Goal: Task Accomplishment & Management: Use online tool/utility

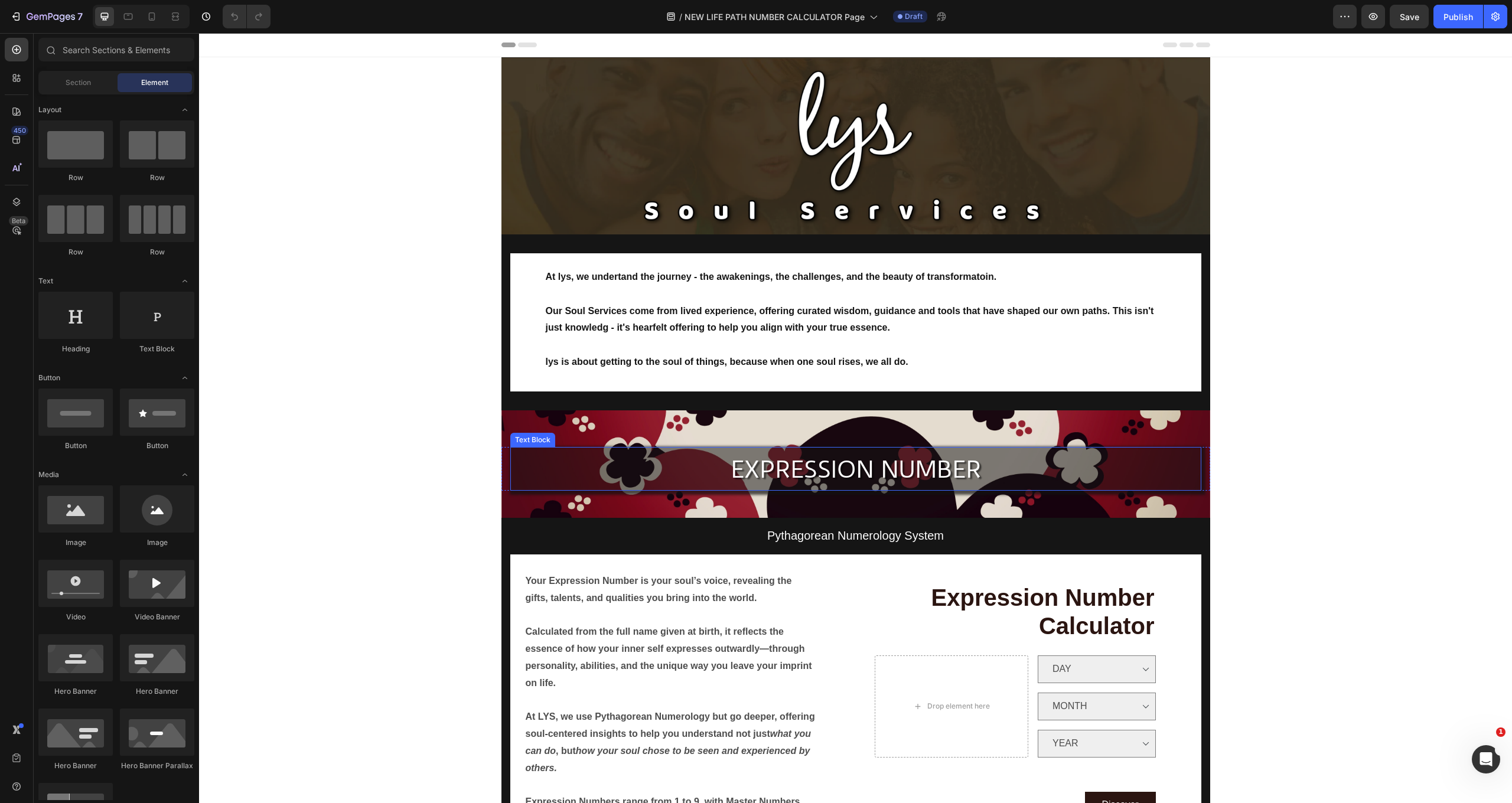
click at [867, 464] on span "EXPRESSION NUMBER" at bounding box center [856, 469] width 250 height 29
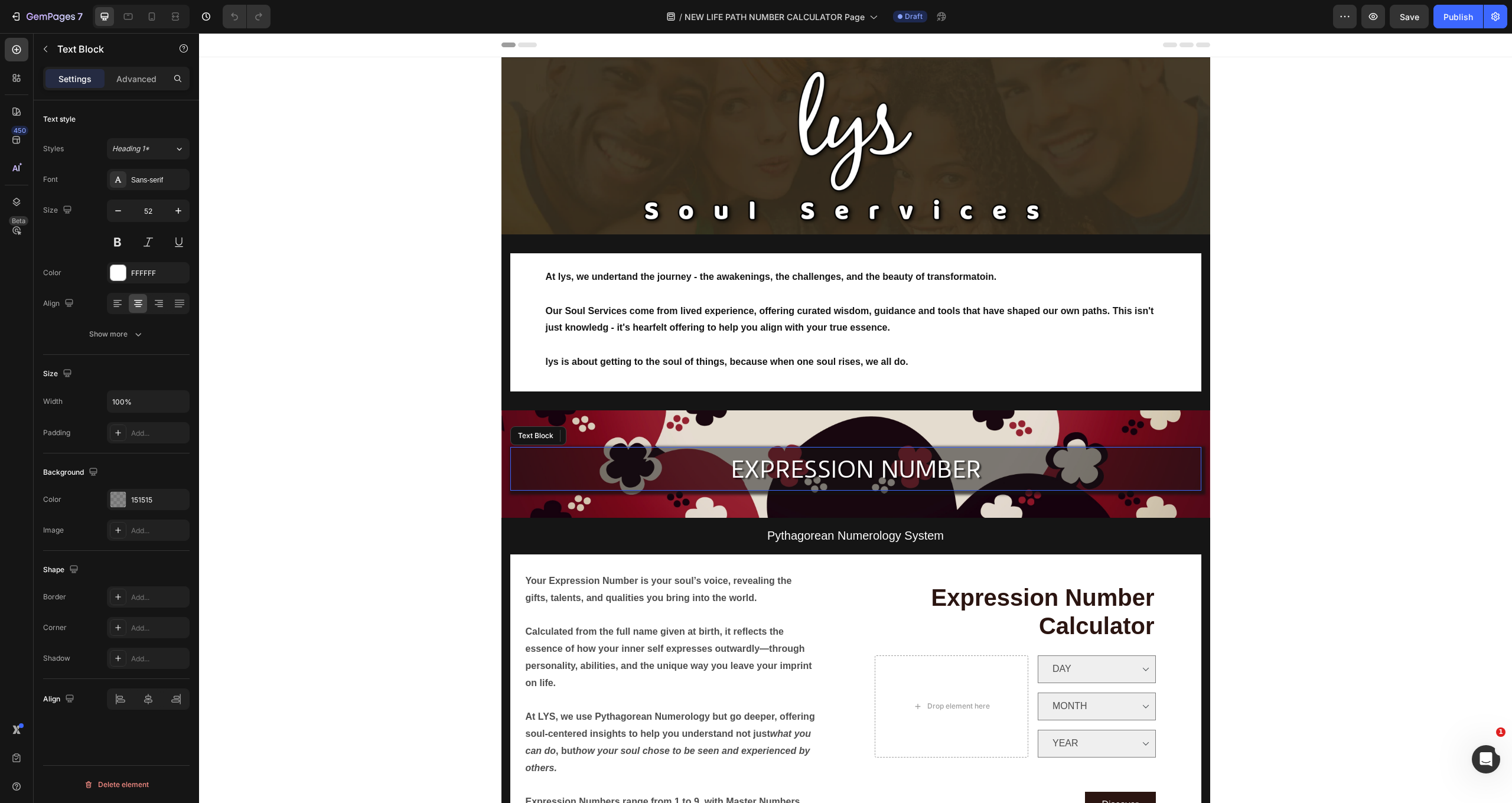
click at [867, 464] on span "EXPRESSION NUMBER" at bounding box center [856, 469] width 250 height 29
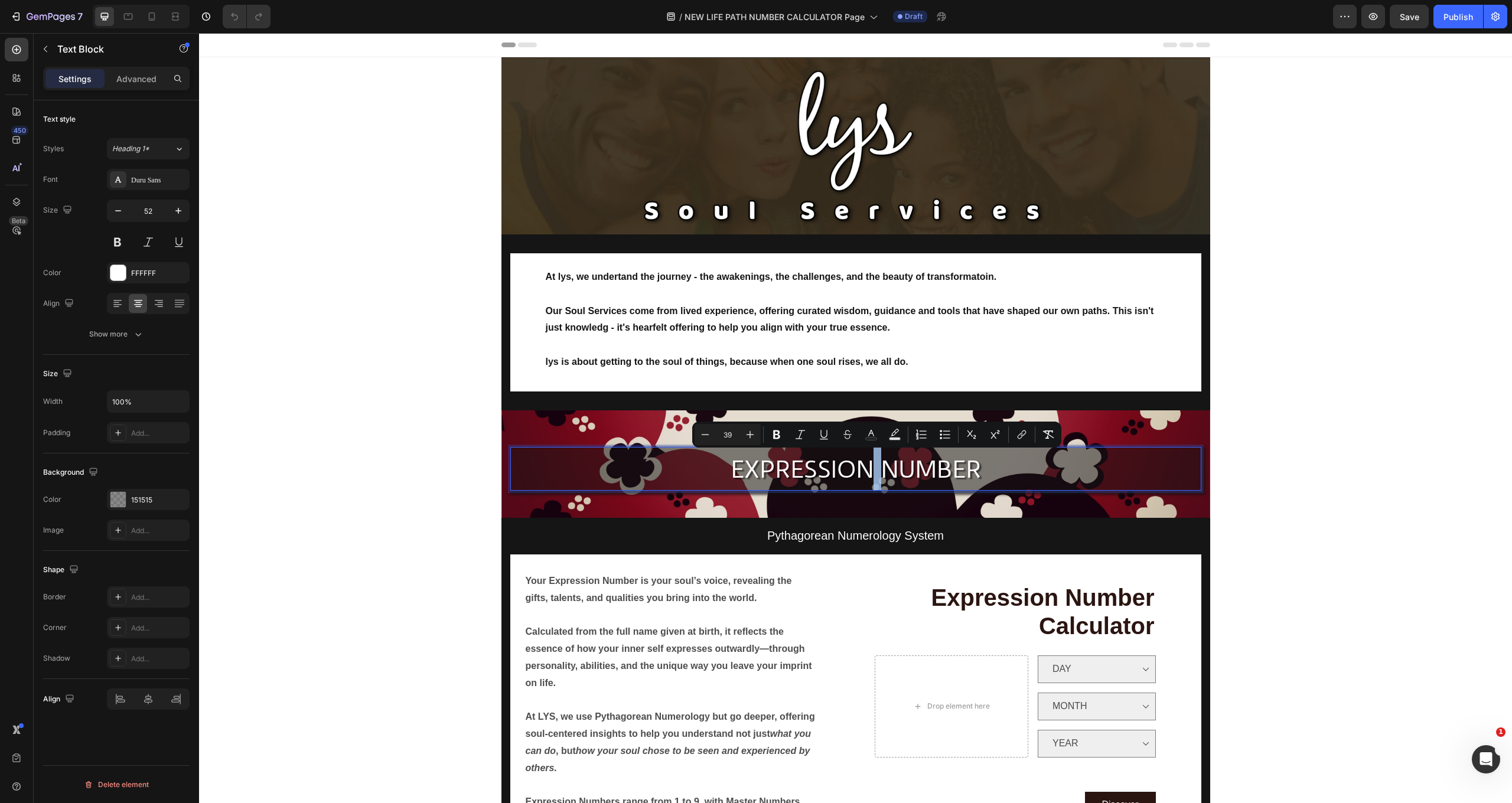
click at [872, 464] on span "EXPRESSION NUMBER" at bounding box center [856, 469] width 250 height 29
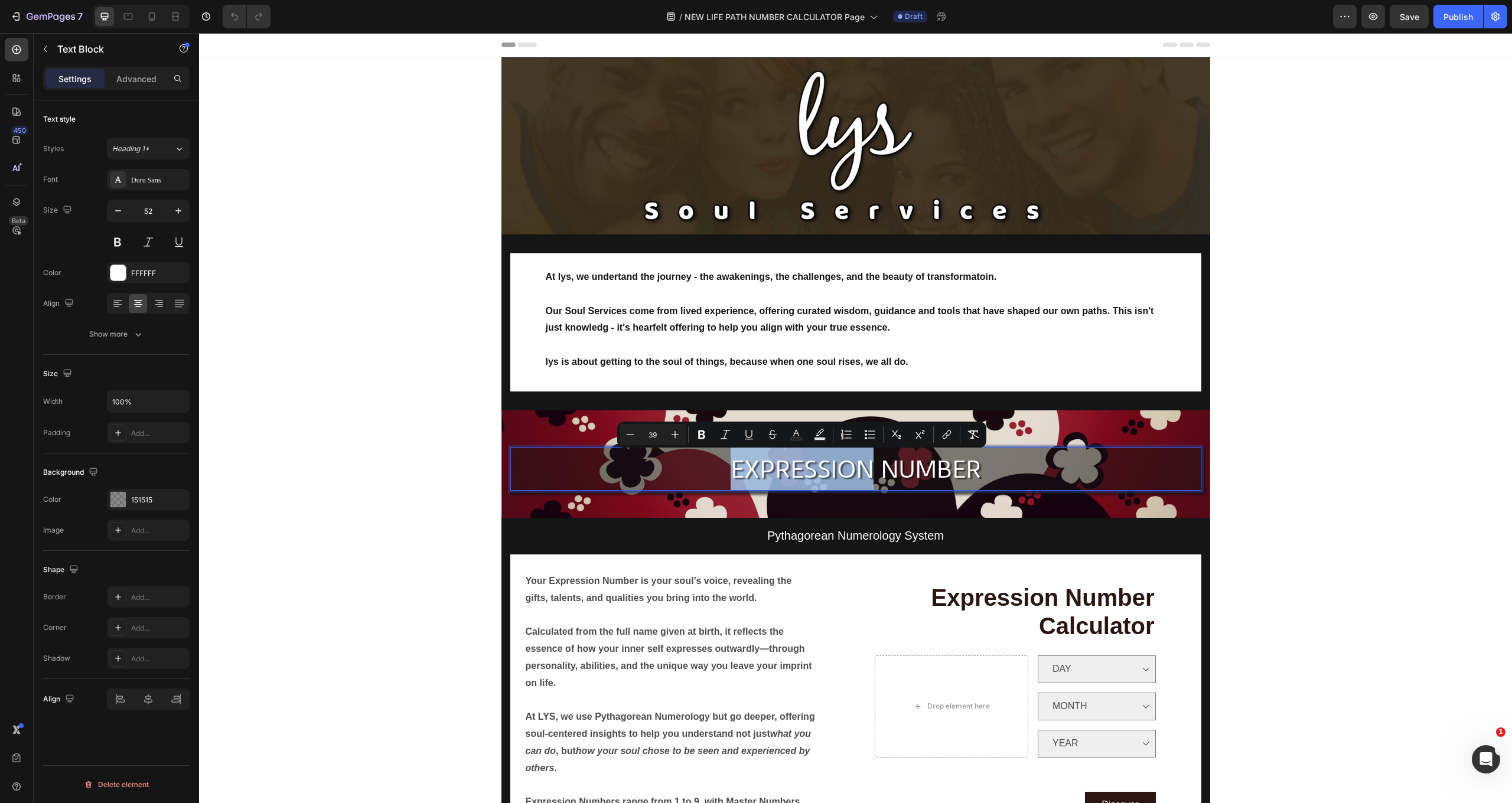
drag, startPoint x: 869, startPoint y: 466, endPoint x: 718, endPoint y: 474, distance: 151.2
click at [718, 474] on p "EXPRESSION NUMBER" at bounding box center [856, 468] width 688 height 43
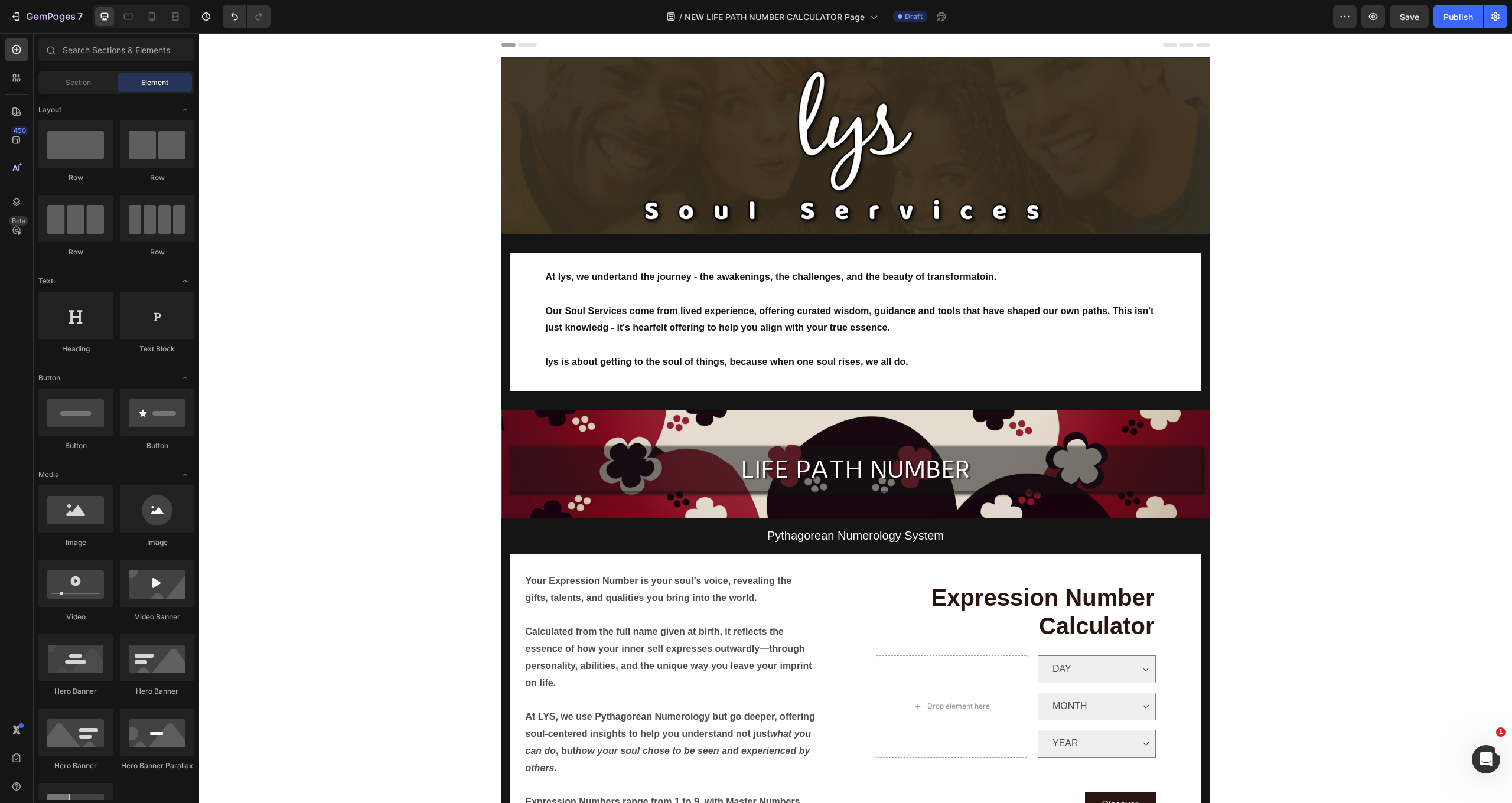
click at [1035, 593] on span "Expression Number" at bounding box center [1043, 598] width 223 height 26
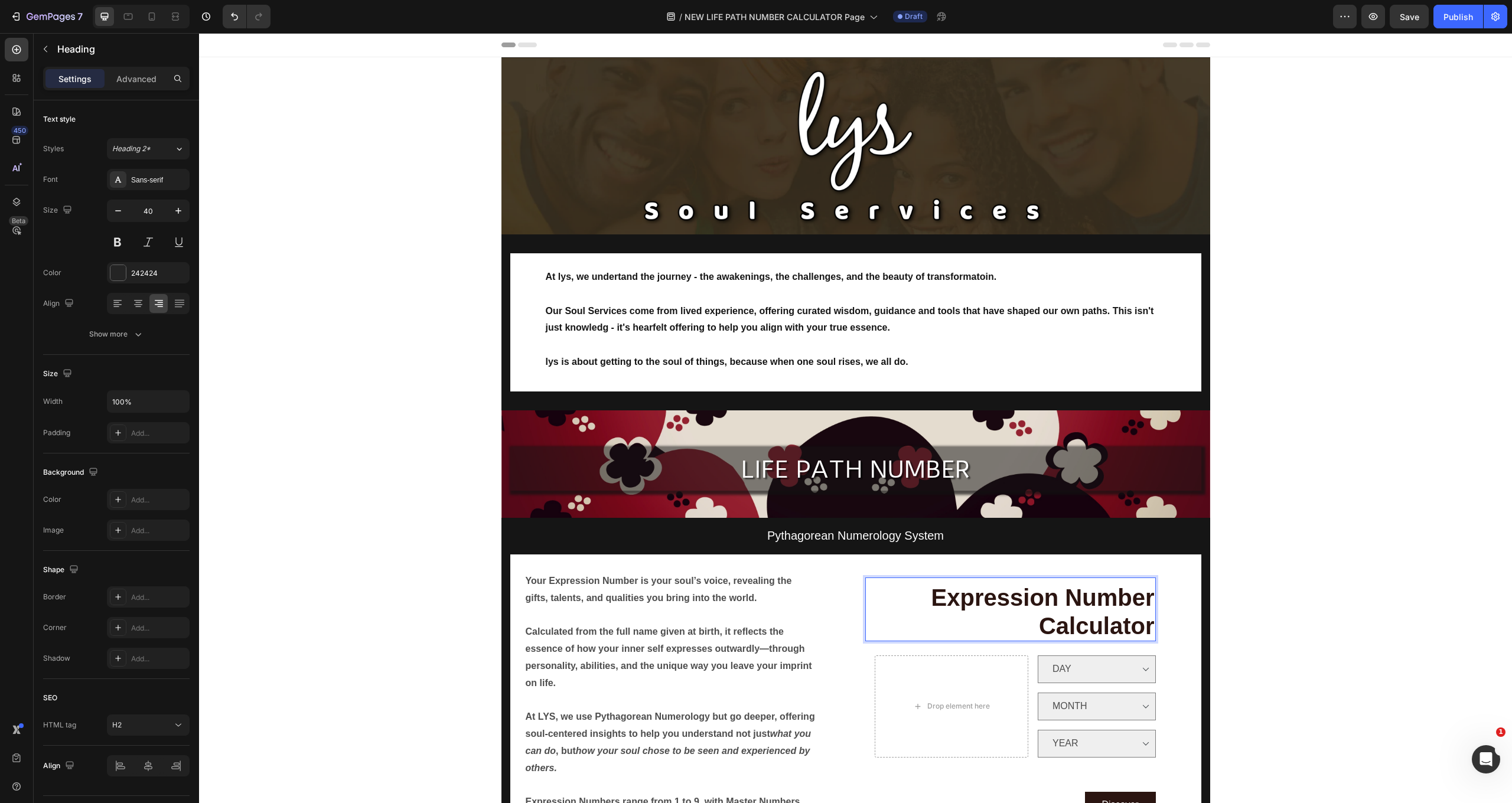
drag, startPoint x: 1048, startPoint y: 590, endPoint x: 1057, endPoint y: 589, distance: 9.1
click at [1051, 590] on span "Expression Number" at bounding box center [1043, 598] width 223 height 26
click at [1057, 589] on span "Expression Number" at bounding box center [1043, 598] width 223 height 26
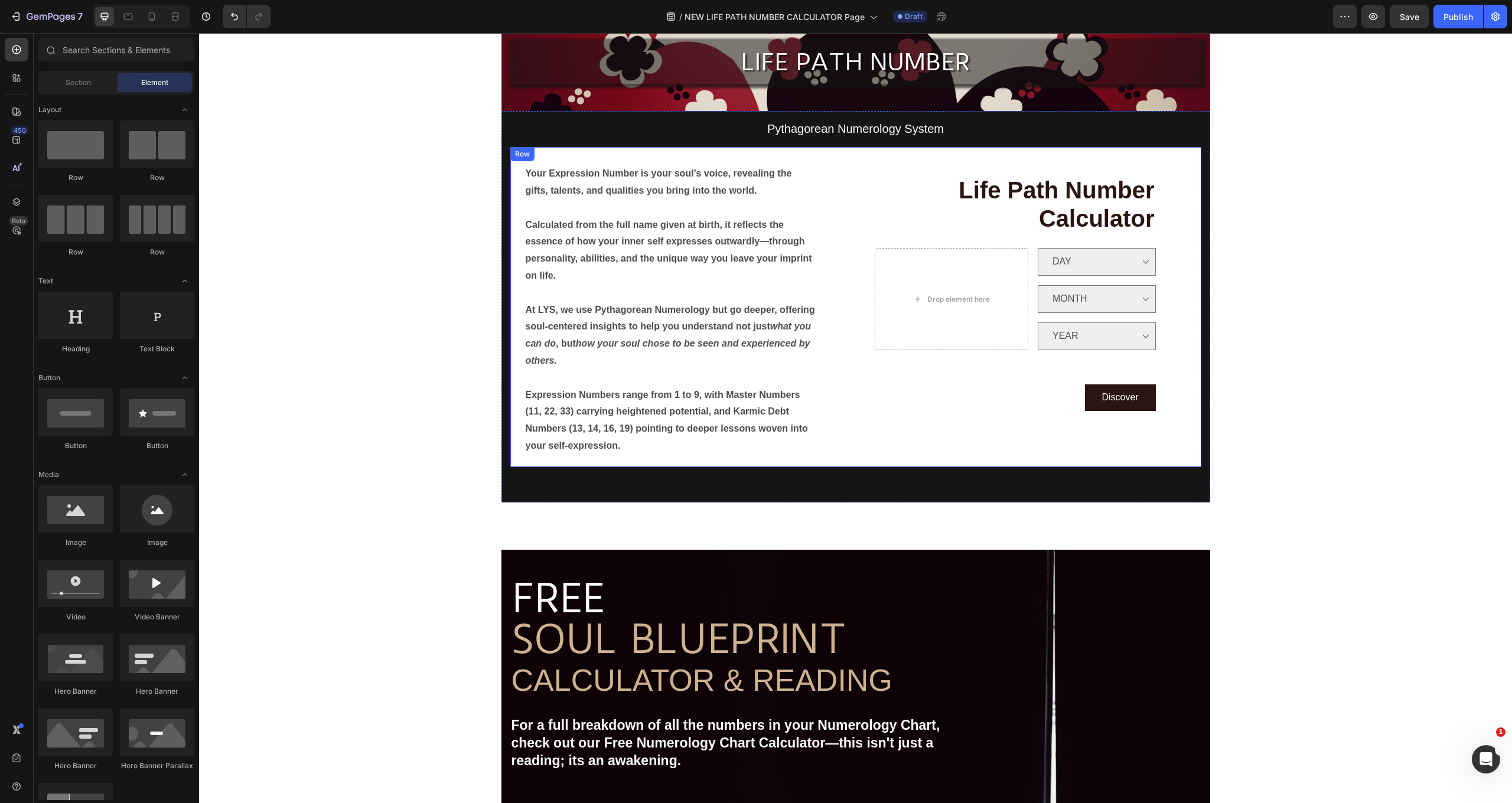
scroll to position [218, 0]
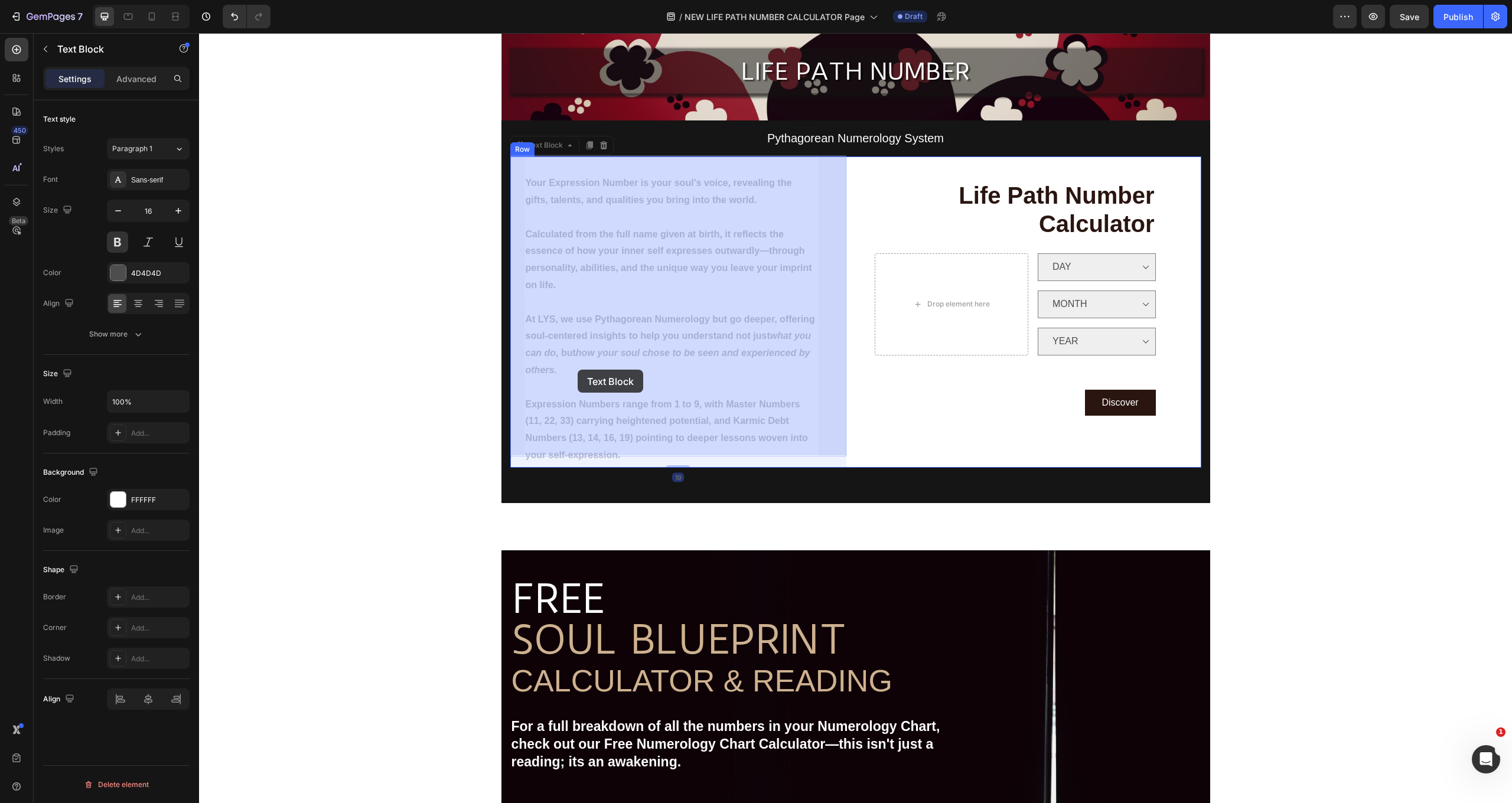
drag, startPoint x: 625, startPoint y: 444, endPoint x: 577, endPoint y: 371, distance: 87.4
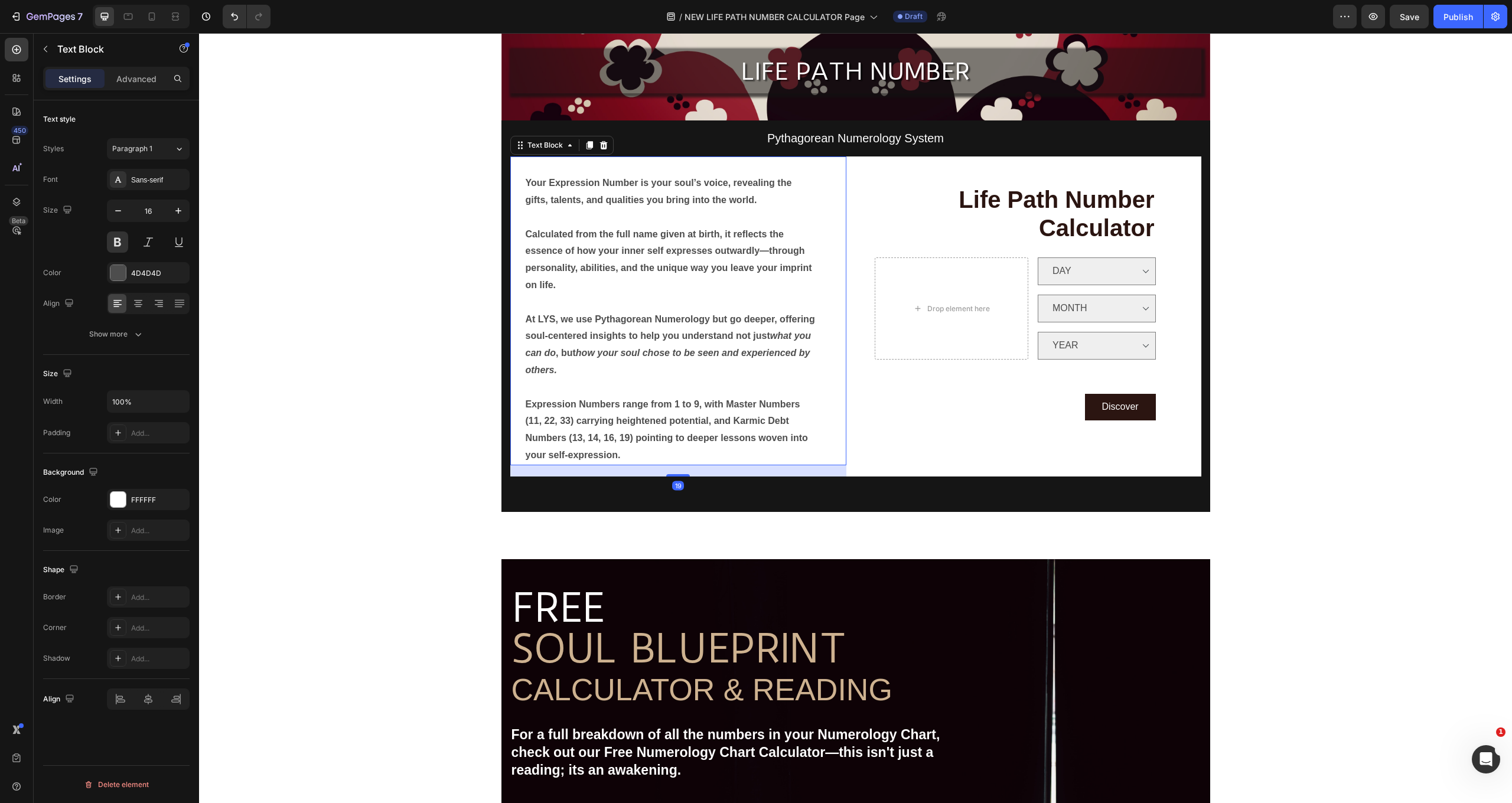
click at [596, 405] on p "Expression Numbers range from 1 to 9, with Master Numbers (11, 22, 33) carrying…" at bounding box center [671, 430] width 291 height 68
click at [599, 412] on p "Expression Numbers range from 1 to 9, with Master Numbers (11, 22, 33) carrying…" at bounding box center [671, 430] width 291 height 68
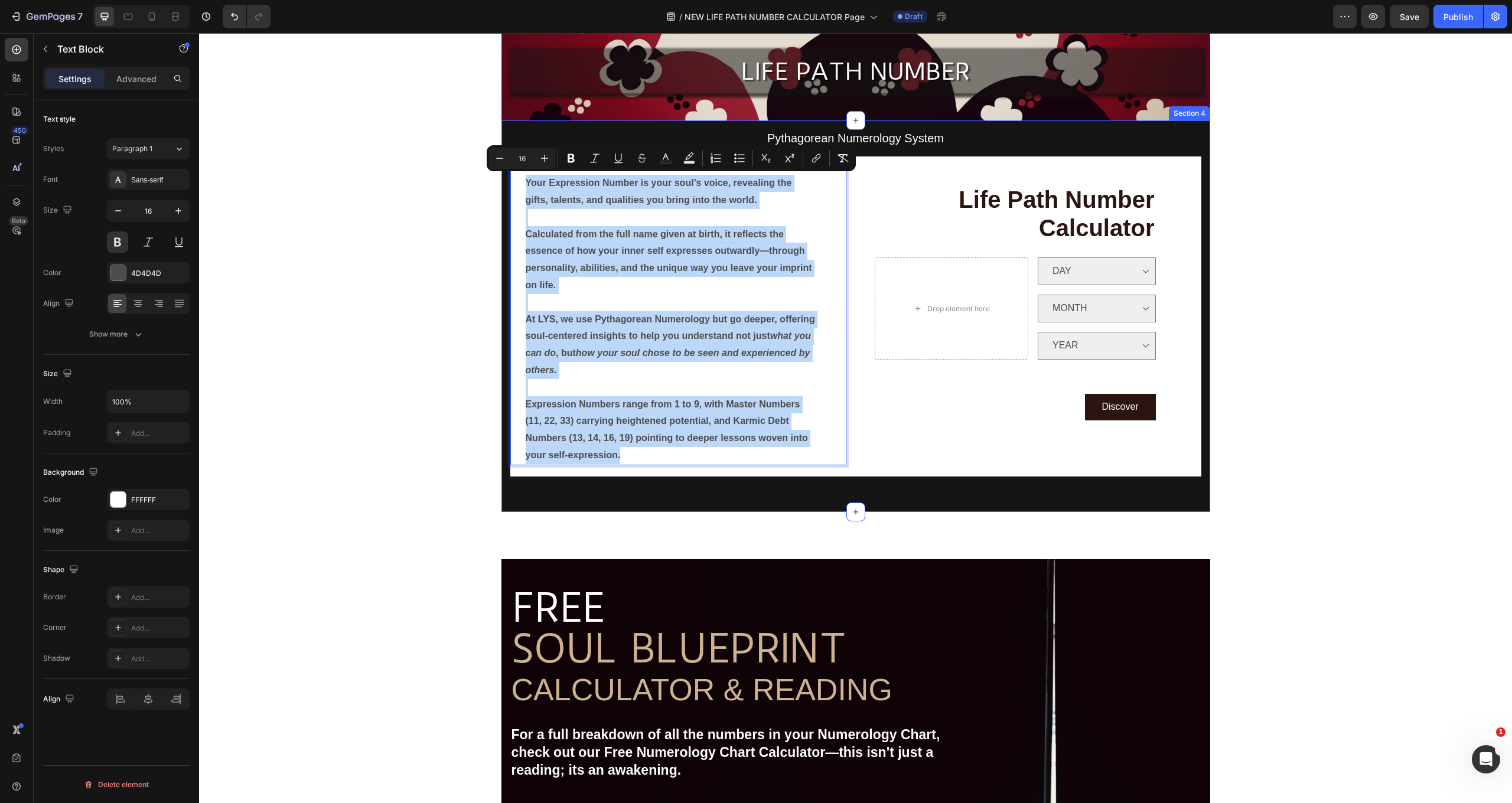
drag, startPoint x: 624, startPoint y: 446, endPoint x: 507, endPoint y: 174, distance: 296.1
click at [507, 174] on div "Pythagorean Numerology System Text Block Your Expression Number is your soul’s …" at bounding box center [855, 316] width 708 height 392
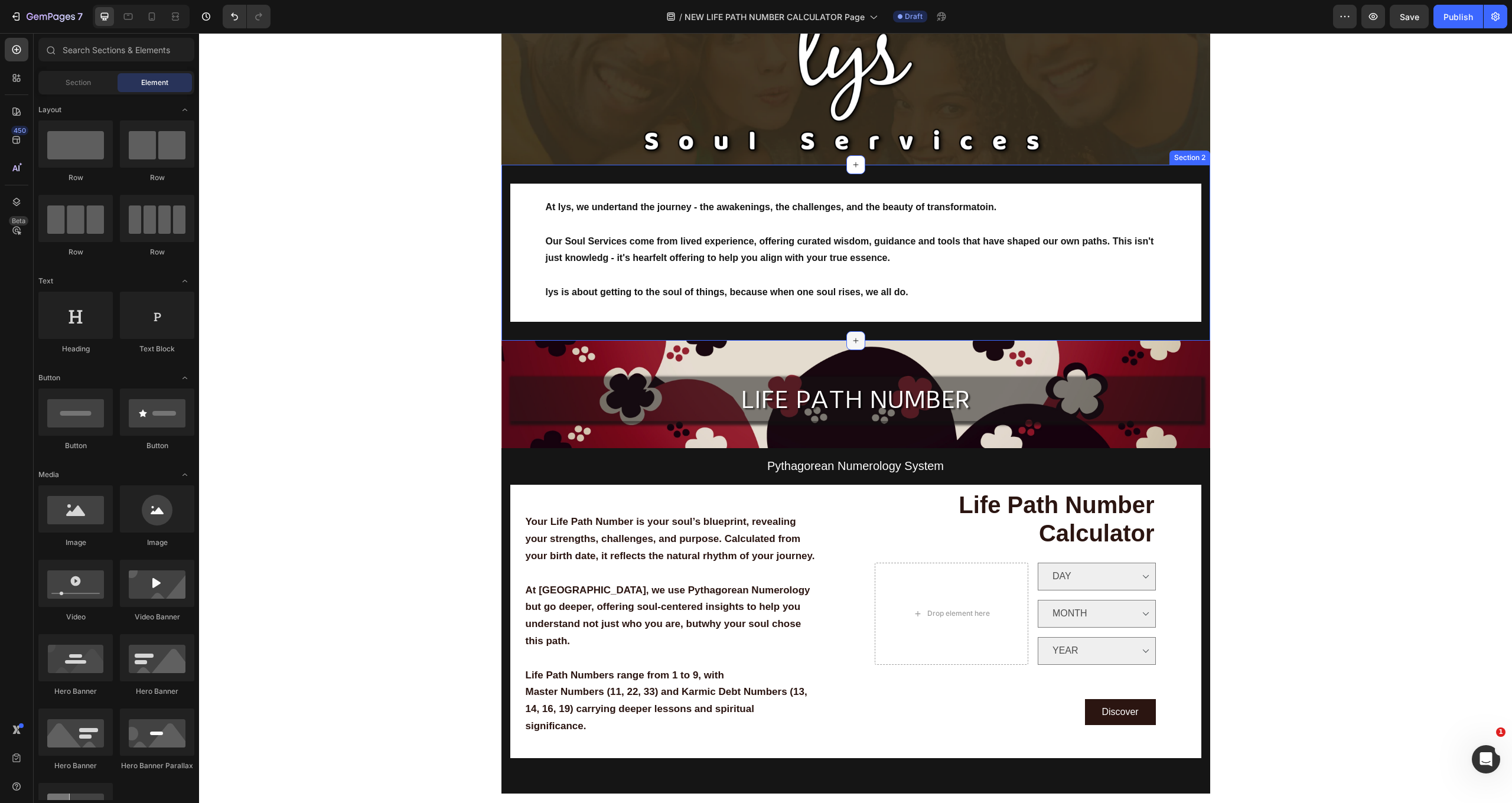
scroll to position [75, 0]
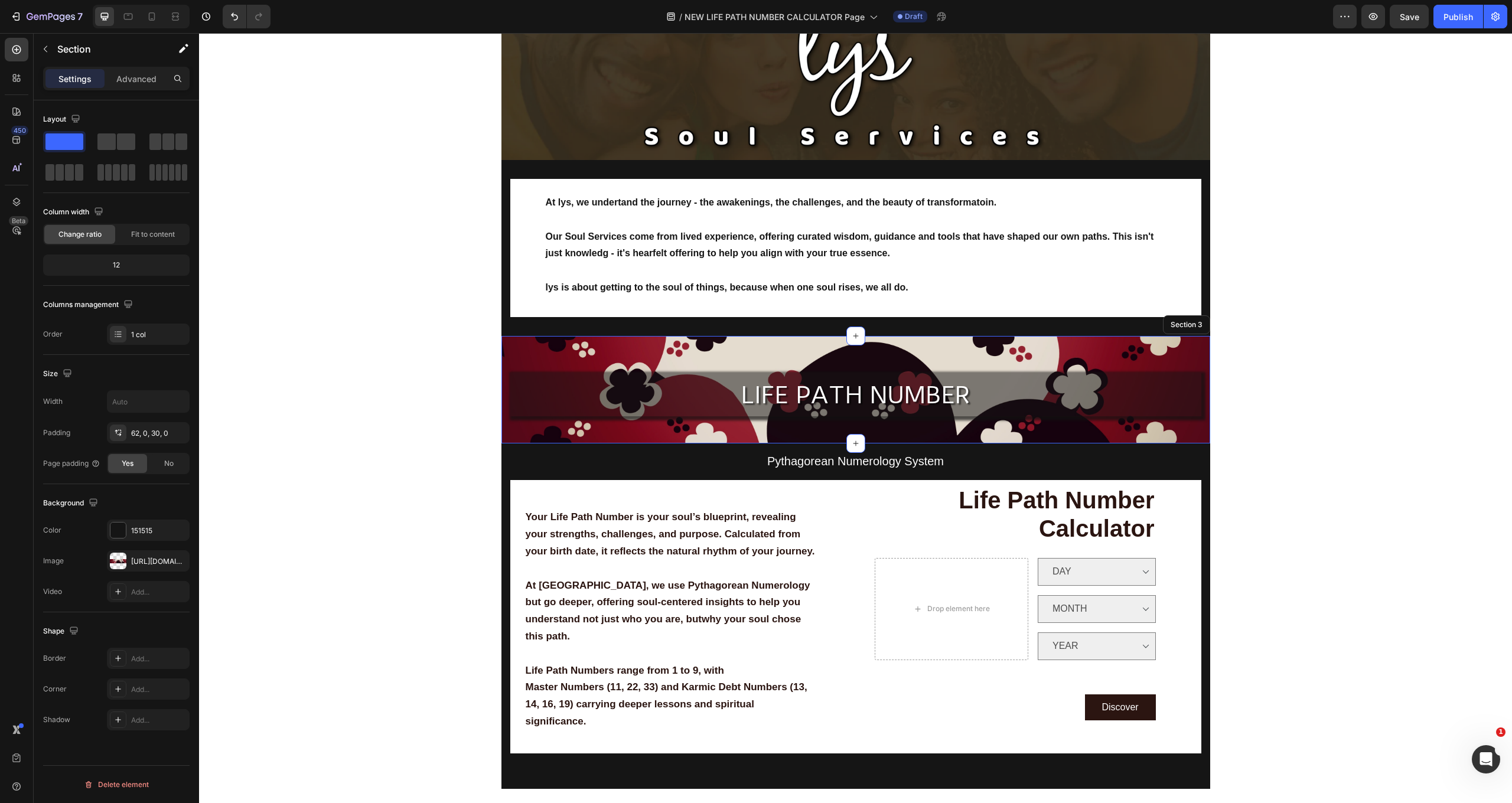
click at [578, 350] on div "LIFE PATH NUMBER Text Block Row Section 3" at bounding box center [855, 390] width 708 height 108
click at [123, 561] on div at bounding box center [117, 561] width 17 height 17
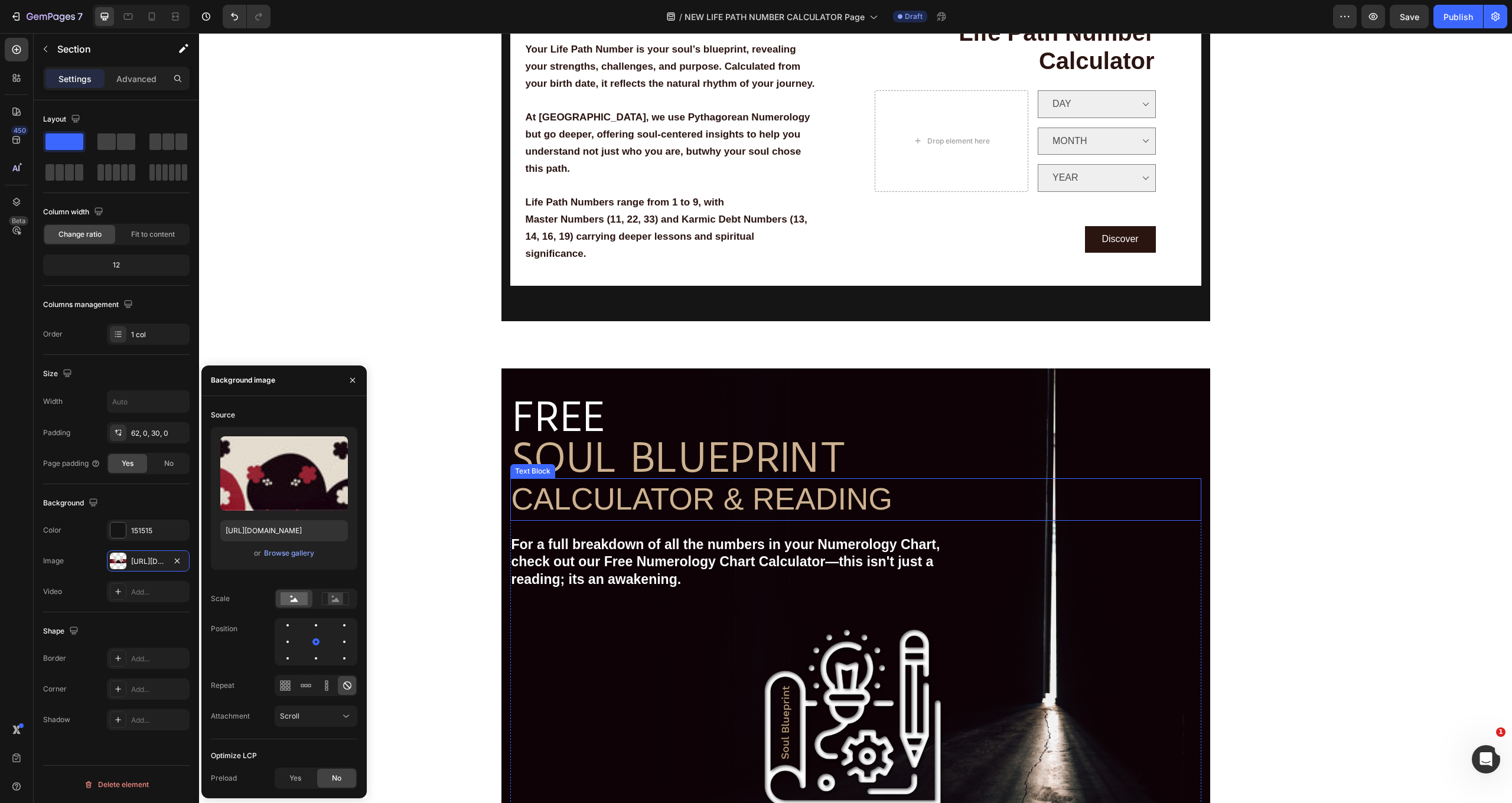
scroll to position [530, 0]
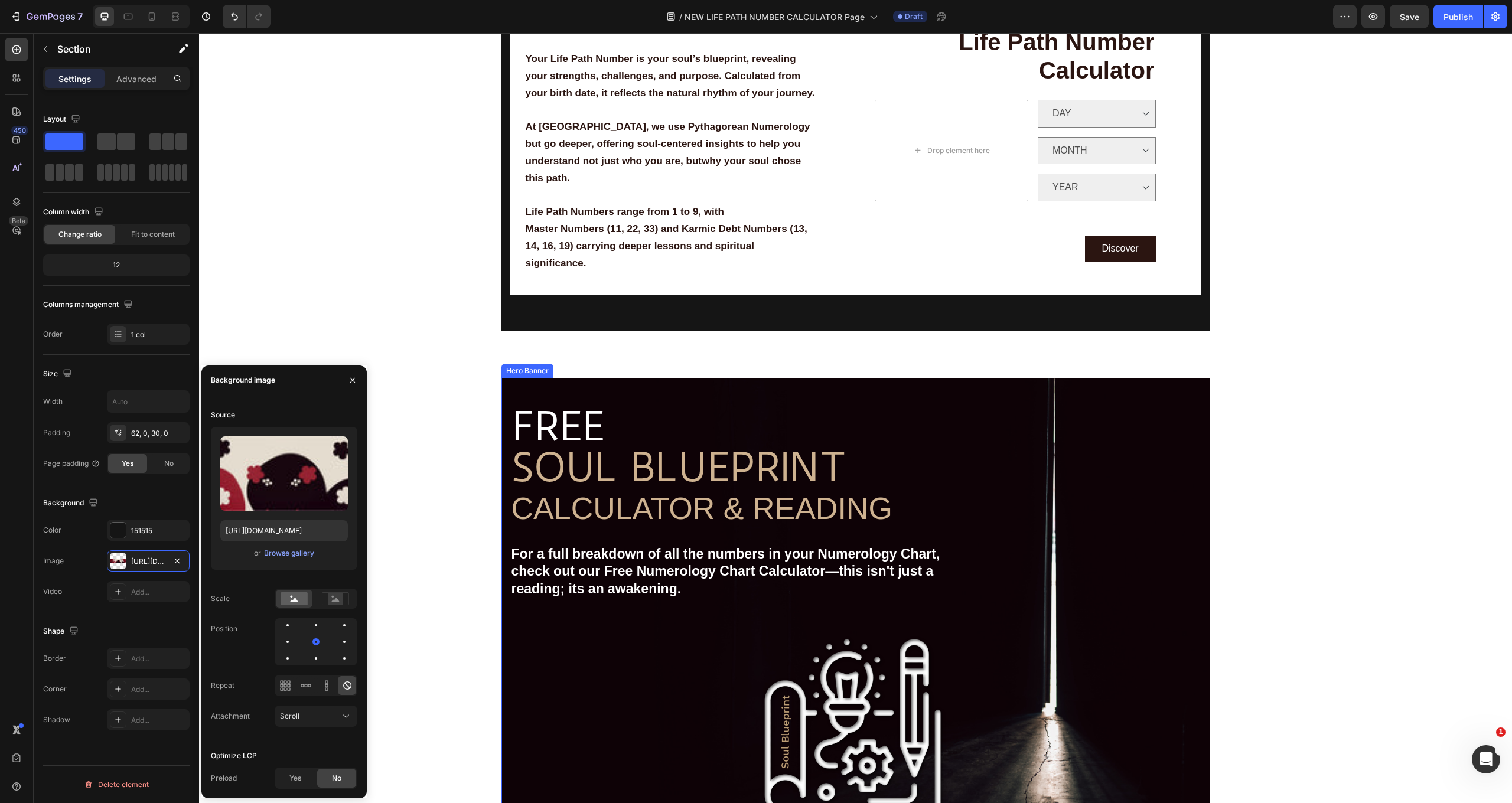
click at [699, 385] on div "Image Free shipping Text Block from The States Text Block Advanced List Image 3…" at bounding box center [855, 657] width 708 height 559
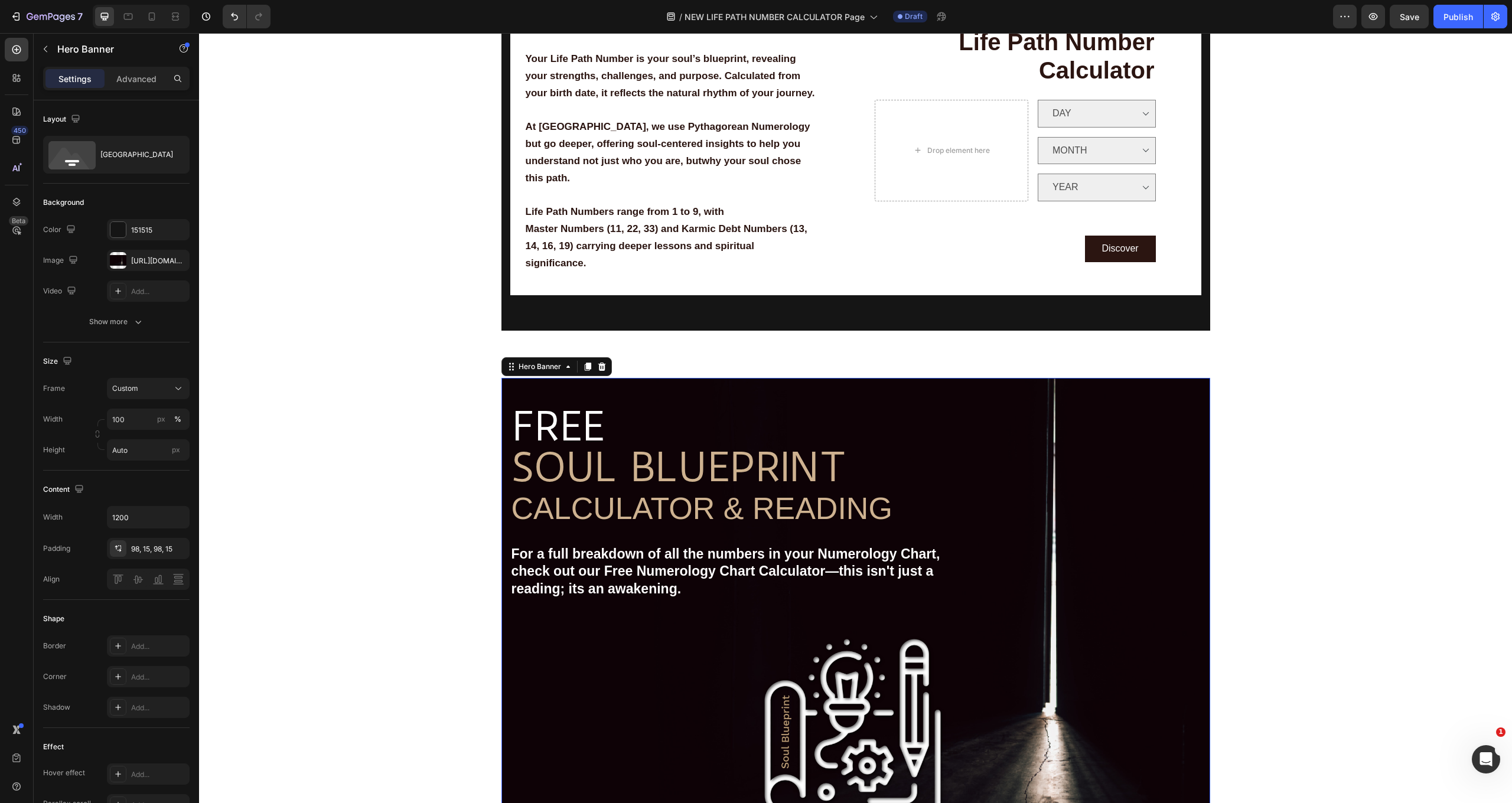
drag, startPoint x: 834, startPoint y: 389, endPoint x: 840, endPoint y: 387, distance: 6.3
click at [834, 389] on div "Image Free shipping Text Block from The States Text Block Advanced List Image 3…" at bounding box center [855, 657] width 708 height 559
click at [851, 378] on div "Image Free shipping Text Block from The States Text Block Advanced List Image 3…" at bounding box center [855, 657] width 708 height 559
drag, startPoint x: 832, startPoint y: 388, endPoint x: 834, endPoint y: 366, distance: 22.1
click at [834, 366] on div "Image Free shipping Text Block from The States Text Block Advanced List Image 3…" at bounding box center [855, 648] width 1313 height 634
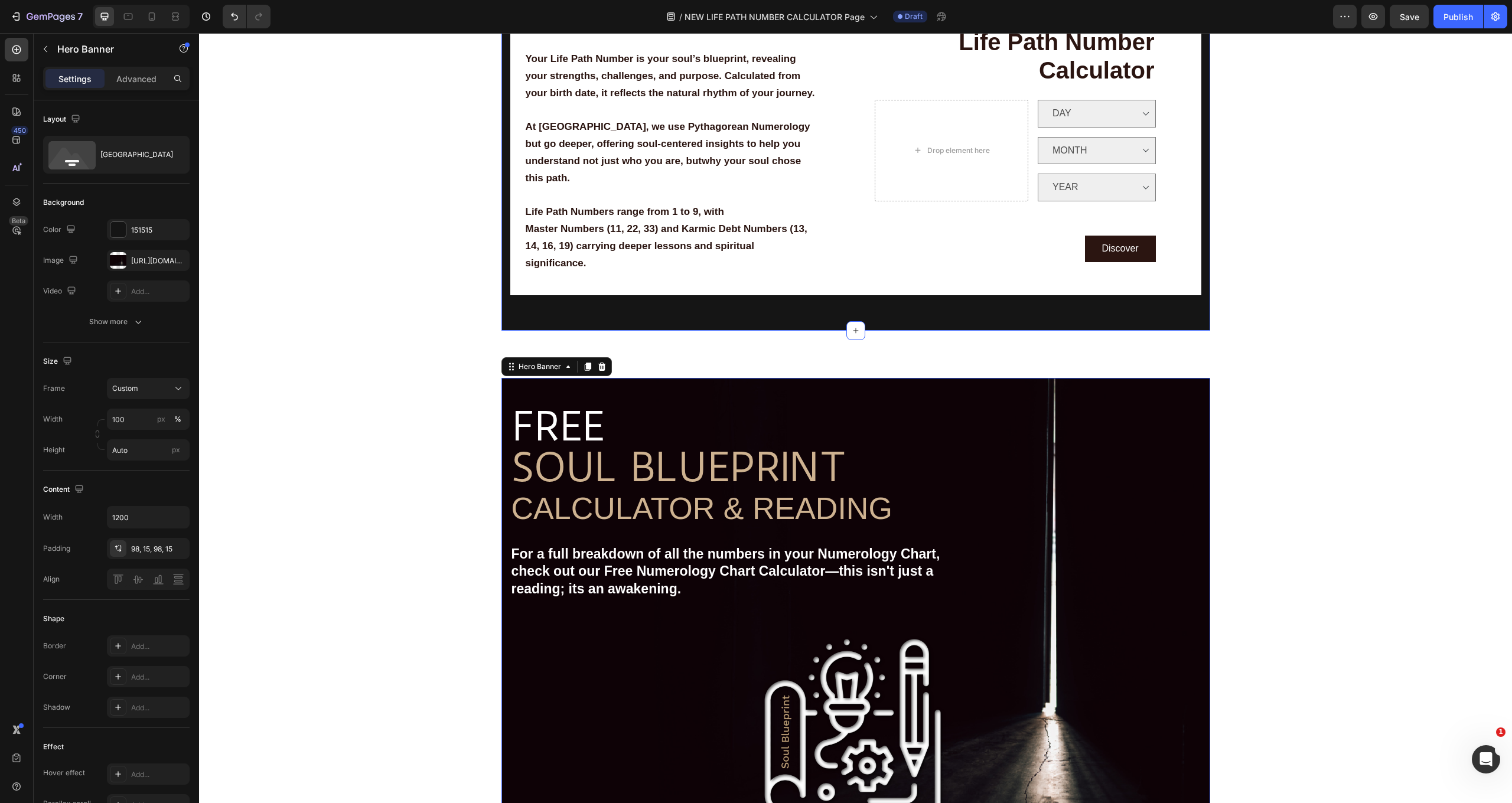
click at [841, 312] on div "Pythagorean Numerology System Text Block Your Life Path Number is your soul’s b…" at bounding box center [855, 181] width 691 height 298
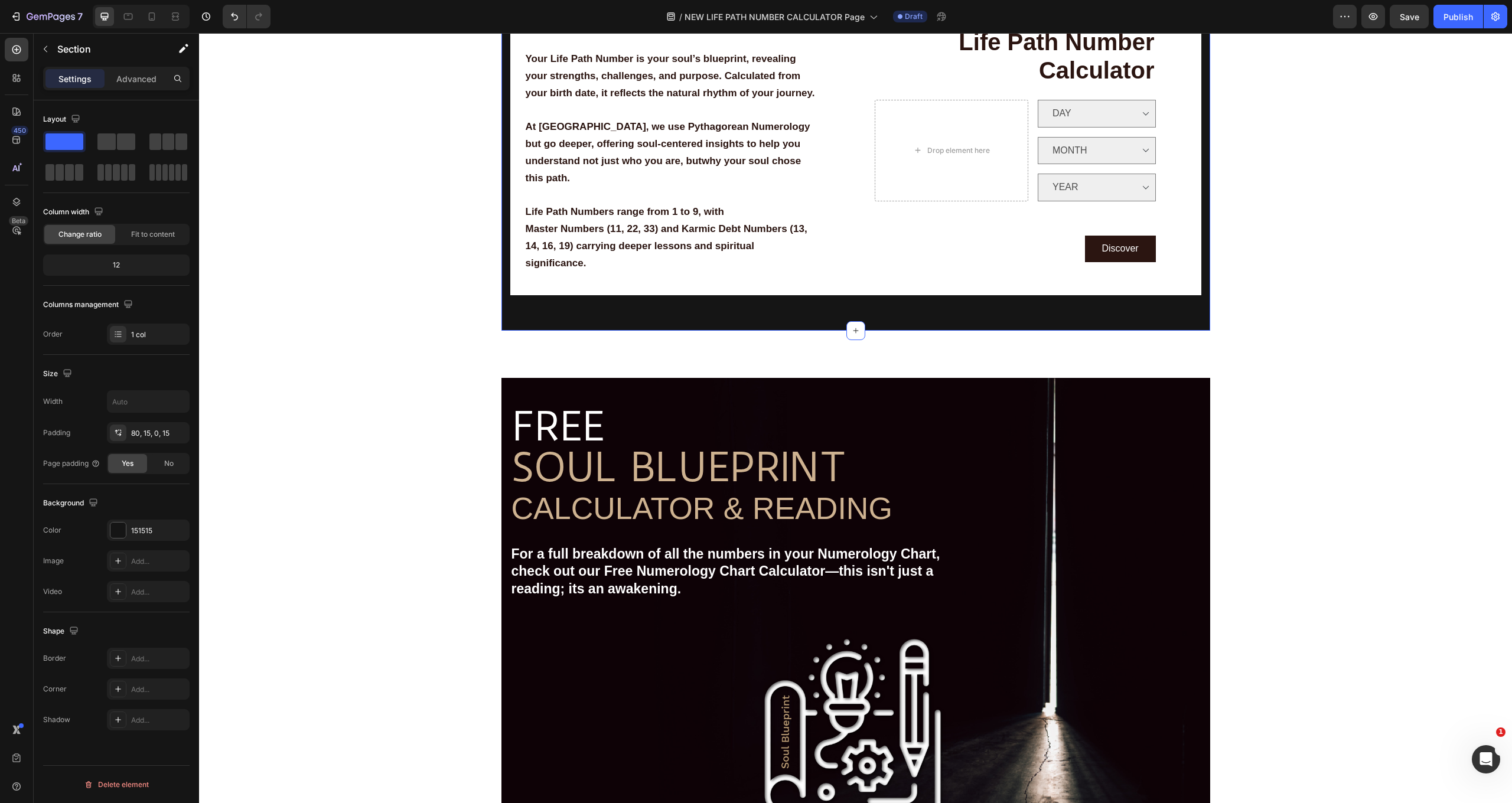
click at [828, 315] on div "Pythagorean Numerology System Text Block Your Life Path Number is your soul’s b…" at bounding box center [855, 181] width 691 height 298
drag, startPoint x: 808, startPoint y: 316, endPoint x: 812, endPoint y: 294, distance: 22.4
click at [809, 317] on div "Pythagorean Numerology System Text Block Your Life Path Number is your soul’s b…" at bounding box center [855, 181] width 691 height 298
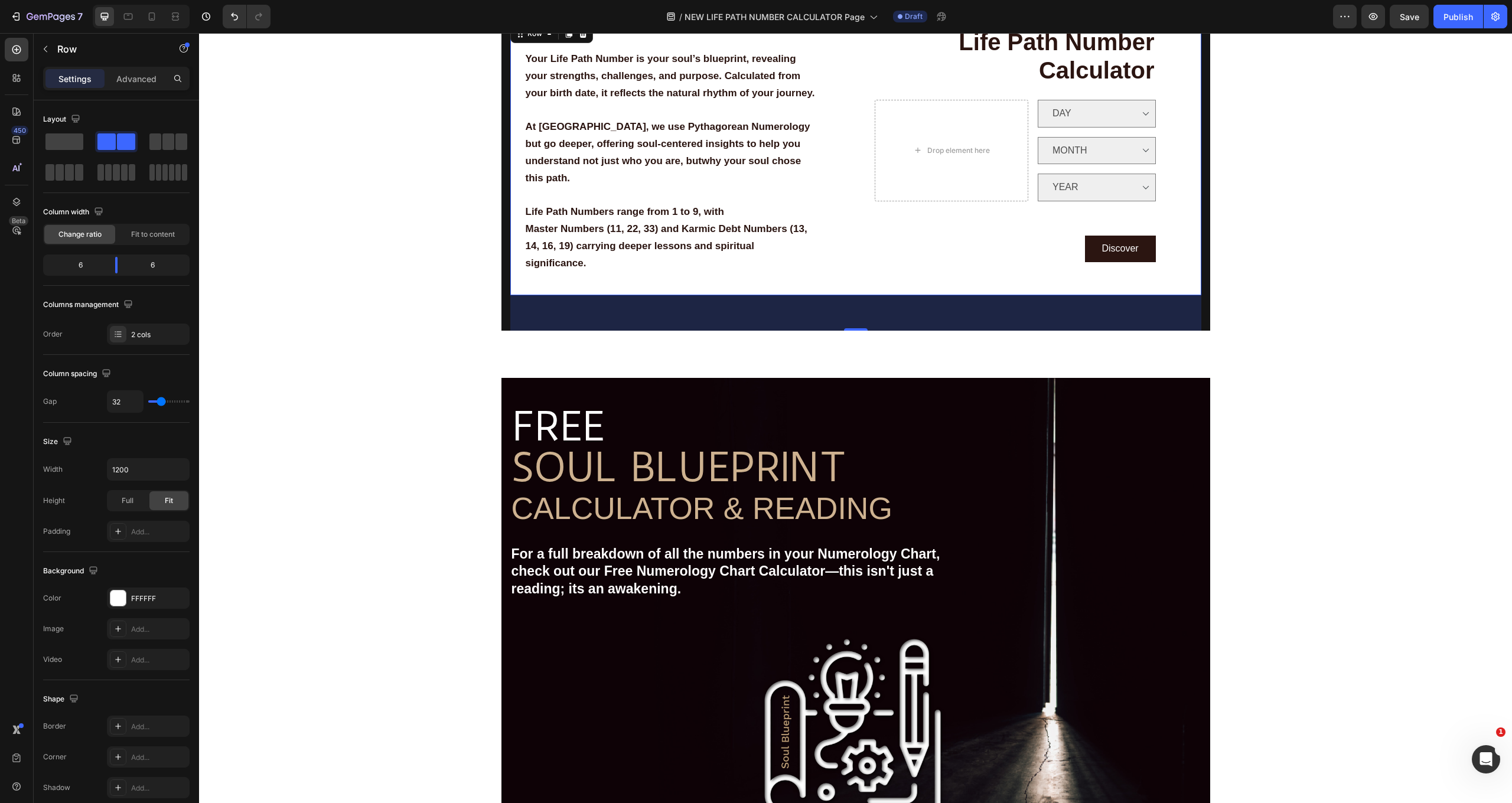
click at [812, 289] on div "Your Life Path Number is your soul’s blueprint, revealing your strengths, chall…" at bounding box center [678, 158] width 336 height 274
drag, startPoint x: 864, startPoint y: 329, endPoint x: 856, endPoint y: 351, distance: 23.4
click at [856, 352] on div "Image Free shipping Text Block from The States Text Block Advanced List Image 3…" at bounding box center [855, 648] width 1313 height 634
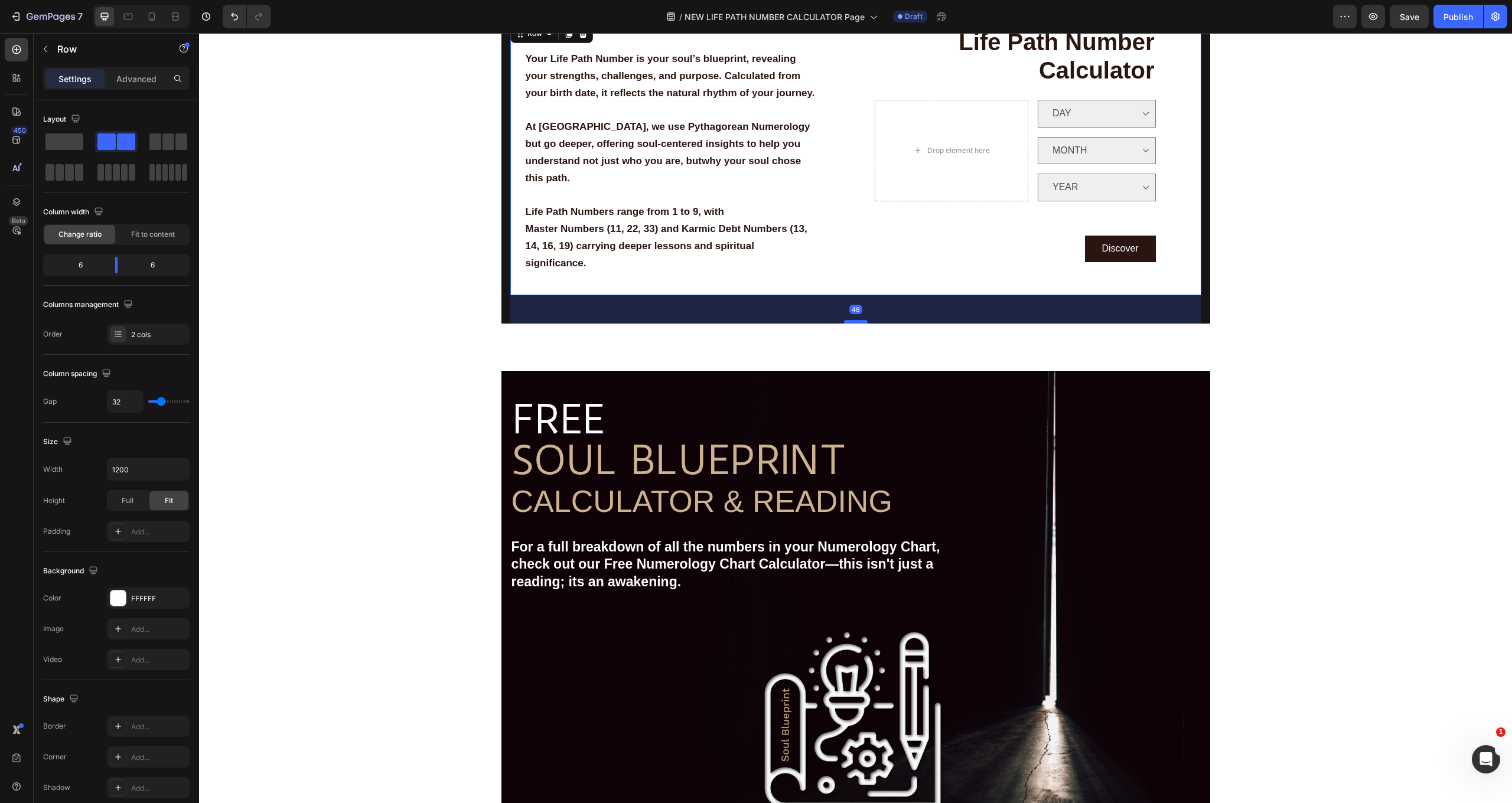
drag, startPoint x: 865, startPoint y: 327, endPoint x: 865, endPoint y: 320, distance: 7.0
click at [865, 320] on div at bounding box center [855, 322] width 23 height 3
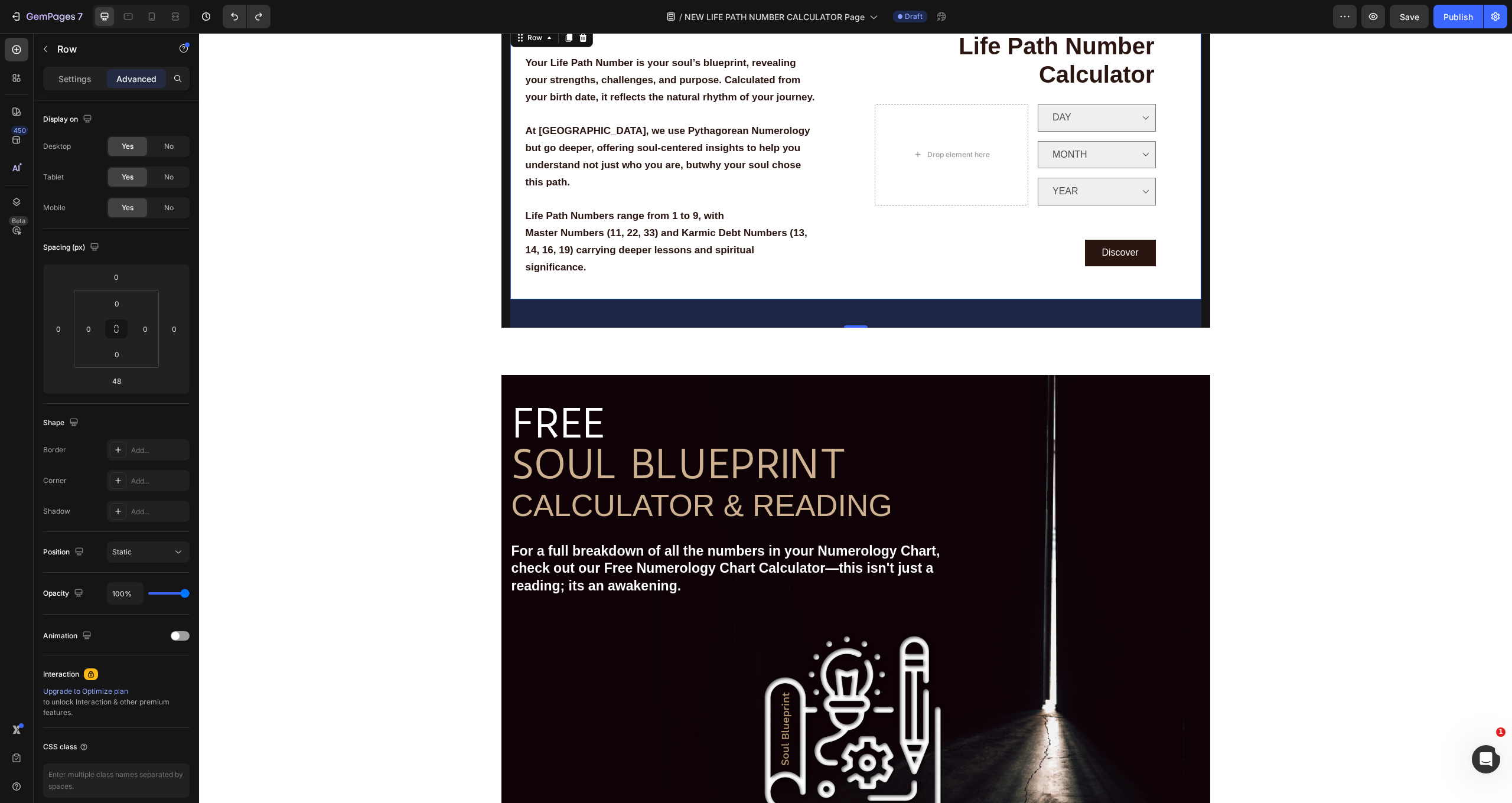
scroll to position [532, 0]
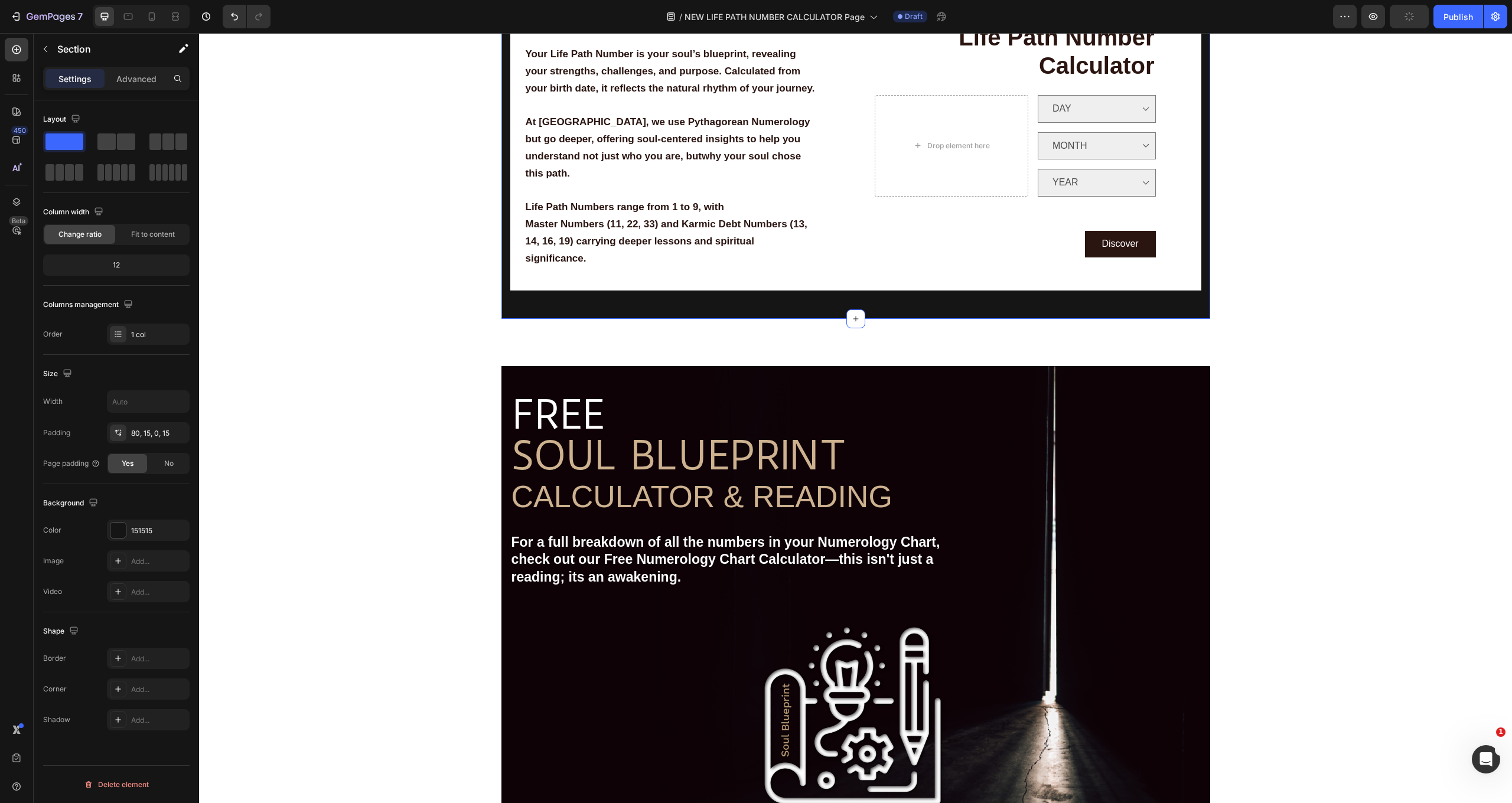
click at [890, 309] on div "Pythagorean Numerology System Text Block Your Life Path Number is your soul’s b…" at bounding box center [855, 173] width 691 height 291
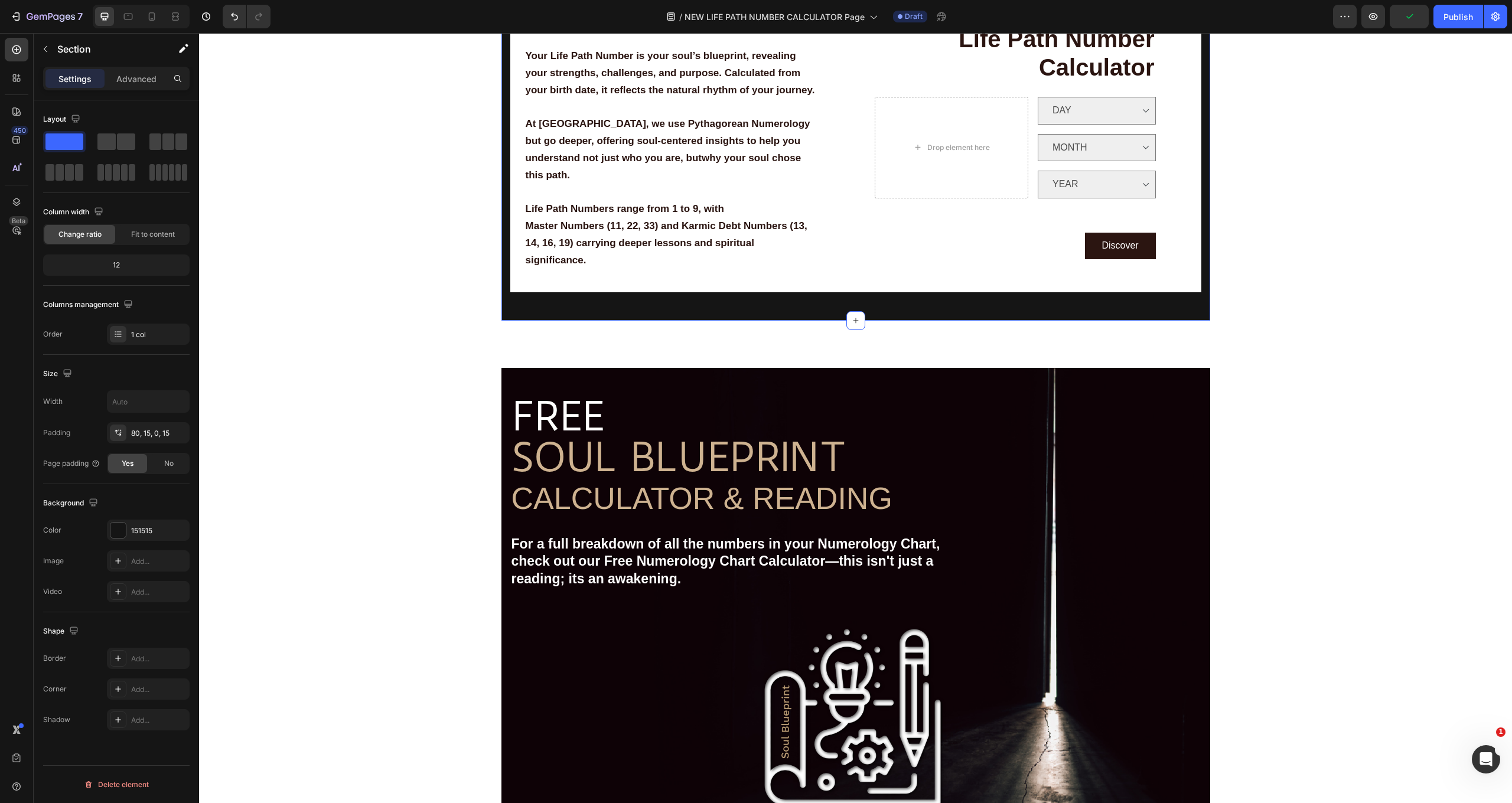
click at [819, 311] on div "Pythagorean Numerology System Text Block Your Life Path Number is your soul’s b…" at bounding box center [855, 175] width 691 height 291
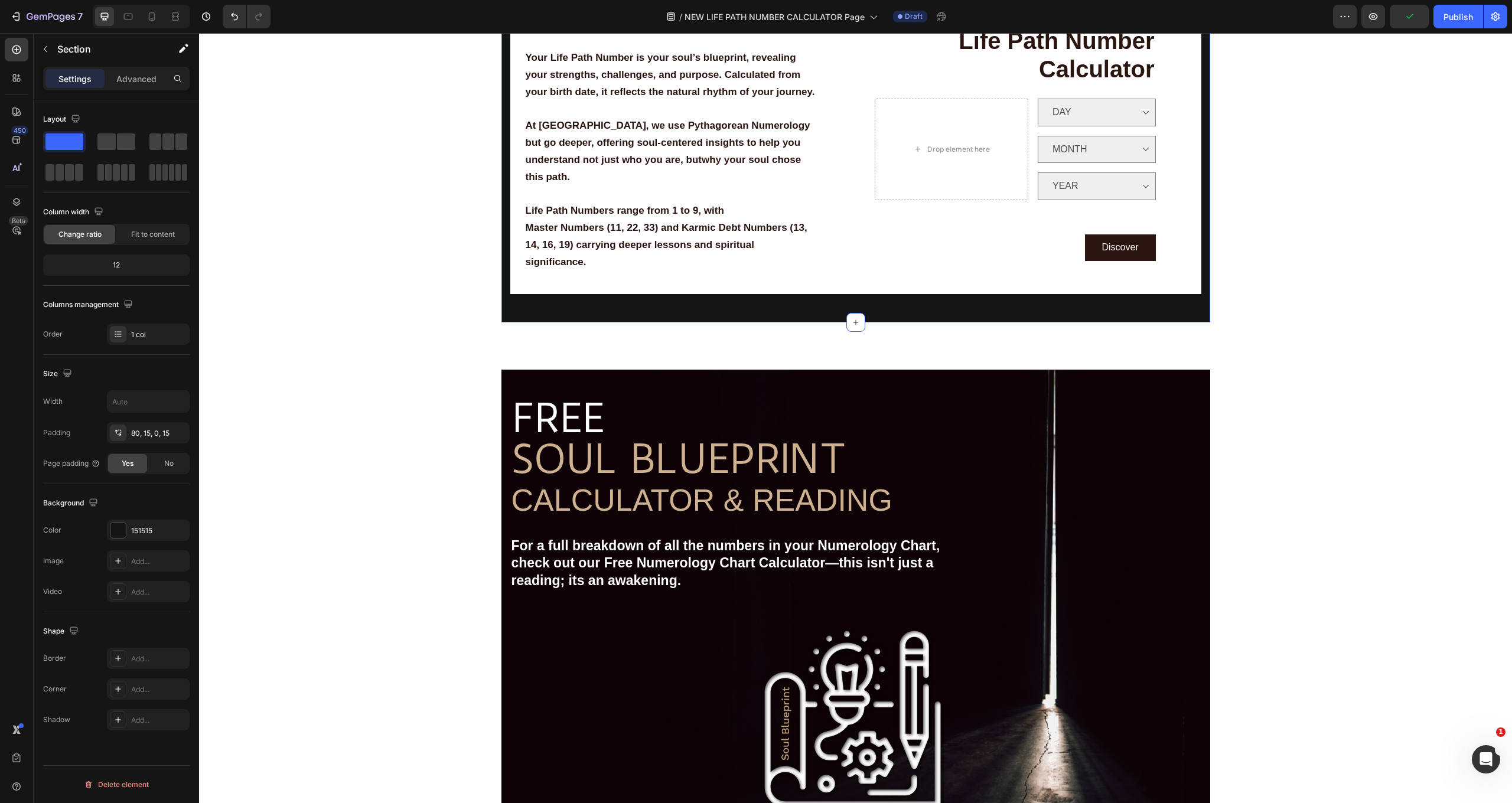
scroll to position [529, 0]
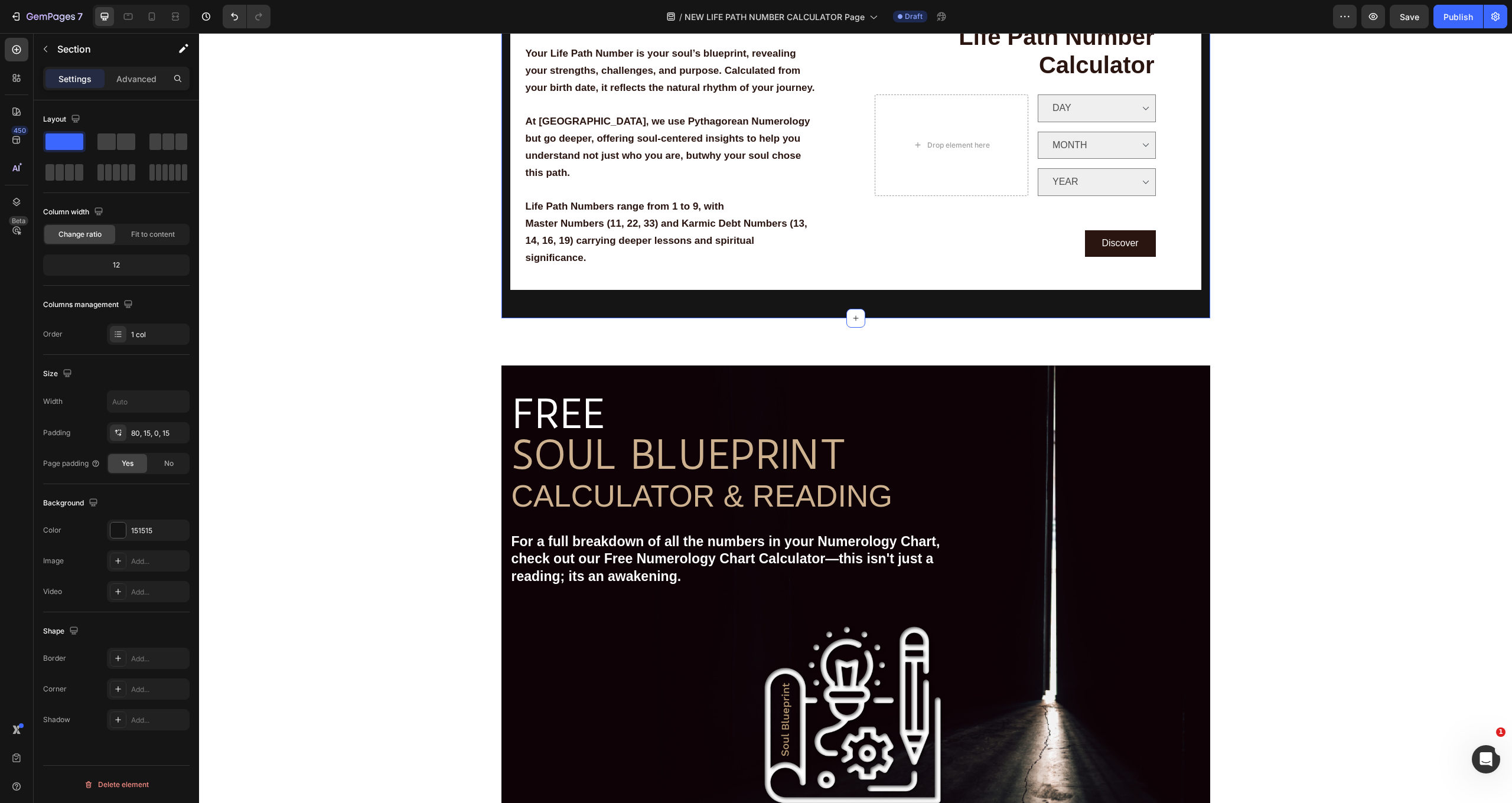
click at [975, 316] on div "Pythagorean Numerology System Text Block Your Life Path Number is your soul’s b…" at bounding box center [855, 172] width 691 height 291
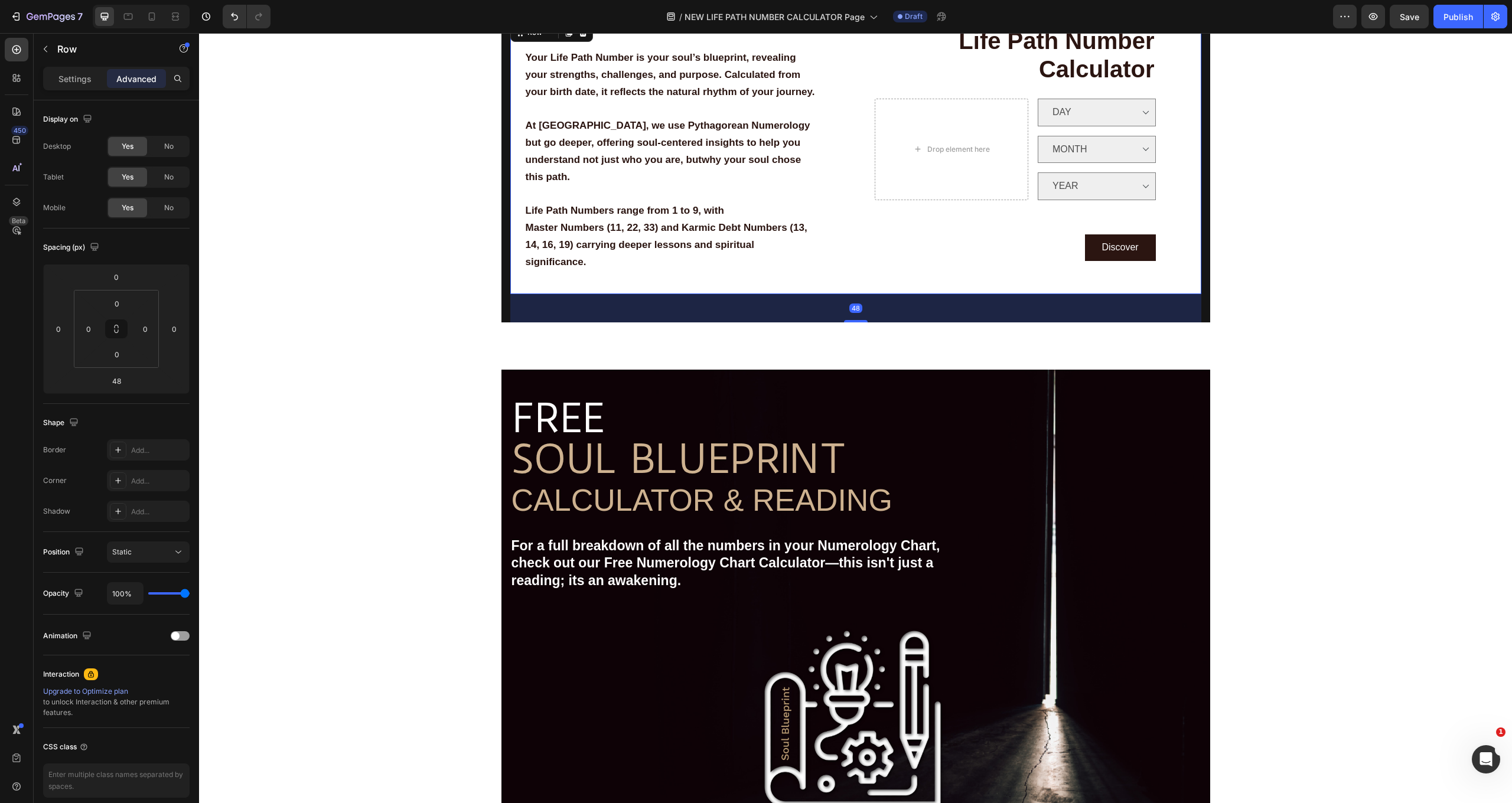
click at [954, 281] on div "Life Path Number Calculator Heading Drop element here DAY Option 3 Dropdown MON…" at bounding box center [1033, 157] width 336 height 274
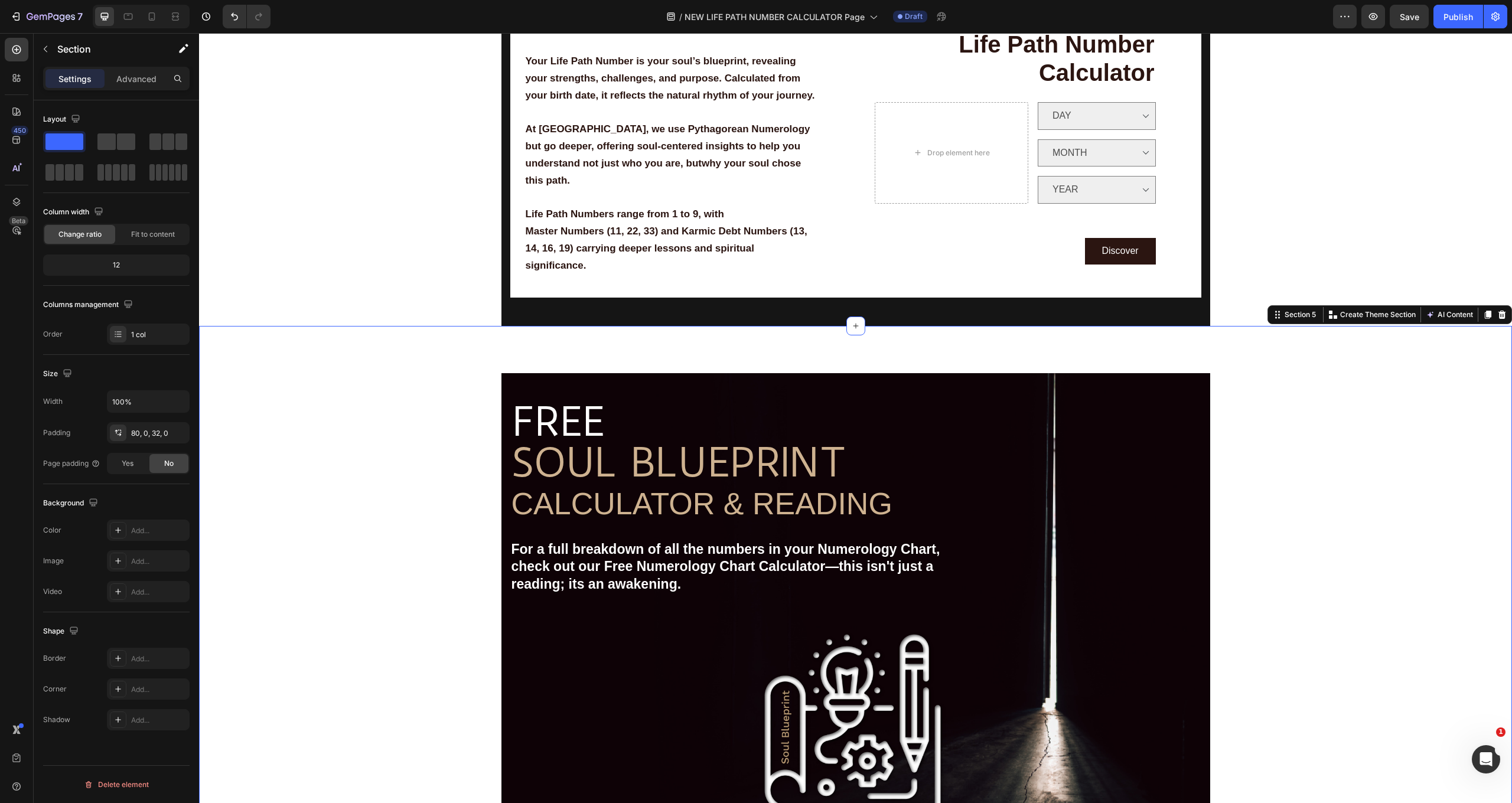
scroll to position [535, 0]
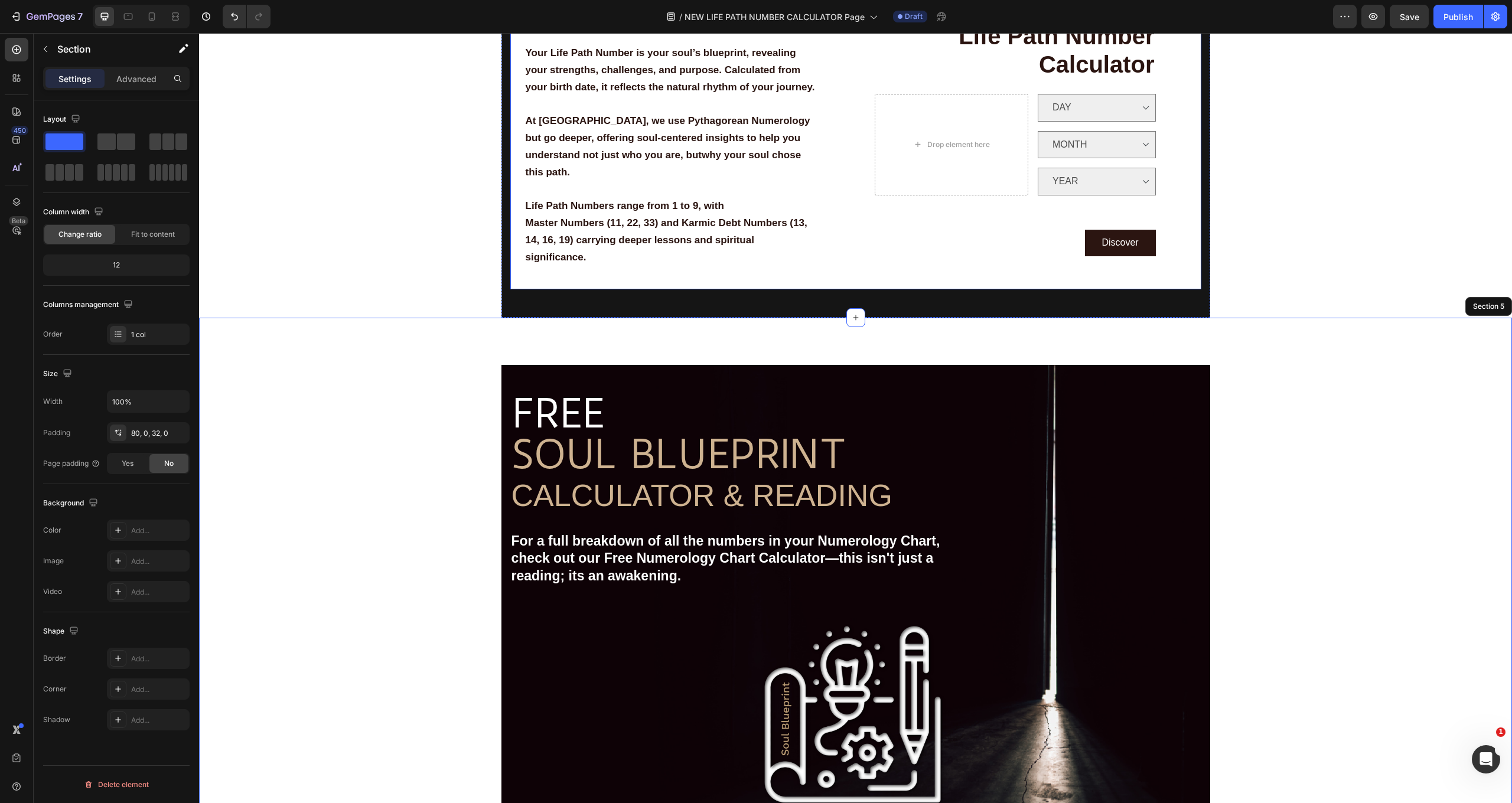
click at [909, 274] on div "Life Path Number Calculator Heading Drop element here DAY Option 3 Dropdown MON…" at bounding box center [1033, 152] width 336 height 274
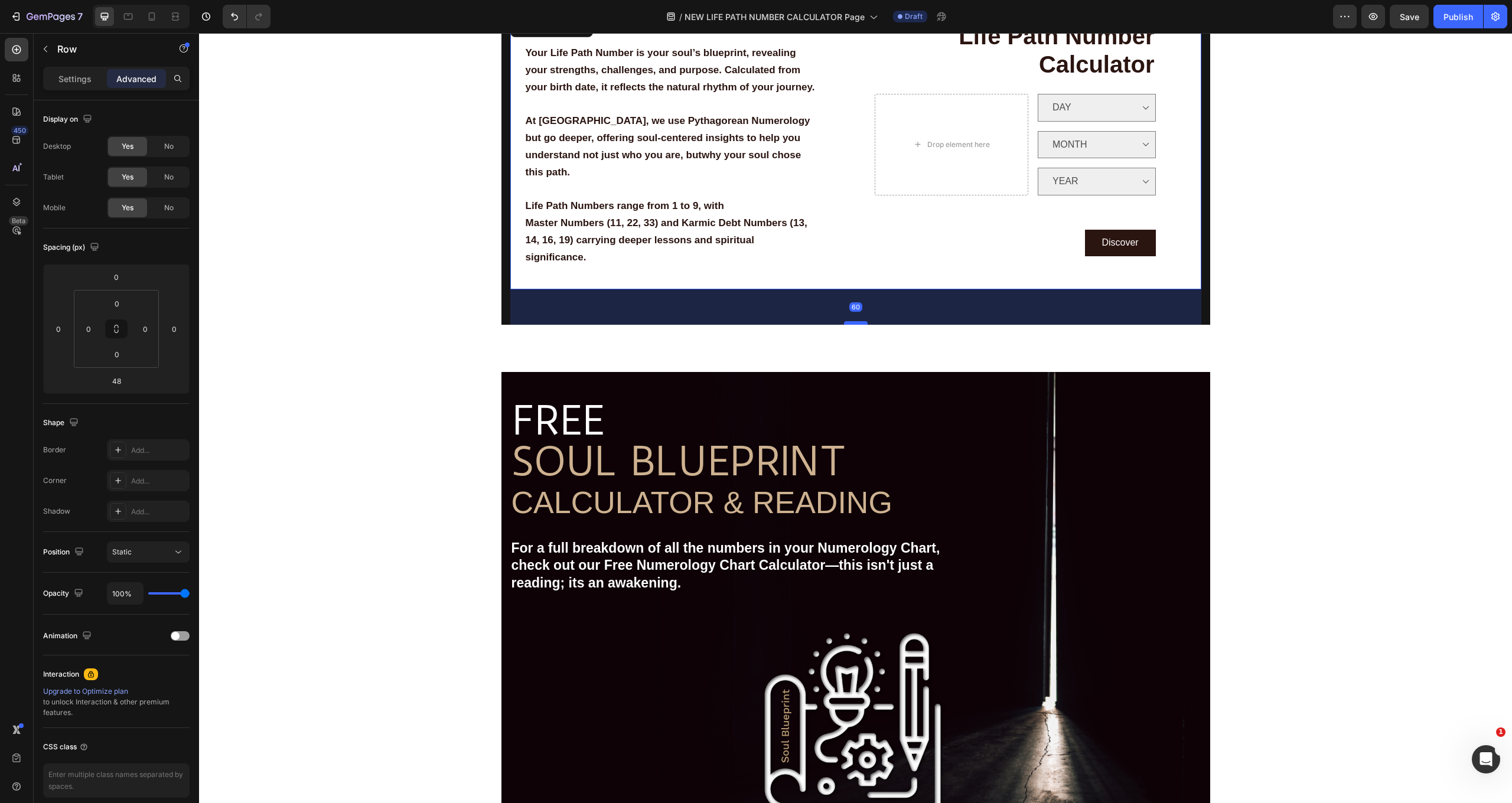
drag, startPoint x: 855, startPoint y: 315, endPoint x: 856, endPoint y: 322, distance: 7.1
click at [856, 322] on div at bounding box center [855, 323] width 23 height 3
type input "60"
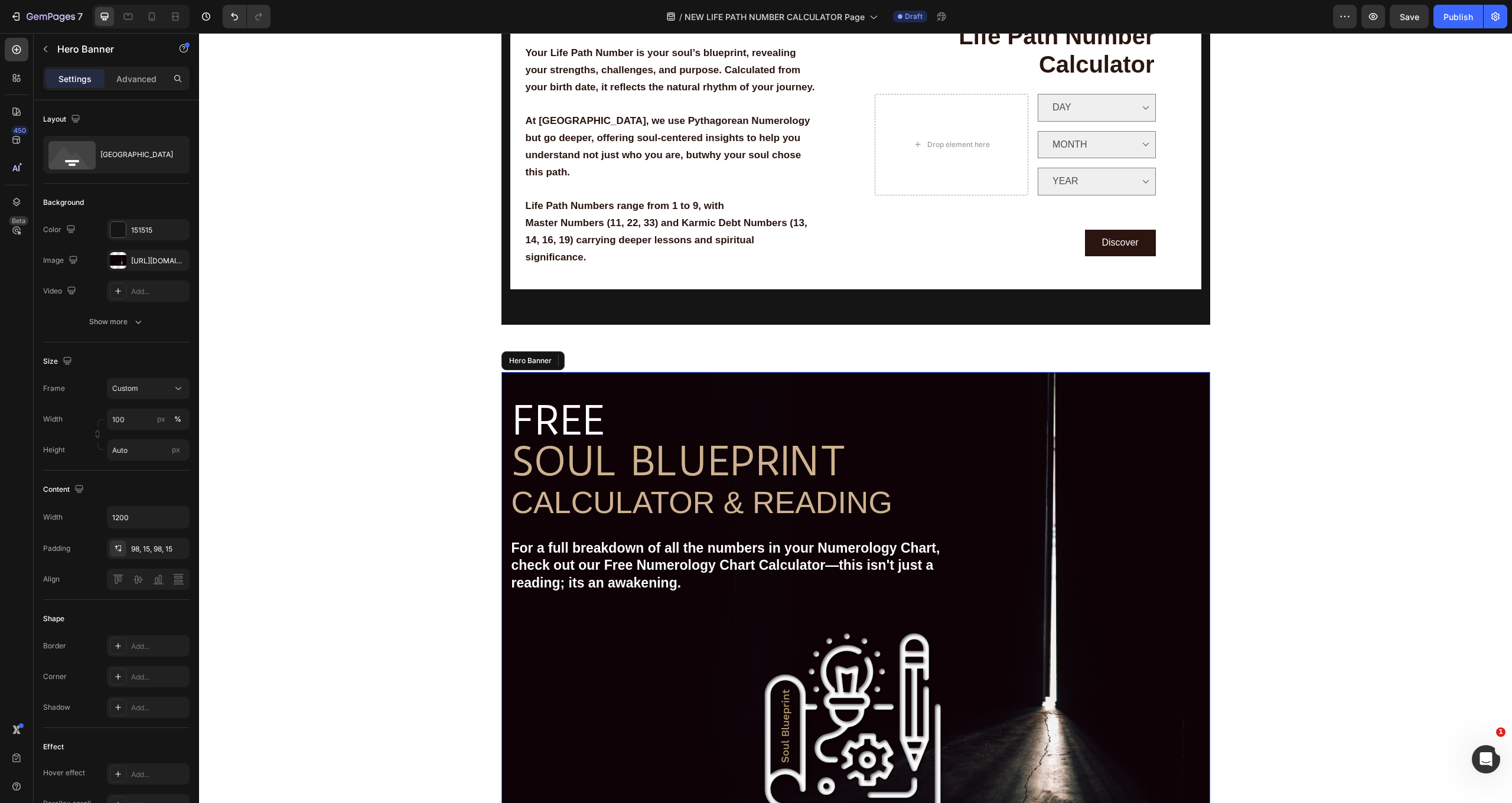
click at [937, 384] on div "Image Free shipping Text Block from The States Text Block Advanced List Image 3…" at bounding box center [855, 651] width 708 height 559
click at [532, 382] on div "Image Free shipping Text Block from The States Text Block Advanced List Image 3…" at bounding box center [855, 651] width 708 height 559
click at [1193, 380] on div "Image Free shipping Text Block from The States Text Block Advanced List Image 3…" at bounding box center [855, 651] width 708 height 559
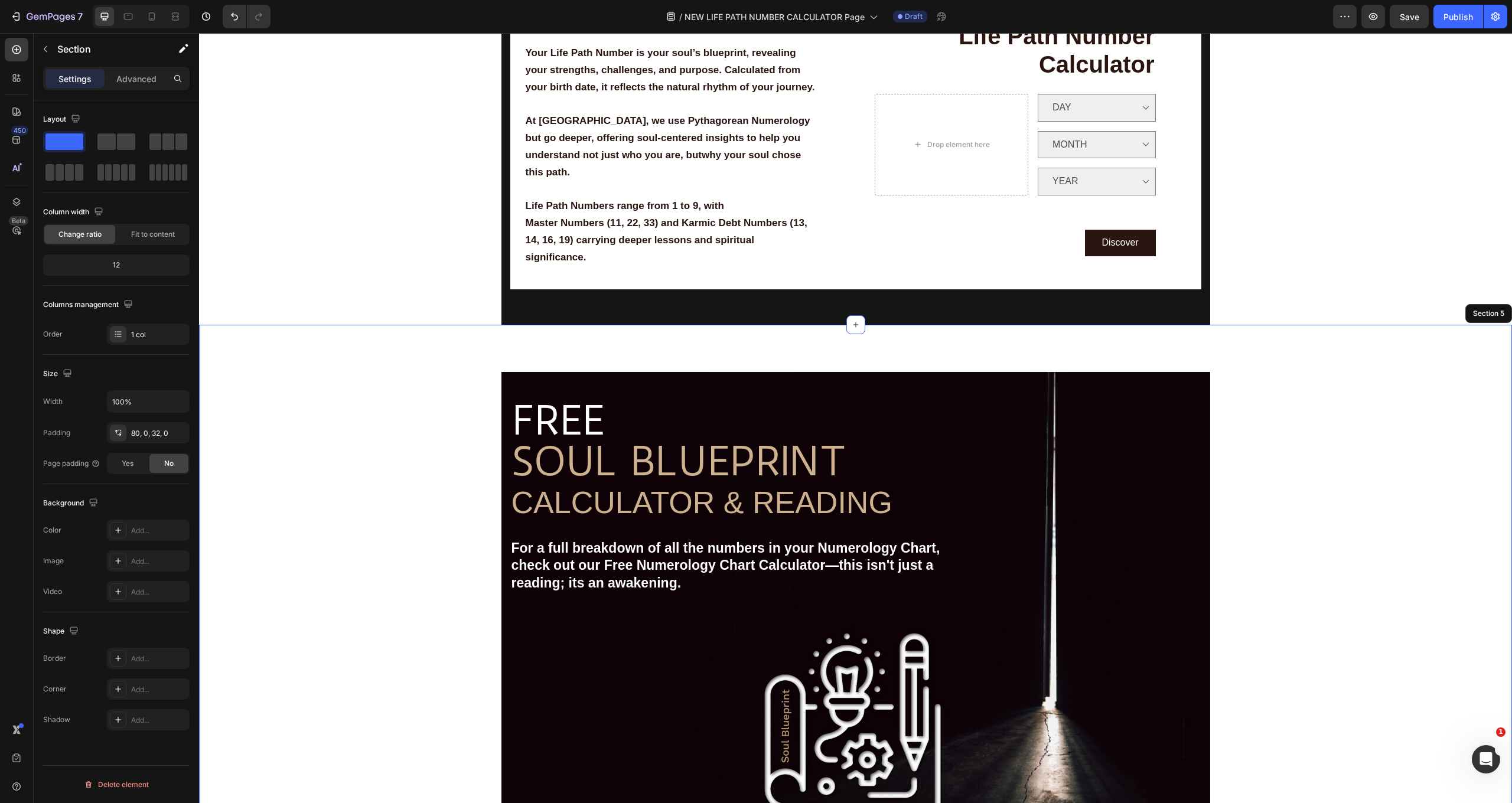
drag, startPoint x: 1191, startPoint y: 368, endPoint x: 1190, endPoint y: 359, distance: 9.1
click at [1190, 359] on div "Image Free shipping Text Block from The States Text Block Advanced List Image 3…" at bounding box center [855, 642] width 1313 height 634
click at [141, 76] on p "Advanced" at bounding box center [136, 79] width 40 height 12
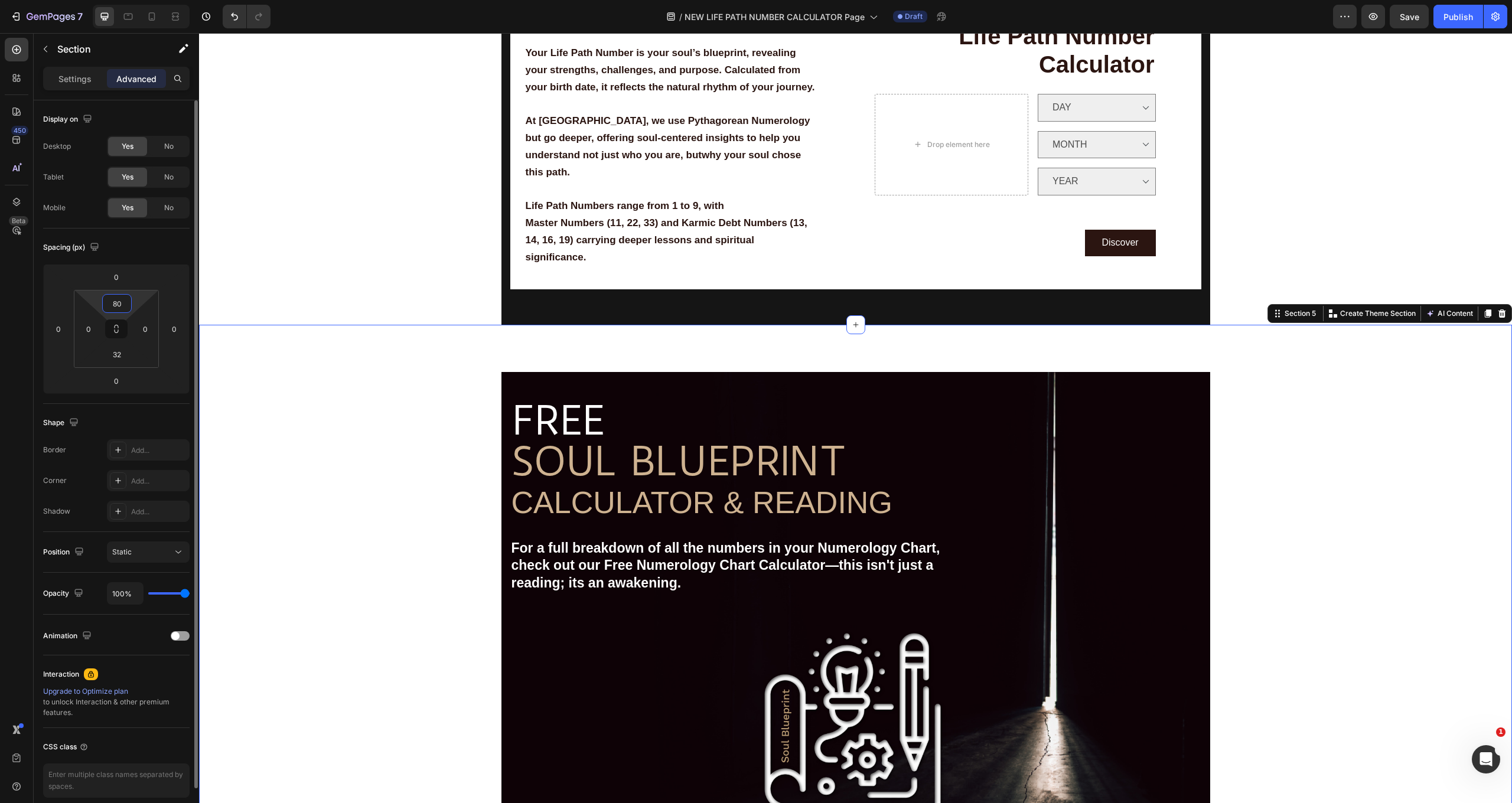
click at [120, 306] on input "80" at bounding box center [116, 303] width 23 height 17
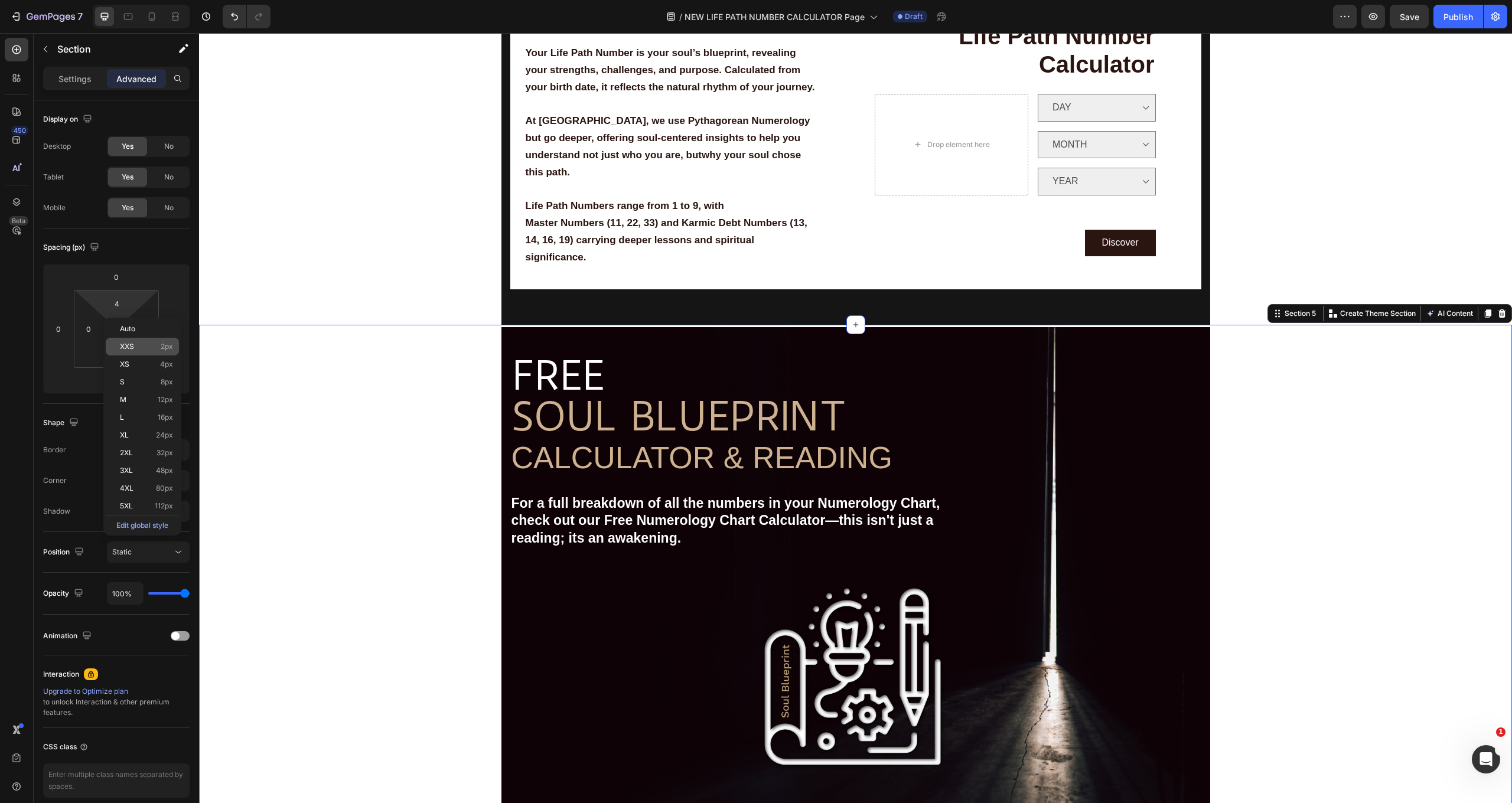
click at [133, 350] on span "XXS" at bounding box center [127, 347] width 14 height 9
type input "2"
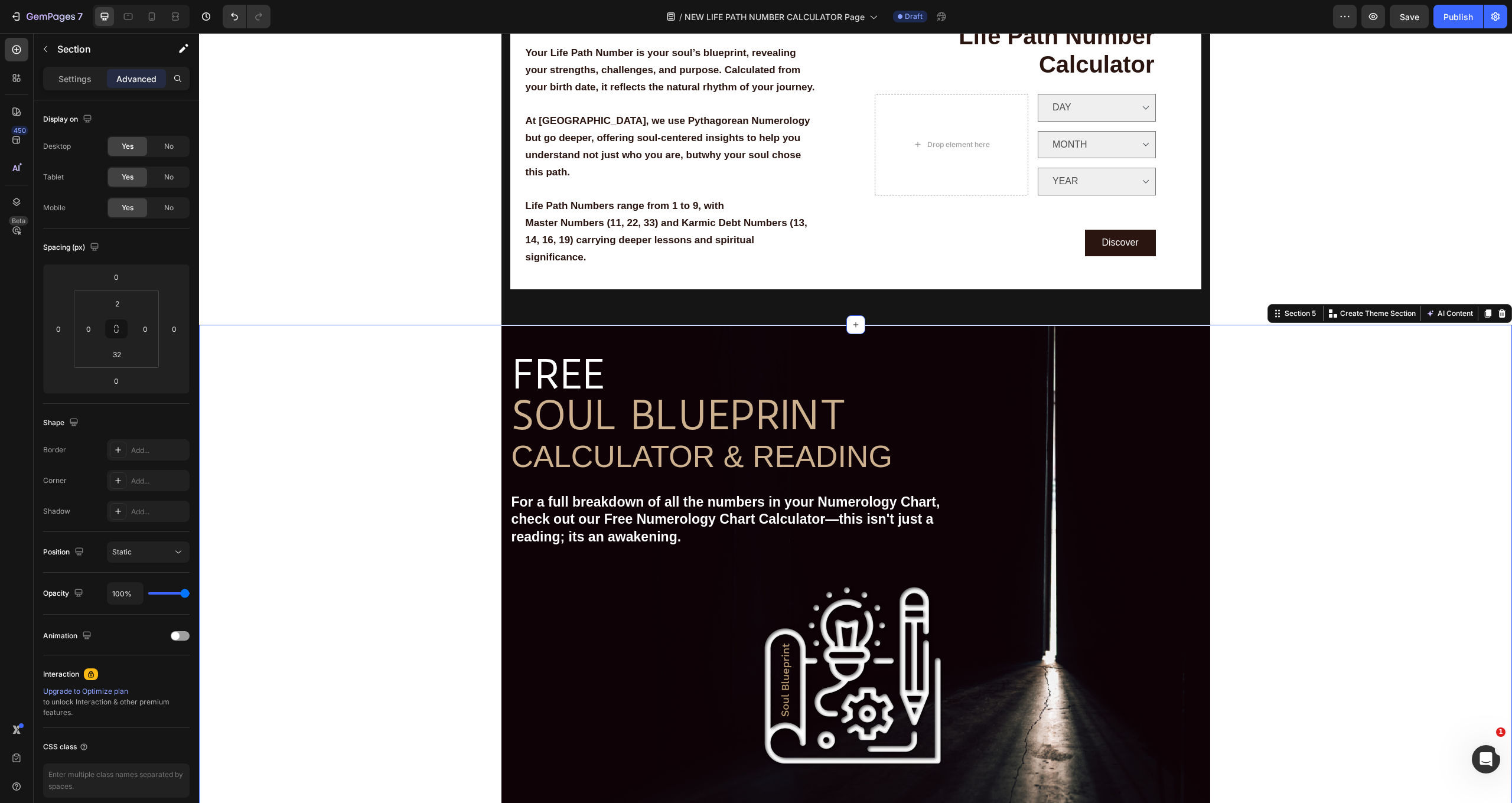
click at [387, 539] on div "Image Free shipping Text Block from The States Text Block Advanced List Image 3…" at bounding box center [855, 610] width 1313 height 568
click at [1326, 229] on div "Pythagorean Numerology System Text Block Your Life Path Number is your soul’s b…" at bounding box center [855, 773] width 1313 height 2504
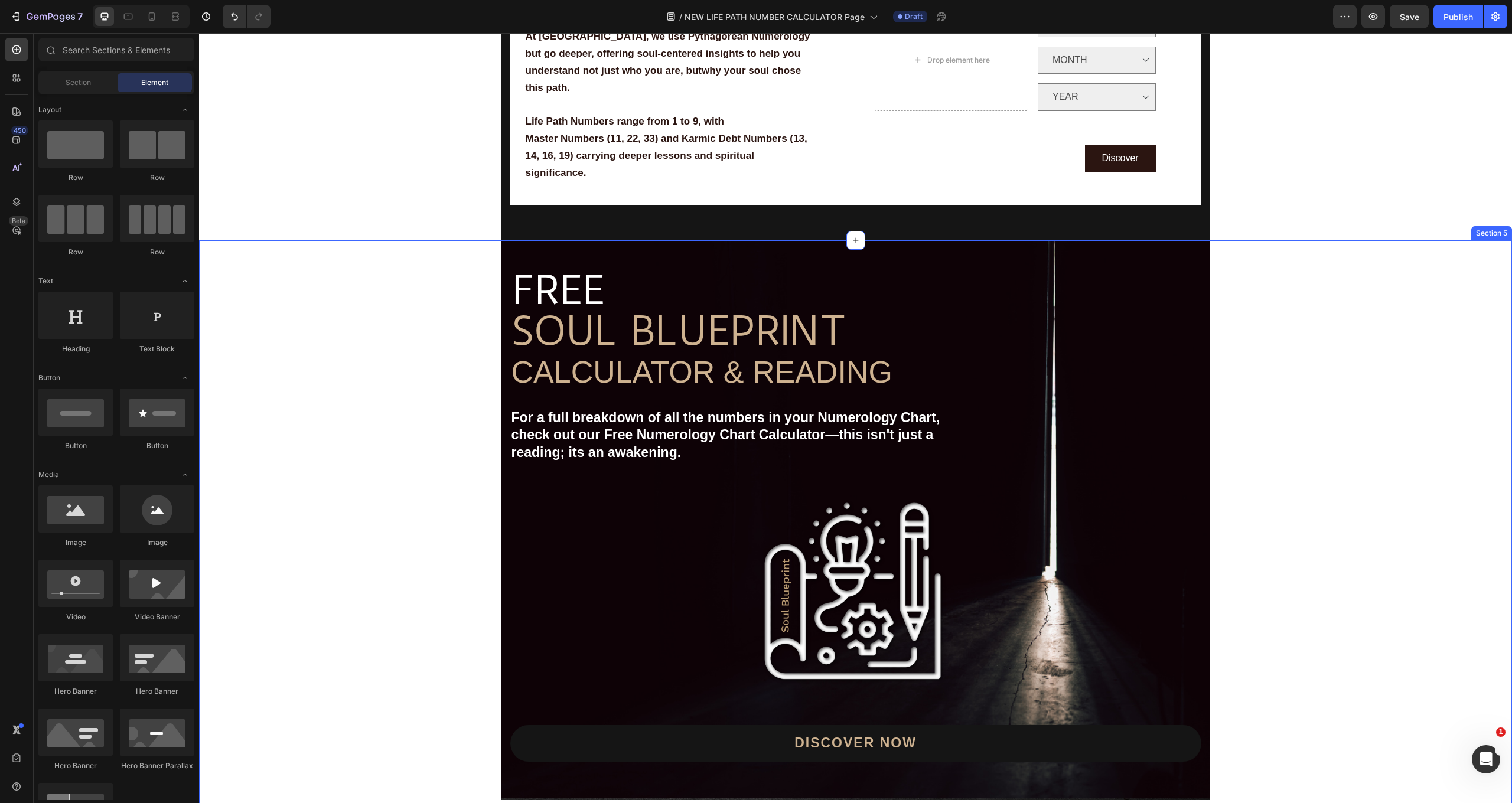
scroll to position [545, 0]
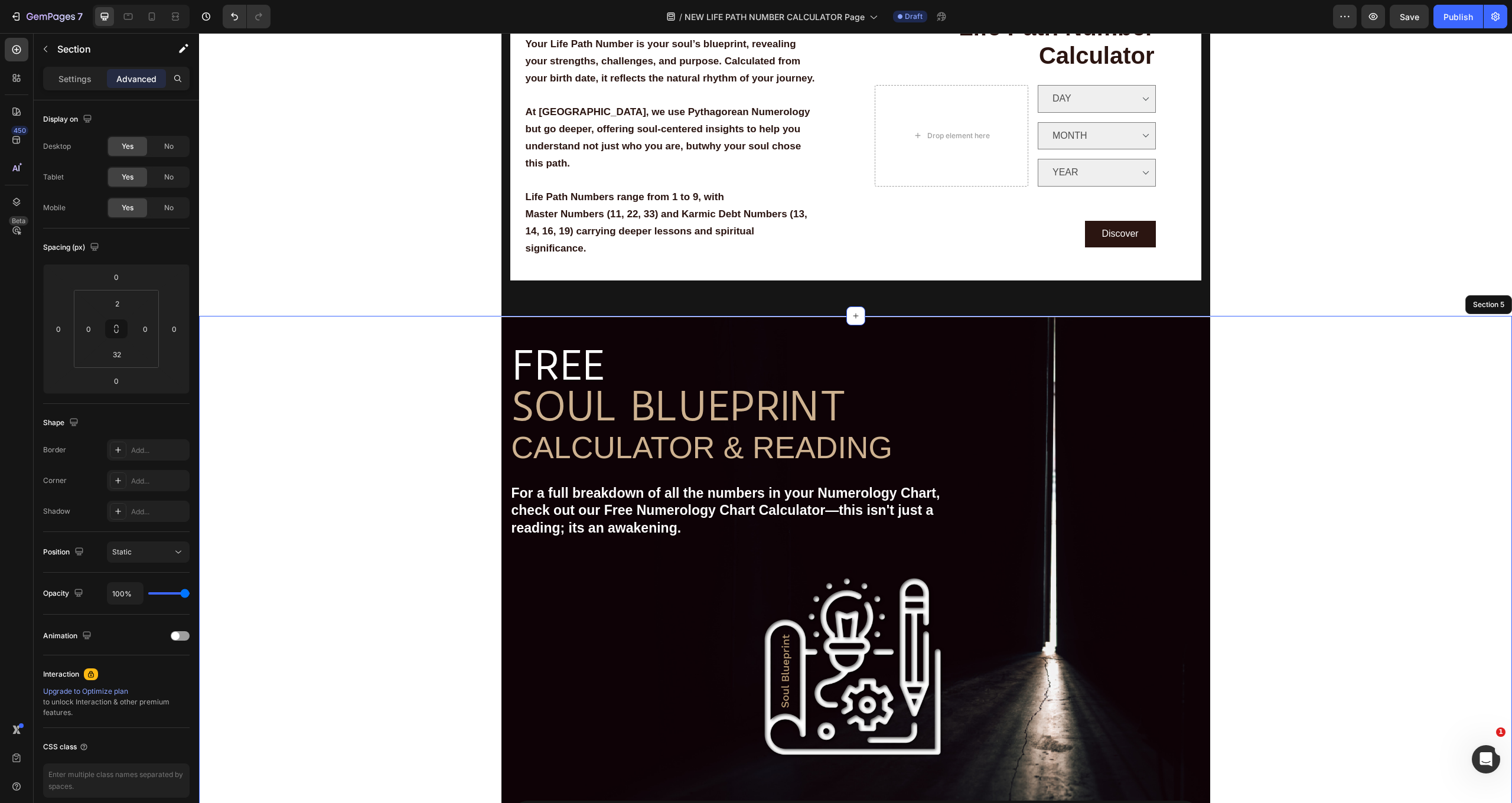
drag, startPoint x: 479, startPoint y: 338, endPoint x: 469, endPoint y: 327, distance: 14.9
click at [479, 338] on div "Image Free shipping Text Block from The States Text Block Advanced List Image 3…" at bounding box center [855, 601] width 1313 height 568
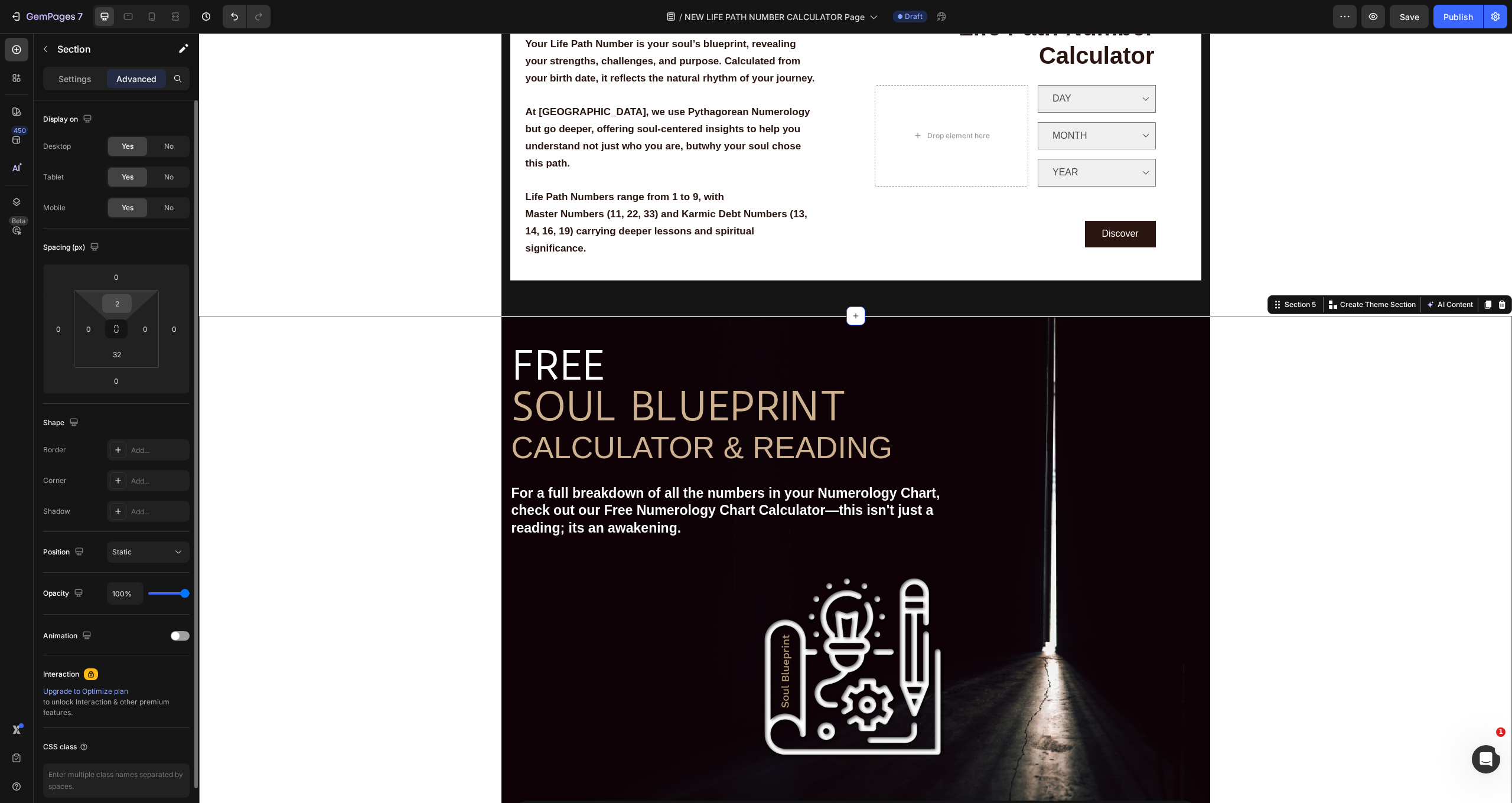
click at [128, 305] on input "2" at bounding box center [116, 303] width 23 height 17
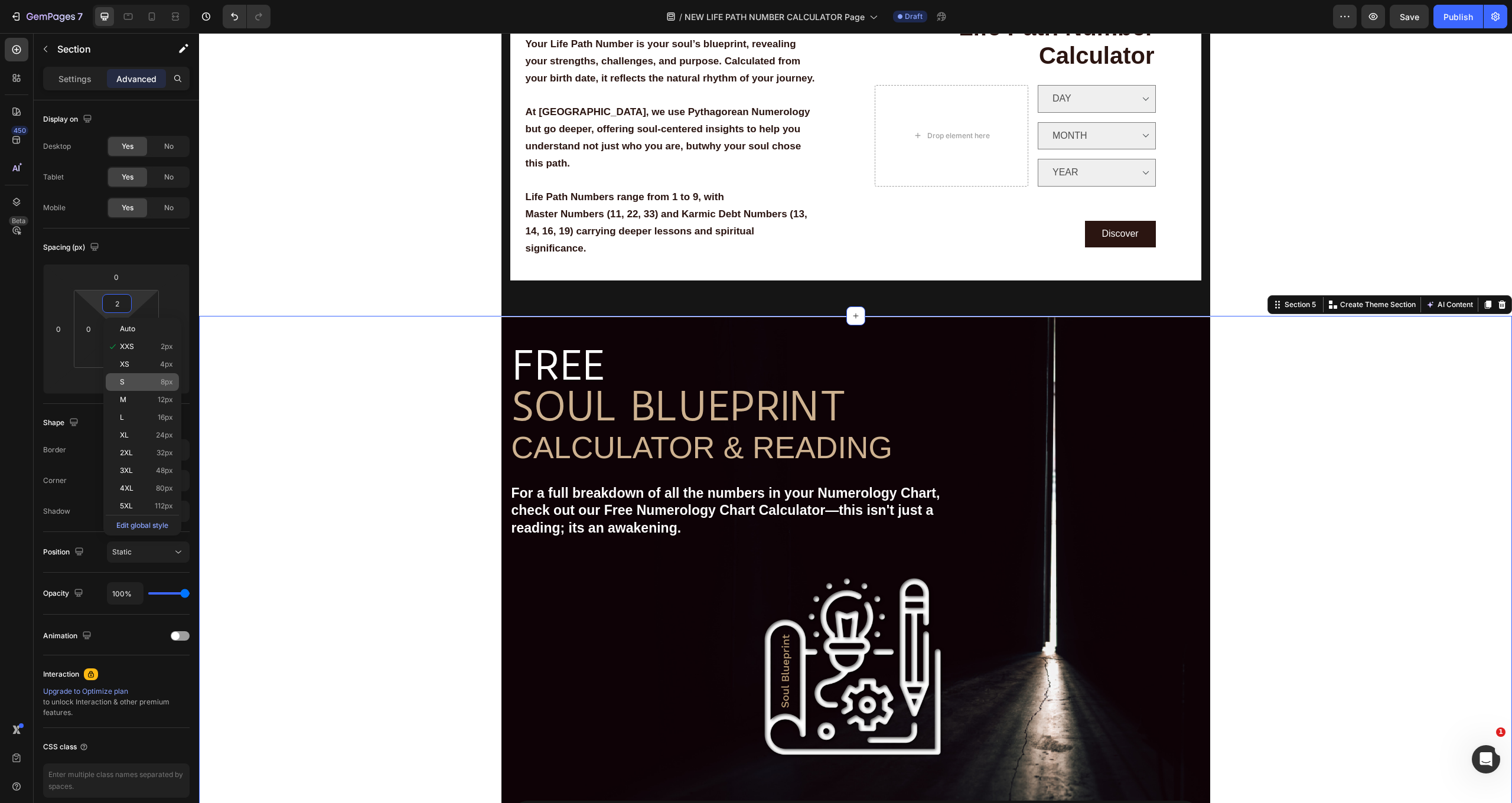
click at [134, 377] on div "S 8px" at bounding box center [143, 382] width 73 height 17
type input "8"
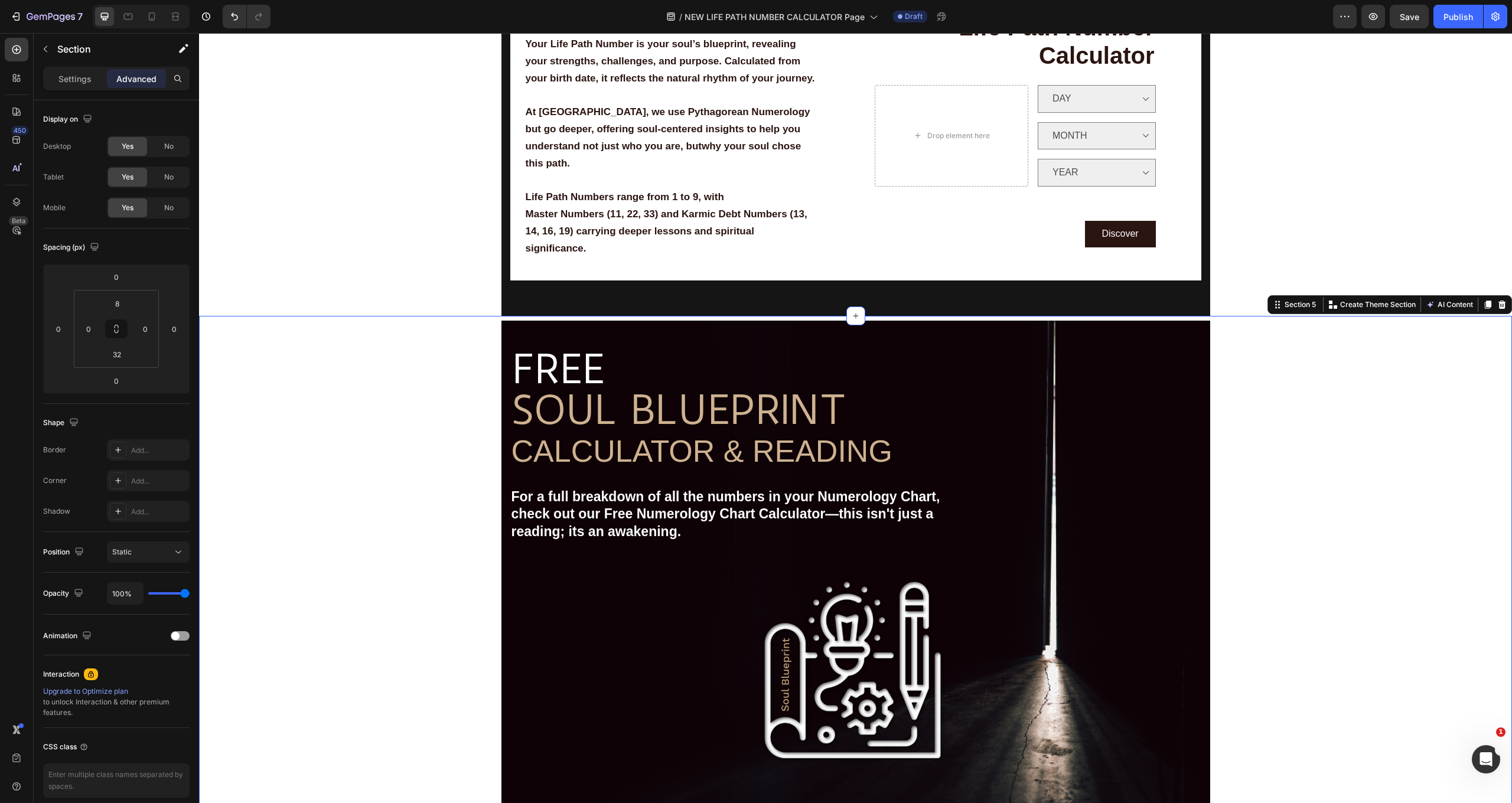
click at [295, 415] on div "Image Free shipping Text Block from The States Text Block Advanced List Image 3…" at bounding box center [855, 605] width 1313 height 568
drag, startPoint x: 1172, startPoint y: 501, endPoint x: 1162, endPoint y: 497, distance: 10.8
click at [1171, 499] on p "For a full breakdown of all the numbers in your Numerology Chart," at bounding box center [856, 497] width 688 height 17
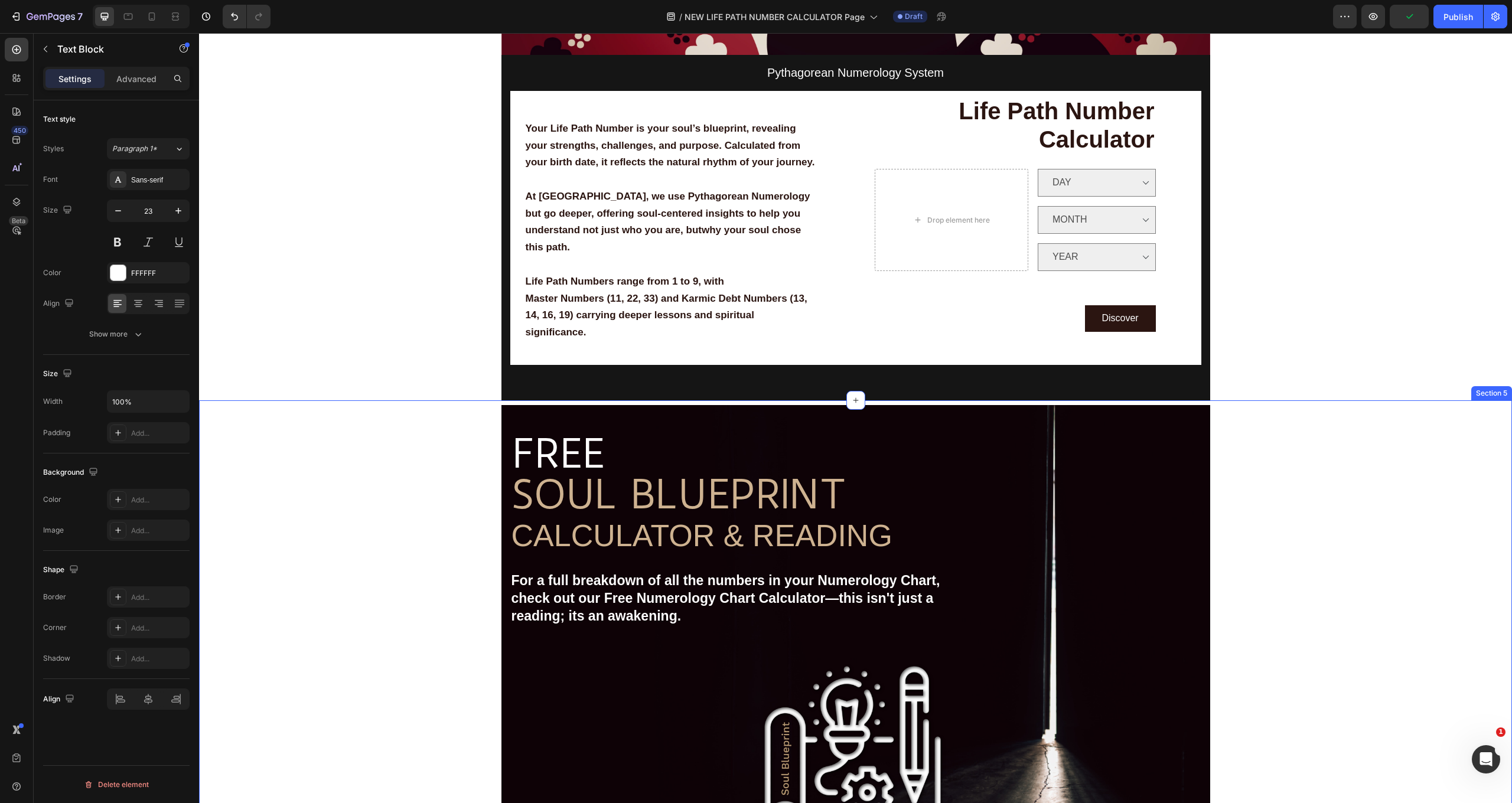
scroll to position [469, 0]
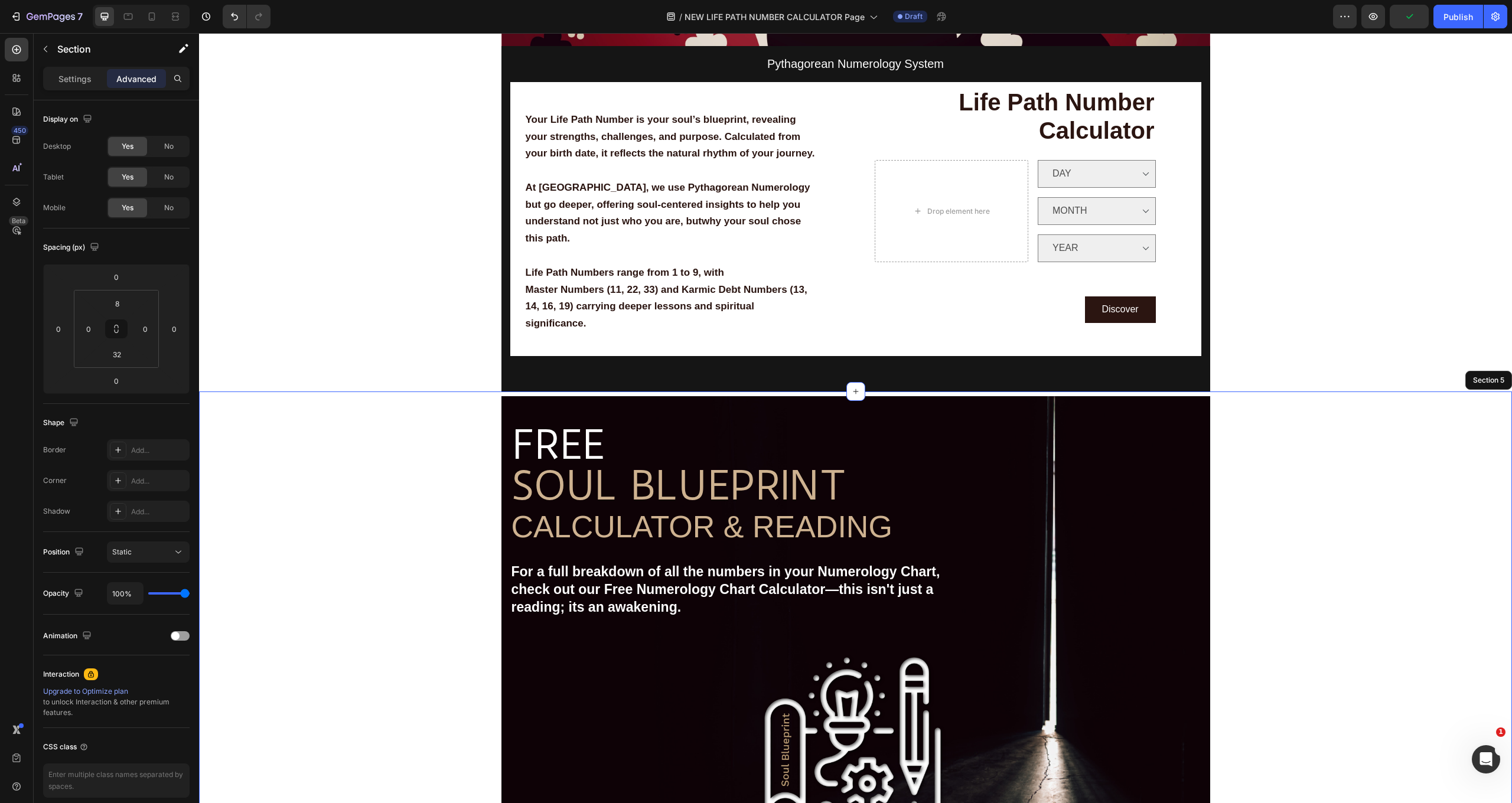
click at [335, 422] on div "Image Free shipping Text Block from The States Text Block Advanced List Image 3…" at bounding box center [855, 680] width 1313 height 568
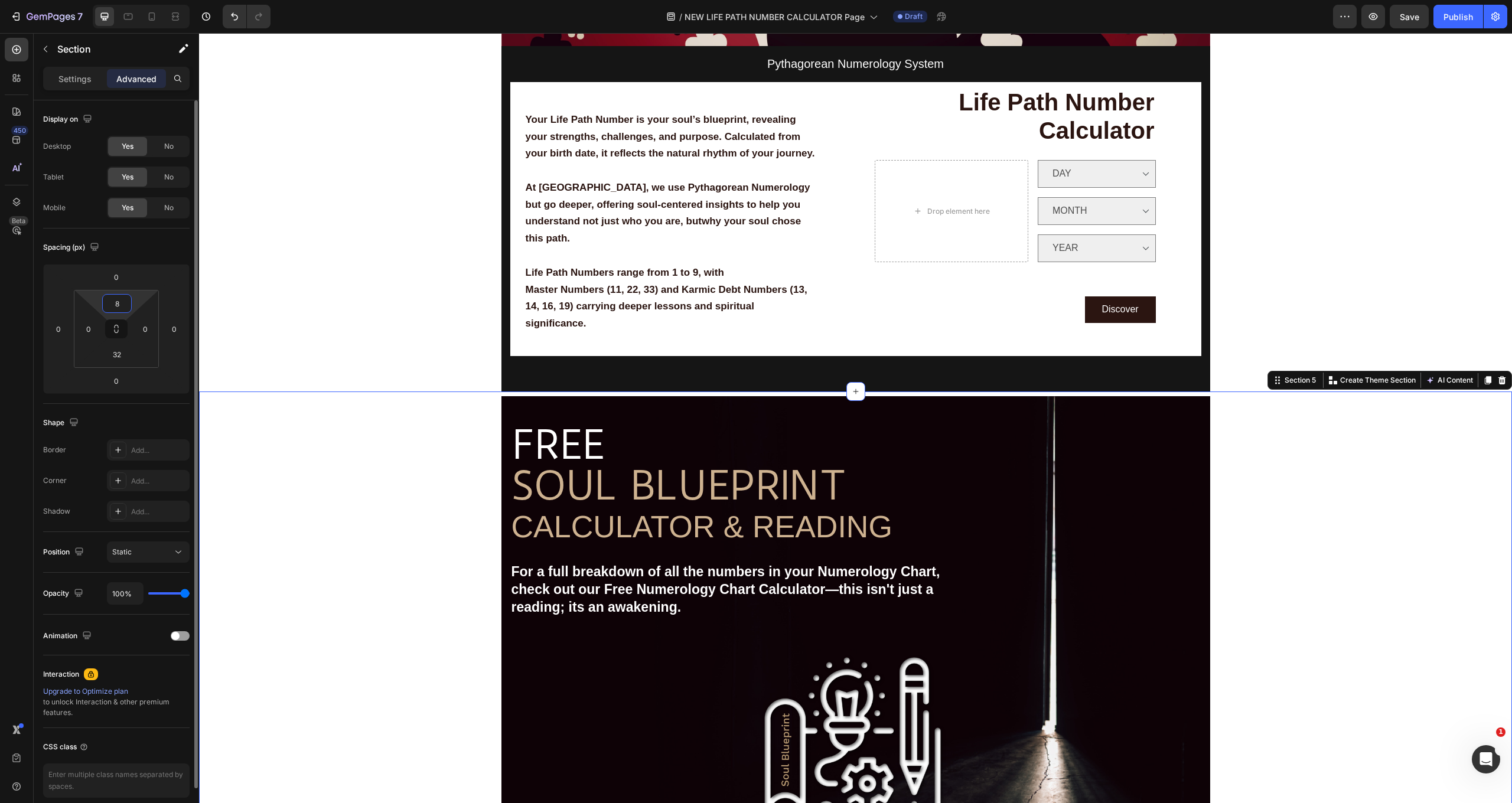
click at [119, 302] on input "8" at bounding box center [116, 303] width 23 height 17
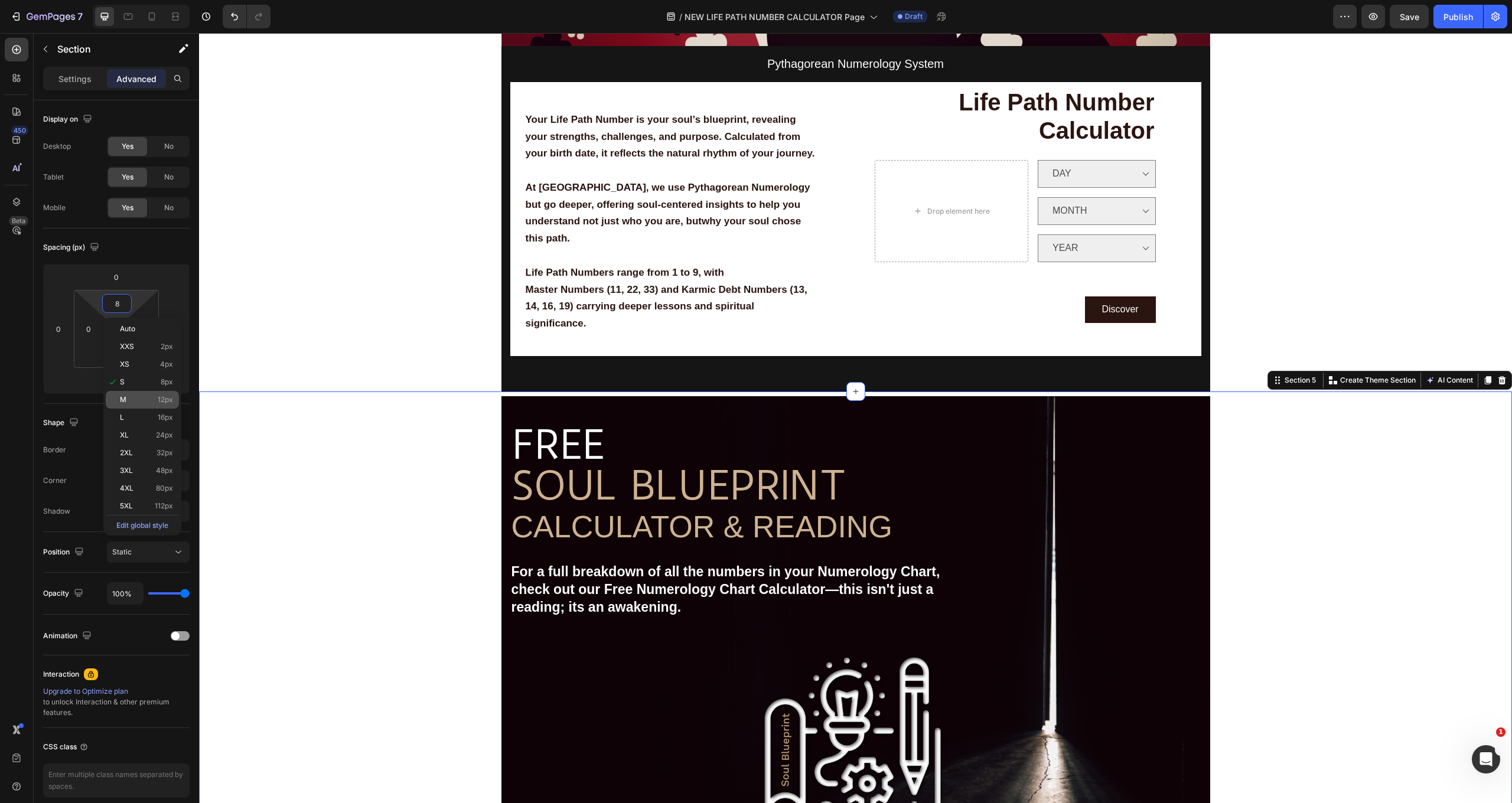
click at [141, 402] on p "M 12px" at bounding box center [146, 400] width 53 height 9
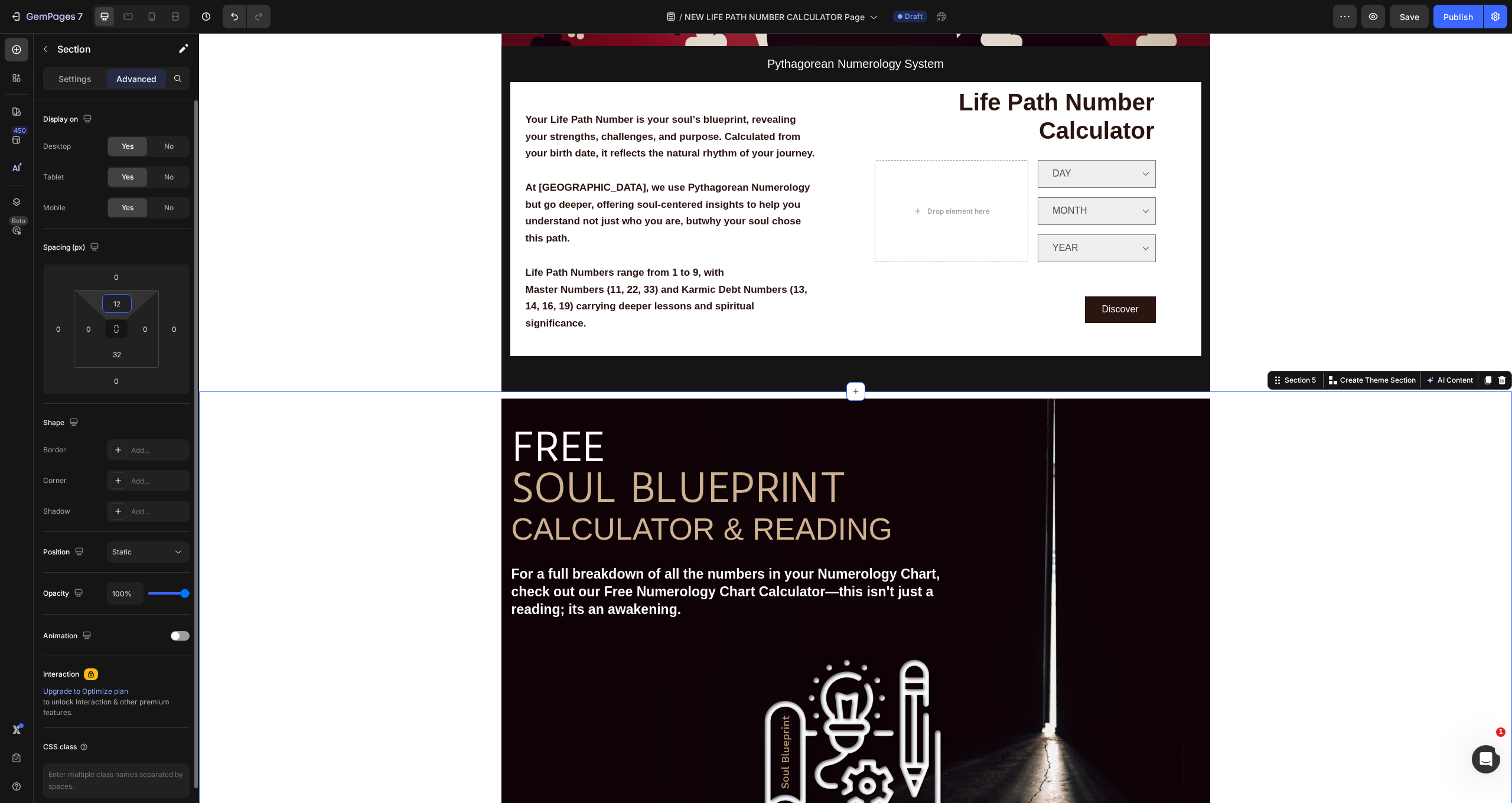
click at [121, 309] on input "12" at bounding box center [116, 303] width 23 height 17
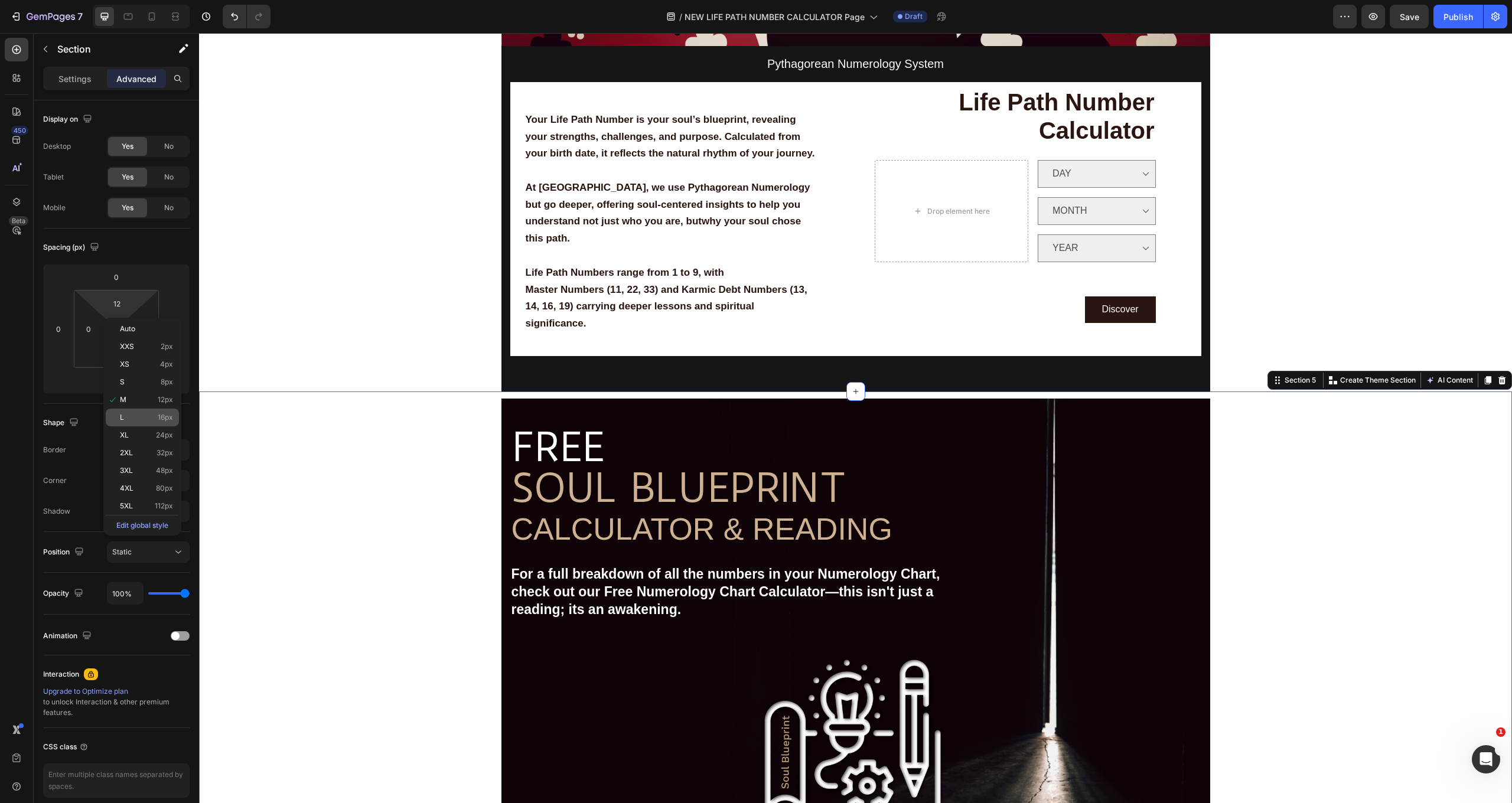
click at [130, 418] on p "L 16px" at bounding box center [146, 418] width 53 height 9
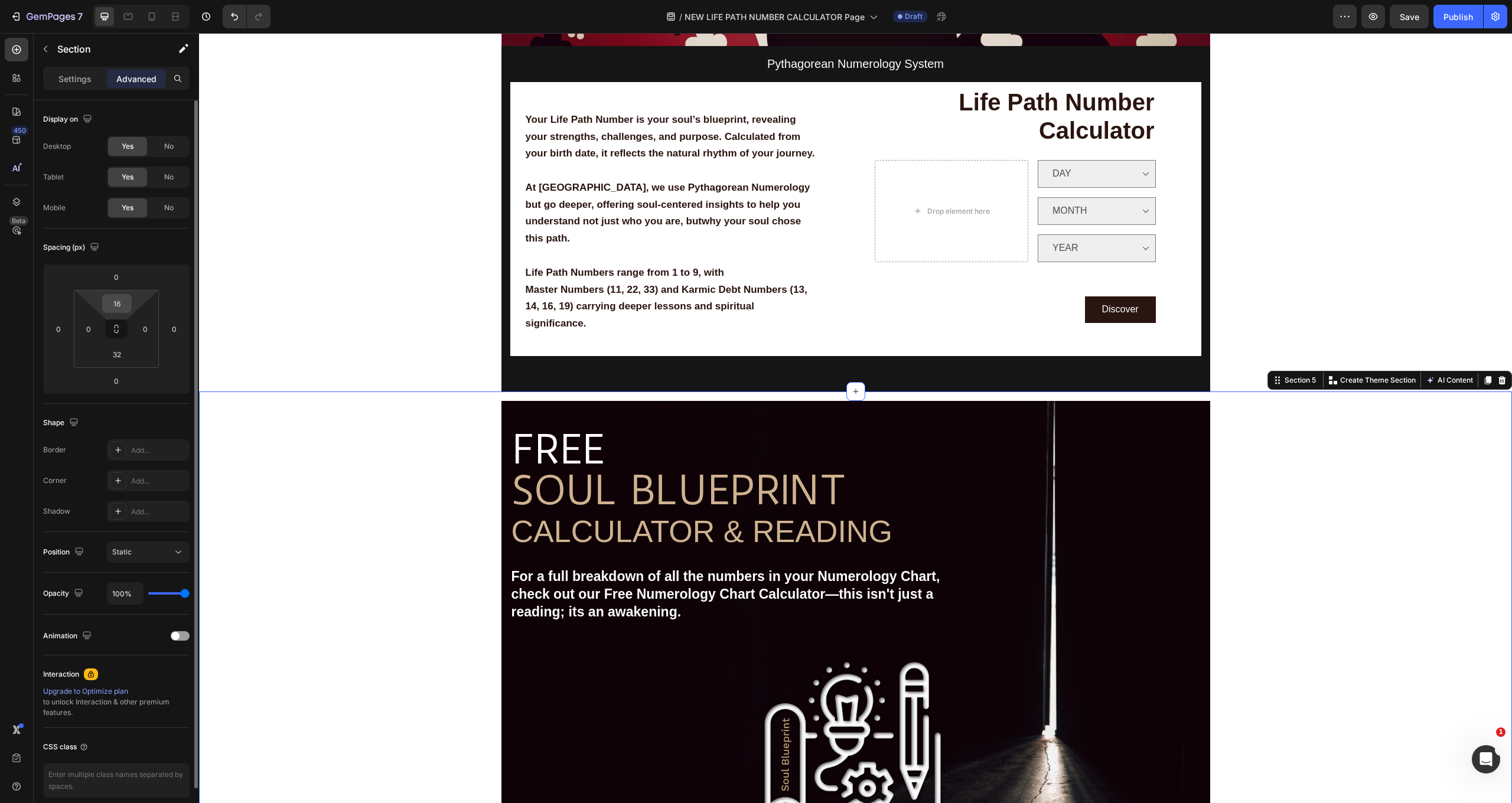
click at [127, 303] on input "16" at bounding box center [116, 303] width 23 height 17
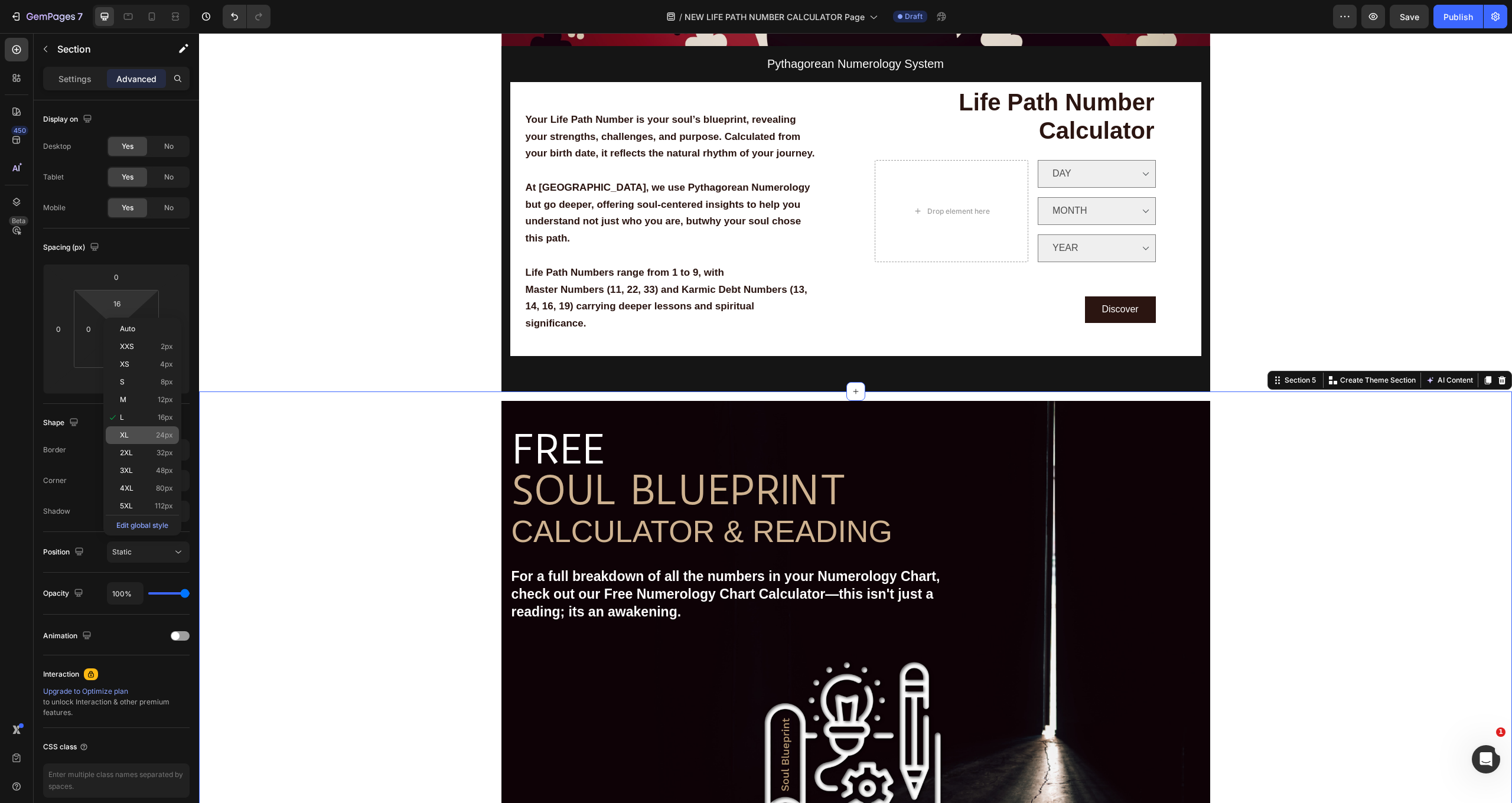
click at [128, 436] on span "XL" at bounding box center [124, 435] width 9 height 9
type input "24"
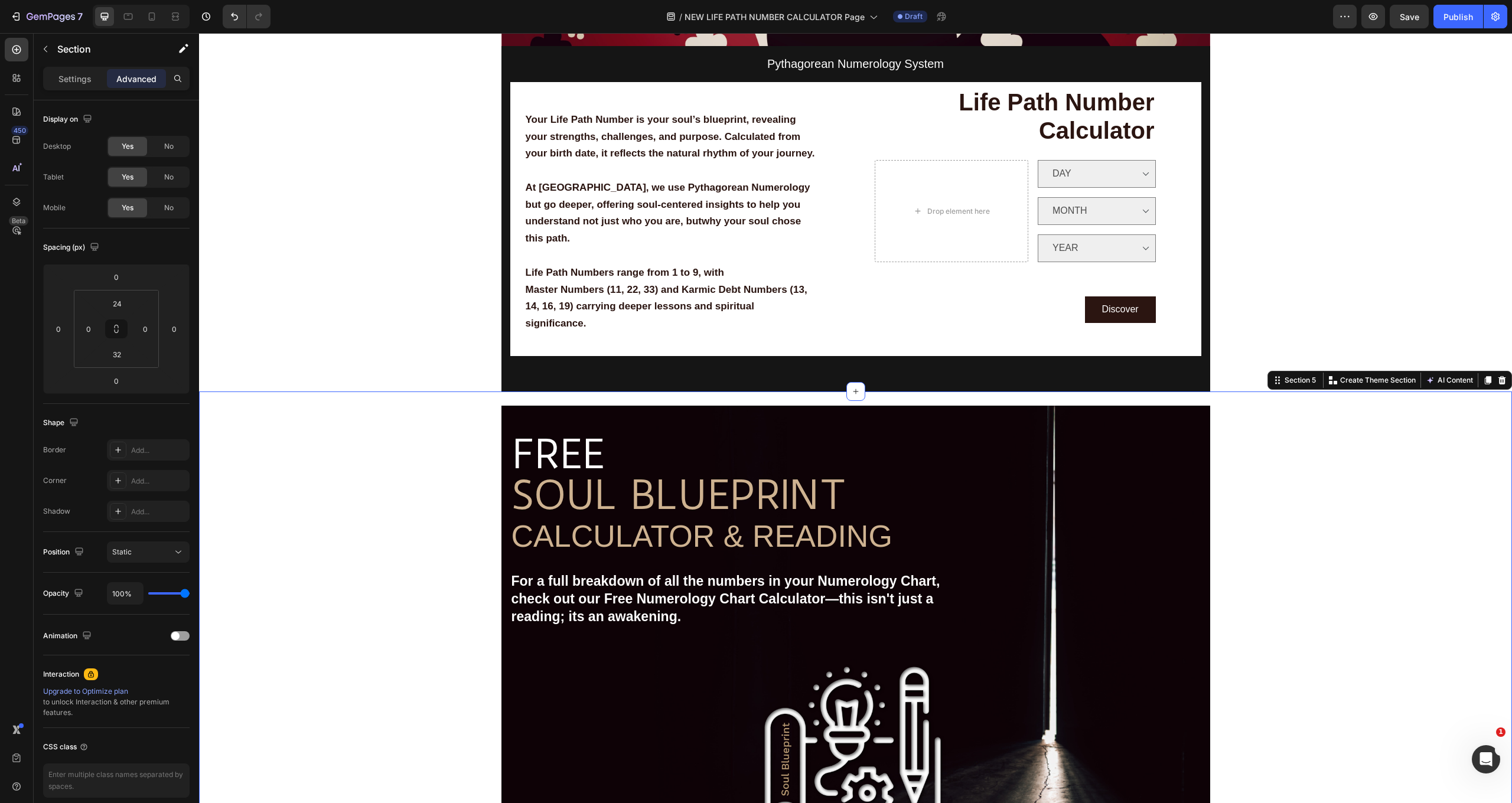
click at [441, 493] on div "Image Free shipping Text Block from The States Text Block Advanced List Image 3…" at bounding box center [855, 690] width 1313 height 568
click at [1368, 512] on div "Image Free shipping Text Block from The States Text Block Advanced List Image 3…" at bounding box center [855, 690] width 1313 height 568
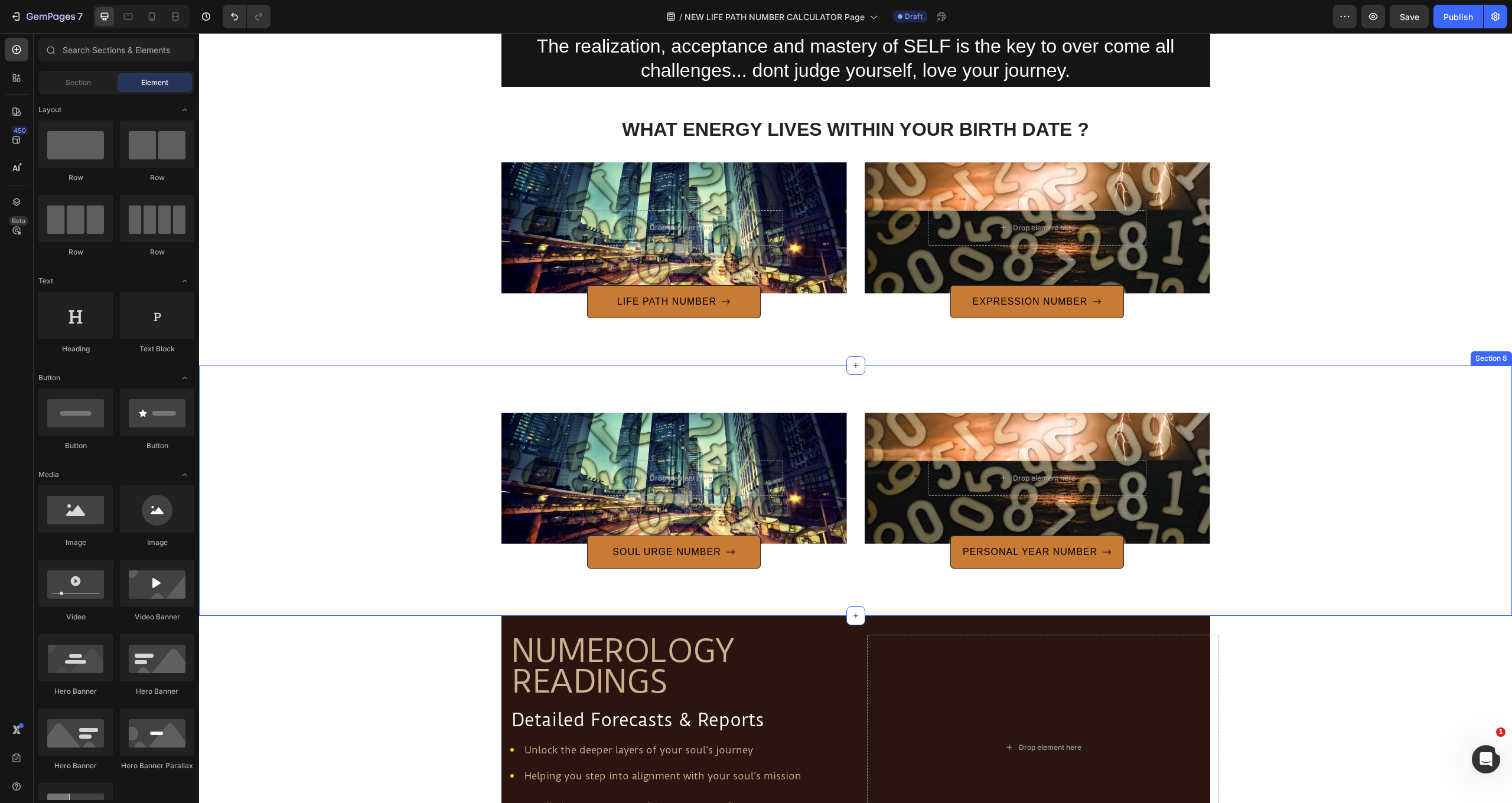
scroll to position [1457, 0]
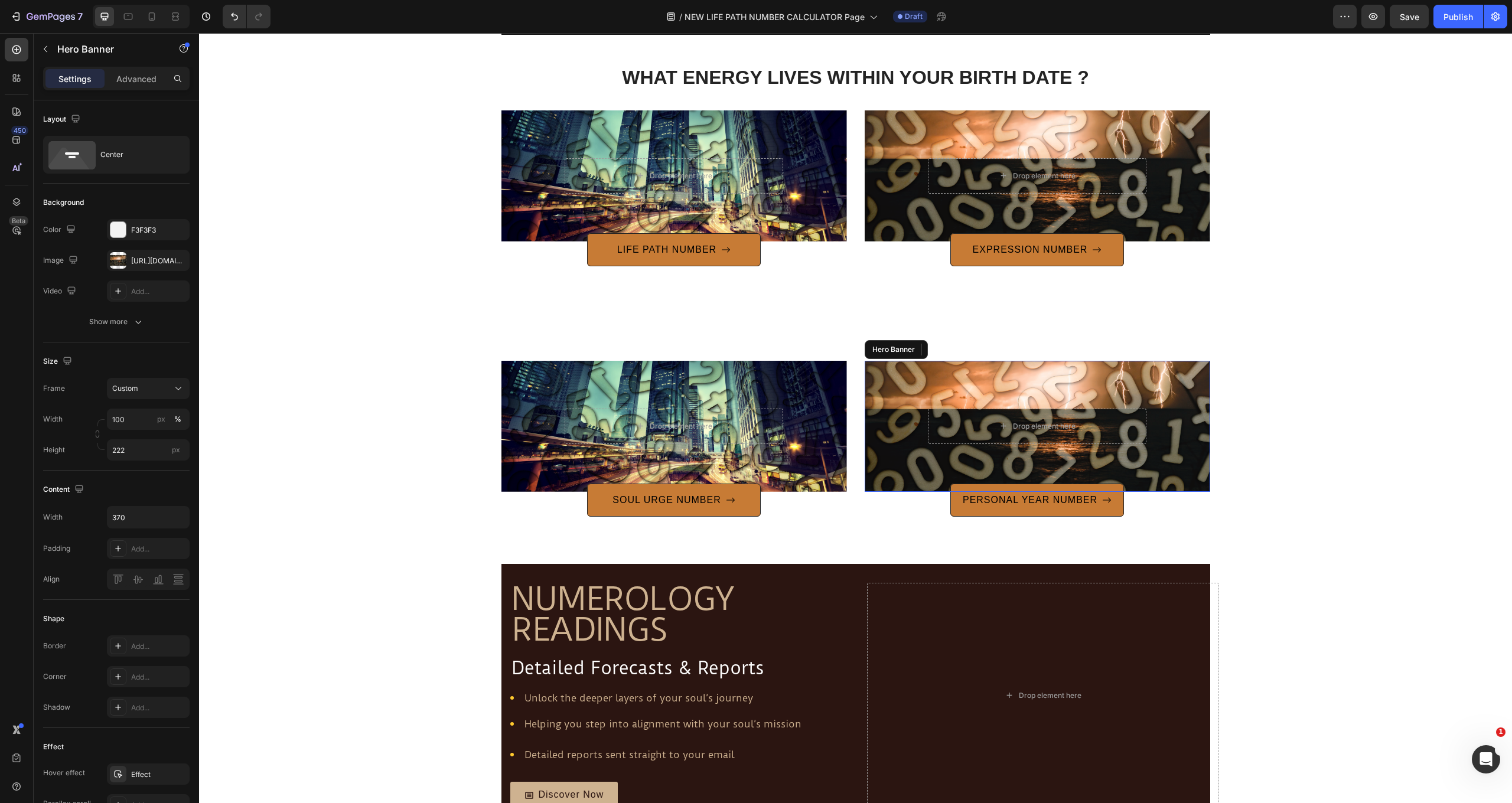
click at [1105, 380] on div "Overlay" at bounding box center [1038, 426] width 346 height 131
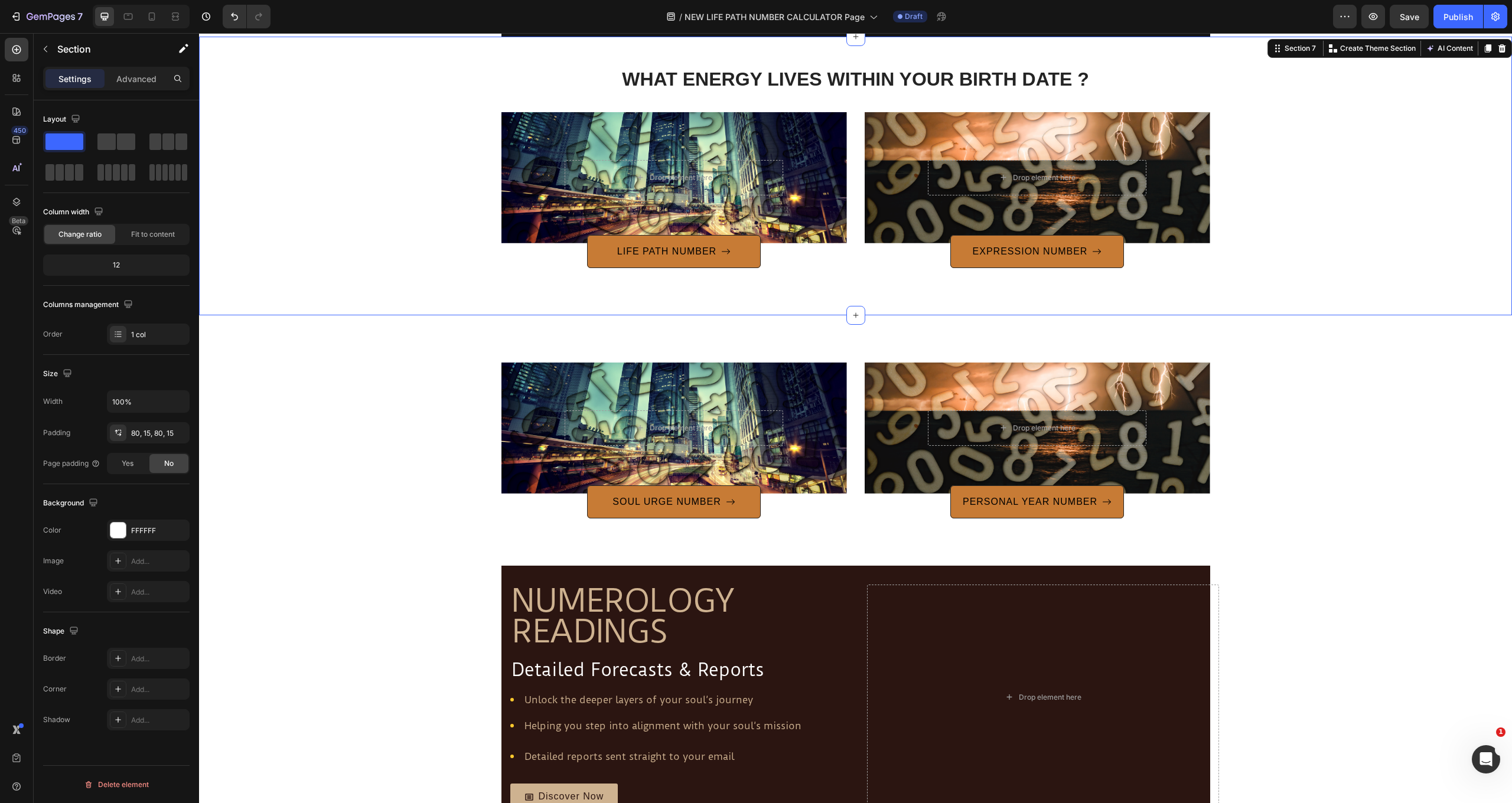
click at [1060, 292] on div "WHAT ENERGY LIVES WITHIN YOUR BIRTH DATE ? Heading Row Drop element here Hero B…" at bounding box center [855, 176] width 1313 height 279
drag, startPoint x: 937, startPoint y: 304, endPoint x: 926, endPoint y: 316, distance: 16.3
click at [937, 304] on div "WHAT ENERGY LIVES WITHIN YOUR BIRTH DATE ? Heading Row Drop element here Hero B…" at bounding box center [855, 176] width 1313 height 279
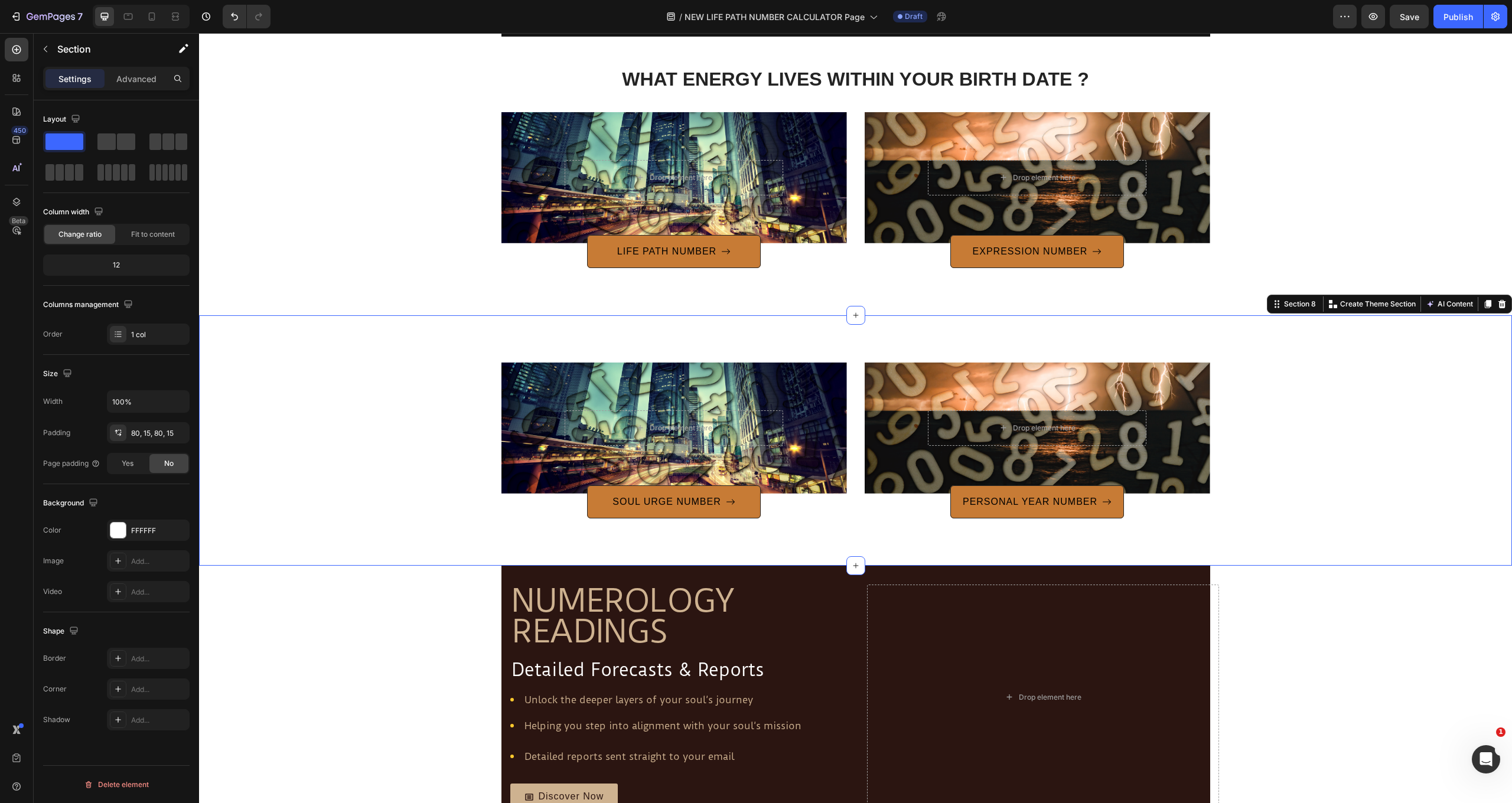
click at [915, 329] on div "Drop element here Hero Banner SOUL URGE NUMBER Button Drop element here Hero Ba…" at bounding box center [855, 441] width 1313 height 250
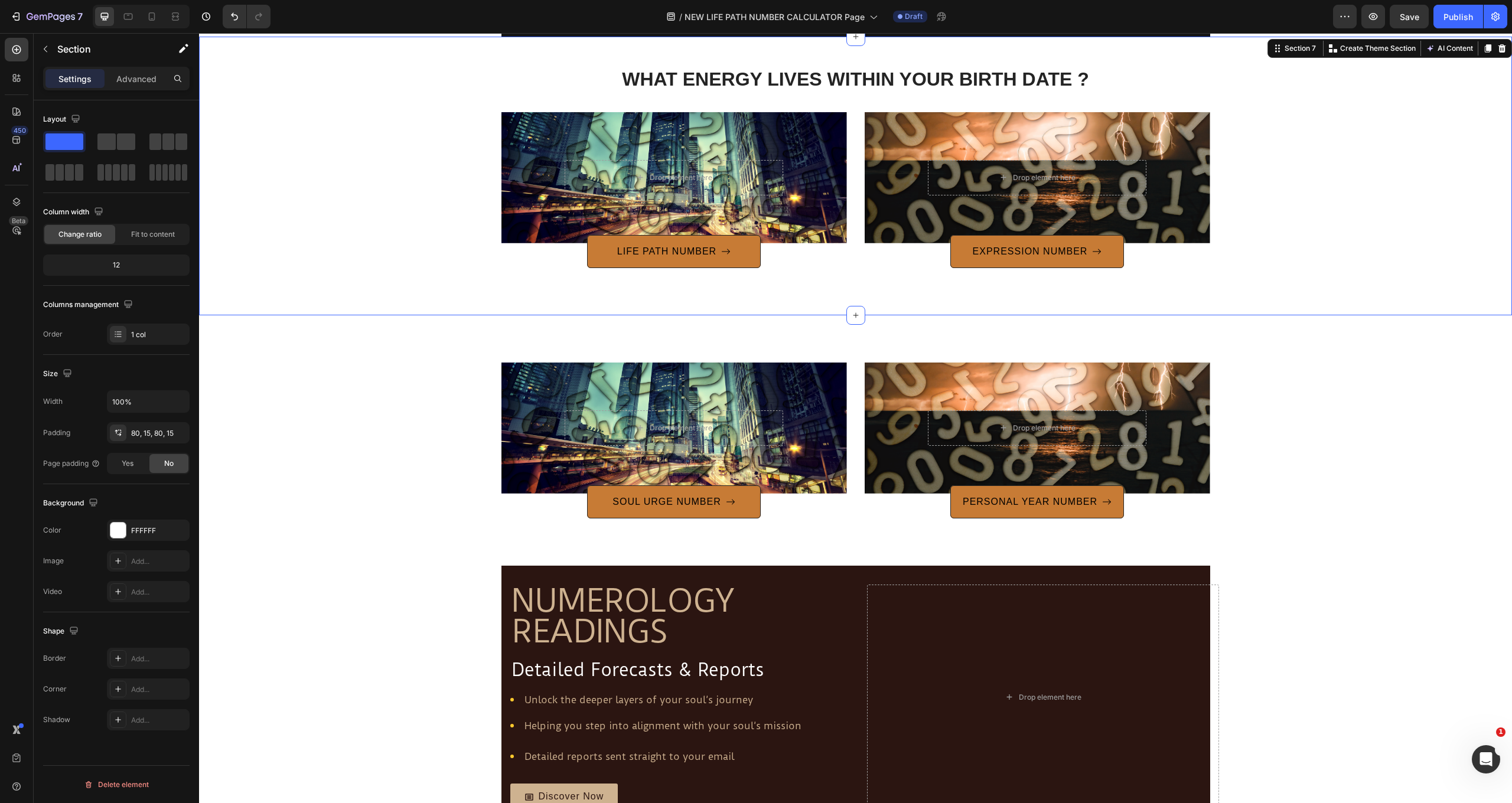
click at [920, 300] on div "WHAT ENERGY LIVES WITHIN YOUR BIRTH DATE ? Heading Row Drop element here Hero B…" at bounding box center [855, 176] width 1313 height 279
click at [934, 276] on div "WHAT ENERGY LIVES WITHIN YOUR BIRTH DATE ? Heading Row Drop element here Hero B…" at bounding box center [855, 176] width 1313 height 279
click at [803, 309] on div "WHAT ENERGY LIVES WITHIN YOUR BIRTH DATE ? Heading Row Drop element here Hero B…" at bounding box center [855, 176] width 1313 height 279
click at [792, 323] on div "Drop element here Hero Banner SOUL URGE NUMBER Button Drop element here Hero Ba…" at bounding box center [855, 441] width 1313 height 250
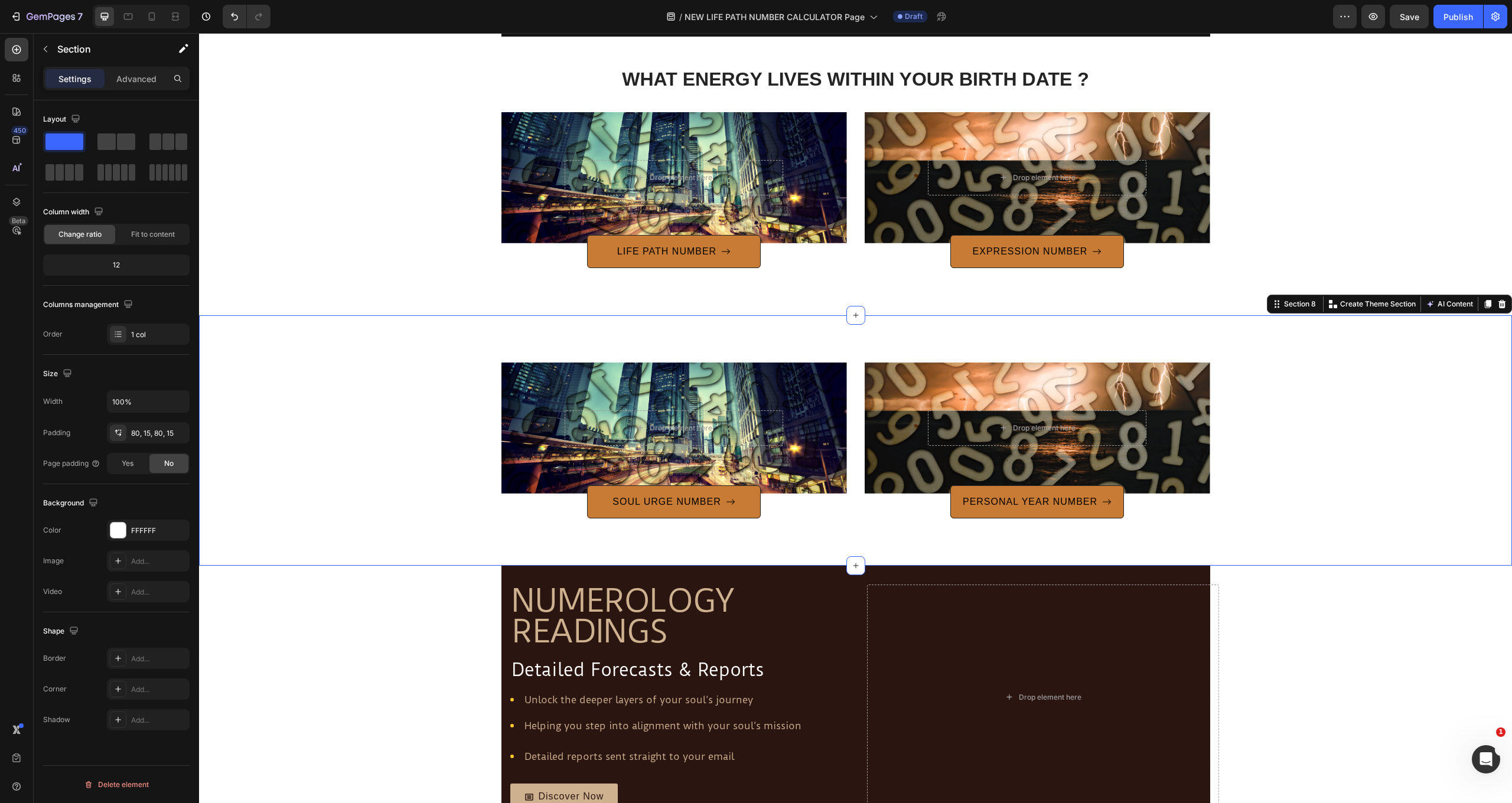
click at [744, 339] on div "Drop element here Hero Banner SOUL URGE NUMBER Button Drop element here Hero Ba…" at bounding box center [855, 441] width 1313 height 250
click at [148, 76] on p "Advanced" at bounding box center [136, 79] width 40 height 12
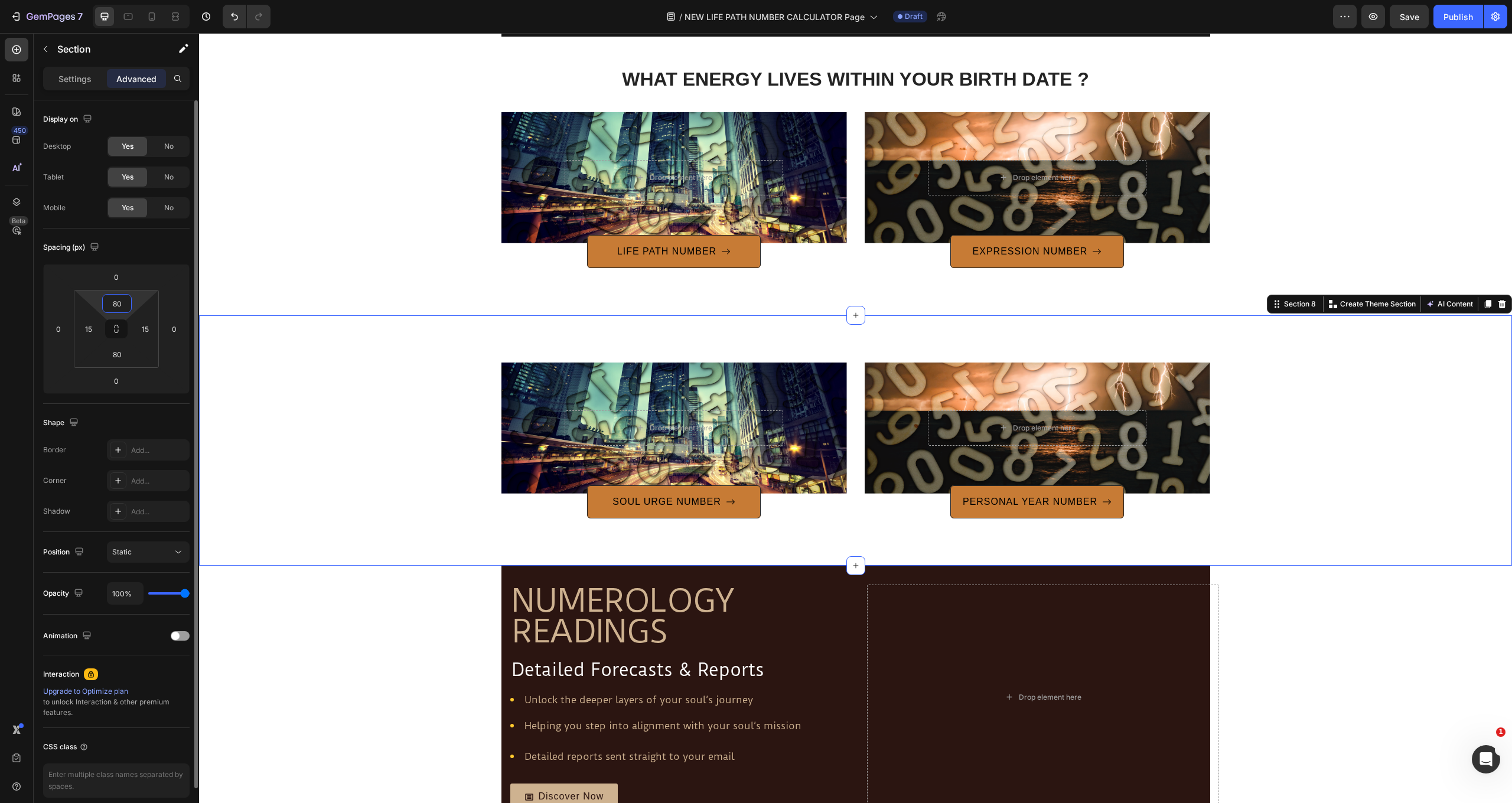
click at [119, 306] on input "80" at bounding box center [116, 303] width 23 height 17
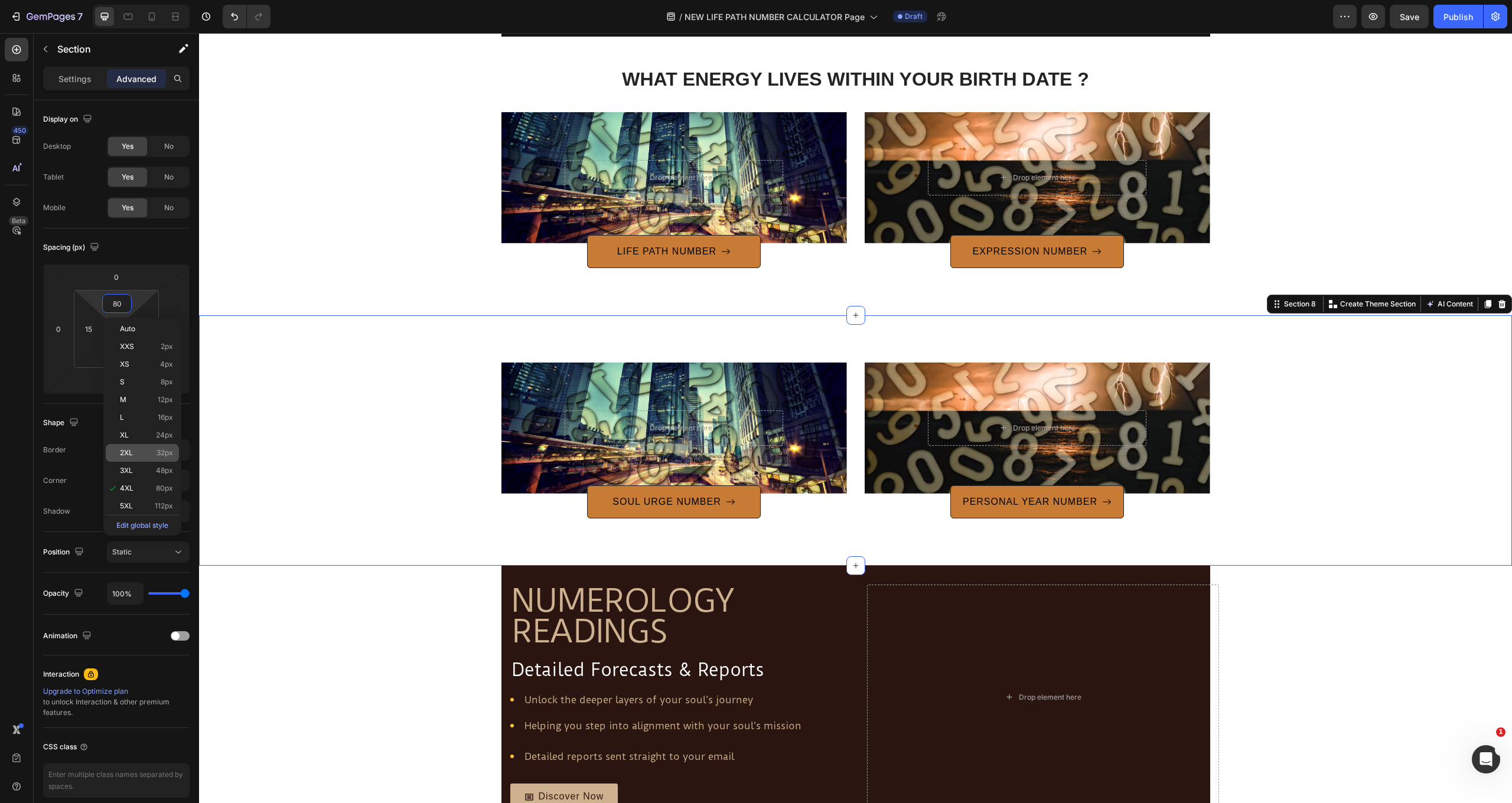
click at [147, 454] on p "2XL 32px" at bounding box center [146, 453] width 53 height 9
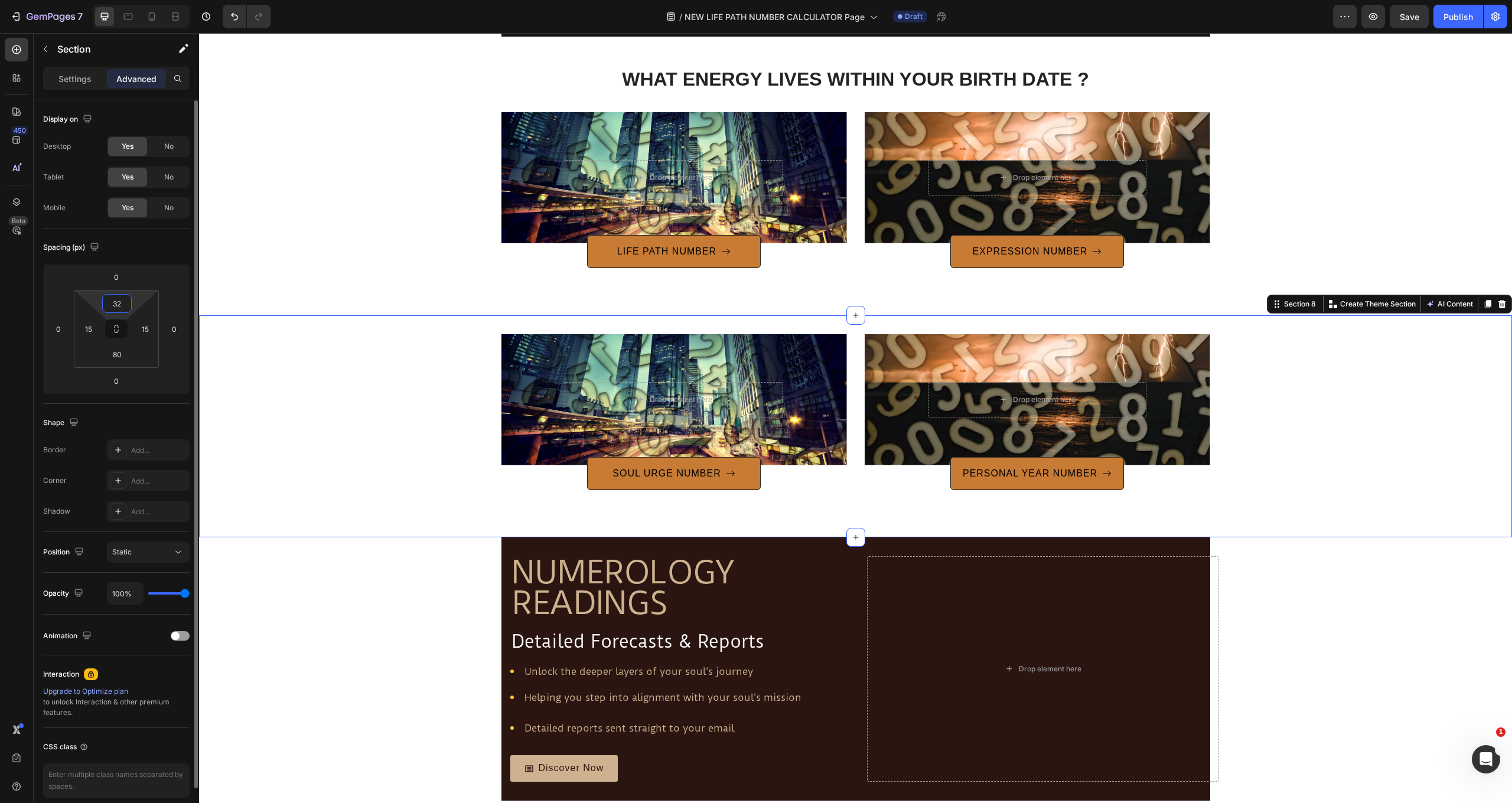
click at [126, 307] on input "32" at bounding box center [116, 303] width 23 height 17
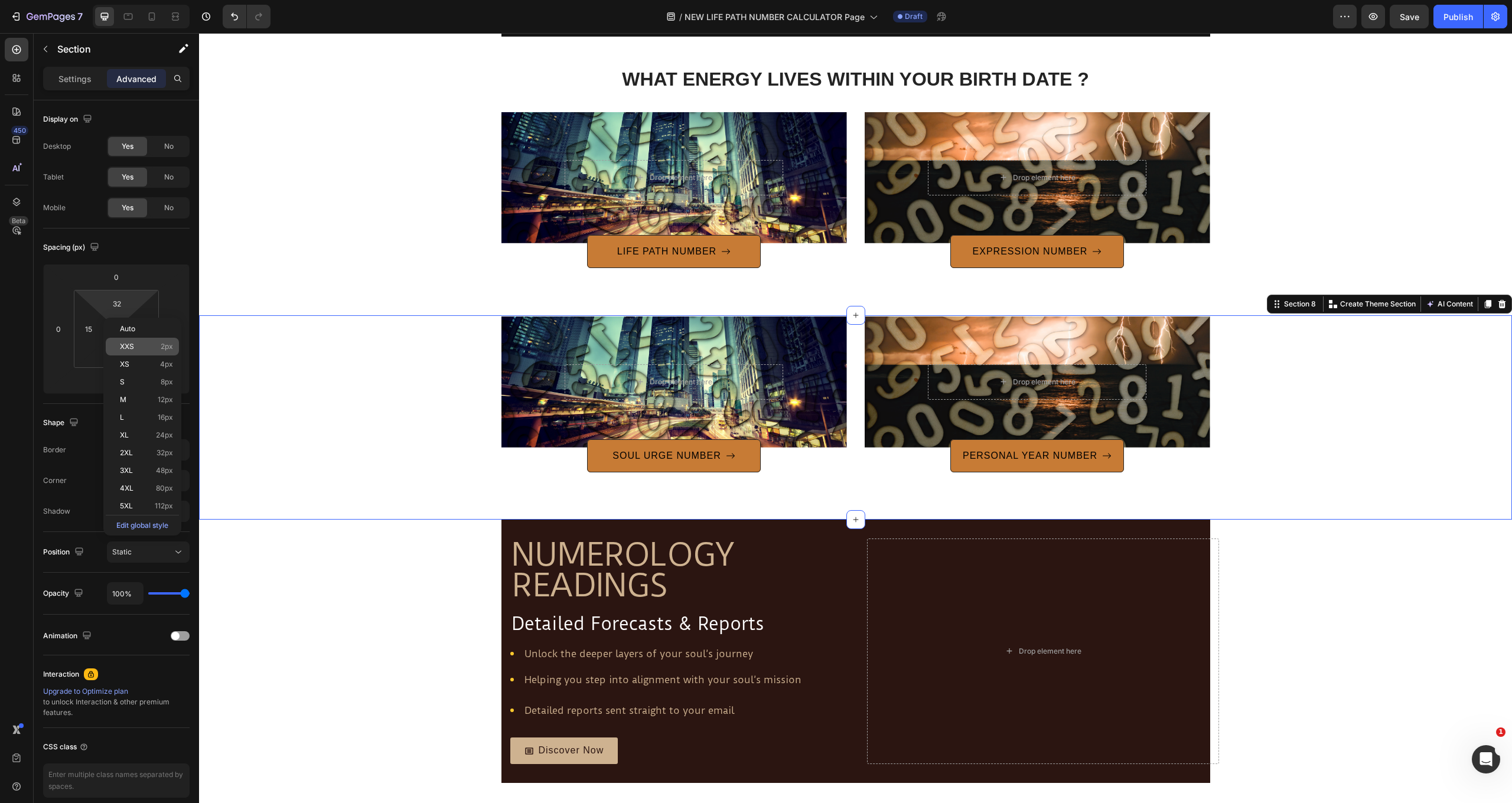
type input "2"
click at [143, 344] on p "XXS 2px" at bounding box center [146, 347] width 53 height 9
click at [1406, 441] on div "Drop element here Hero Banner SOUL URGE NUMBER Button Drop element here Hero Ba…" at bounding box center [855, 394] width 1295 height 156
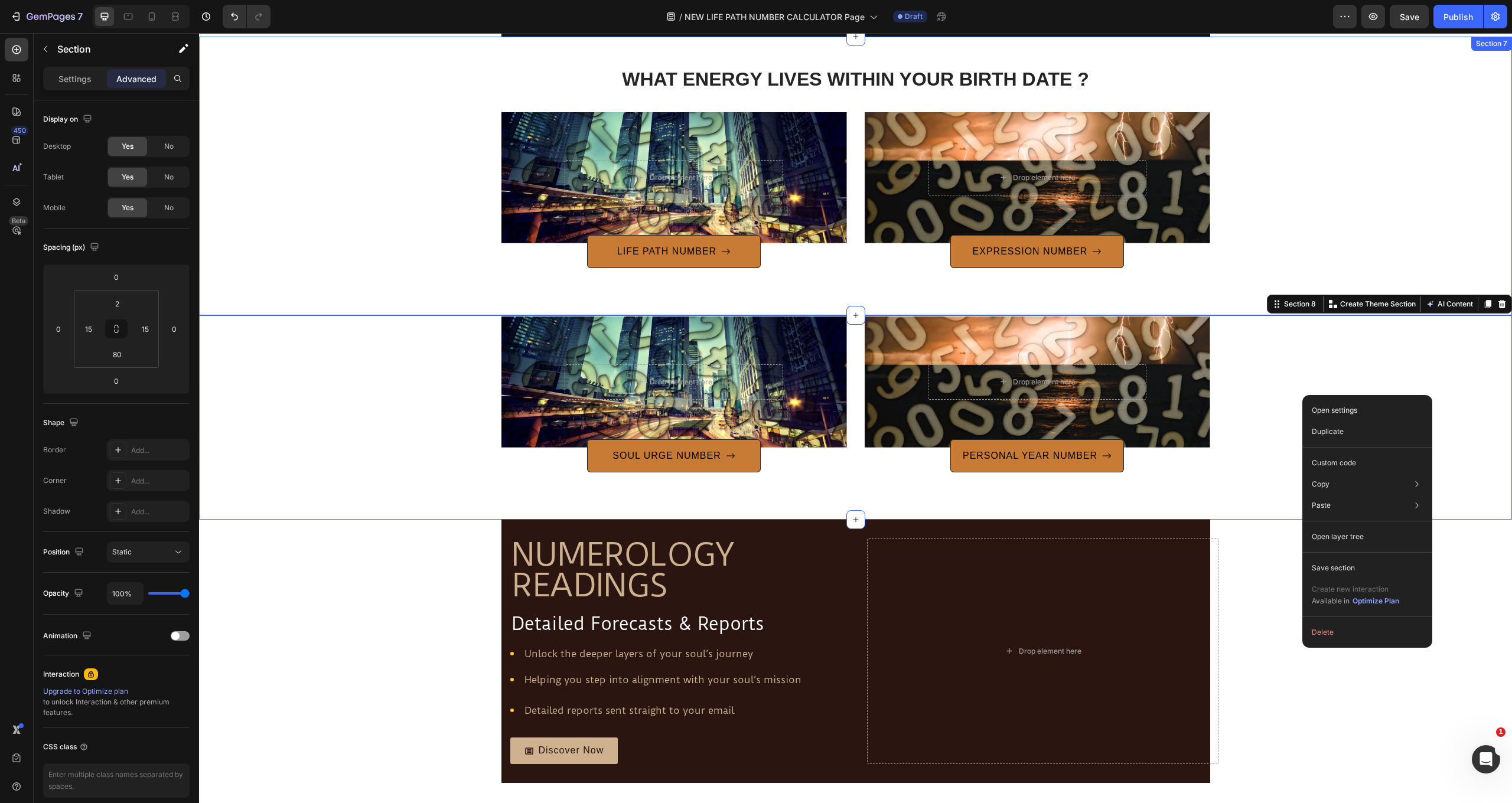
click at [1295, 267] on div "WHAT ENERGY LIVES WITHIN YOUR BIRTH DATE ? Heading Row Drop element here Hero B…" at bounding box center [855, 176] width 1313 height 279
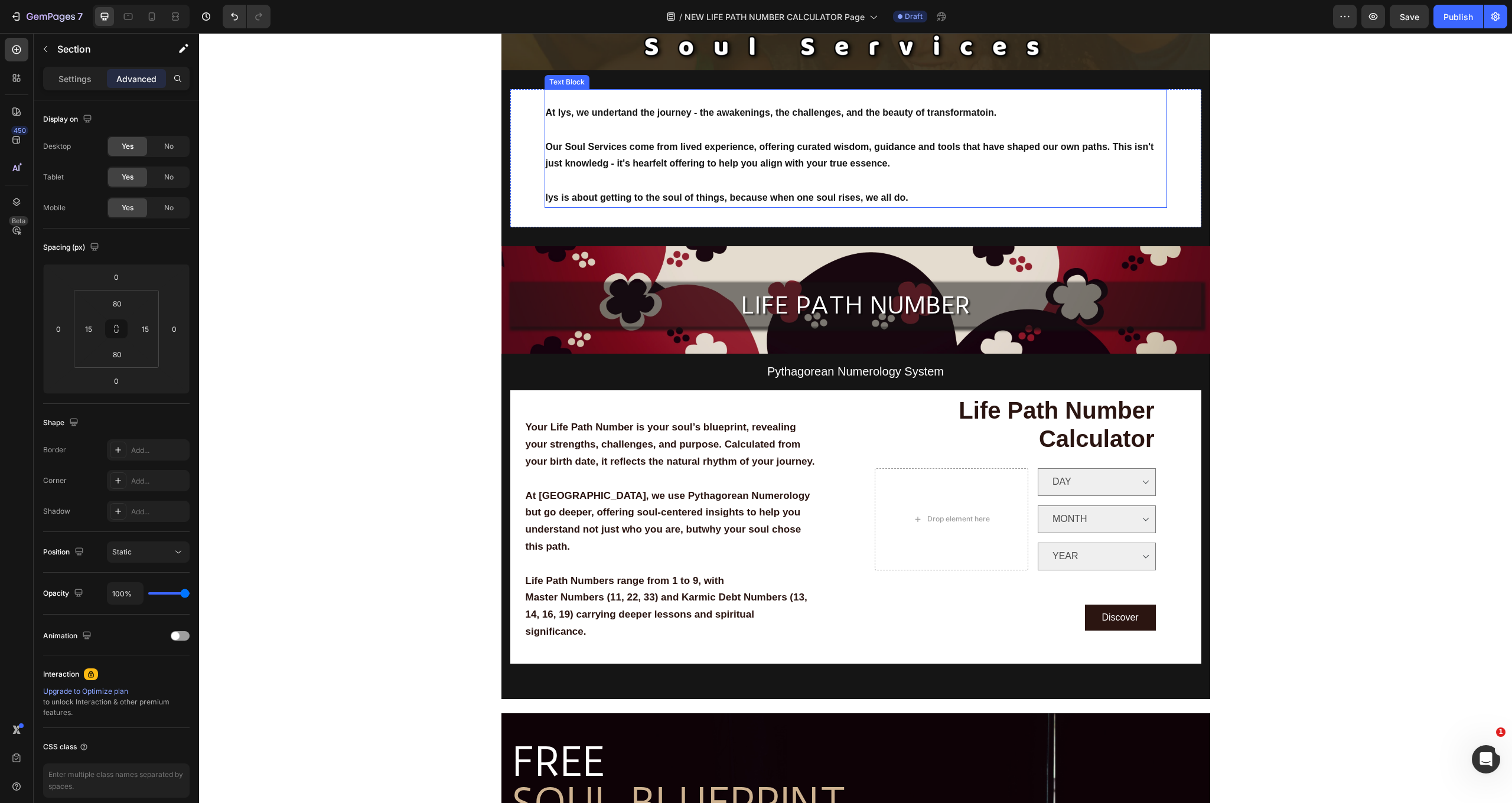
scroll to position [181, 0]
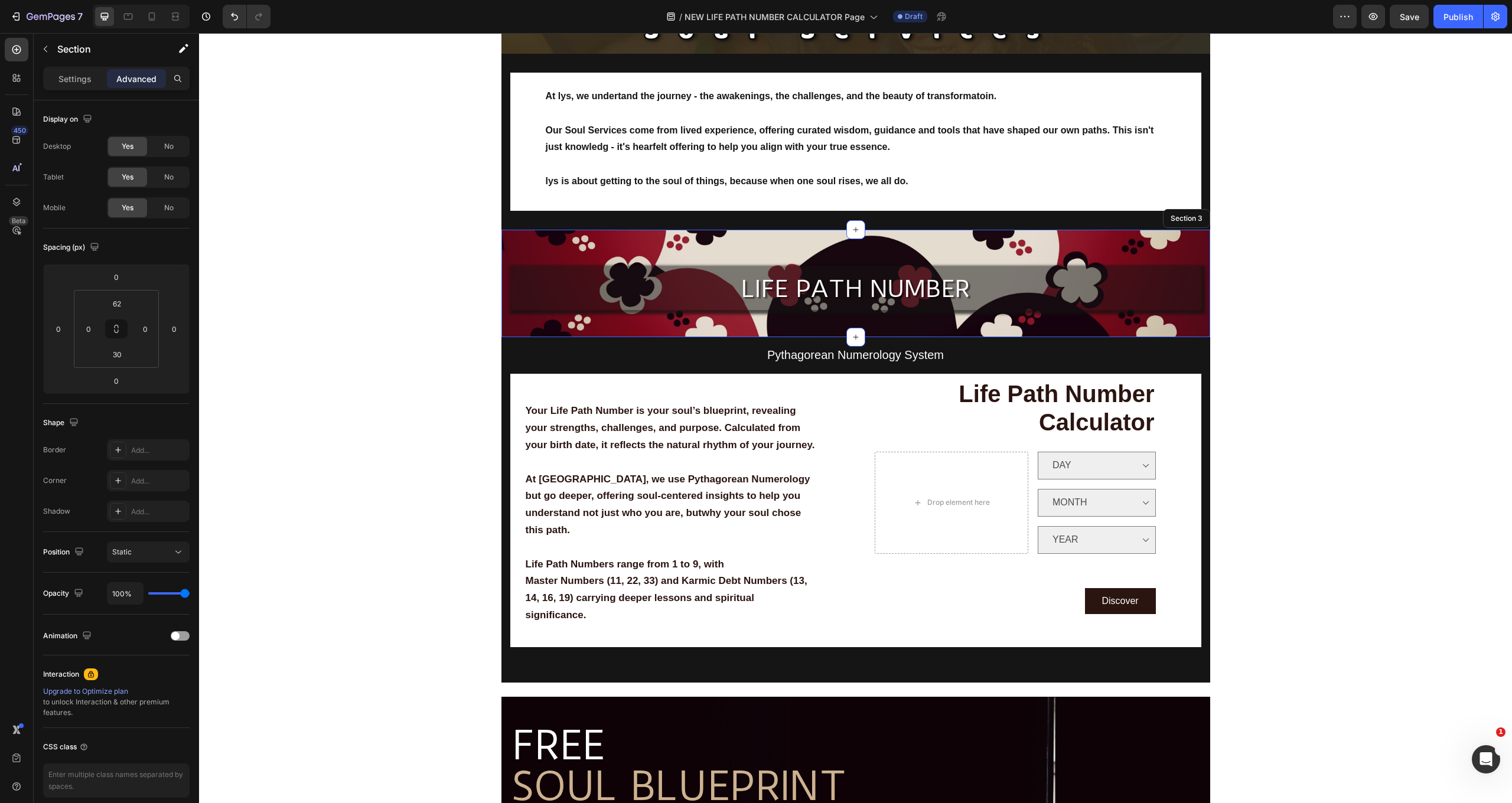
click at [642, 240] on div "LIFE PATH NUMBER Text Block Row Section 3" at bounding box center [855, 283] width 708 height 108
click at [580, 253] on div "LIFE PATH NUMBER Text Block Row Section 3 Create Theme Section AI Content Write…" at bounding box center [855, 283] width 708 height 108
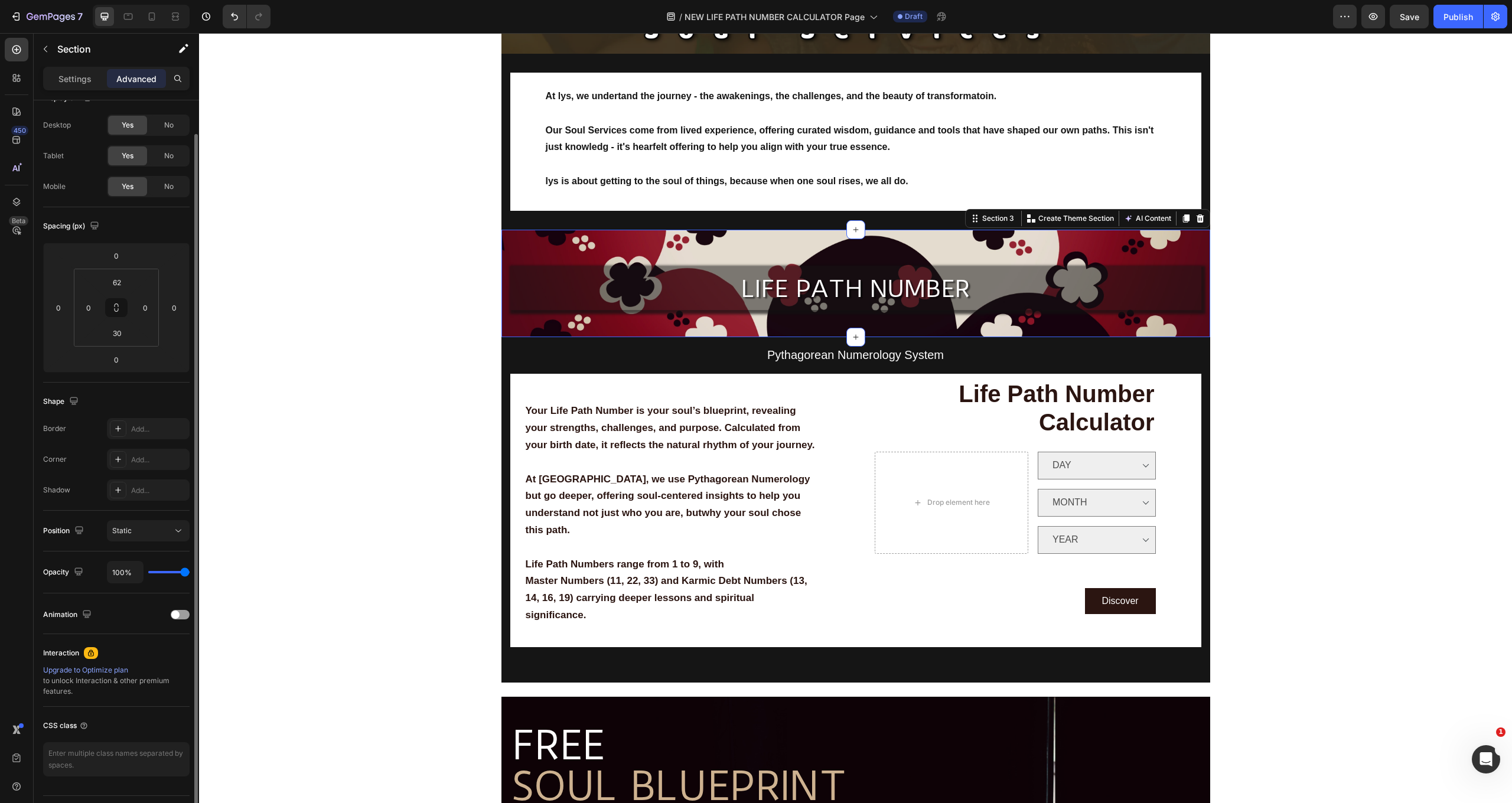
scroll to position [30, 0]
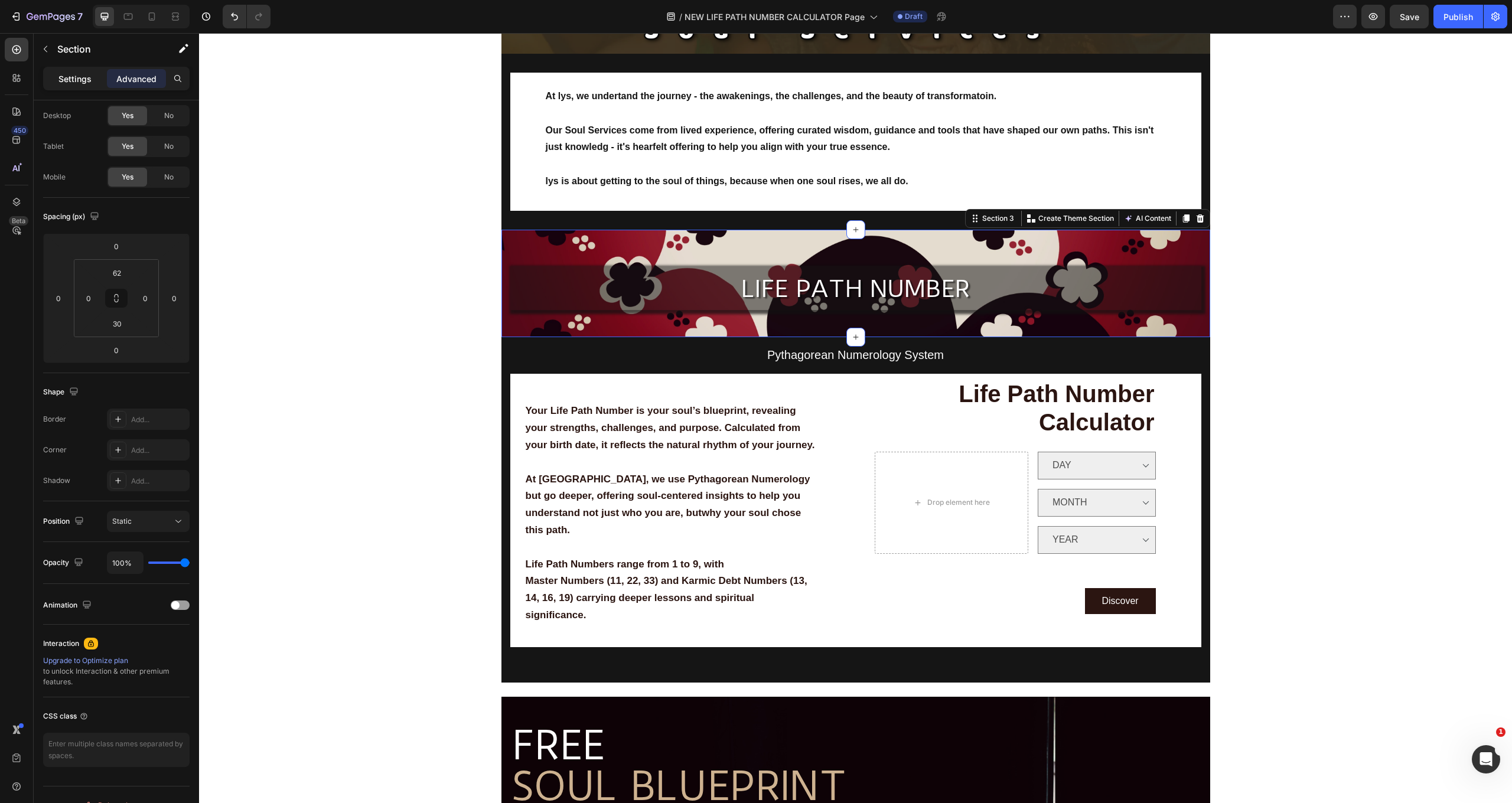
click at [75, 80] on p "Settings" at bounding box center [75, 79] width 33 height 12
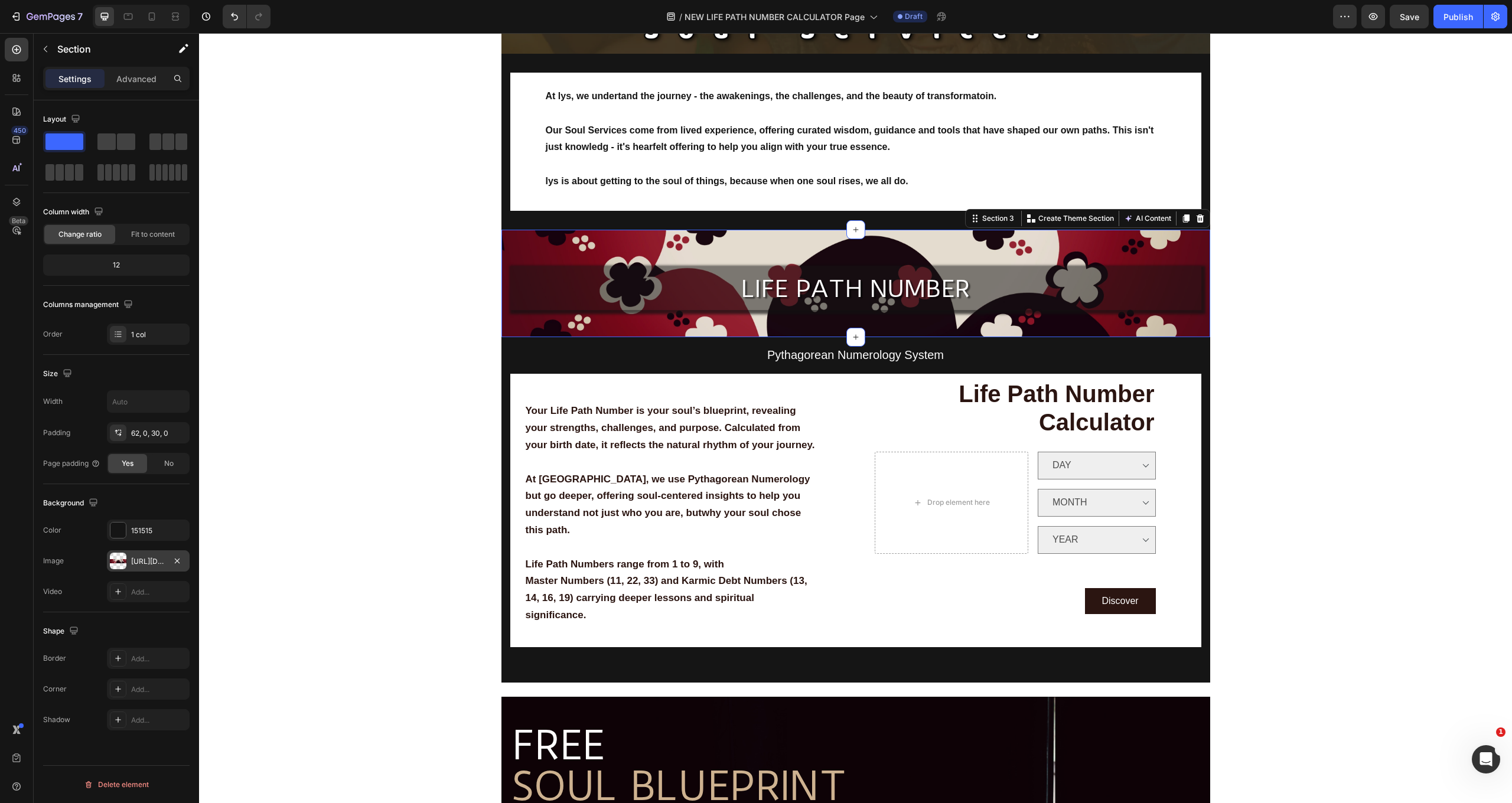
click at [147, 565] on div "https://cdn.shopify.com/s/files/1/0707/9480/5570/files/gempages_515935069974562…" at bounding box center [148, 561] width 34 height 10
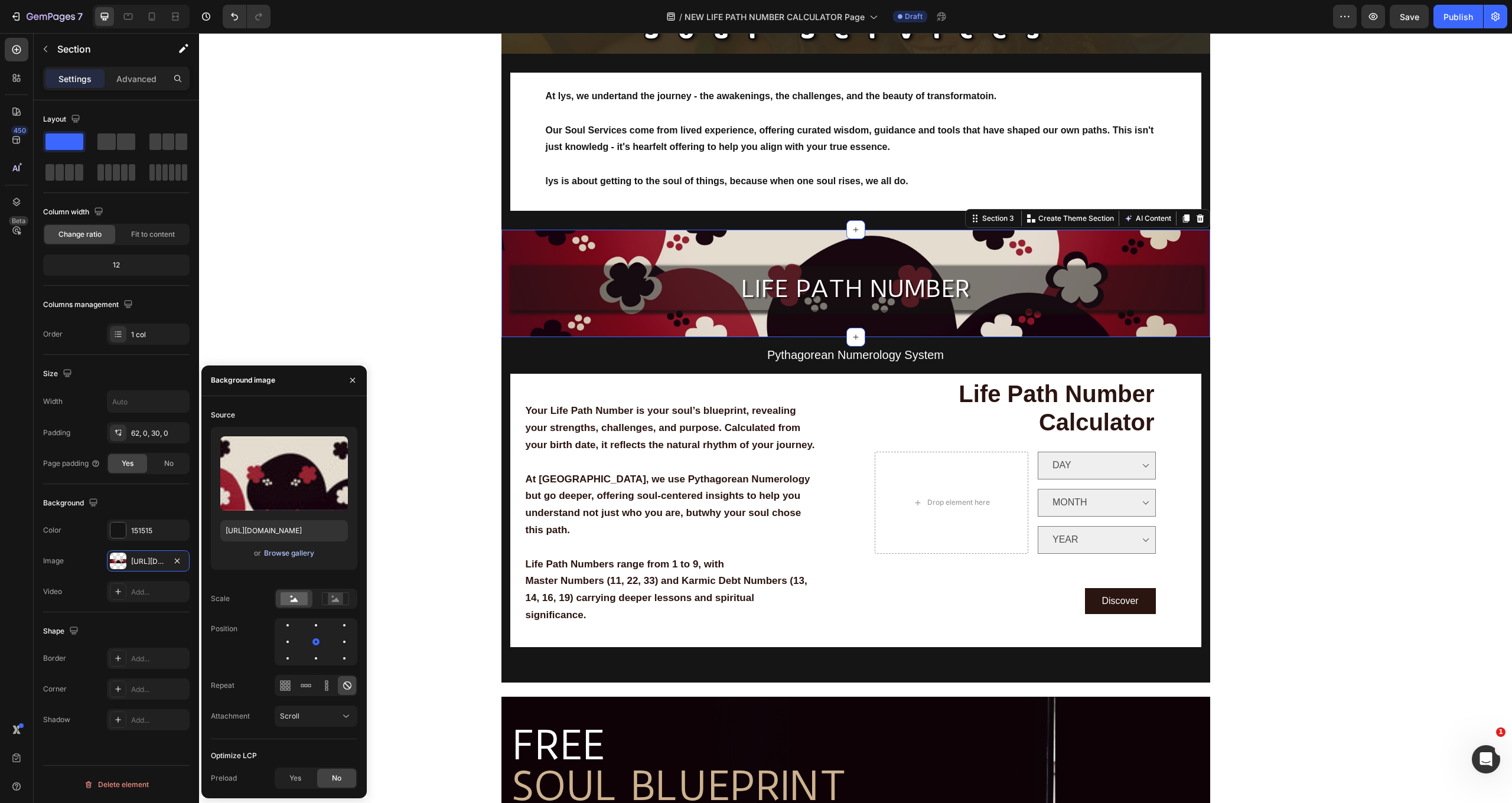
click at [302, 555] on div "Browse gallery" at bounding box center [289, 554] width 50 height 10
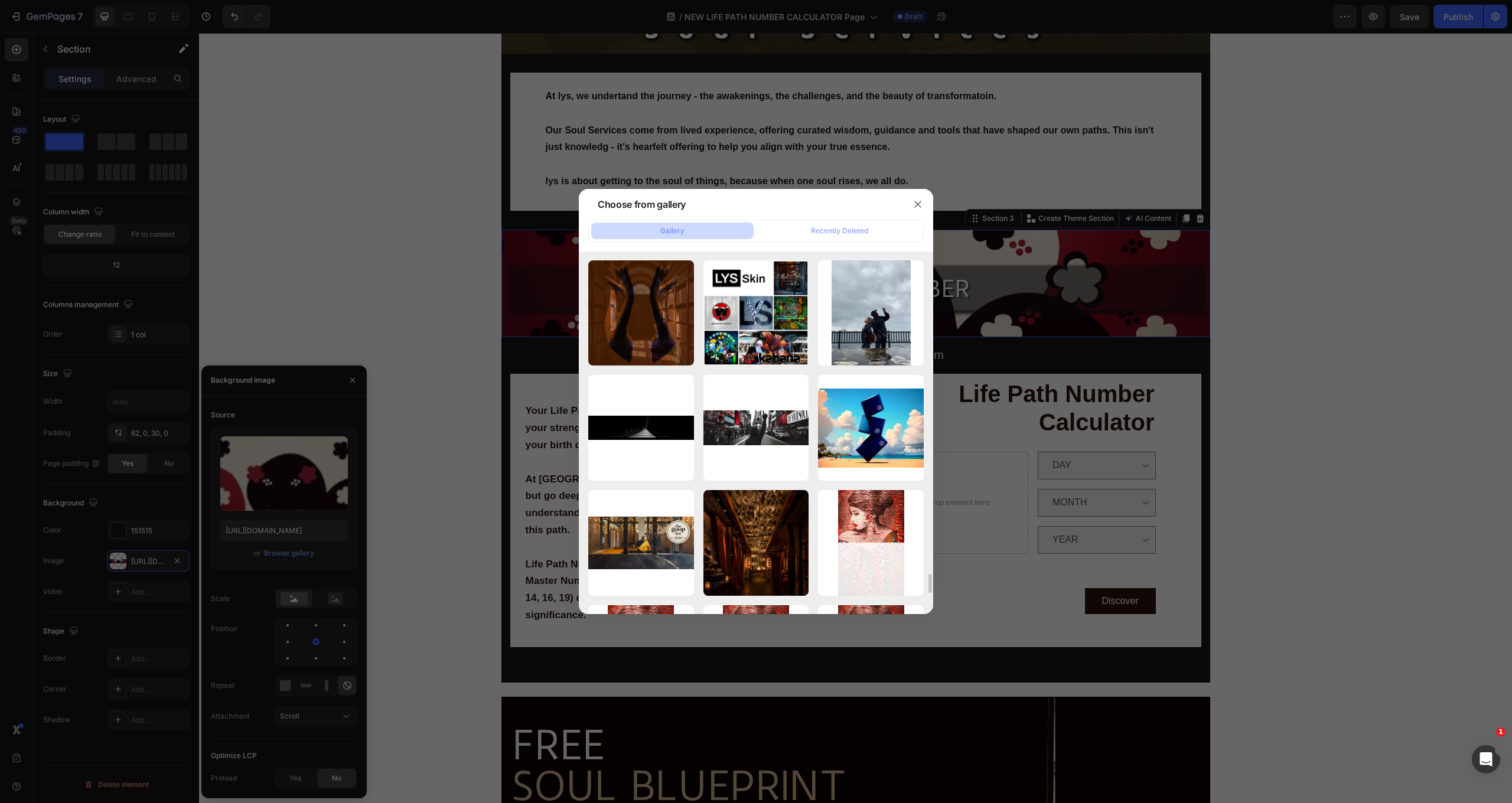
scroll to position [6103, 0]
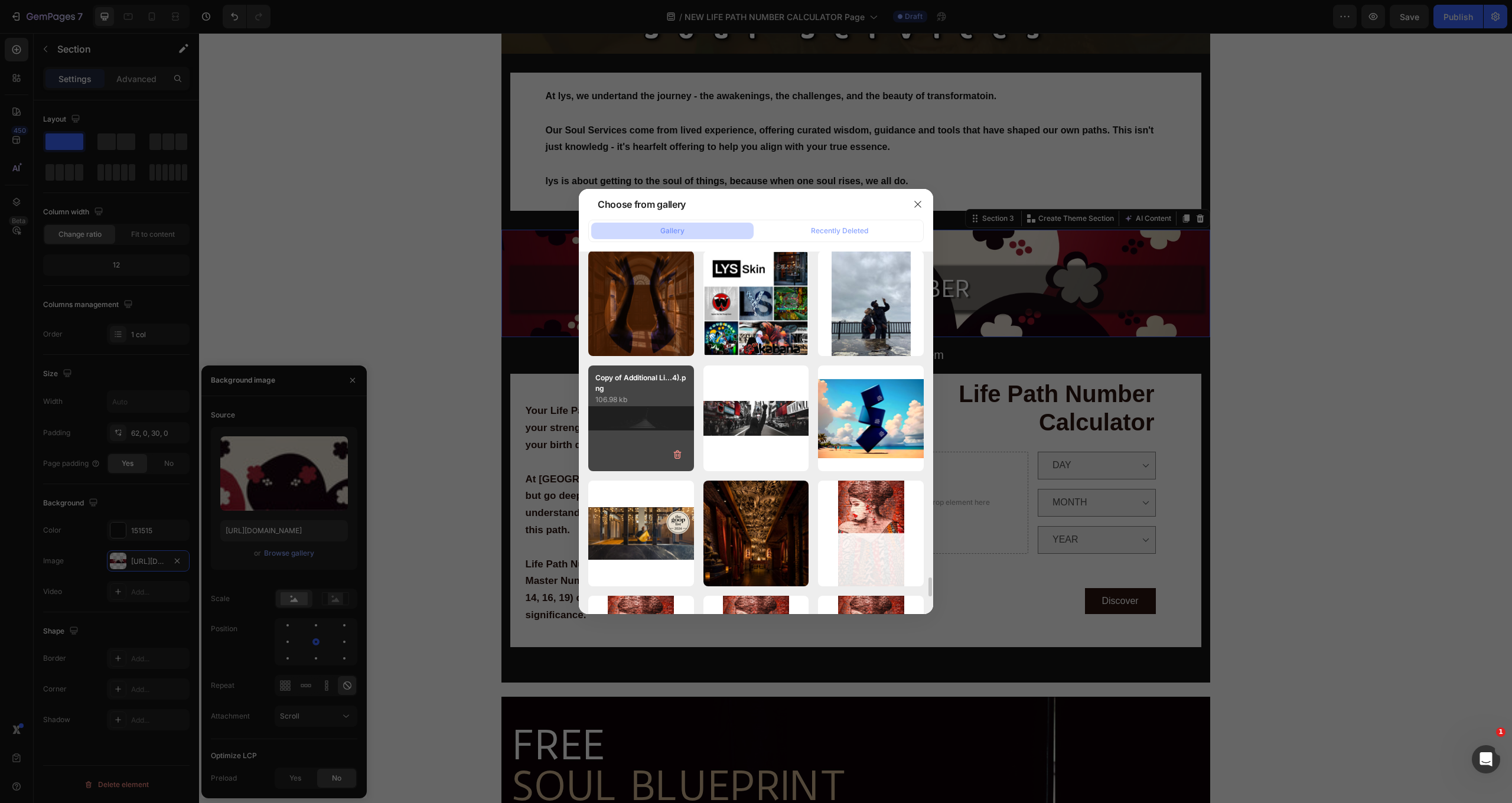
click at [655, 420] on div "Copy of Additional Li...4).png 106.98 kb" at bounding box center [641, 419] width 106 height 106
type input "https://cdn.shopify.com/s/files/1/0707/9480/5570/files/gempages_515935069974562…"
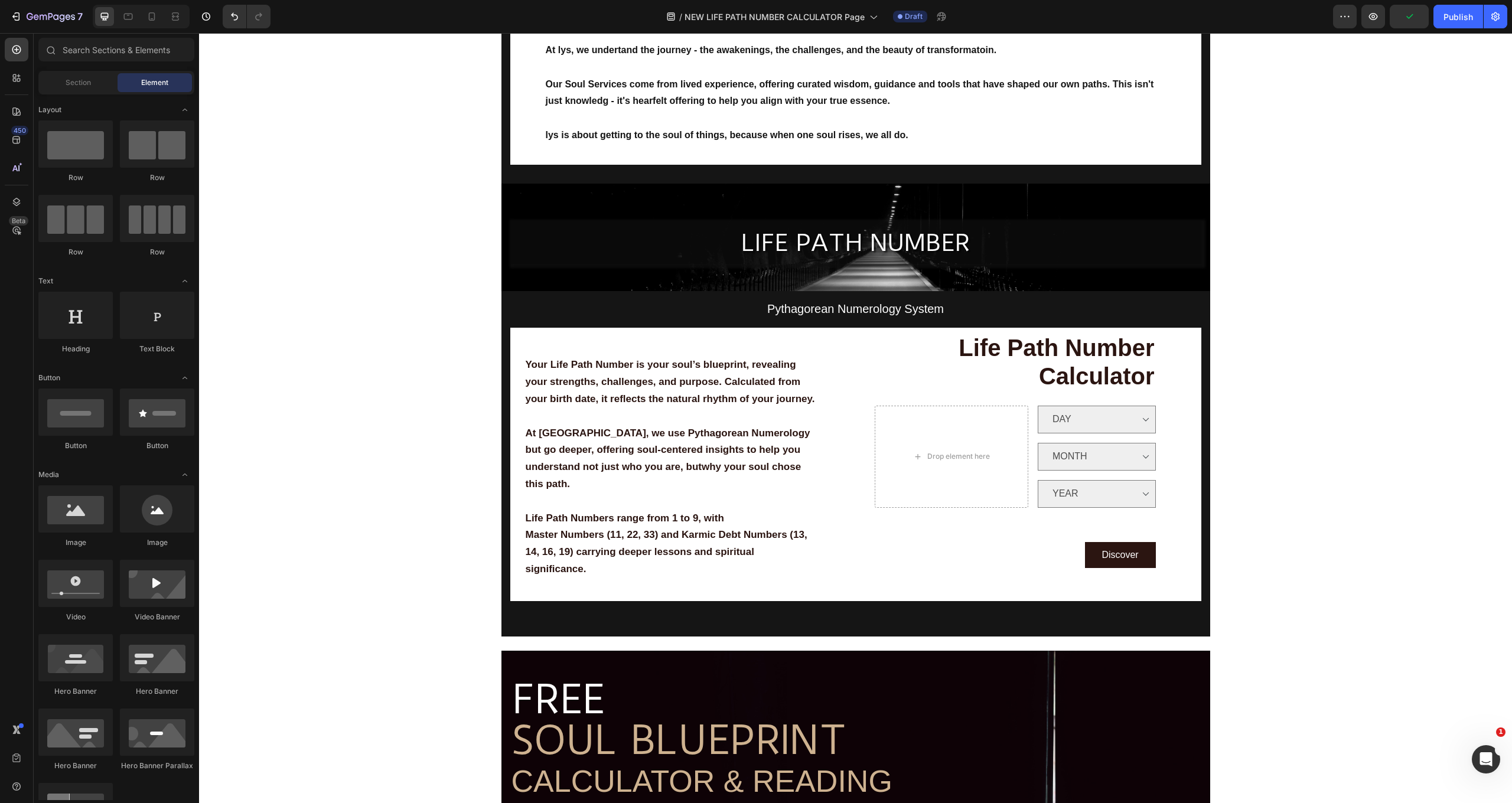
scroll to position [226, 0]
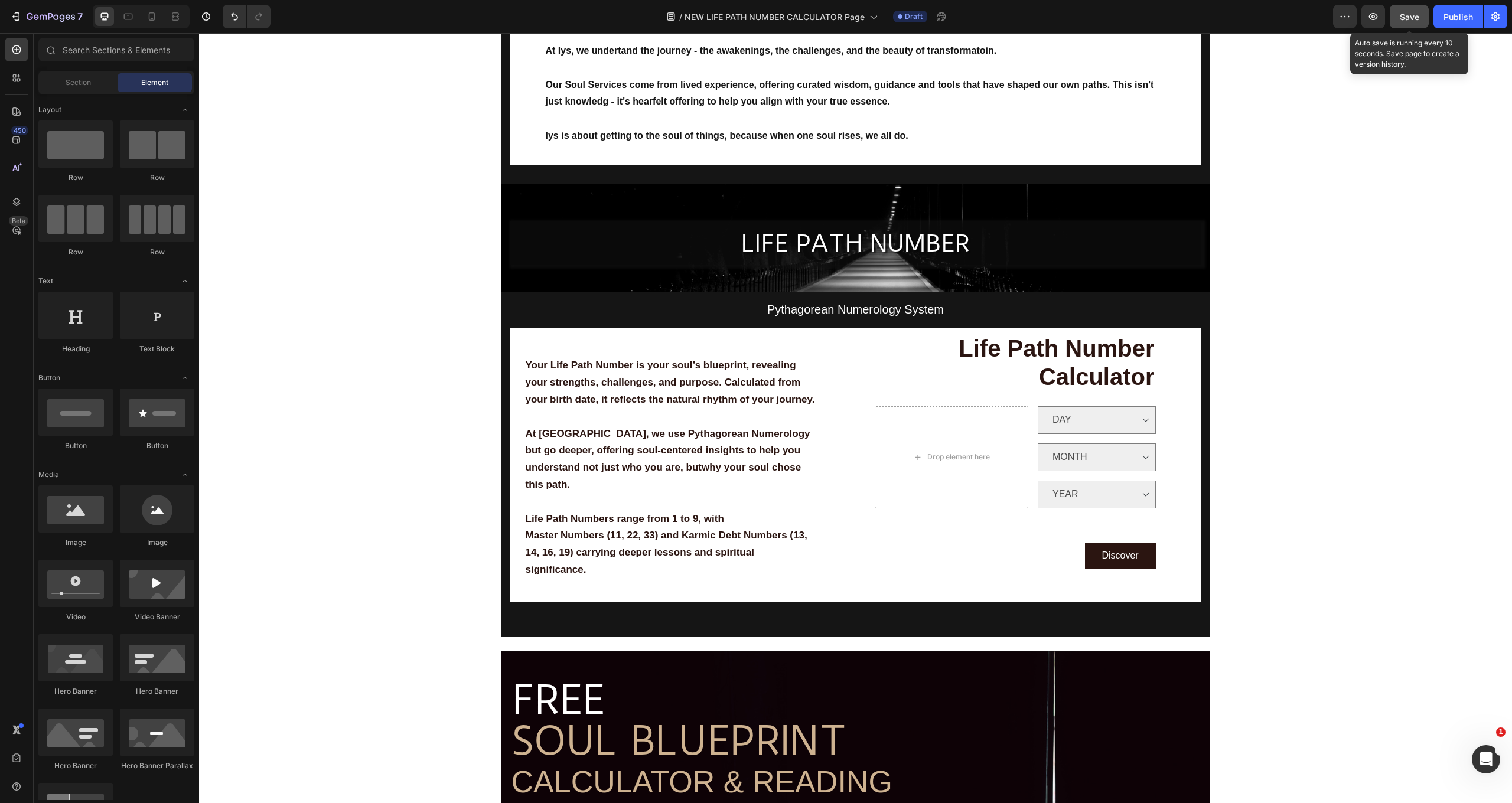
click at [1413, 14] on span "Save" at bounding box center [1409, 17] width 19 height 10
click at [1448, 15] on div "Publish" at bounding box center [1458, 17] width 30 height 12
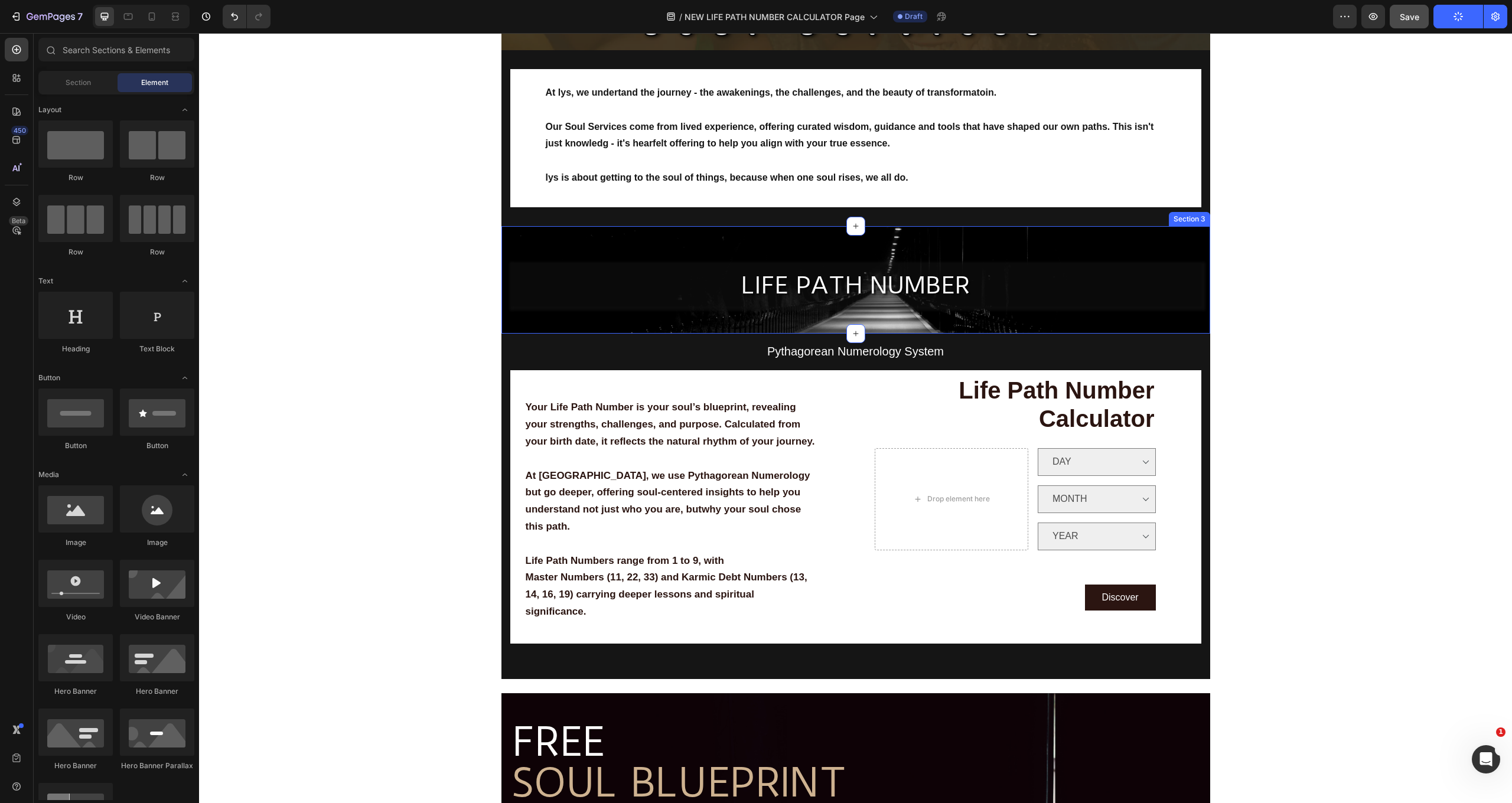
scroll to position [185, 0]
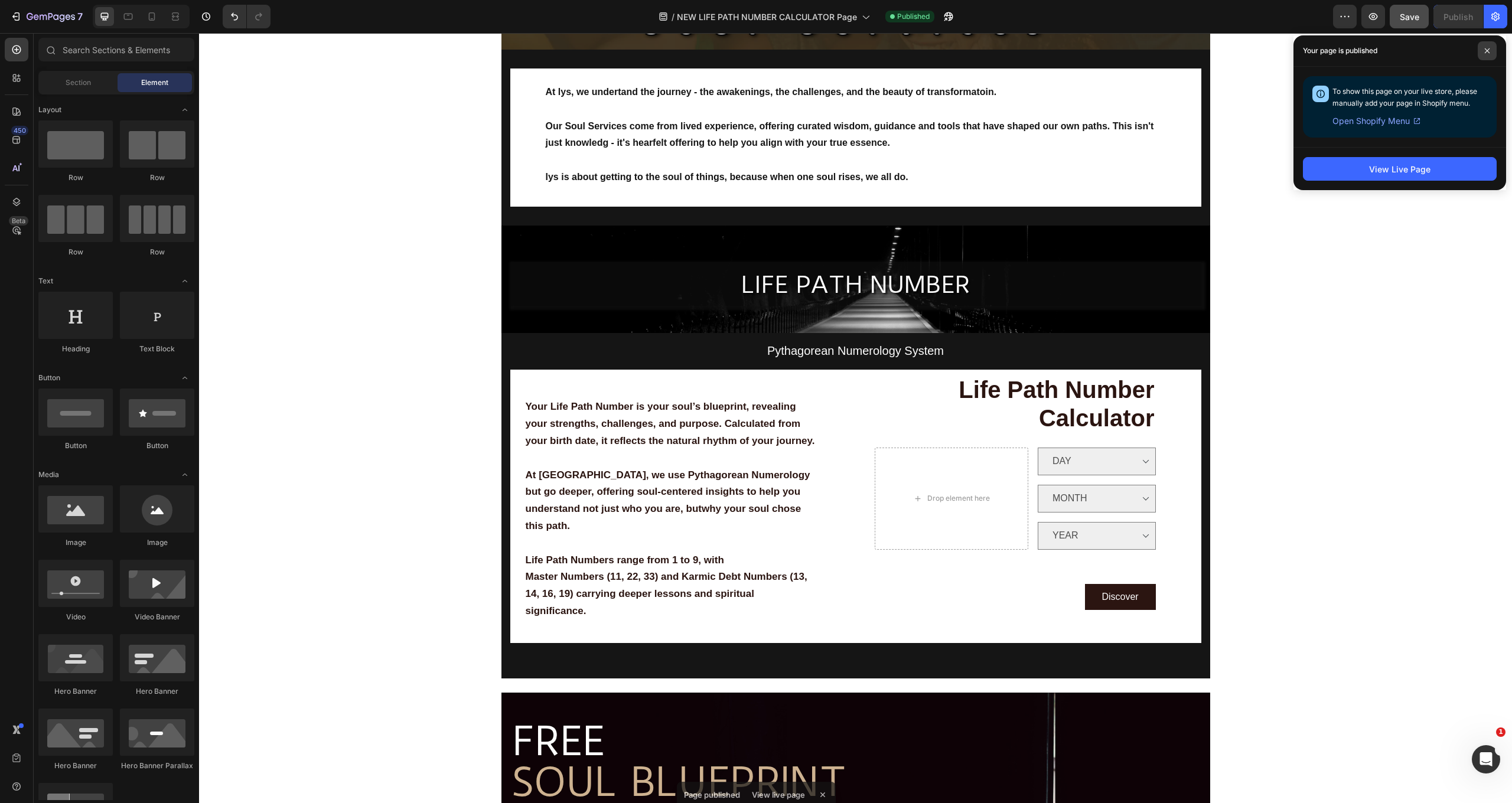
click at [1492, 47] on span at bounding box center [1487, 51] width 19 height 19
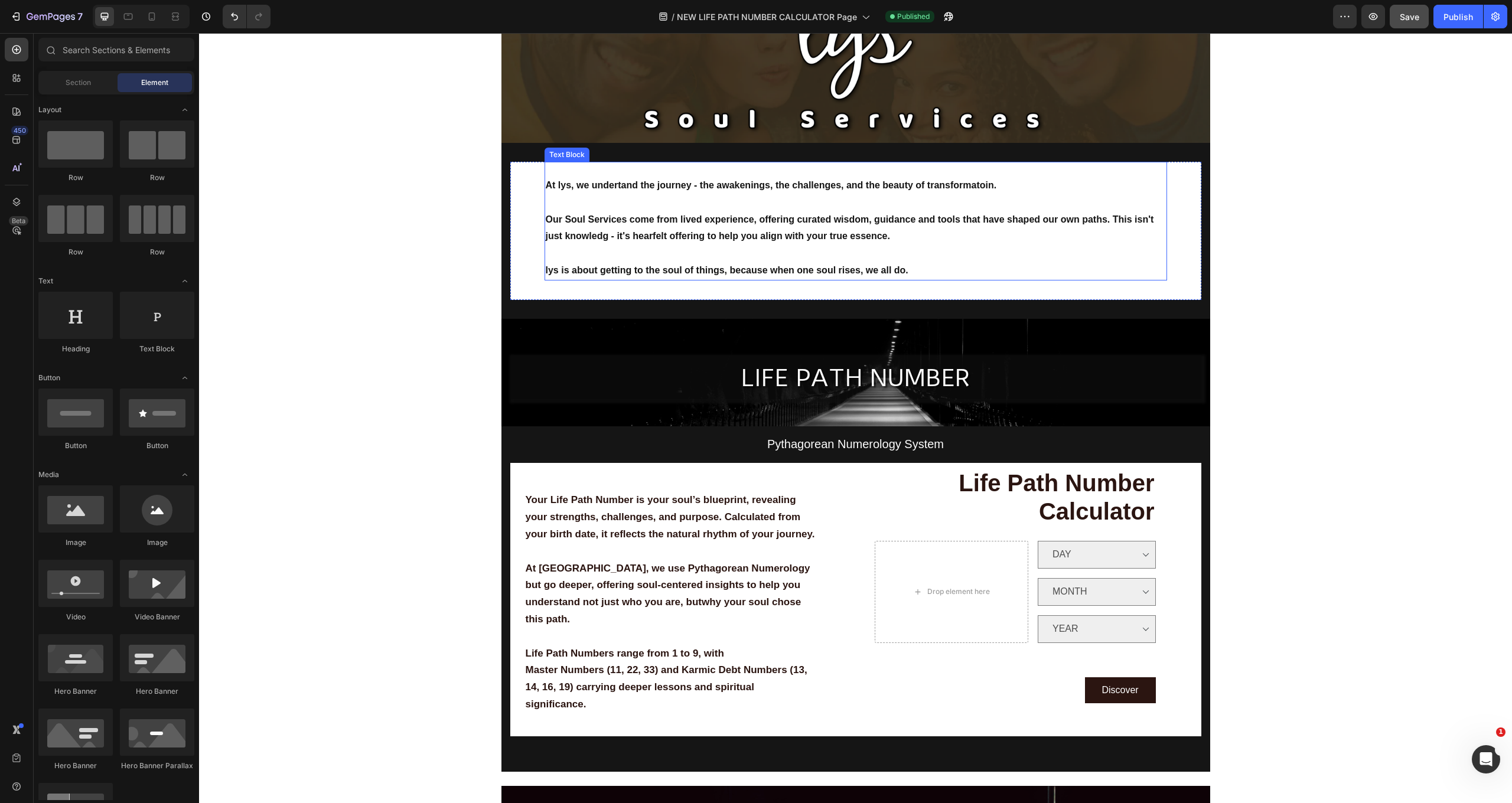
scroll to position [0, 0]
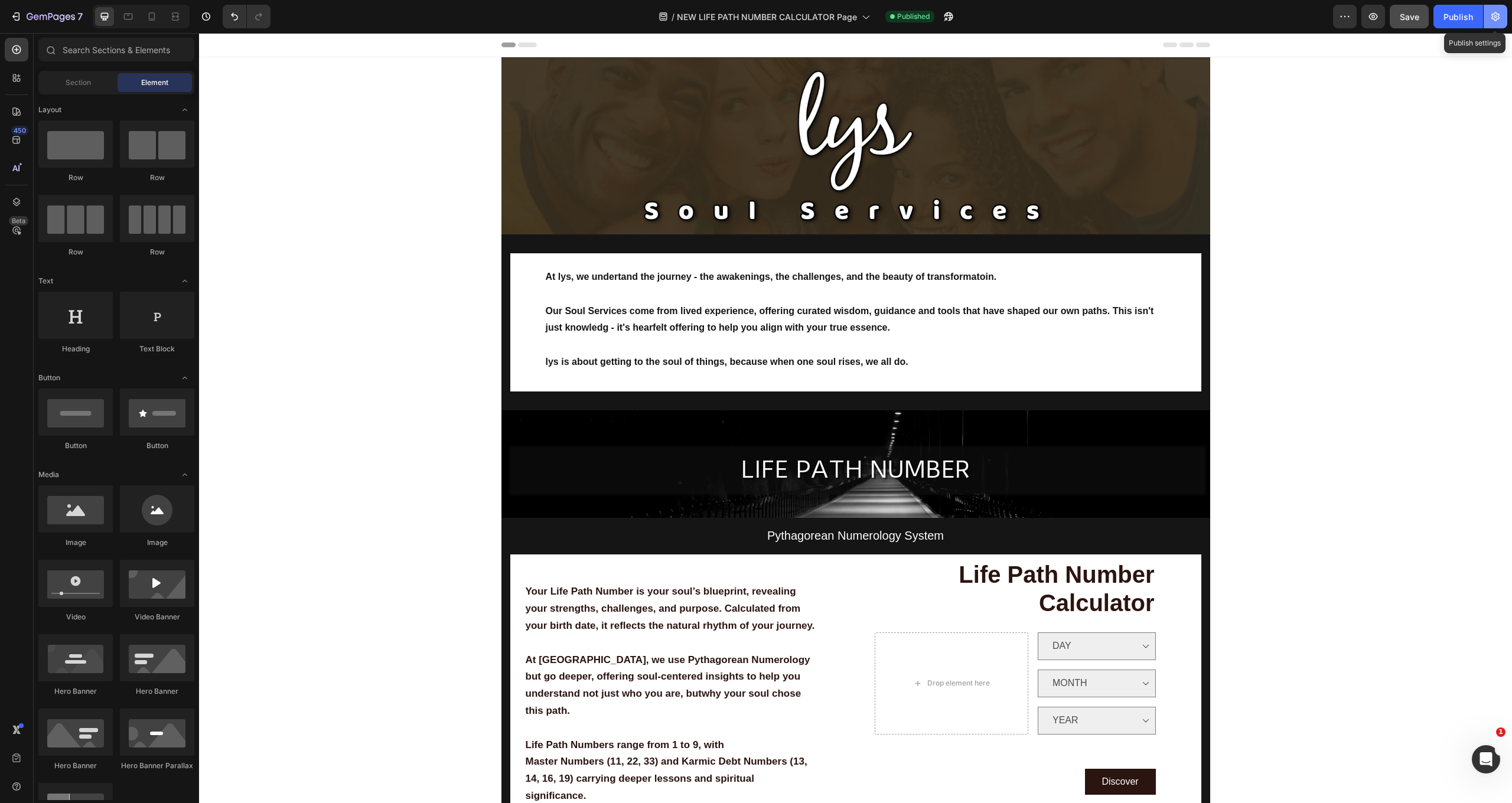
click at [1494, 12] on icon "button" at bounding box center [1495, 17] width 12 height 12
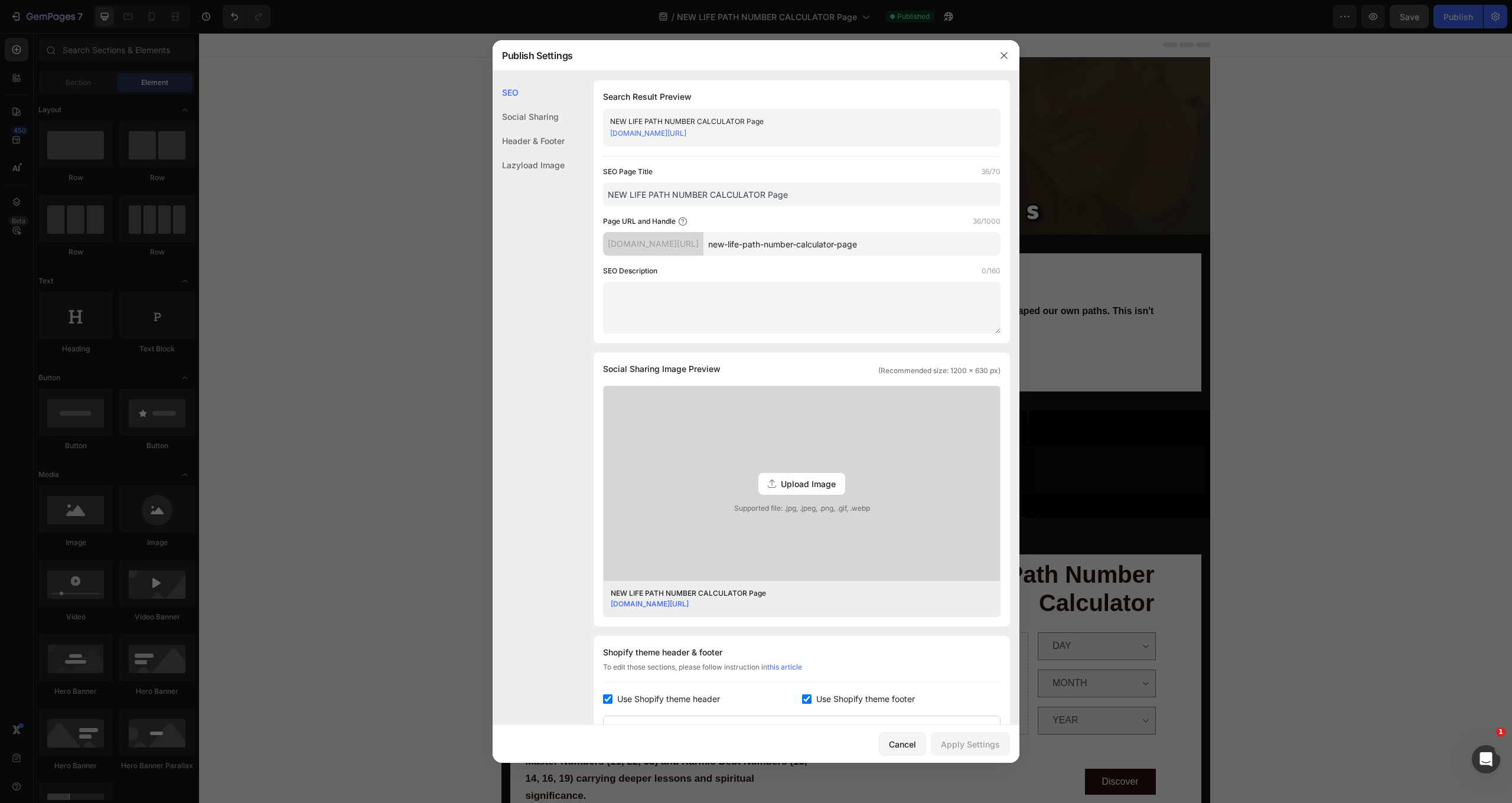
drag, startPoint x: 865, startPoint y: 130, endPoint x: 592, endPoint y: 136, distance: 273.1
click at [592, 136] on div "SEO Search Result Preview NEW LIFE PATH NUMBER CALCULATOR Page akabana1.myshopi…" at bounding box center [756, 539] width 527 height 919
copy link "akabana1.myshopify.com/pages/new-life-path-number-calculator-page"
drag, startPoint x: 1277, startPoint y: 290, endPoint x: 1022, endPoint y: 252, distance: 257.8
click at [1277, 290] on div at bounding box center [756, 402] width 1512 height 803
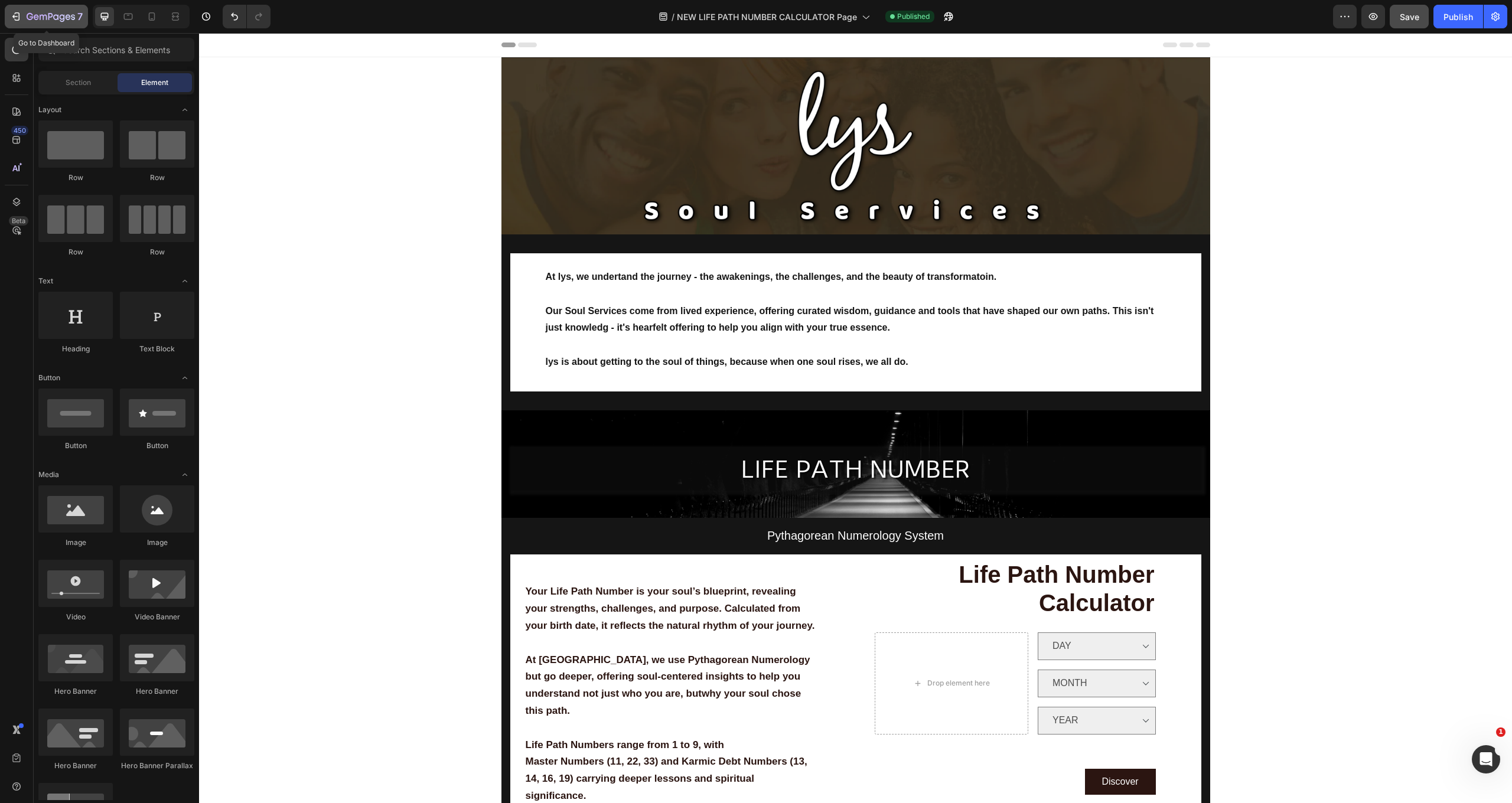
click at [19, 13] on icon "button" at bounding box center [17, 17] width 12 height 12
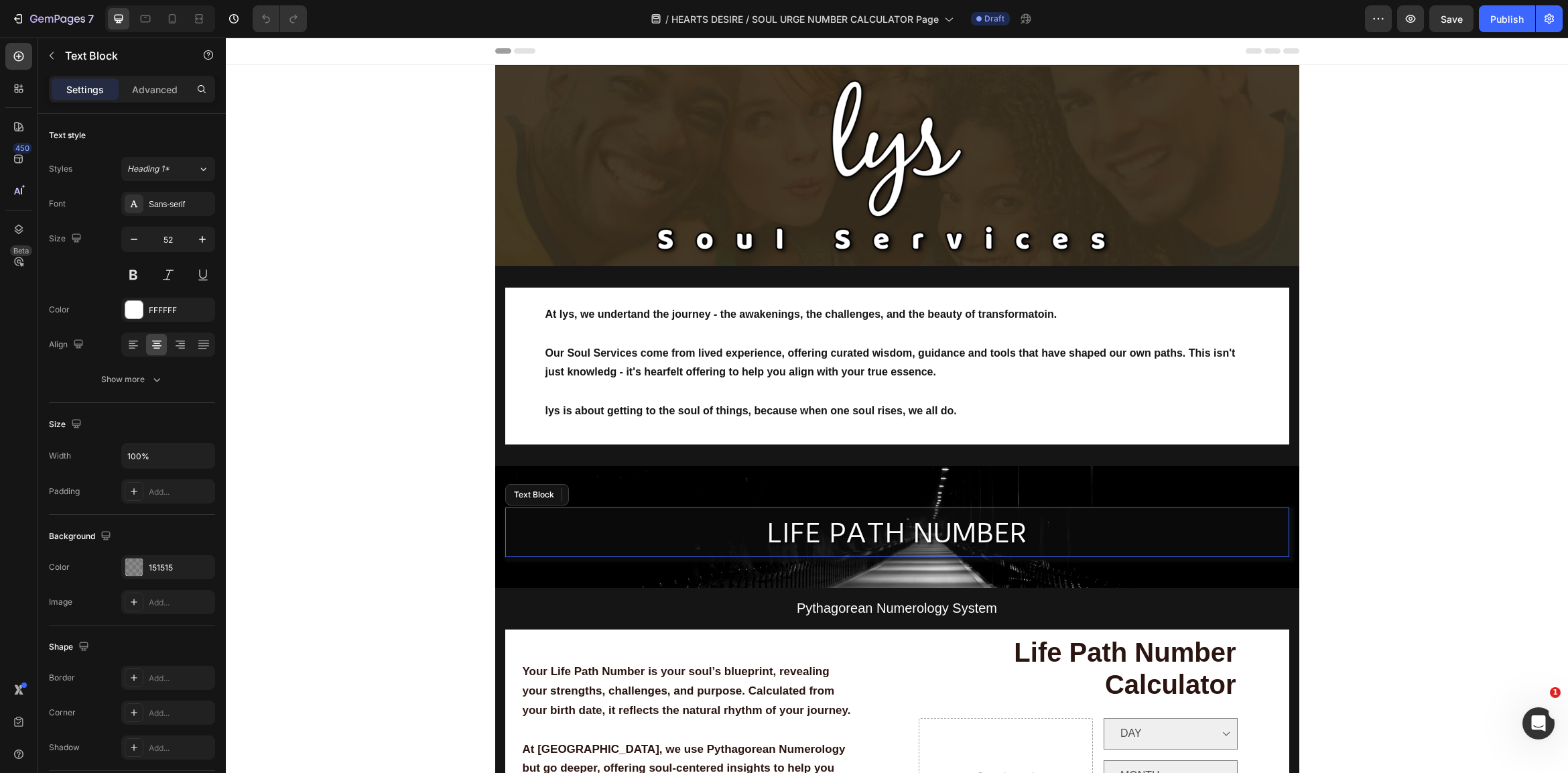
drag, startPoint x: 927, startPoint y: 528, endPoint x: 967, endPoint y: 532, distance: 40.2
click at [926, 528] on span "LIFE PATH NUMBER" at bounding box center [896, 532] width 259 height 33
click at [967, 532] on span "LIFE PATH NUMBER" at bounding box center [896, 532] width 259 height 33
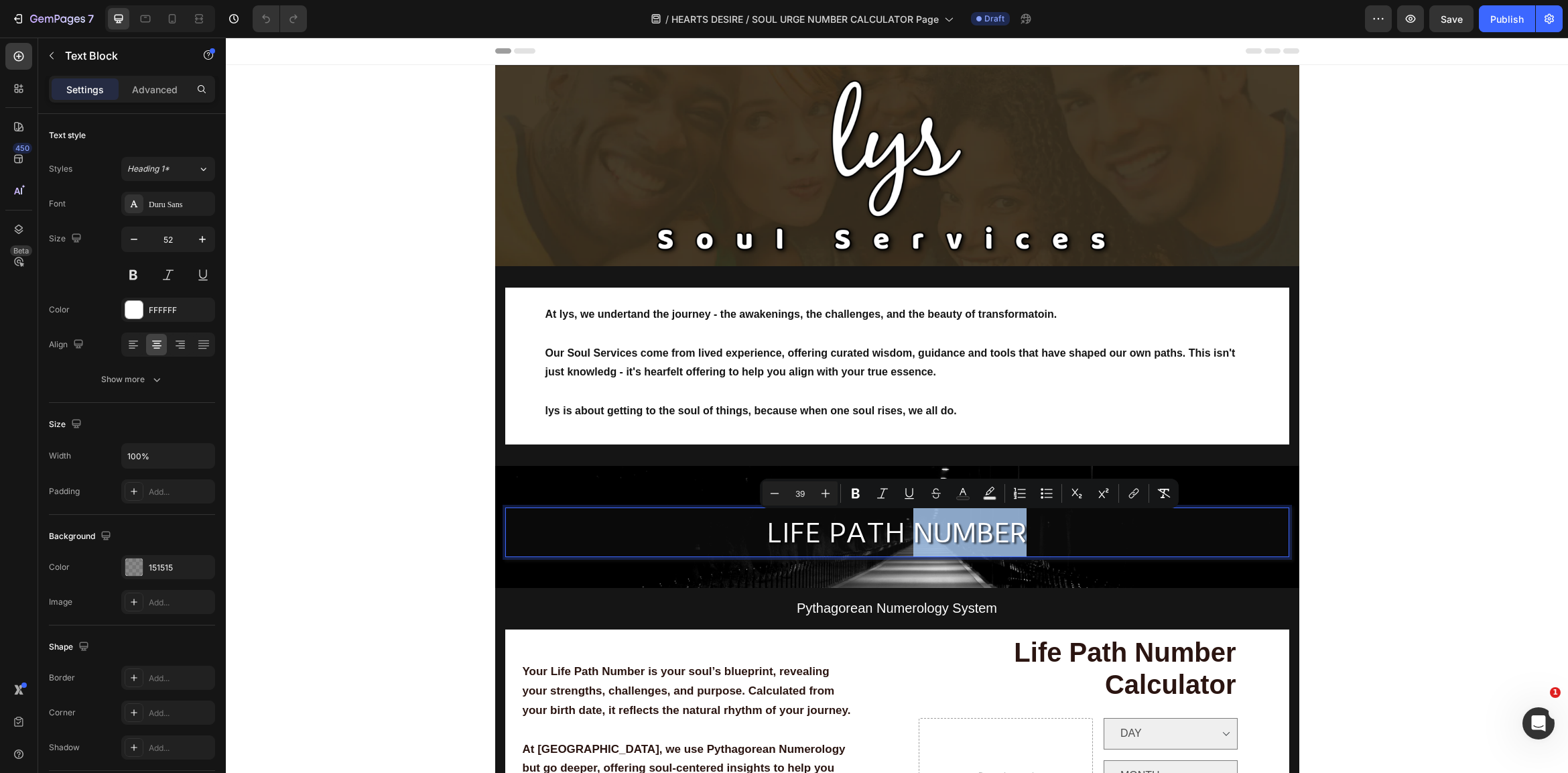
click at [909, 531] on span "LIFE PATH NUMBER" at bounding box center [896, 532] width 259 height 33
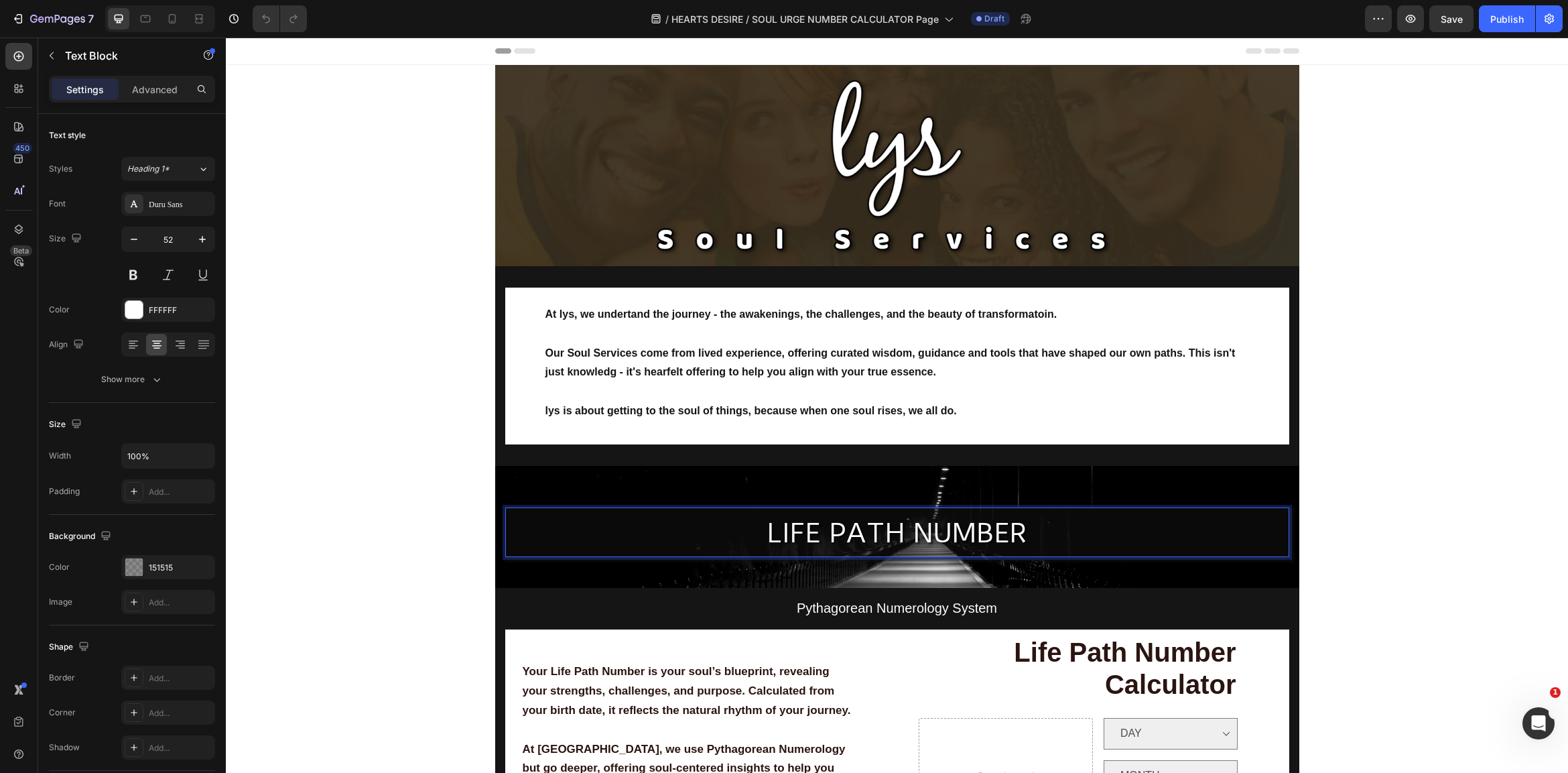
click at [904, 532] on span "LIFE PATH NUMBER" at bounding box center [896, 532] width 259 height 33
drag, startPoint x: 904, startPoint y: 532, endPoint x: 743, endPoint y: 532, distance: 161.0
click at [743, 532] on p "LIFE PATH NUMBER" at bounding box center [897, 531] width 781 height 49
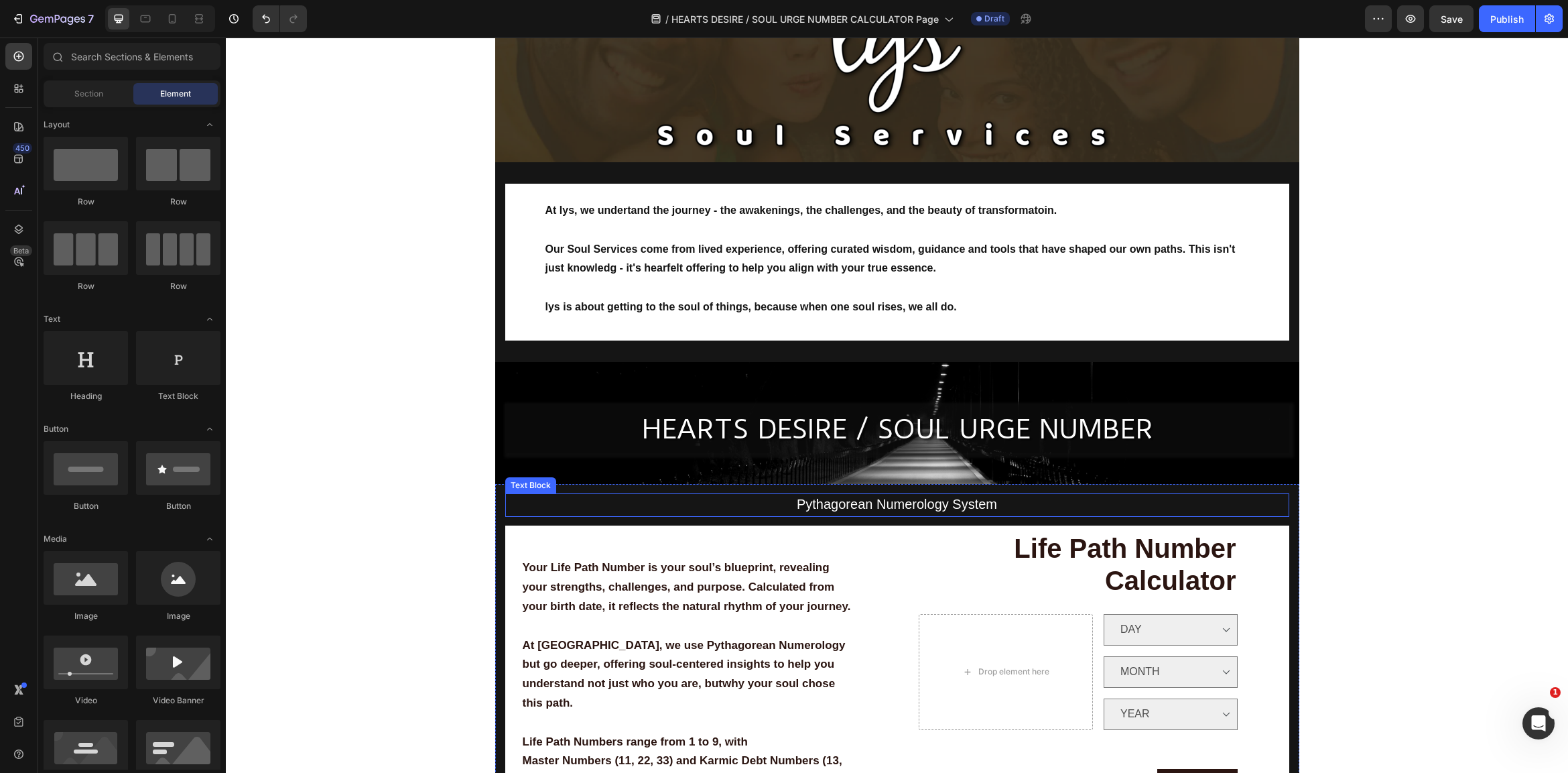
scroll to position [108, 0]
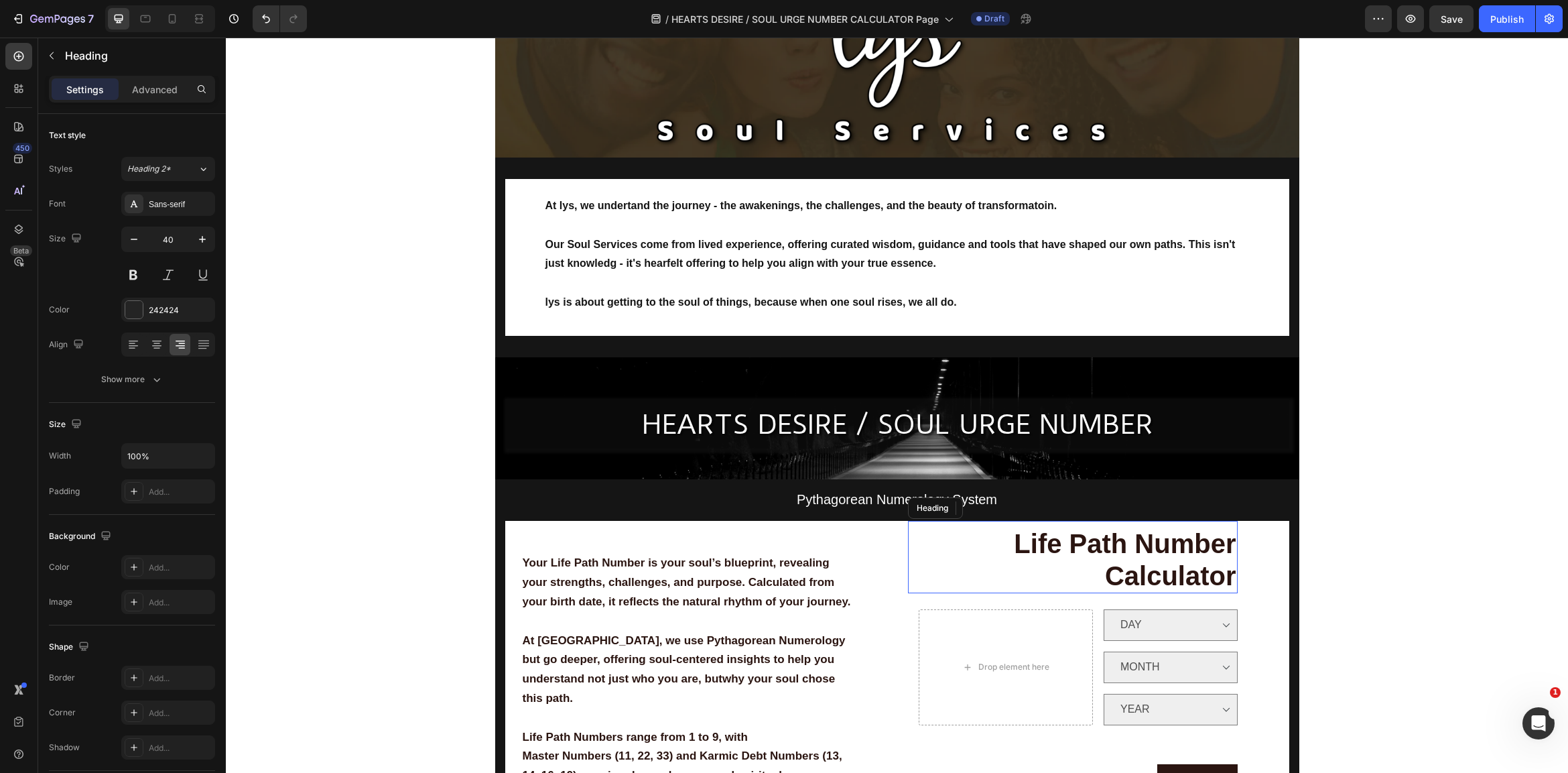
drag, startPoint x: 1171, startPoint y: 548, endPoint x: 1147, endPoint y: 552, distance: 24.3
click at [1171, 548] on span "Life Path Number" at bounding box center [1124, 543] width 222 height 30
click at [1129, 542] on span "Life Path Number" at bounding box center [1124, 543] width 222 height 30
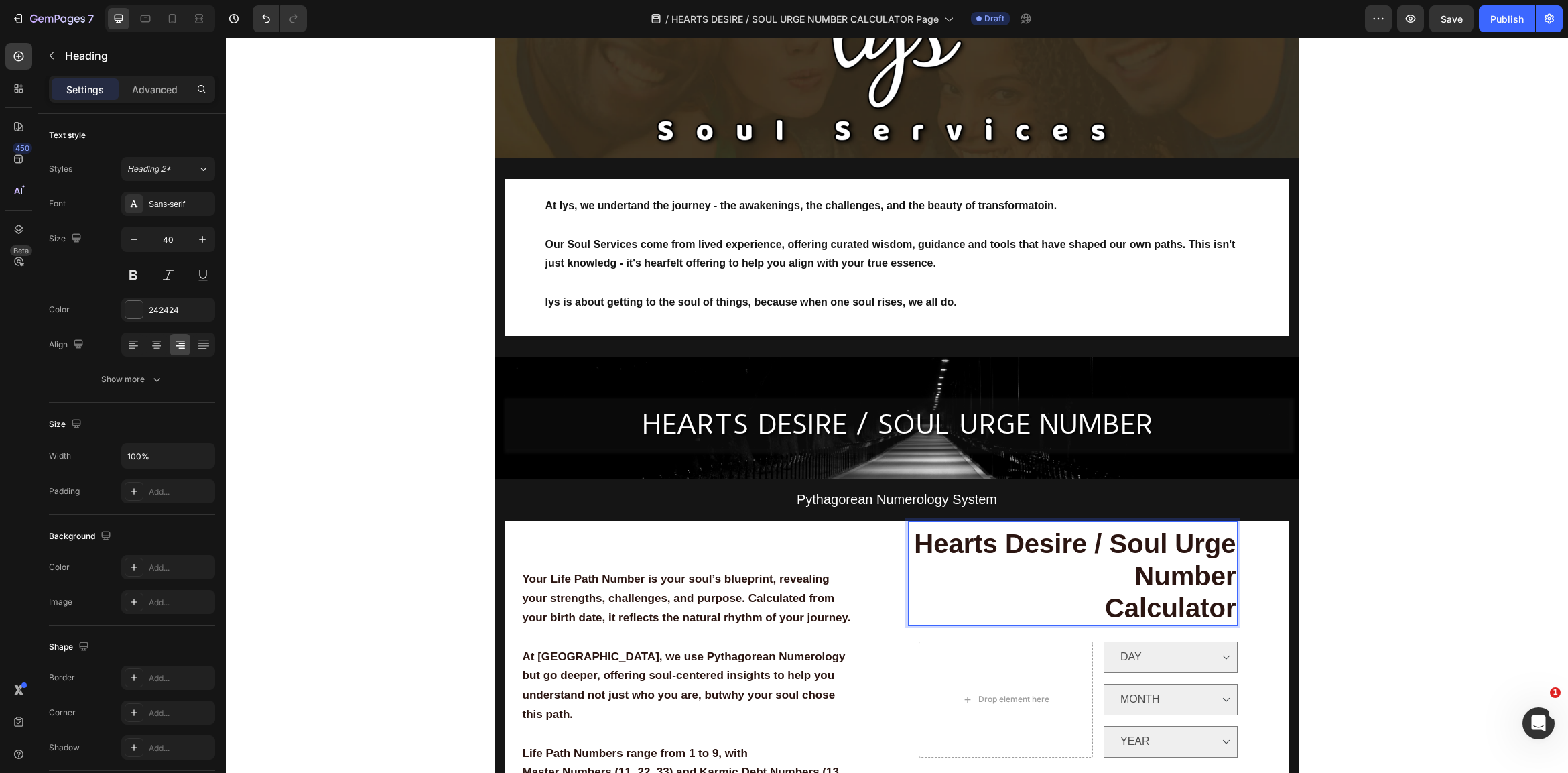
scroll to position [110, 0]
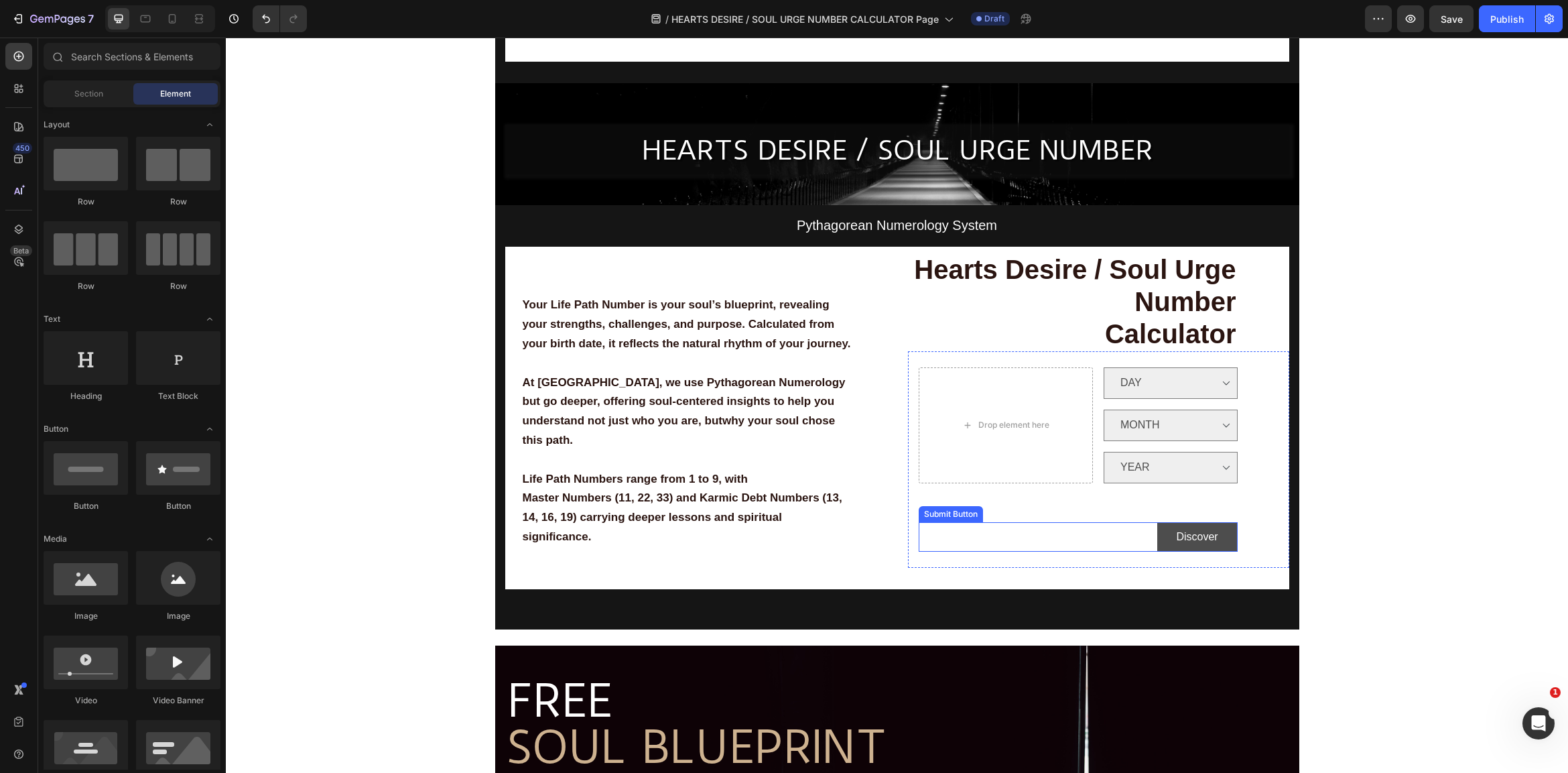
scroll to position [386, 0]
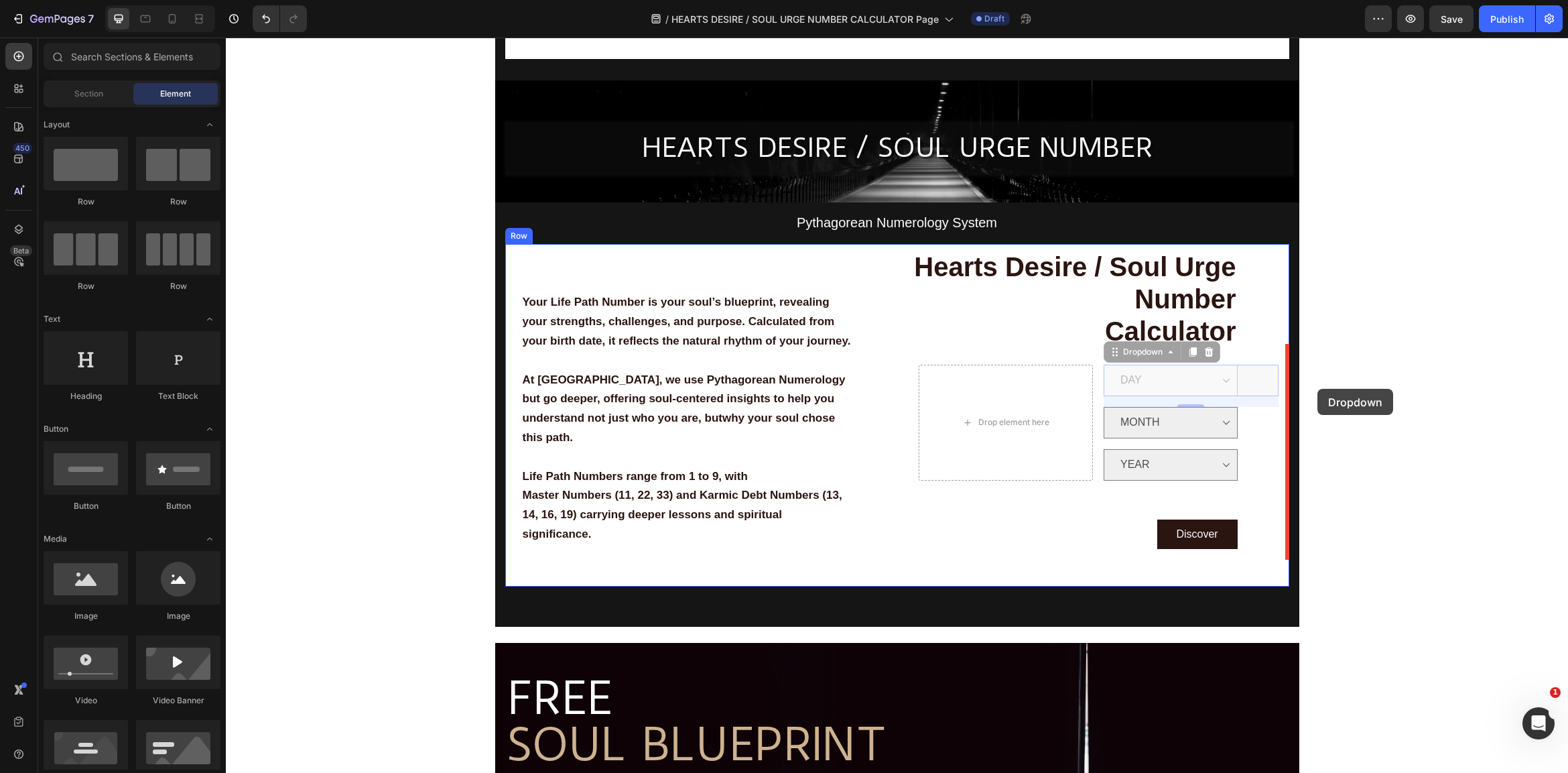
drag, startPoint x: 1318, startPoint y: 388, endPoint x: 1245, endPoint y: 396, distance: 73.4
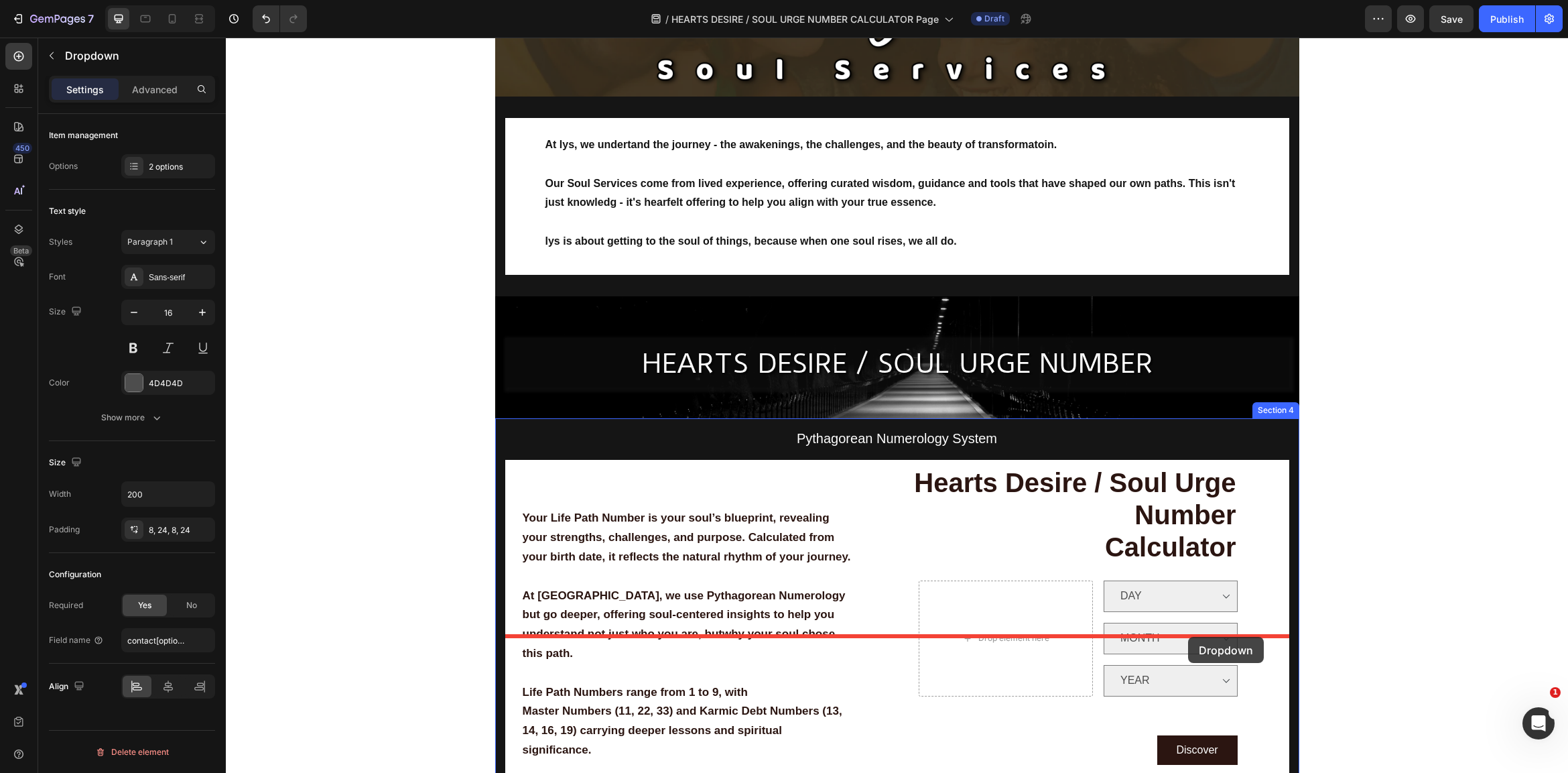
scroll to position [211, 0]
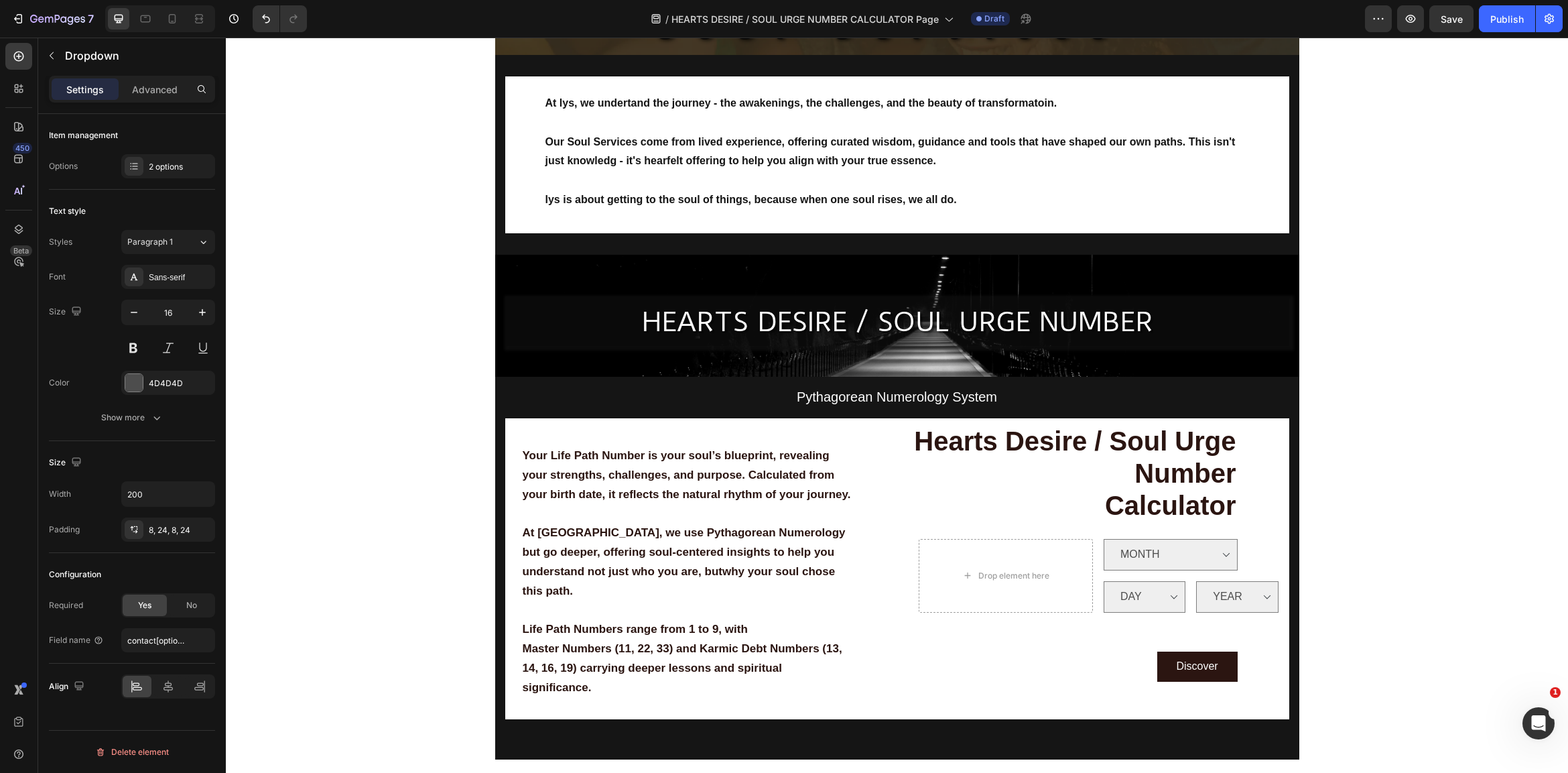
scroll to position [210, 0]
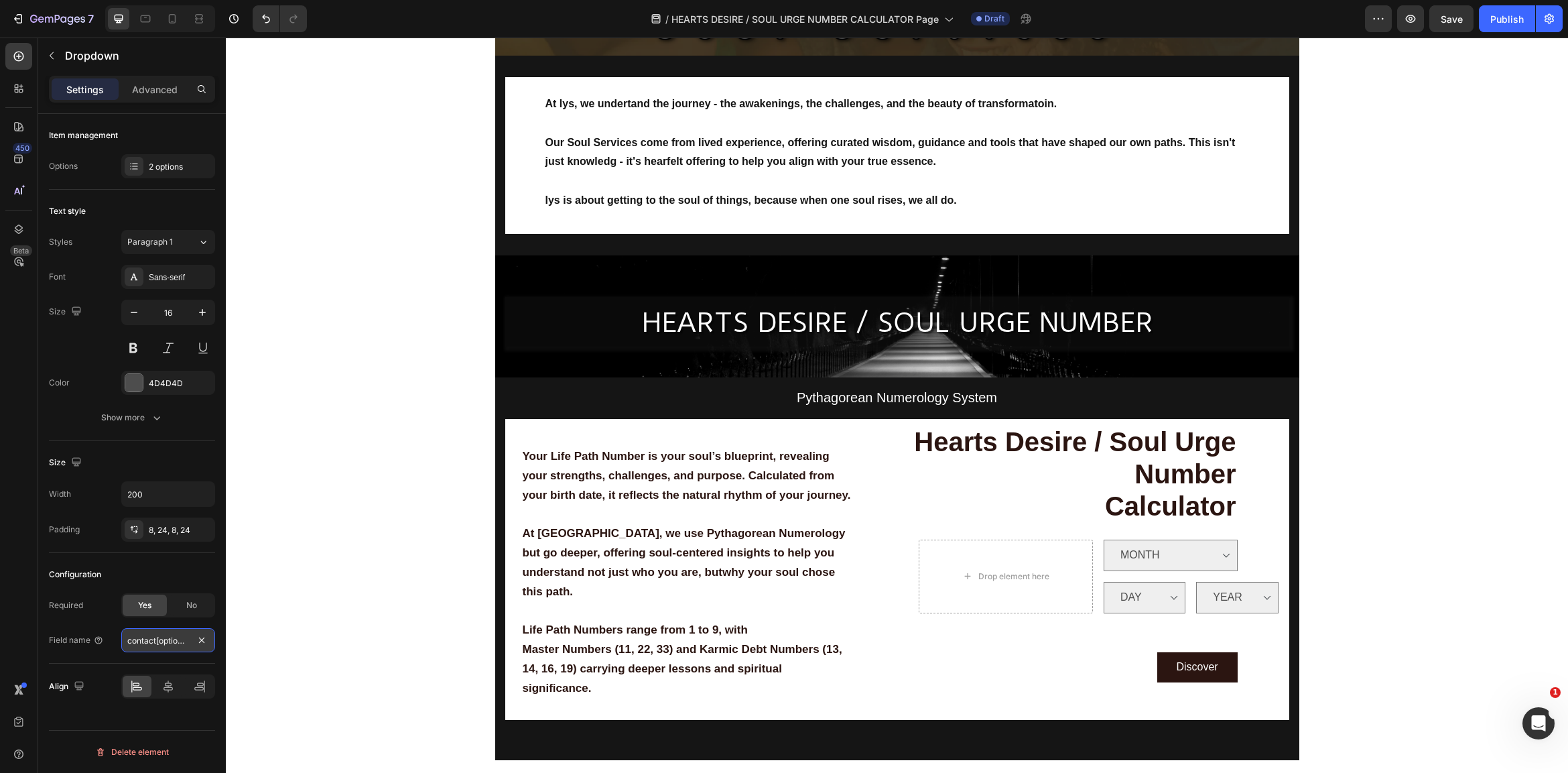
click at [169, 643] on input "contact[options]" at bounding box center [168, 640] width 94 height 24
click at [158, 643] on input "contact[options]" at bounding box center [168, 640] width 94 height 24
drag, startPoint x: 147, startPoint y: 643, endPoint x: 124, endPoint y: 642, distance: 23.0
click at [102, 638] on div "Field name contact[options]" at bounding box center [132, 640] width 167 height 24
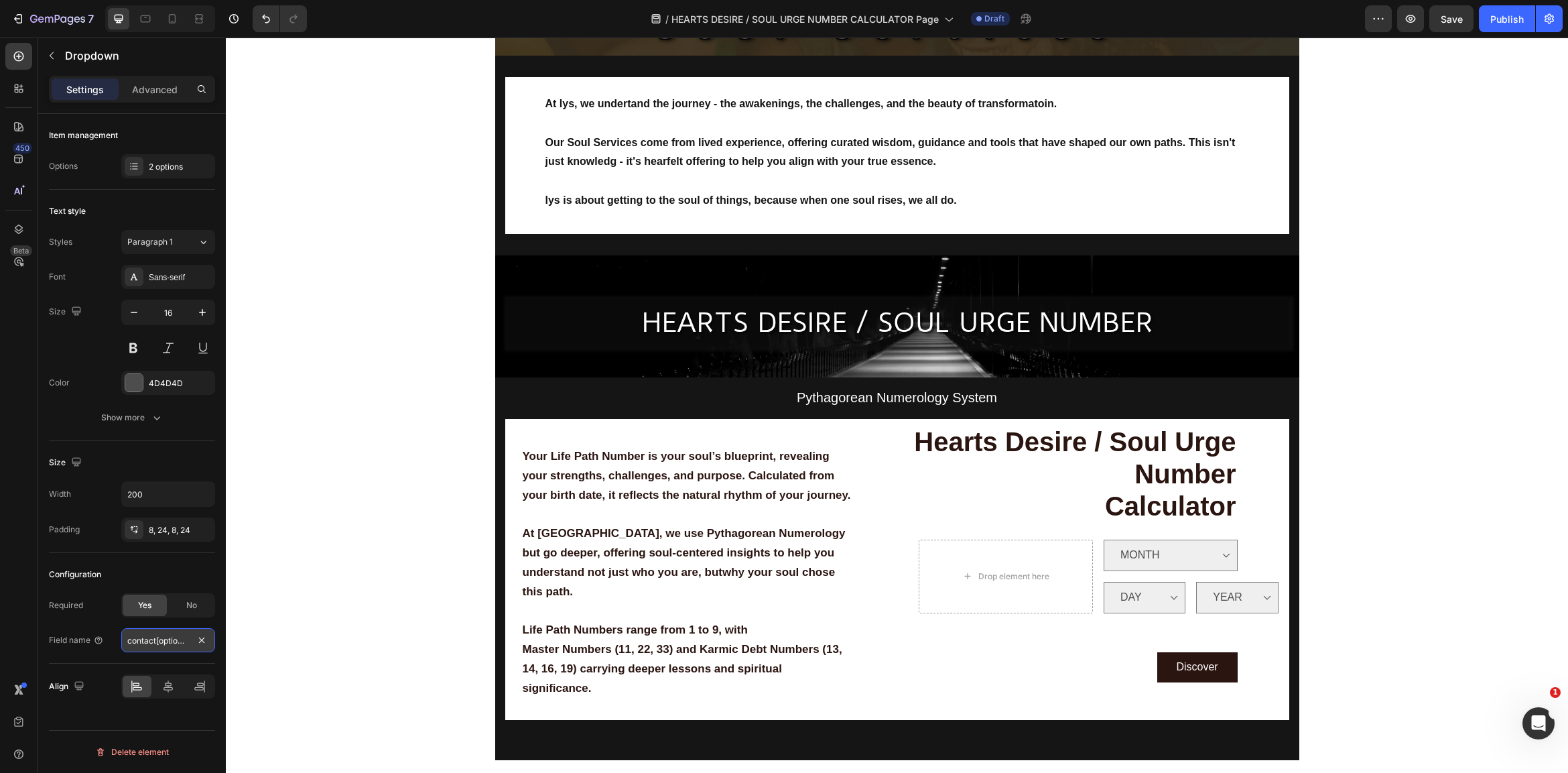
click at [176, 642] on input "contact[options]" at bounding box center [168, 640] width 94 height 24
drag, startPoint x: 1396, startPoint y: 510, endPoint x: 1355, endPoint y: 515, distance: 41.3
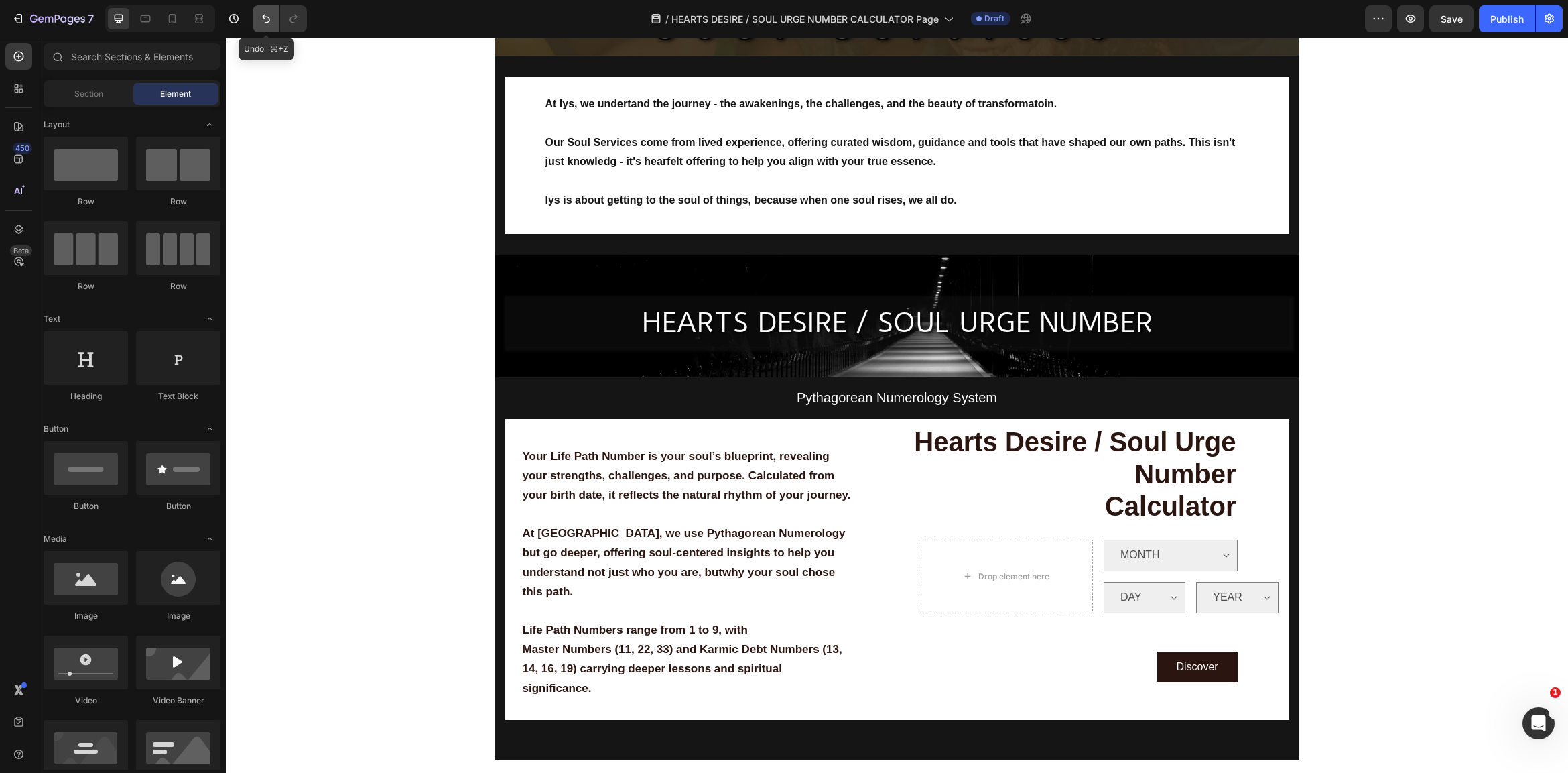
click at [270, 14] on icon "Undo/Redo" at bounding box center [266, 19] width 14 height 14
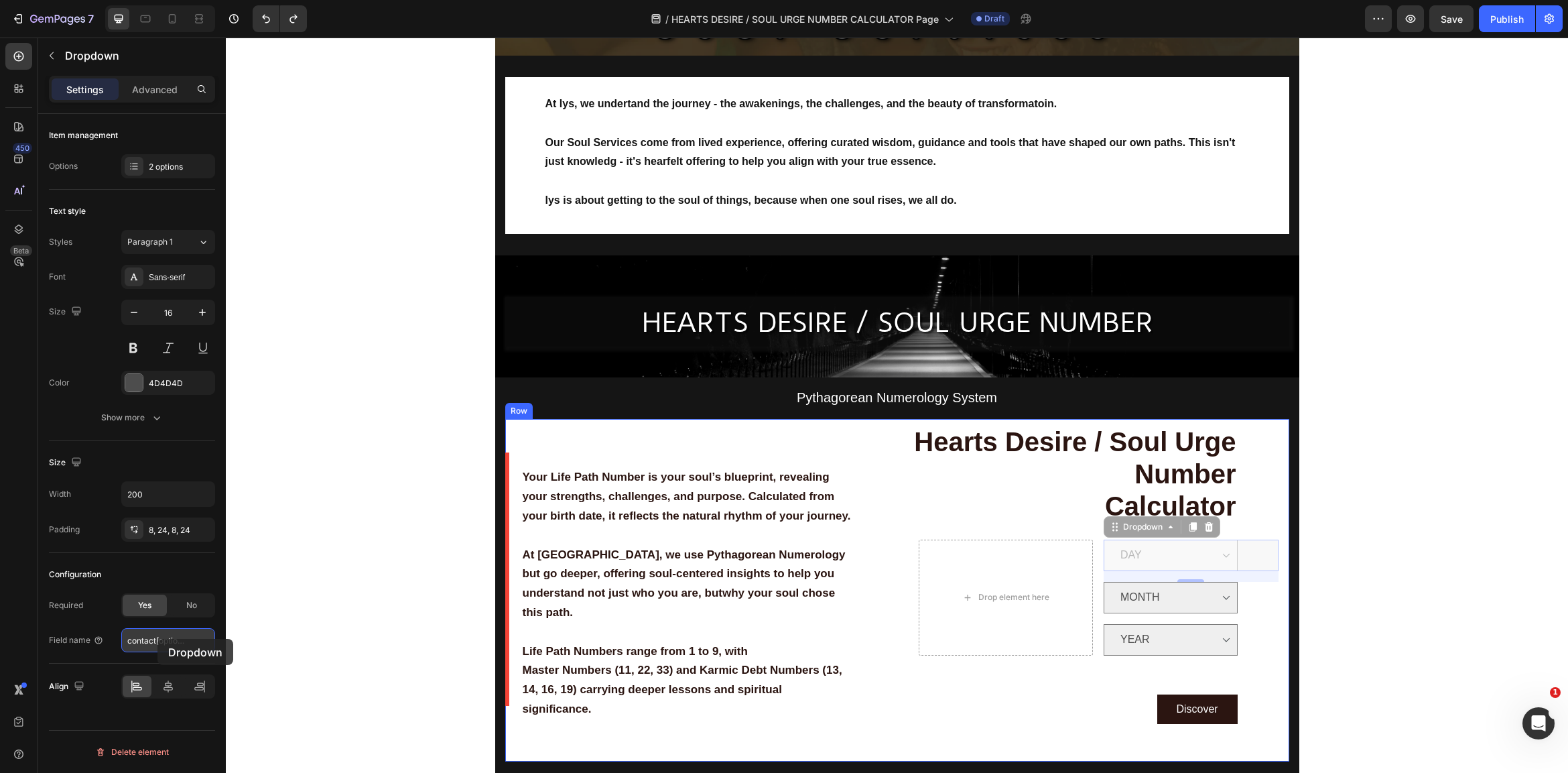
drag, startPoint x: -68, startPoint y: 601, endPoint x: 191, endPoint y: 649, distance: 263.4
click at [191, 649] on input "contact[options]" at bounding box center [168, 640] width 94 height 24
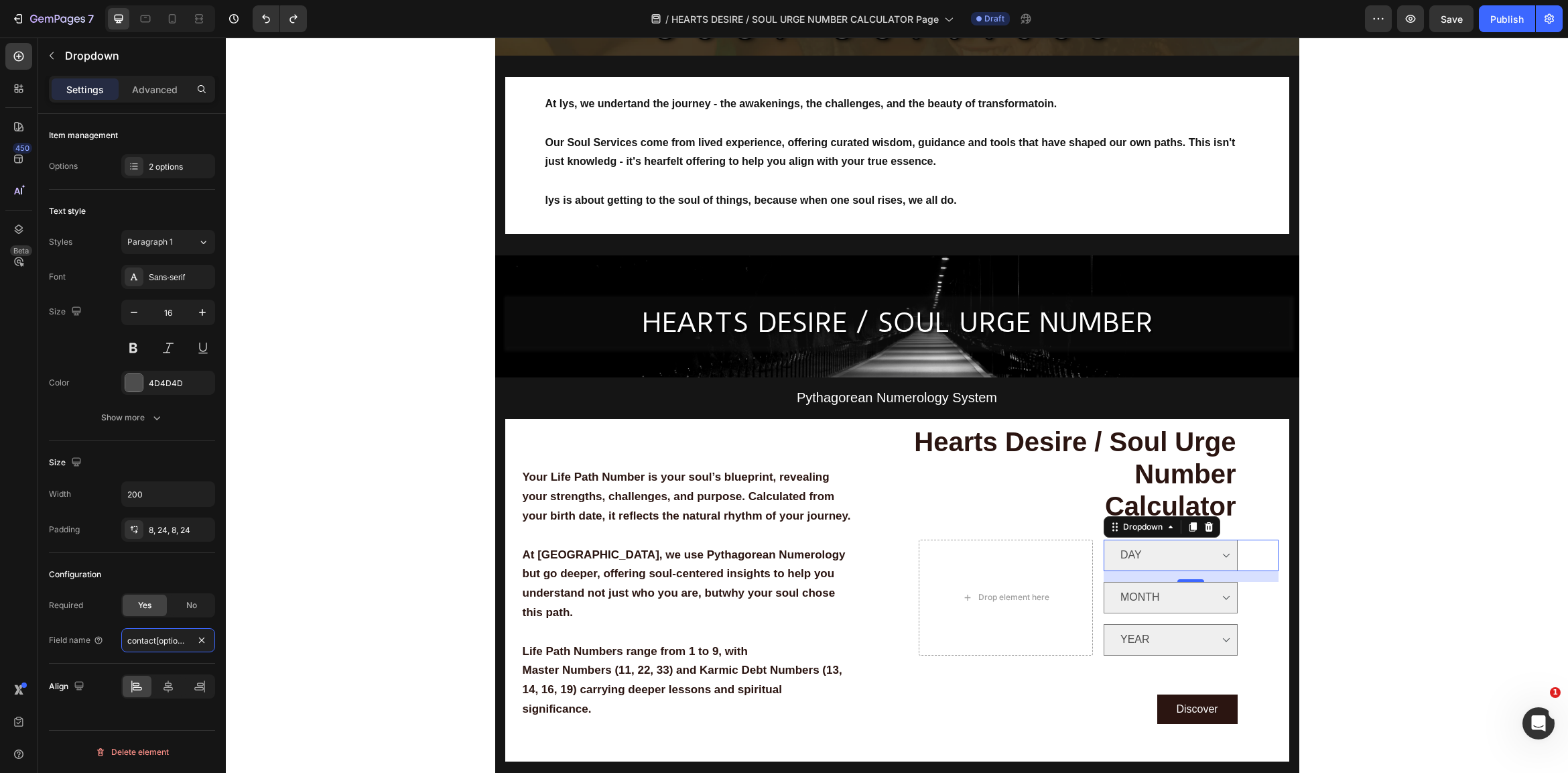
type input "contact[options]"
click at [148, 642] on input "contact[options]" at bounding box center [168, 640] width 94 height 24
type input "ddfdsaf"
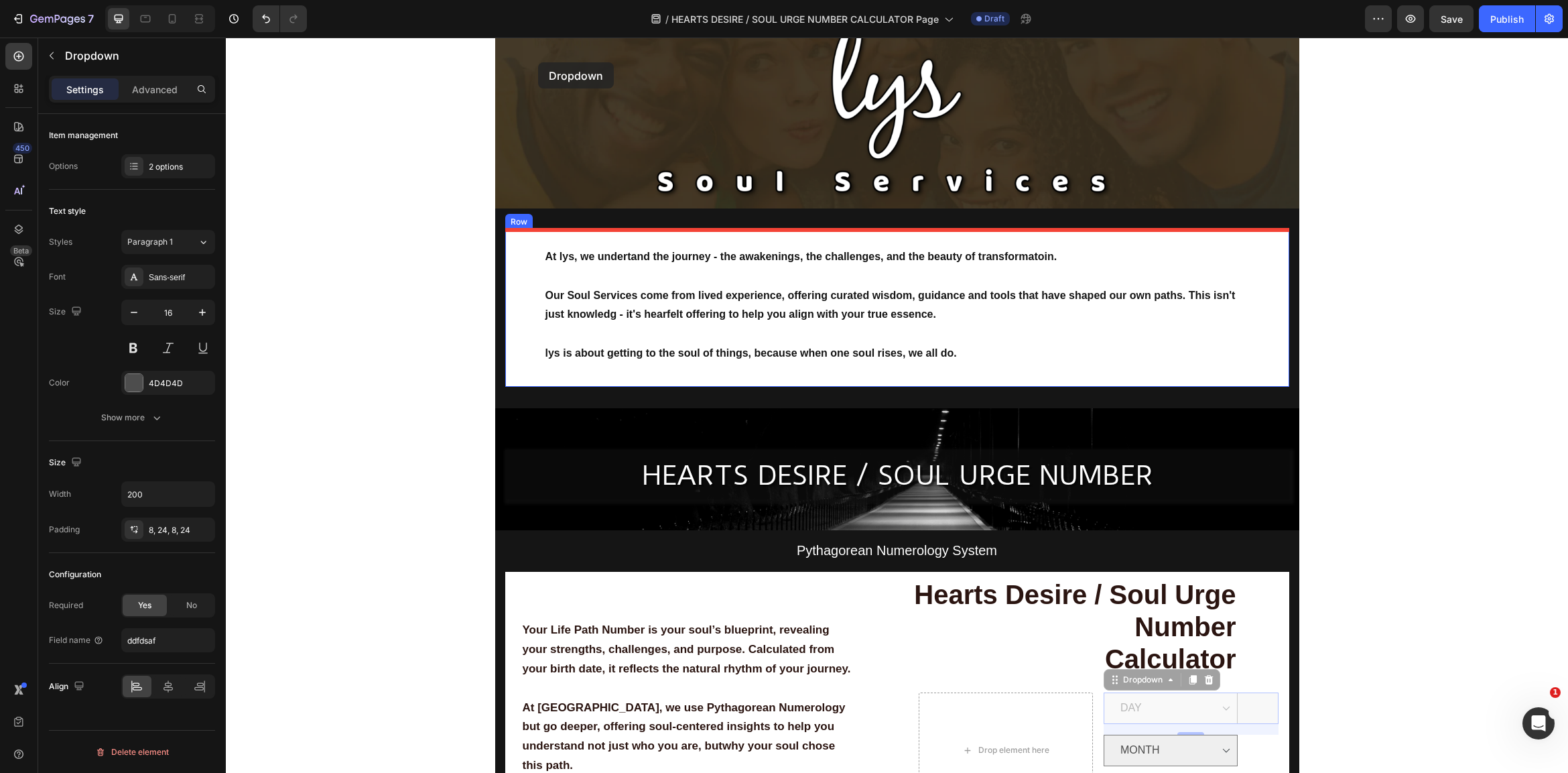
scroll to position [0, 0]
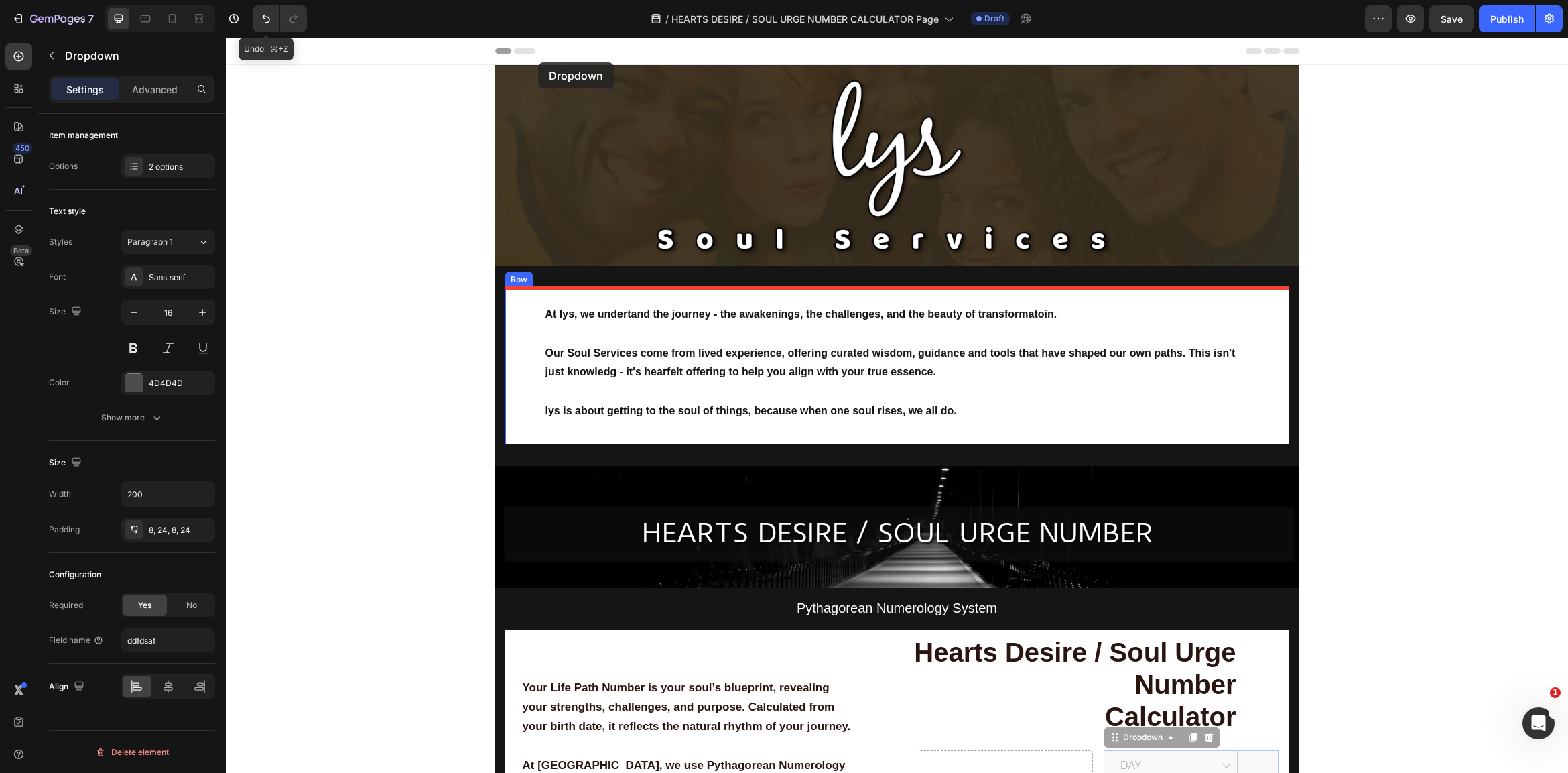
click at [264, 19] on icon "Undo/Redo" at bounding box center [266, 19] width 8 height 9
type input "contact[options]"
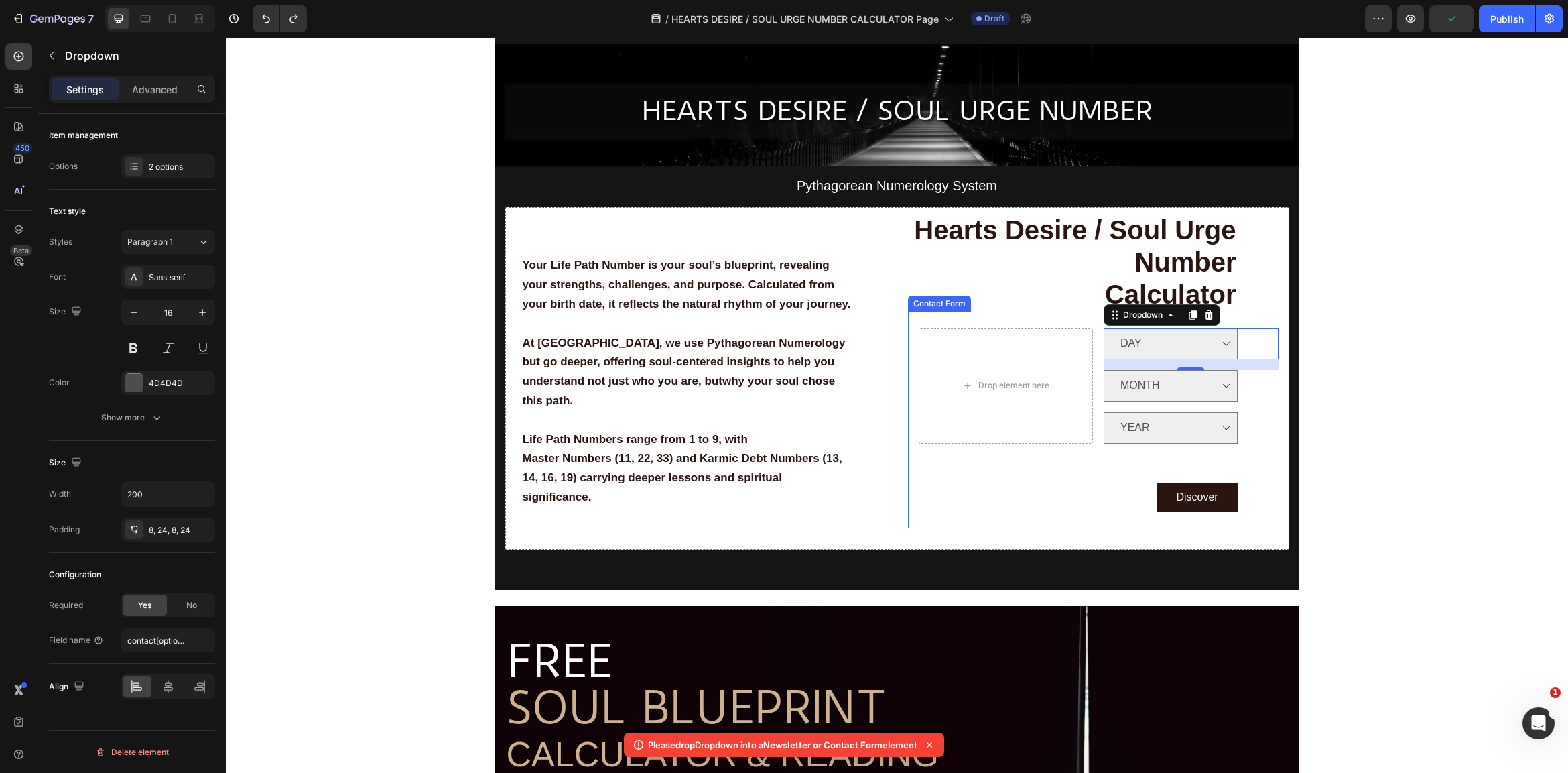
scroll to position [423, 0]
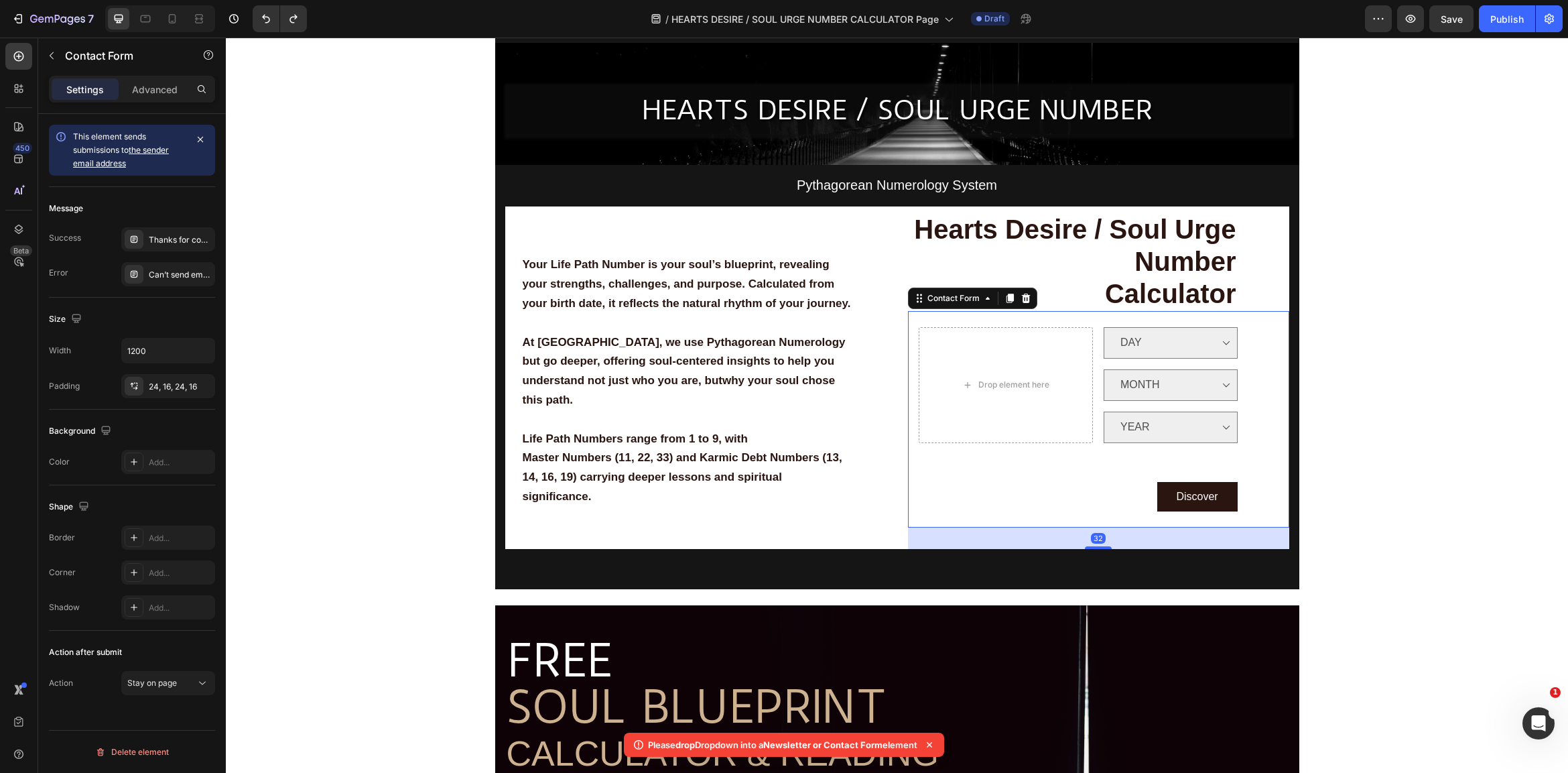
click at [915, 498] on div "Drop element here DAY Option 3 Dropdown MONTH Option 2 Option 3 Dropdown YEAR O…" at bounding box center [1099, 419] width 382 height 217
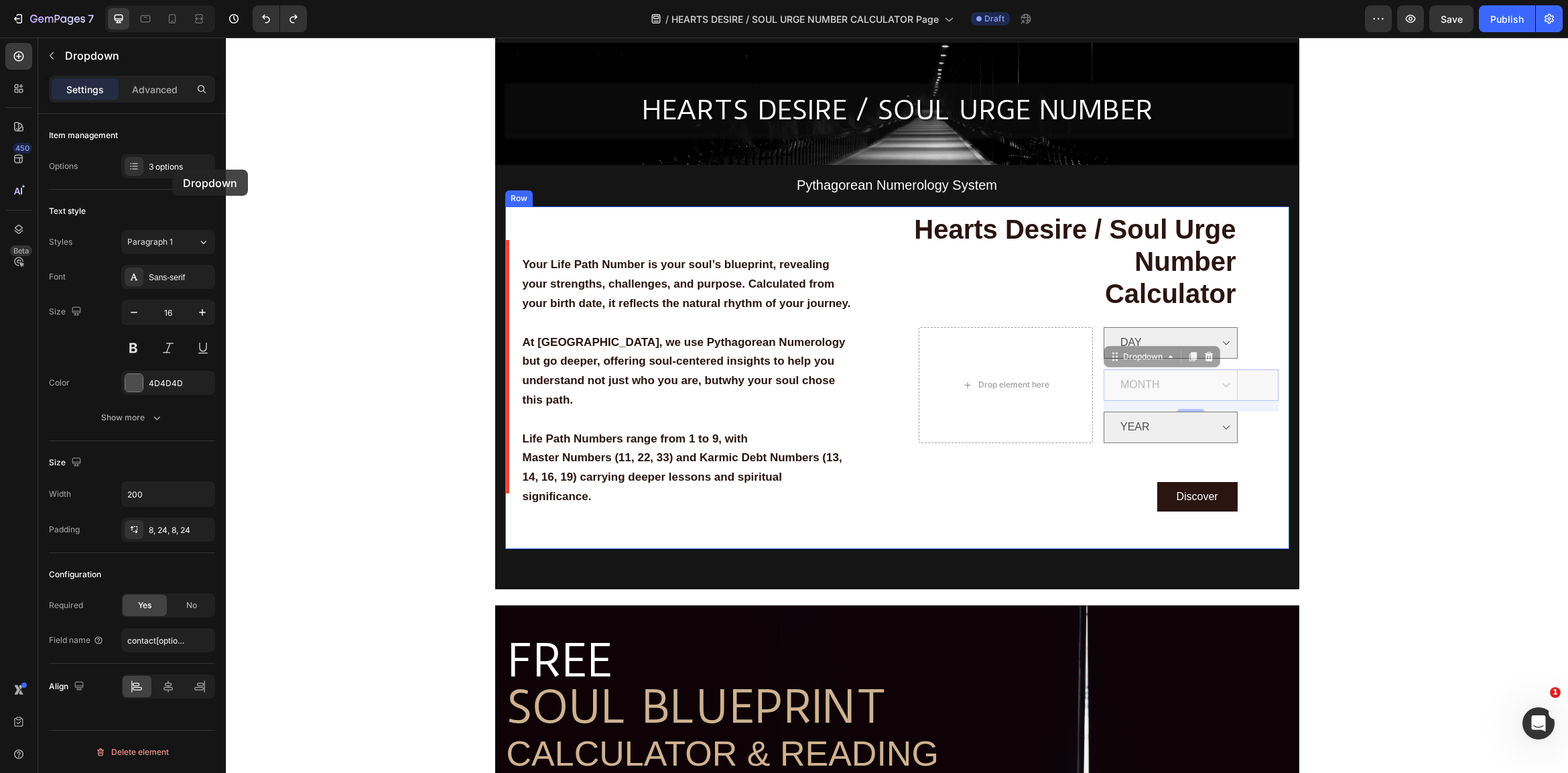
click at [175, 167] on div "3 options" at bounding box center [180, 167] width 63 height 12
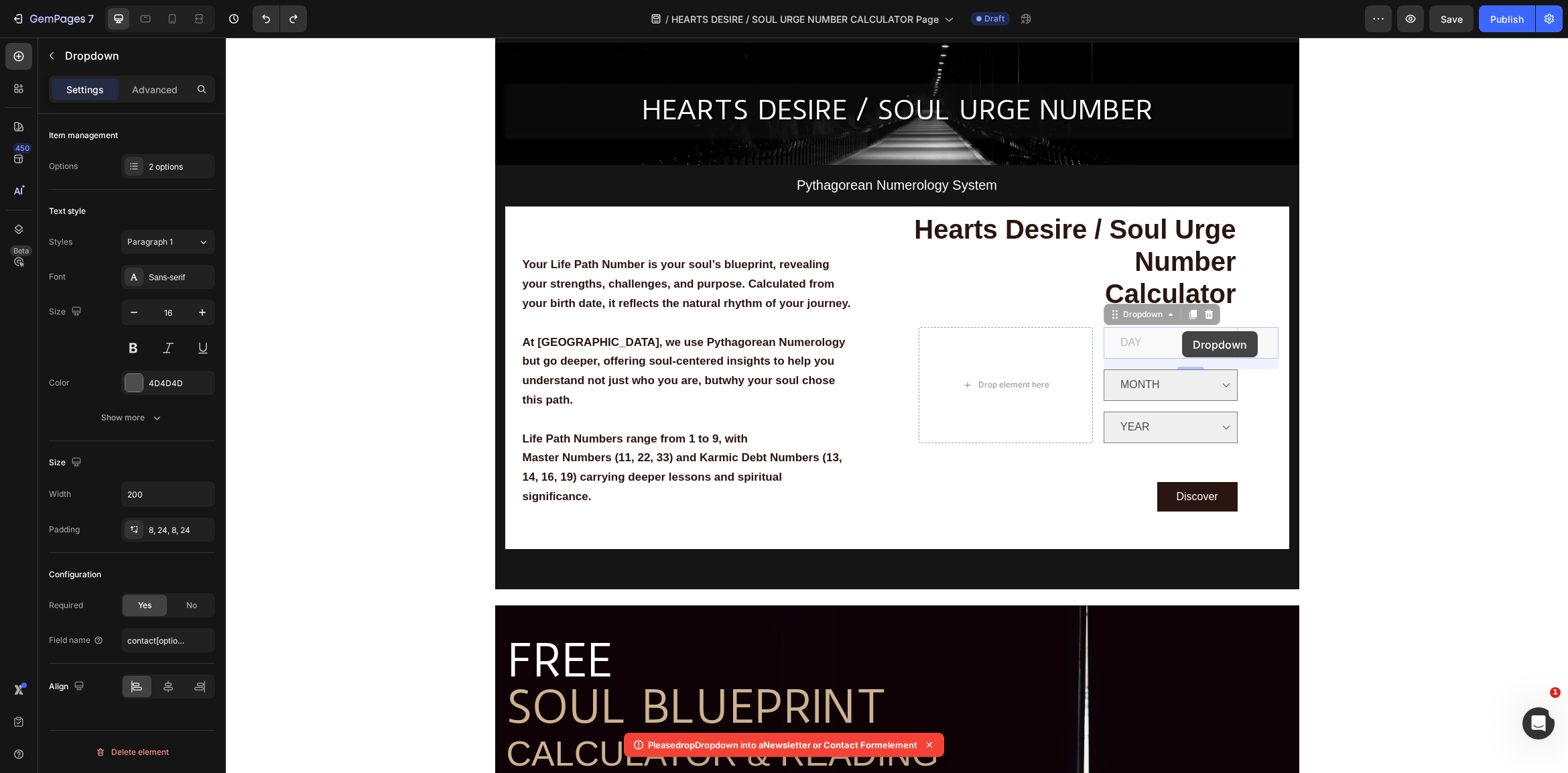
drag, startPoint x: 1182, startPoint y: 331, endPoint x: 177, endPoint y: 165, distance: 1018.6
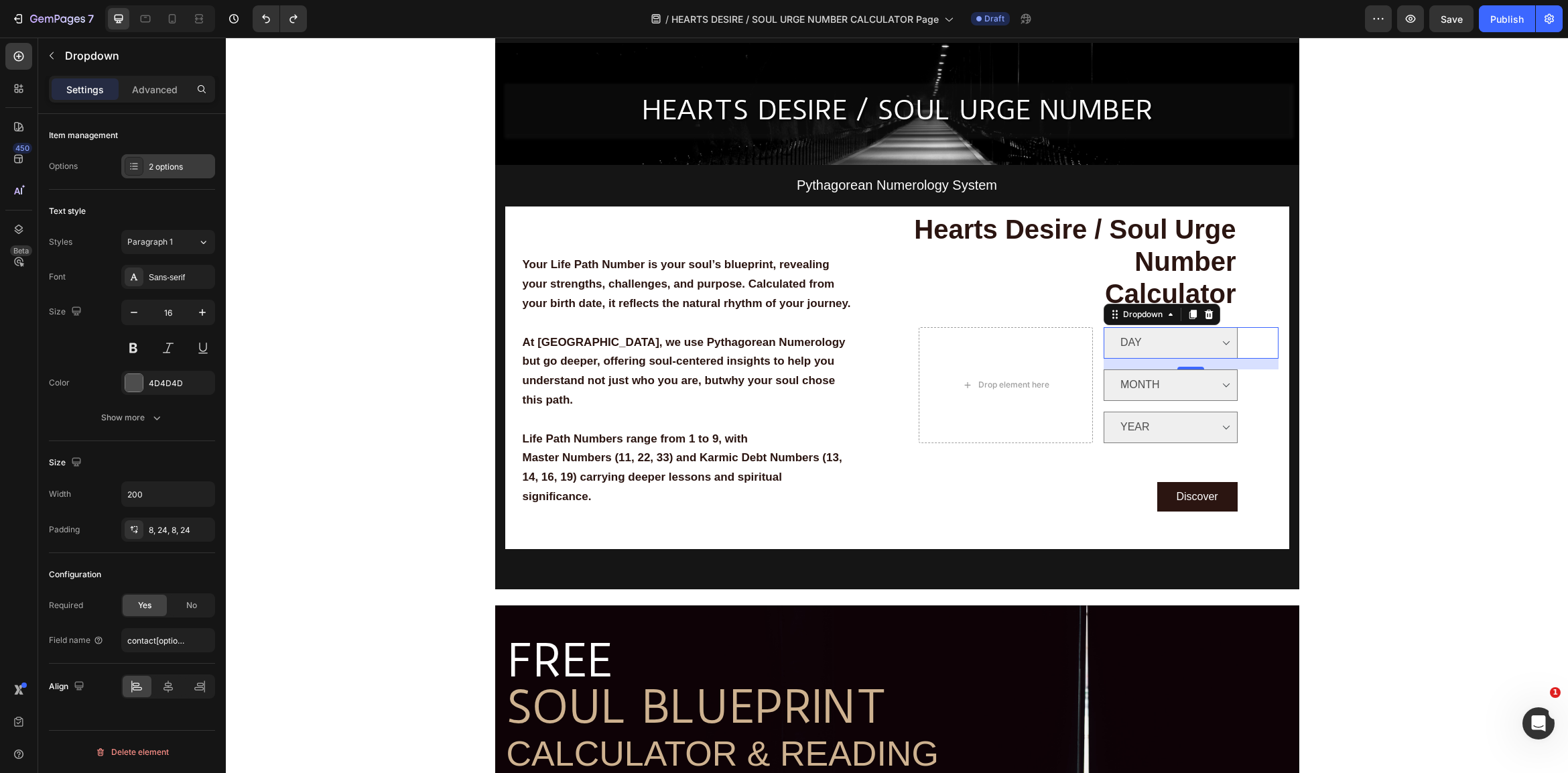
click at [178, 165] on div "2 options" at bounding box center [180, 167] width 63 height 12
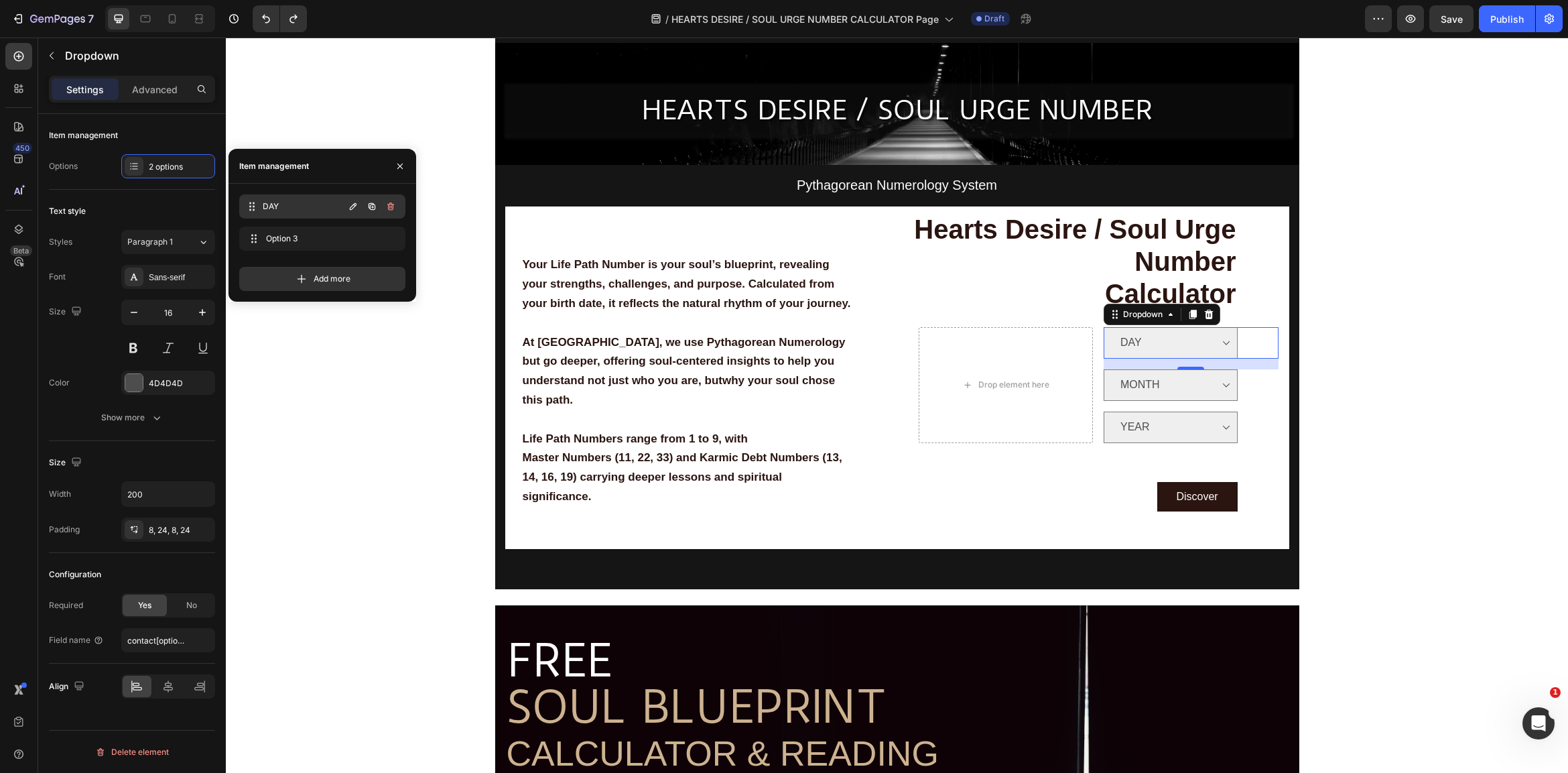
click at [317, 206] on span "DAY" at bounding box center [303, 206] width 81 height 12
click at [357, 205] on icon "button" at bounding box center [353, 206] width 11 height 11
type input "FIRST"
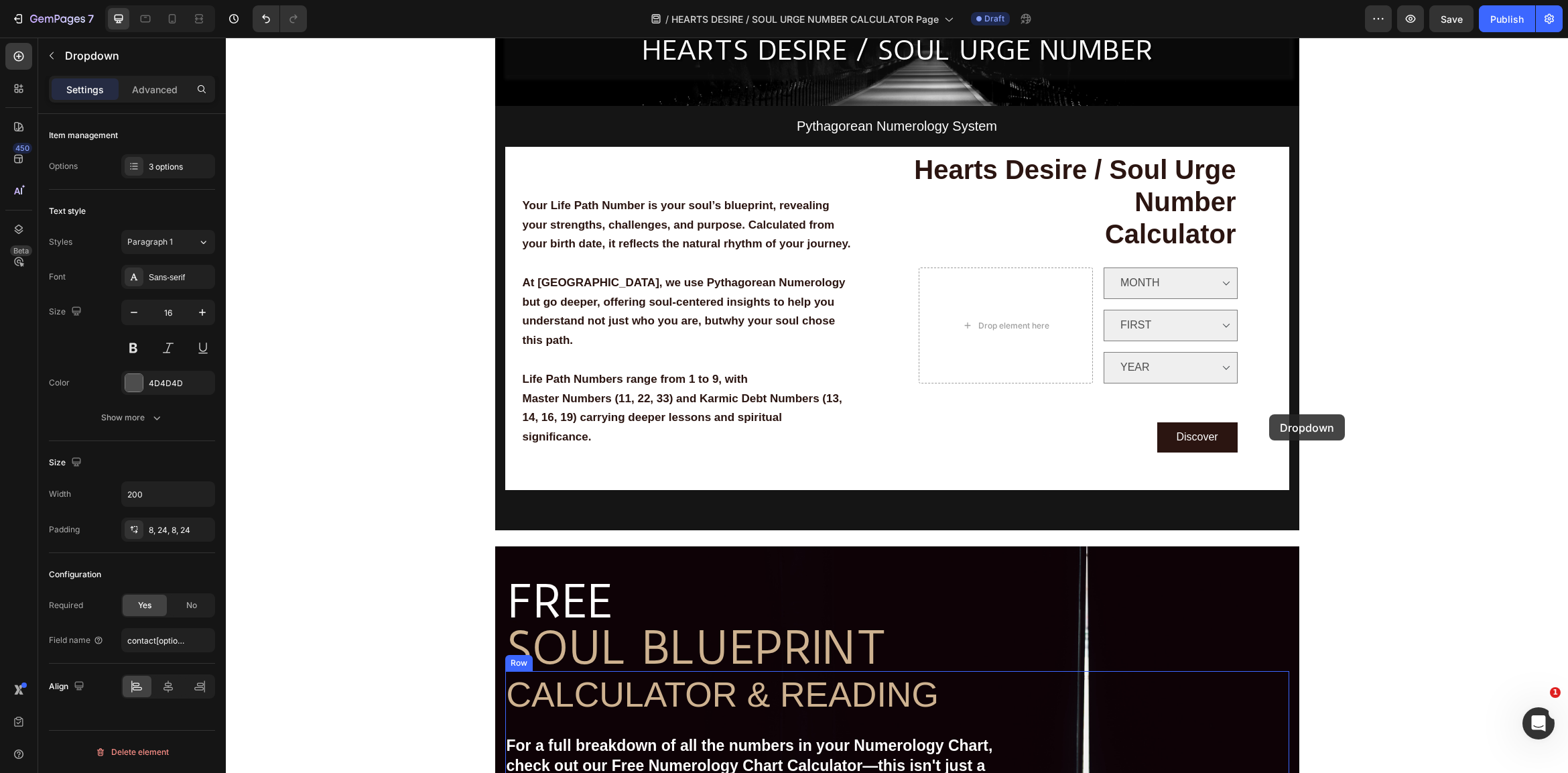
scroll to position [471, 0]
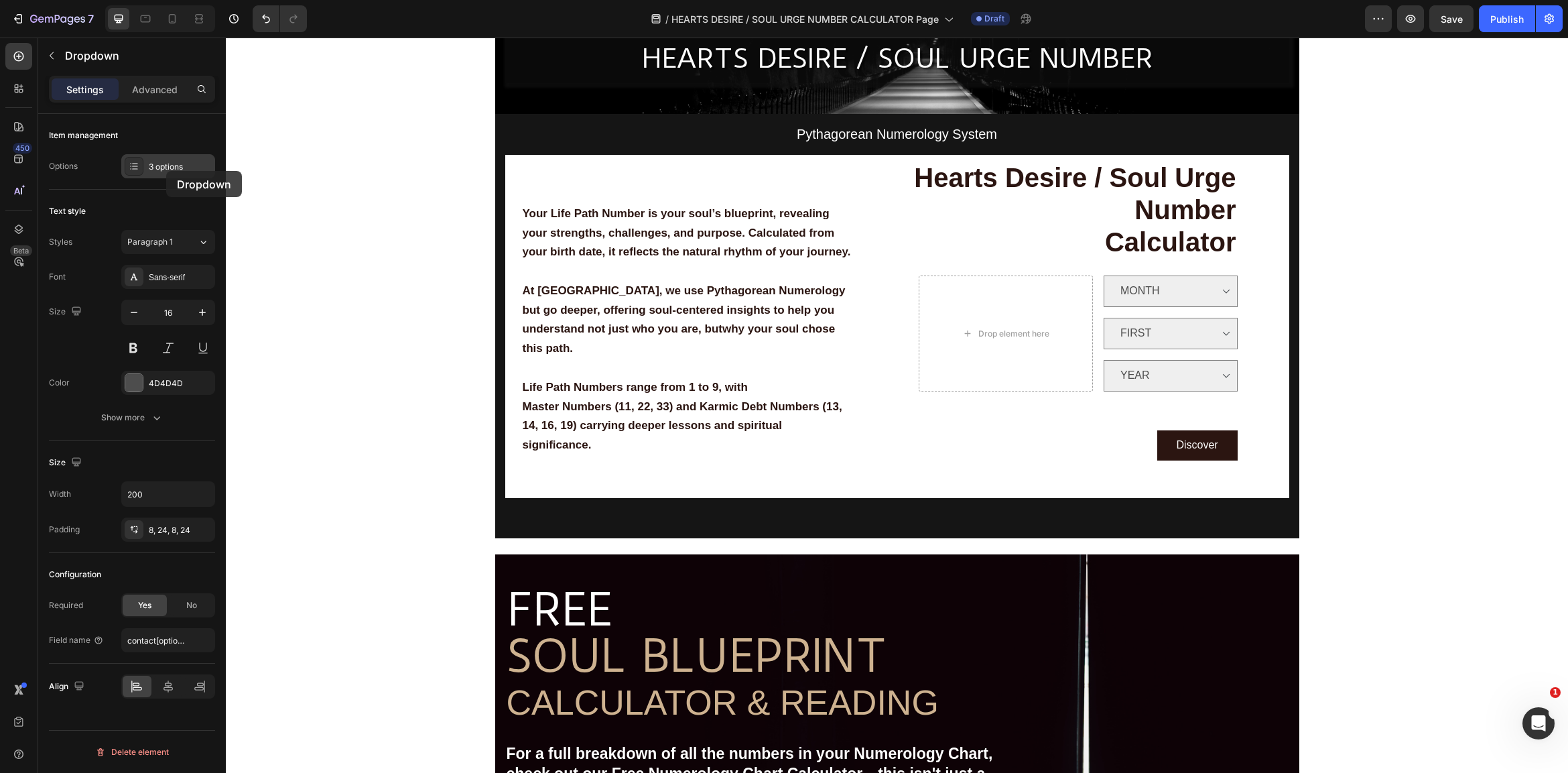
drag, startPoint x: 0, startPoint y: 219, endPoint x: 158, endPoint y: 173, distance: 164.6
click at [167, 171] on div "3 options" at bounding box center [180, 167] width 63 height 12
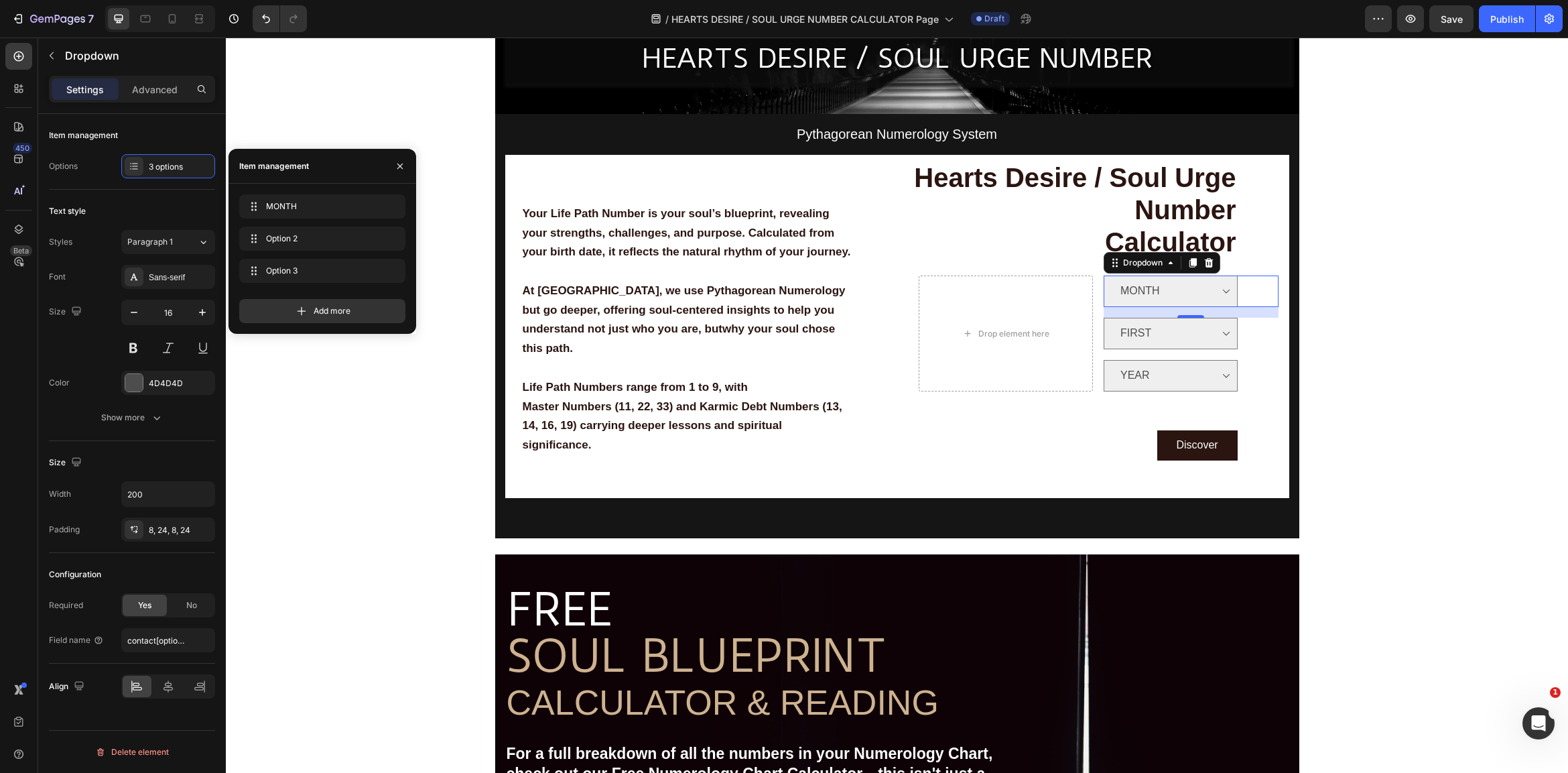
click at [98, 155] on div "Options 3 options" at bounding box center [132, 166] width 167 height 24
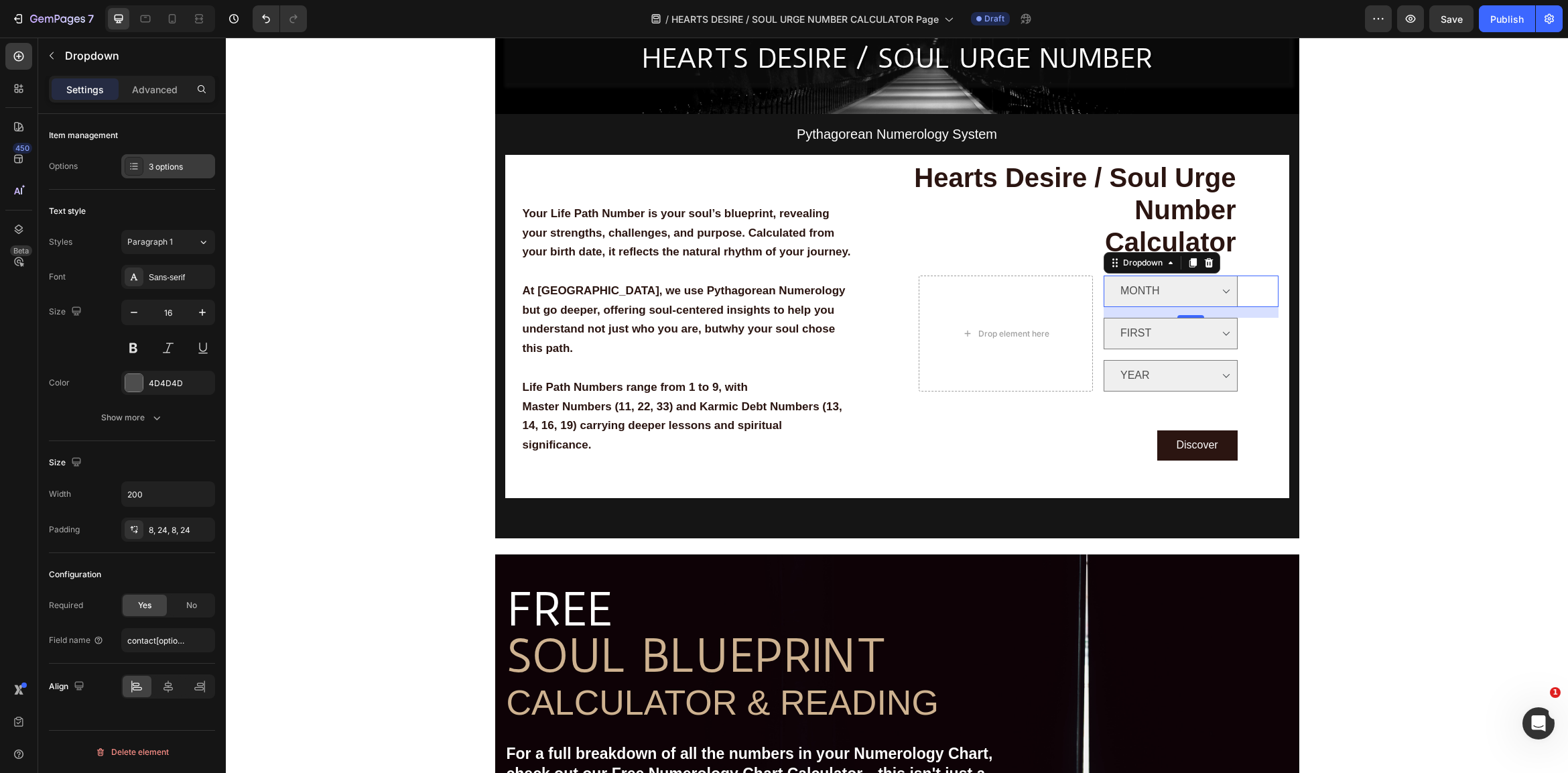
click at [152, 170] on div "3 options" at bounding box center [180, 167] width 63 height 12
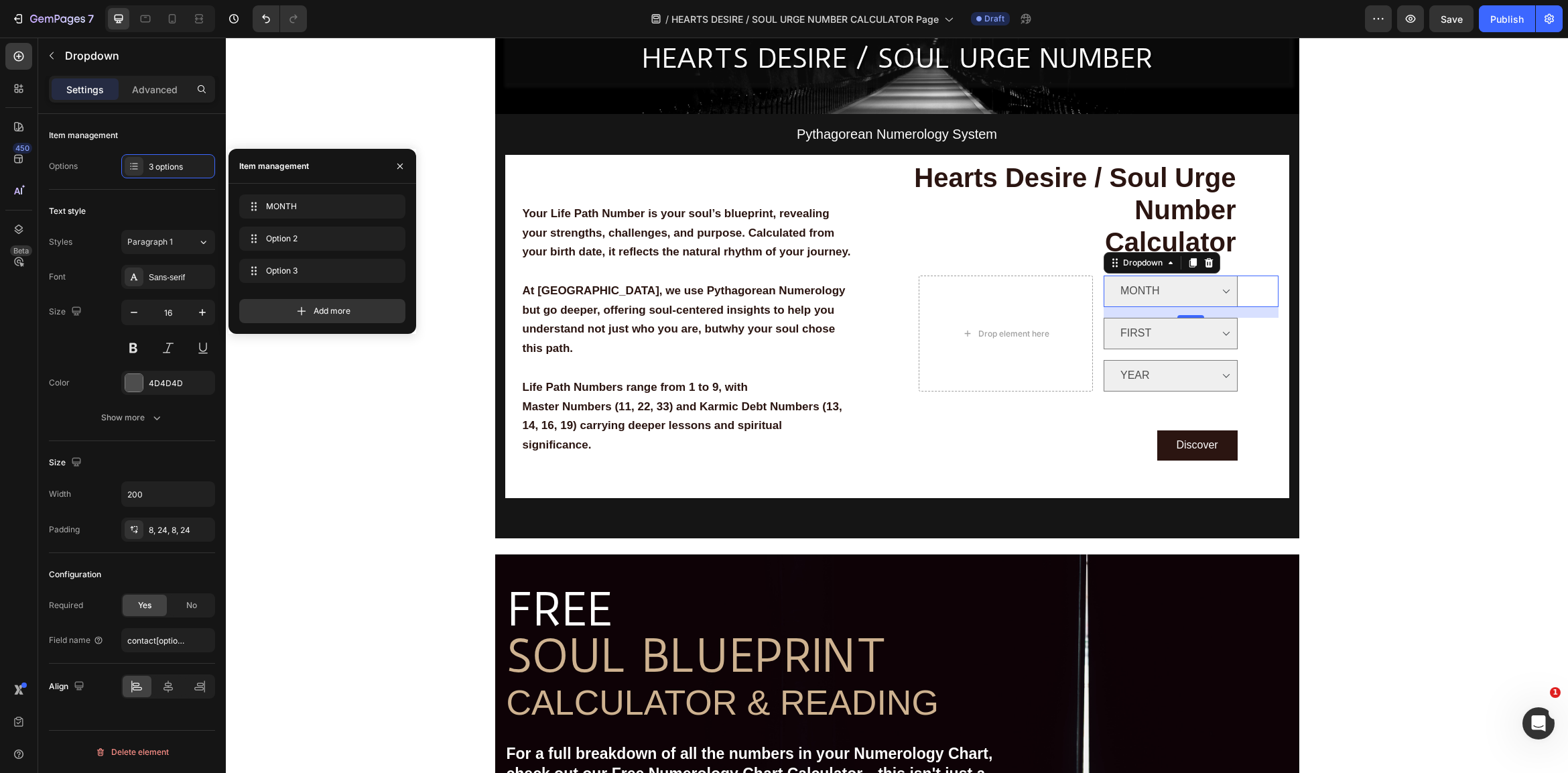
click at [296, 172] on div "Item management" at bounding box center [274, 166] width 70 height 12
click at [352, 308] on div "Add more" at bounding box center [322, 311] width 167 height 24
click at [387, 300] on icon "button" at bounding box center [391, 303] width 11 height 11
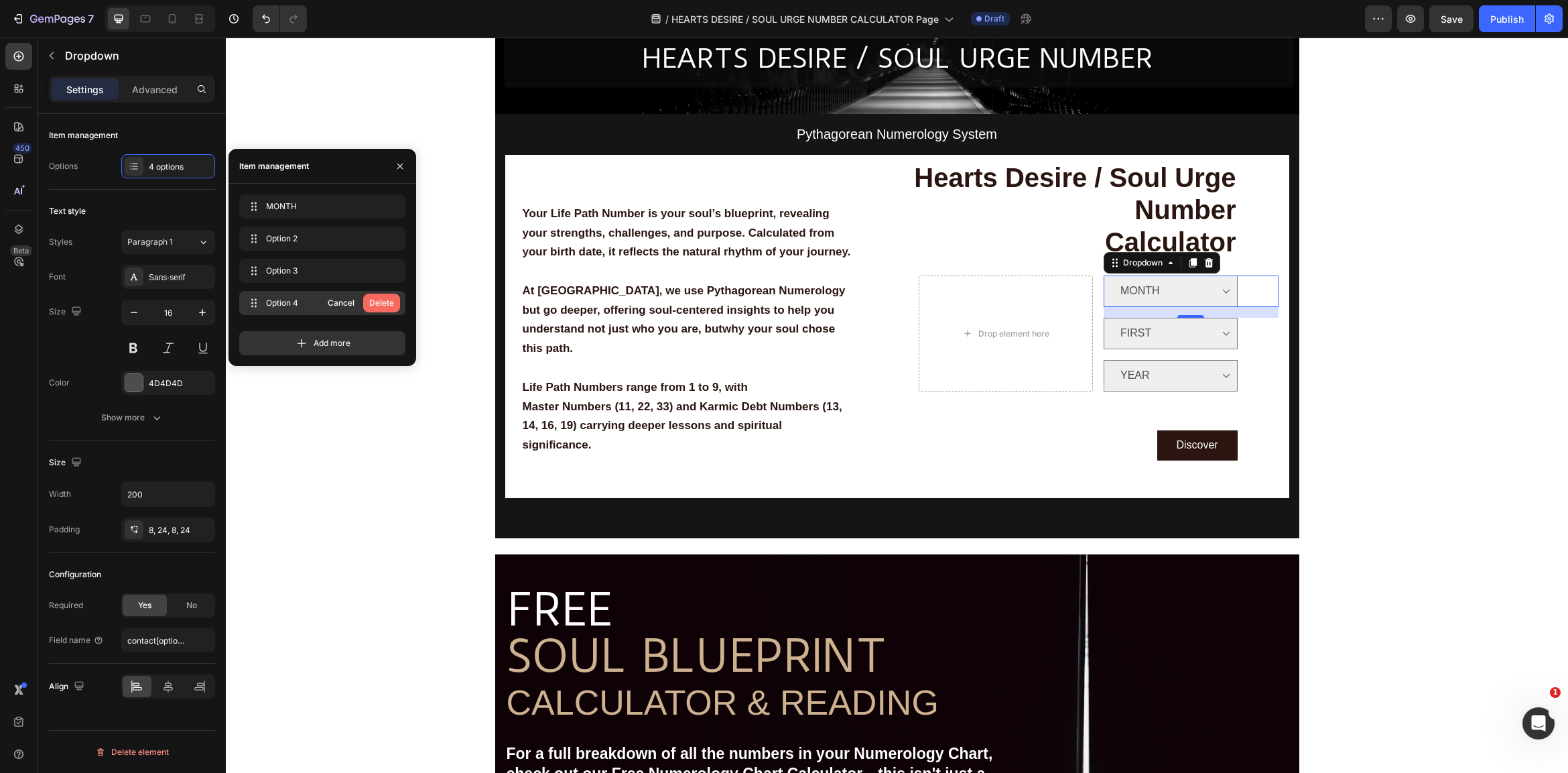
click at [388, 300] on div "Delete" at bounding box center [381, 303] width 25 height 12
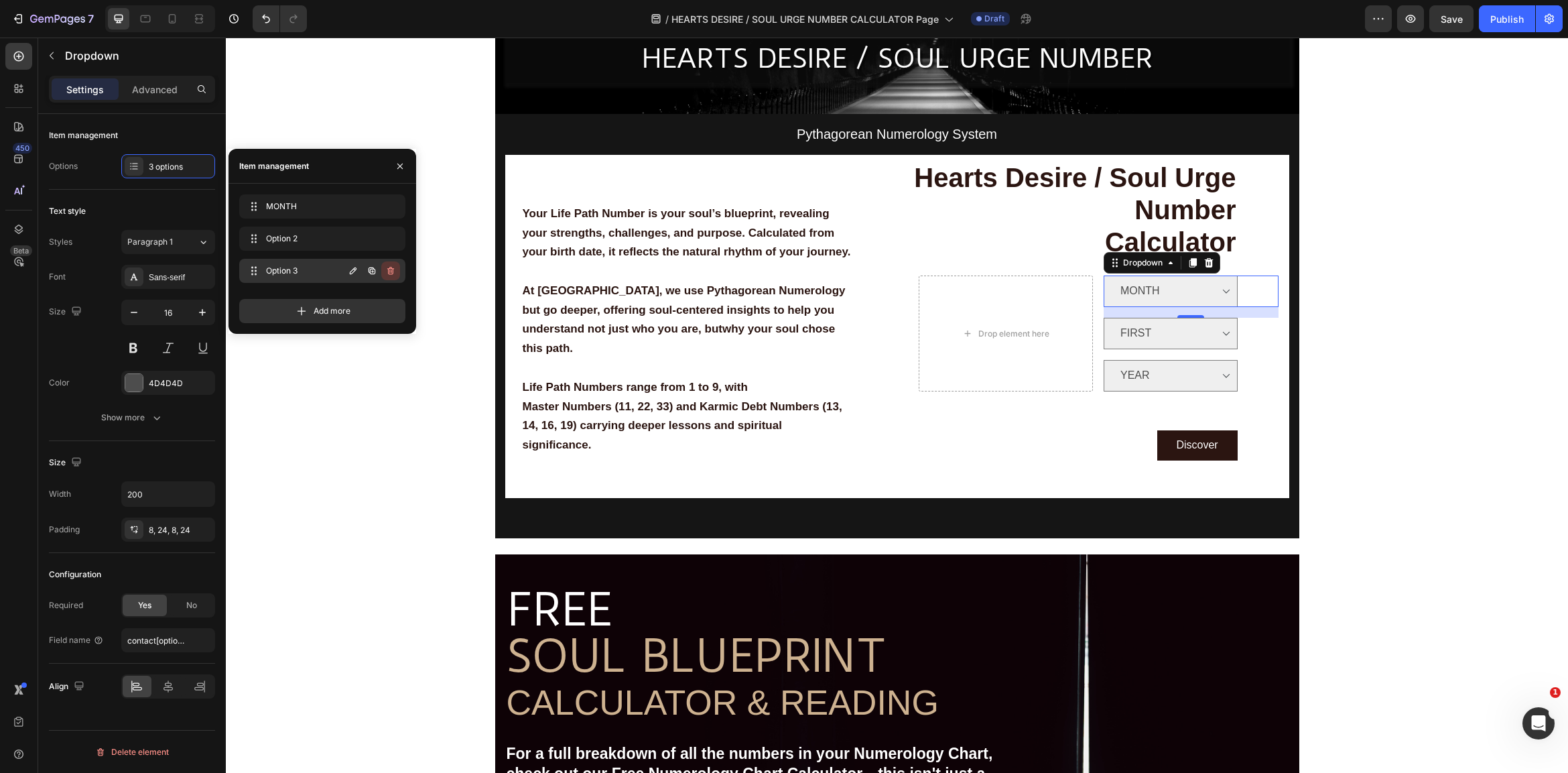
click at [395, 273] on icon "button" at bounding box center [391, 270] width 11 height 11
drag, startPoint x: 382, startPoint y: 271, endPoint x: 367, endPoint y: 272, distance: 15.0
click at [382, 271] on div "Delete" at bounding box center [381, 270] width 25 height 12
click at [388, 237] on icon "button" at bounding box center [391, 239] width 7 height 8
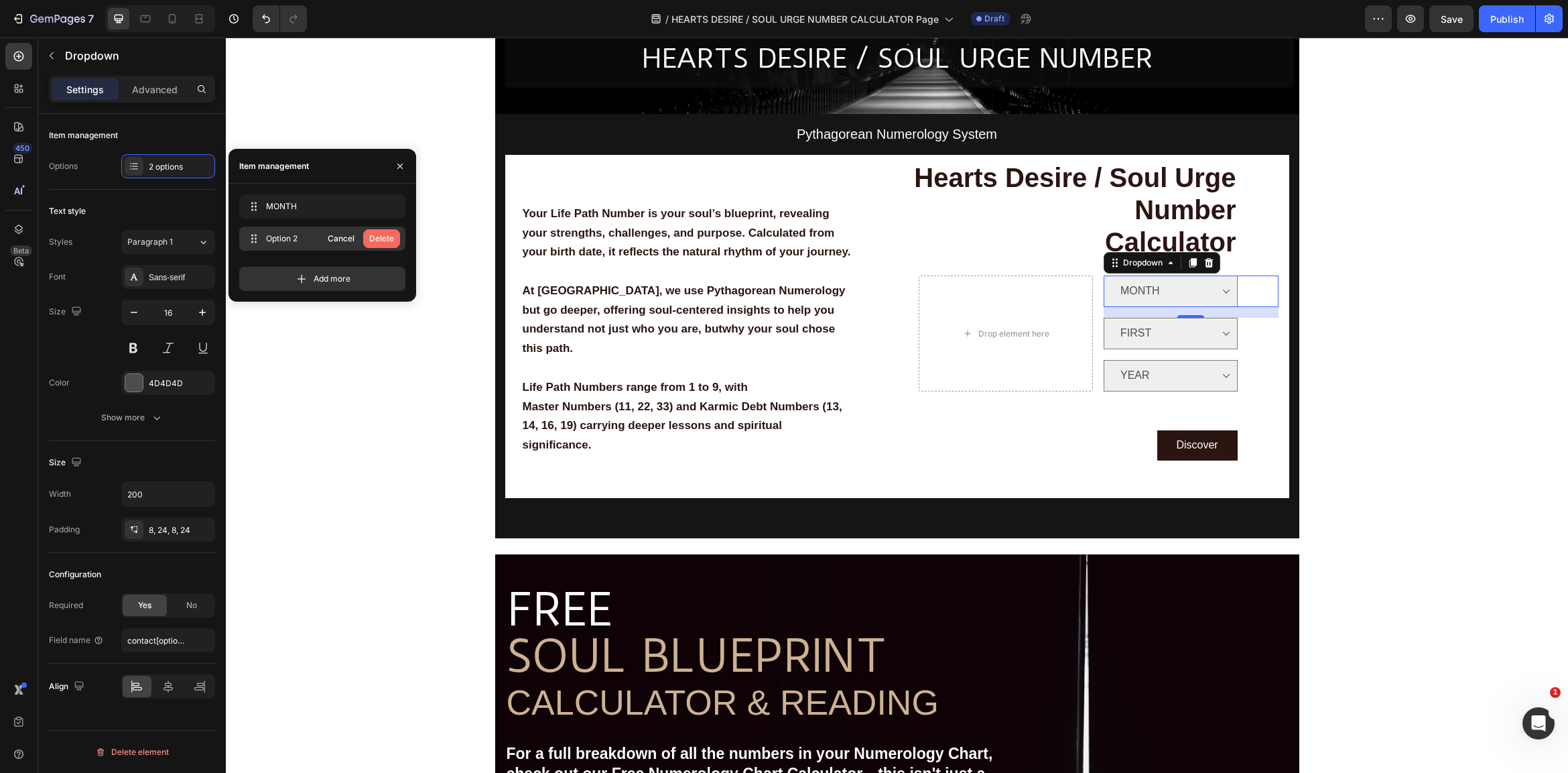
click at [383, 239] on div "Delete" at bounding box center [381, 239] width 25 height 12
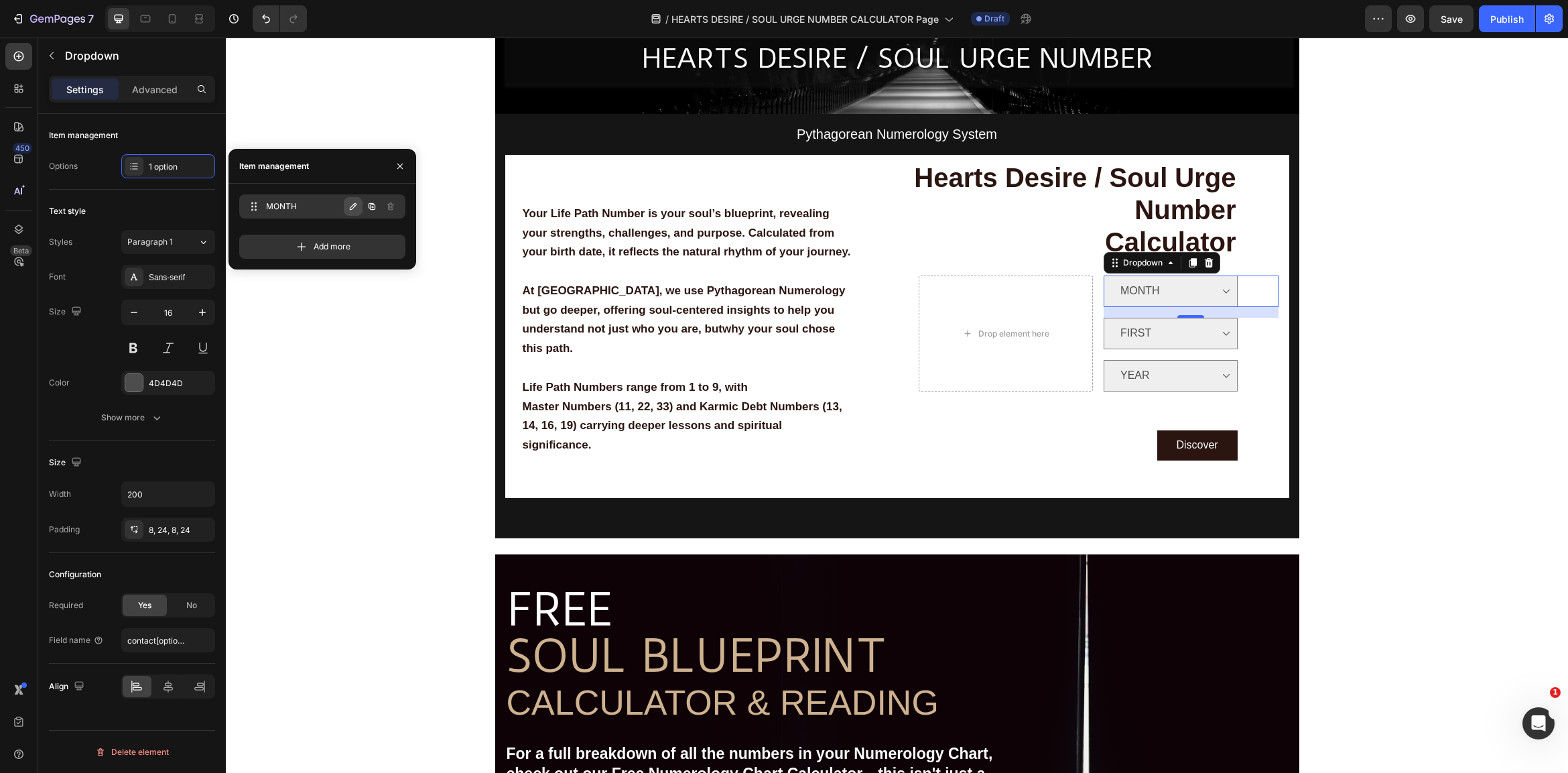
drag, startPoint x: 361, startPoint y: 214, endPoint x: 346, endPoint y: 202, distance: 19.2
click at [346, 202] on button "button" at bounding box center [353, 206] width 19 height 19
click at [391, 206] on icon "button" at bounding box center [391, 206] width 11 height 11
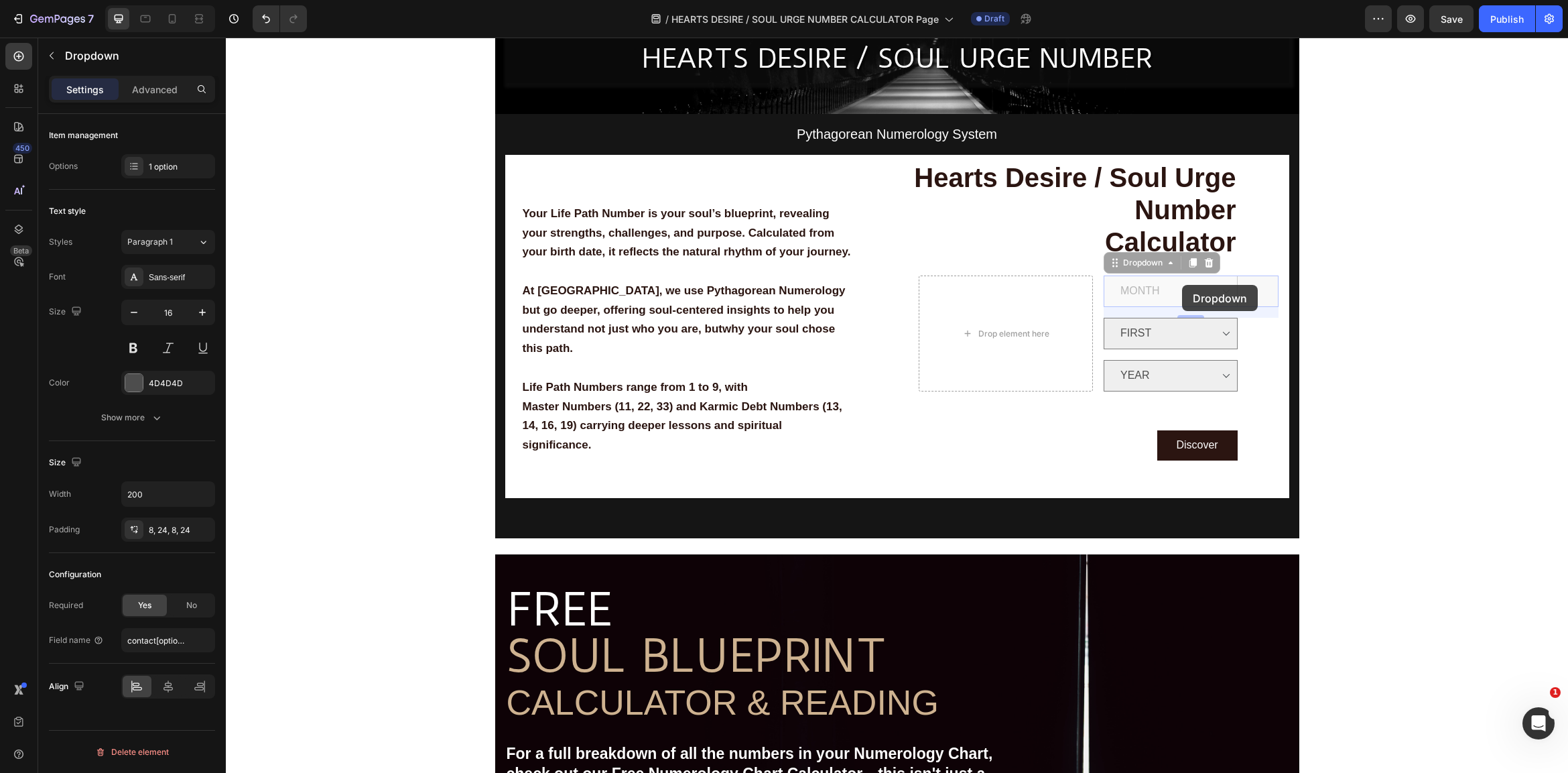
drag, startPoint x: 1182, startPoint y: 285, endPoint x: 1378, endPoint y: 357, distance: 208.8
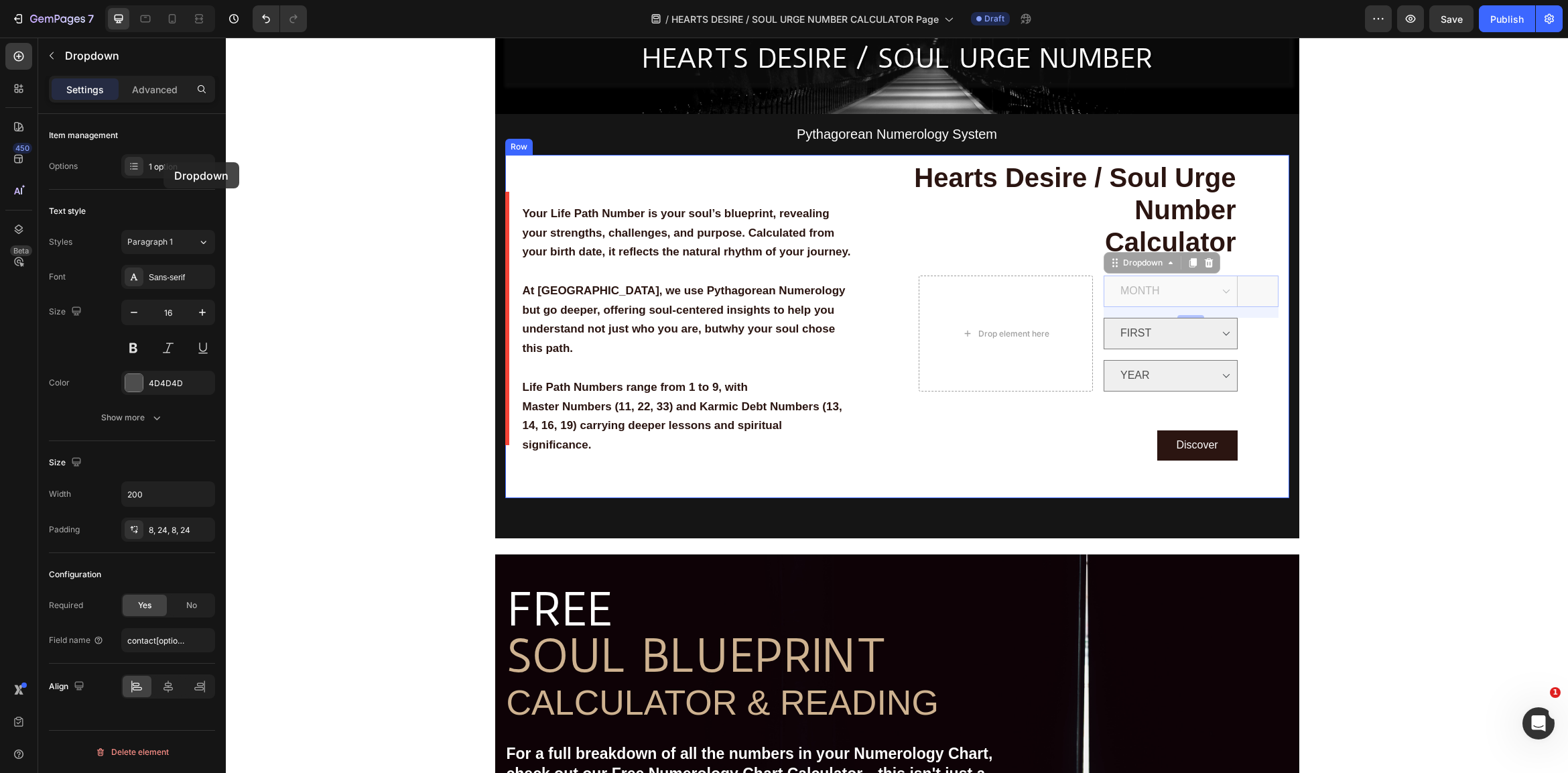
click at [167, 169] on div "1 option" at bounding box center [180, 167] width 63 height 12
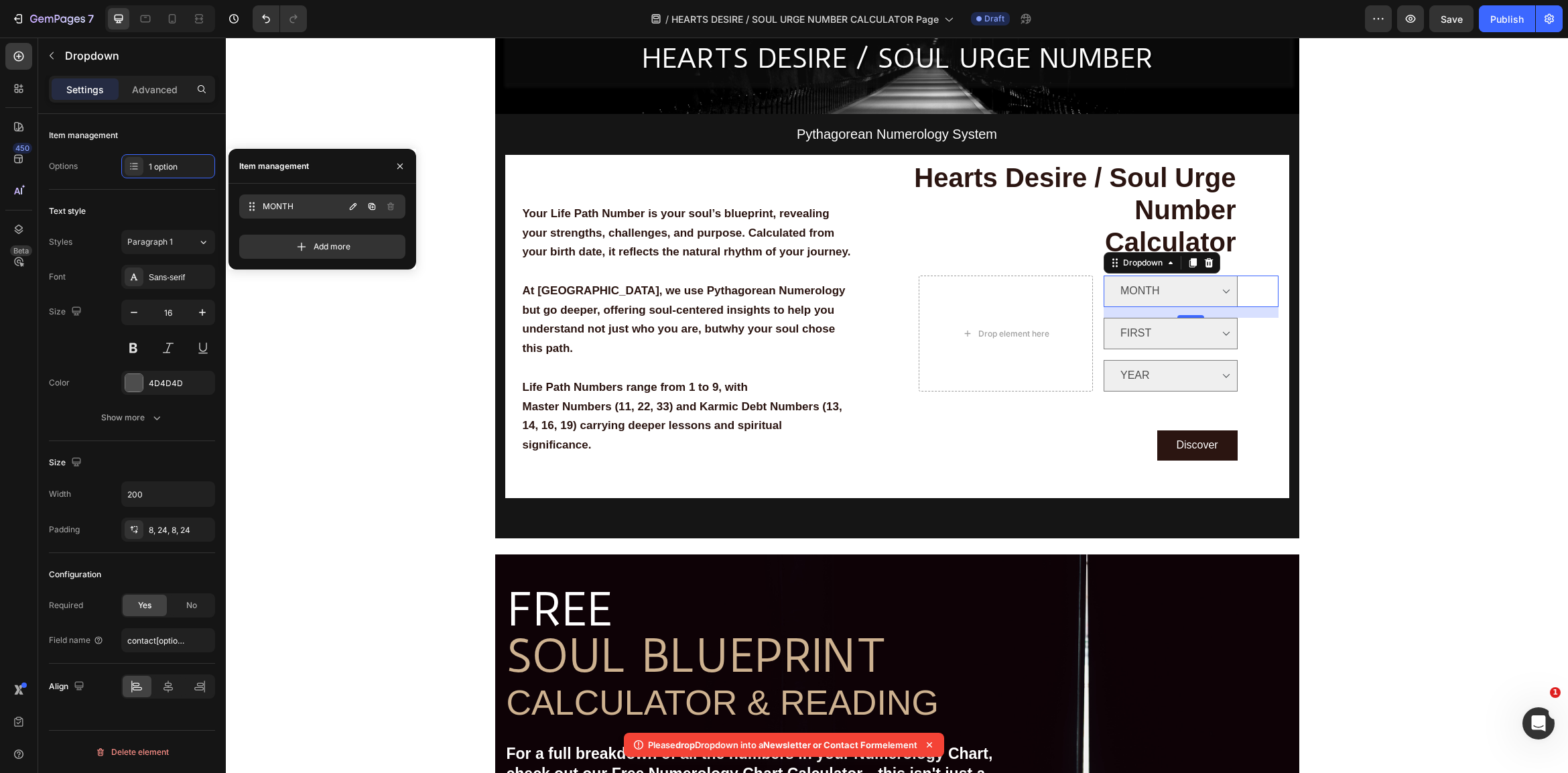
click at [316, 208] on span "MONTH" at bounding box center [303, 206] width 81 height 12
click at [349, 208] on icon "button" at bounding box center [353, 206] width 11 height 11
type input "FIRST"
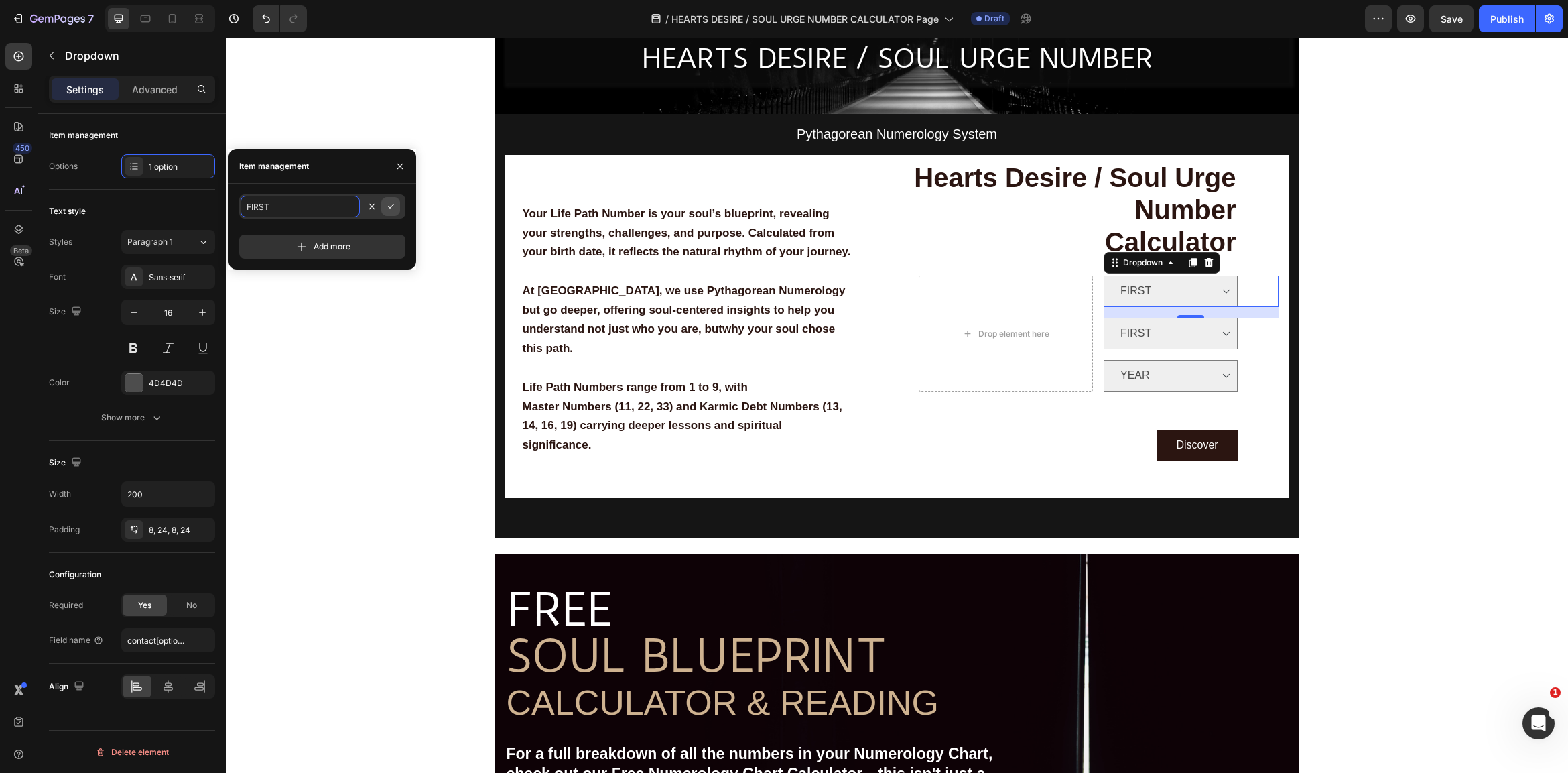
click at [394, 210] on icon "button" at bounding box center [391, 206] width 11 height 11
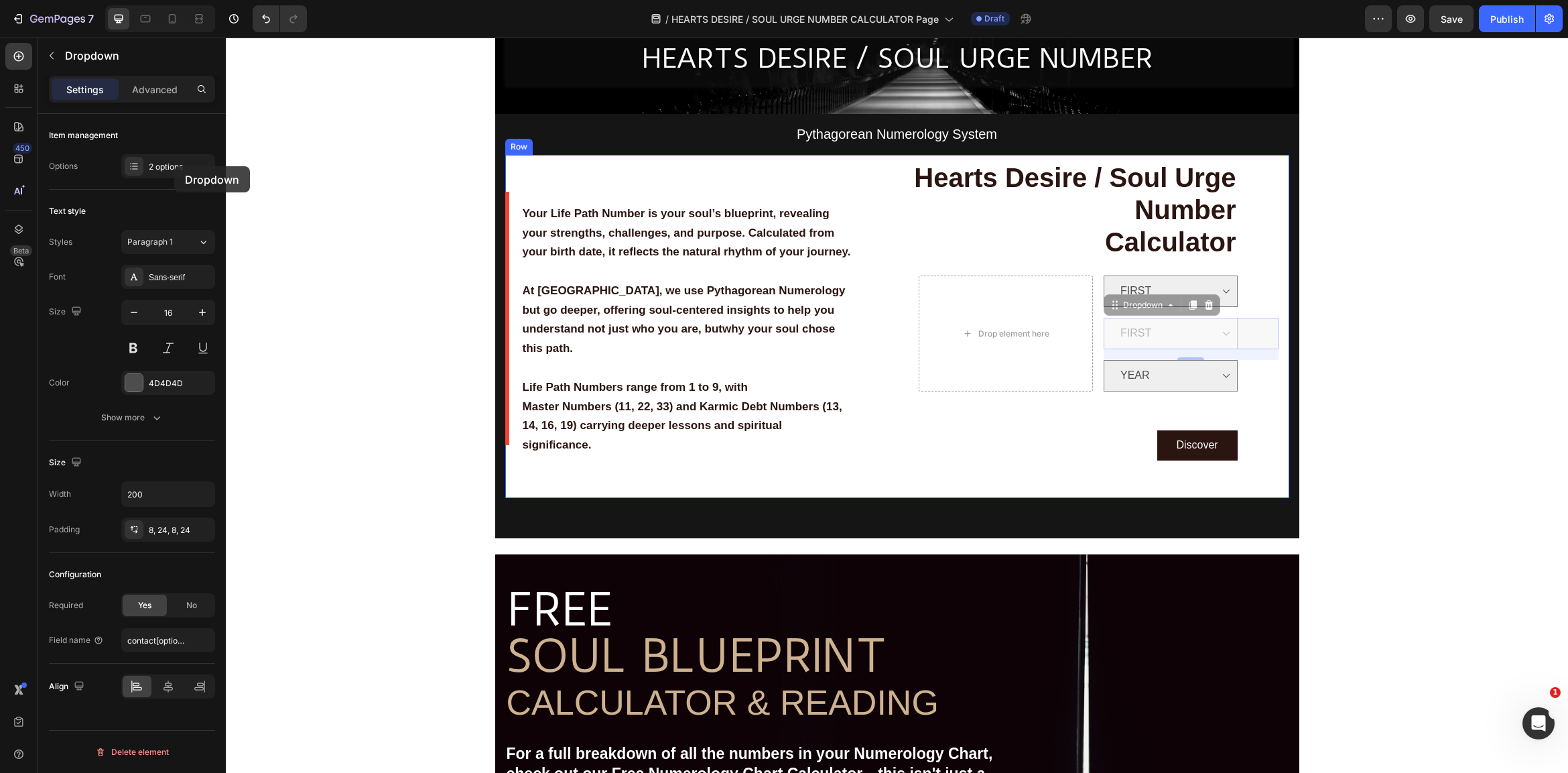
click at [175, 165] on div "2 options" at bounding box center [180, 167] width 63 height 12
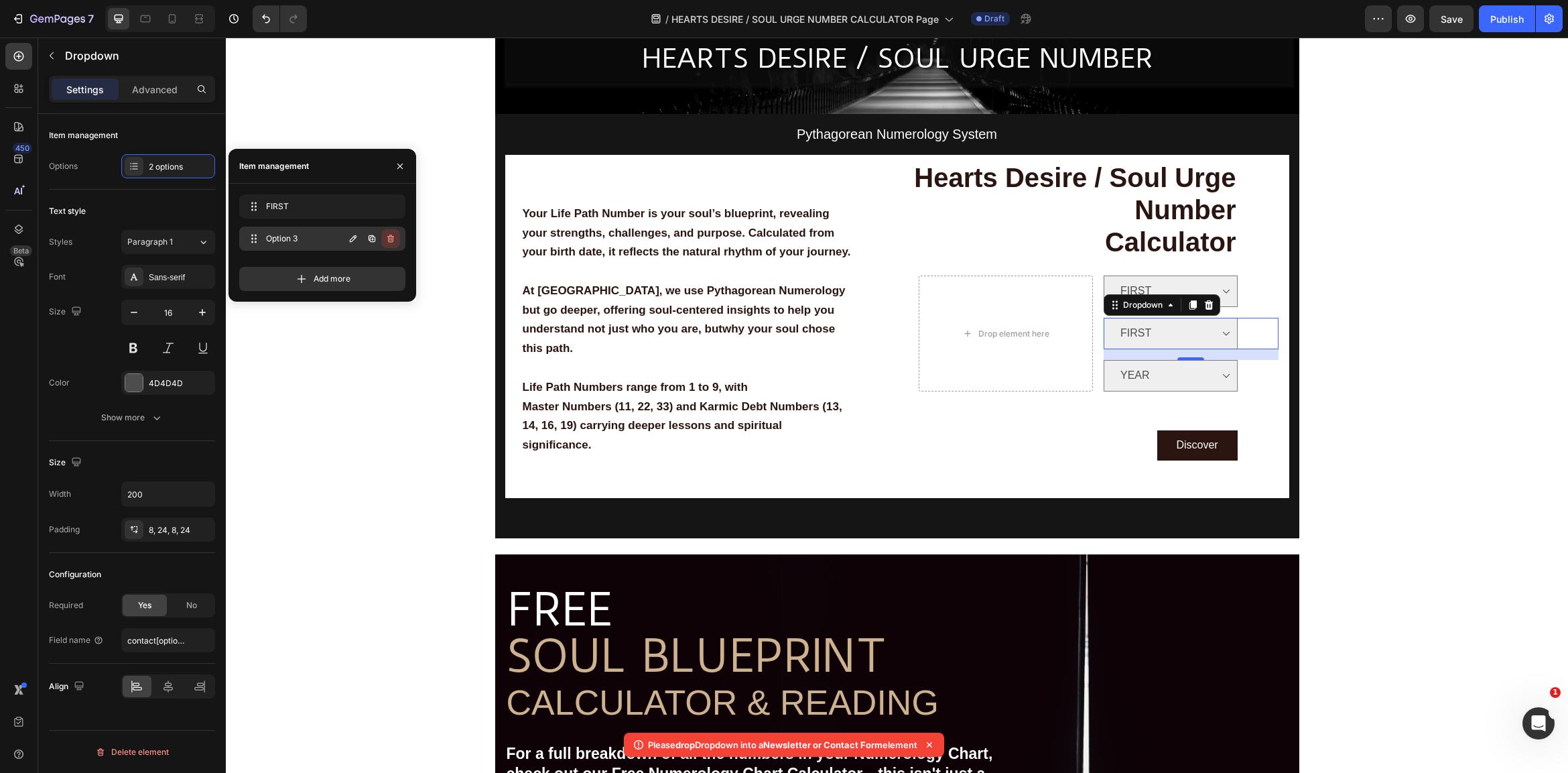
click at [391, 235] on icon "button" at bounding box center [391, 238] width 11 height 11
click at [383, 236] on div "Delete" at bounding box center [381, 239] width 25 height 12
click at [329, 207] on span "FIRST" at bounding box center [304, 206] width 76 height 12
click at [356, 207] on icon "button" at bounding box center [353, 206] width 11 height 11
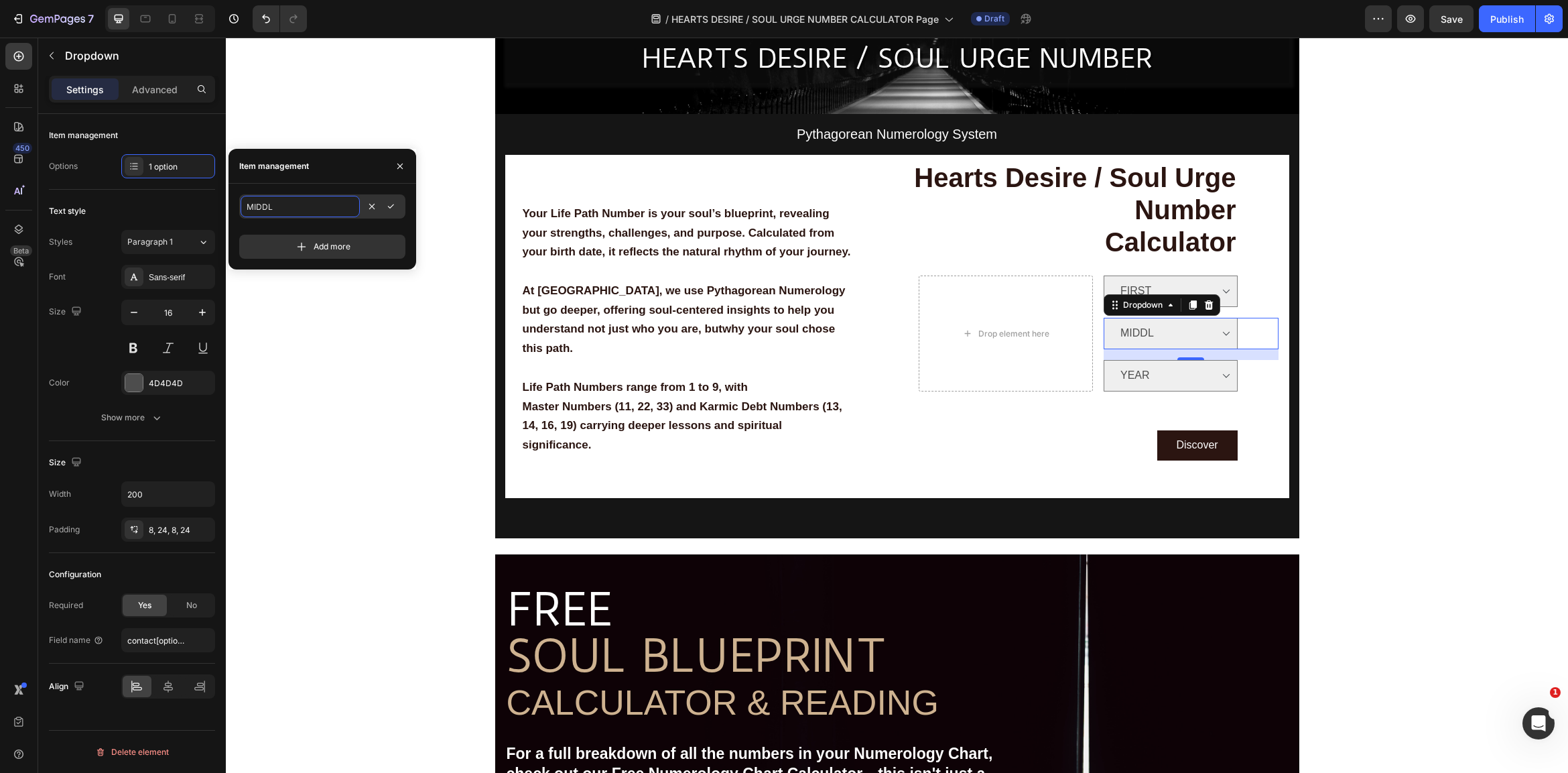
type input "MIDDLE"
click at [392, 204] on icon "button" at bounding box center [391, 206] width 11 height 11
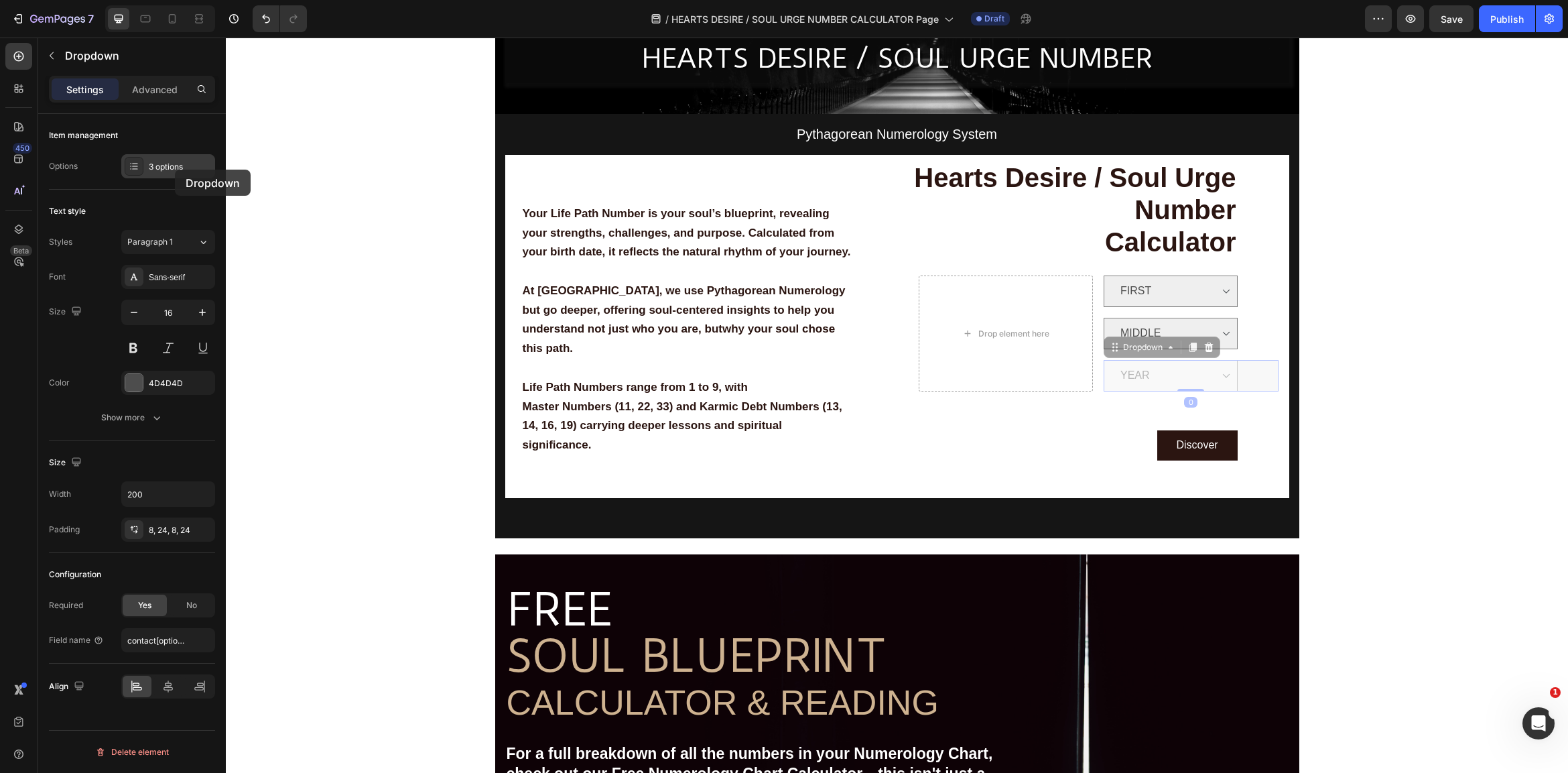
drag, startPoint x: 2, startPoint y: 108, endPoint x: 175, endPoint y: 170, distance: 183.8
click at [175, 170] on div "3 options" at bounding box center [180, 167] width 63 height 12
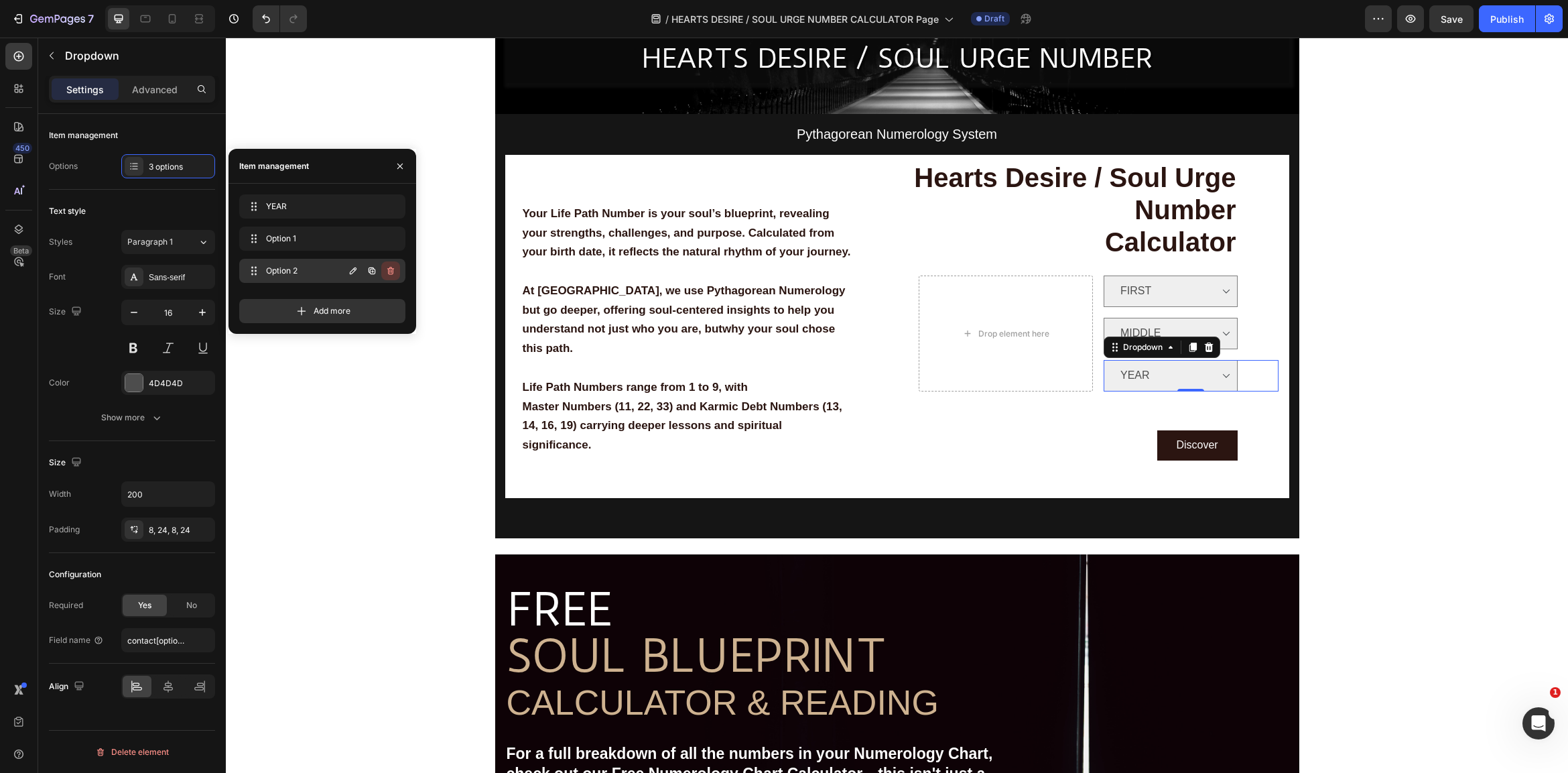
click at [390, 266] on icon "button" at bounding box center [391, 270] width 11 height 11
click at [384, 266] on div "Delete" at bounding box center [381, 270] width 25 height 12
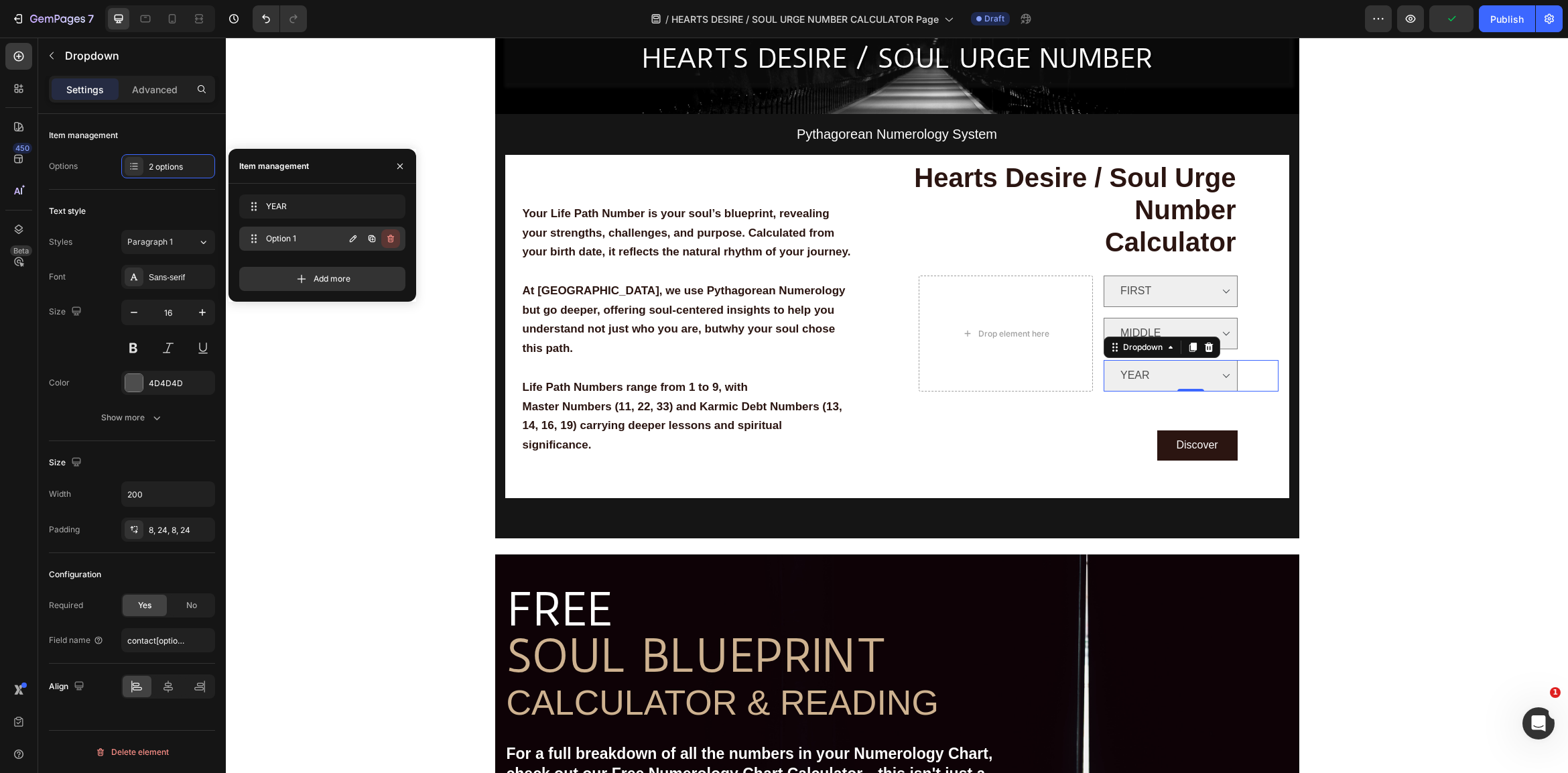
click at [394, 237] on icon "button" at bounding box center [391, 238] width 11 height 11
click at [385, 240] on div "Delete" at bounding box center [381, 239] width 25 height 12
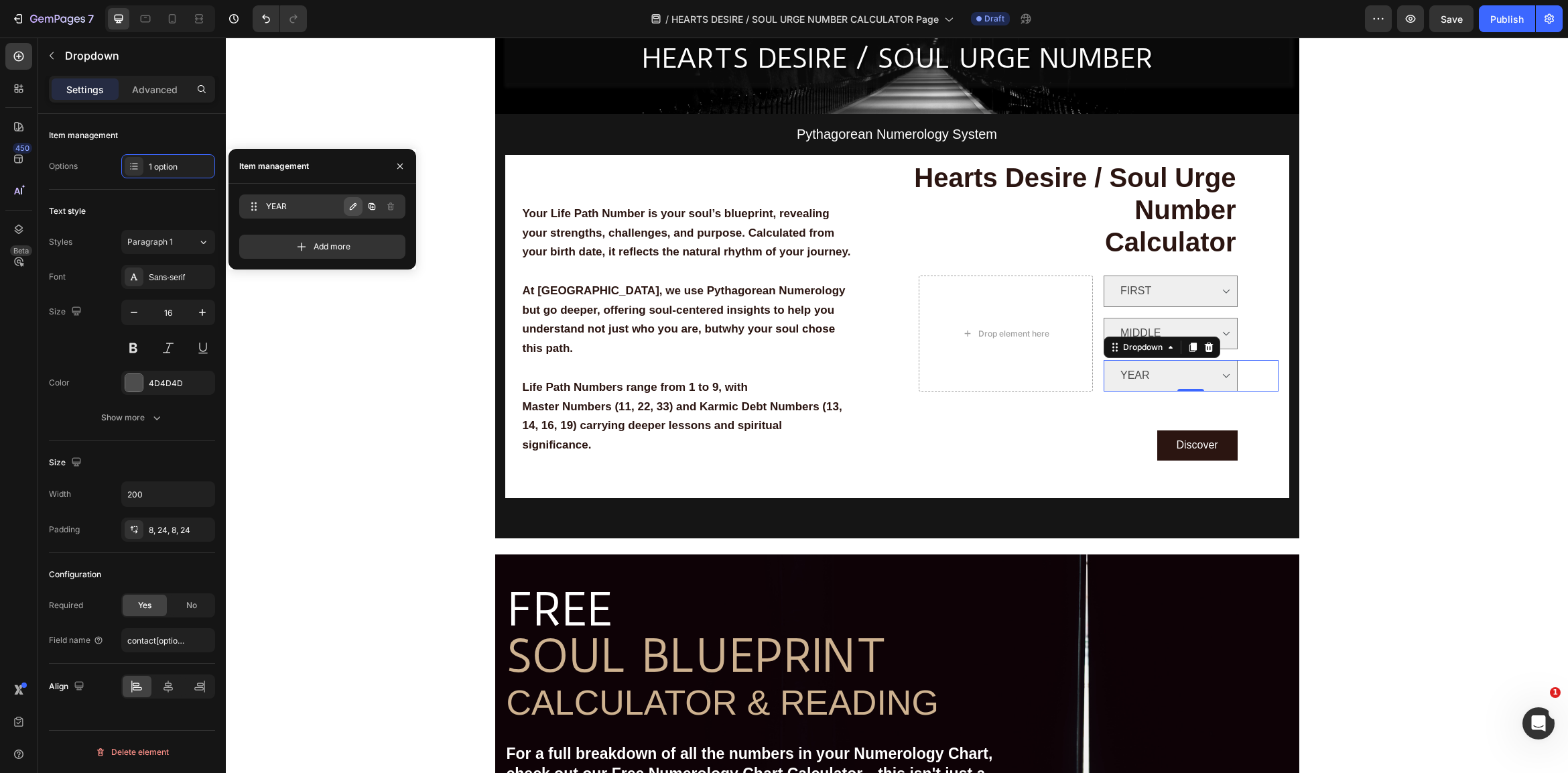
click at [356, 204] on icon "button" at bounding box center [353, 206] width 7 height 7
type input "LAST"
click at [396, 204] on button "button" at bounding box center [391, 206] width 19 height 19
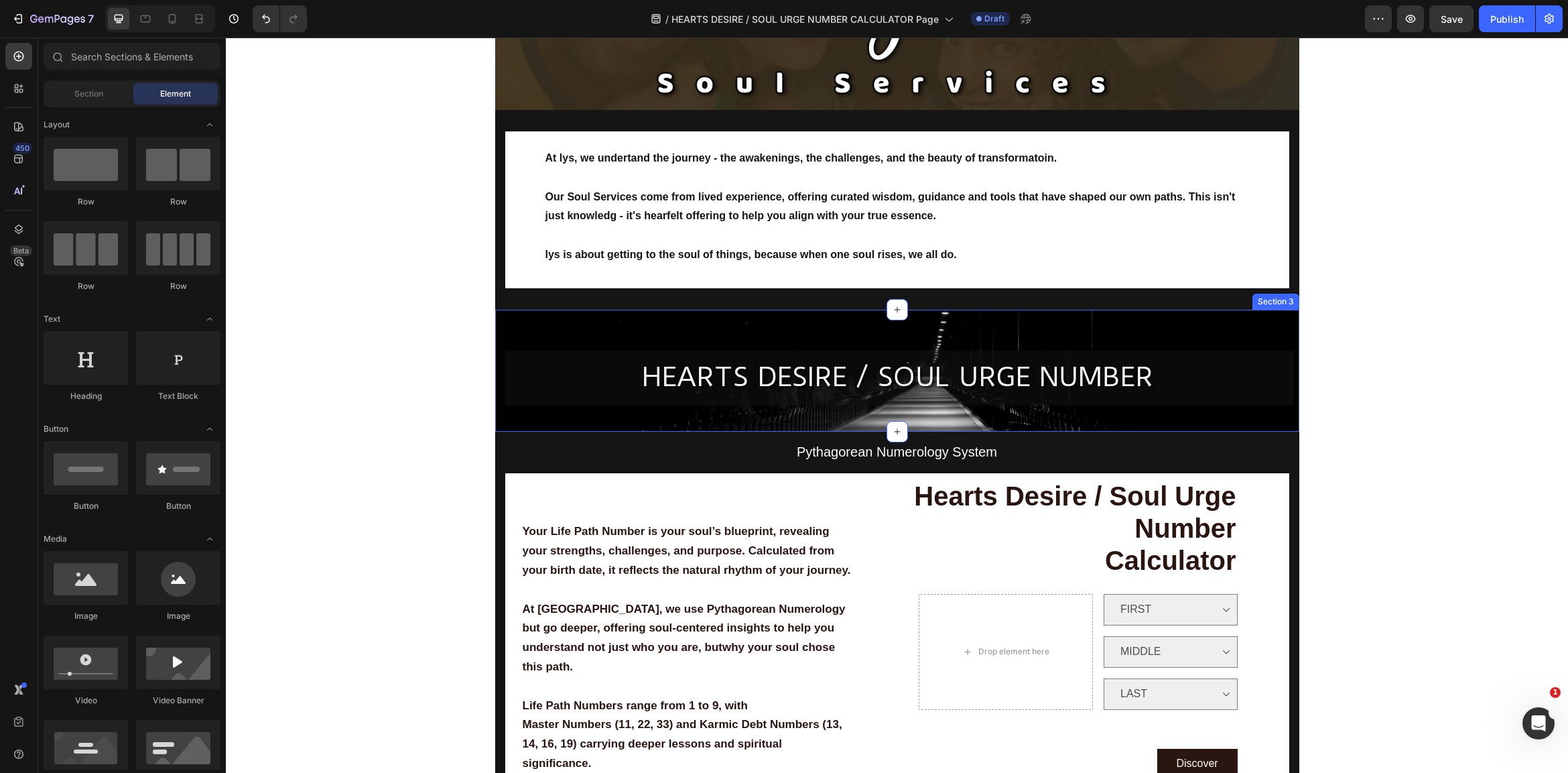
scroll to position [160, 0]
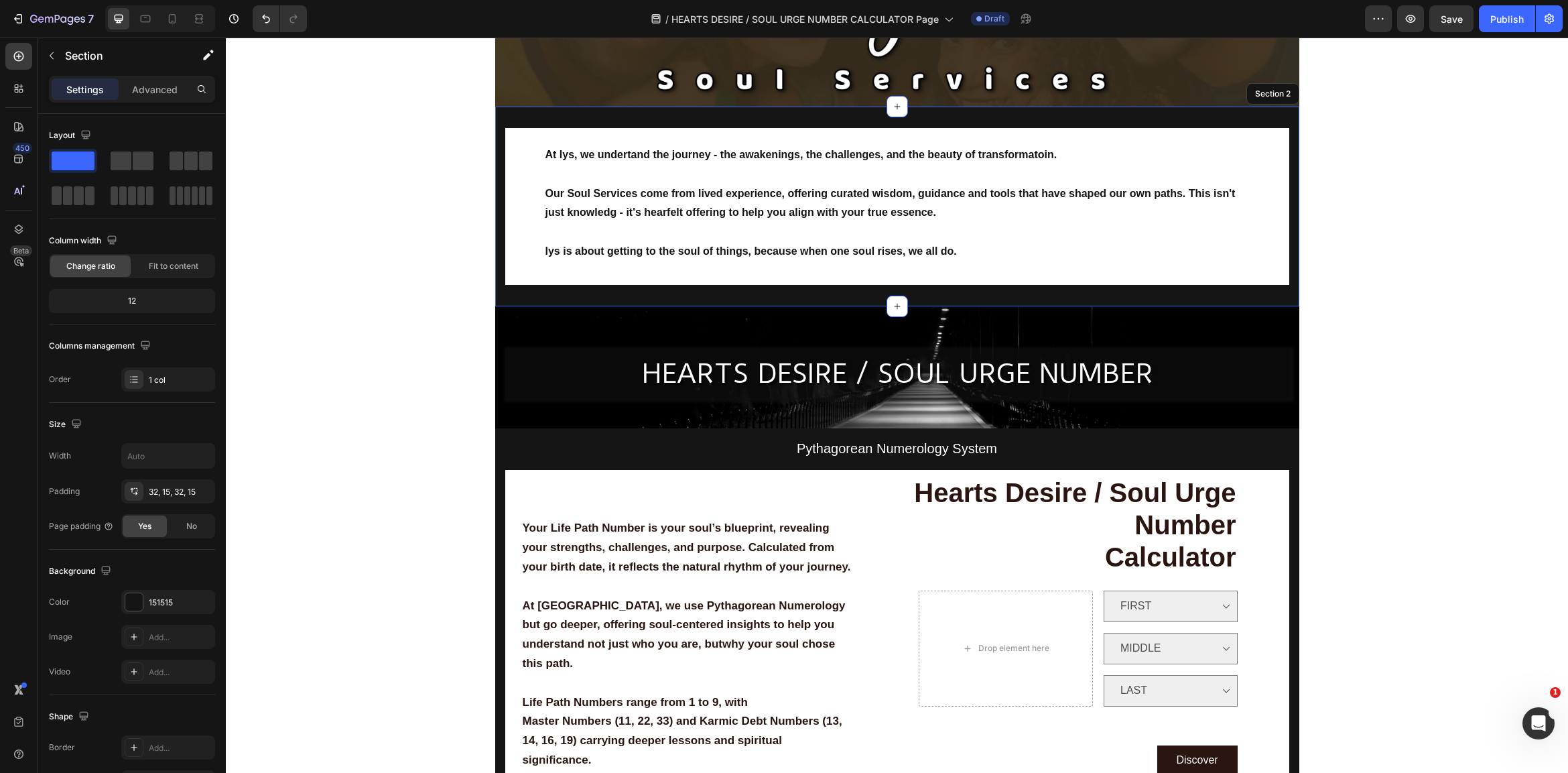
click at [1038, 296] on div "At lys, we undertand the journey - the awakenings, the challenges, and the beau…" at bounding box center [896, 206] width 804 height 200
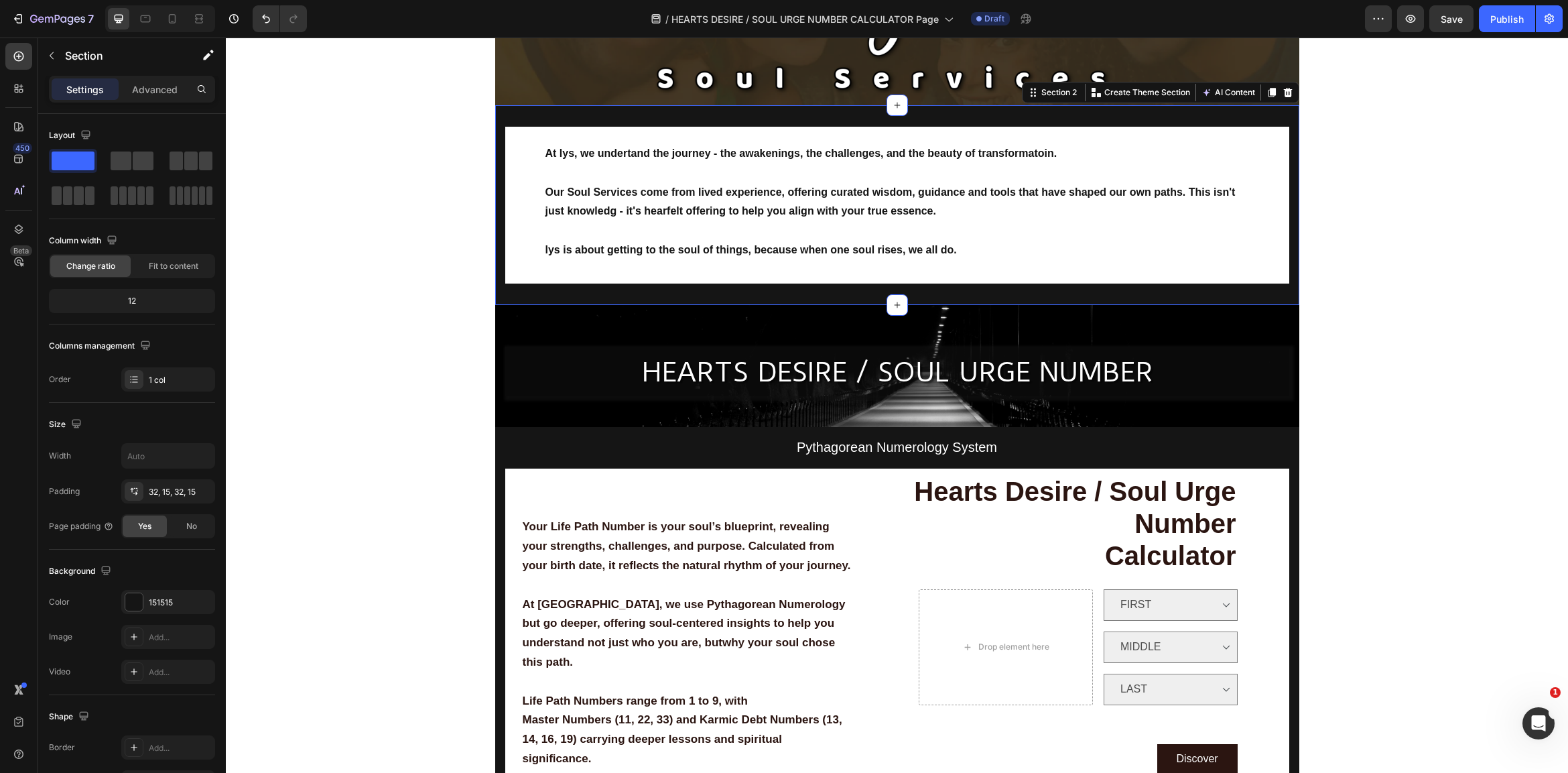
click at [664, 298] on div "At lys, we undertand the journey - the awakenings, the challenges, and the beau…" at bounding box center [896, 205] width 804 height 200
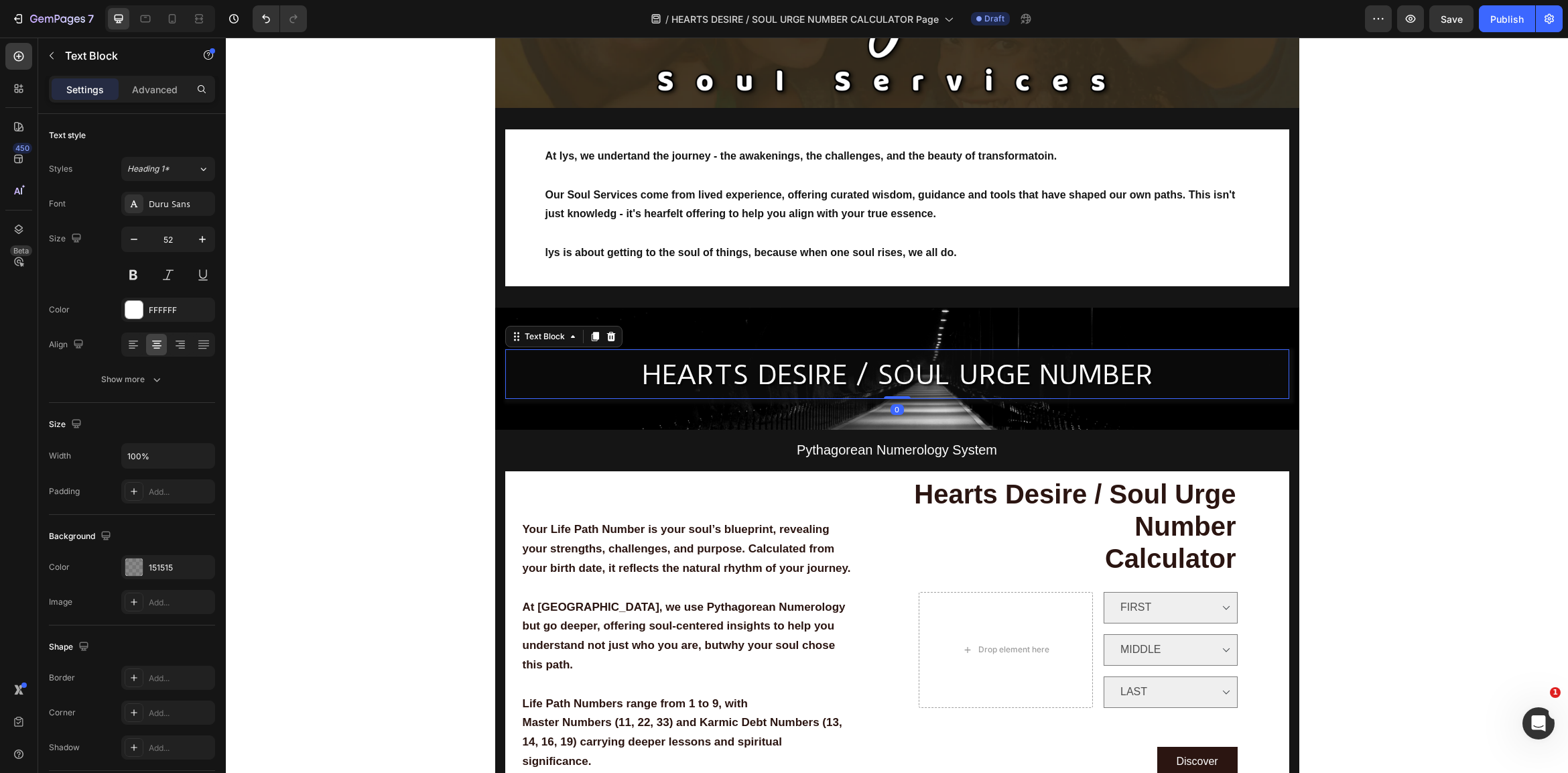
click at [555, 369] on p "HEARTS DESIRE / SOUL URGE NUMBER" at bounding box center [897, 374] width 781 height 49
click at [596, 444] on p "Pythagorean Numerology System" at bounding box center [897, 450] width 781 height 21
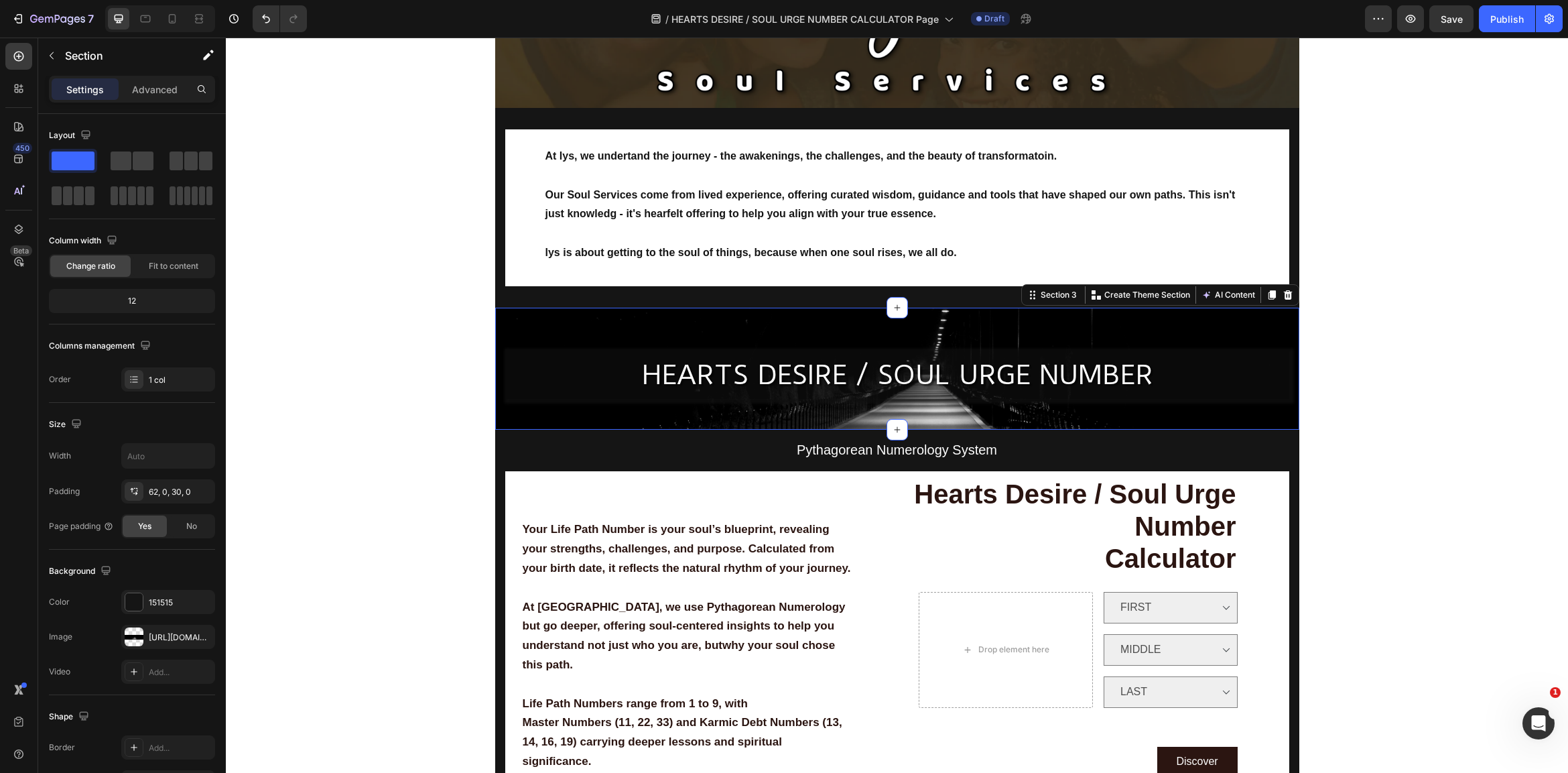
click at [608, 327] on div "HEARTS DESIRE / SOUL URGE NUMBER Text Block Row Section 3 Create Theme Section …" at bounding box center [896, 369] width 804 height 122
click at [152, 634] on div "https://cdn.shopify.com/s/files/1/0707/9480/5570/files/gempages_515935069974562…" at bounding box center [168, 637] width 38 height 12
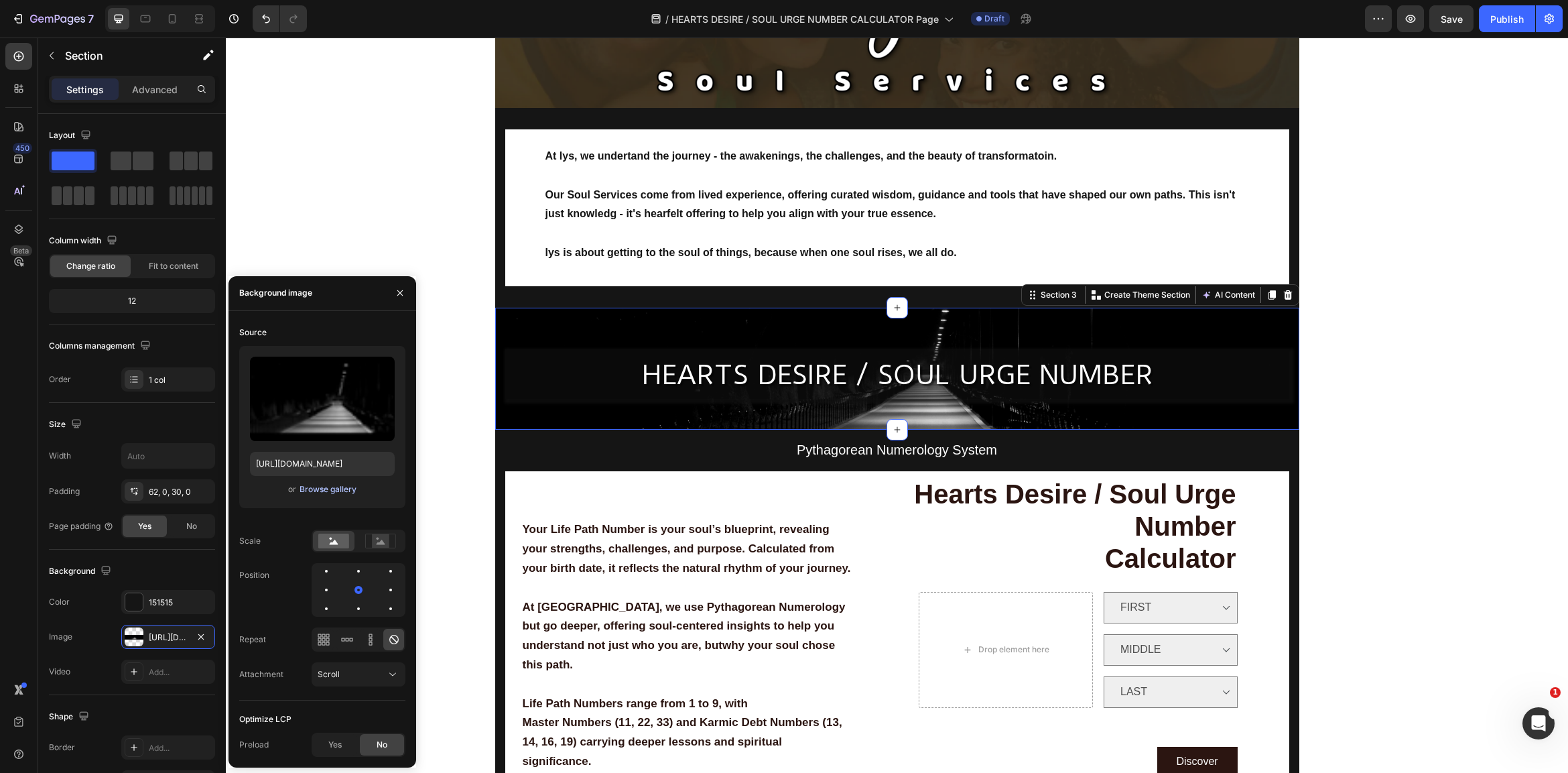
click at [313, 488] on div "Browse gallery" at bounding box center [328, 489] width 57 height 12
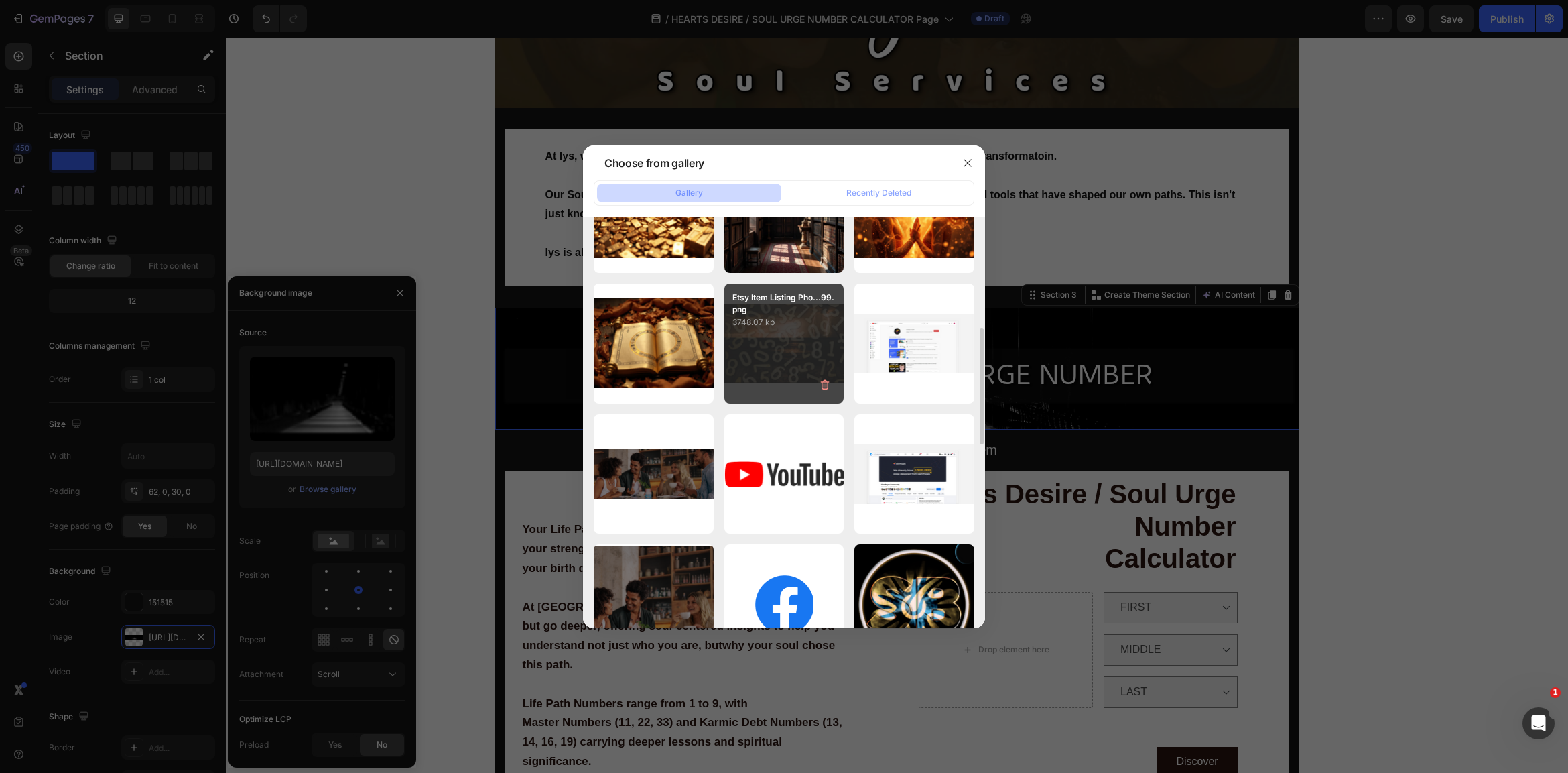
scroll to position [536, 0]
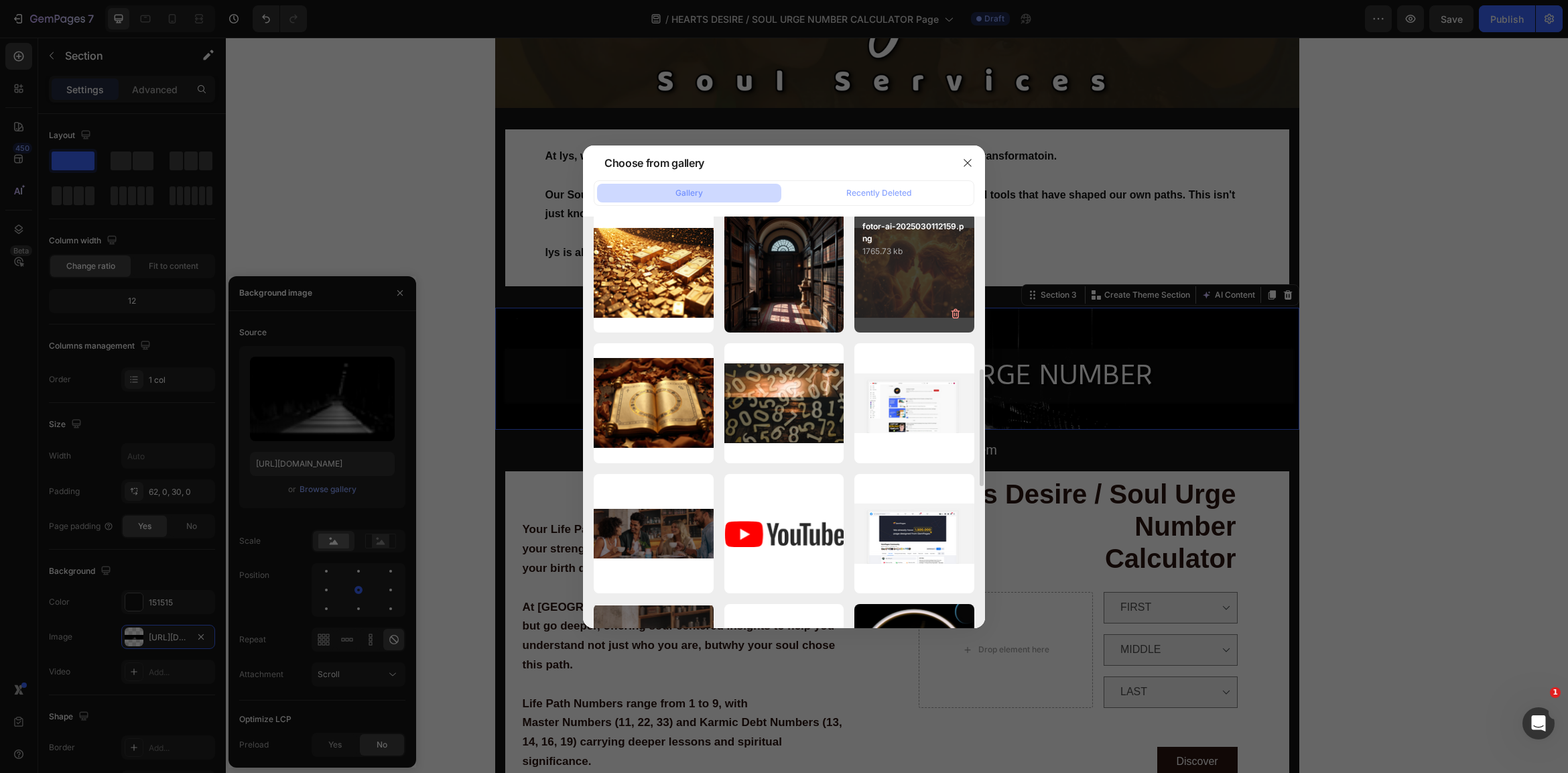
drag, startPoint x: 921, startPoint y: 299, endPoint x: 890, endPoint y: 314, distance: 34.4
click at [921, 299] on div "fotor-ai-2025030112159.png 1765.73 kb" at bounding box center [914, 272] width 120 height 120
type input "https://cdn.shopify.com/s/files/1/0707/9480/5570/files/gempages_515935069974562…"
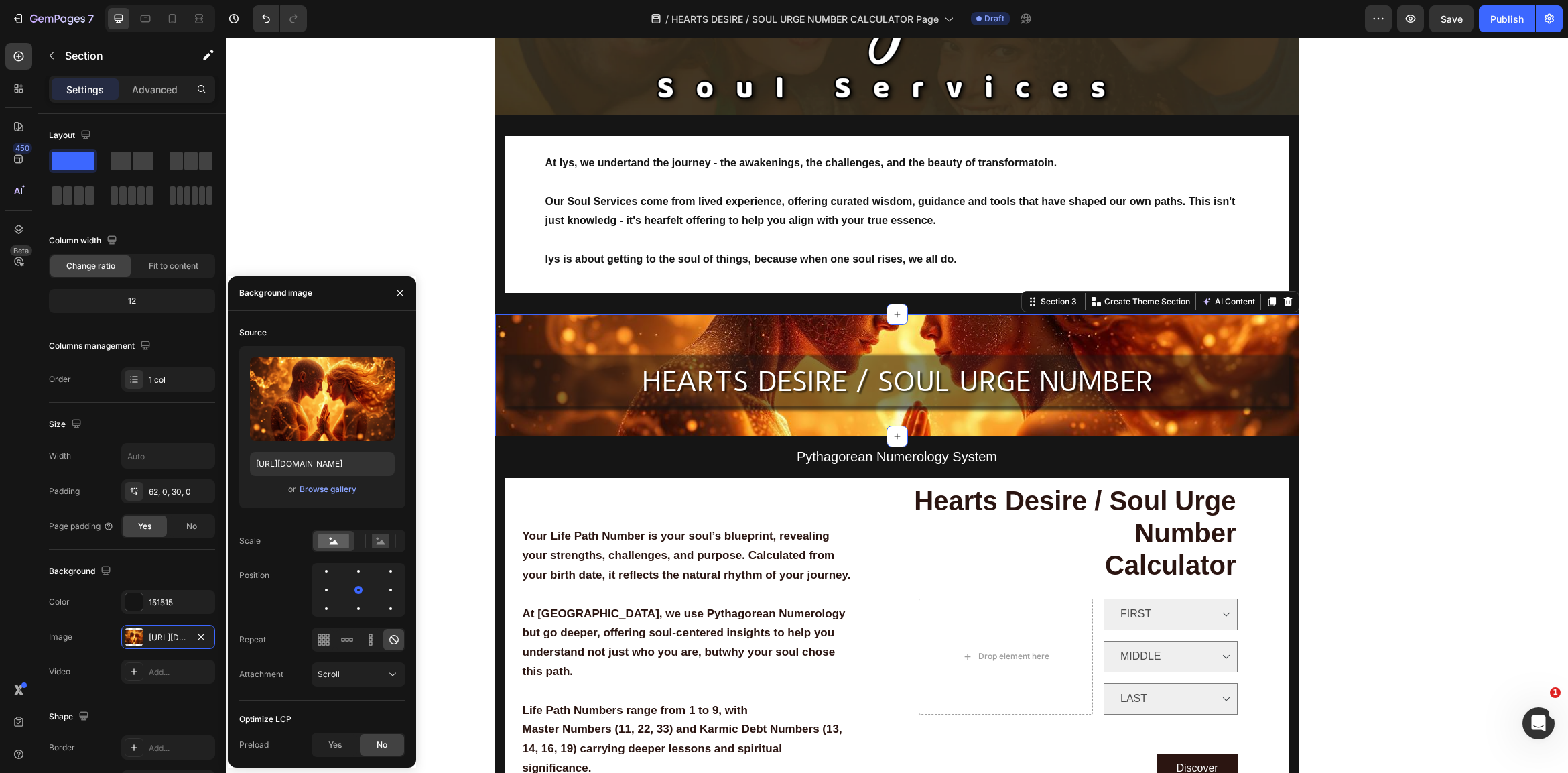
scroll to position [152, 0]
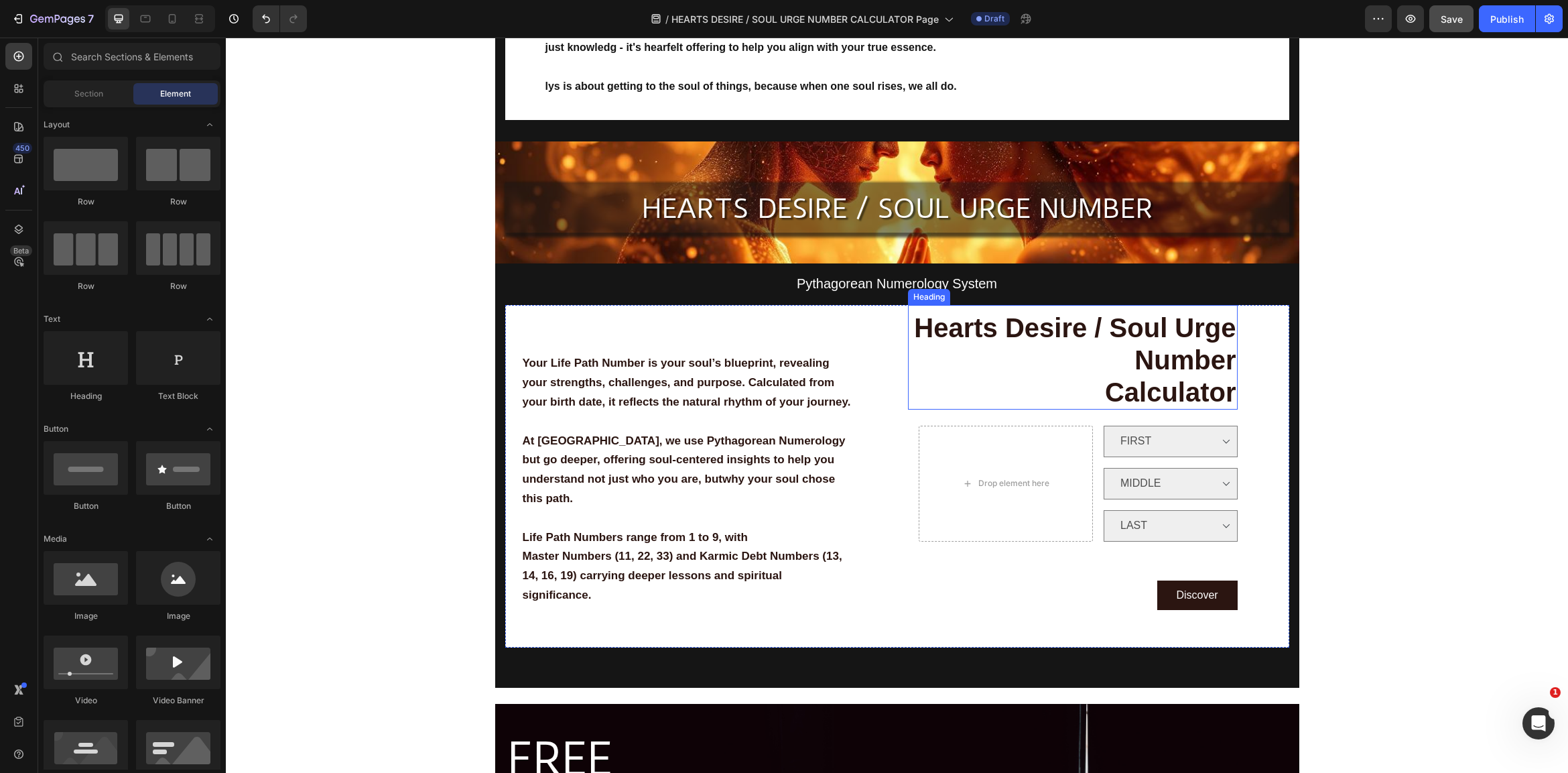
scroll to position [94, 0]
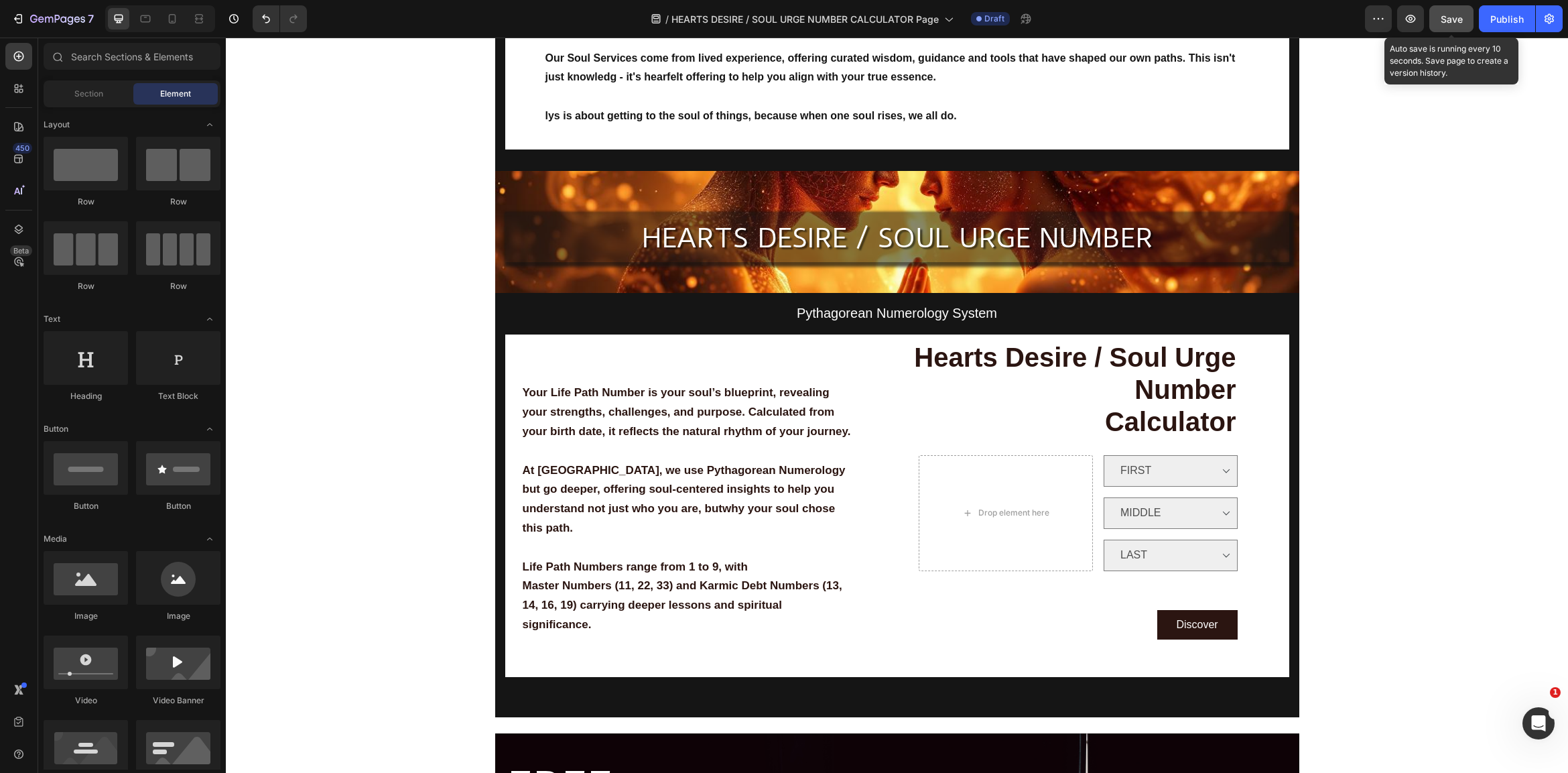
click at [1464, 10] on button "Save" at bounding box center [1452, 18] width 44 height 27
click at [1510, 18] on div "Publish" at bounding box center [1507, 19] width 34 height 14
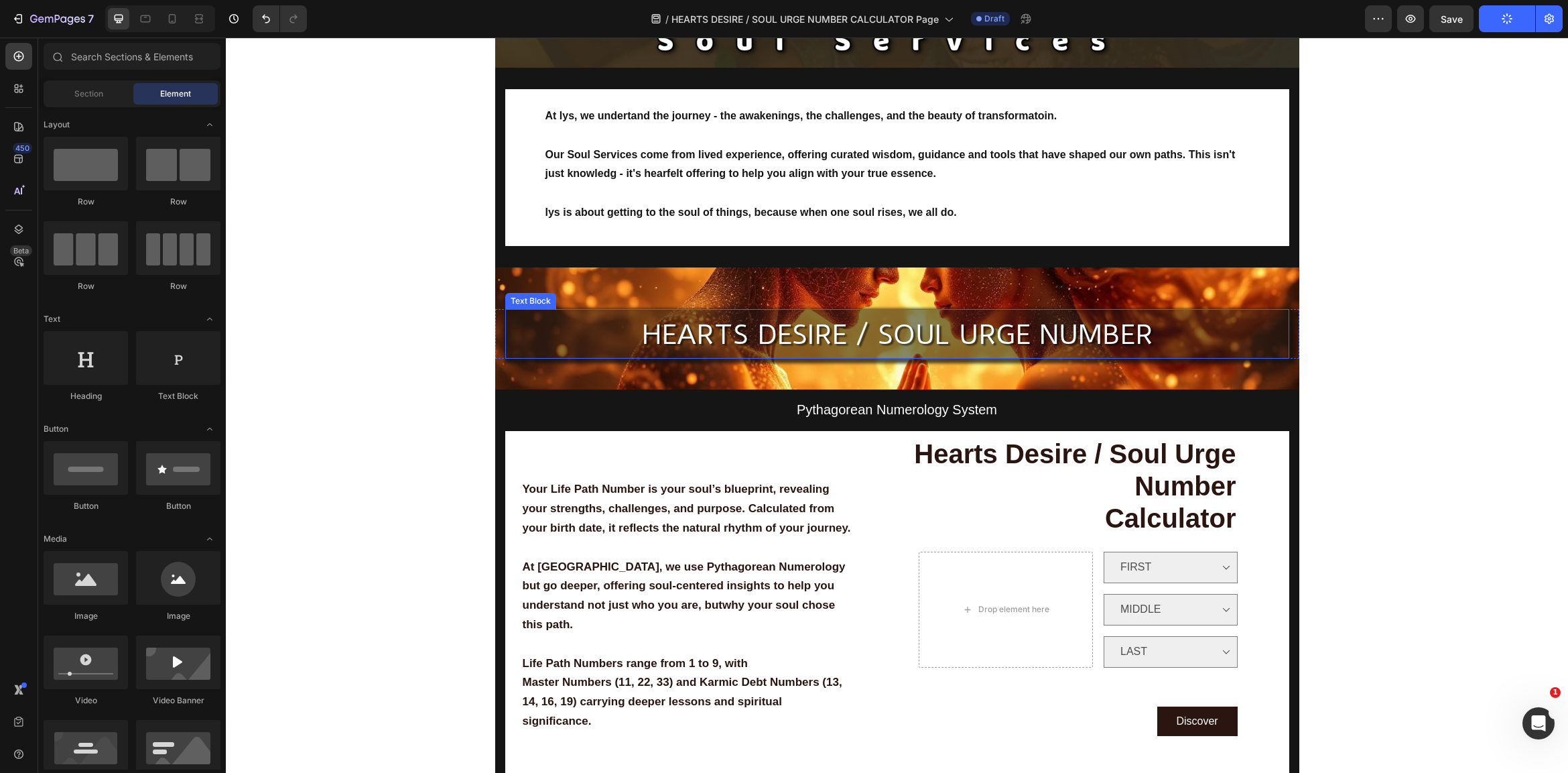
scroll to position [245, 0]
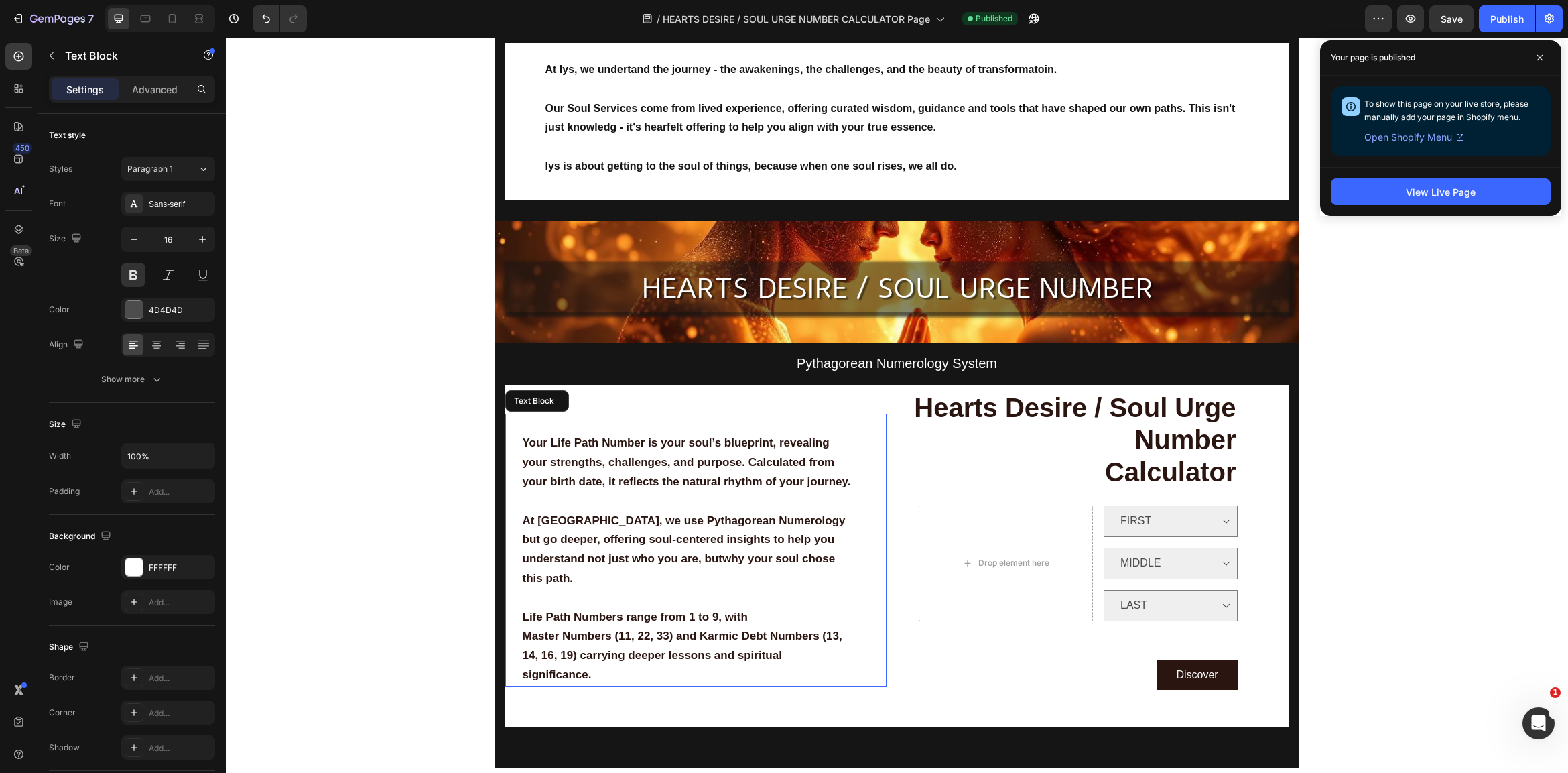
click at [691, 541] on strong "At LYS, we use Pythagorean Numerology but go deeper, offering soul-centered ins…" at bounding box center [684, 548] width 323 height 70
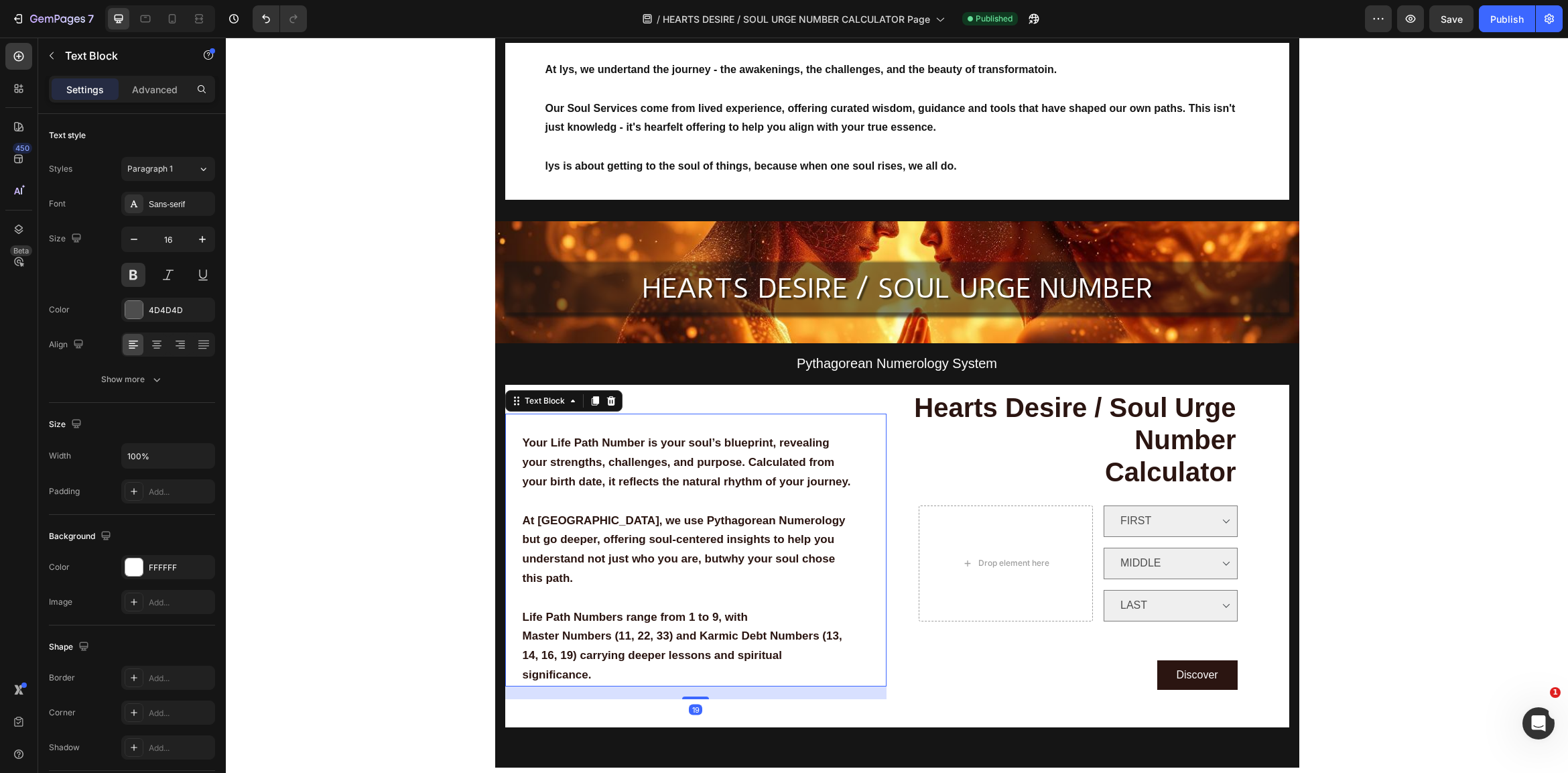
click at [675, 629] on strong "Master Numbers (11, 22, 33) and Karmic Debt Numbers (13, 14, 16, 19) carrying d…" at bounding box center [682, 655] width 320 height 51
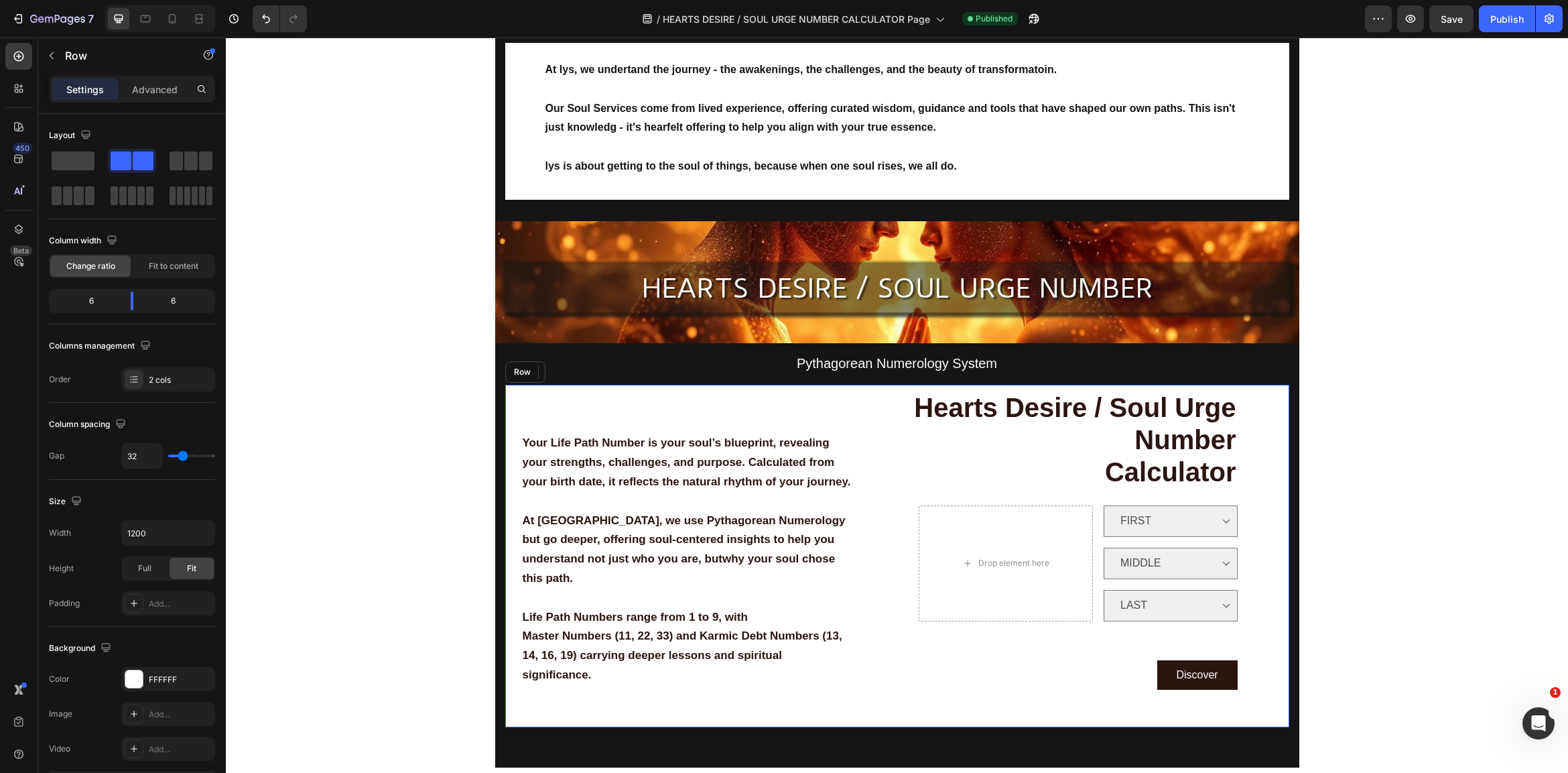
drag, startPoint x: 618, startPoint y: 677, endPoint x: 614, endPoint y: 668, distance: 9.8
click at [616, 674] on div "Your Life Path Number is your soul’s blueprint, revealing your strengths, chall…" at bounding box center [695, 555] width 382 height 342
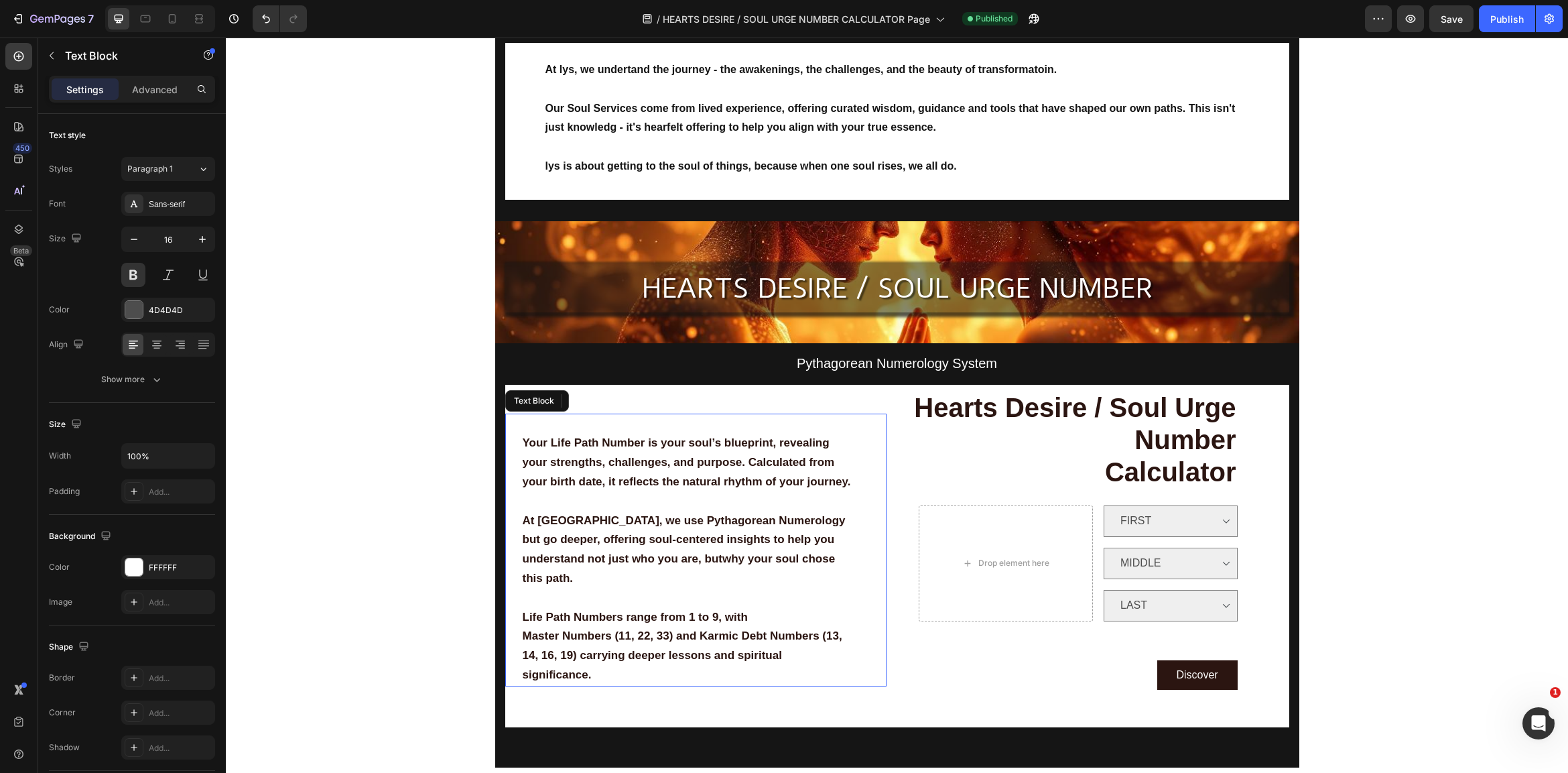
click at [608, 666] on p "Master Numbers (11, 22, 33) and Karmic Debt Numbers (13, 14, 16, 19) carrying d…" at bounding box center [687, 655] width 330 height 57
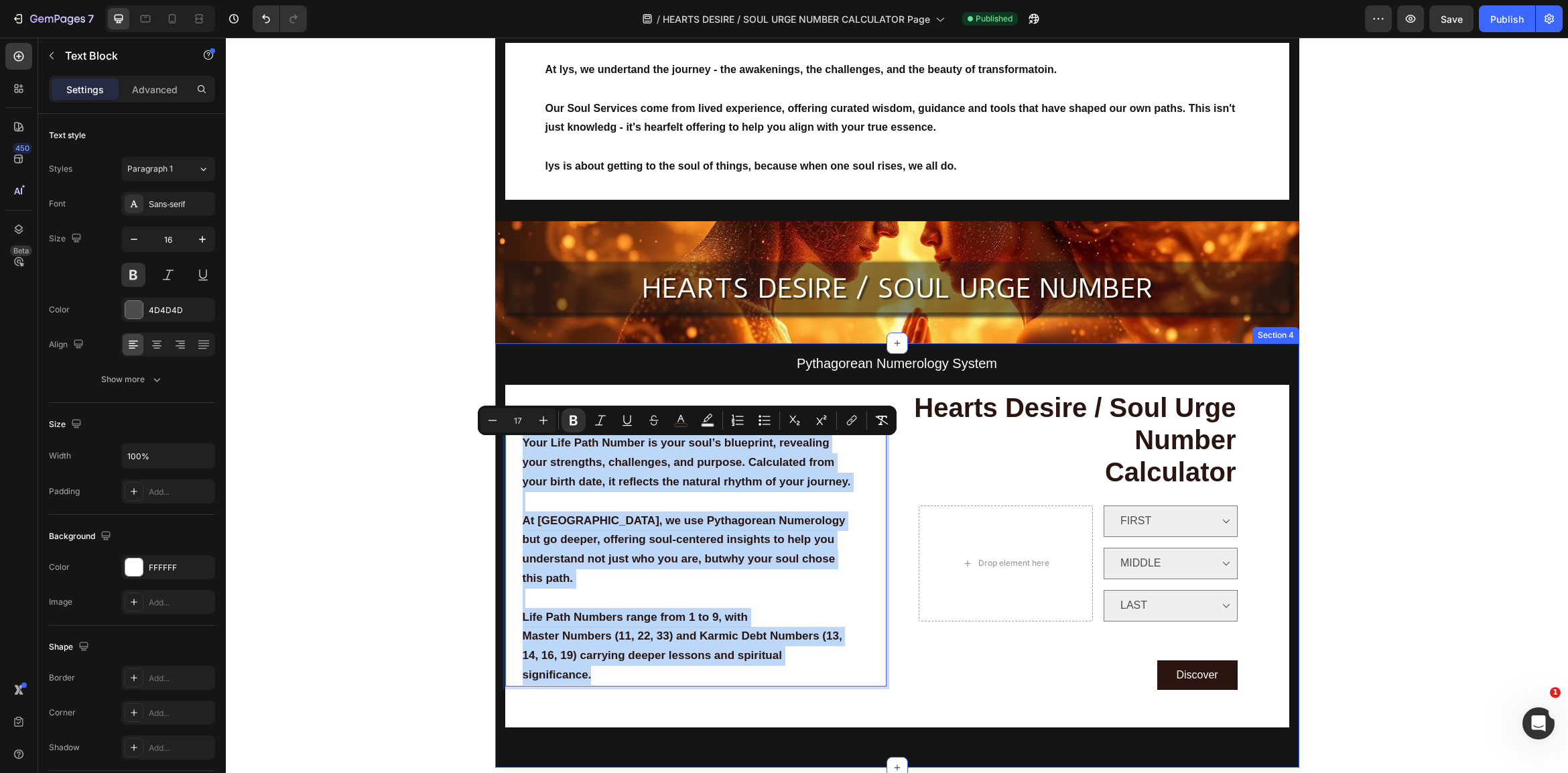
drag, startPoint x: 613, startPoint y: 658, endPoint x: 501, endPoint y: 445, distance: 240.7
click at [501, 445] on div "Pythagorean Numerology System Text Block Your Life Path Number is your soul’s b…" at bounding box center [896, 555] width 804 height 424
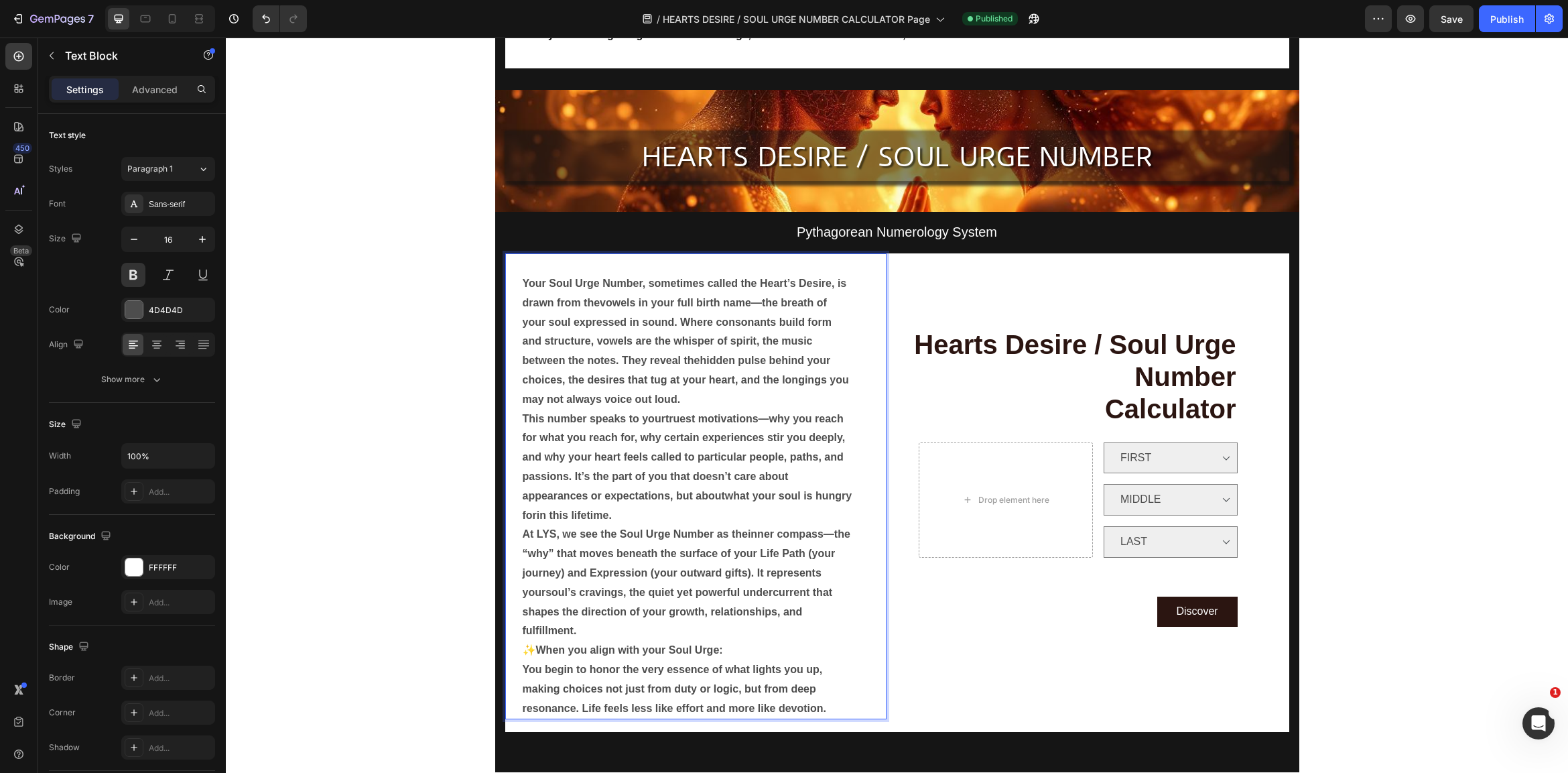
scroll to position [378, 0]
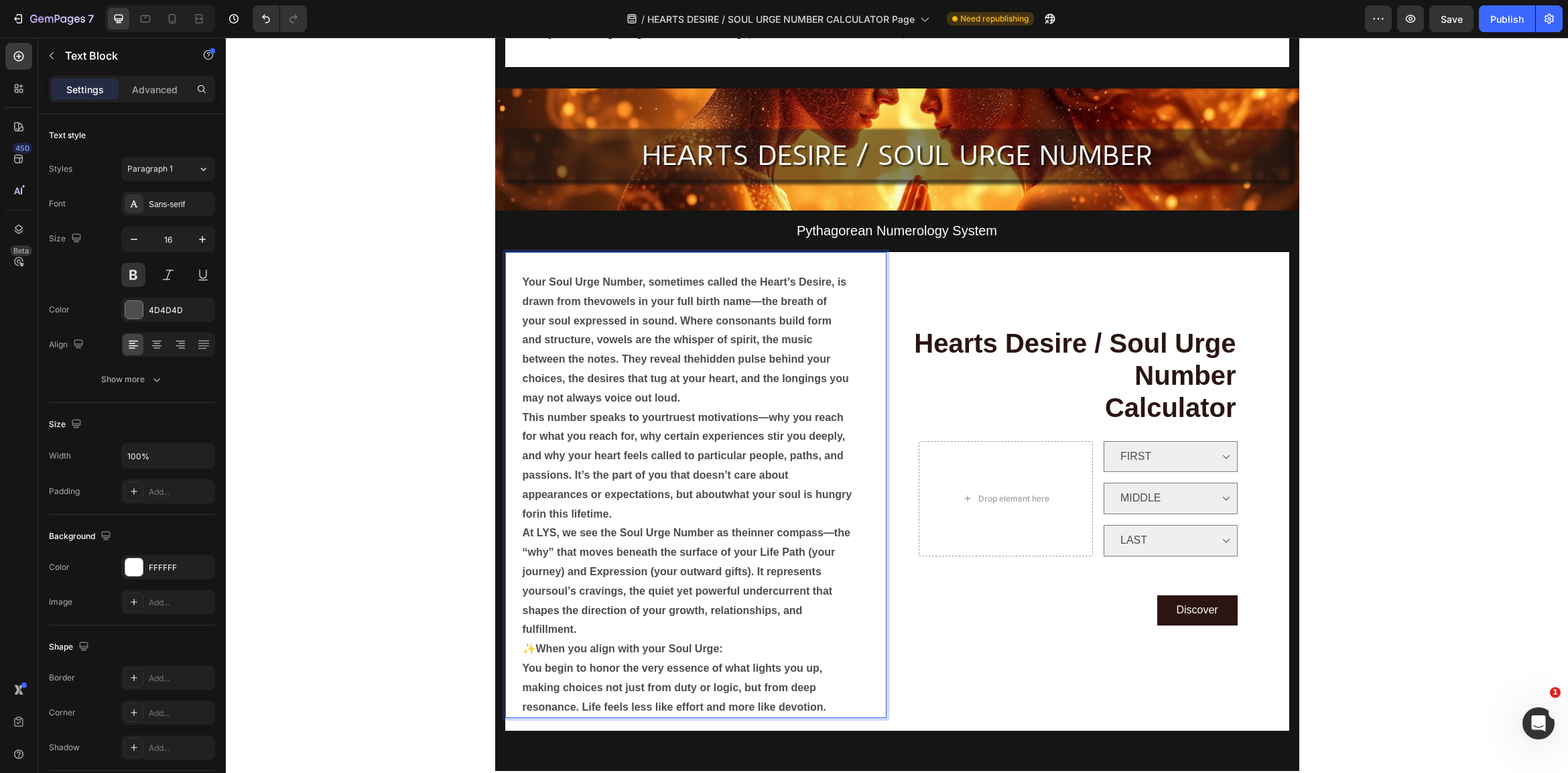
drag, startPoint x: 827, startPoint y: 685, endPoint x: 837, endPoint y: 695, distance: 14.1
click at [827, 685] on p "✨ When you align with your Soul Urge: You begin to honor the very essence of wh…" at bounding box center [687, 677] width 330 height 77
click at [837, 694] on p "✨ When you align with your Soul Urge: You begin to honor the very essence of wh…" at bounding box center [687, 677] width 330 height 77
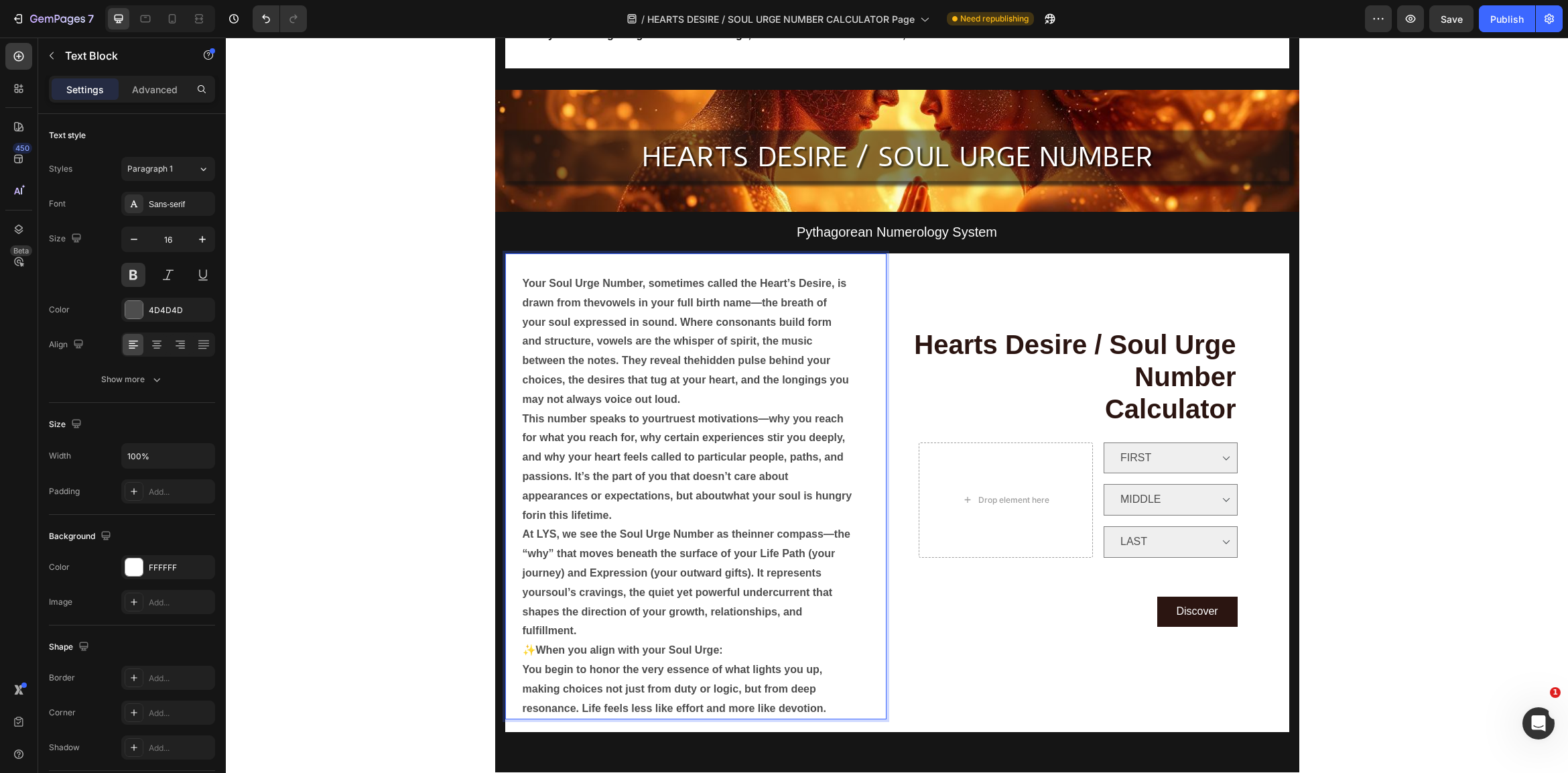
drag, startPoint x: 828, startPoint y: 679, endPoint x: 827, endPoint y: 686, distance: 7.1
click at [827, 680] on p "✨ When you align with your Soul Urge: You begin to honor the very essence of wh…" at bounding box center [687, 679] width 330 height 77
click at [828, 691] on p "✨ When you align with your Soul Urge: You begin to honor the very essence of wh…" at bounding box center [687, 679] width 330 height 77
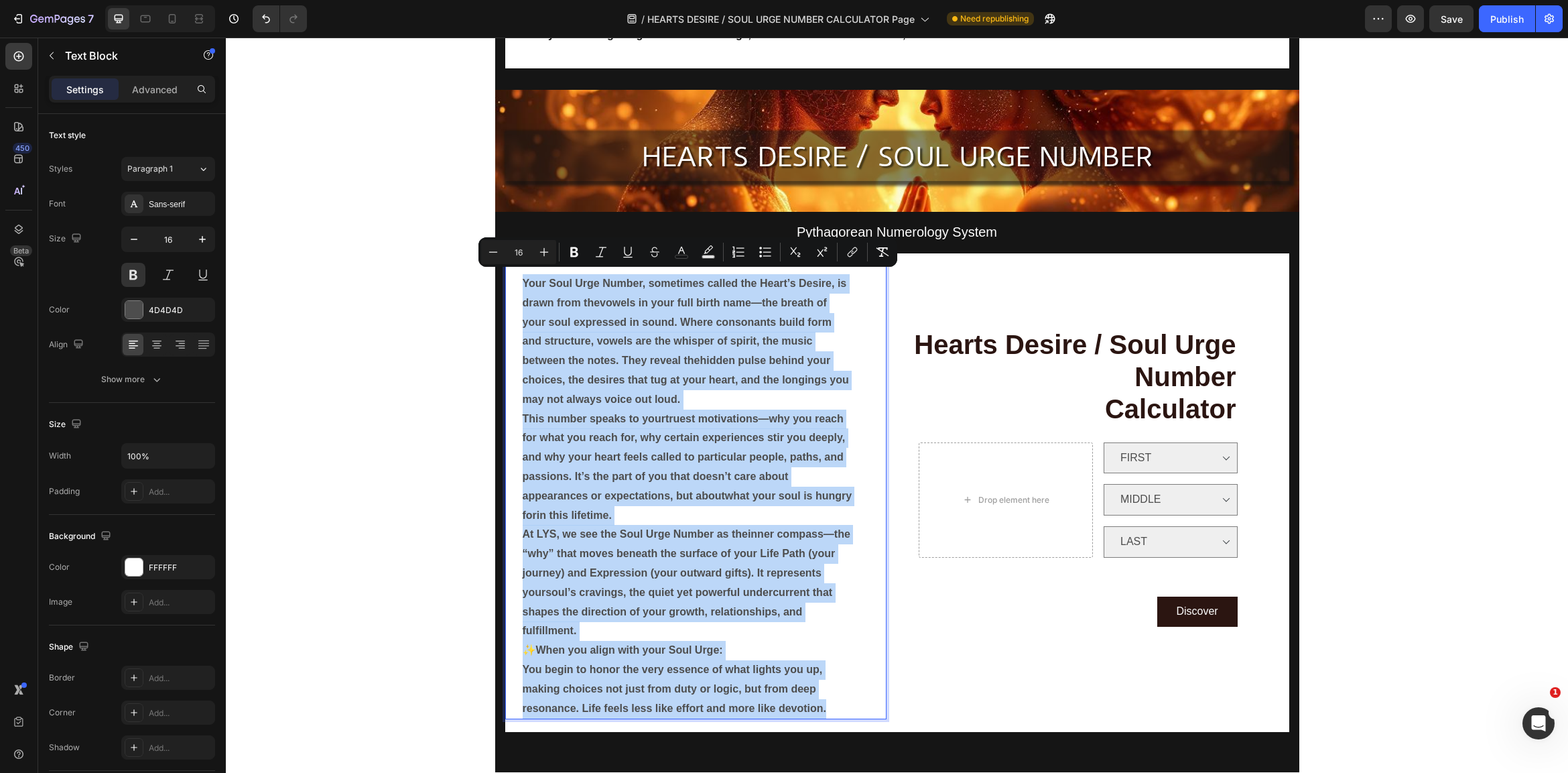
drag, startPoint x: 834, startPoint y: 690, endPoint x: 517, endPoint y: 275, distance: 522.2
click at [518, 275] on div "Your Soul Urge Number, sometimes called the Heart’s Desire, is drawn from the v…" at bounding box center [695, 486] width 382 height 465
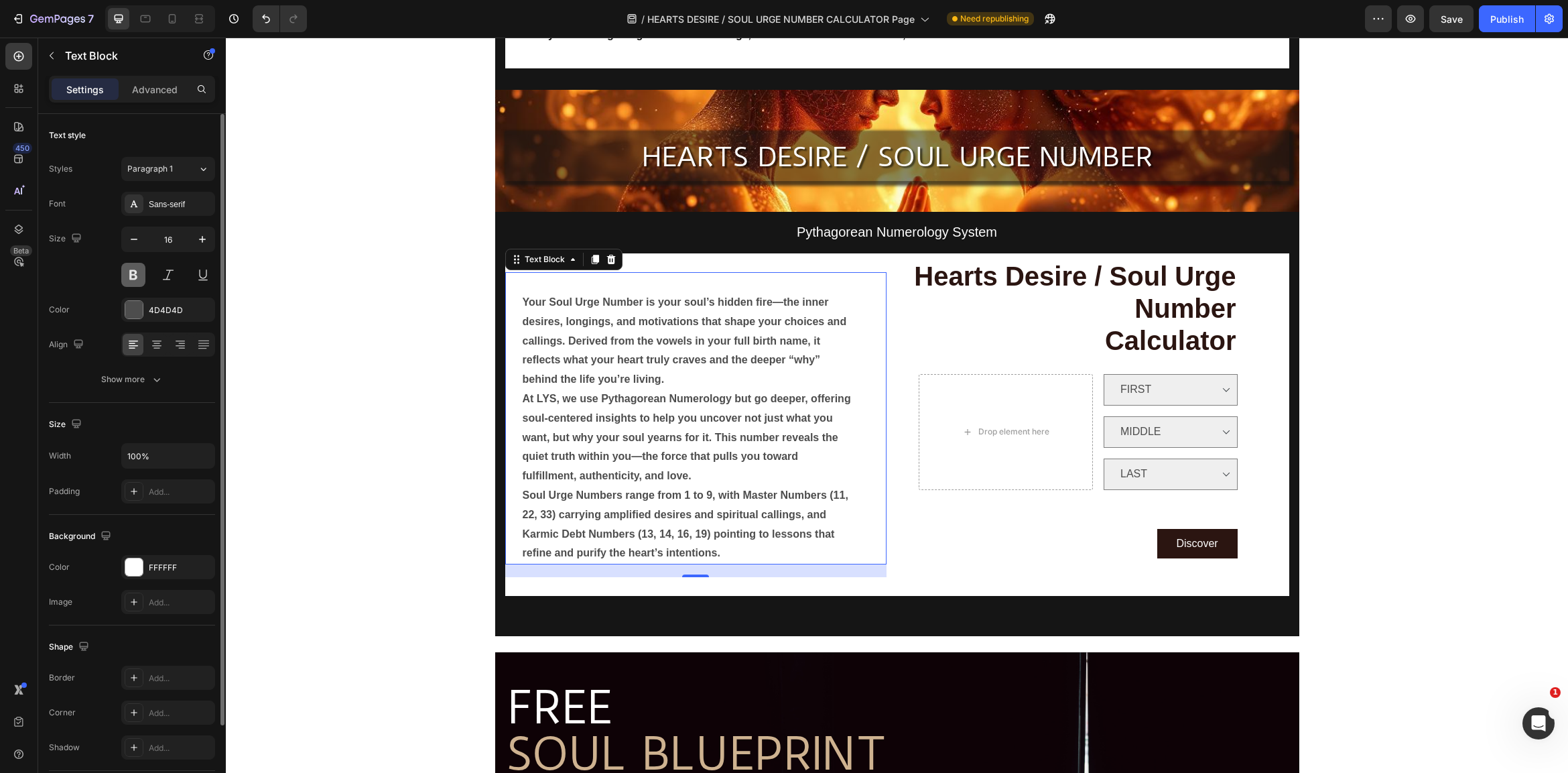
click at [133, 275] on button at bounding box center [133, 274] width 24 height 24
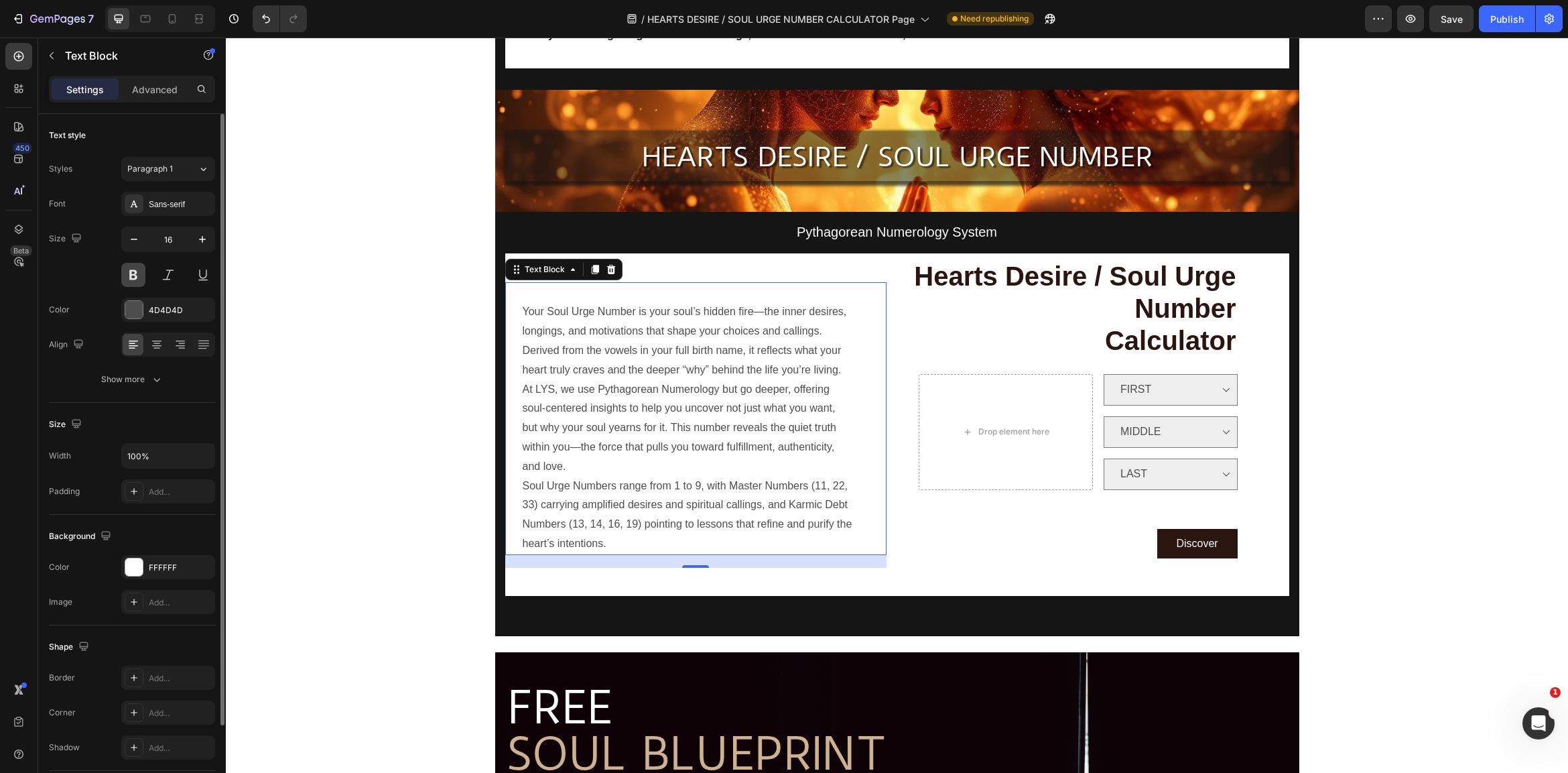
click at [137, 276] on button at bounding box center [133, 274] width 24 height 24
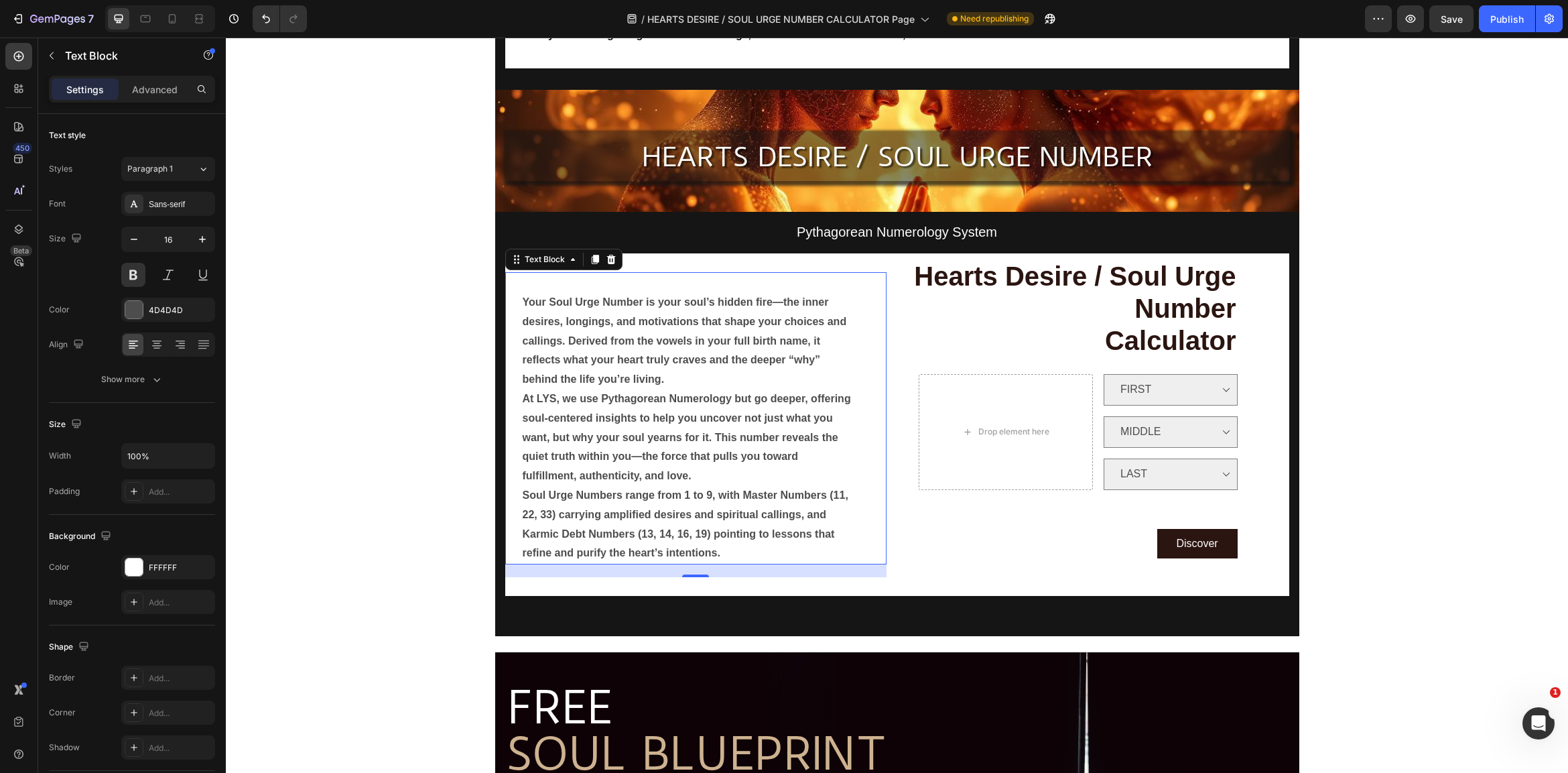
click at [671, 381] on p "Your Soul Urge Number is your soul’s hidden fire—the inner desires, longings, a…" at bounding box center [687, 341] width 330 height 97
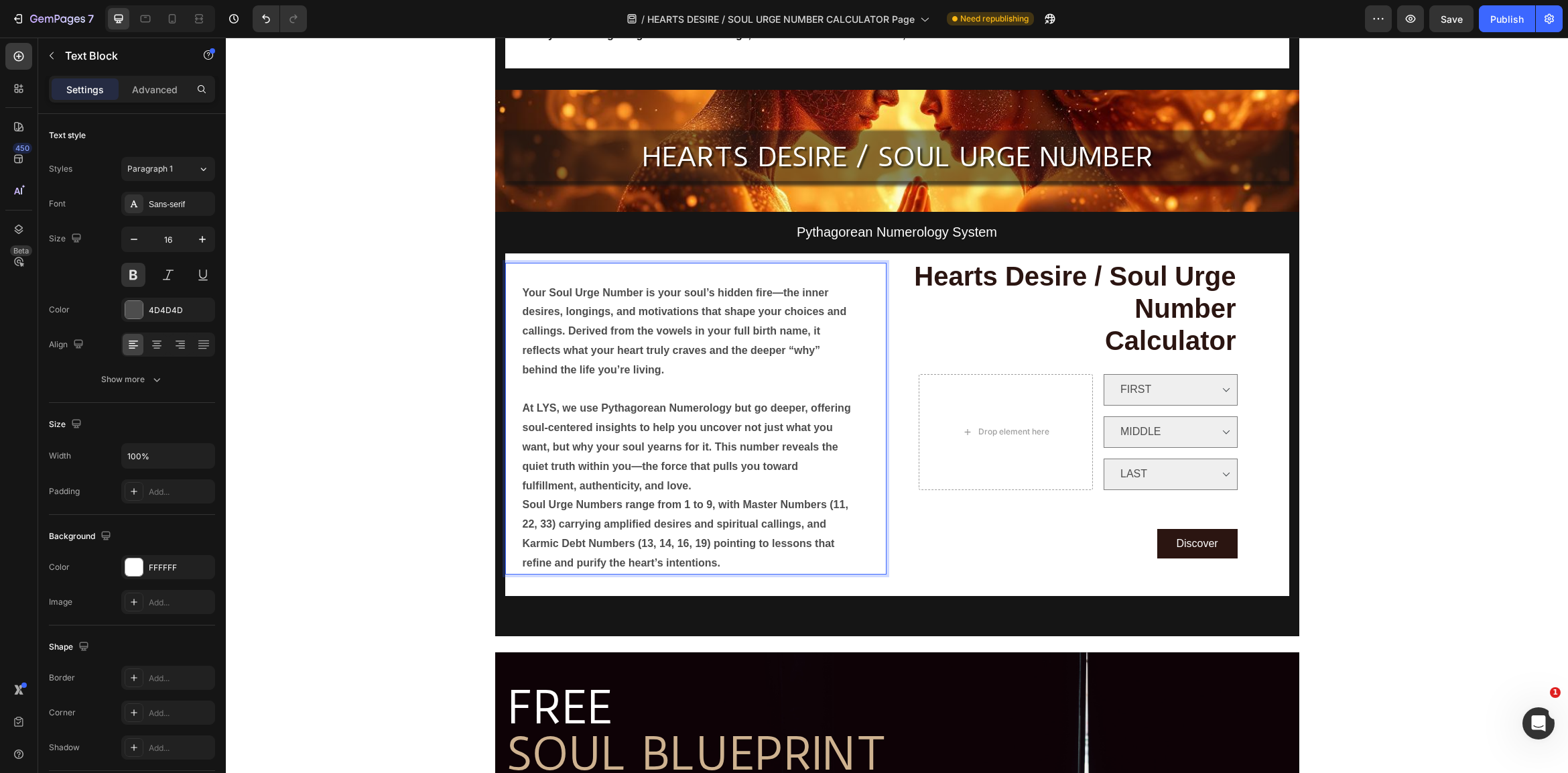
click at [708, 483] on div "Your Soul Urge Number is your soul’s hidden fire—the inner desires, longings, a…" at bounding box center [688, 418] width 333 height 312
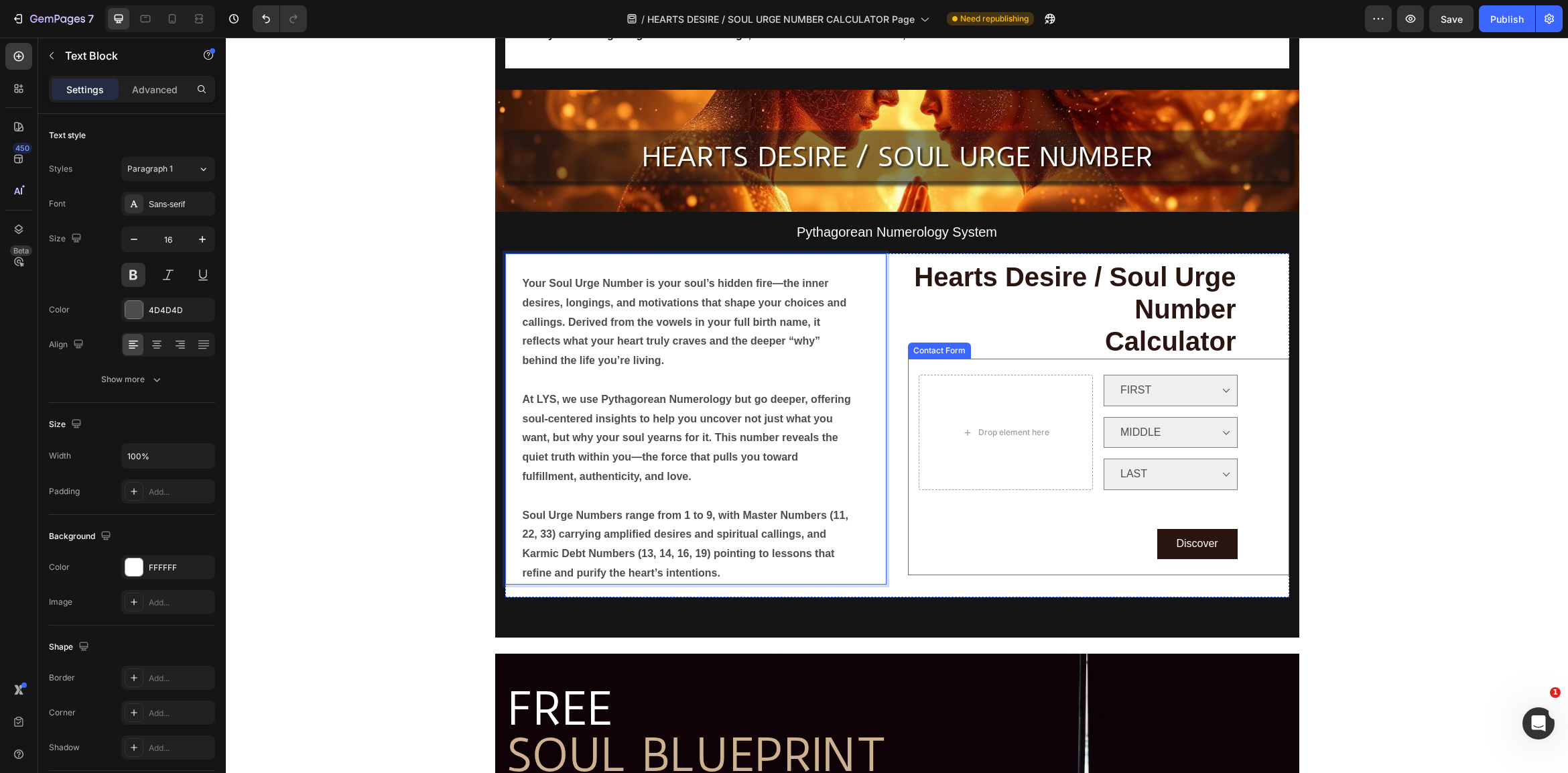
click at [927, 560] on div "Drop element here FIRST Dropdown MIDDLE Dropdown LAST Dropdown Row Discover Sub…" at bounding box center [1099, 467] width 382 height 217
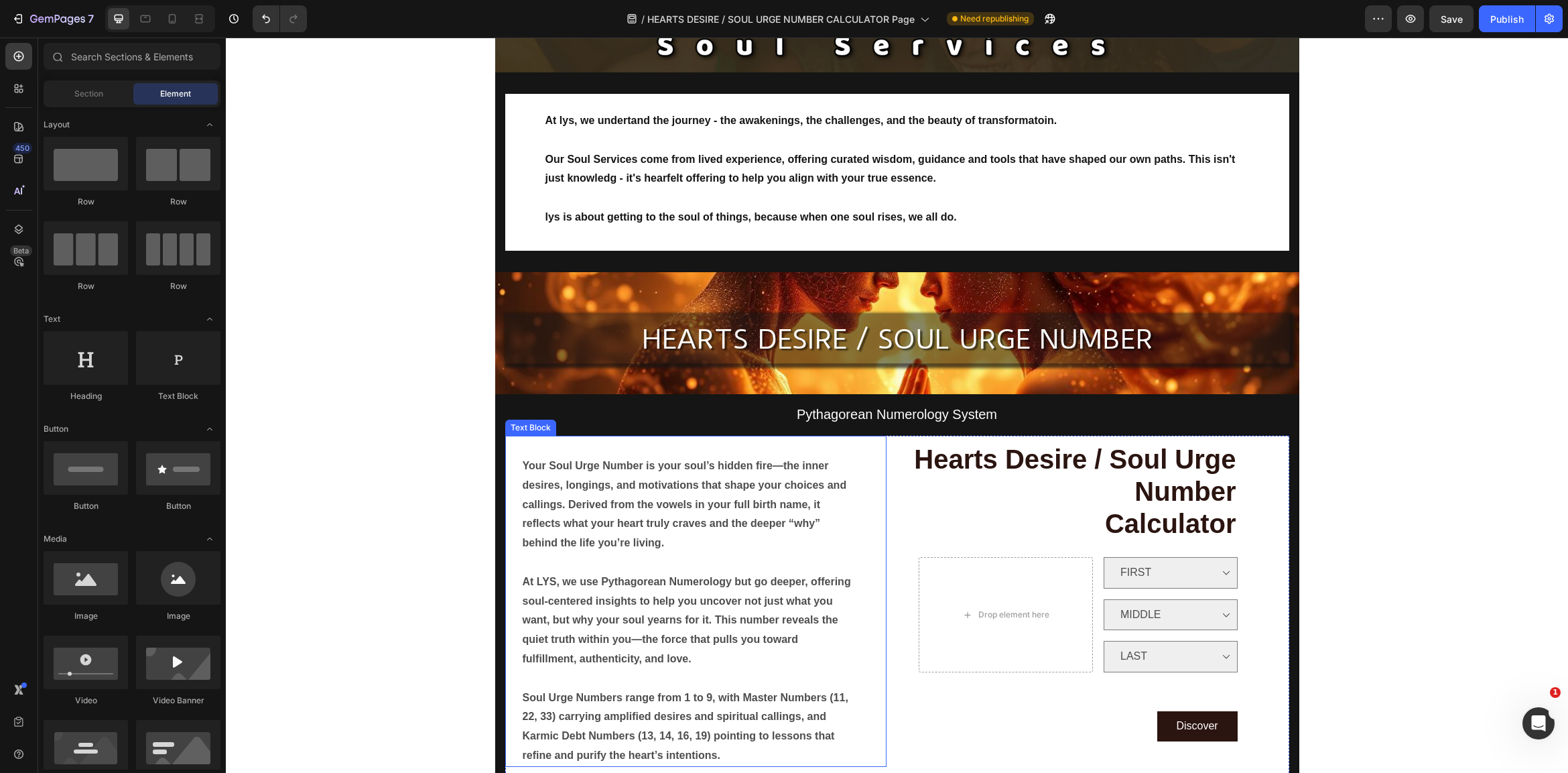
scroll to position [203, 0]
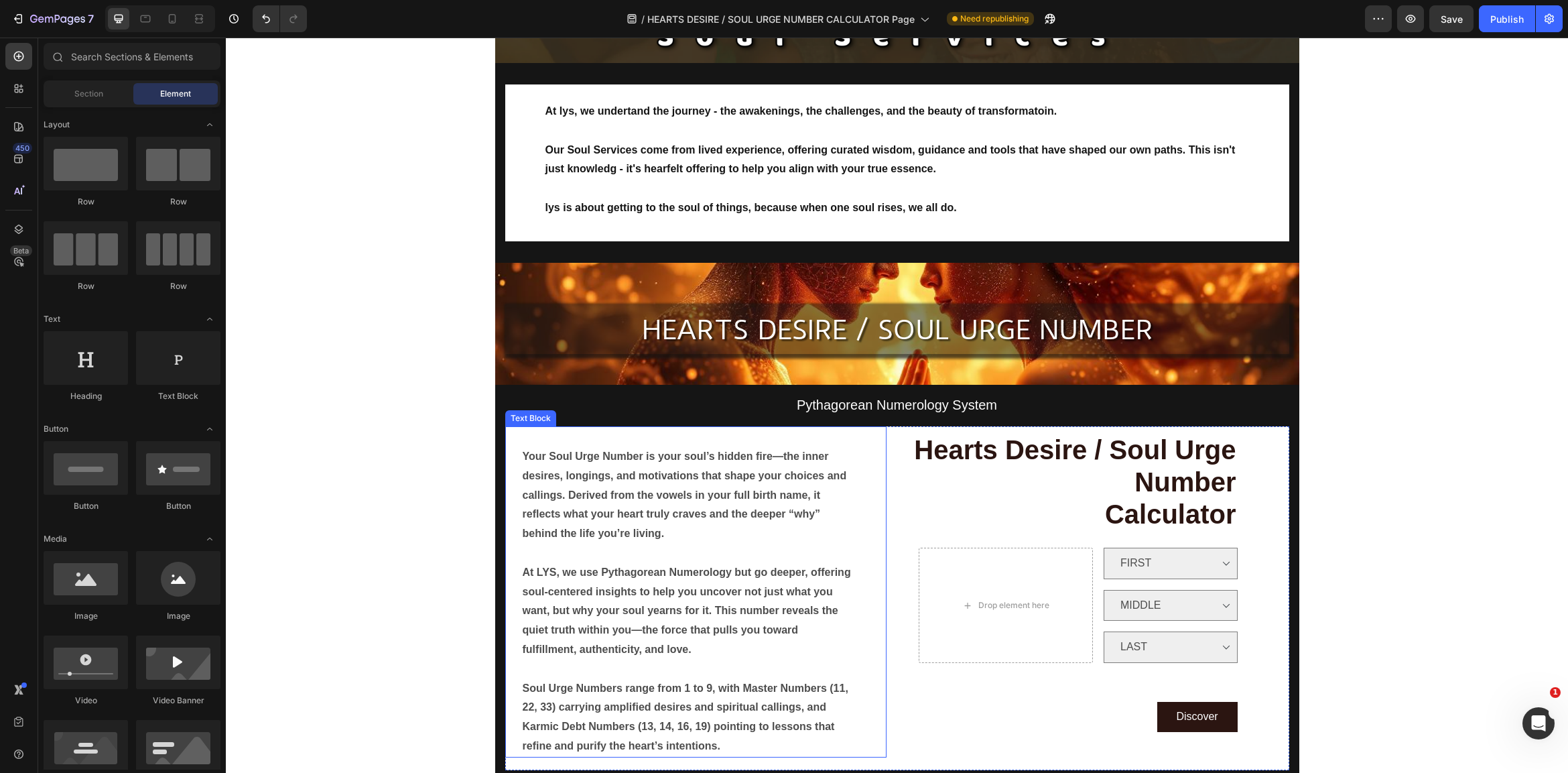
click at [535, 585] on p "At LYS, we use Pythagorean Numerology but go deeper, offering soul-centered ins…" at bounding box center [687, 611] width 330 height 97
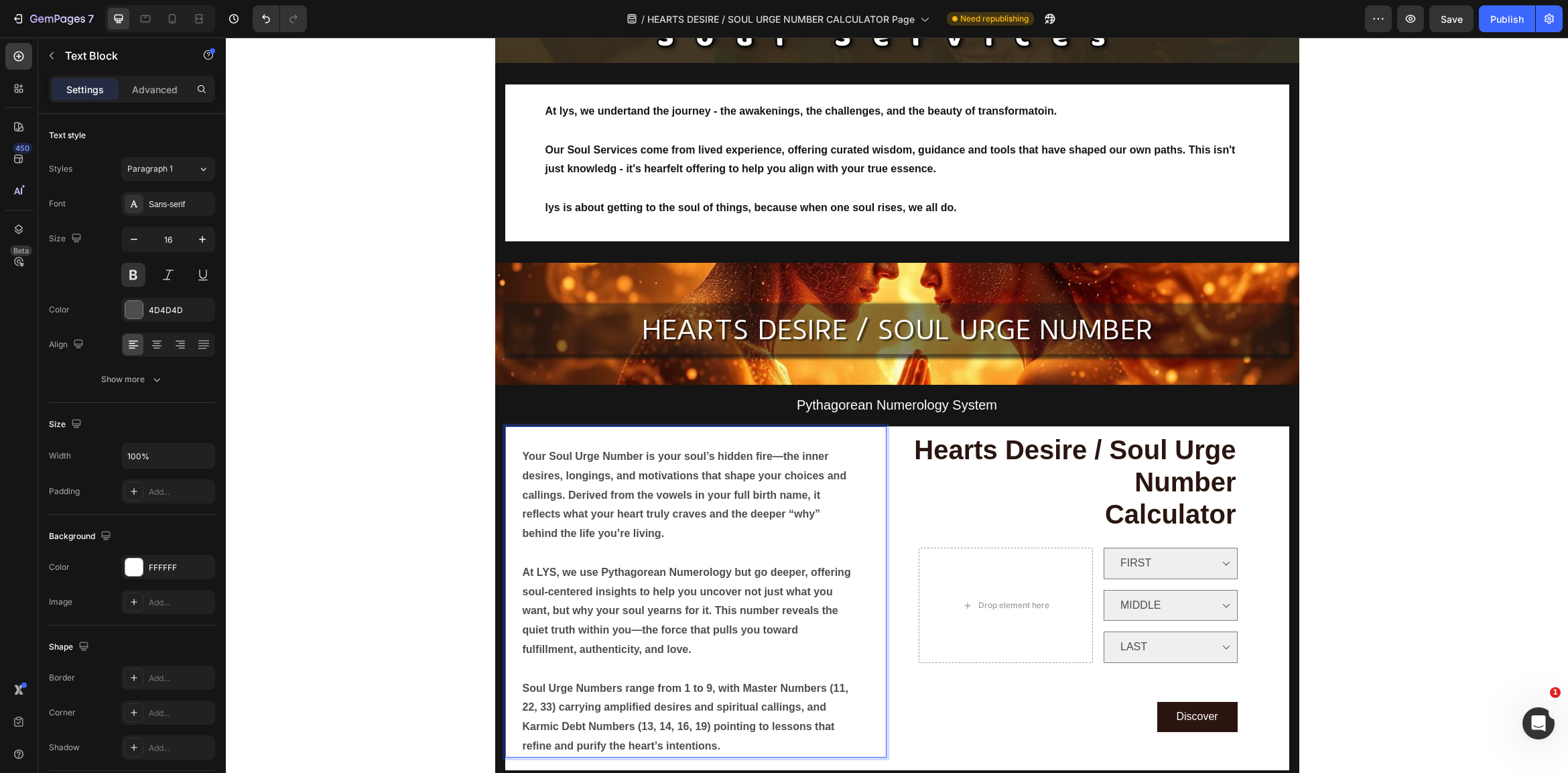
click at [534, 462] on p "Your Soul Urge Number is your soul’s hidden fire—the inner desires, longings, a…" at bounding box center [687, 495] width 330 height 97
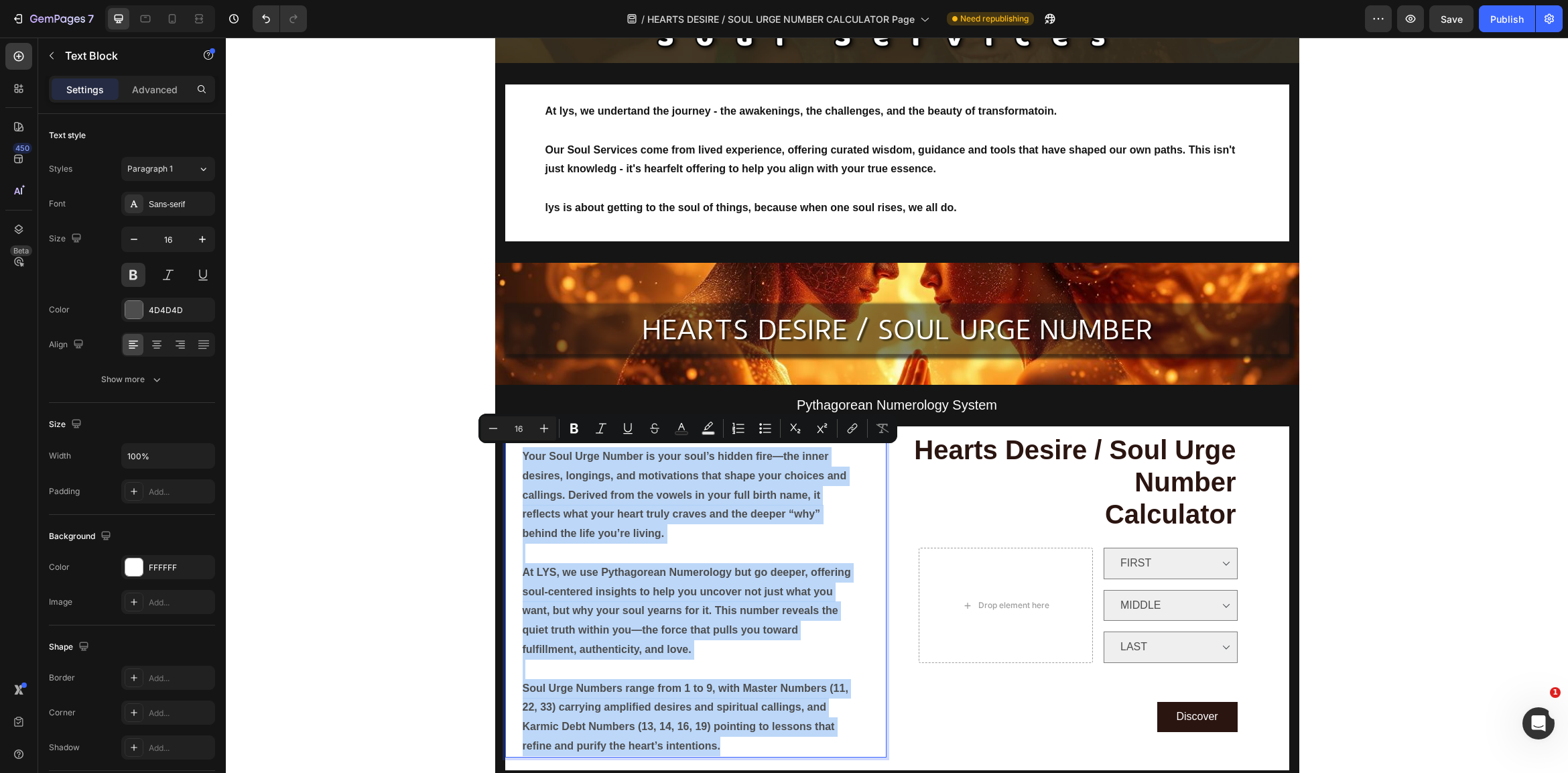
drag, startPoint x: 523, startPoint y: 449, endPoint x: 748, endPoint y: 712, distance: 346.1
click at [752, 729] on div "Your Soul Urge Number is your soul’s hidden fire—the inner desires, longings, a…" at bounding box center [688, 592] width 333 height 331
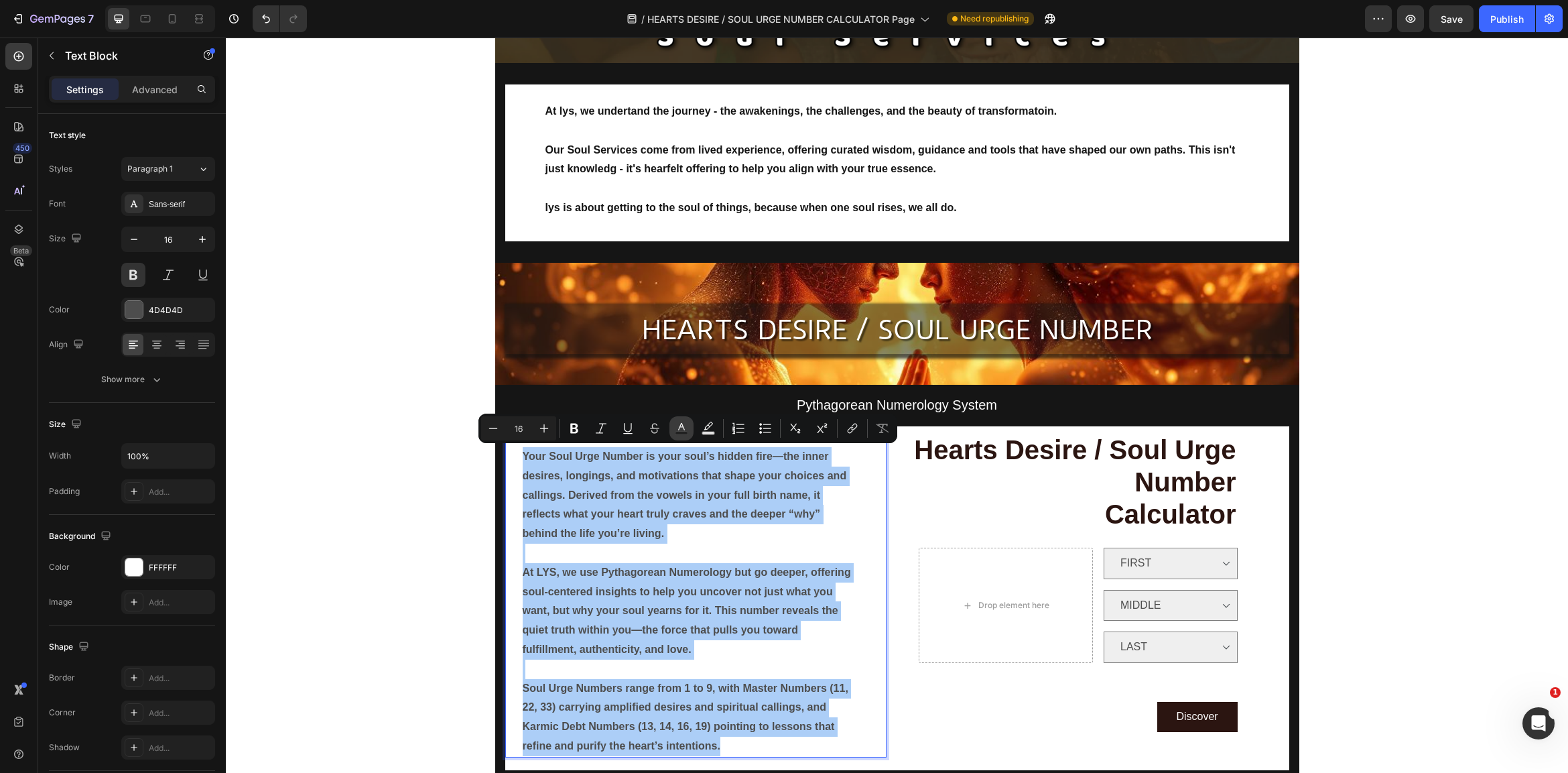
click at [678, 430] on icon "Editor contextual toolbar" at bounding box center [681, 428] width 14 height 14
type input "4D4D4D"
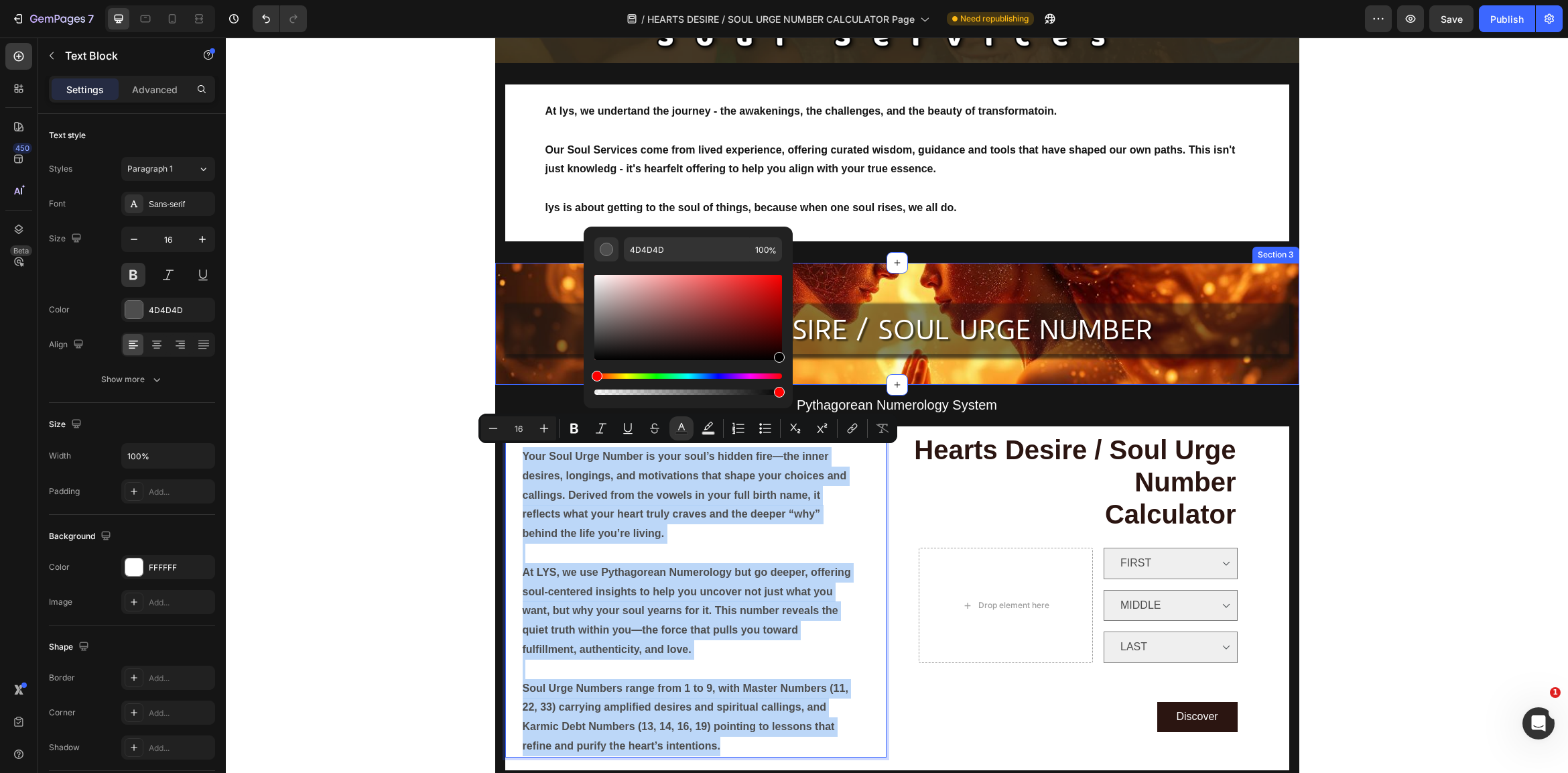
type input "000000"
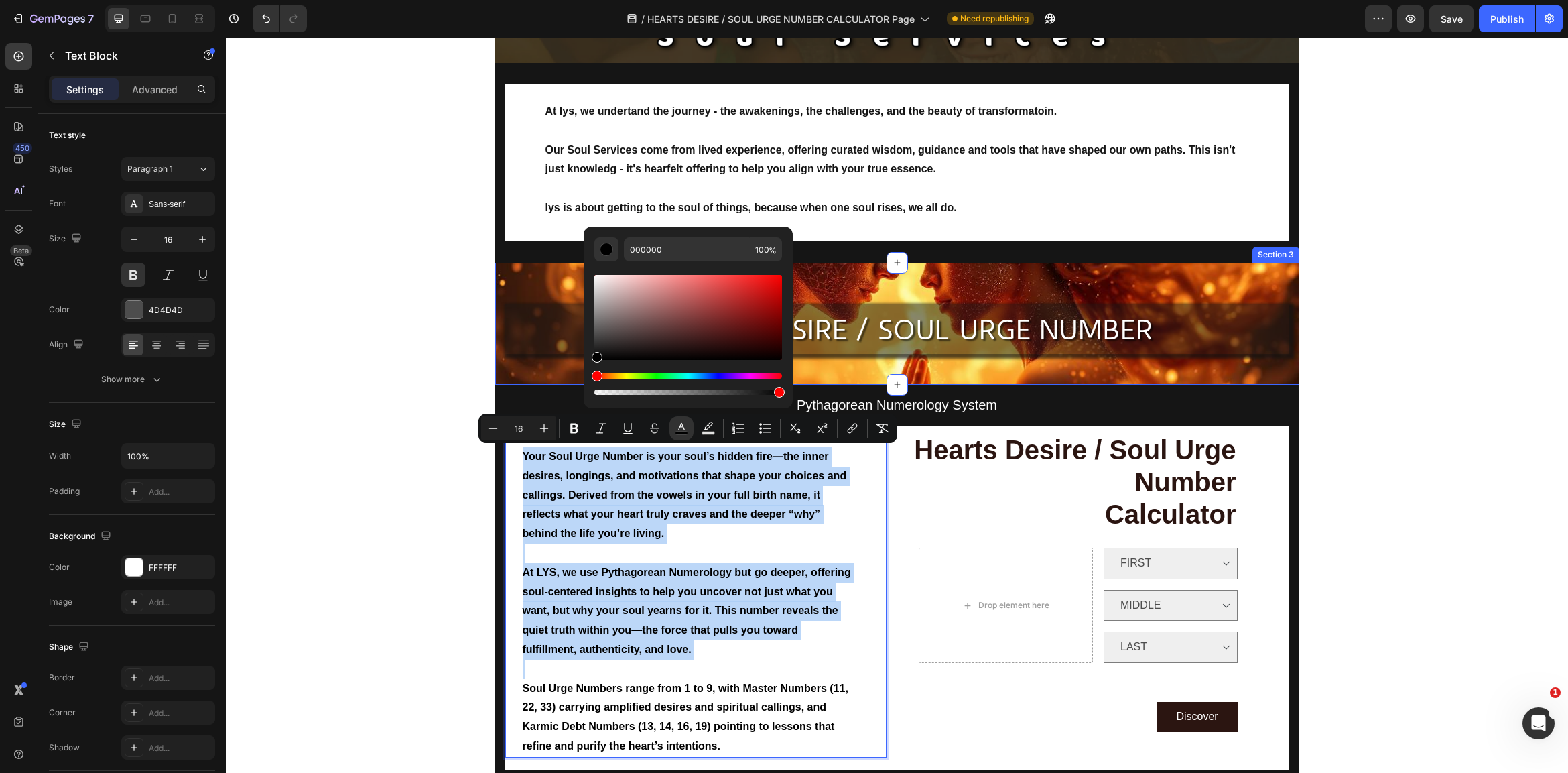
drag, startPoint x: 872, startPoint y: 390, endPoint x: 792, endPoint y: 369, distance: 82.7
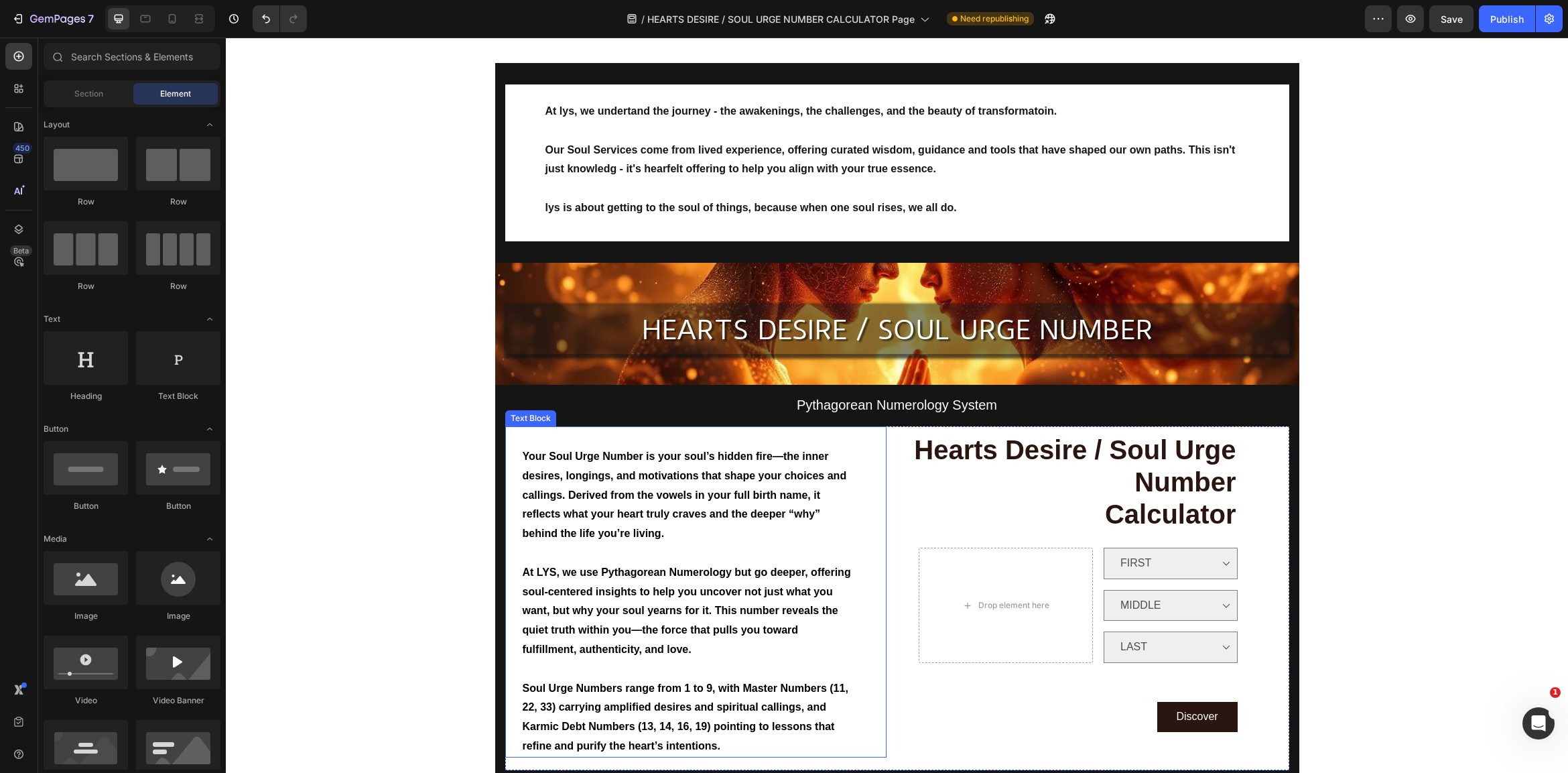
scroll to position [478, 0]
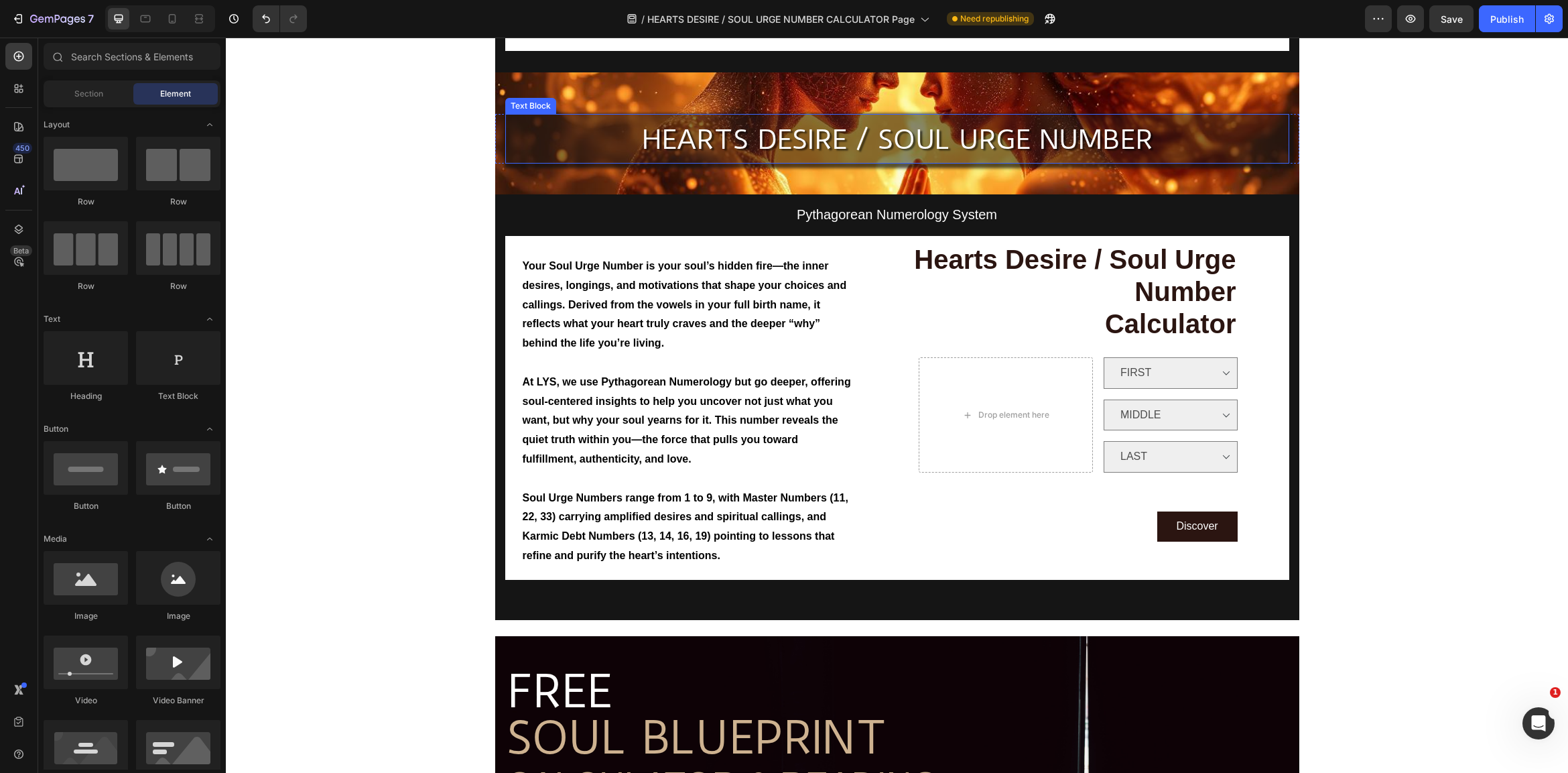
scroll to position [191, 0]
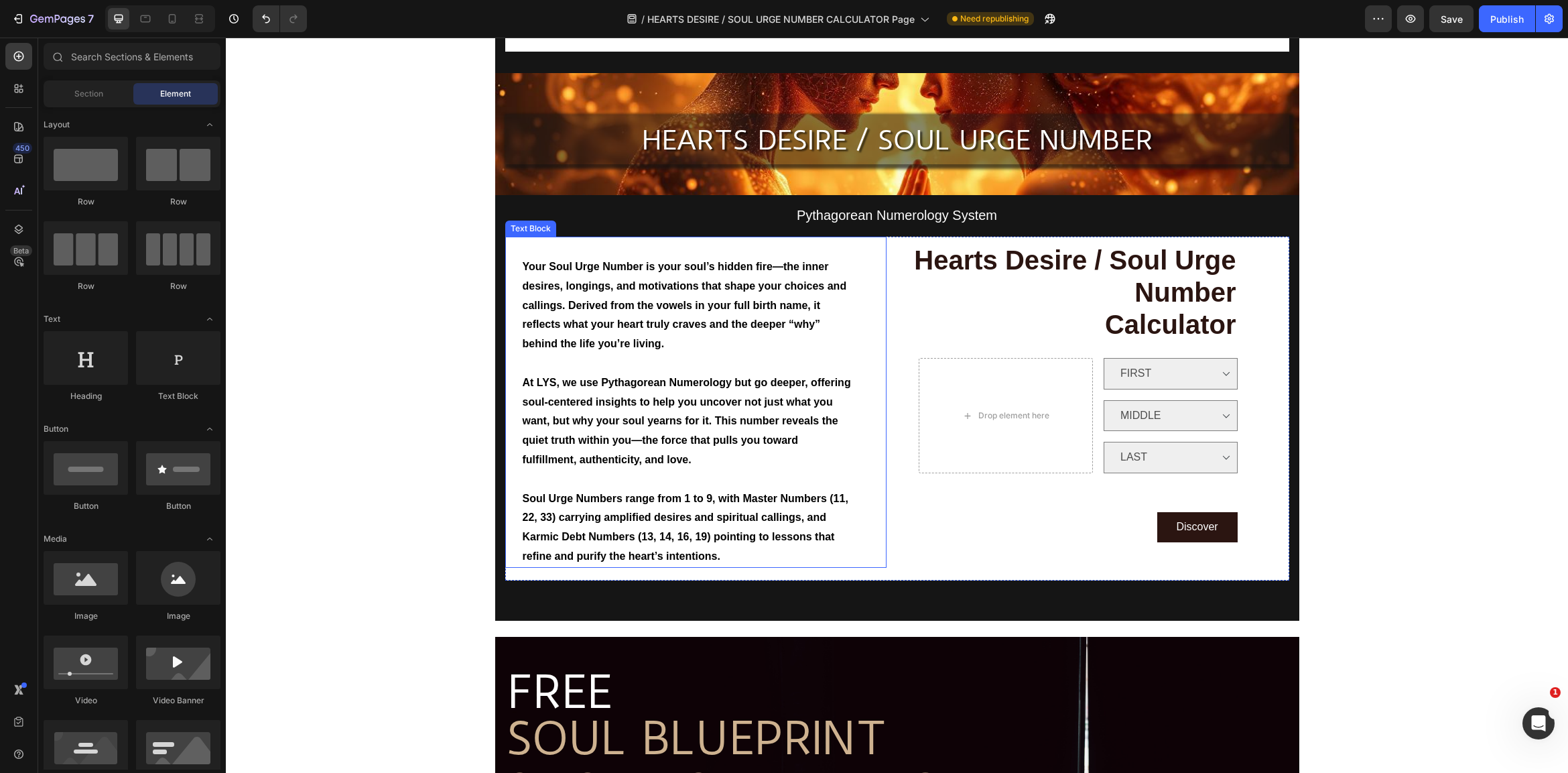
click at [670, 498] on p "Soul Urge Numbers range from 1 to 9, with Master Numbers (11, 22, 33) carrying …" at bounding box center [687, 527] width 330 height 77
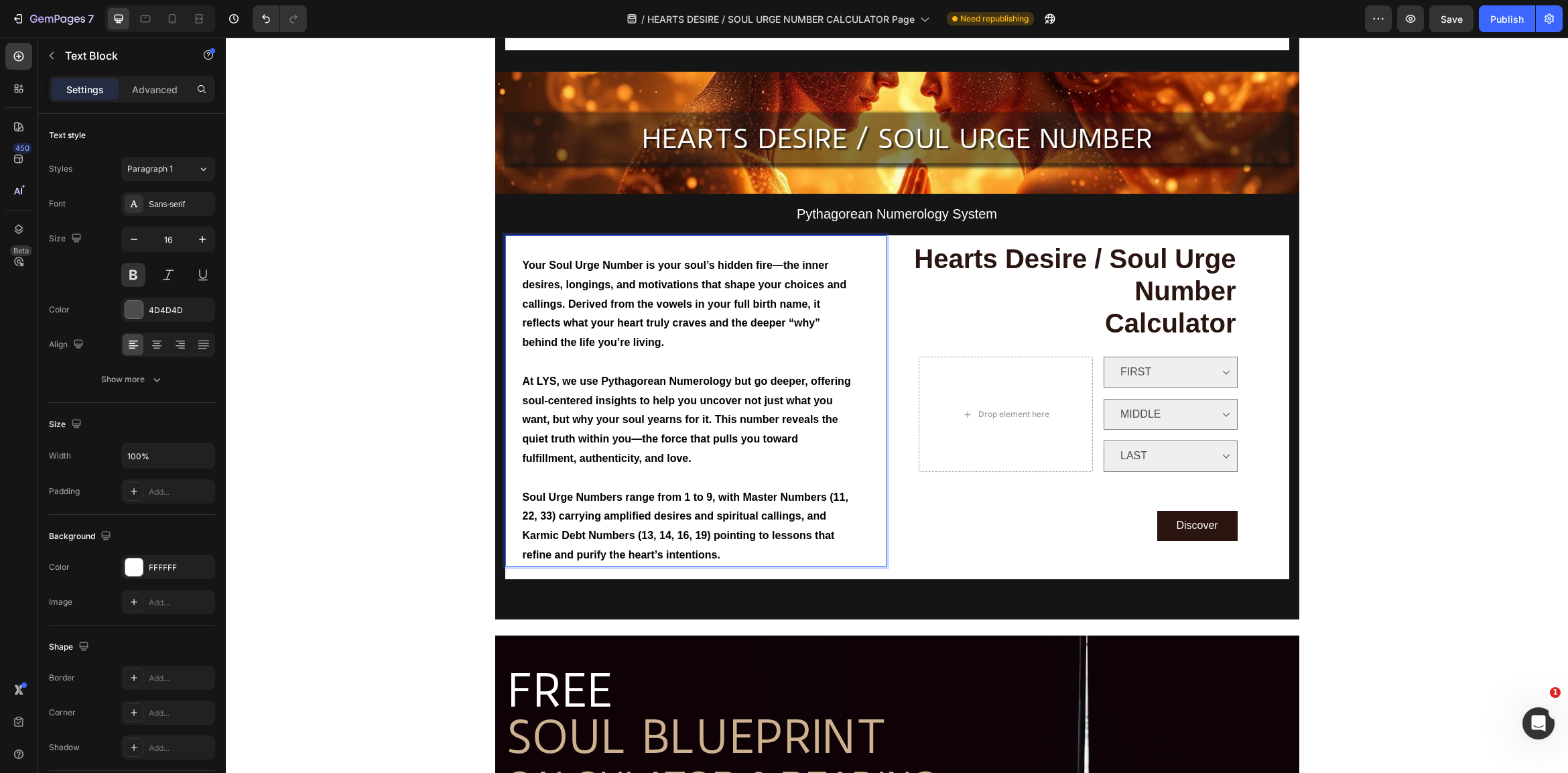
drag, startPoint x: 673, startPoint y: 512, endPoint x: 698, endPoint y: 537, distance: 35.4
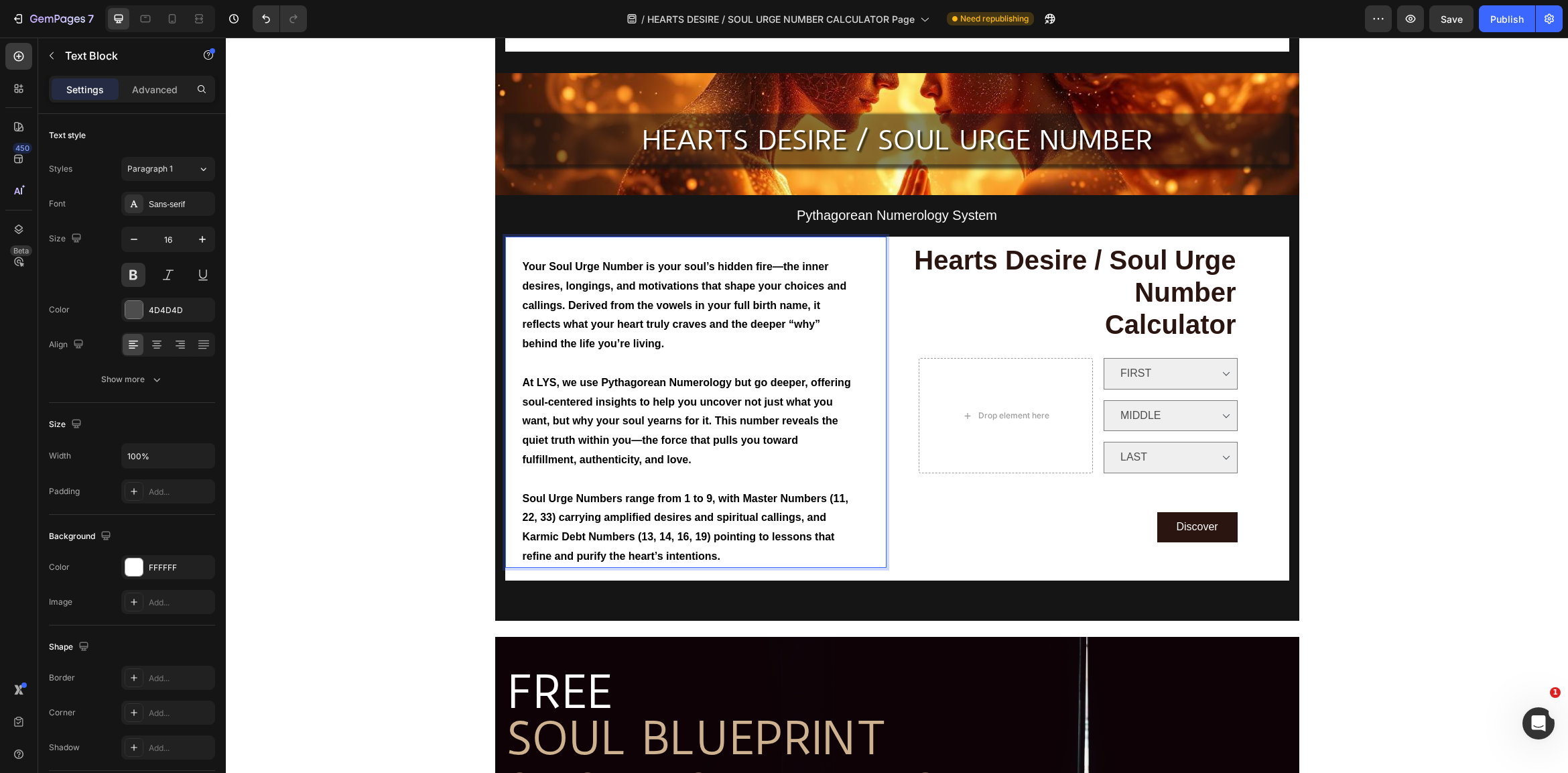
drag, startPoint x: 703, startPoint y: 533, endPoint x: 712, endPoint y: 542, distance: 12.7
click at [705, 535] on p "Soul Urge Numbers range from 1 to 9, with Master Numbers (11, 22, 33) carrying …" at bounding box center [687, 527] width 330 height 77
click at [721, 546] on p "Soul Urge Numbers range from 1 to 9, with Master Numbers (11, 22, 33) carrying …" at bounding box center [687, 527] width 330 height 77
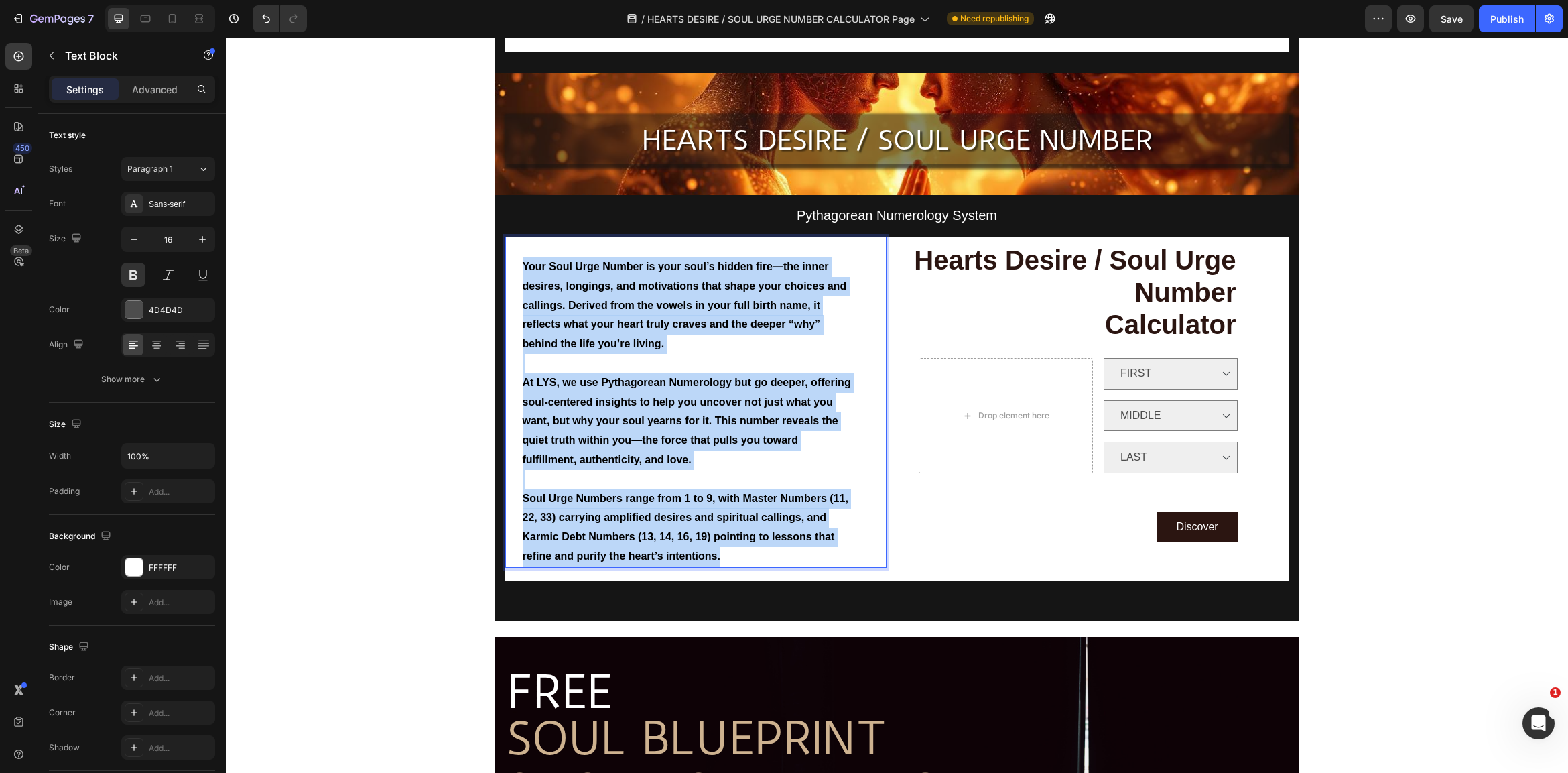
drag, startPoint x: 724, startPoint y: 545, endPoint x: 518, endPoint y: 258, distance: 353.3
click at [518, 258] on div "Your Soul Urge Number is your soul’s hidden fire—the inner desires, longings, a…" at bounding box center [695, 402] width 382 height 331
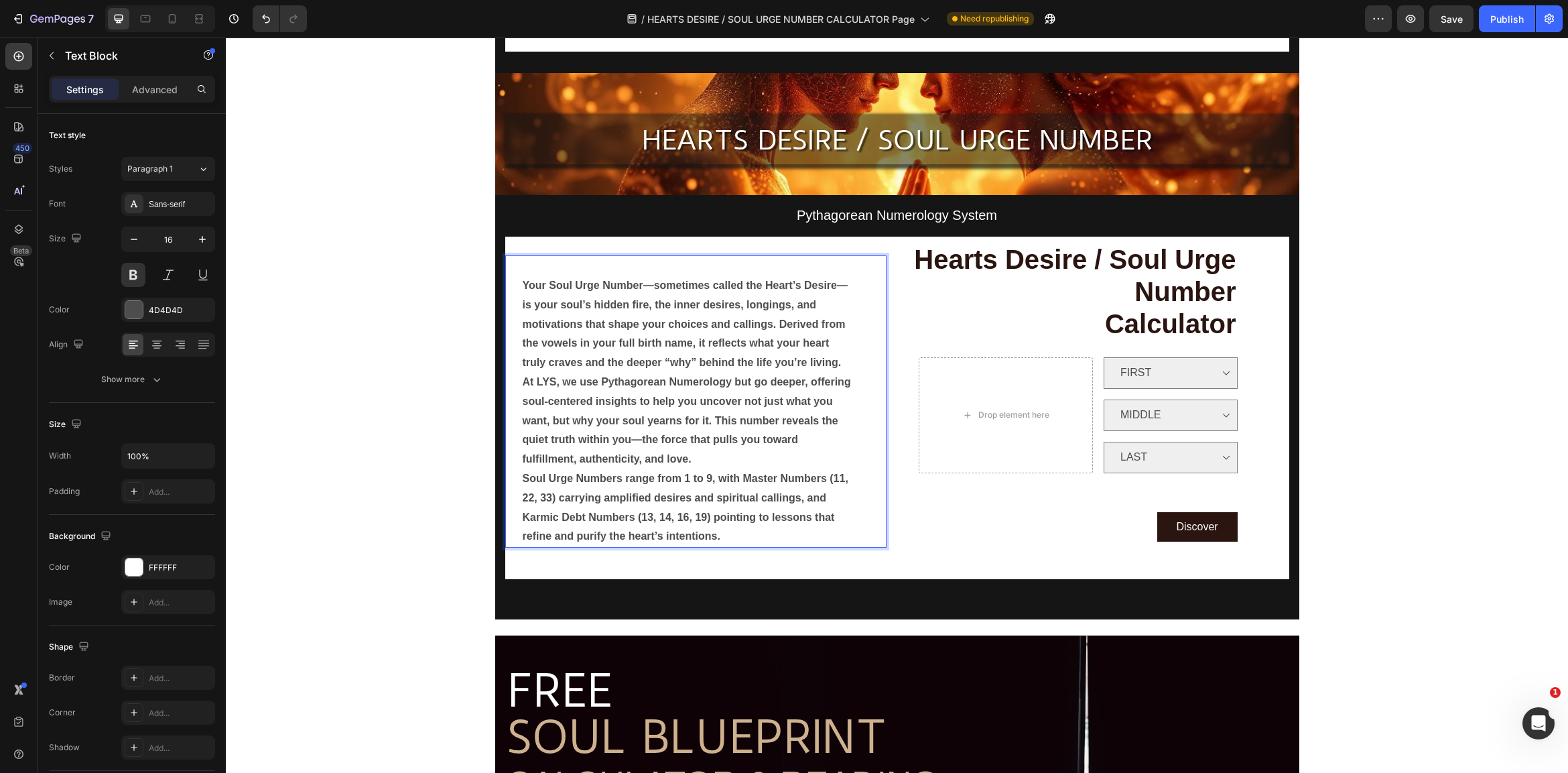
scroll to position [191, 0]
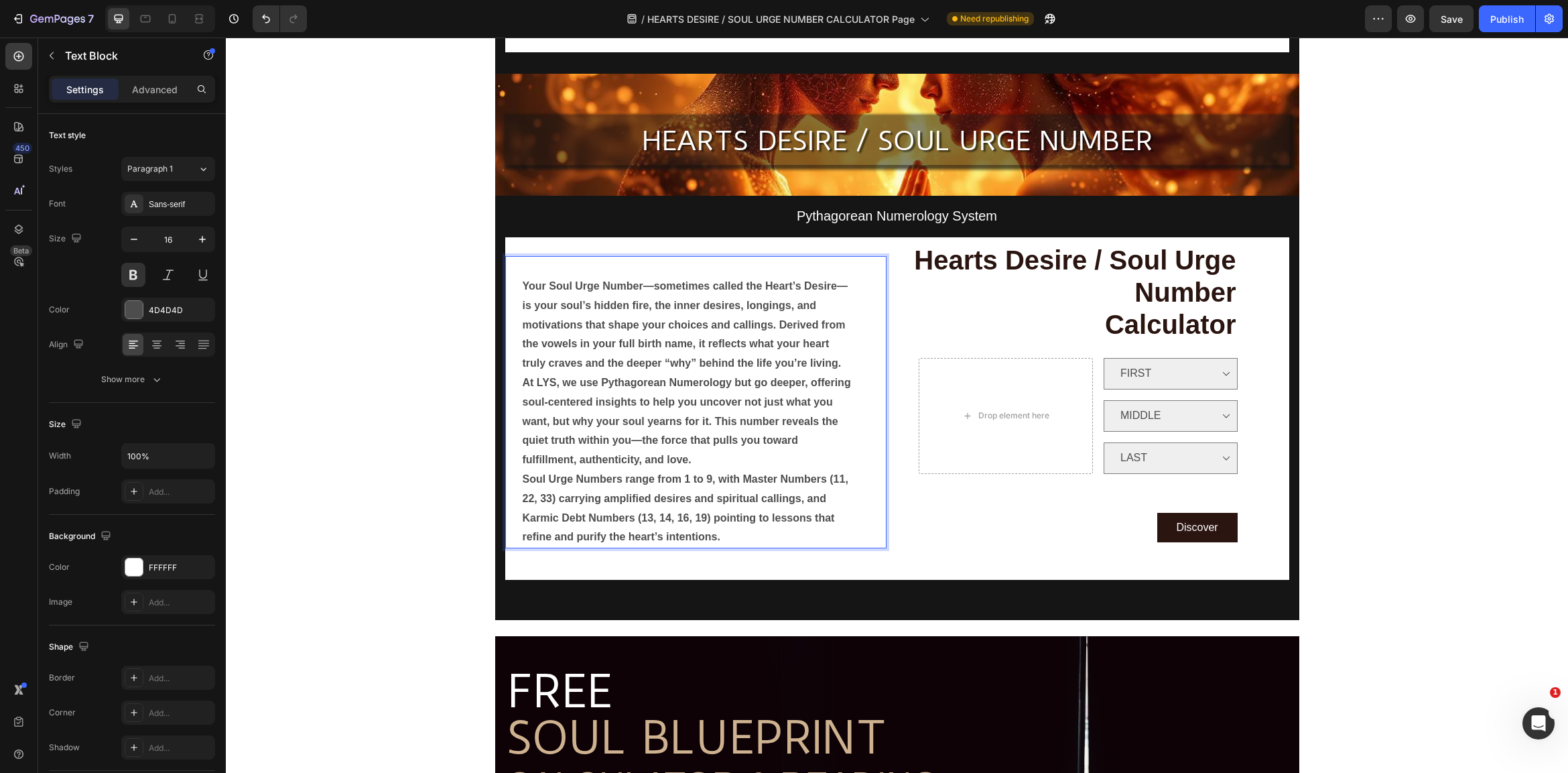
click at [846, 359] on p "Your Soul Urge Number—sometimes called the Heart’s Desire—is your soul’s hidden…" at bounding box center [687, 325] width 330 height 97
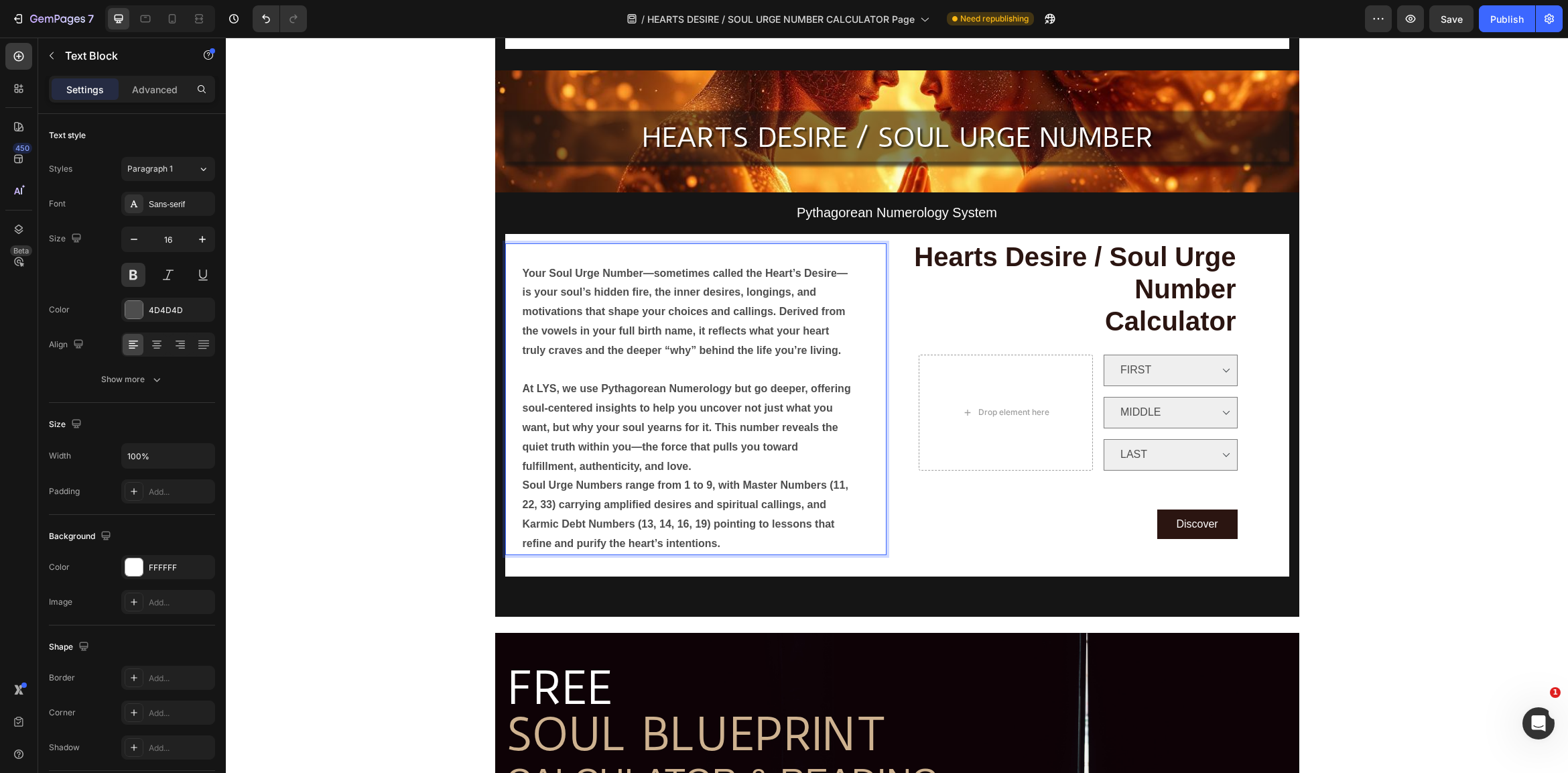
click at [705, 460] on p "At LYS, we use Pythagorean Numerology but go deeper, offering soul-centered ins…" at bounding box center [687, 428] width 330 height 97
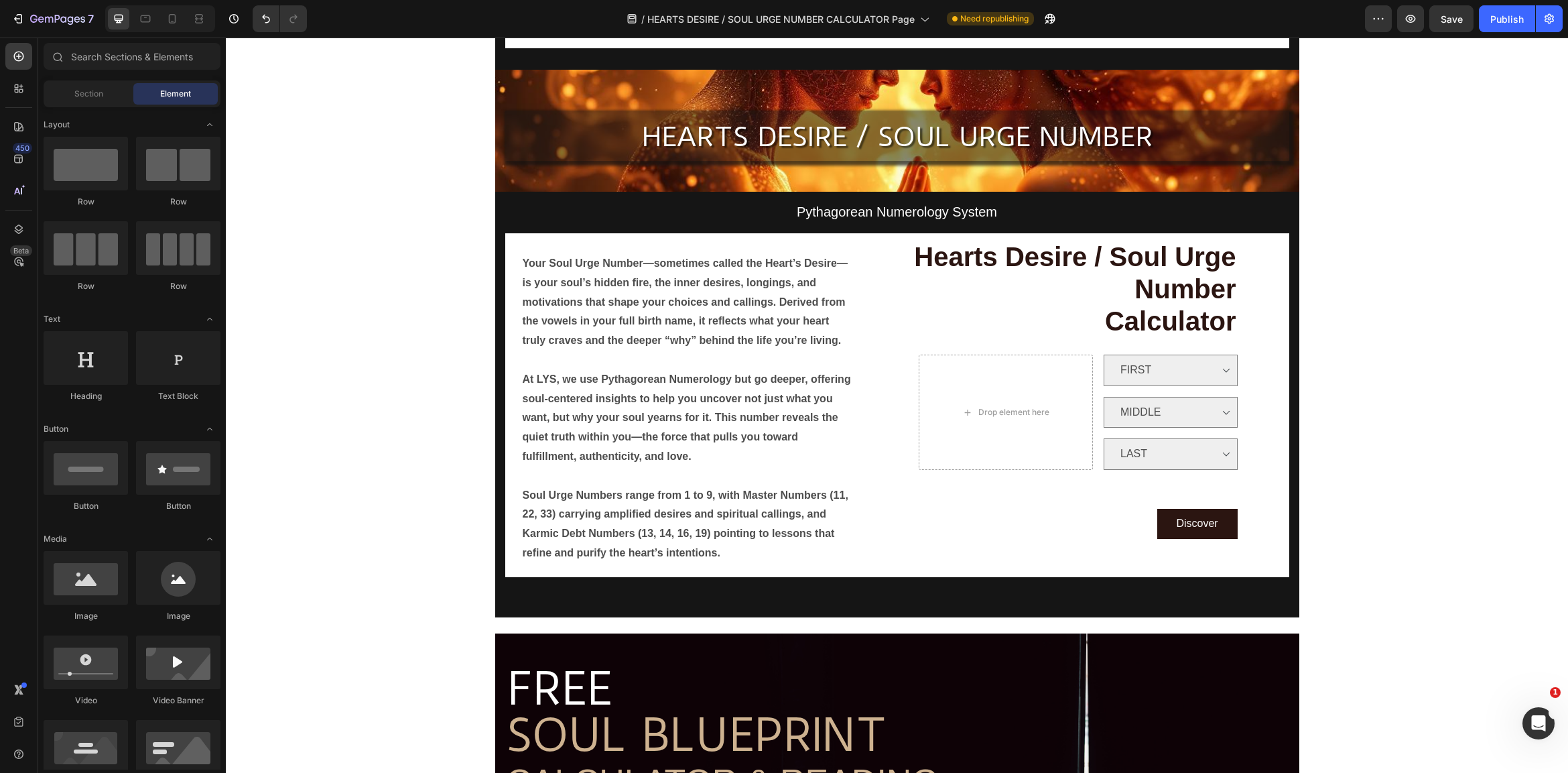
scroll to position [194, 0]
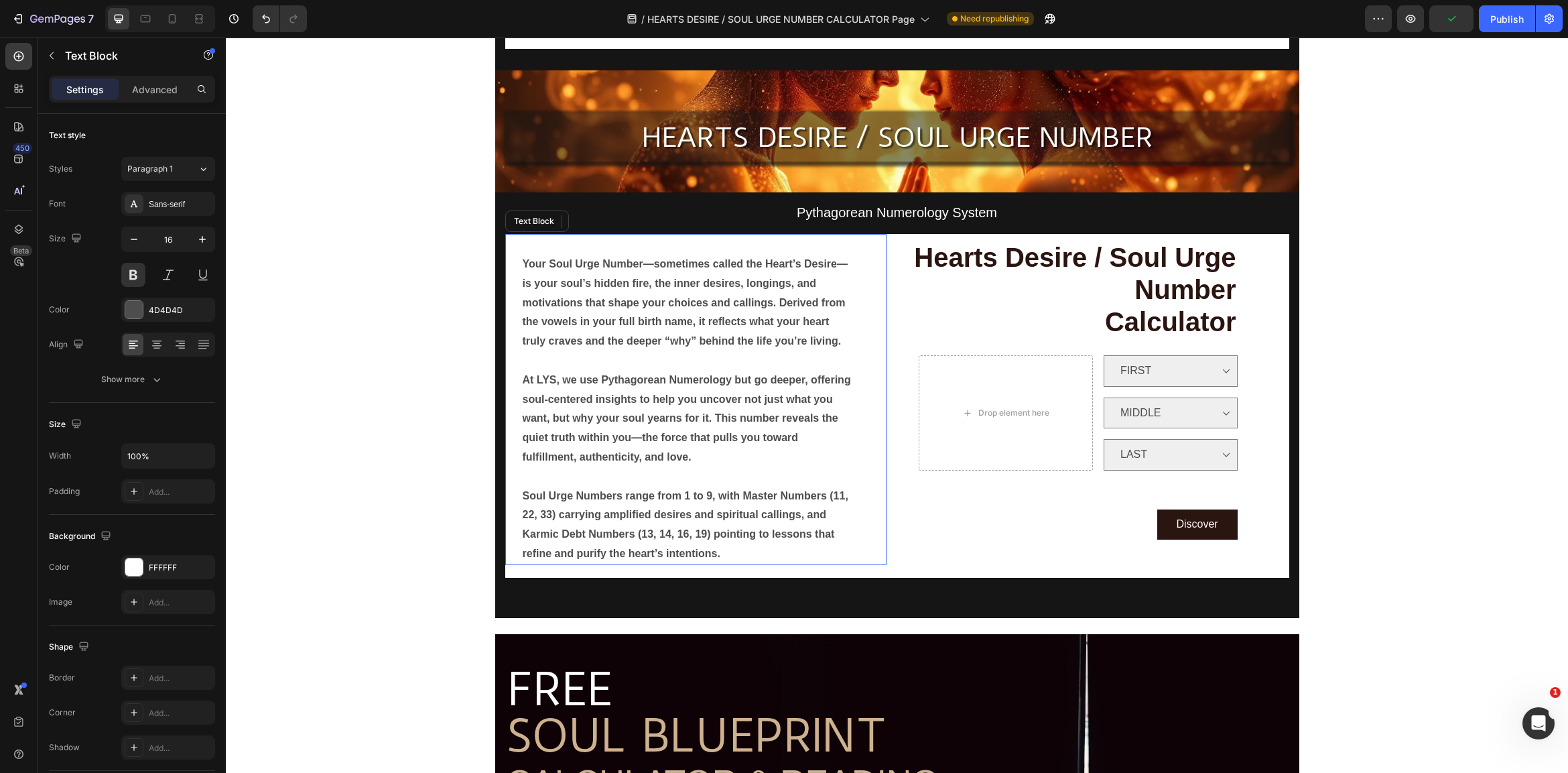
drag, startPoint x: 758, startPoint y: 543, endPoint x: 750, endPoint y: 544, distance: 8.1
click at [758, 543] on p "Soul Urge Numbers range from 1 to 9, with Master Numbers (11, 22, 33) carrying …" at bounding box center [687, 525] width 330 height 77
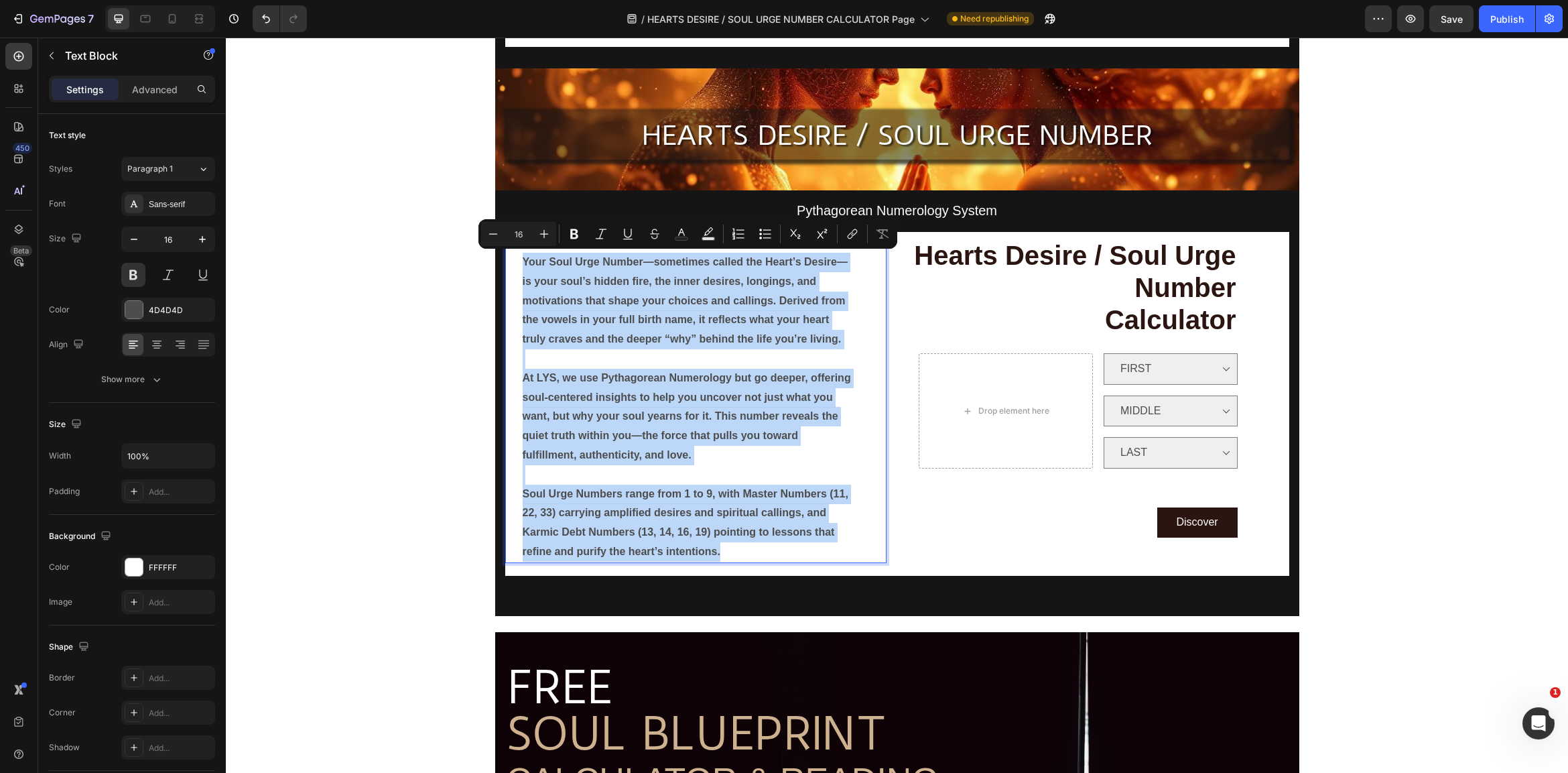
drag, startPoint x: 673, startPoint y: 526, endPoint x: 507, endPoint y: 257, distance: 316.1
click at [507, 257] on div "Your Soul Urge Number—sometimes called the Heart’s Desire—is your soul’s hidden…" at bounding box center [695, 397] width 382 height 331
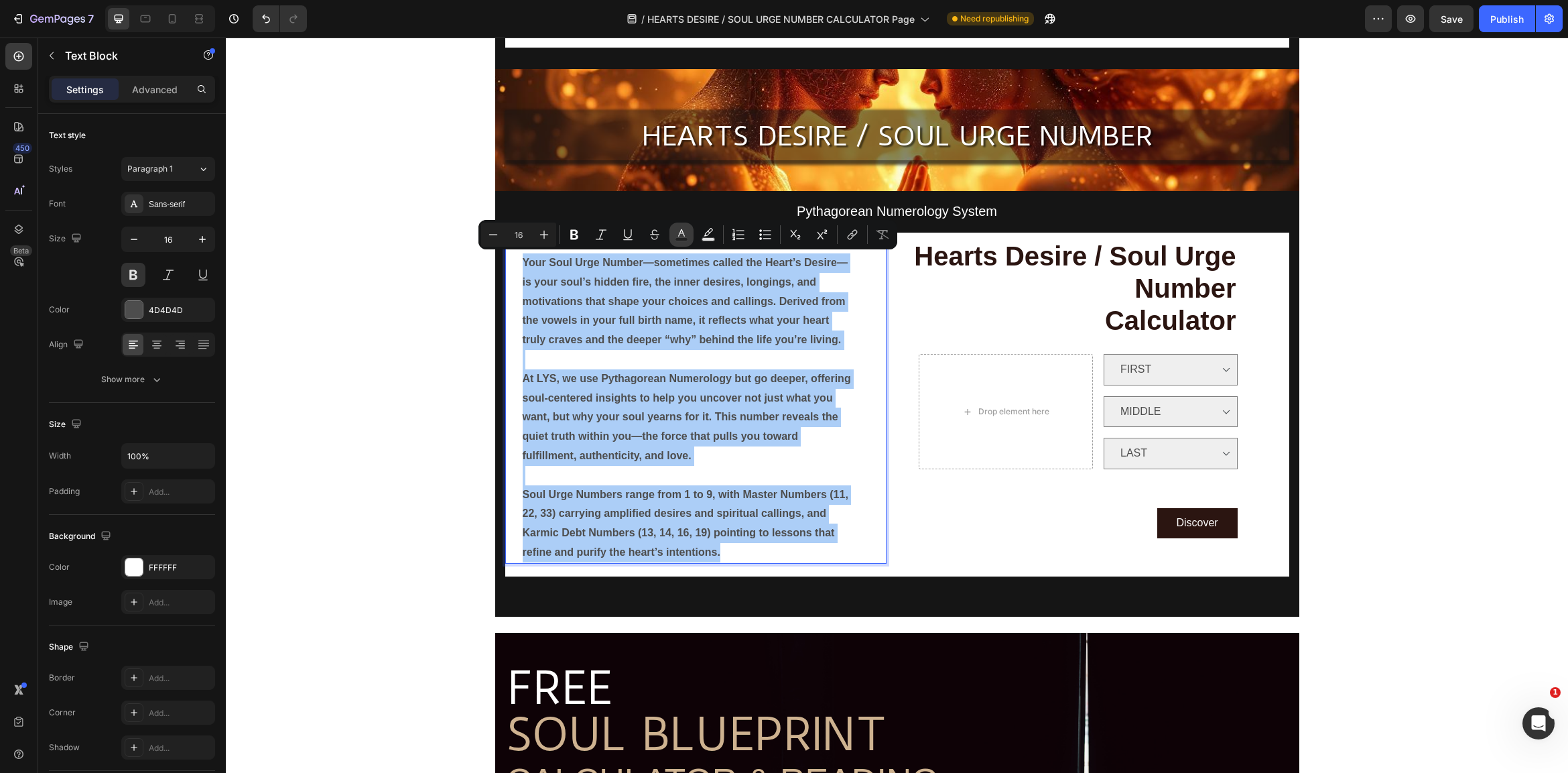
click at [687, 234] on button "Text Color" at bounding box center [681, 235] width 24 height 24
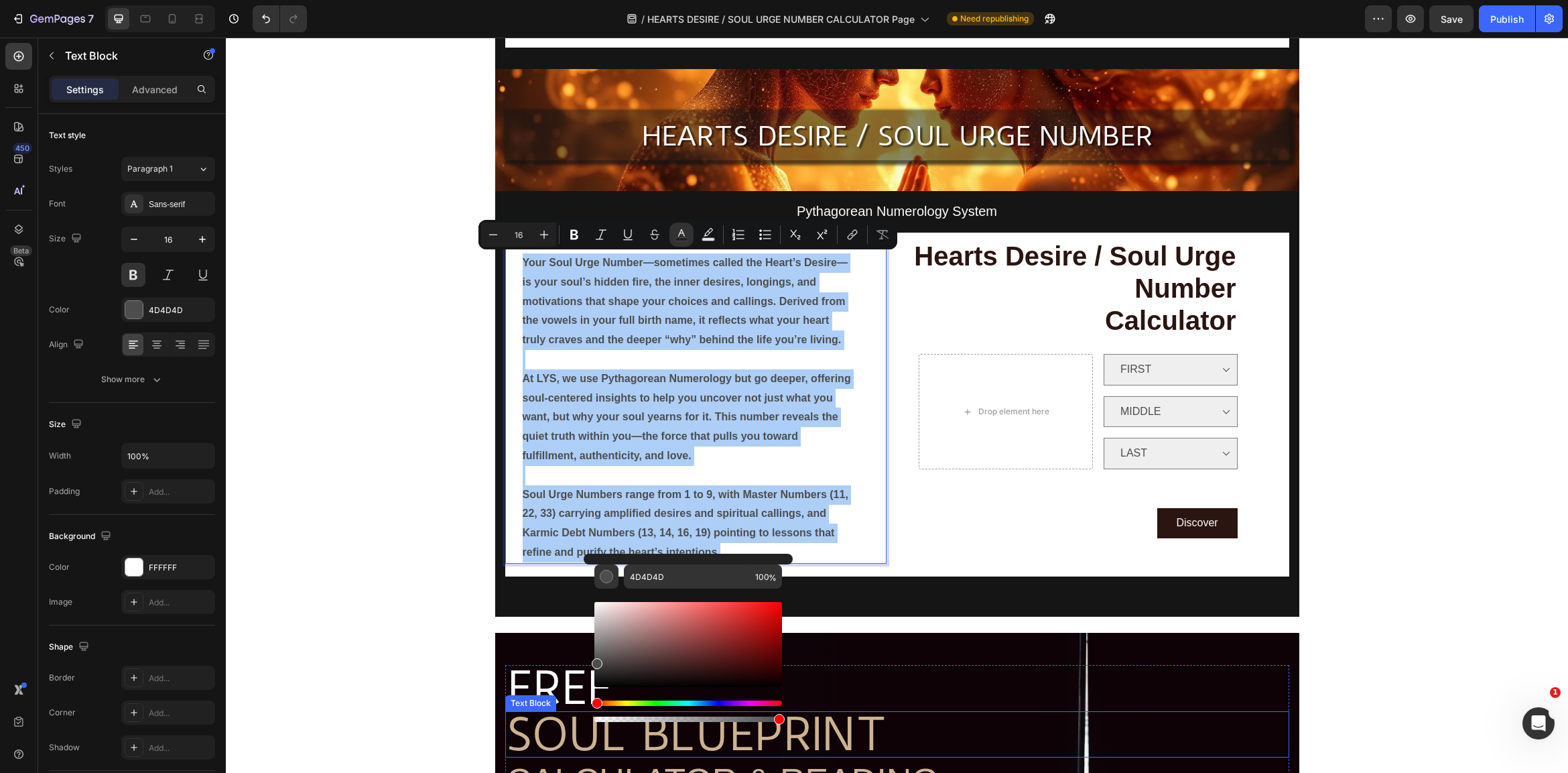
scroll to position [197, 0]
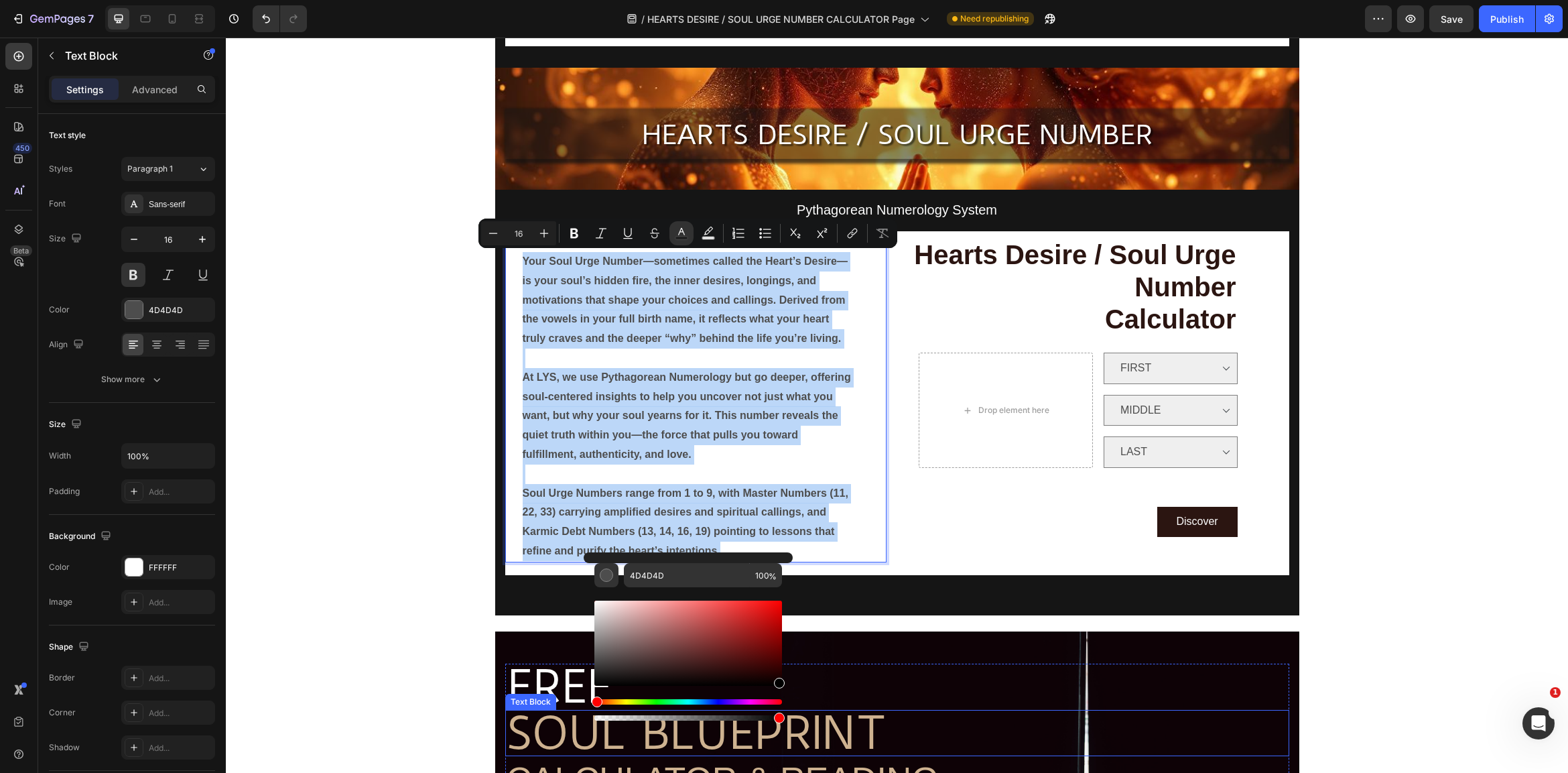
type input "000000"
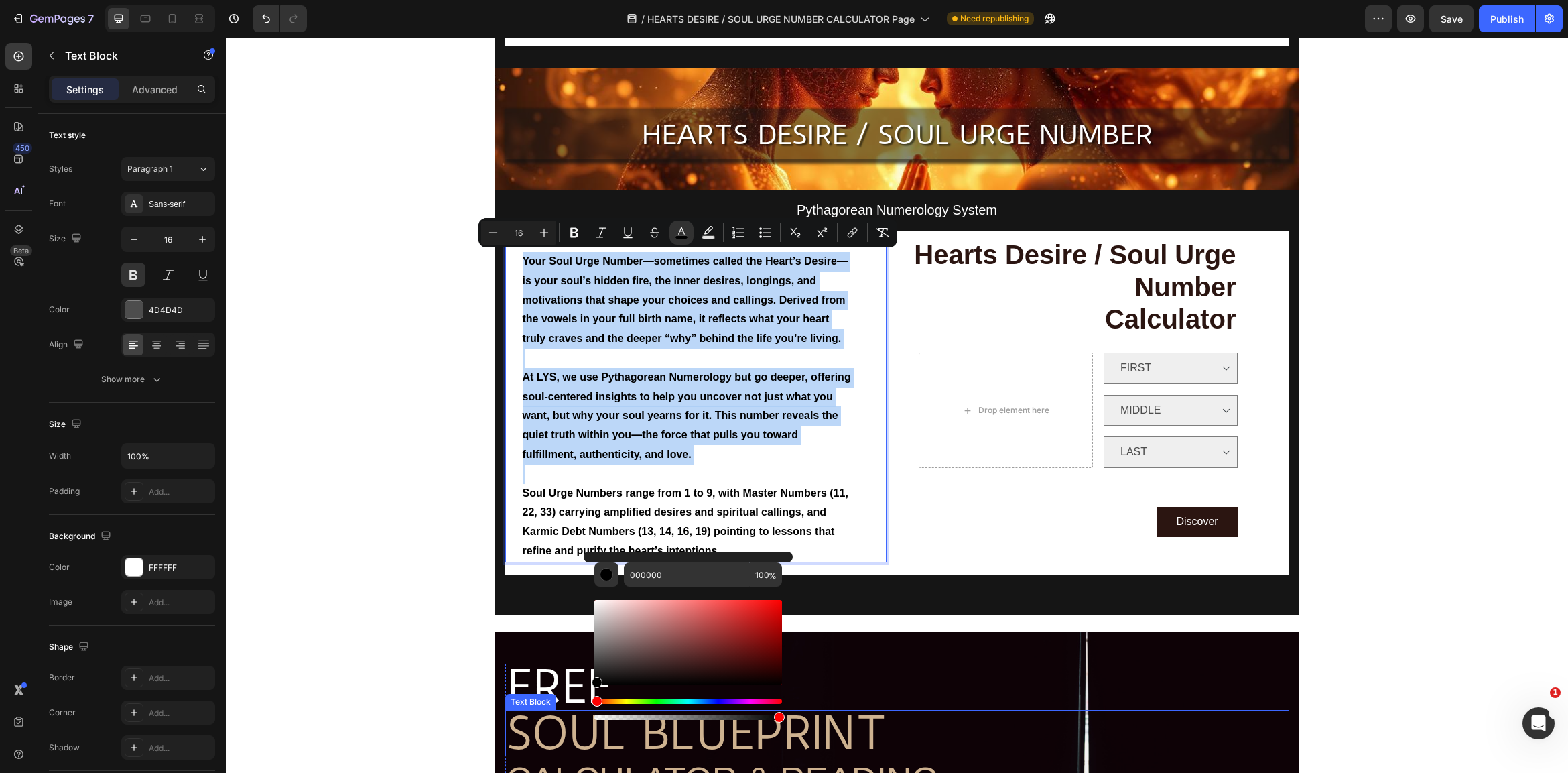
scroll to position [198, 0]
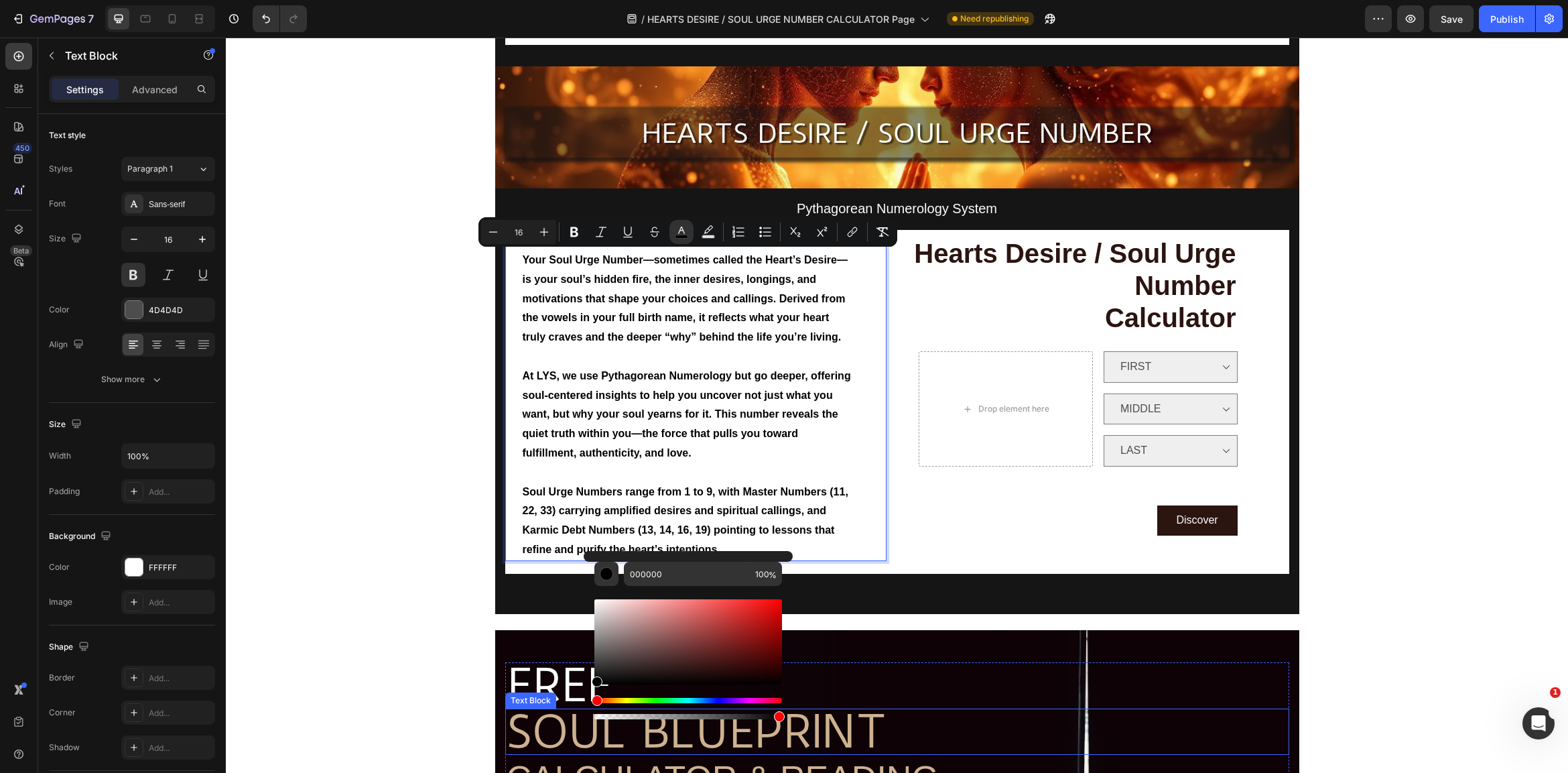
drag, startPoint x: 609, startPoint y: 668, endPoint x: 742, endPoint y: 683, distance: 133.8
click at [776, 716] on div "Editor contextual toolbar" at bounding box center [688, 659] width 187 height 125
drag, startPoint x: 658, startPoint y: 682, endPoint x: 752, endPoint y: 704, distance: 96.5
click at [779, 722] on div "Editor contextual toolbar" at bounding box center [688, 659] width 187 height 125
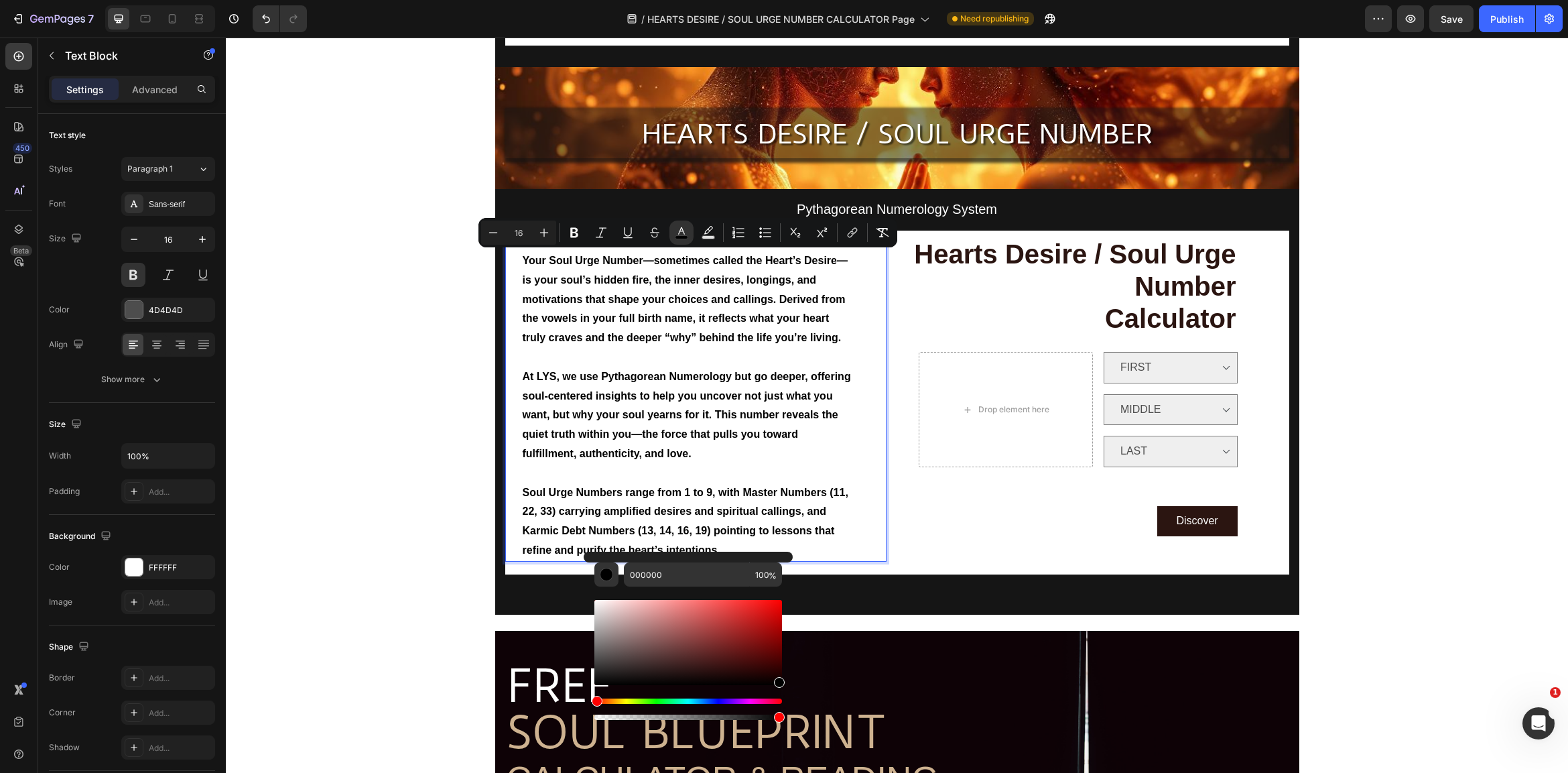
drag, startPoint x: 977, startPoint y: 725, endPoint x: 776, endPoint y: 712, distance: 201.4
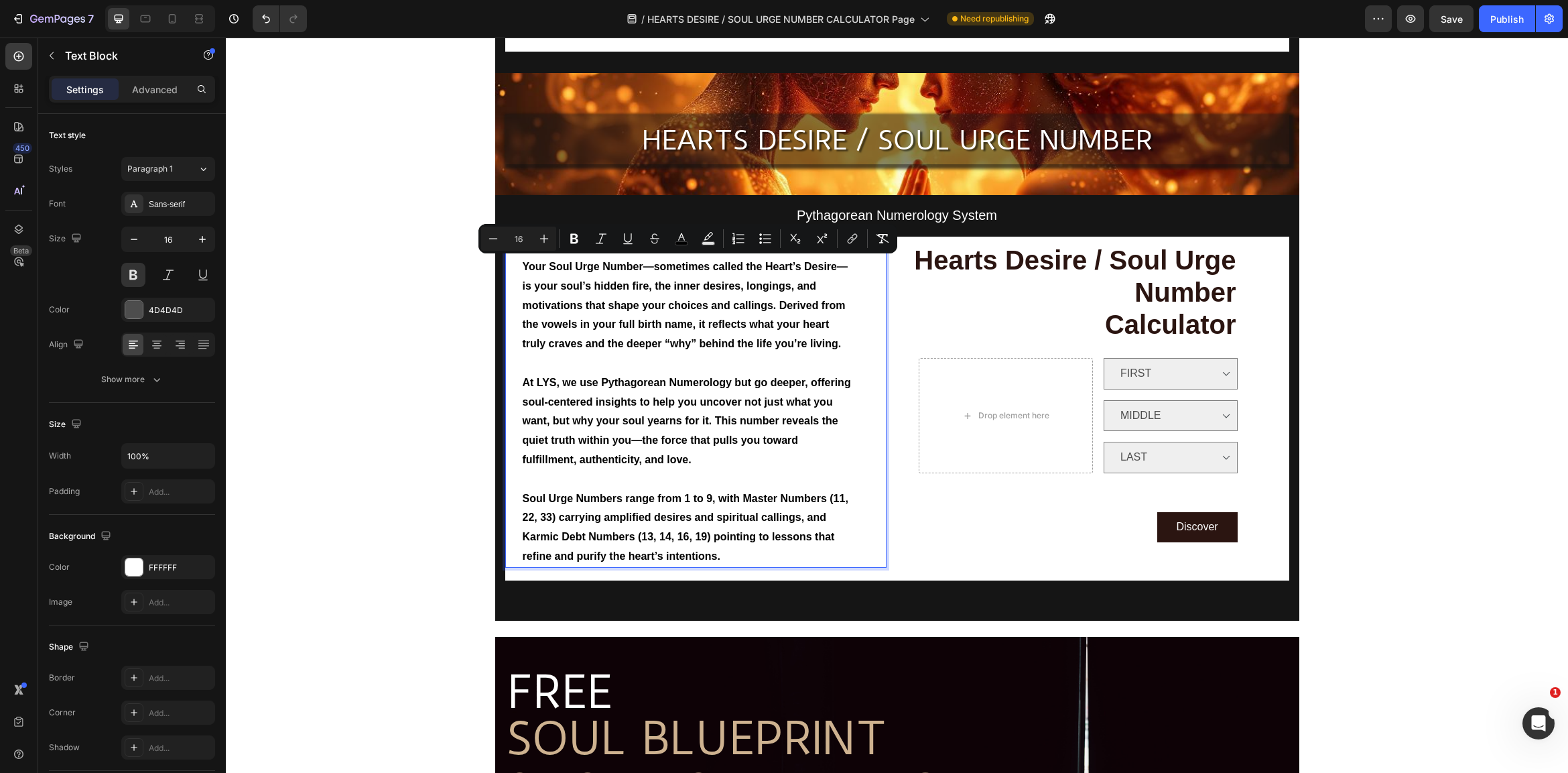
click at [657, 492] on span "Soul Urge Numbers range from 1 to 9, with Master Numbers (11, 22, 33) carrying …" at bounding box center [685, 527] width 325 height 69
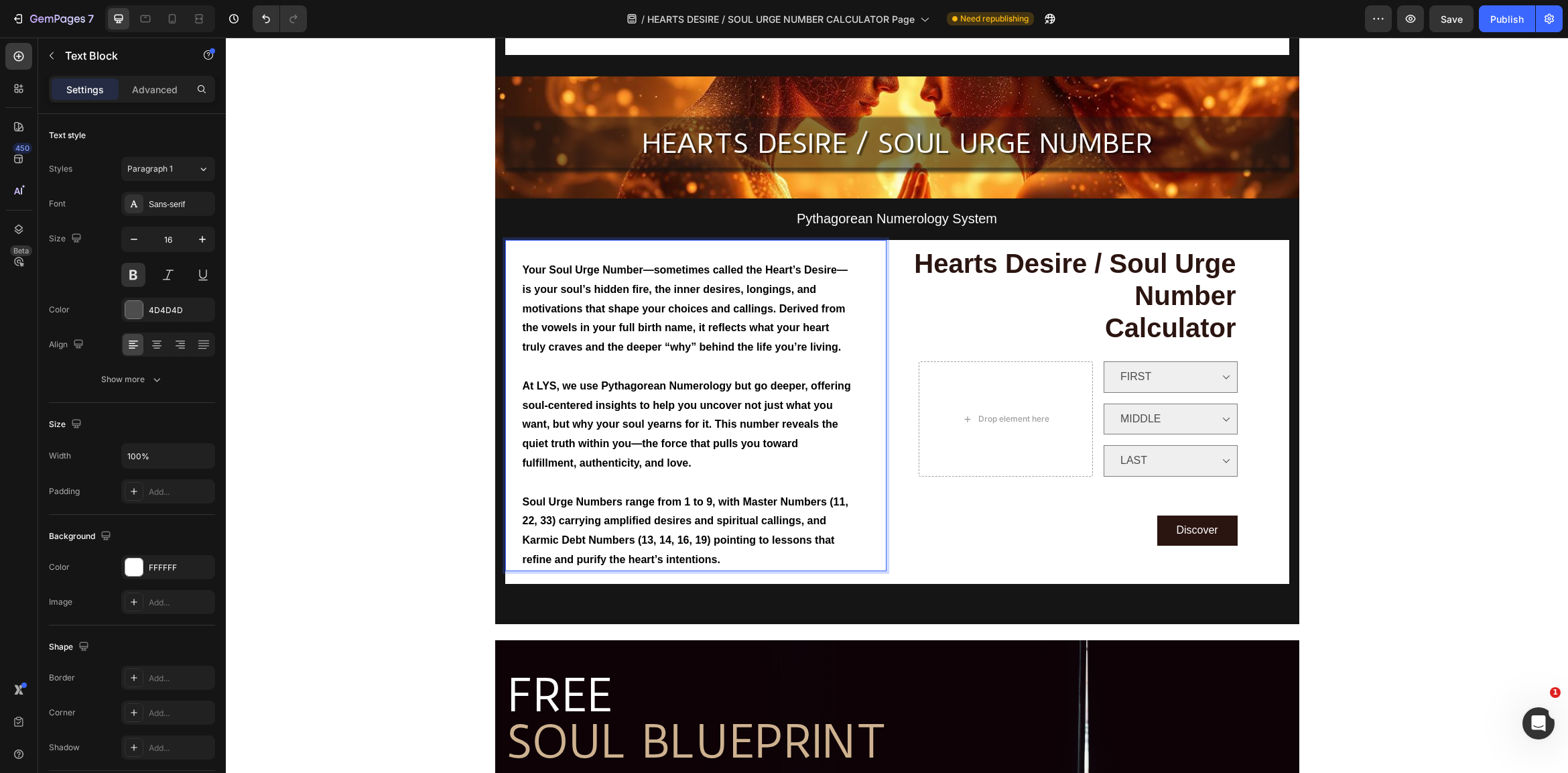
click at [742, 551] on p "Soul Urge Numbers range from 1 to 9, with Master Numbers (11, 22, 33) carrying …" at bounding box center [687, 530] width 330 height 77
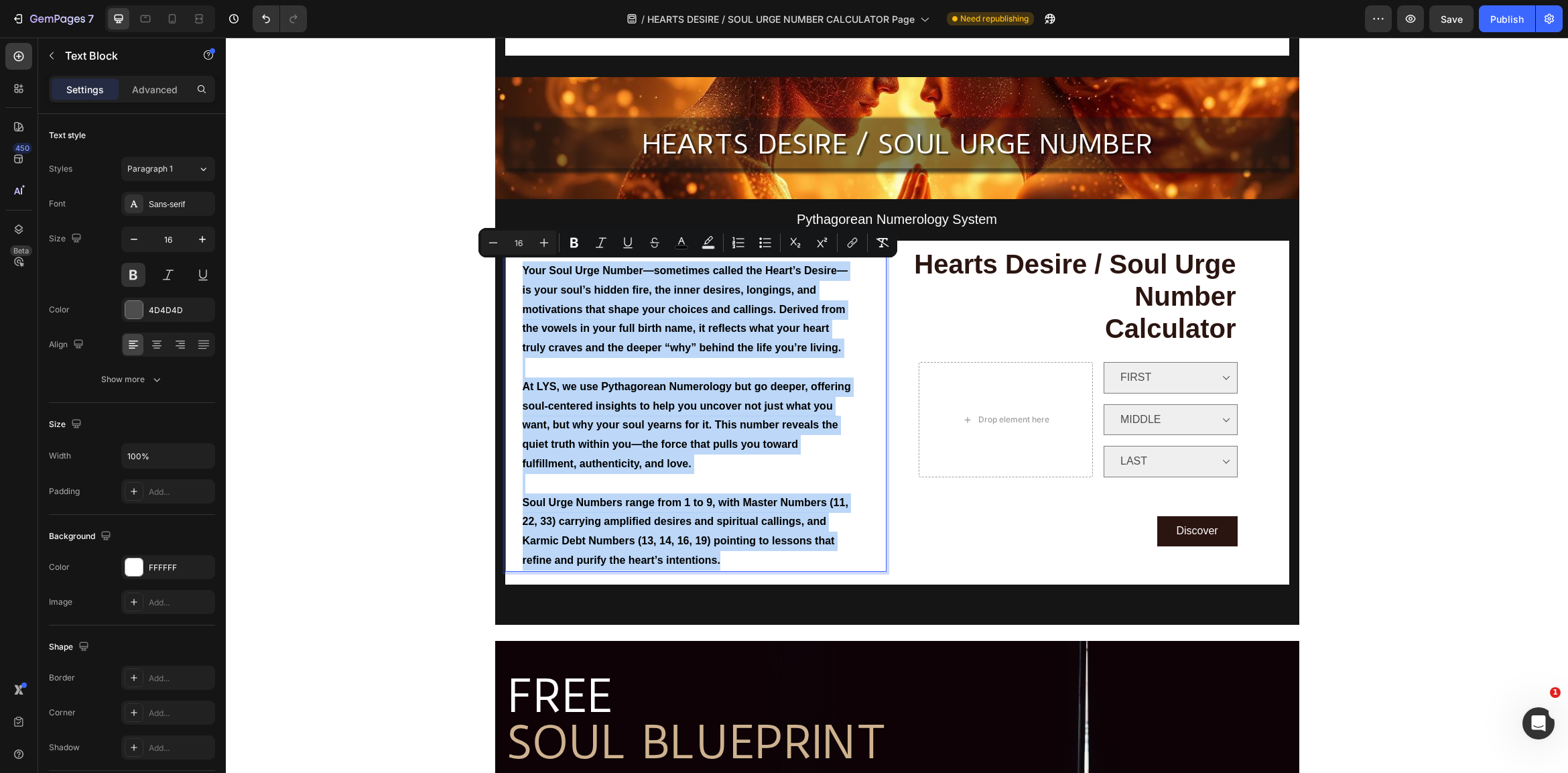
drag, startPoint x: 742, startPoint y: 551, endPoint x: 455, endPoint y: 271, distance: 401.0
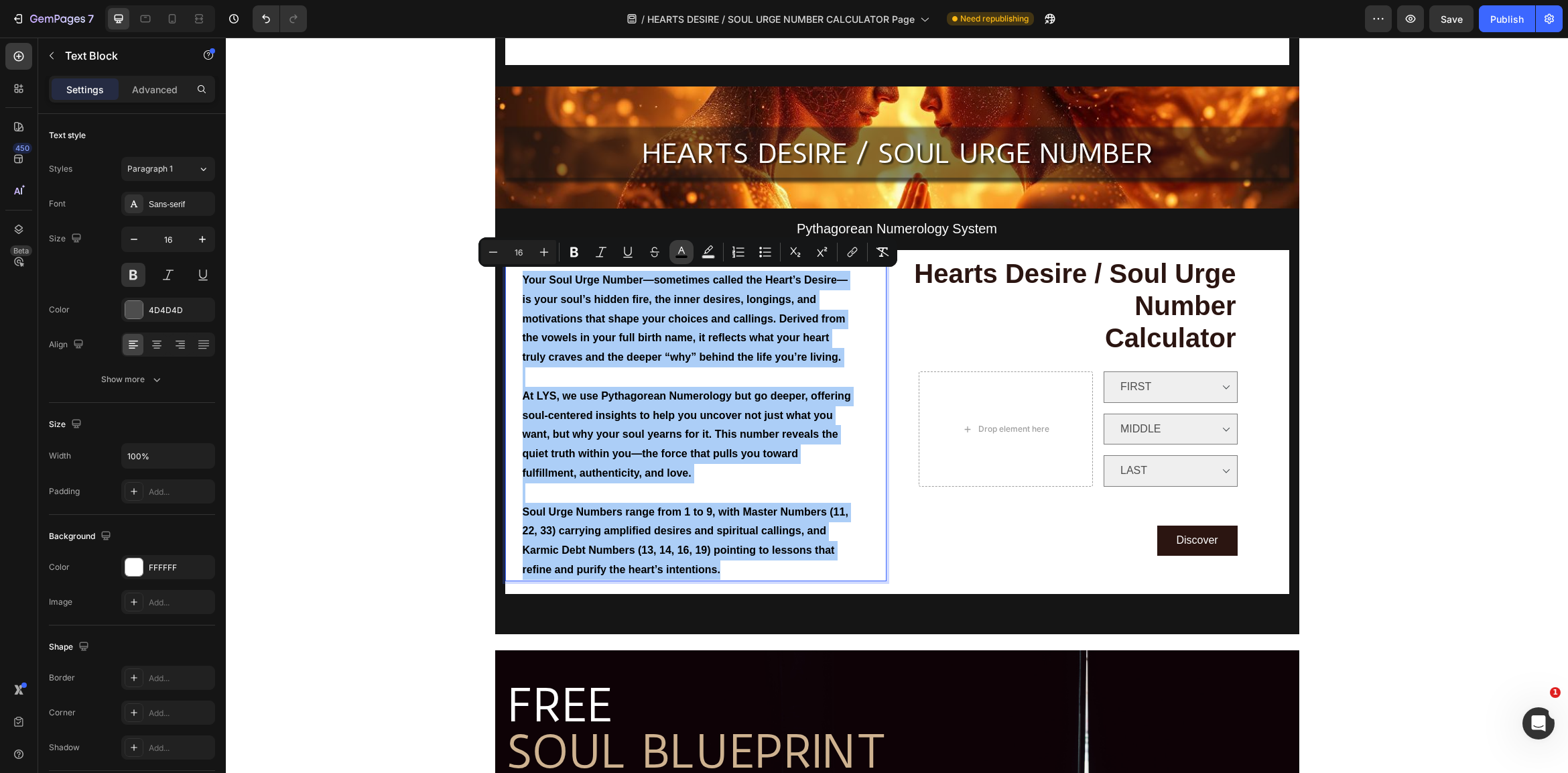
click at [680, 251] on icon "Editor contextual toolbar" at bounding box center [681, 252] width 14 height 14
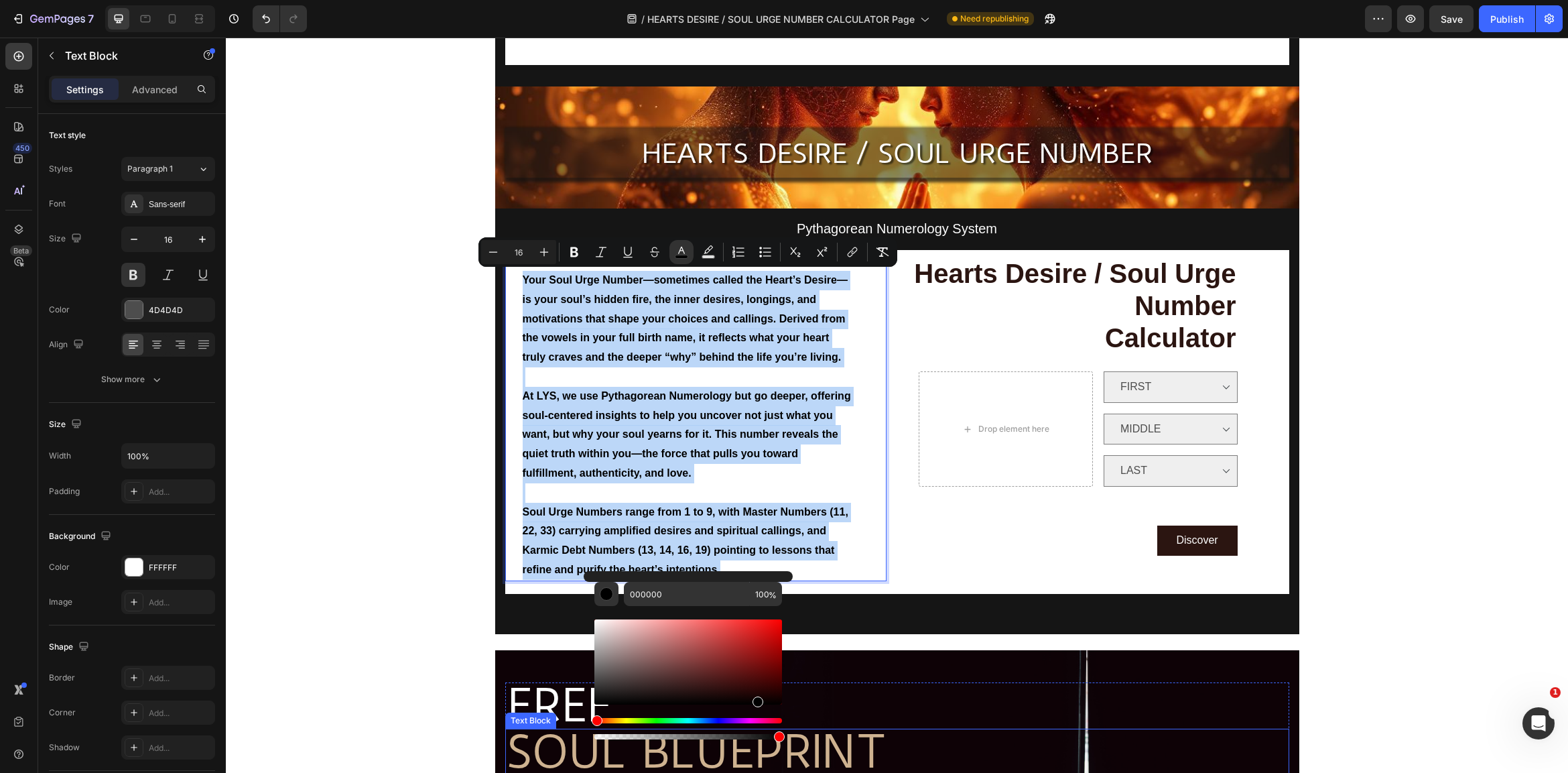
drag, startPoint x: 878, startPoint y: 714, endPoint x: 806, endPoint y: 754, distance: 82.4
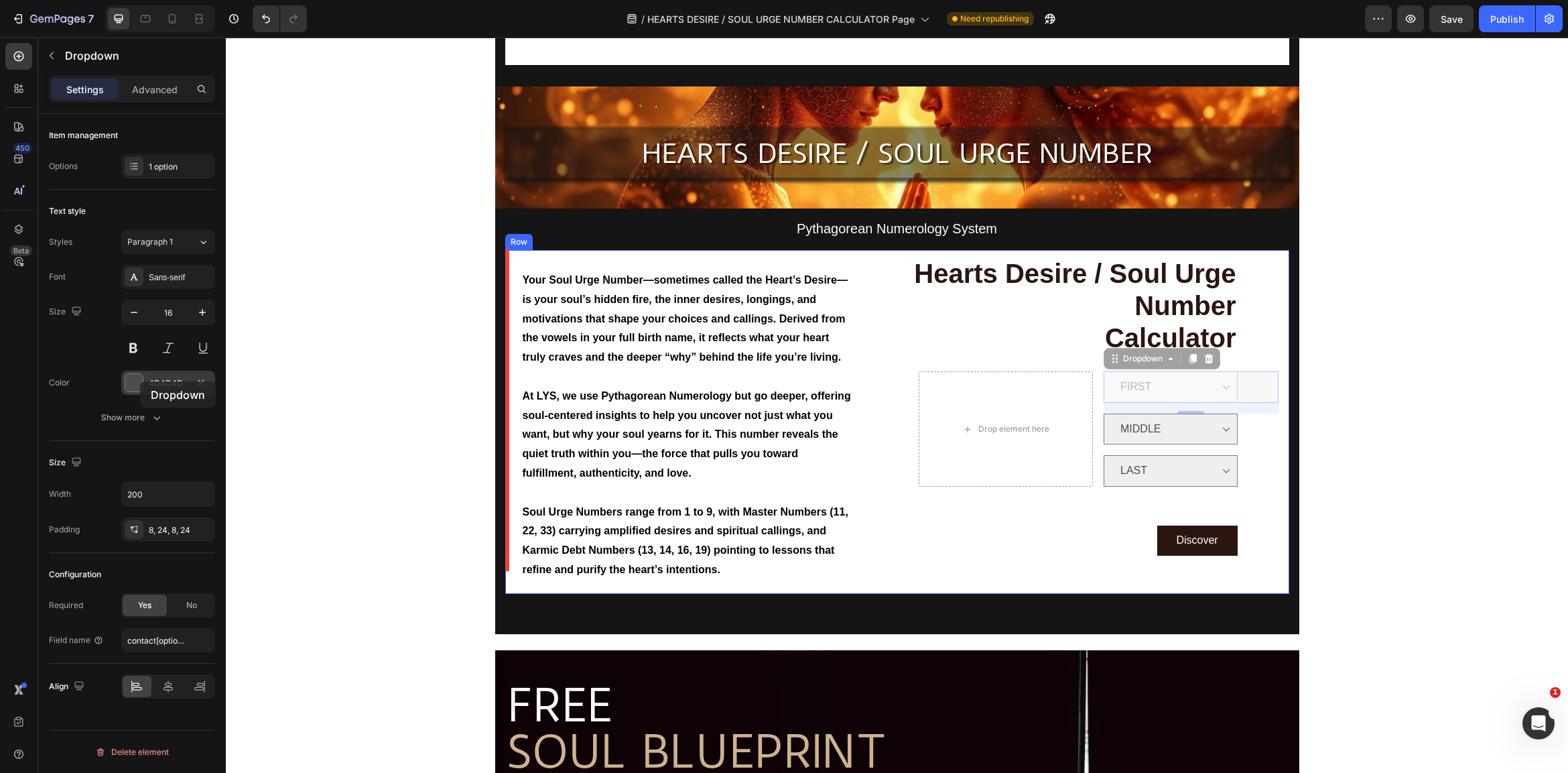
drag, startPoint x: -86, startPoint y: 344, endPoint x: 135, endPoint y: 386, distance: 225.0
click at [135, 386] on div at bounding box center [134, 383] width 18 height 18
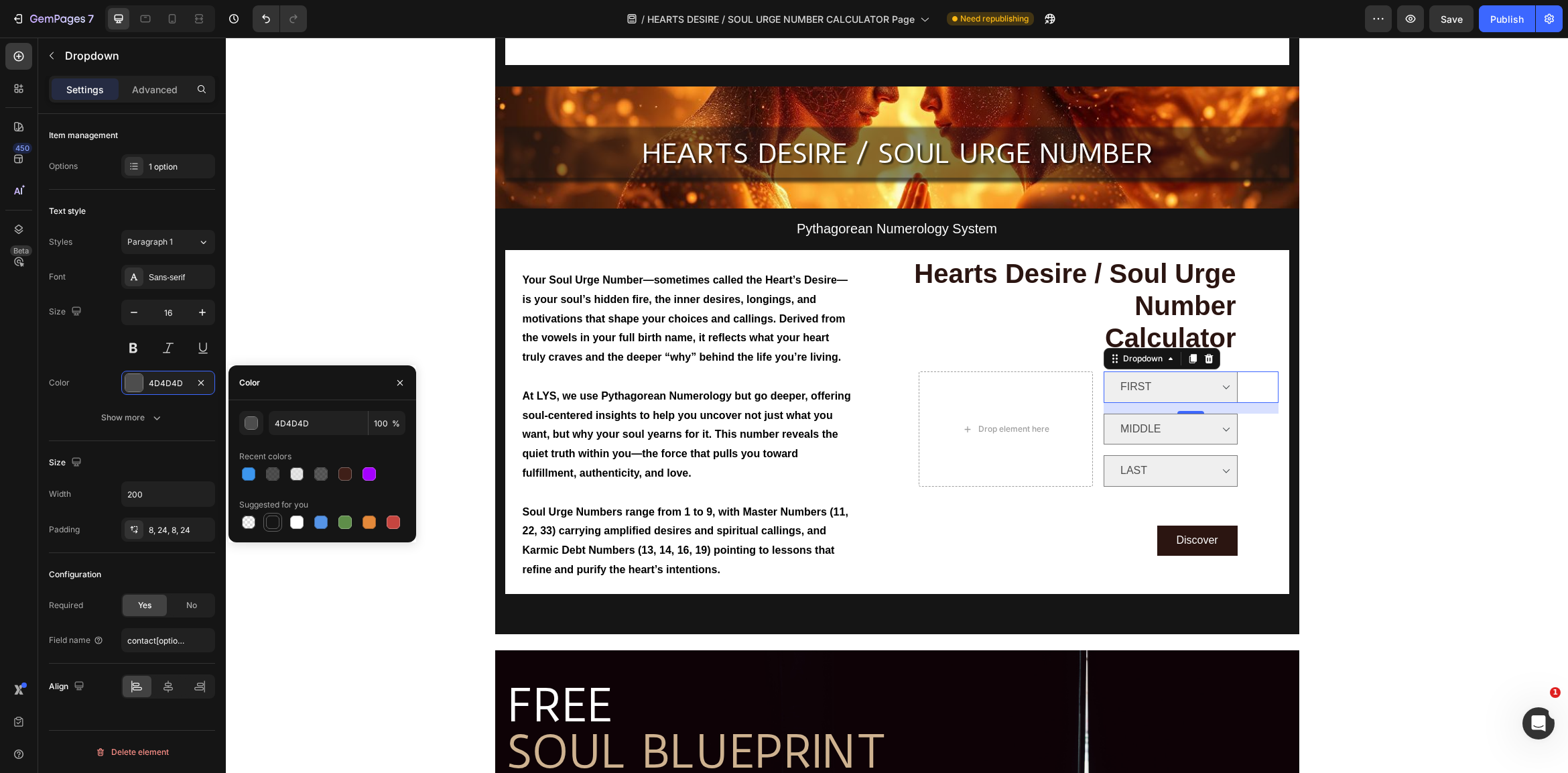
click at [269, 524] on div at bounding box center [273, 523] width 14 height 14
type input "151515"
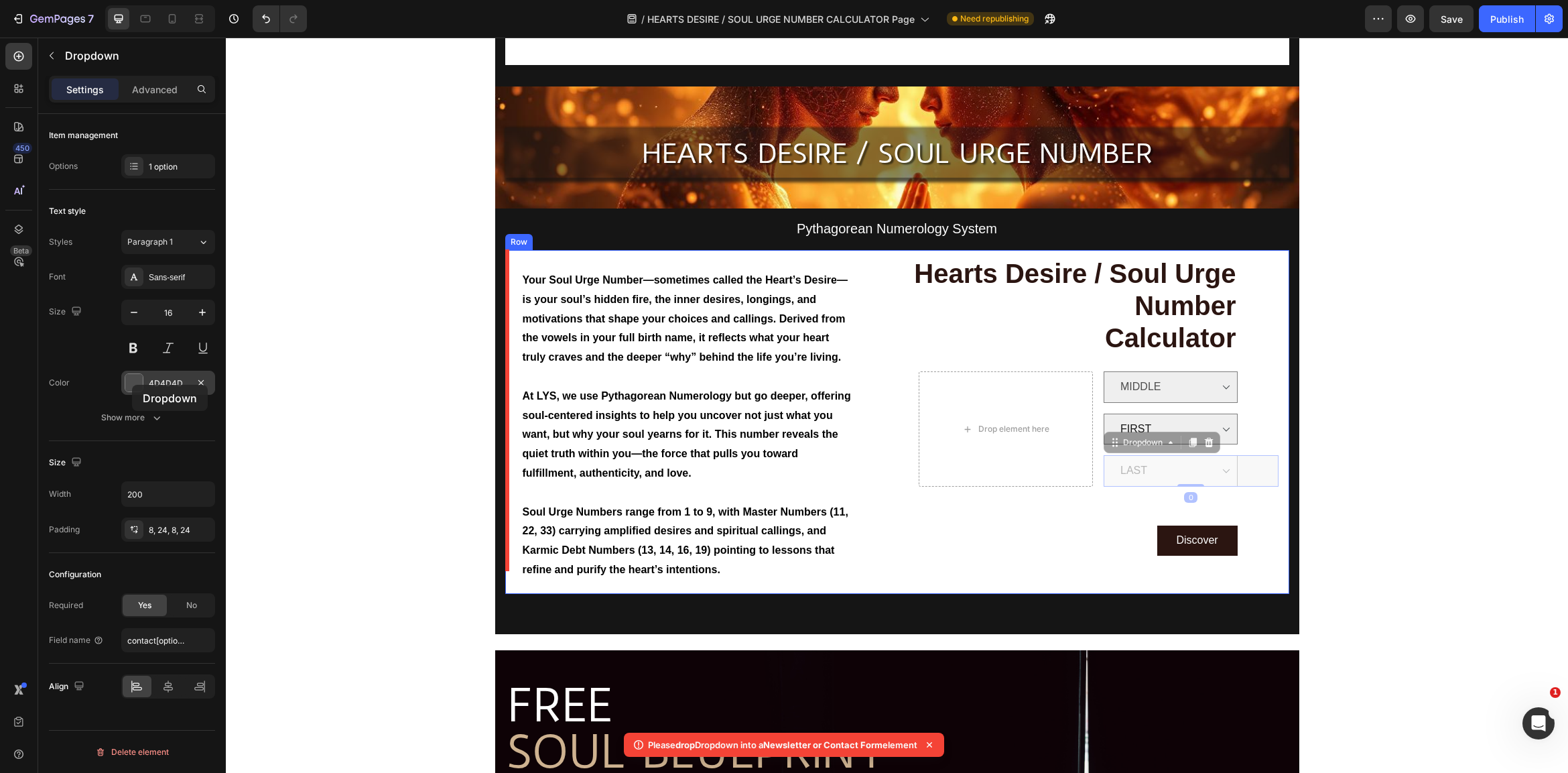
drag, startPoint x: -94, startPoint y: 347, endPoint x: 133, endPoint y: 381, distance: 229.5
click at [133, 381] on div at bounding box center [134, 383] width 18 height 18
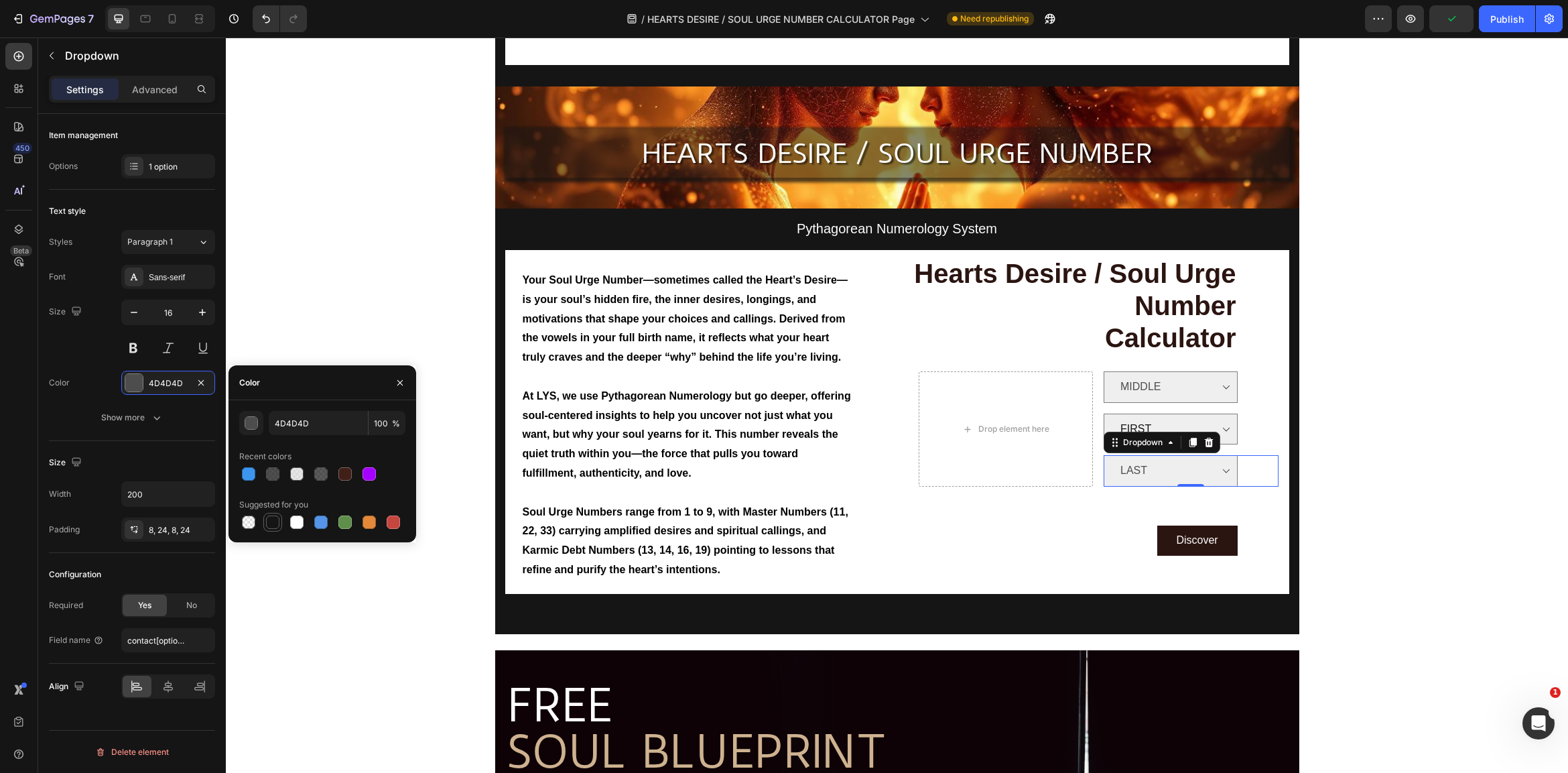
click at [271, 524] on div at bounding box center [273, 523] width 14 height 14
type input "151515"
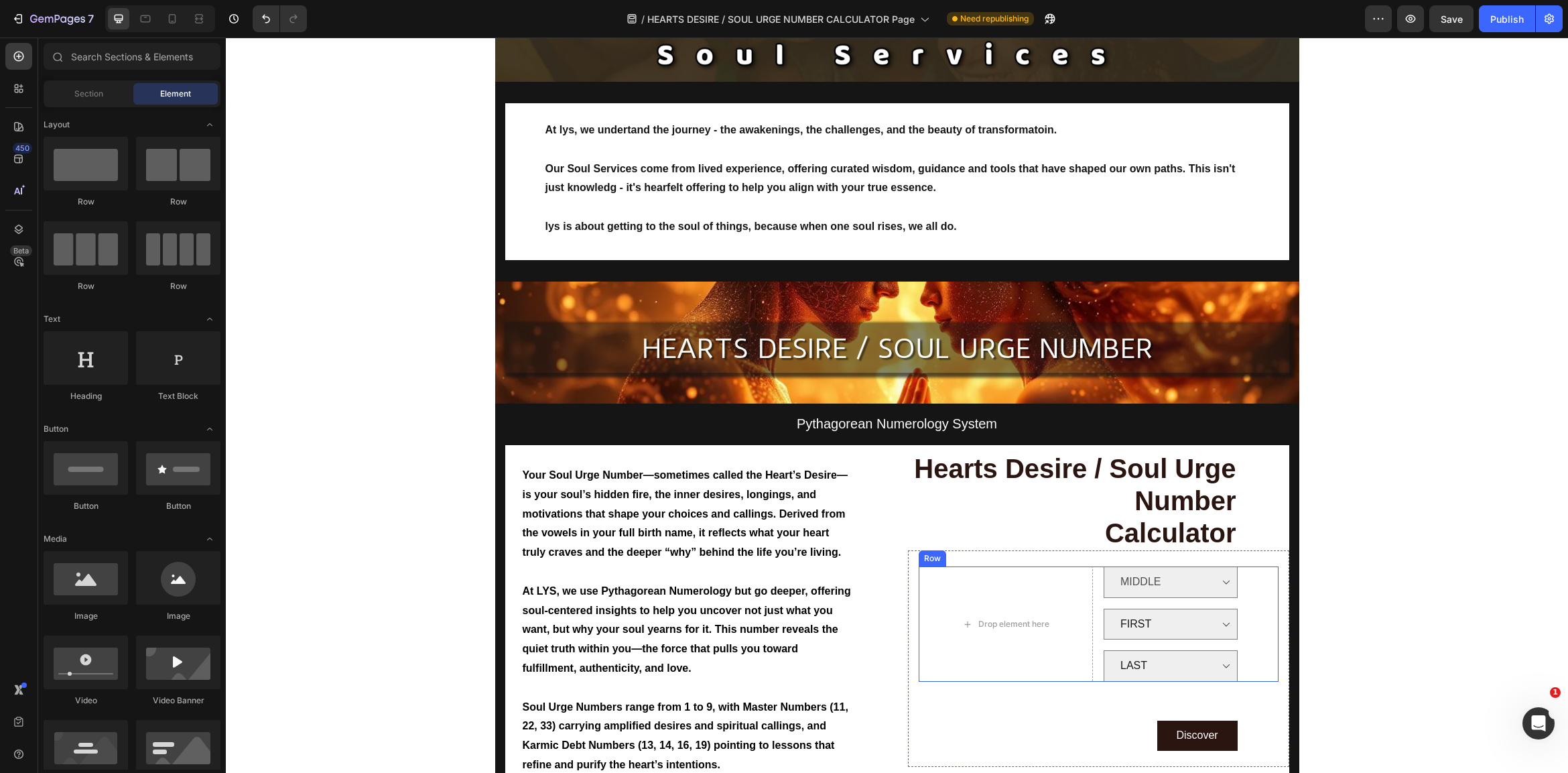
scroll to position [200, 0]
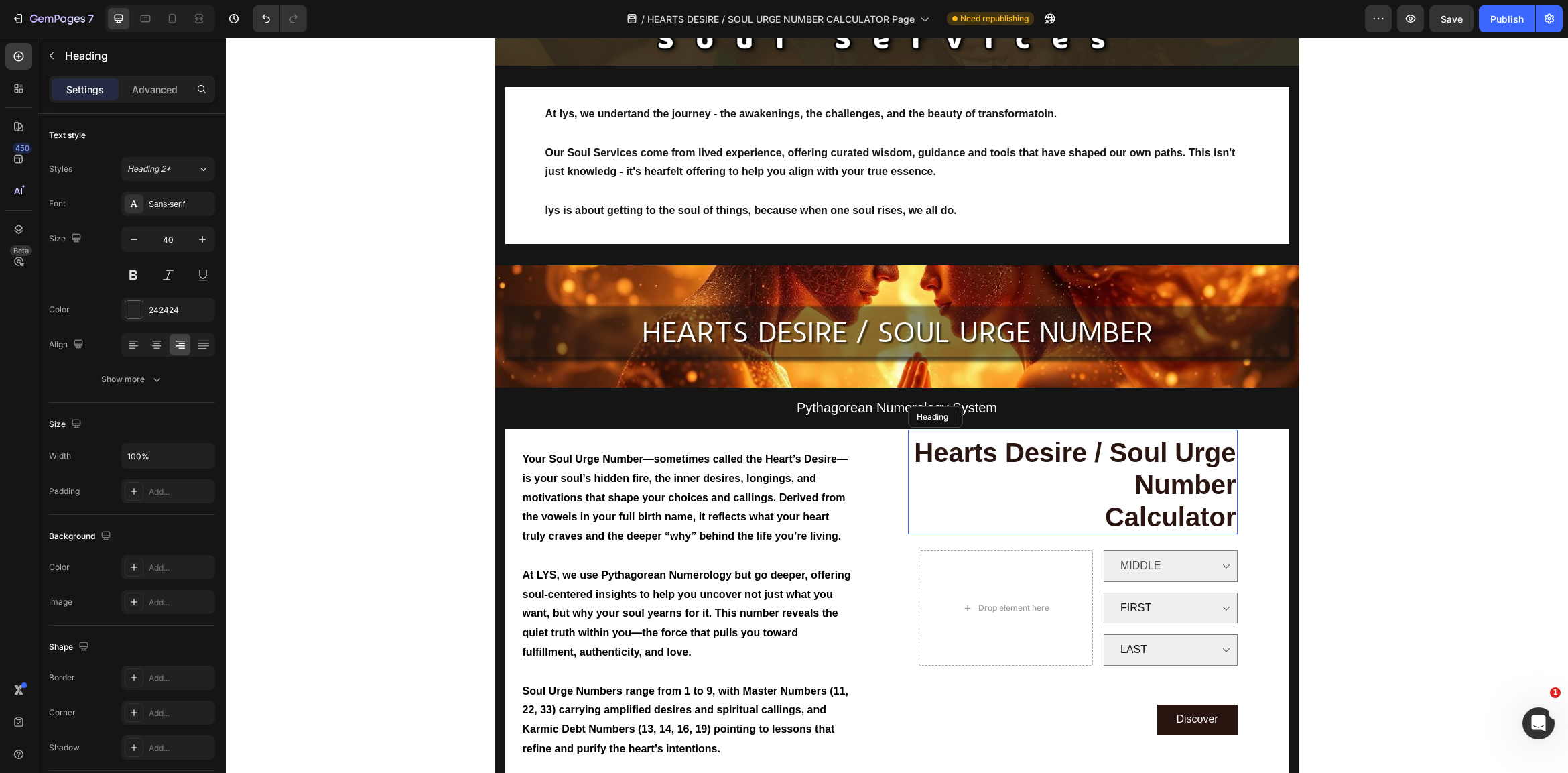
click at [1084, 446] on span "Hearts Desire / Soul Urge Number" at bounding box center [1075, 468] width 321 height 62
click at [1084, 450] on span "Hearts Desire / Soul Urge Number" at bounding box center [1075, 468] width 321 height 62
drag, startPoint x: 1079, startPoint y: 448, endPoint x: 937, endPoint y: 459, distance: 142.4
click at [925, 455] on span "Hearts Desire / Soul Urge Number" at bounding box center [1075, 468] width 321 height 62
drag, startPoint x: 1107, startPoint y: 457, endPoint x: 1102, endPoint y: 453, distance: 6.4
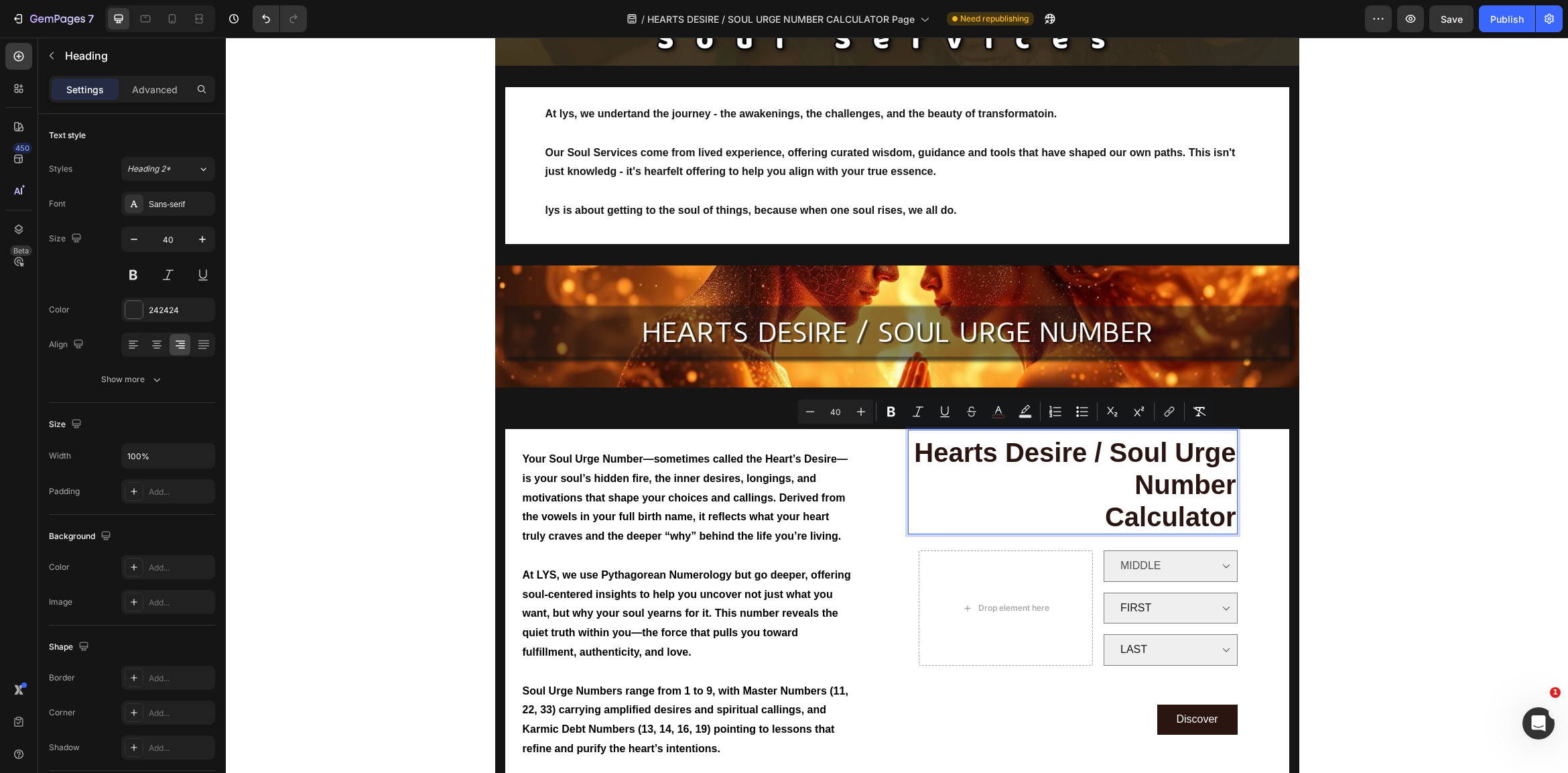
click at [1107, 457] on span "Hearts Desire / Soul Urge Number" at bounding box center [1075, 468] width 321 height 62
click at [1076, 454] on span "Hearts Desire / Soul Urge Number" at bounding box center [1075, 468] width 321 height 62
drag, startPoint x: 1078, startPoint y: 453, endPoint x: 911, endPoint y: 457, distance: 167.0
click at [914, 457] on span "Hearts Desire / Soul Urge Number" at bounding box center [1075, 468] width 321 height 62
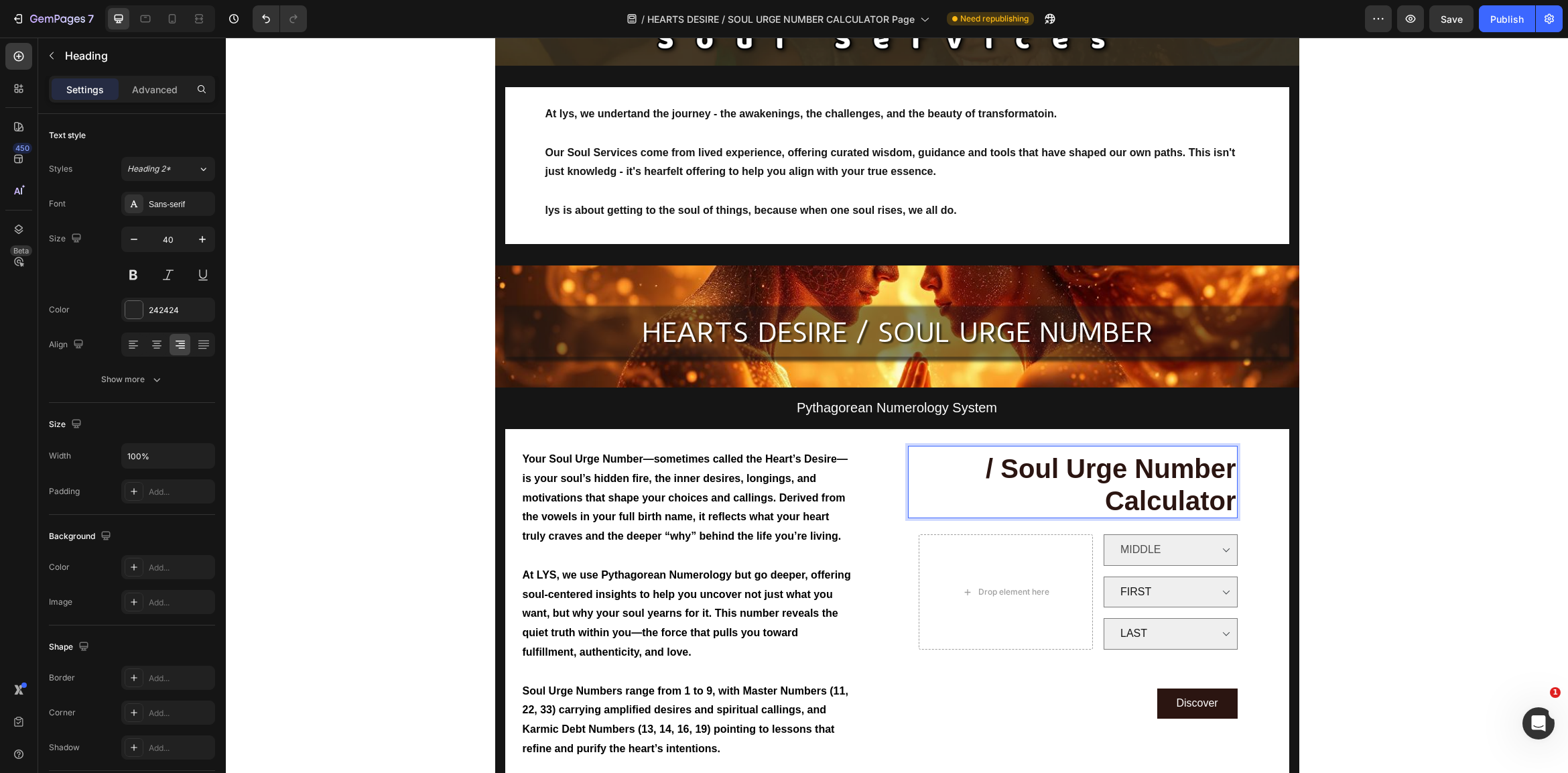
click at [1130, 461] on span "/ Soul Urge Number" at bounding box center [1110, 468] width 249 height 30
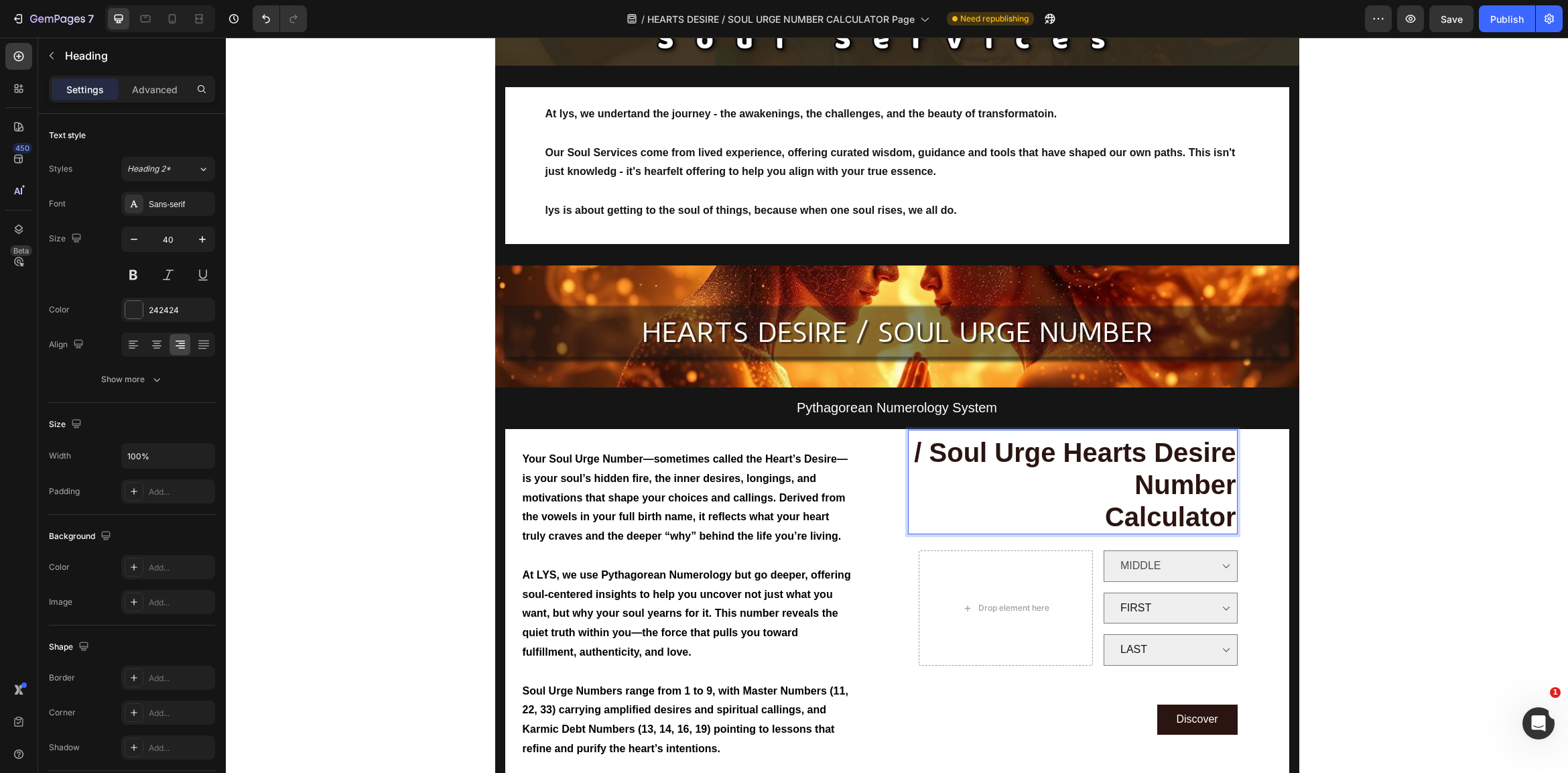
click at [1013, 451] on span "/ Soul Urge Hearts Desire Number" at bounding box center [1075, 468] width 321 height 62
click at [1061, 448] on span "Soul Urge Hearts Desire Number" at bounding box center [1083, 468] width 307 height 62
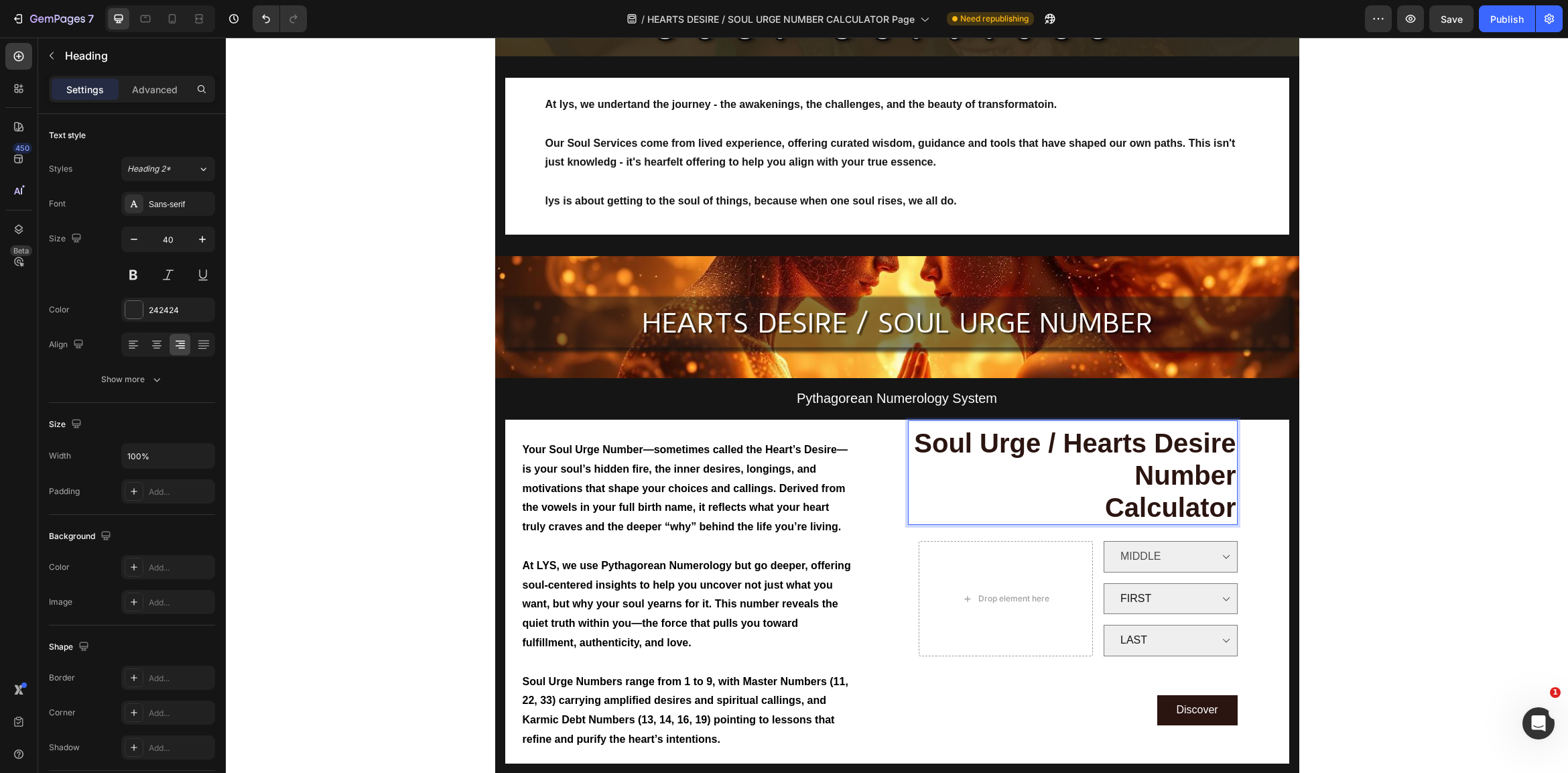
scroll to position [213, 0]
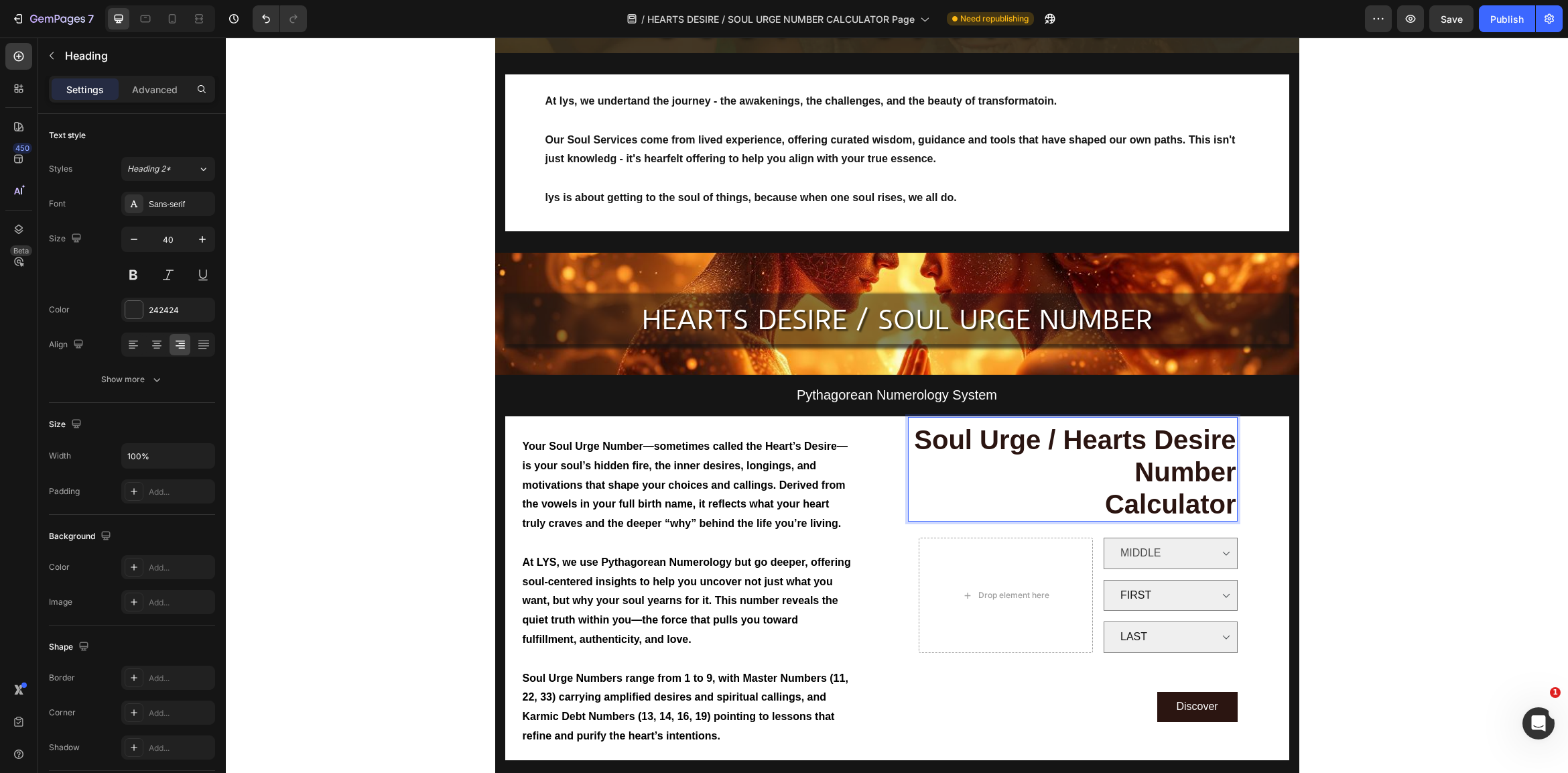
click at [1064, 438] on span "Soul Urge / Hearts Desire Number" at bounding box center [1075, 456] width 321 height 62
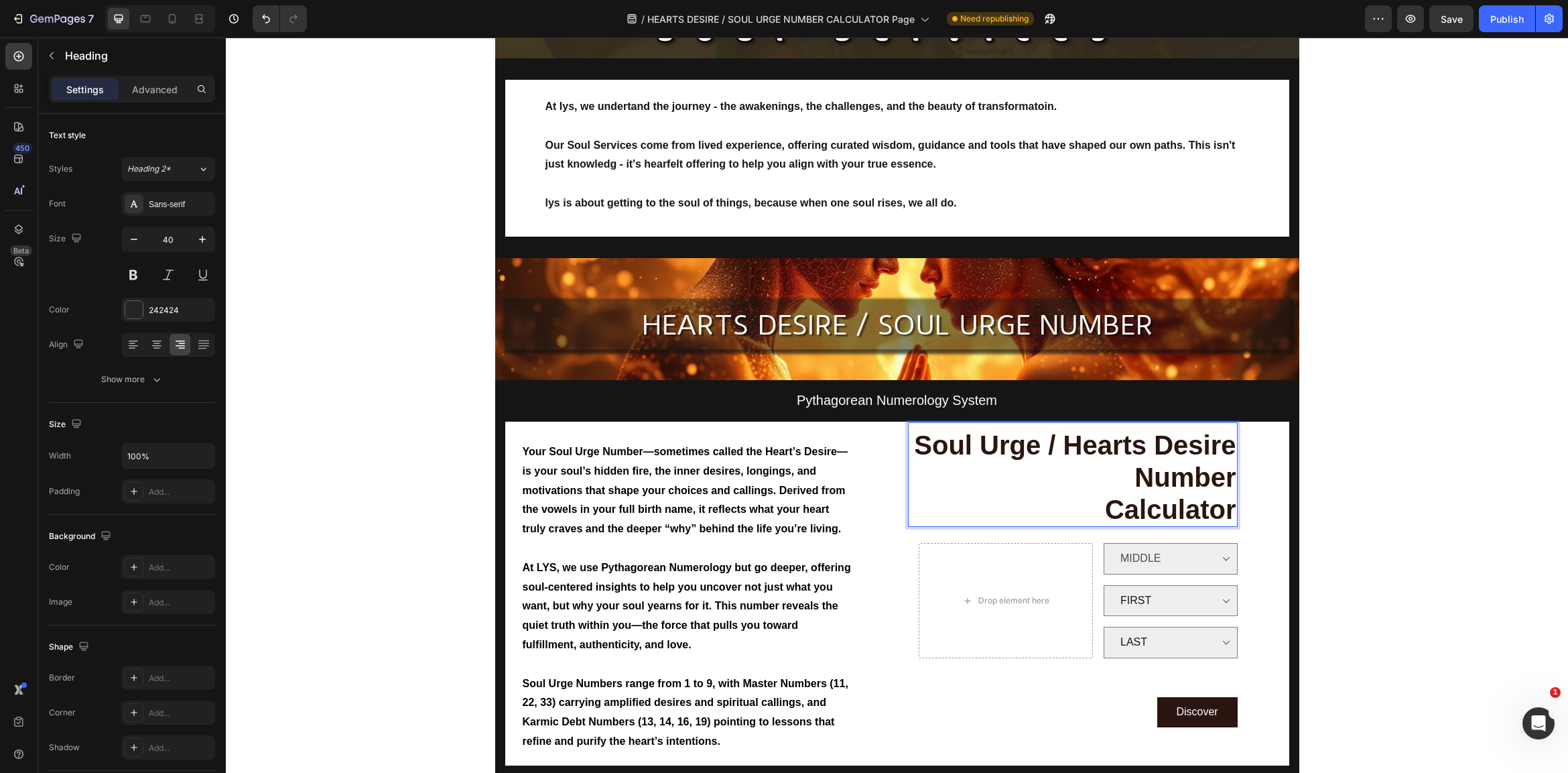
scroll to position [208, 0]
click at [1128, 438] on span "Soul Urge / Hearts Desire Number" at bounding box center [1075, 460] width 321 height 62
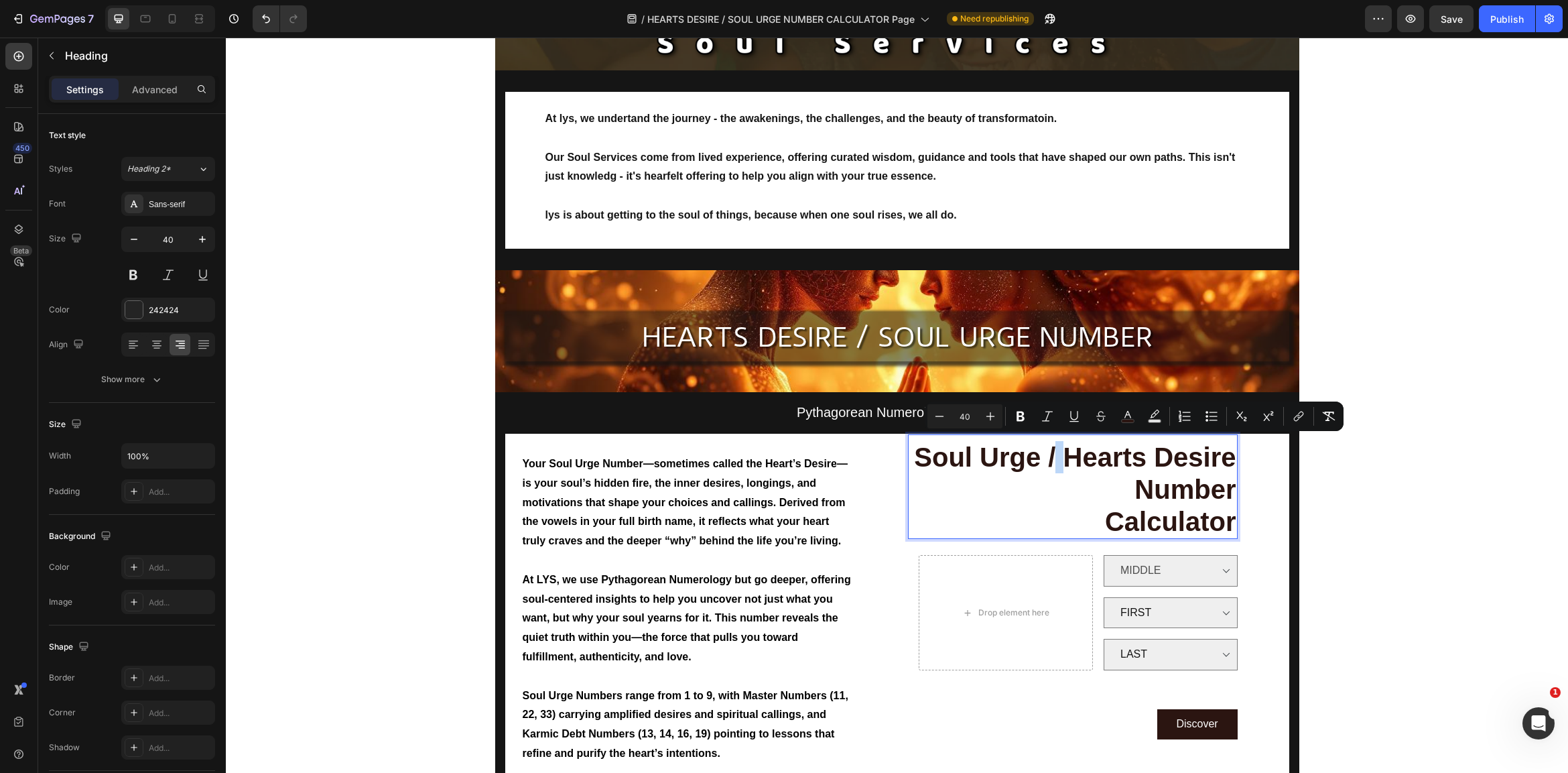
scroll to position [194, 0]
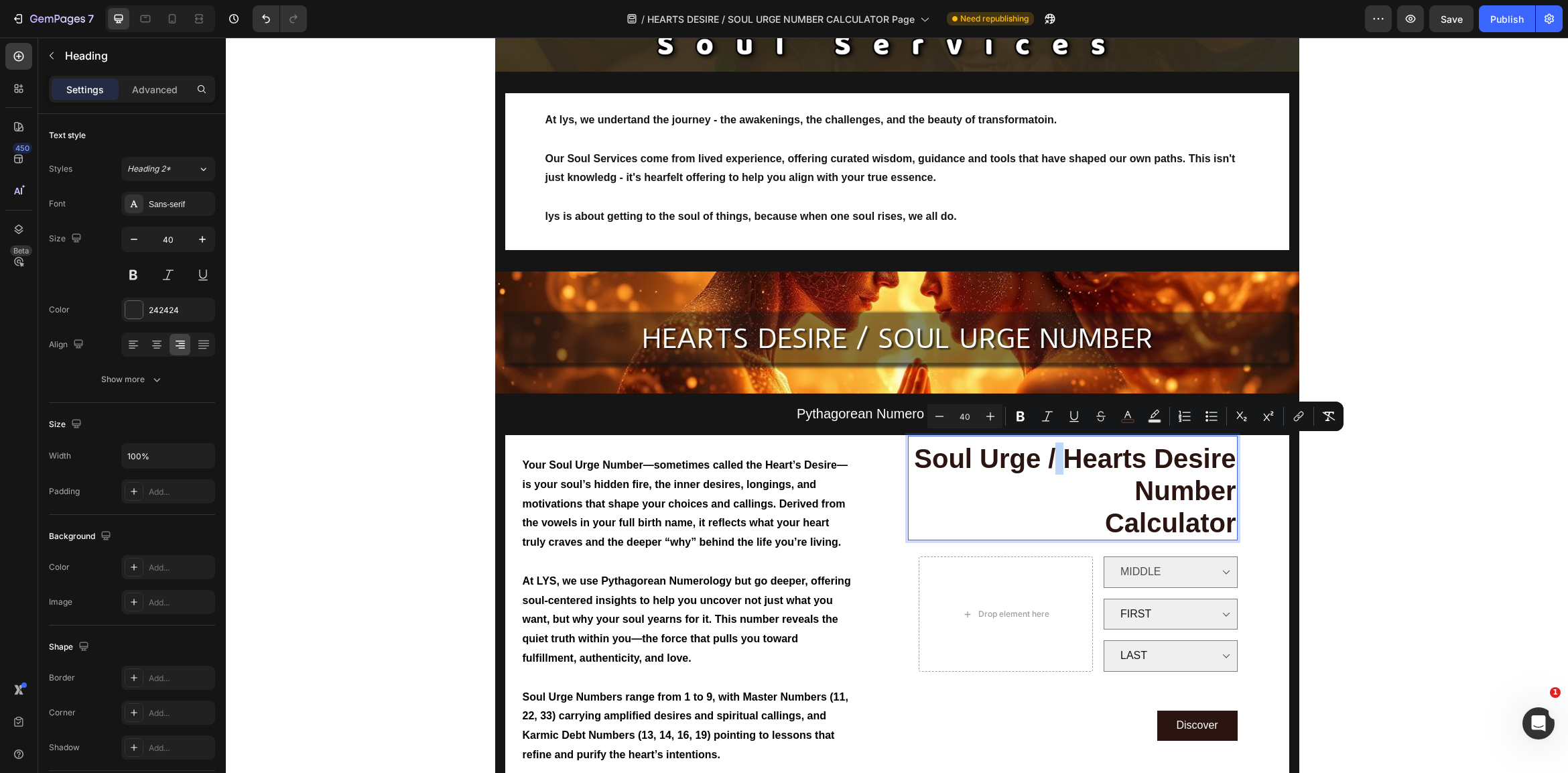
click at [1128, 444] on span "Soul Urge / Hearts Desire Number" at bounding box center [1075, 474] width 321 height 62
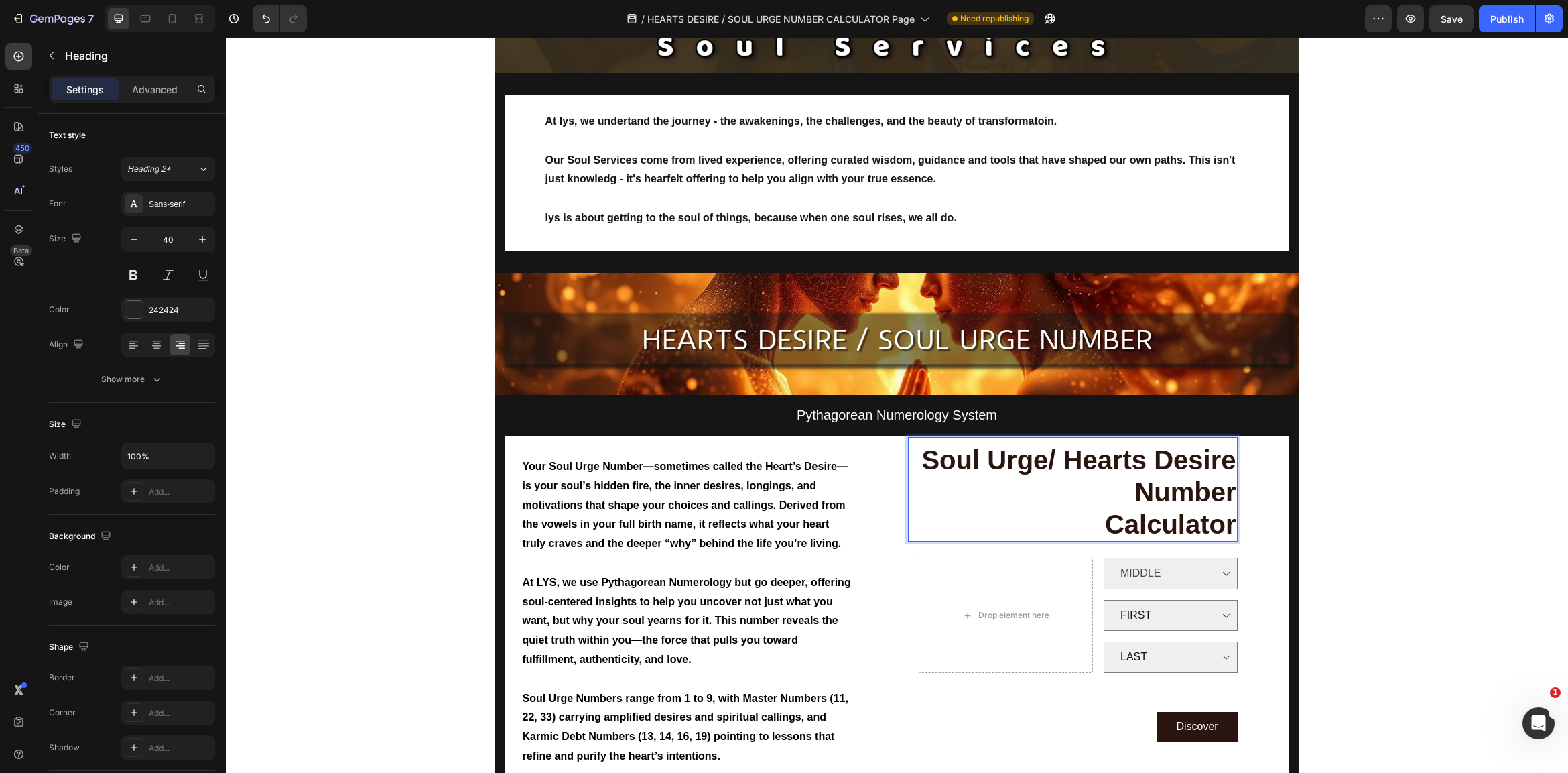
scroll to position [195, 0]
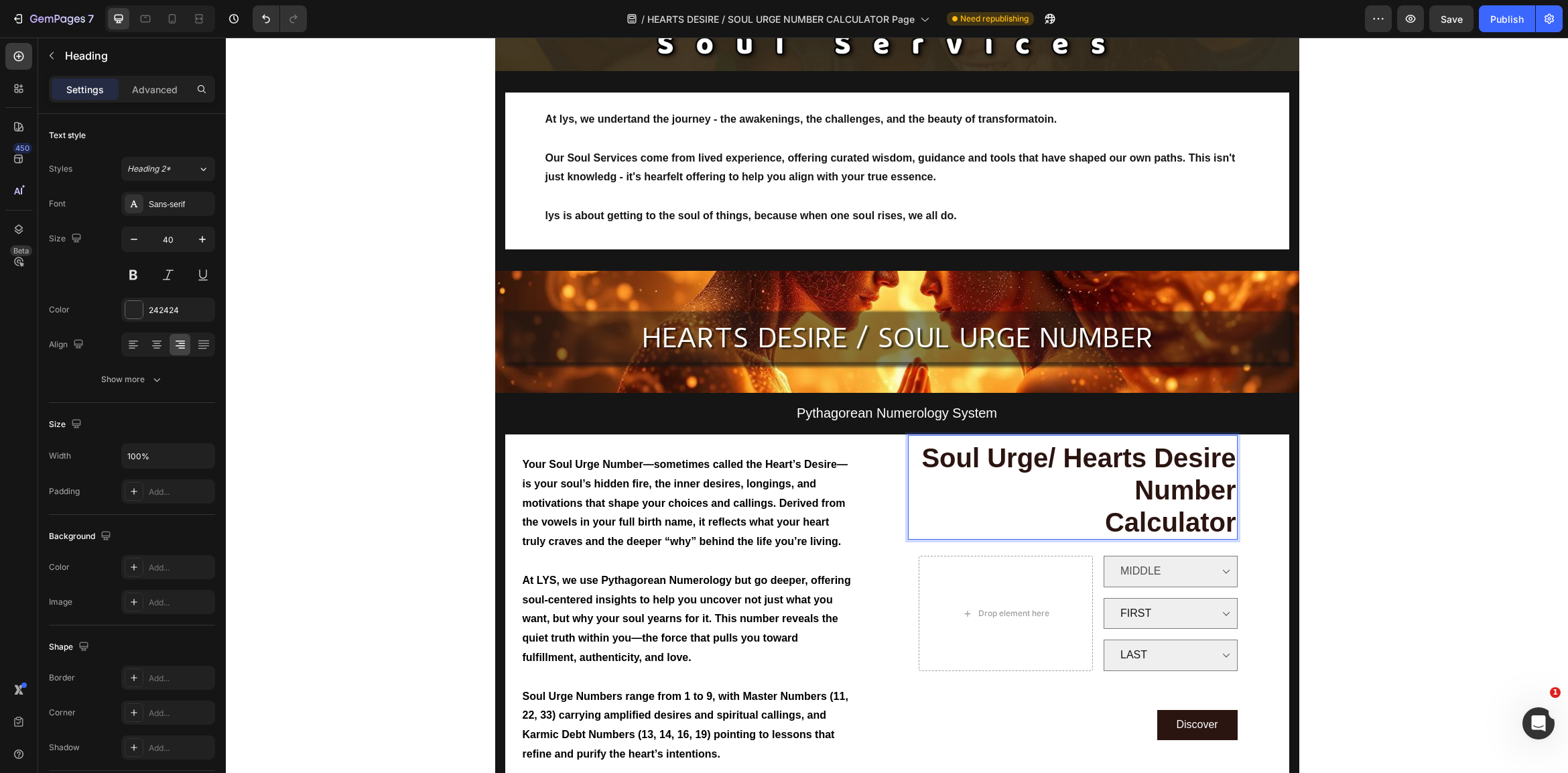
click at [1058, 453] on span "Soul Urge/ Hearts Desire Number" at bounding box center [1078, 473] width 315 height 62
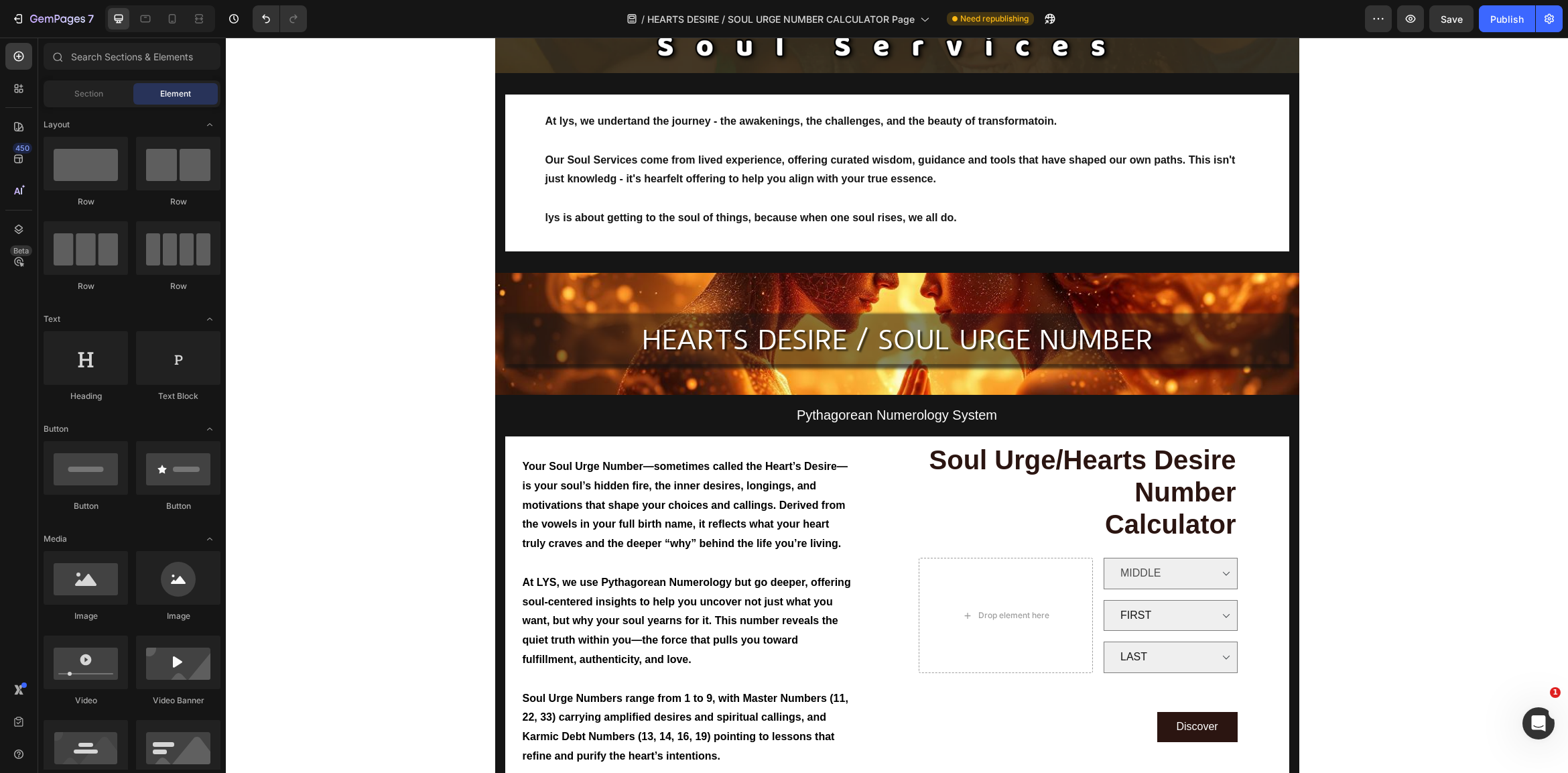
scroll to position [194, 0]
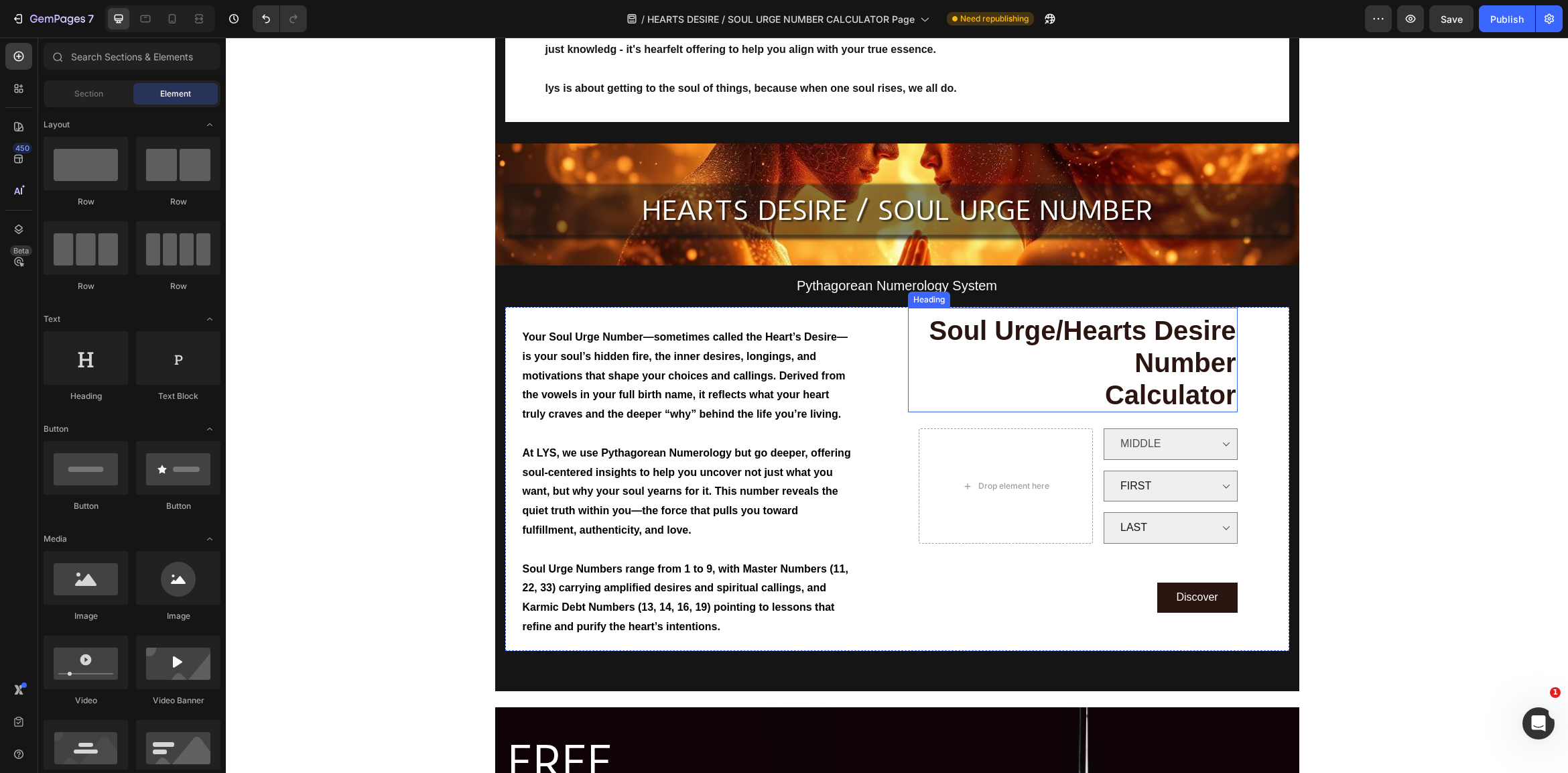
scroll to position [323, 0]
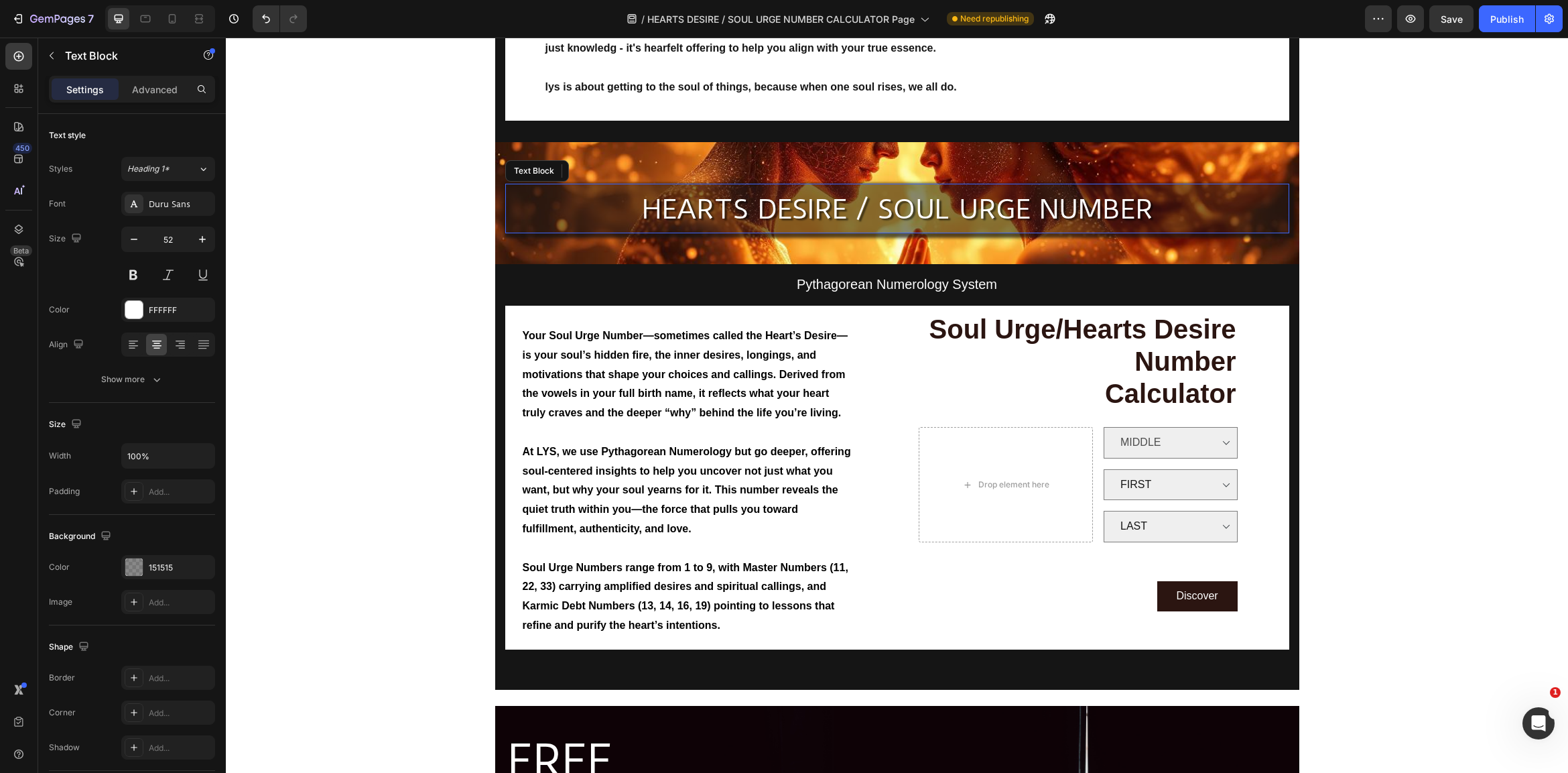
click at [863, 204] on span "HEARTS DESIRE / SOUL URGE NUMBER" at bounding box center [897, 209] width 511 height 33
click at [865, 209] on span "HEARTS DESIRE / SOUL URGE NUMBER" at bounding box center [897, 209] width 511 height 33
click at [866, 209] on span "HEARTS DESIRE / SOUL URGE NUMBER" at bounding box center [897, 209] width 511 height 33
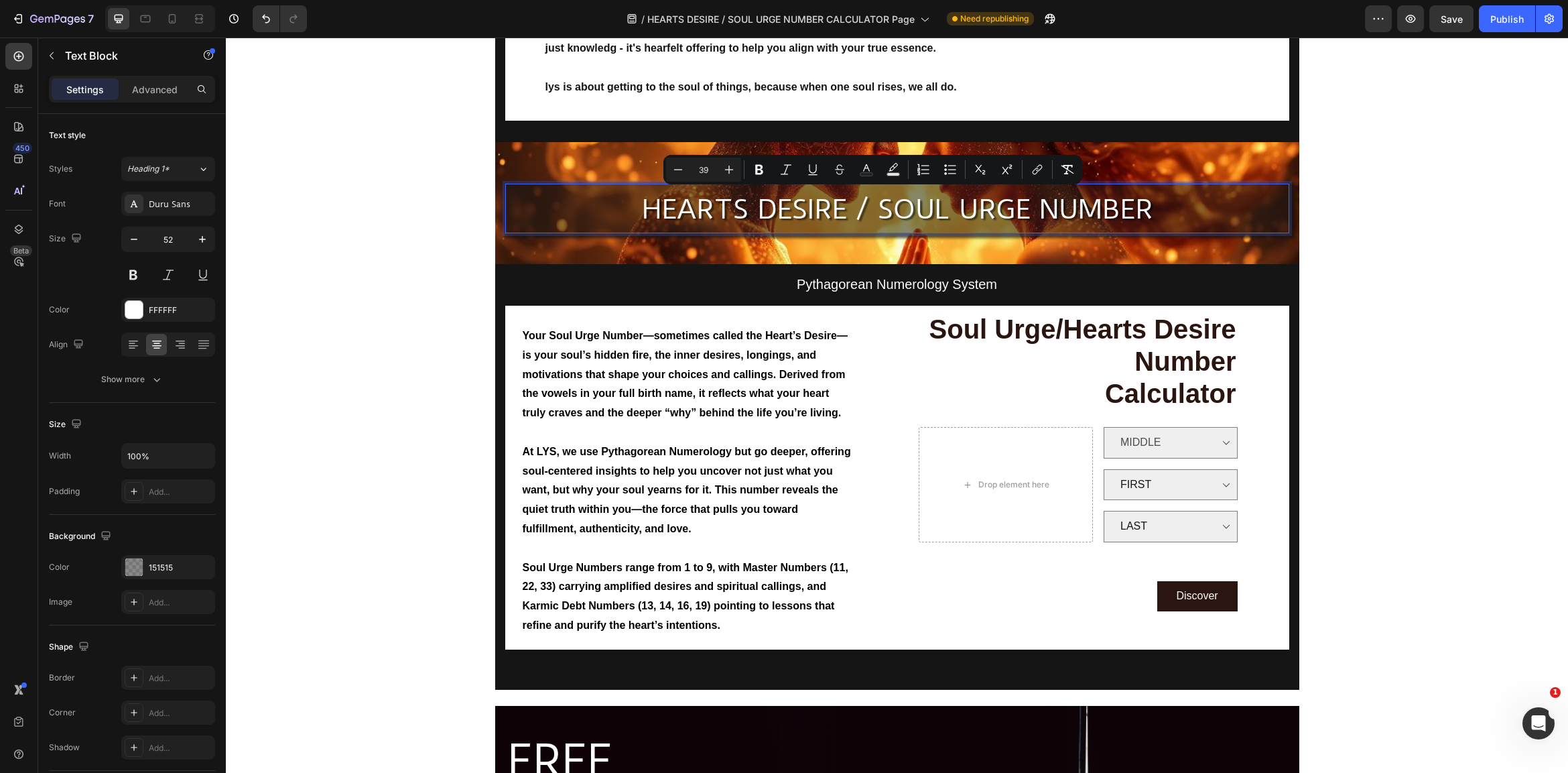
click at [852, 210] on span "HEARTS DESIRE / SOUL URGE NUMBER" at bounding box center [897, 209] width 511 height 33
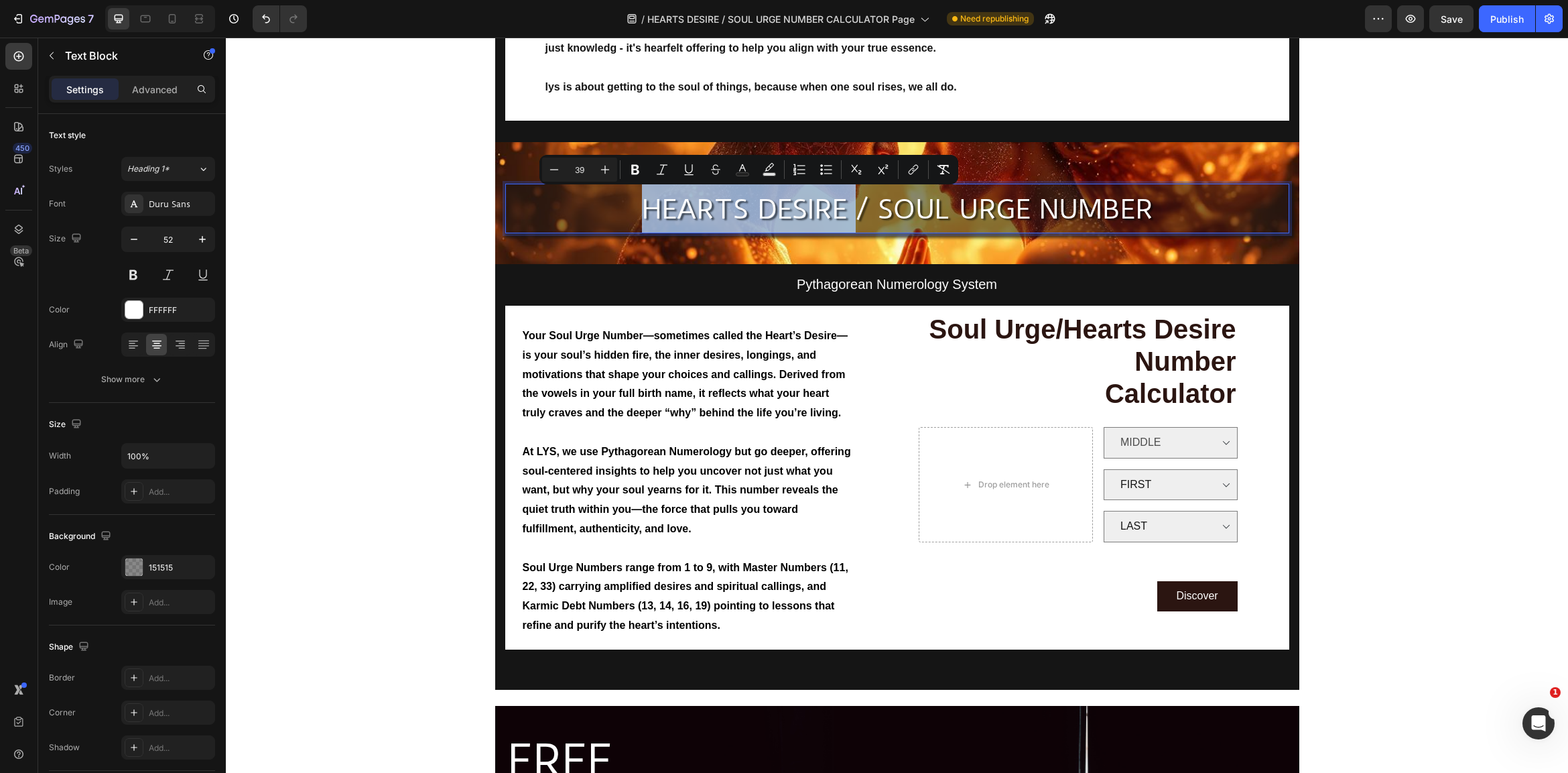
drag, startPoint x: 856, startPoint y: 206, endPoint x: 611, endPoint y: 200, distance: 245.1
click at [611, 200] on p "HEARTS DESIRE / SOUL URGE NUMBER" at bounding box center [897, 208] width 781 height 49
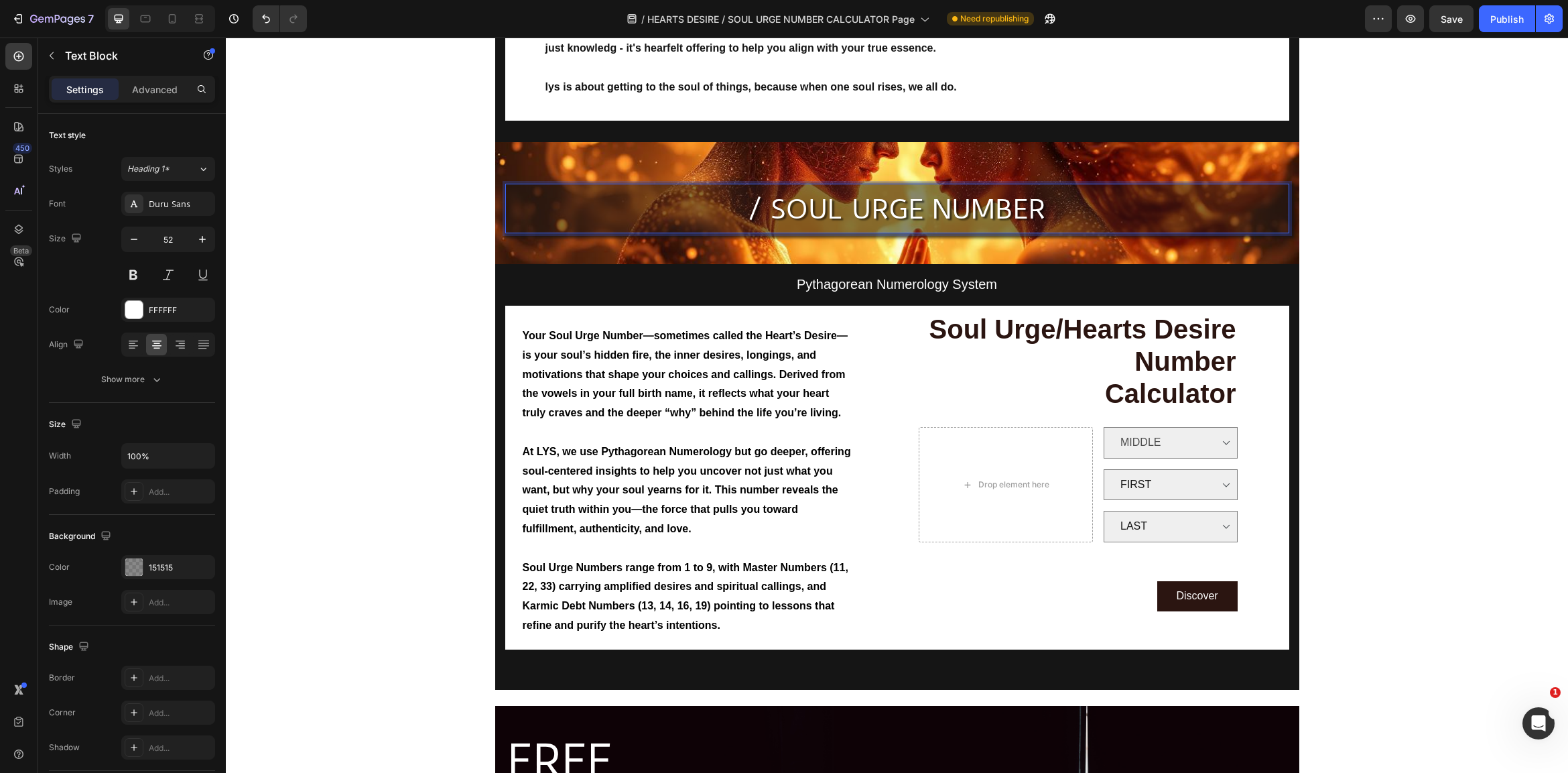
click at [928, 201] on span "/ SOUL URGE NUMBER" at bounding box center [896, 209] width 297 height 33
click at [825, 202] on span "/ SOUL URGE HEARTS DESIRE NUMBER" at bounding box center [897, 209] width 511 height 33
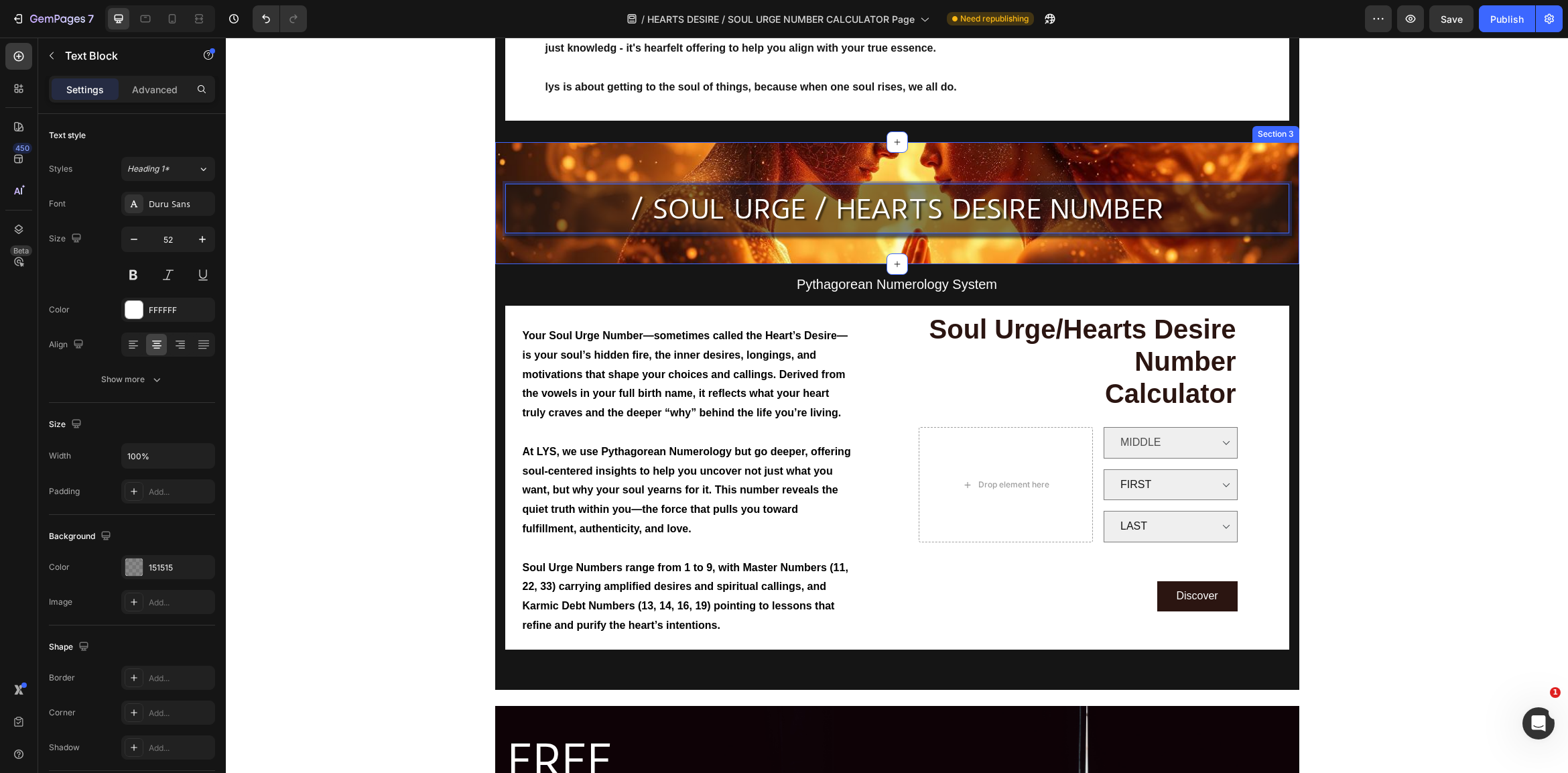
scroll to position [328, 0]
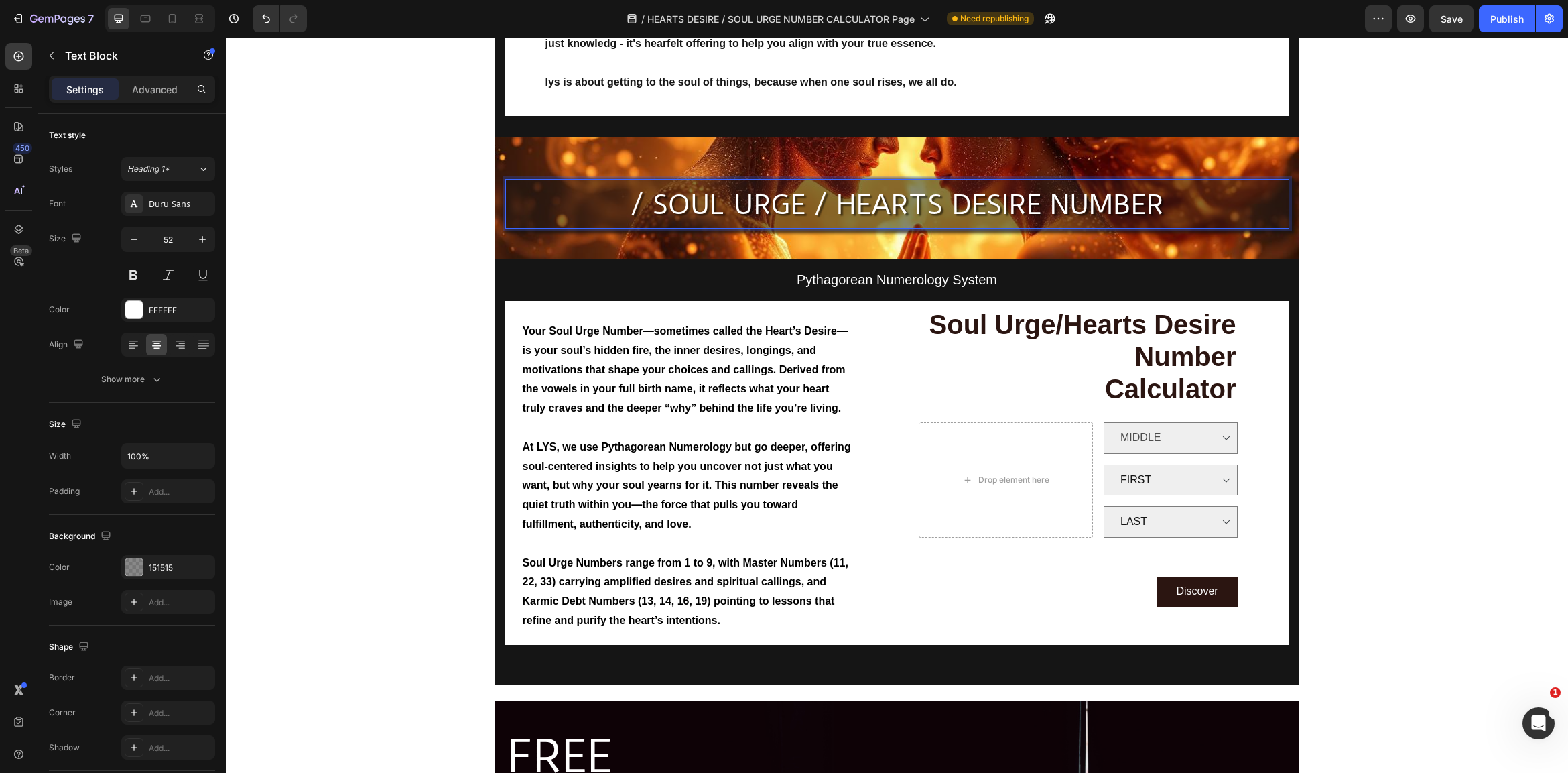
click at [655, 202] on span "/ SOUL URGE / HEARTS DESIRE NUMBER" at bounding box center [896, 204] width 533 height 33
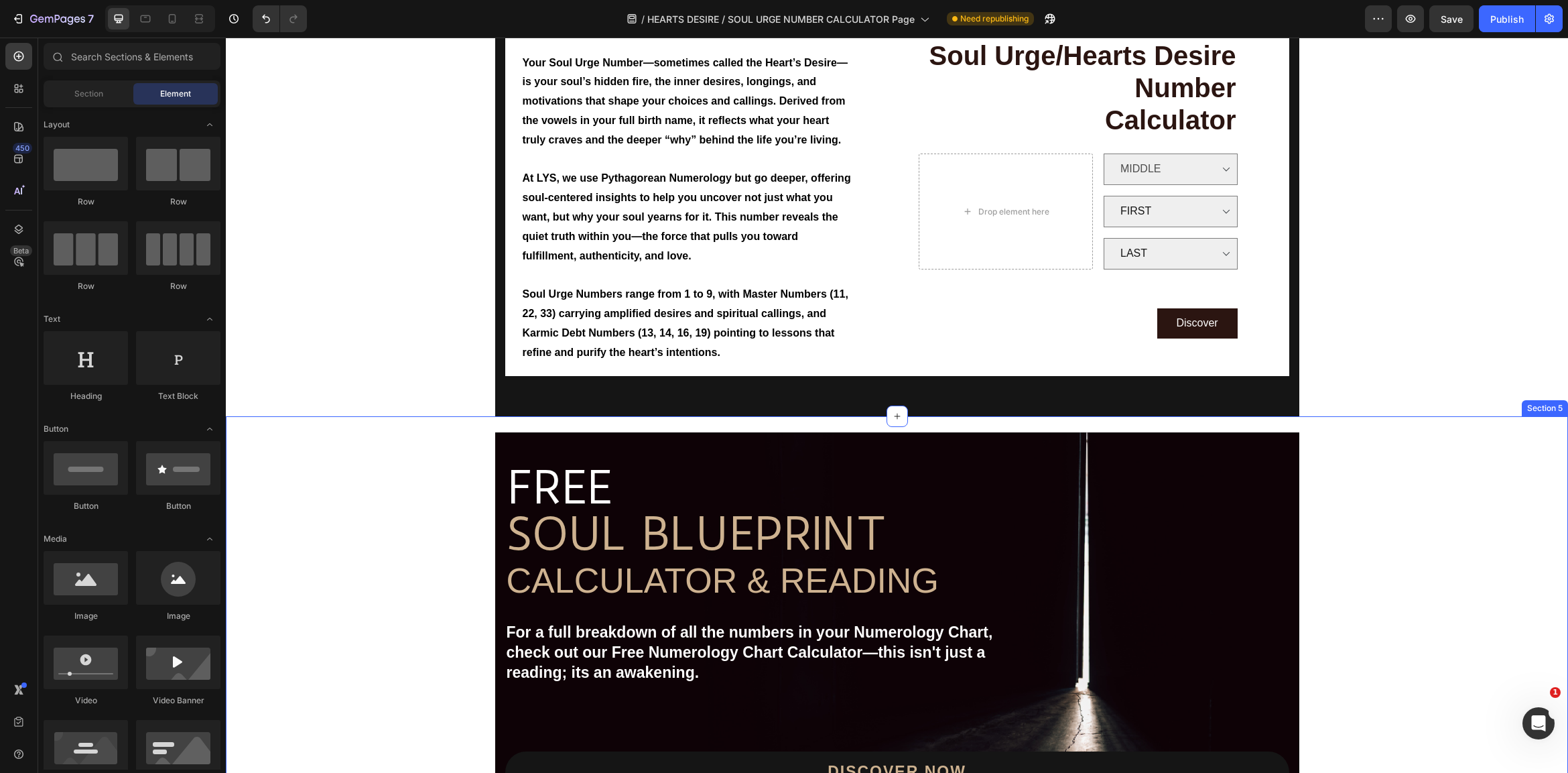
scroll to position [614, 0]
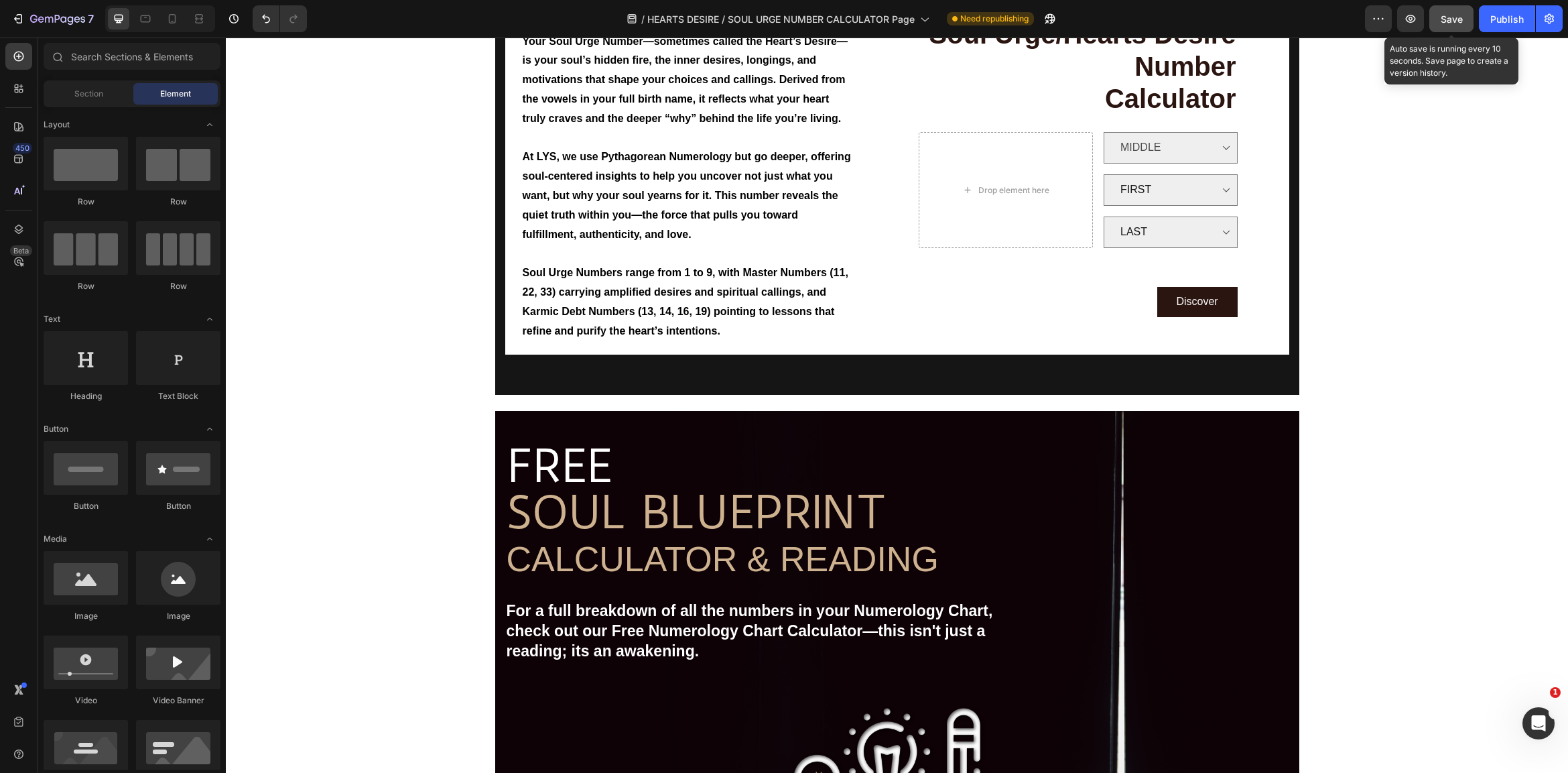
click at [1457, 15] on span "Save" at bounding box center [1452, 20] width 22 height 12
click at [1504, 17] on div "Publish" at bounding box center [1507, 19] width 34 height 14
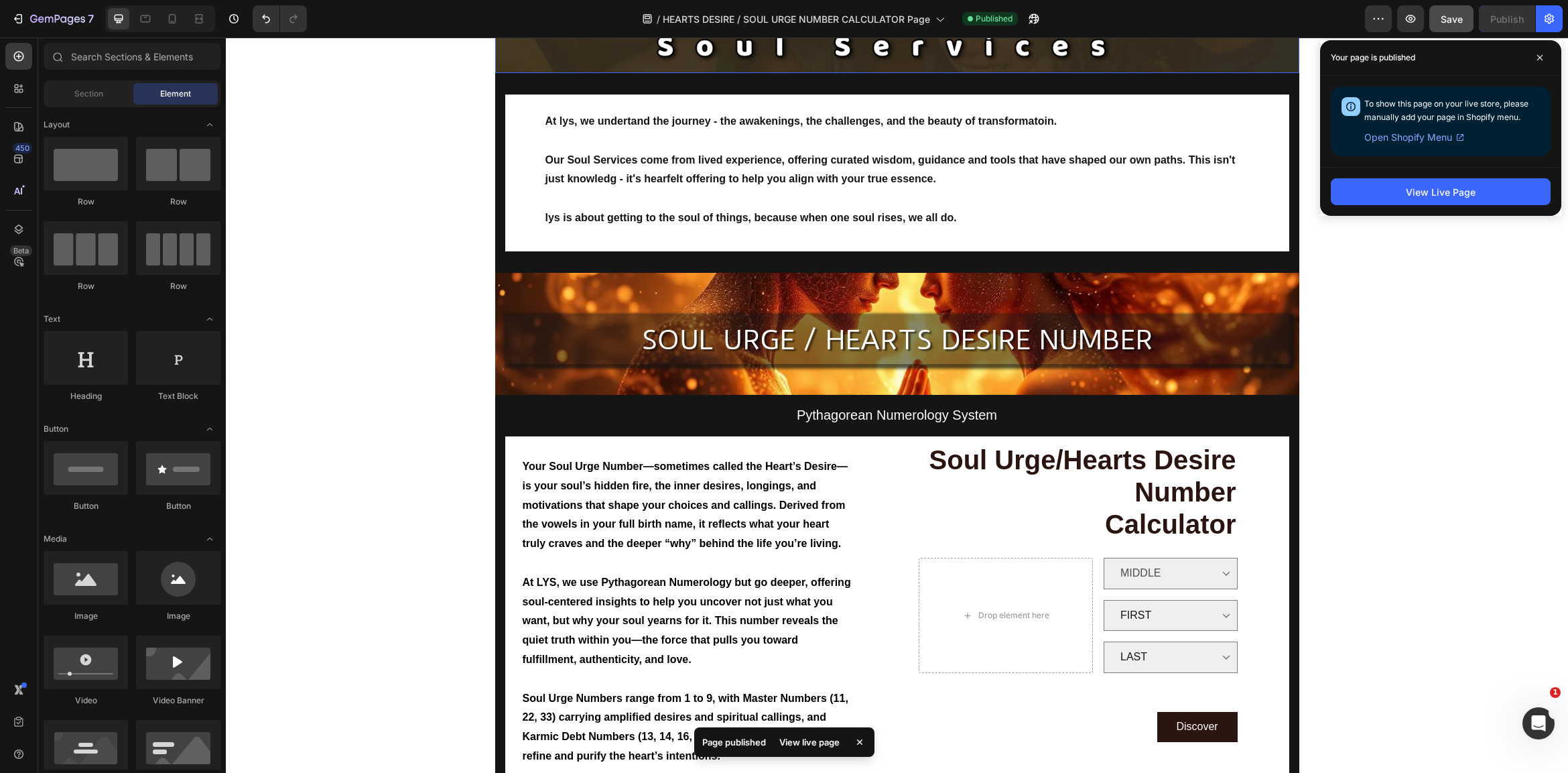
scroll to position [191, 0]
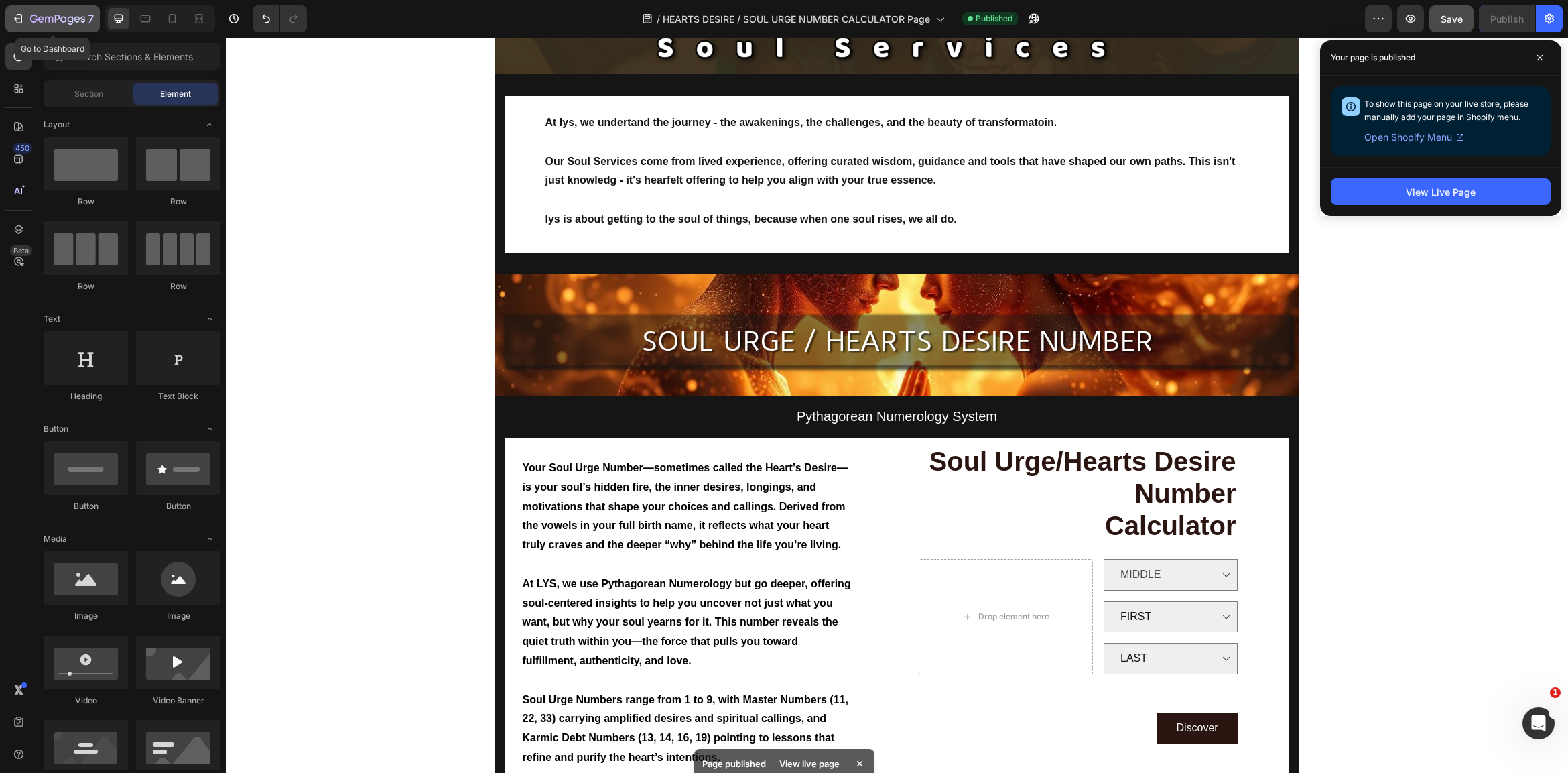
click at [19, 16] on icon "button" at bounding box center [19, 19] width 14 height 14
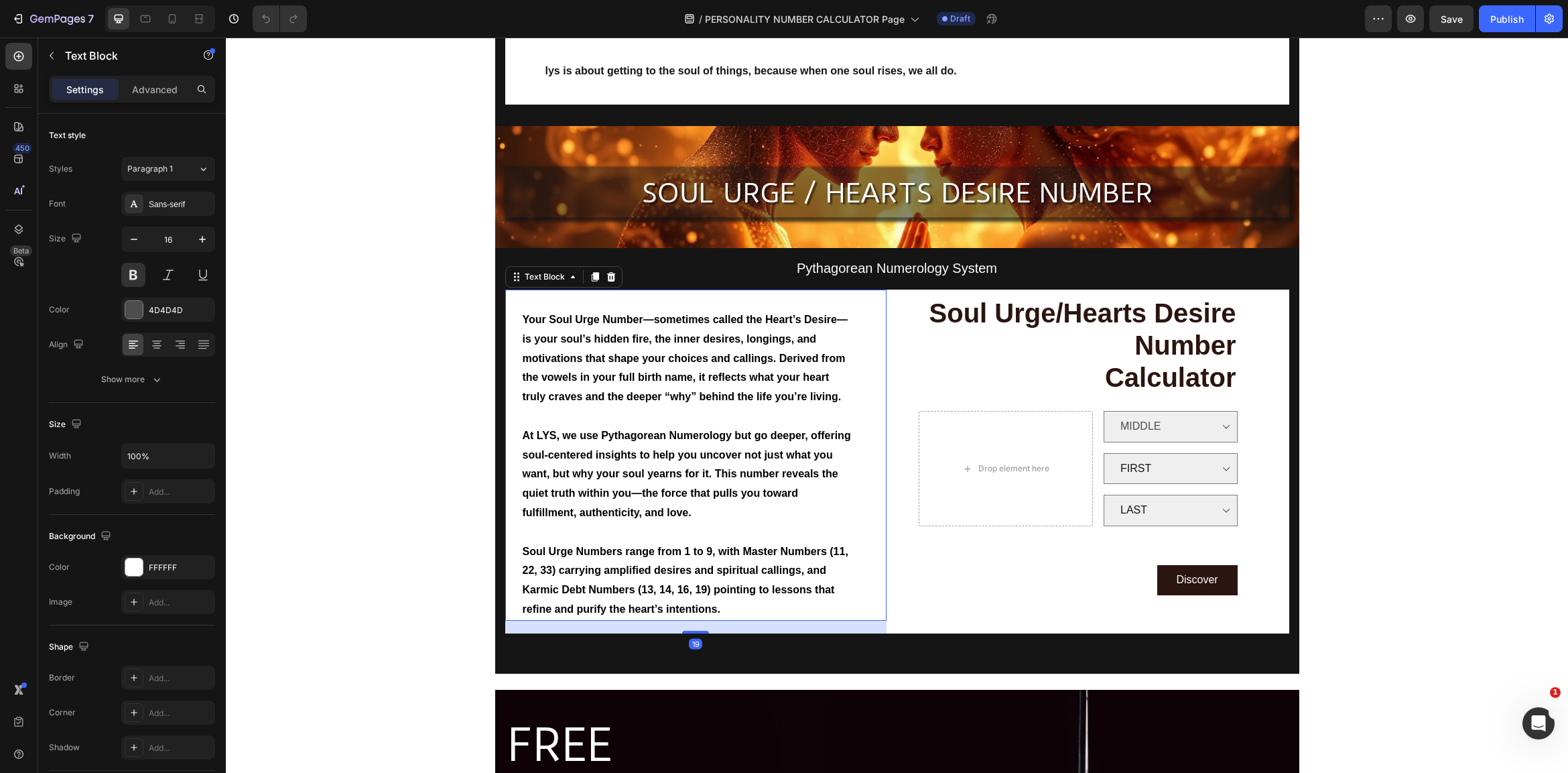
scroll to position [341, 0]
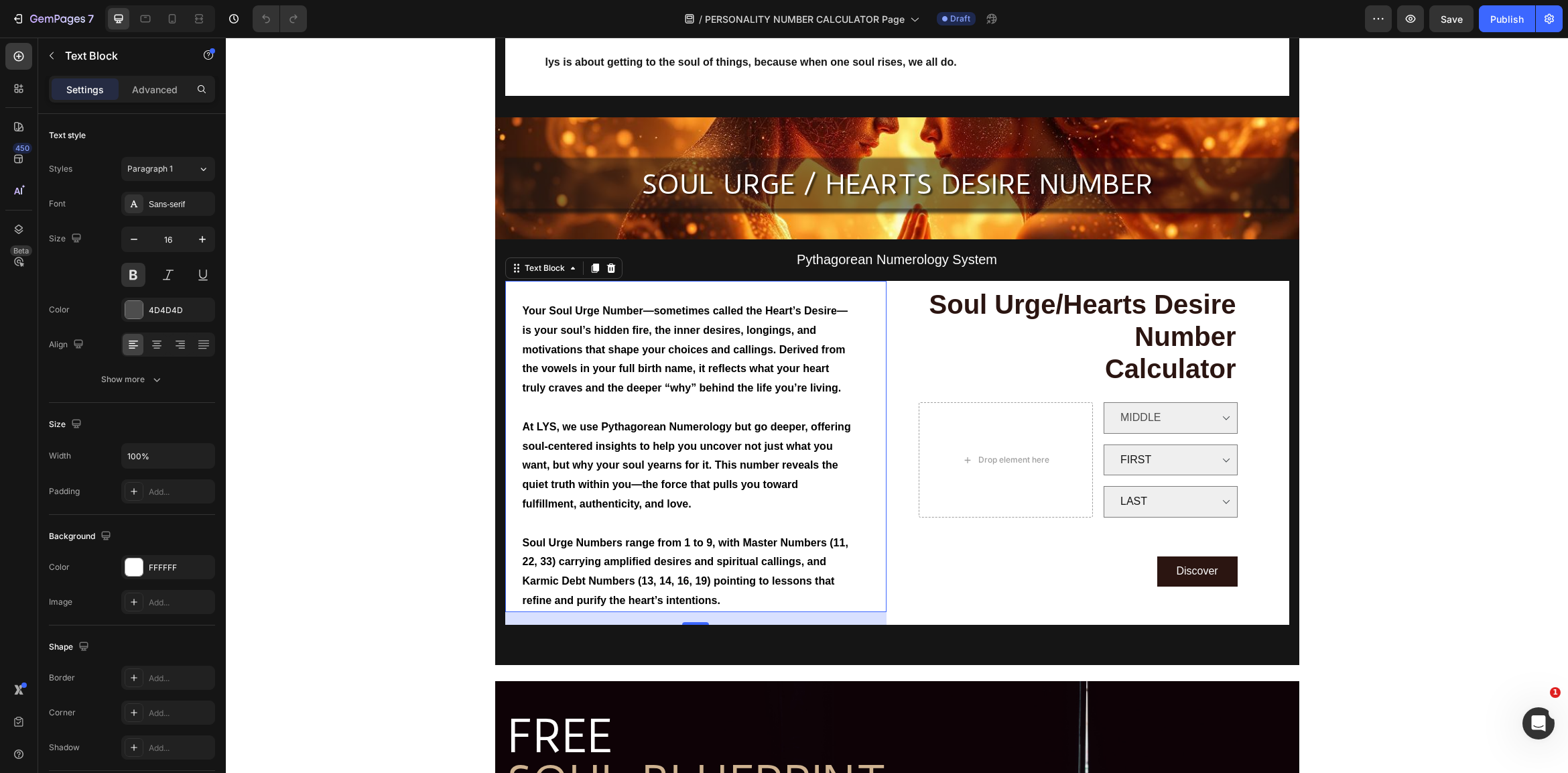
drag, startPoint x: 547, startPoint y: 327, endPoint x: 542, endPoint y: 317, distance: 11.2
click at [547, 327] on span "Your Soul Urge Number—sometimes called the Heart’s Desire—is your soul’s hidden…" at bounding box center [685, 349] width 325 height 89
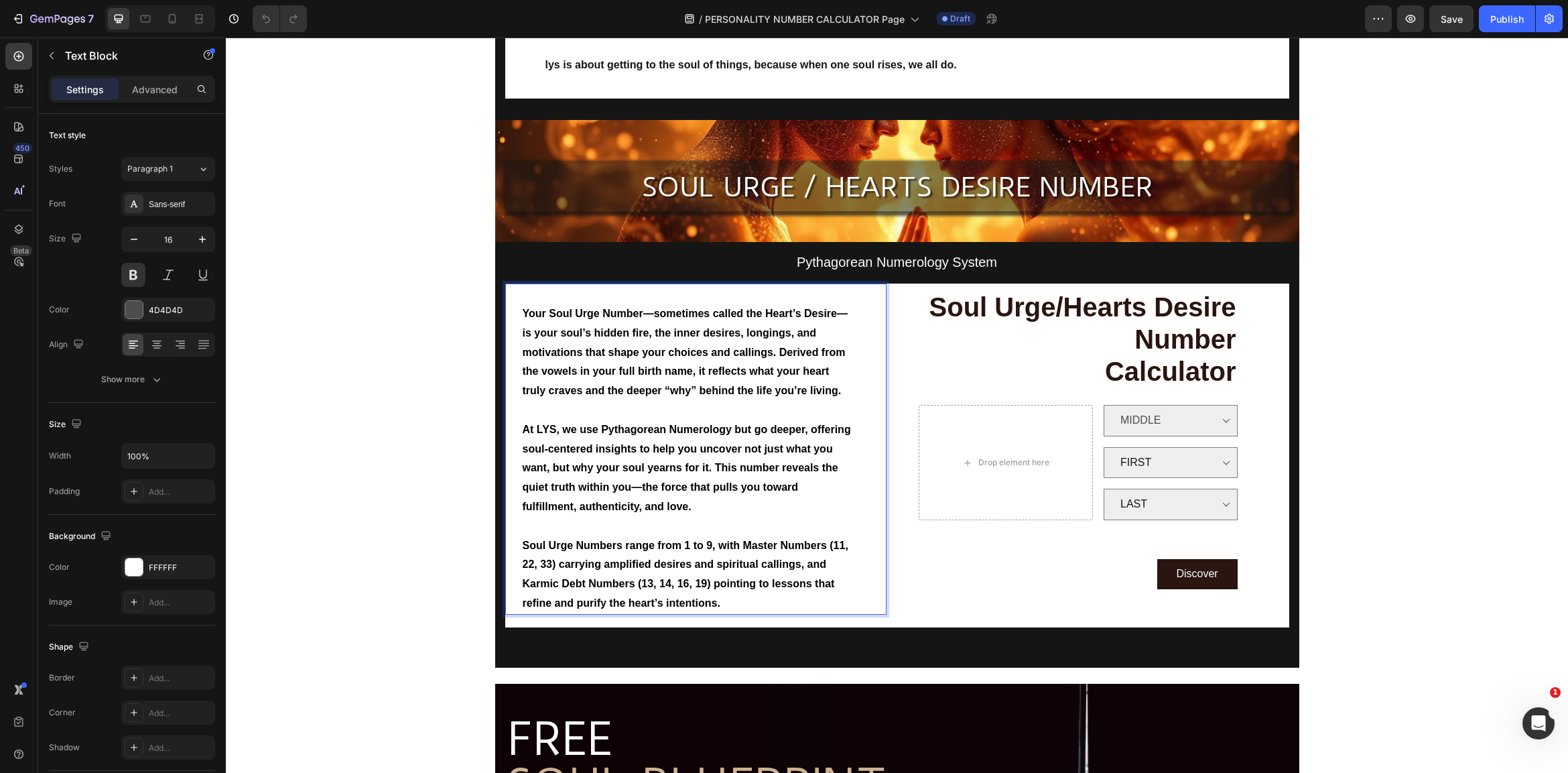
click at [542, 317] on span "Your Soul Urge Number—sometimes called the Heart’s Desire—is your soul’s hidden…" at bounding box center [685, 352] width 325 height 89
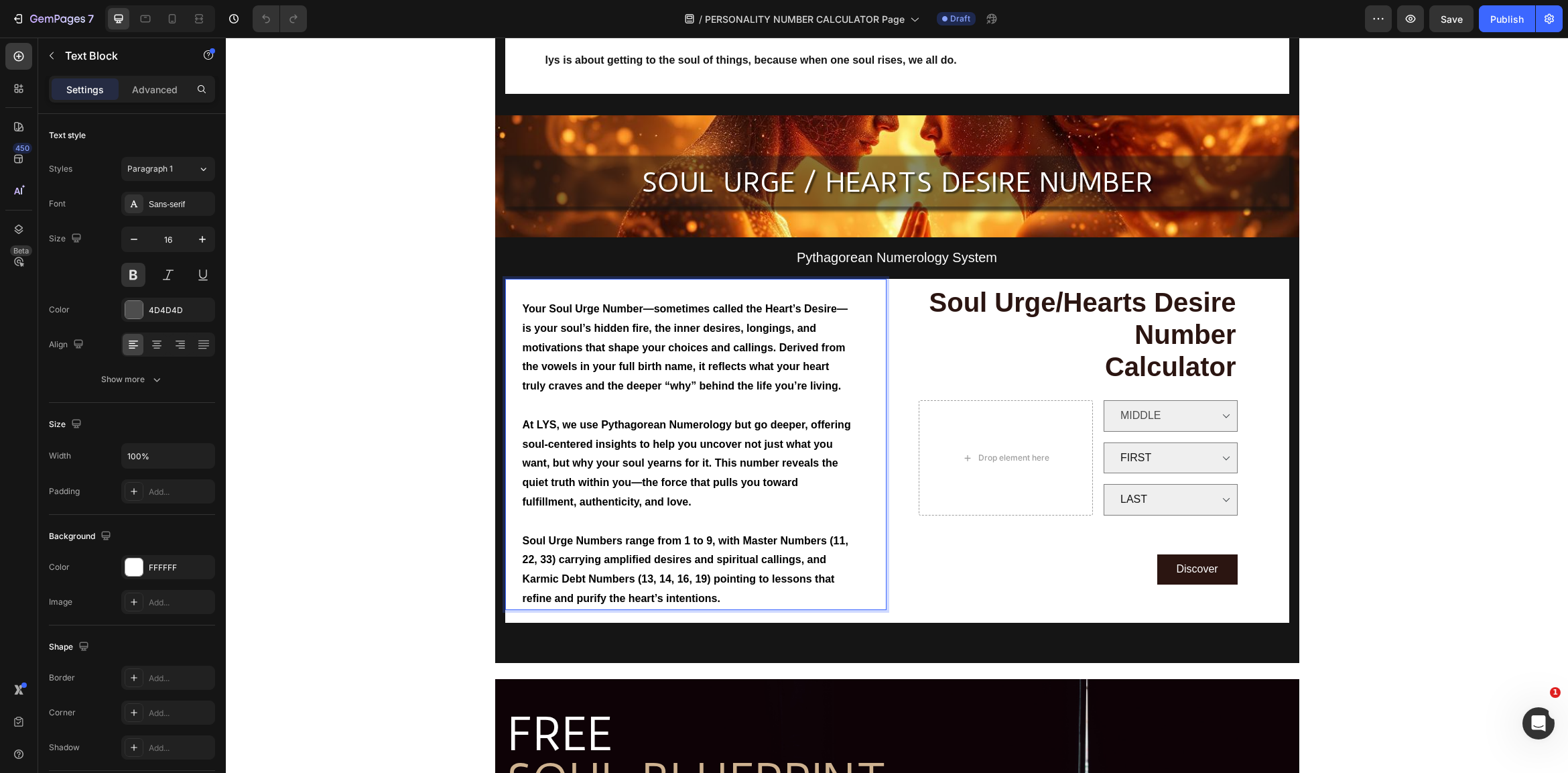
click at [529, 315] on p "Your Soul Urge Number—sometimes called the Heart’s Desire—is your soul’s hidden…" at bounding box center [687, 348] width 330 height 97
click at [524, 305] on span "Your Soul Urge Number—sometimes called the Heart’s Desire—is your soul’s hidden…" at bounding box center [685, 347] width 325 height 89
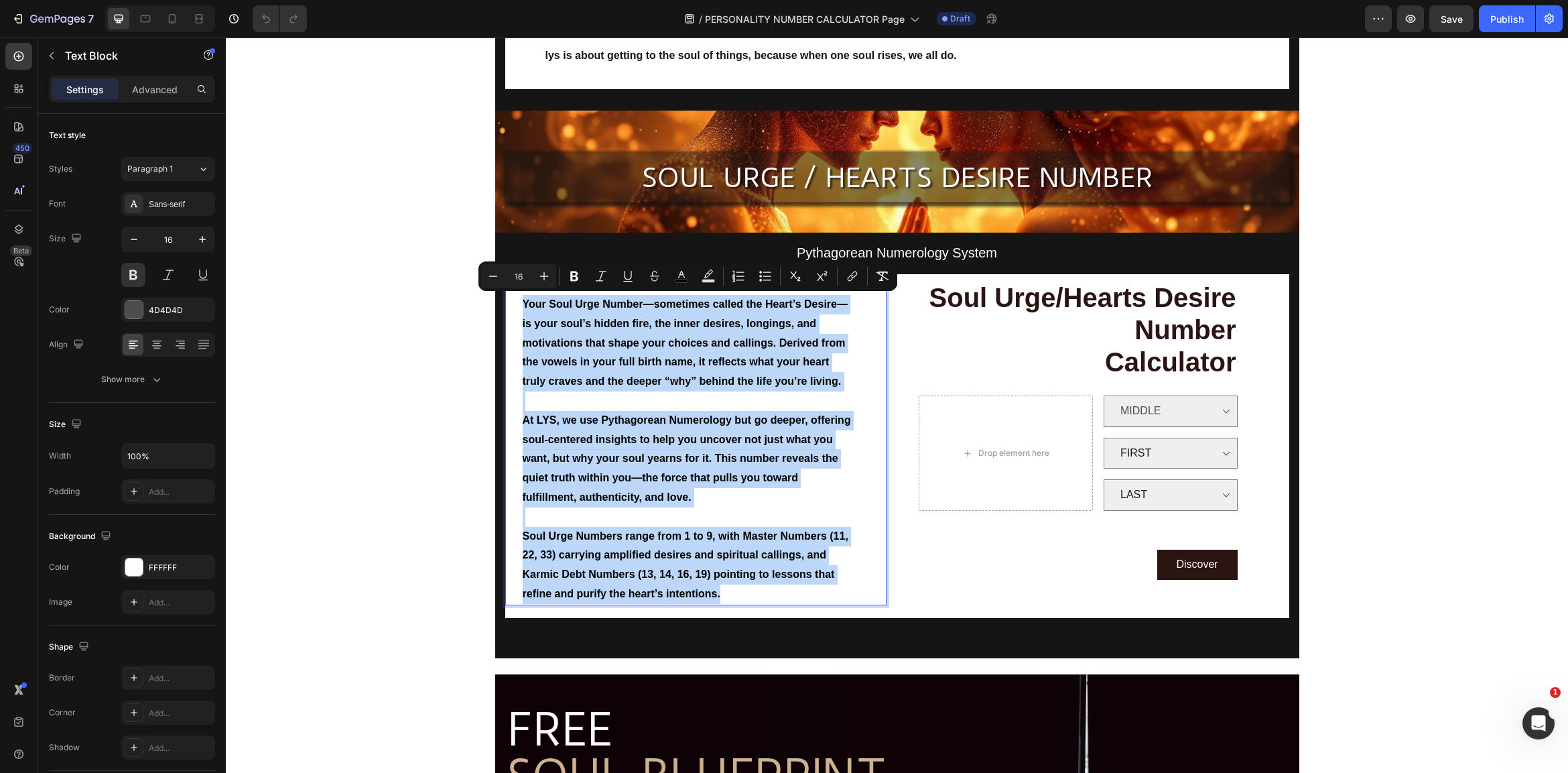
drag, startPoint x: 524, startPoint y: 305, endPoint x: 814, endPoint y: 578, distance: 398.3
click at [814, 578] on div "Your Soul Urge Number—sometimes called the Heart’s Desire—is your soul’s hidden…" at bounding box center [688, 440] width 333 height 331
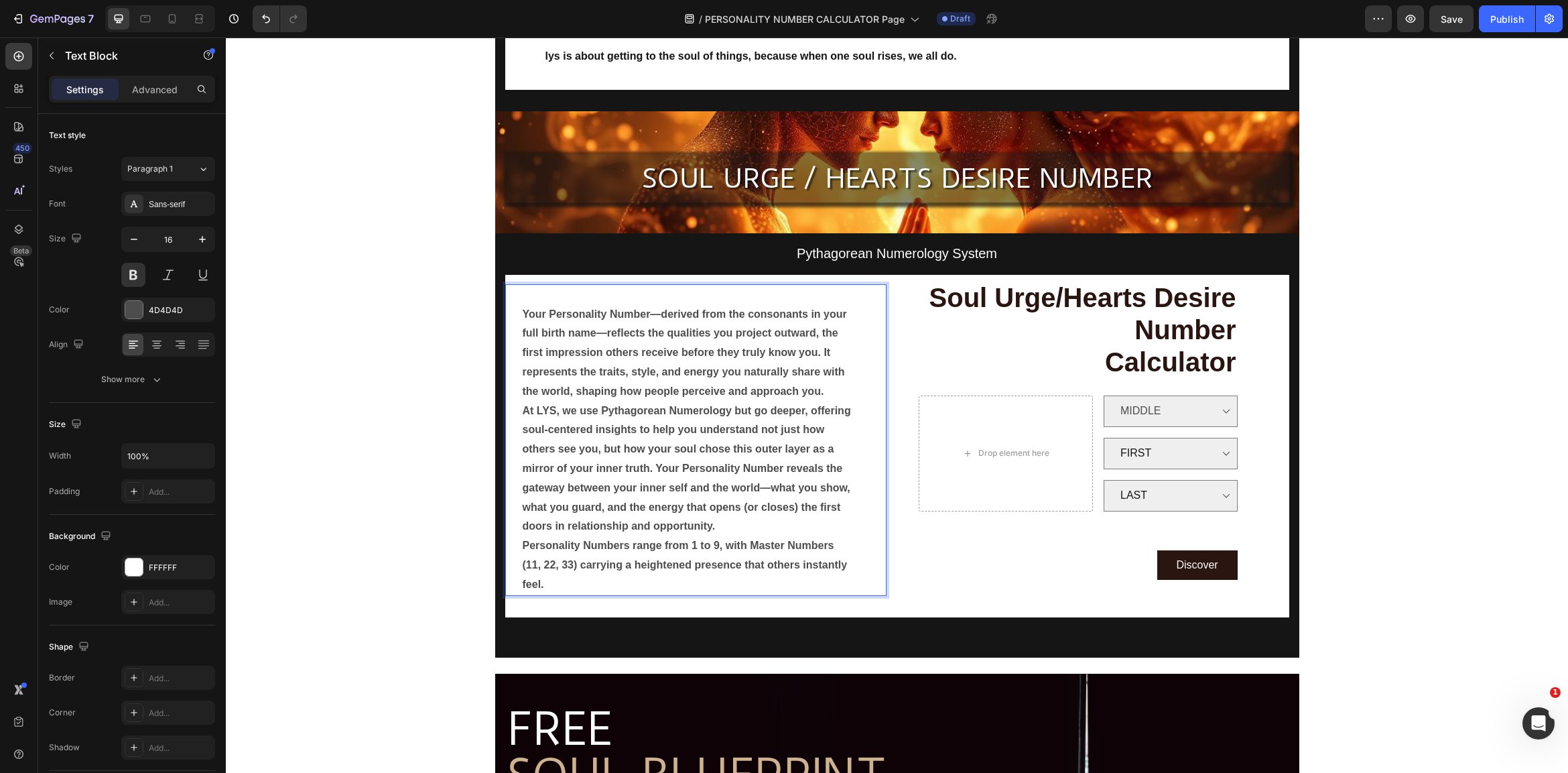
click at [832, 387] on p "Your Personality Number—derived from the consonants in your full birth name—ref…" at bounding box center [687, 353] width 330 height 97
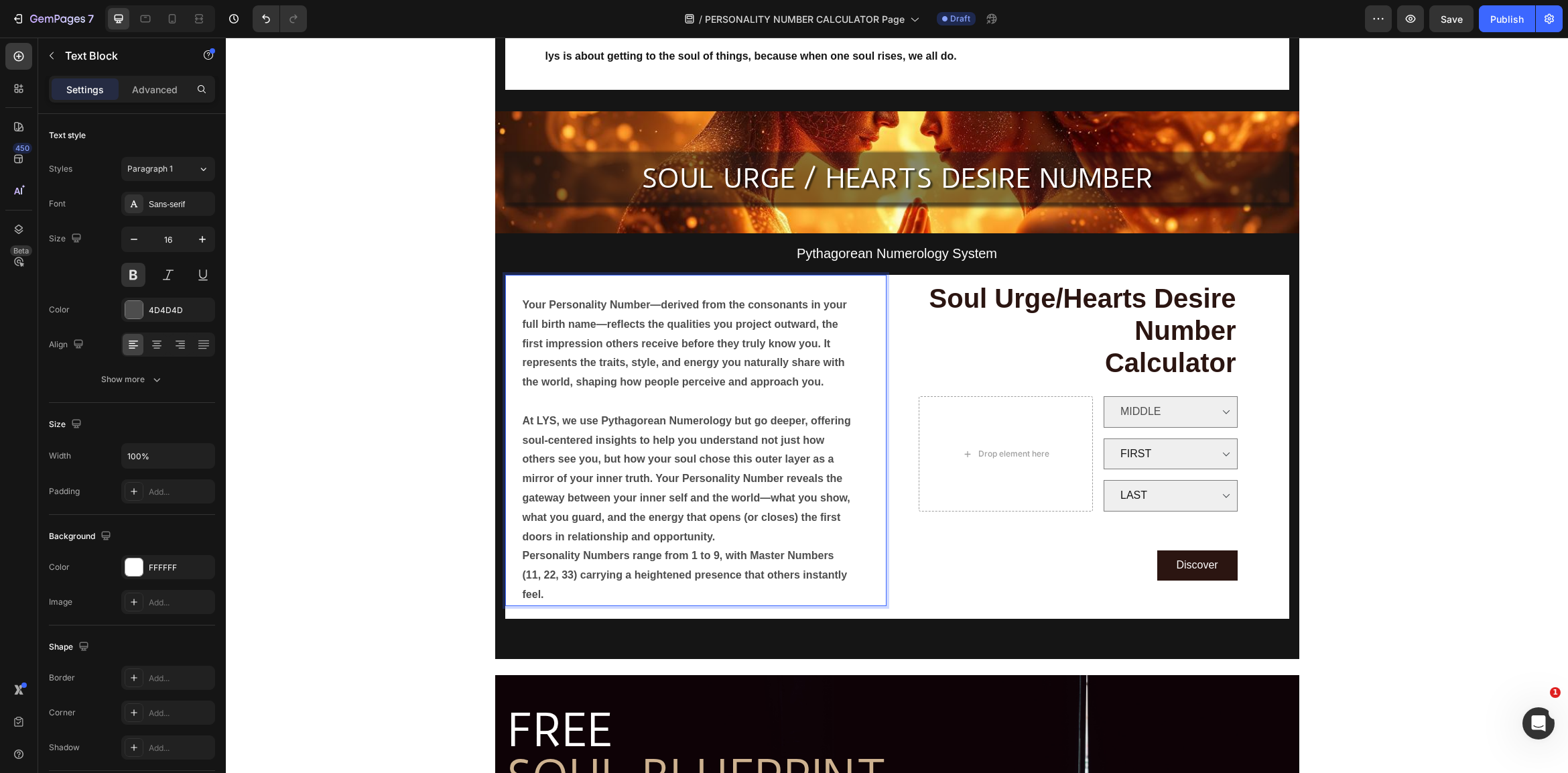
click at [746, 530] on p "At LYS, we use Pythagorean Numerology but go deeper, offering soul-centered ins…" at bounding box center [687, 478] width 330 height 135
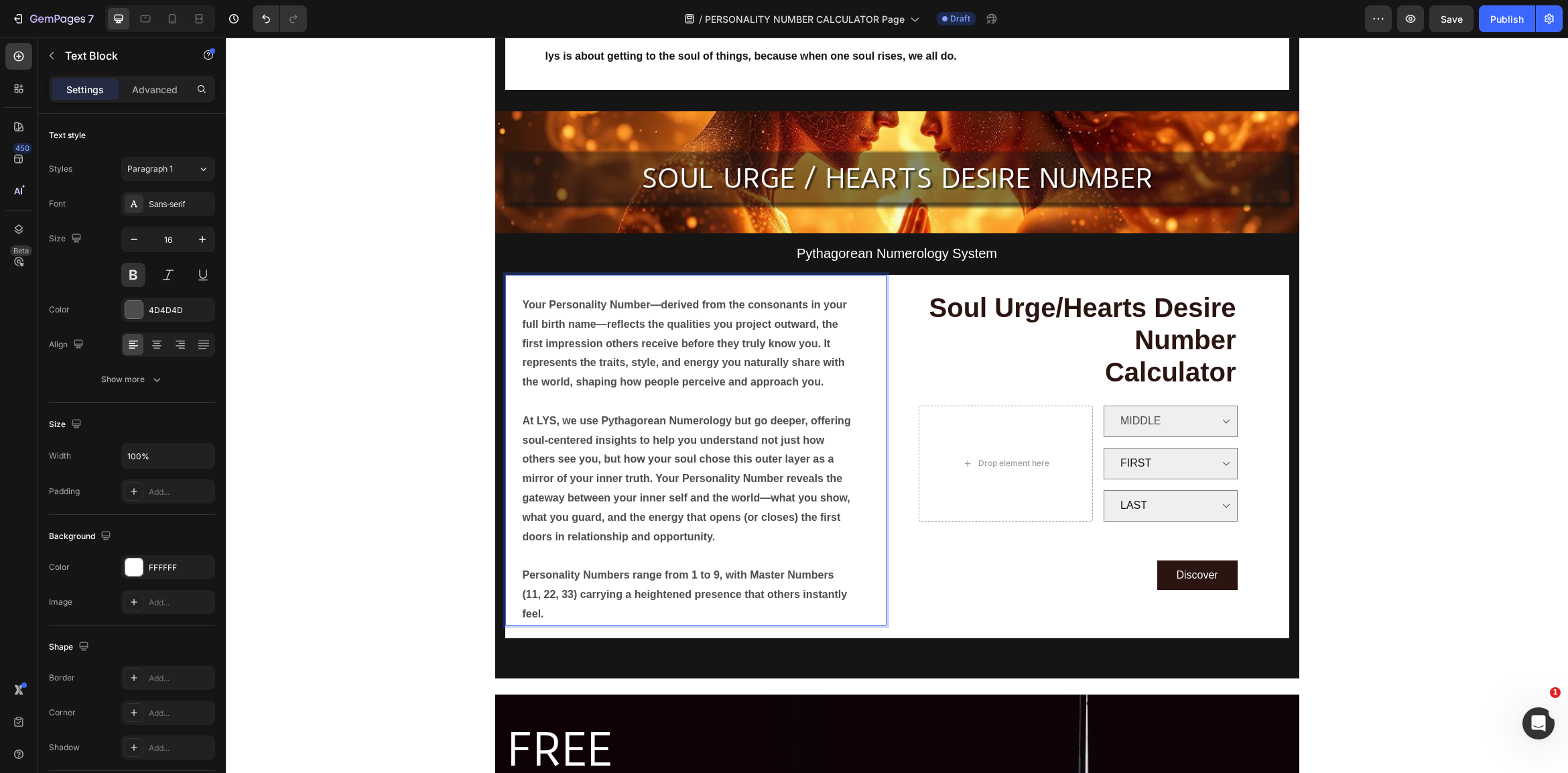
click at [556, 599] on p "Personality Numbers range from 1 to 9, with Master Numbers (11, 22, 33) carryin…" at bounding box center [687, 595] width 330 height 57
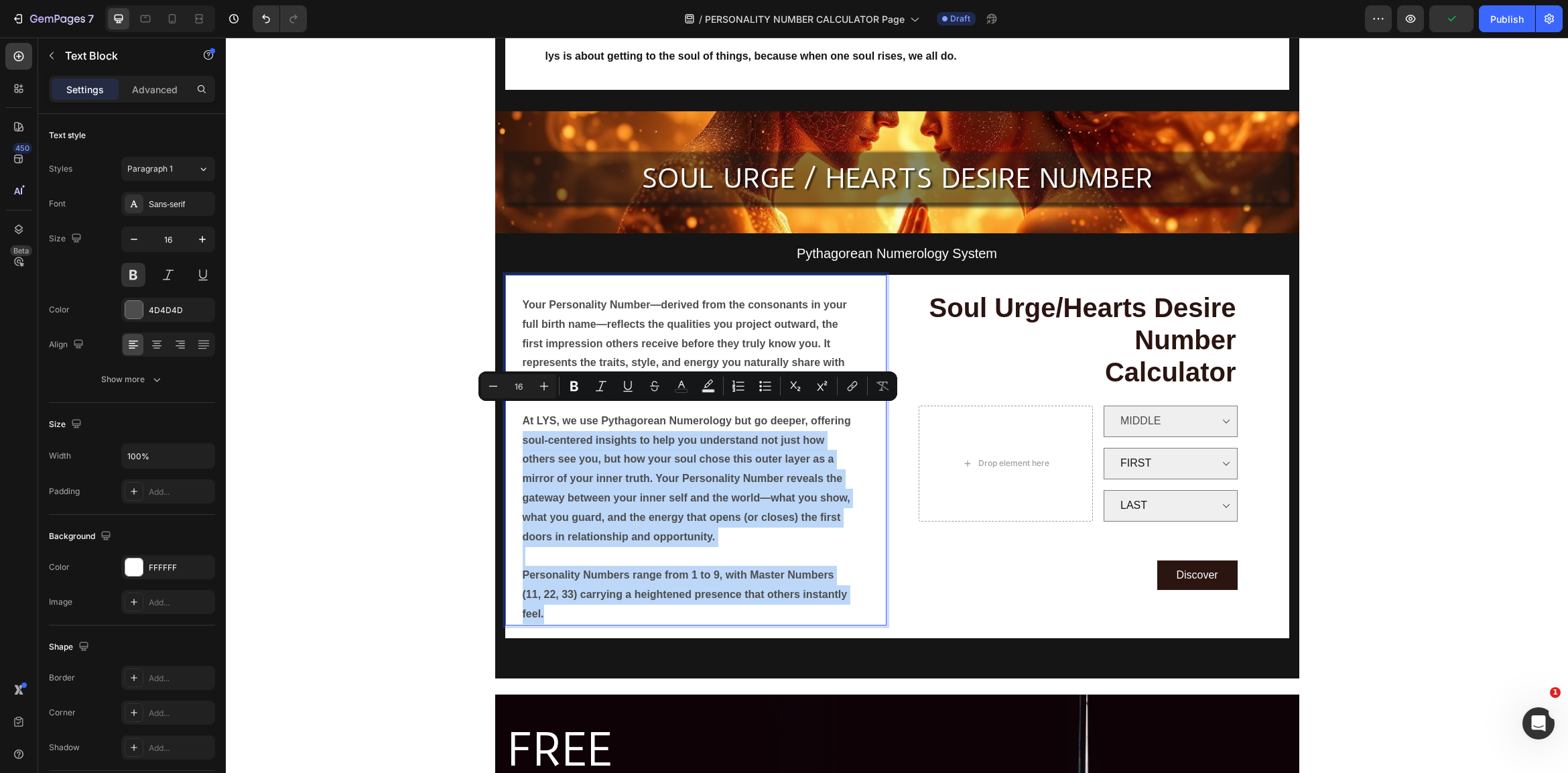
drag, startPoint x: 562, startPoint y: 598, endPoint x: 509, endPoint y: 430, distance: 176.2
click at [507, 429] on div "Your Personality Number—derived from the consonants in your full birth name—ref…" at bounding box center [695, 450] width 382 height 350
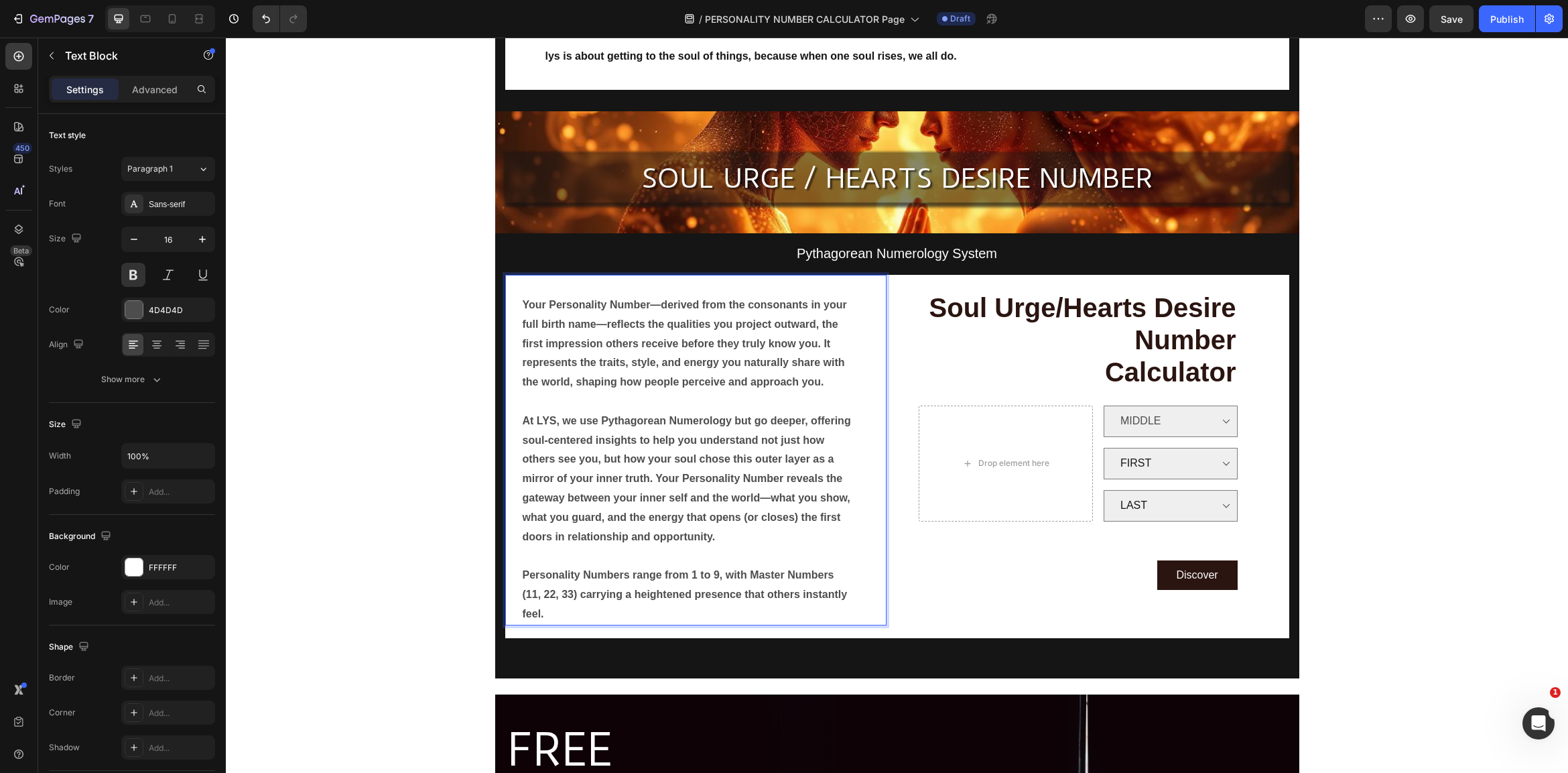
click at [531, 297] on p "Your Personality Number—derived from the consonants in your full birth name—ref…" at bounding box center [687, 344] width 330 height 97
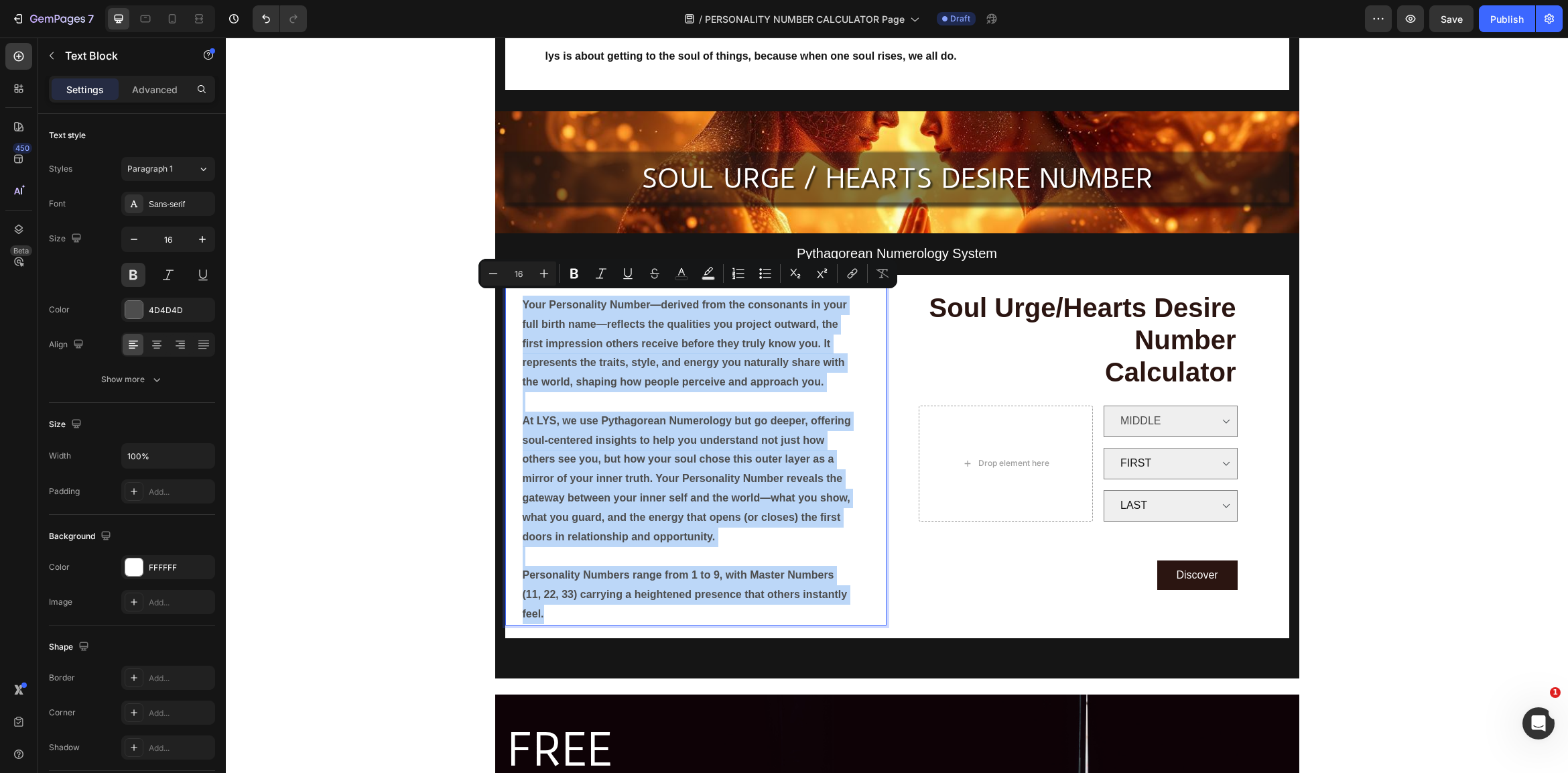
drag, startPoint x: 522, startPoint y: 293, endPoint x: 609, endPoint y: 601, distance: 320.1
click at [609, 601] on div "Your Personality Number—derived from the consonants in your full birth name—ref…" at bounding box center [688, 450] width 333 height 350
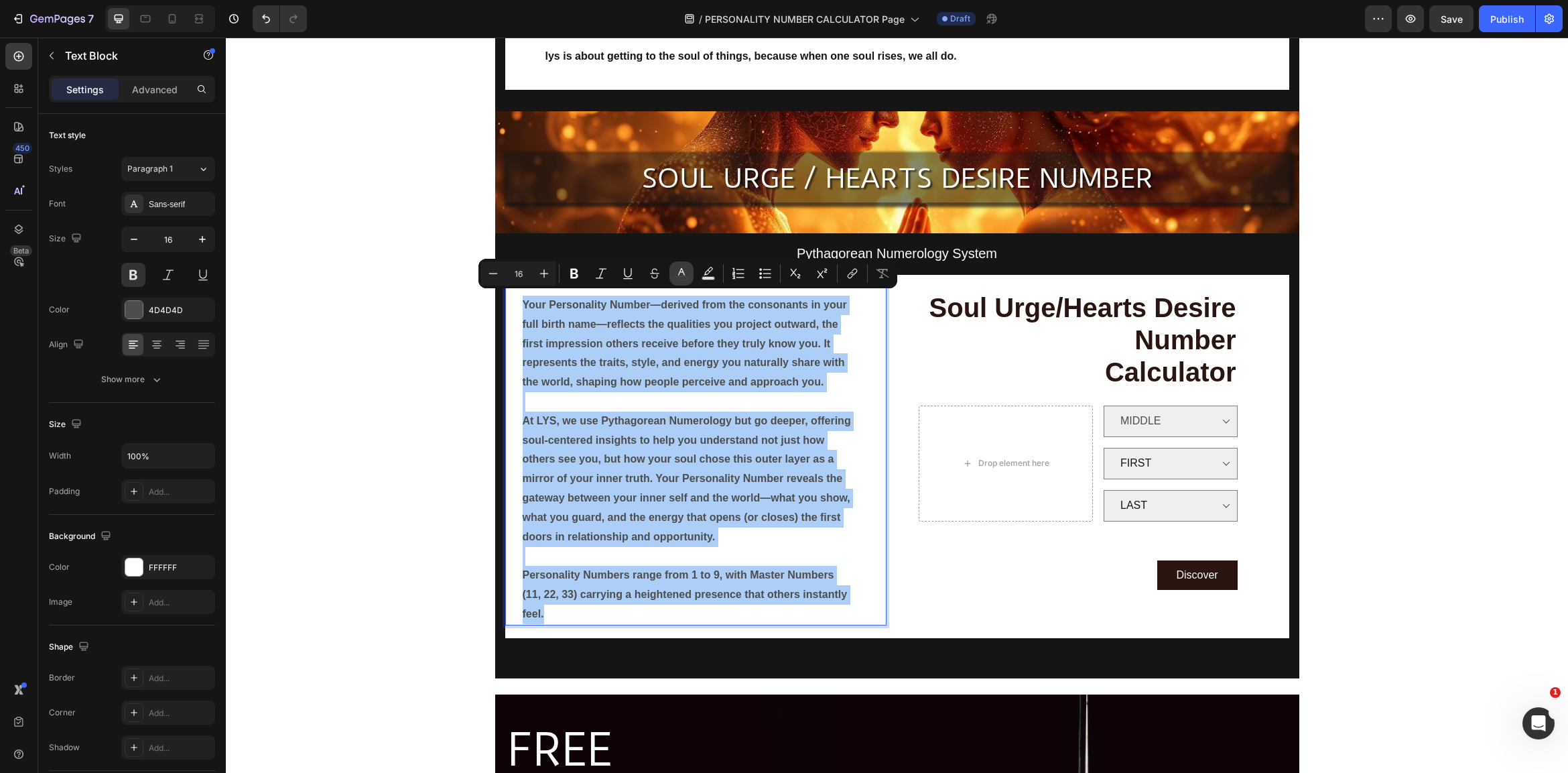
click at [682, 274] on icon "Editor contextual toolbar" at bounding box center [681, 273] width 14 height 14
type input "4D4D4D"
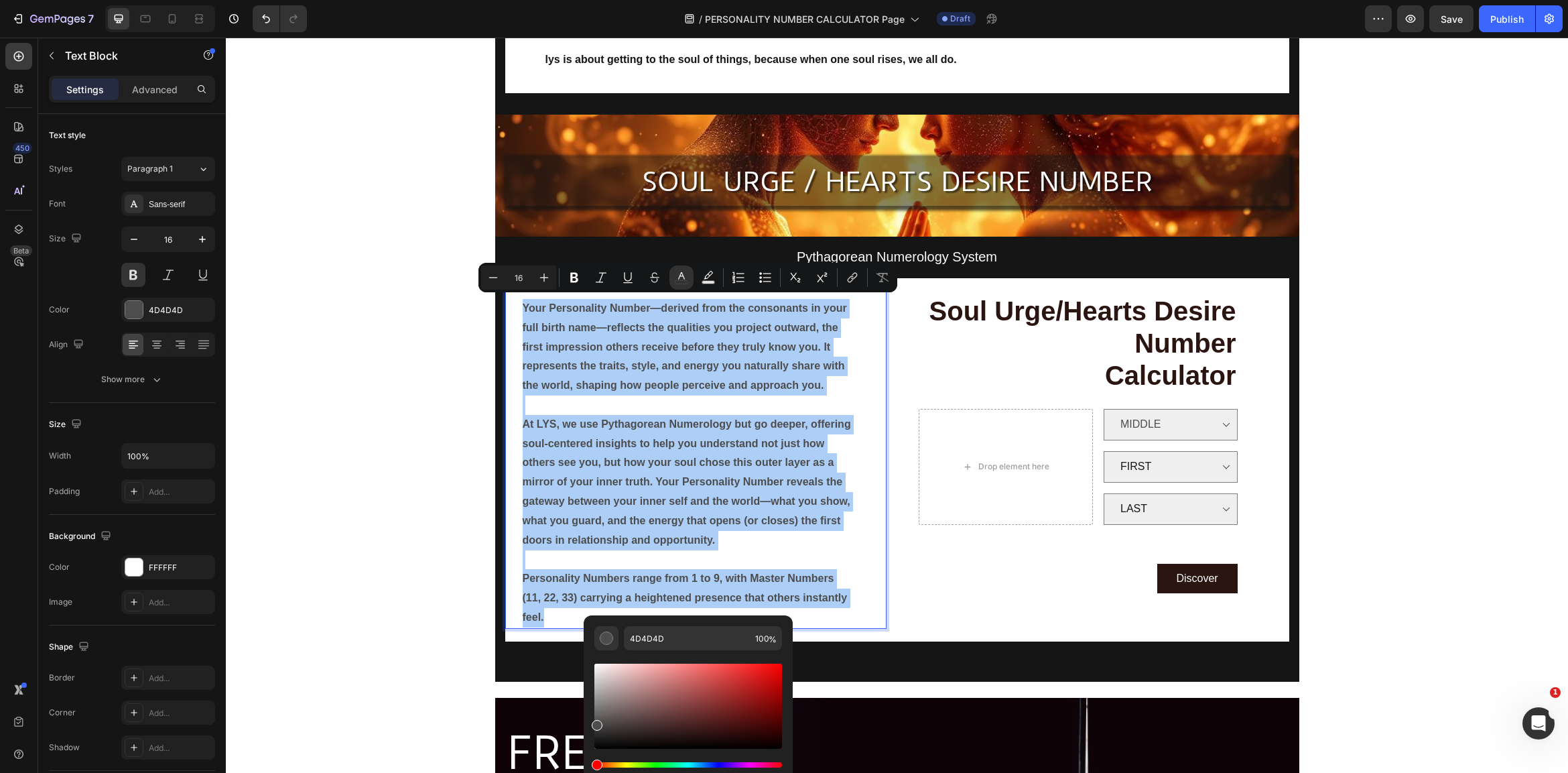
scroll to position [350, 0]
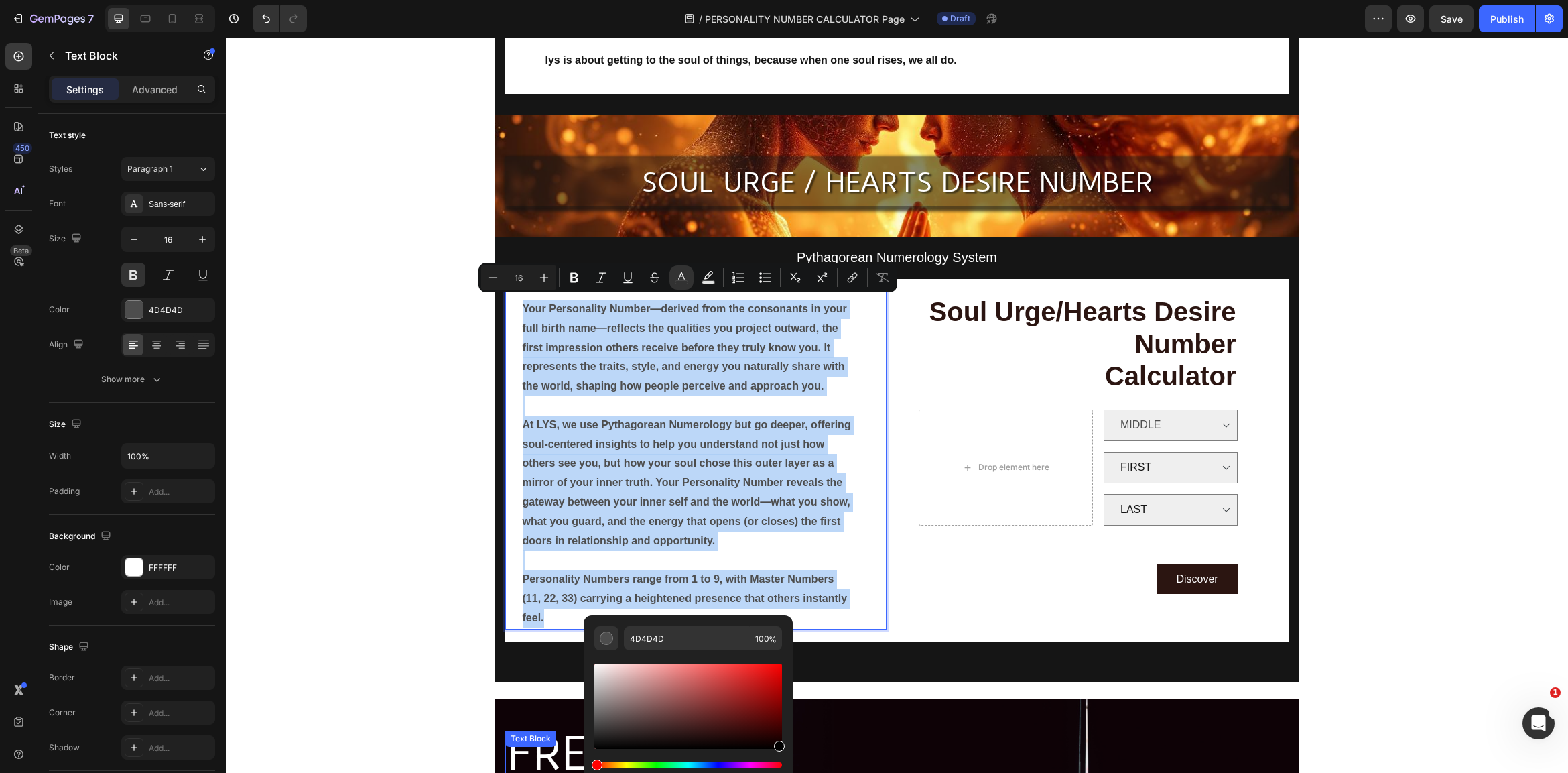
type input "000000"
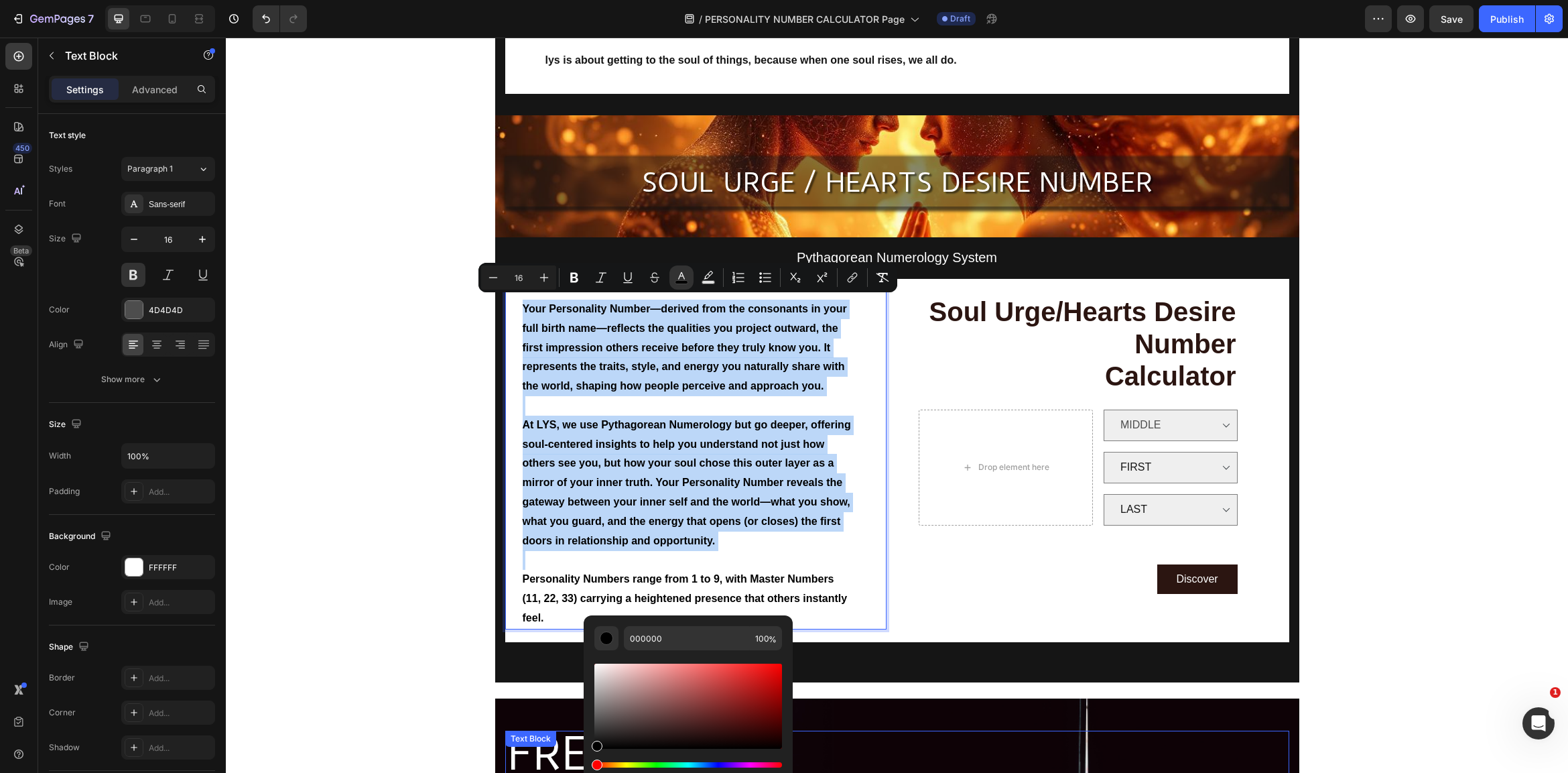
drag, startPoint x: 840, startPoint y: 766, endPoint x: 861, endPoint y: 760, distance: 21.8
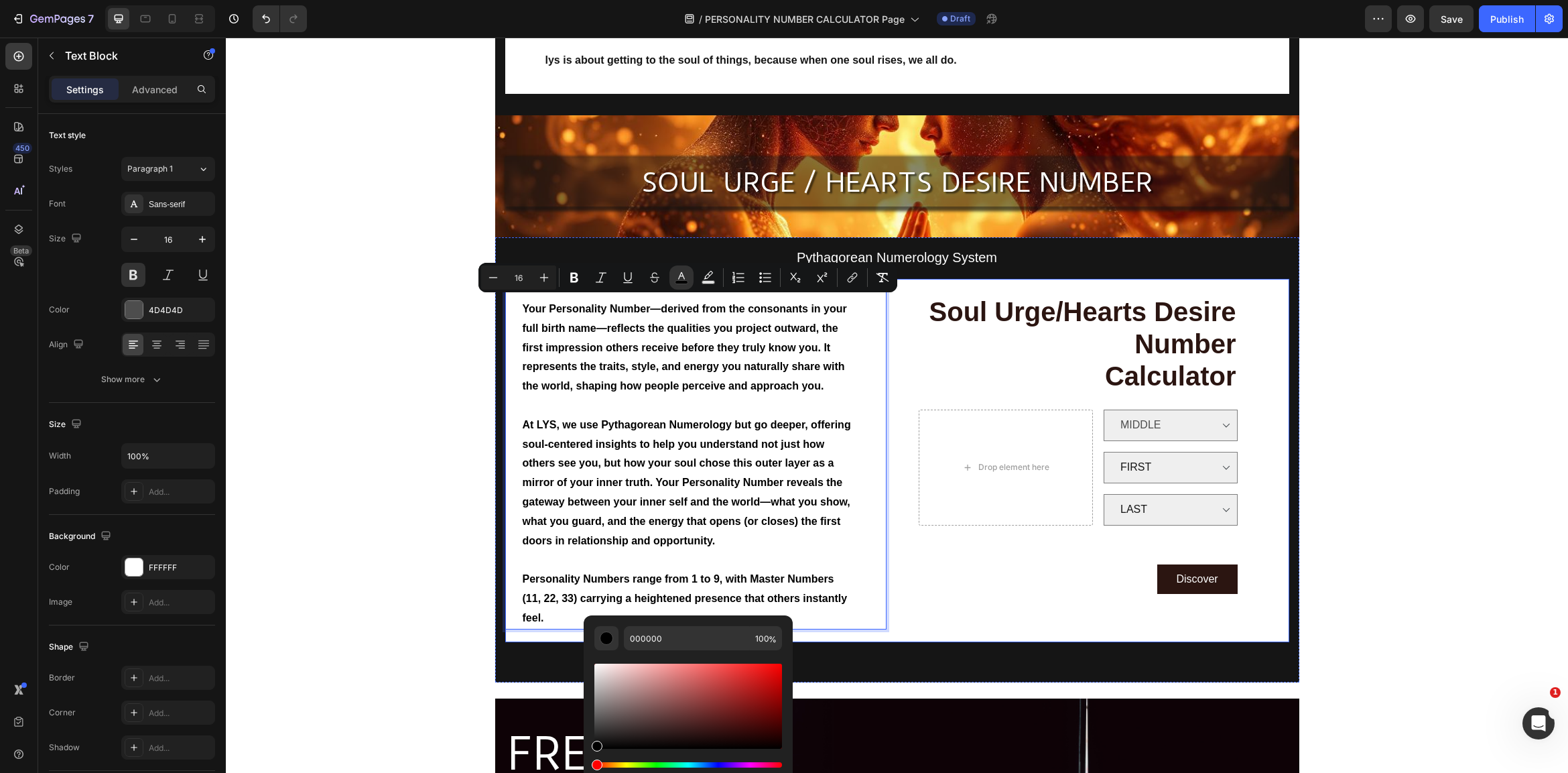
click at [905, 605] on div "Your Personality Number—derived from the consonants in your full birth name—ref…" at bounding box center [896, 460] width 784 height 363
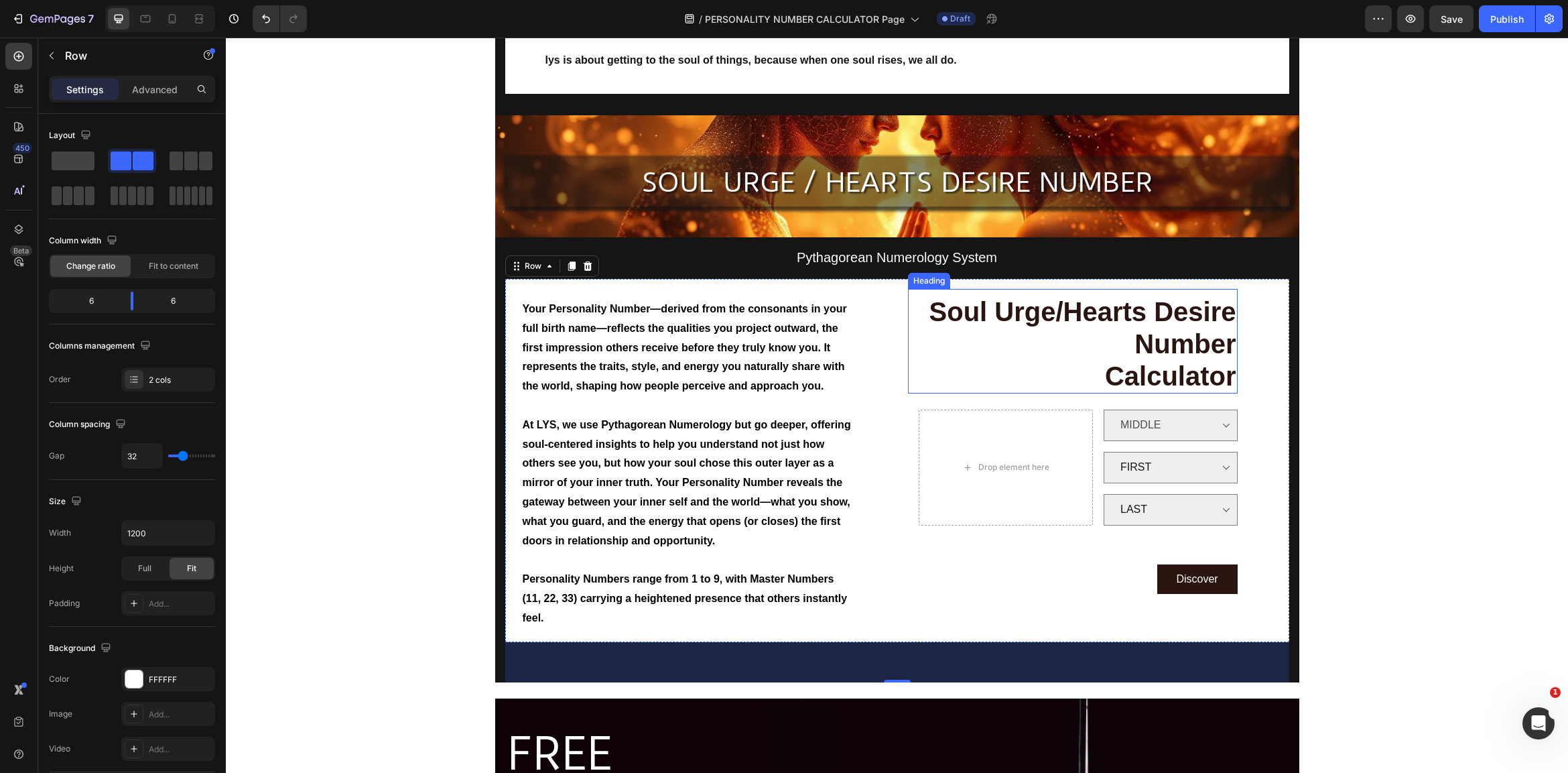
click at [1217, 300] on span "Soul Urge/Hearts Desire Number" at bounding box center [1083, 327] width 307 height 62
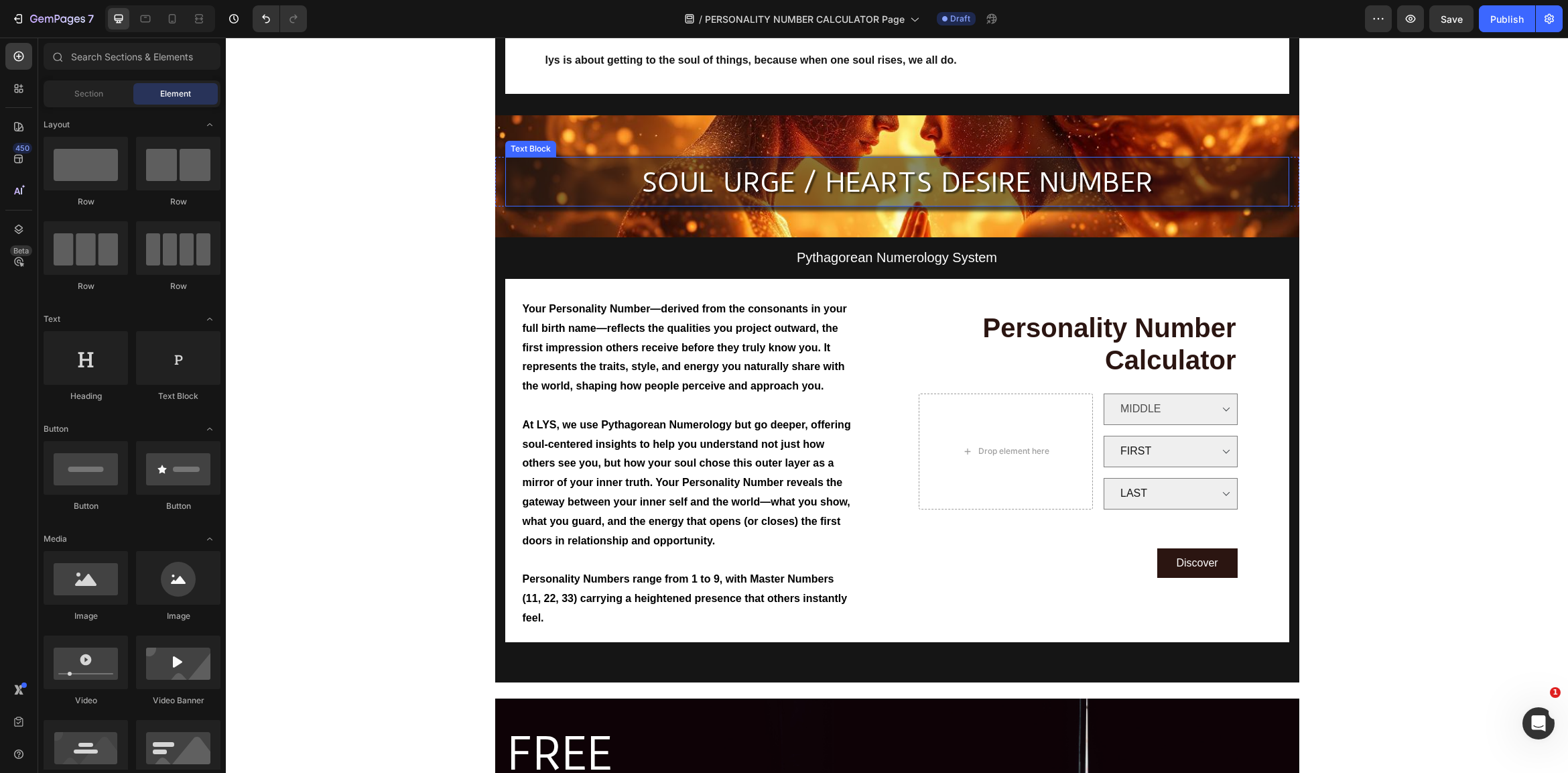
click at [1023, 177] on span "SOUL URGE / HEARTS DESIRE NUMBER" at bounding box center [897, 182] width 511 height 33
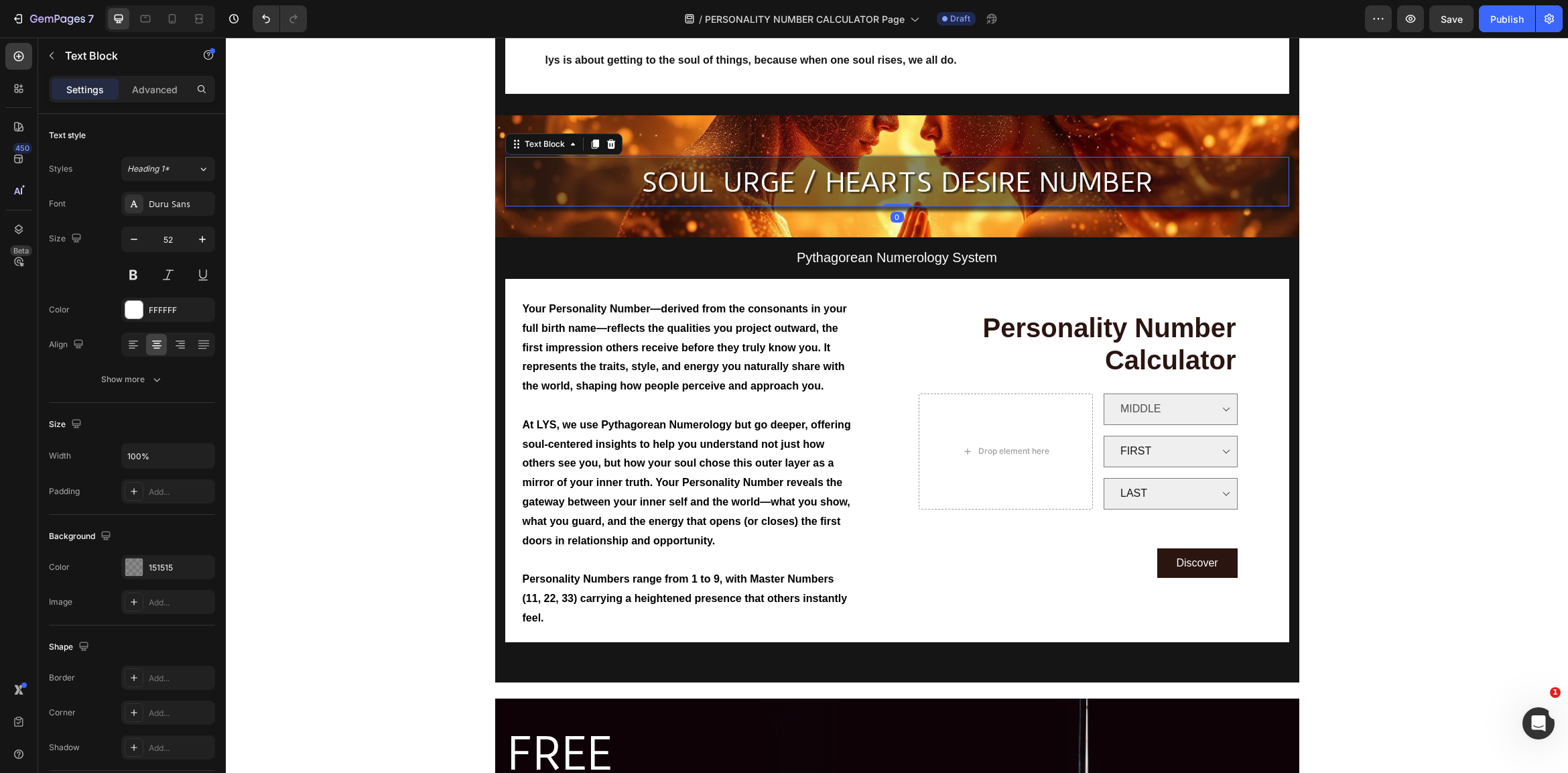
click at [1026, 176] on span "SOUL URGE / HEARTS DESIRE NUMBER" at bounding box center [897, 182] width 511 height 33
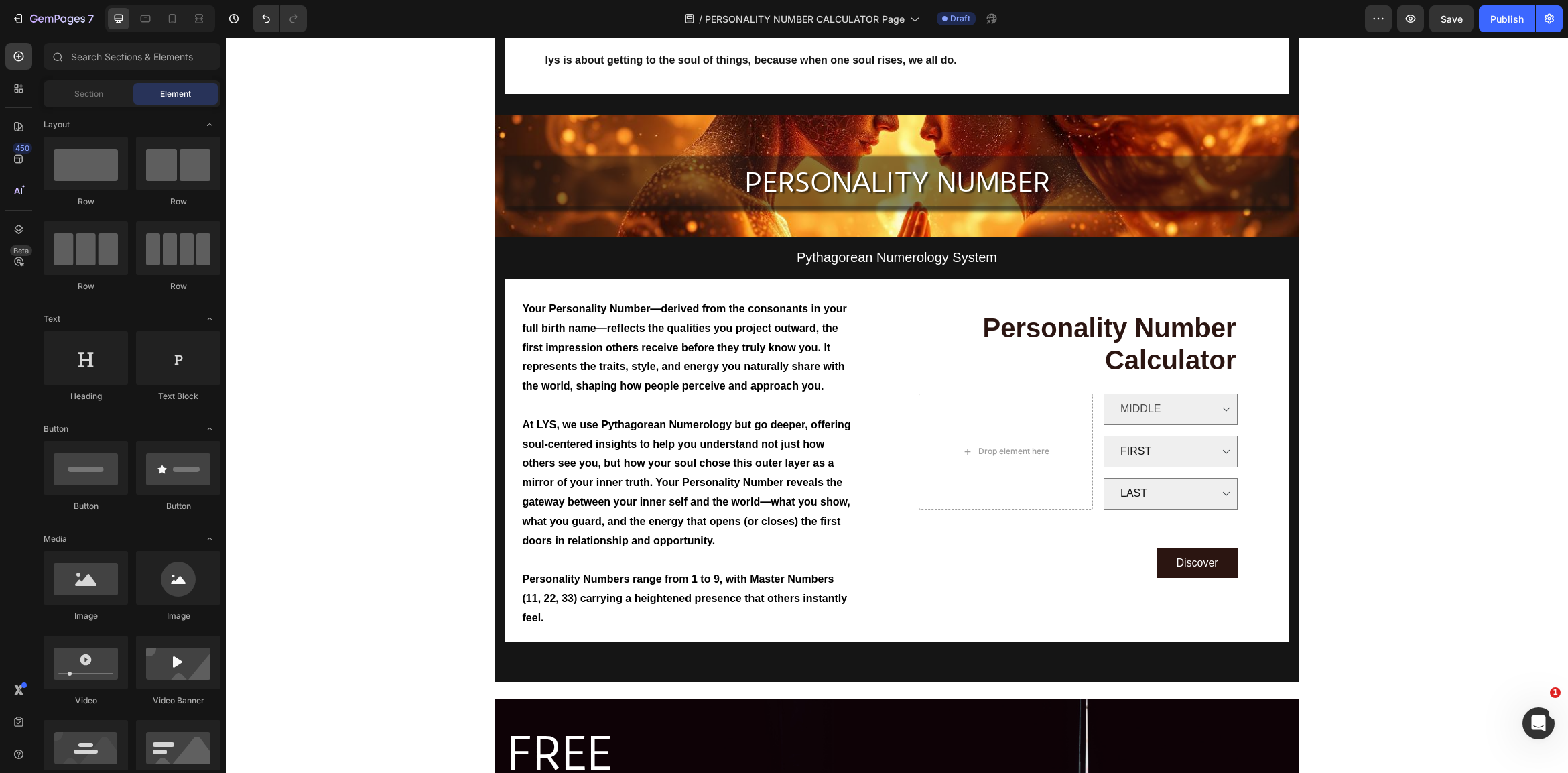
drag, startPoint x: 1386, startPoint y: 223, endPoint x: 1391, endPoint y: 237, distance: 14.9
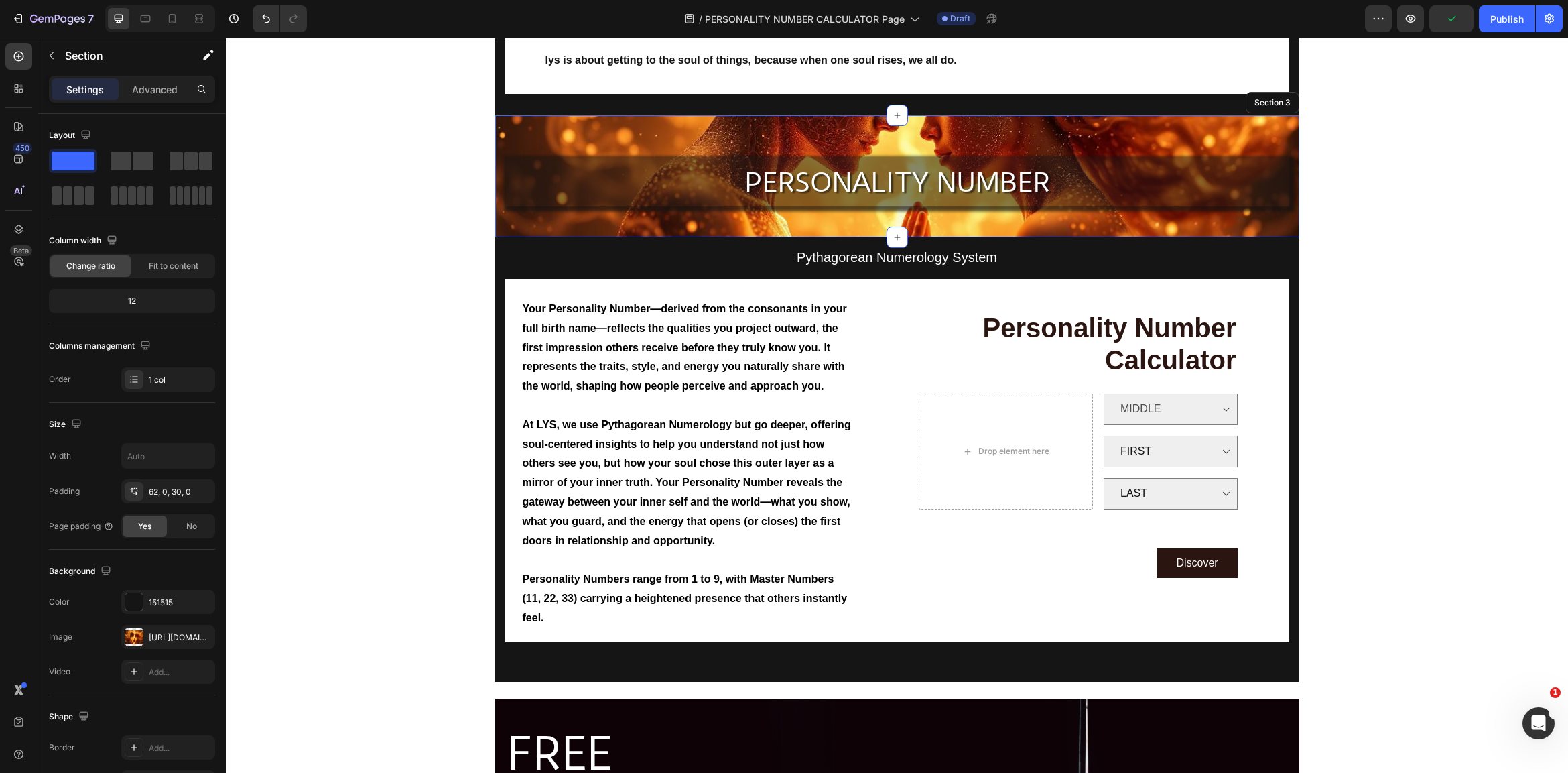
click at [589, 127] on div "PERSONALITY NUMBER Text Block Row Section 3" at bounding box center [896, 176] width 804 height 122
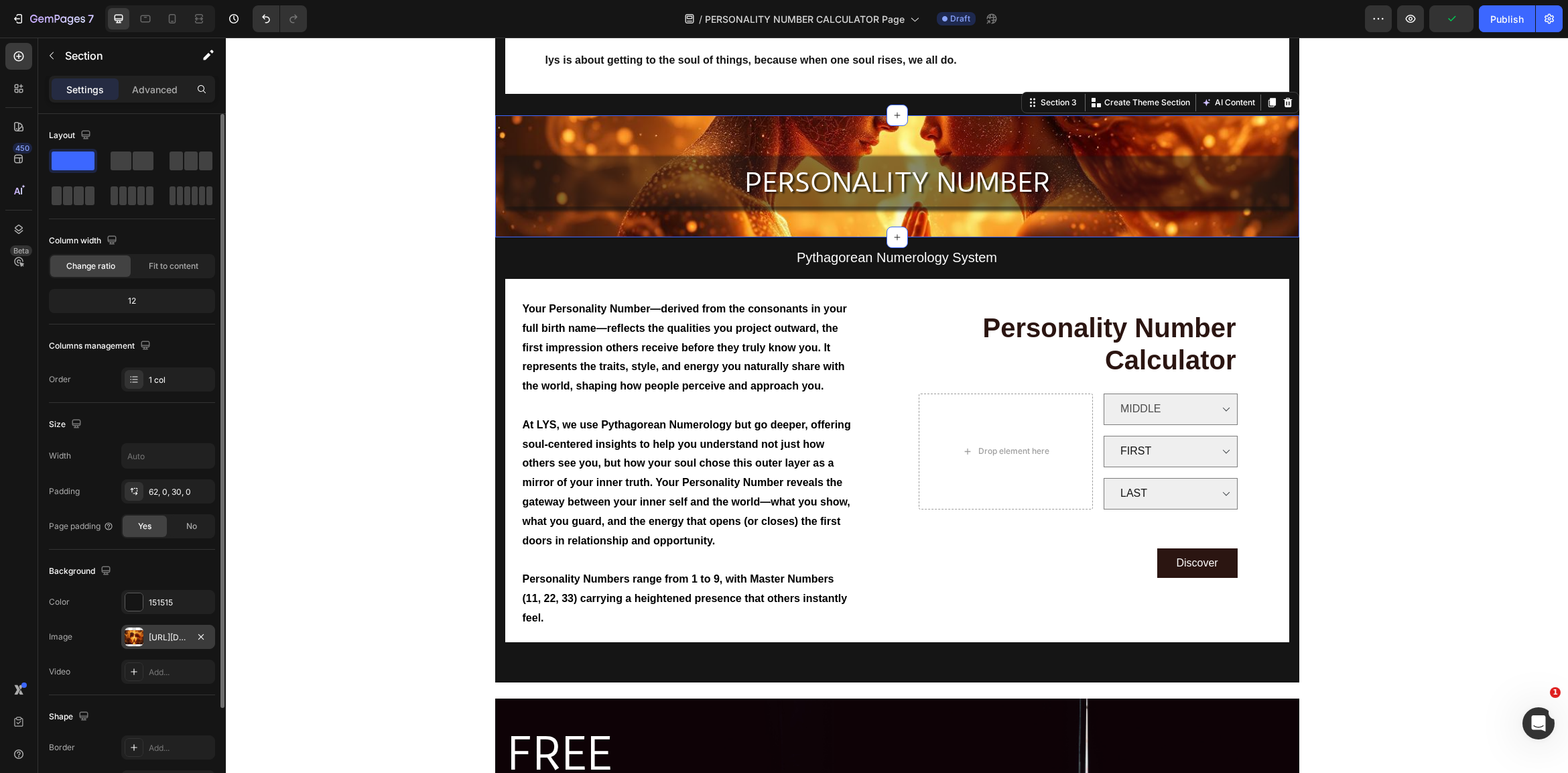
click at [162, 628] on div "https://cdn.shopify.com/s/files/1/0707/9480/5570/files/gempages_515935069974562…" at bounding box center [168, 636] width 94 height 24
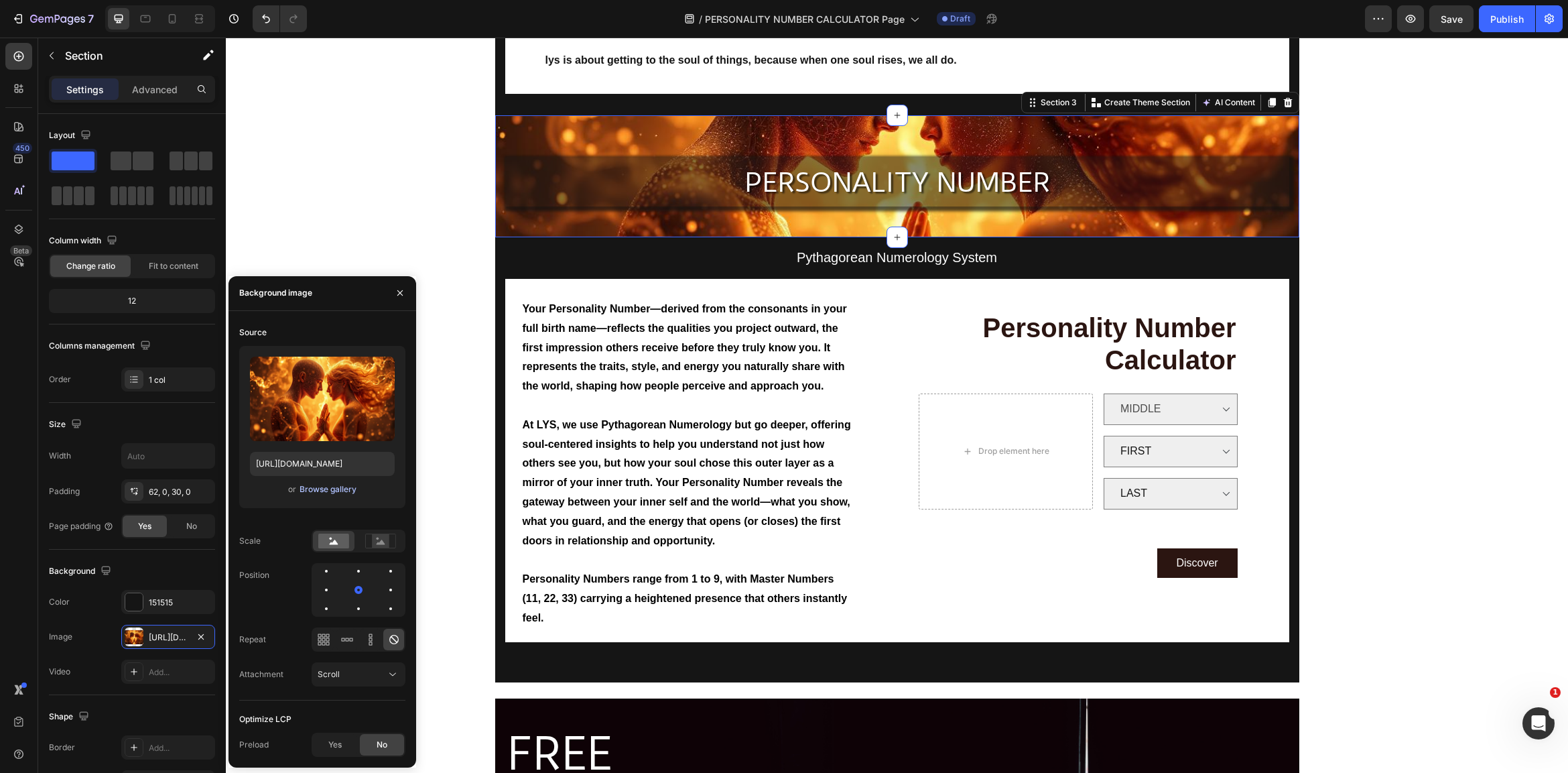
click at [333, 489] on div "Browse gallery" at bounding box center [328, 489] width 57 height 12
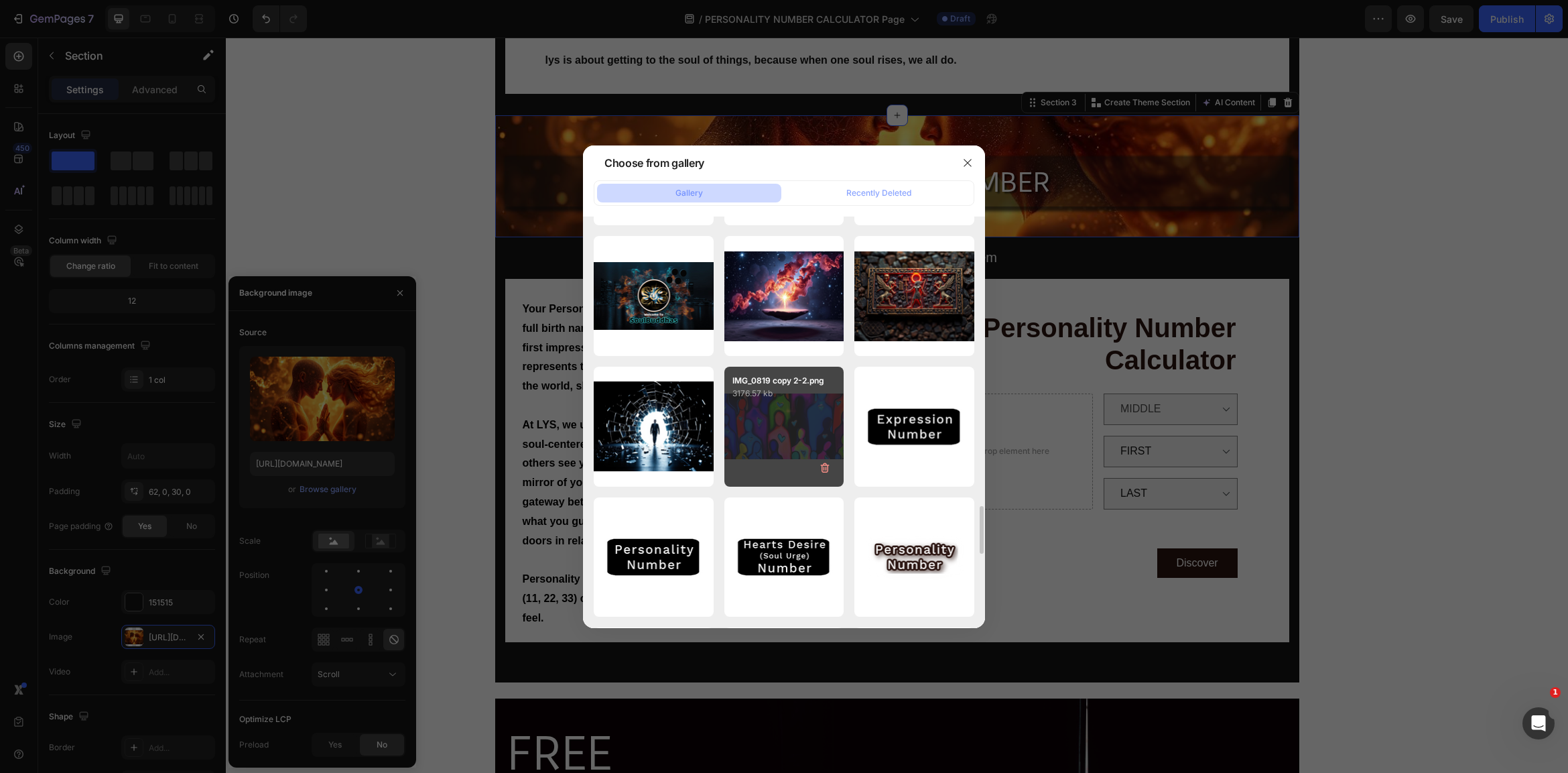
scroll to position [2471, 0]
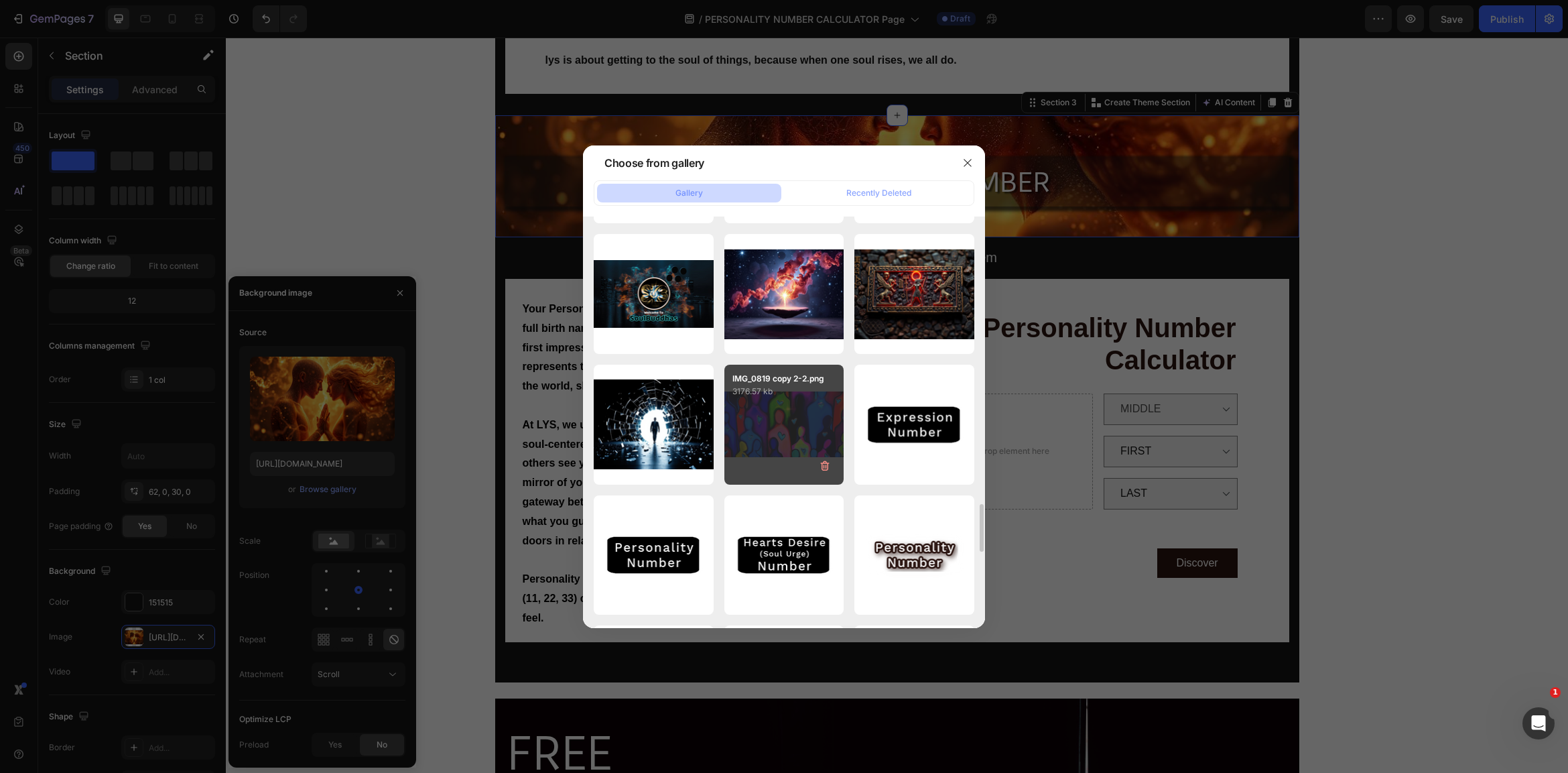
click at [777, 429] on div "IMG_0819 copy 2-2.png 3176.57 kb" at bounding box center [785, 425] width 120 height 120
type input "[URL][DOMAIN_NAME]"
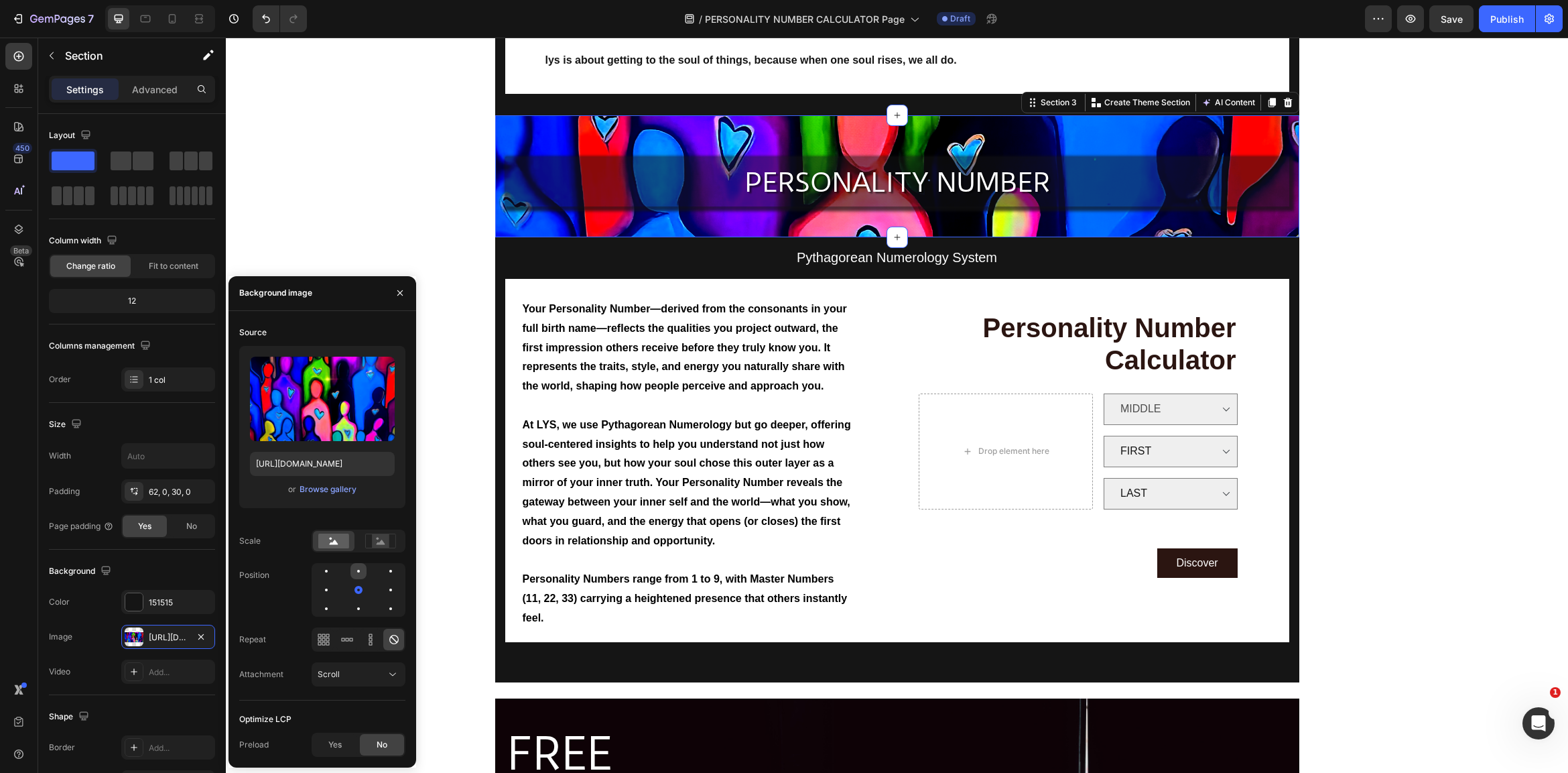
click at [383, 572] on div at bounding box center [391, 571] width 16 height 16
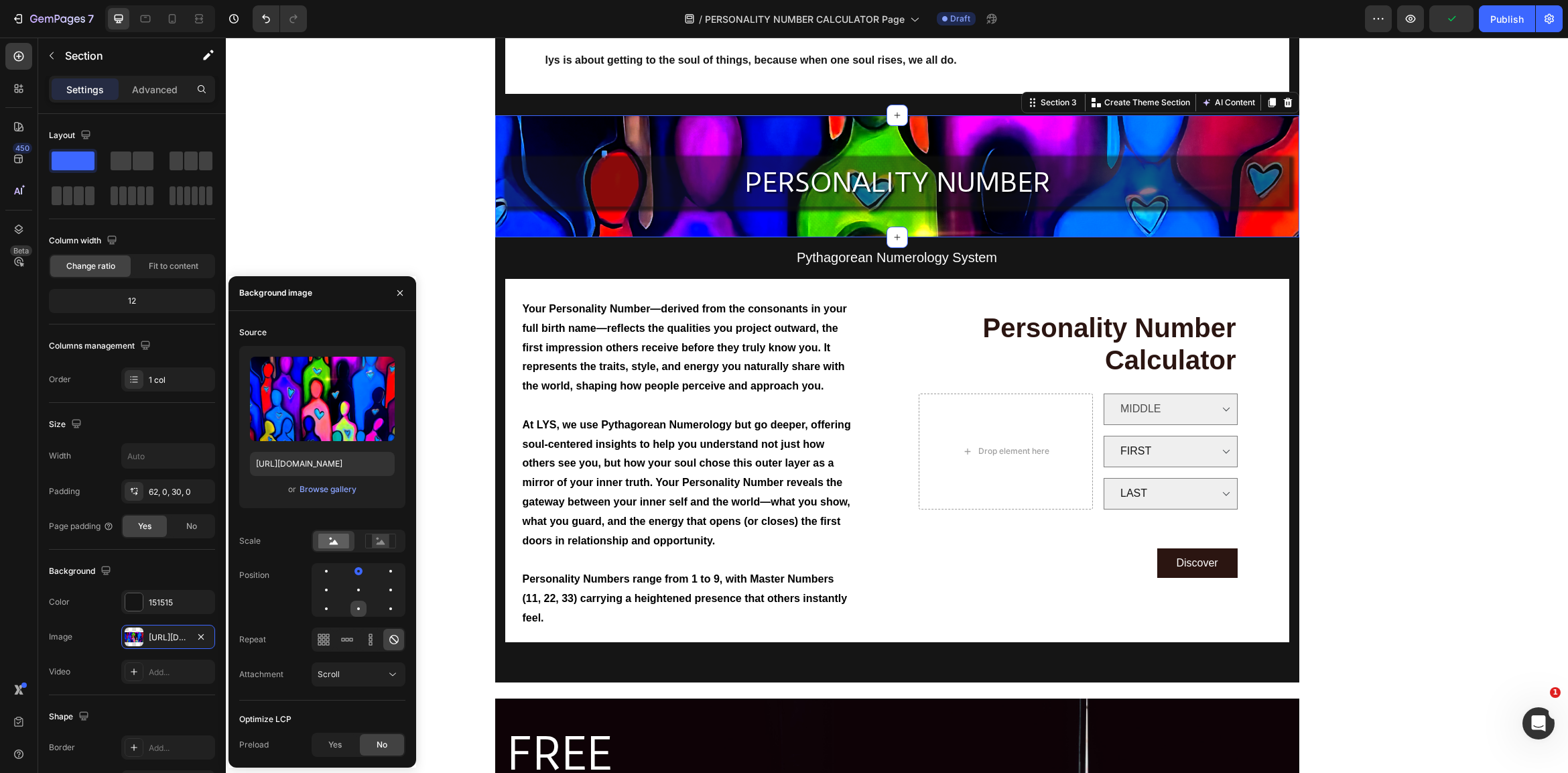
click at [383, 608] on div at bounding box center [391, 608] width 16 height 16
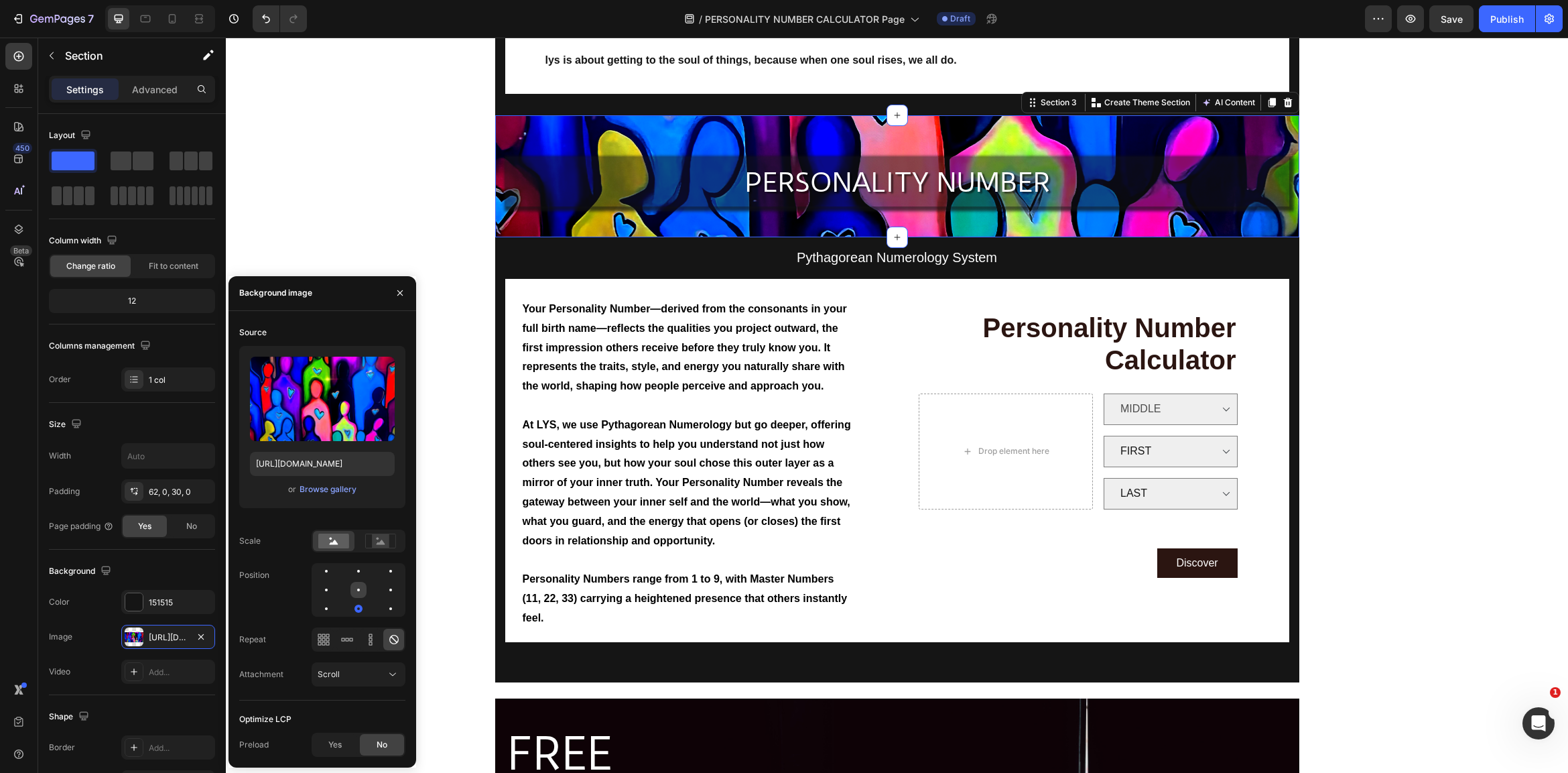
click at [383, 593] on div at bounding box center [391, 590] width 16 height 16
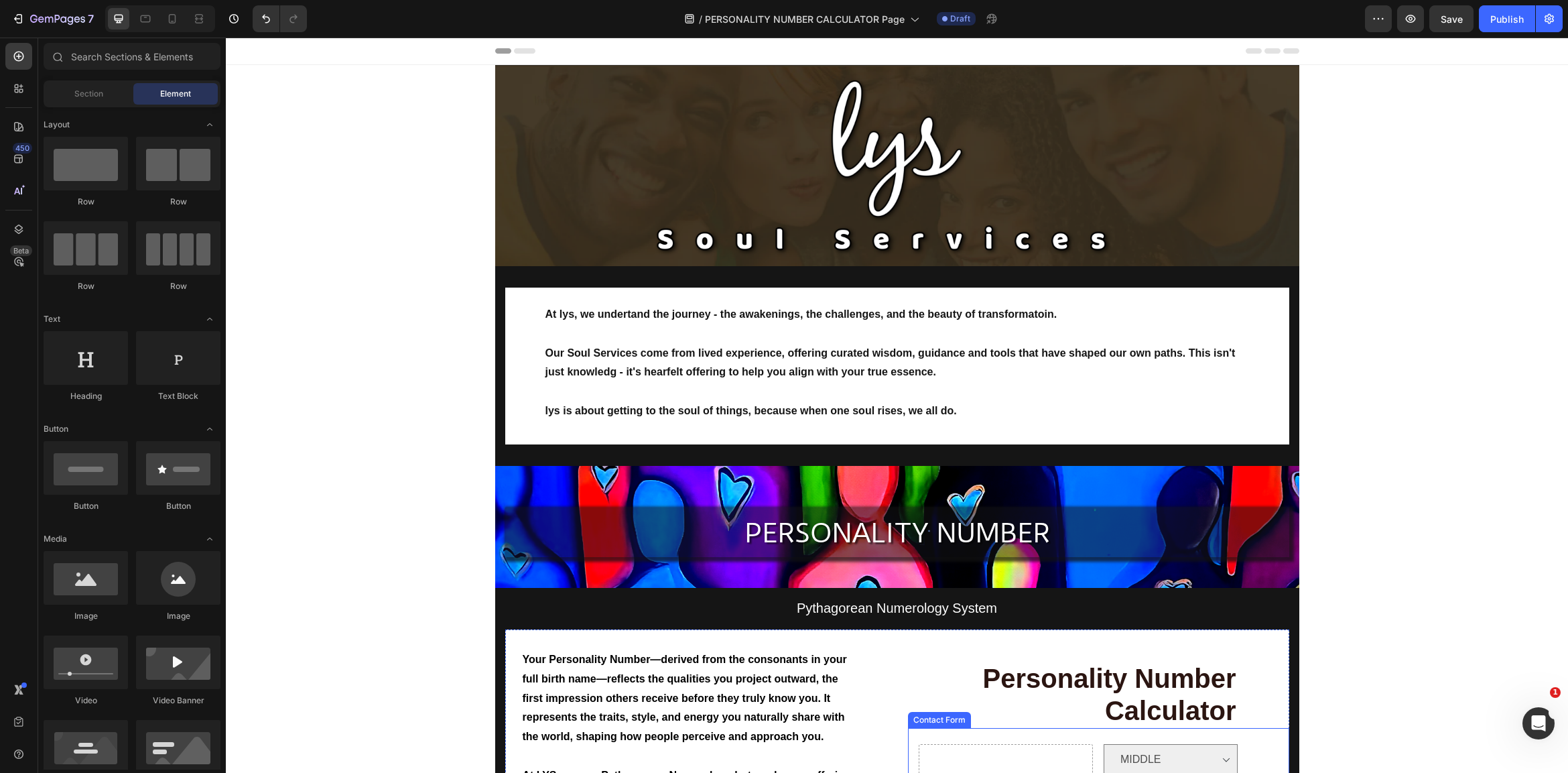
scroll to position [0, 0]
click at [1456, 16] on span "Save" at bounding box center [1452, 20] width 22 height 12
click at [1512, 14] on div "Publish" at bounding box center [1507, 19] width 34 height 14
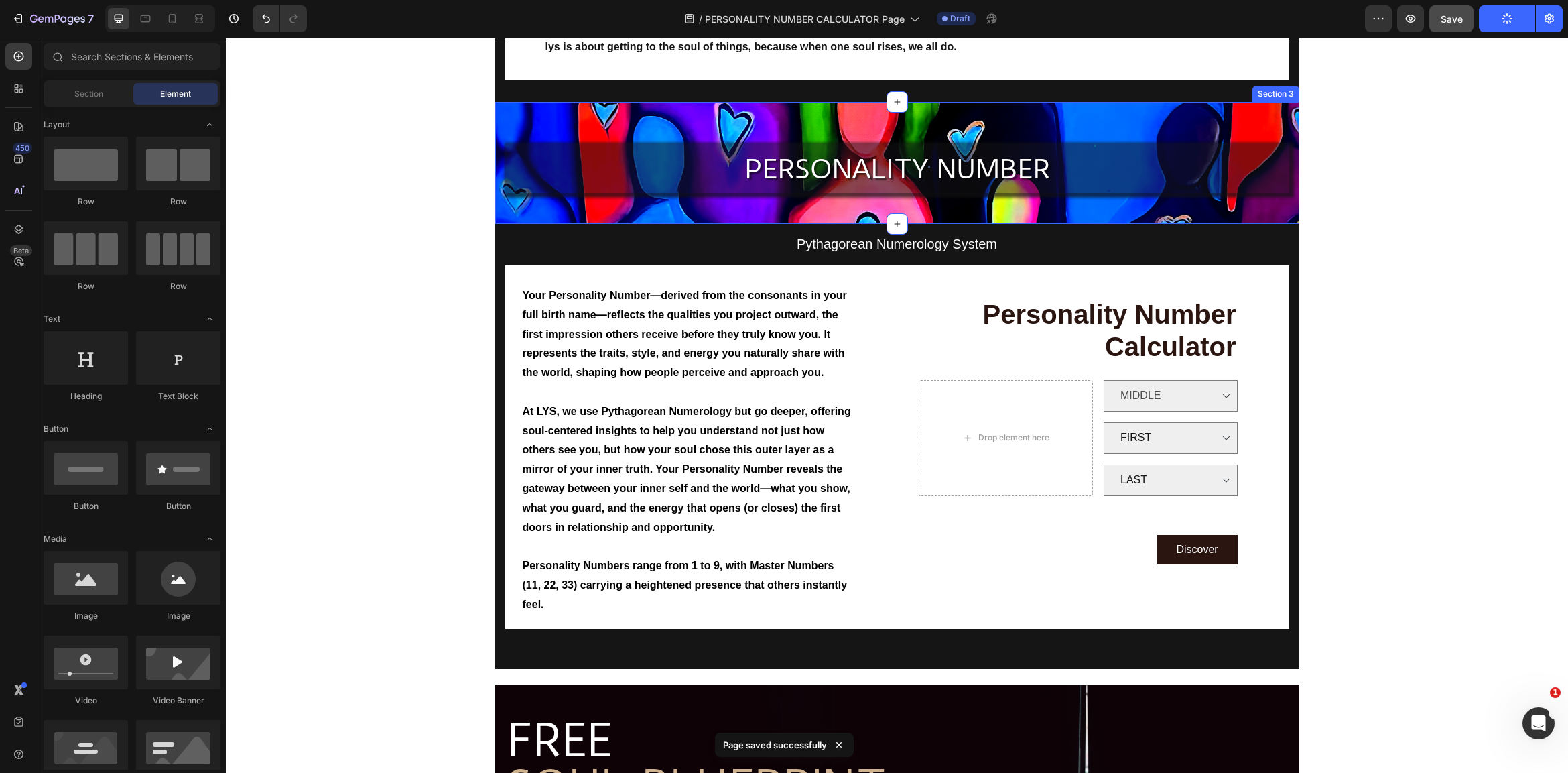
scroll to position [371, 0]
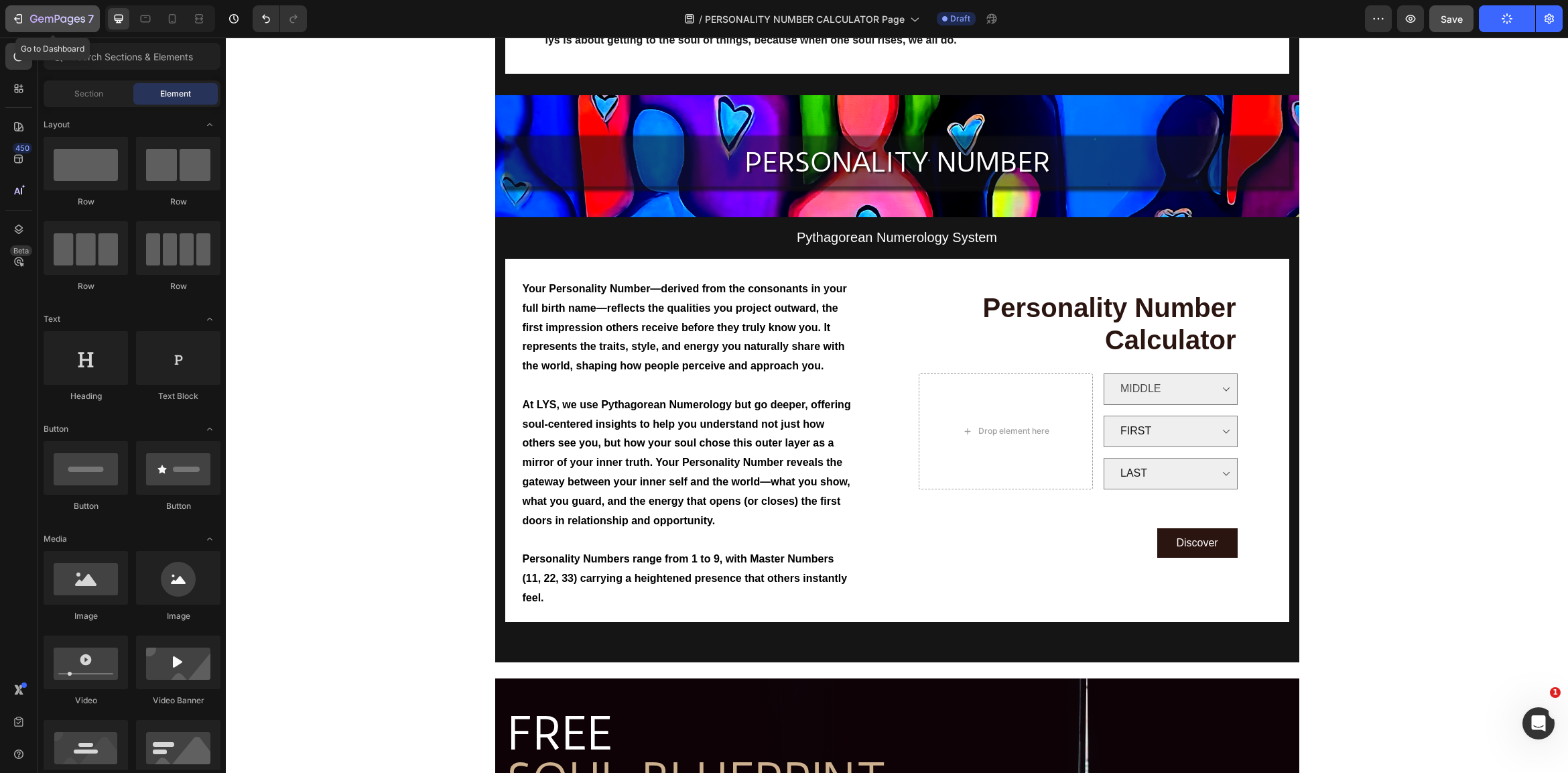
click at [19, 18] on icon "button" at bounding box center [19, 19] width 14 height 14
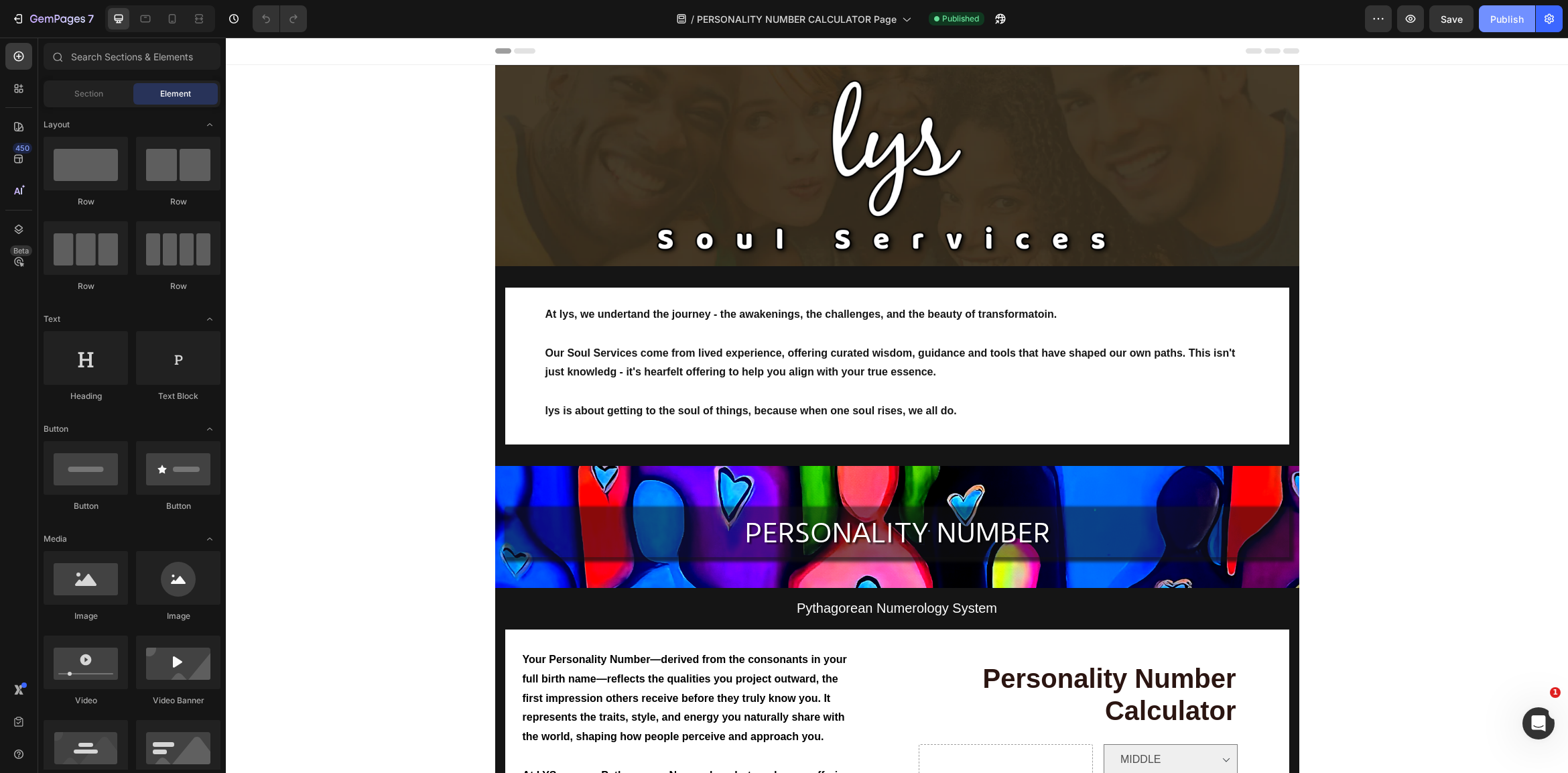
click at [1503, 17] on div "Publish" at bounding box center [1507, 19] width 34 height 14
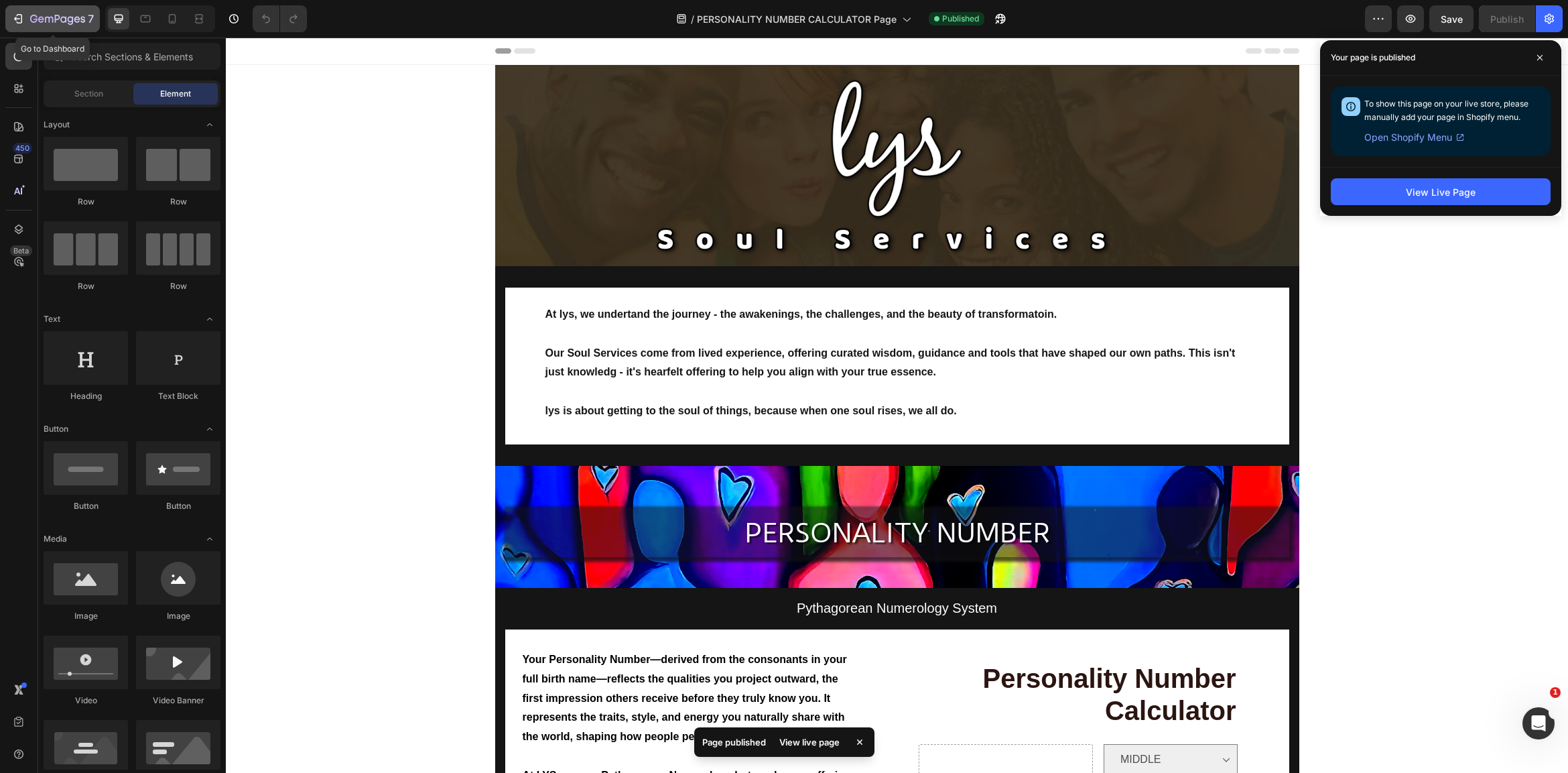
click at [16, 21] on icon "button" at bounding box center [19, 19] width 14 height 14
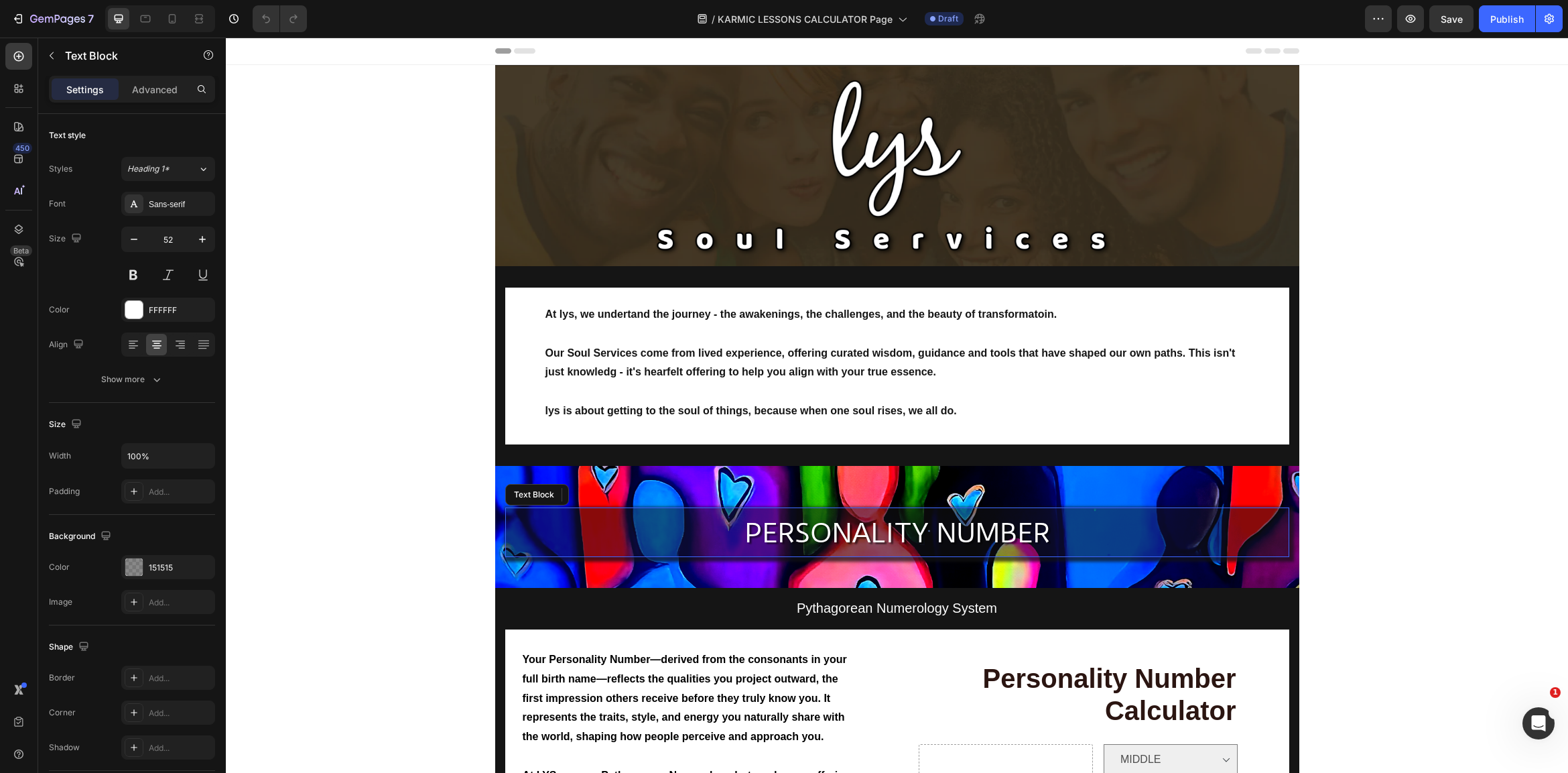
click at [971, 530] on span "PERSONALITY NUMBER" at bounding box center [897, 532] width 306 height 33
click at [882, 528] on span "KARMIC LESSONS" at bounding box center [896, 532] width 230 height 33
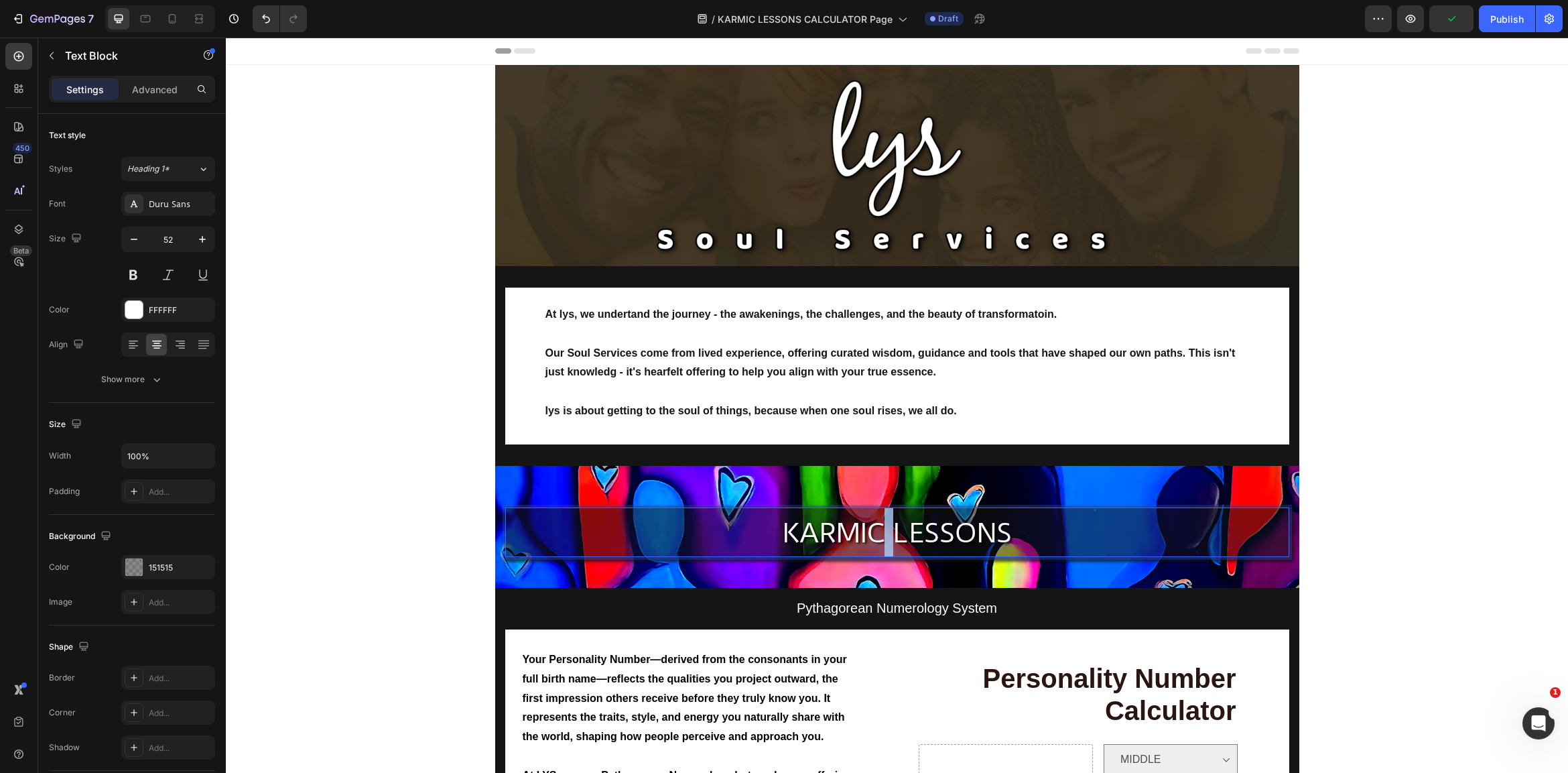
click at [882, 528] on span "KARMIC LESSONS" at bounding box center [896, 532] width 230 height 33
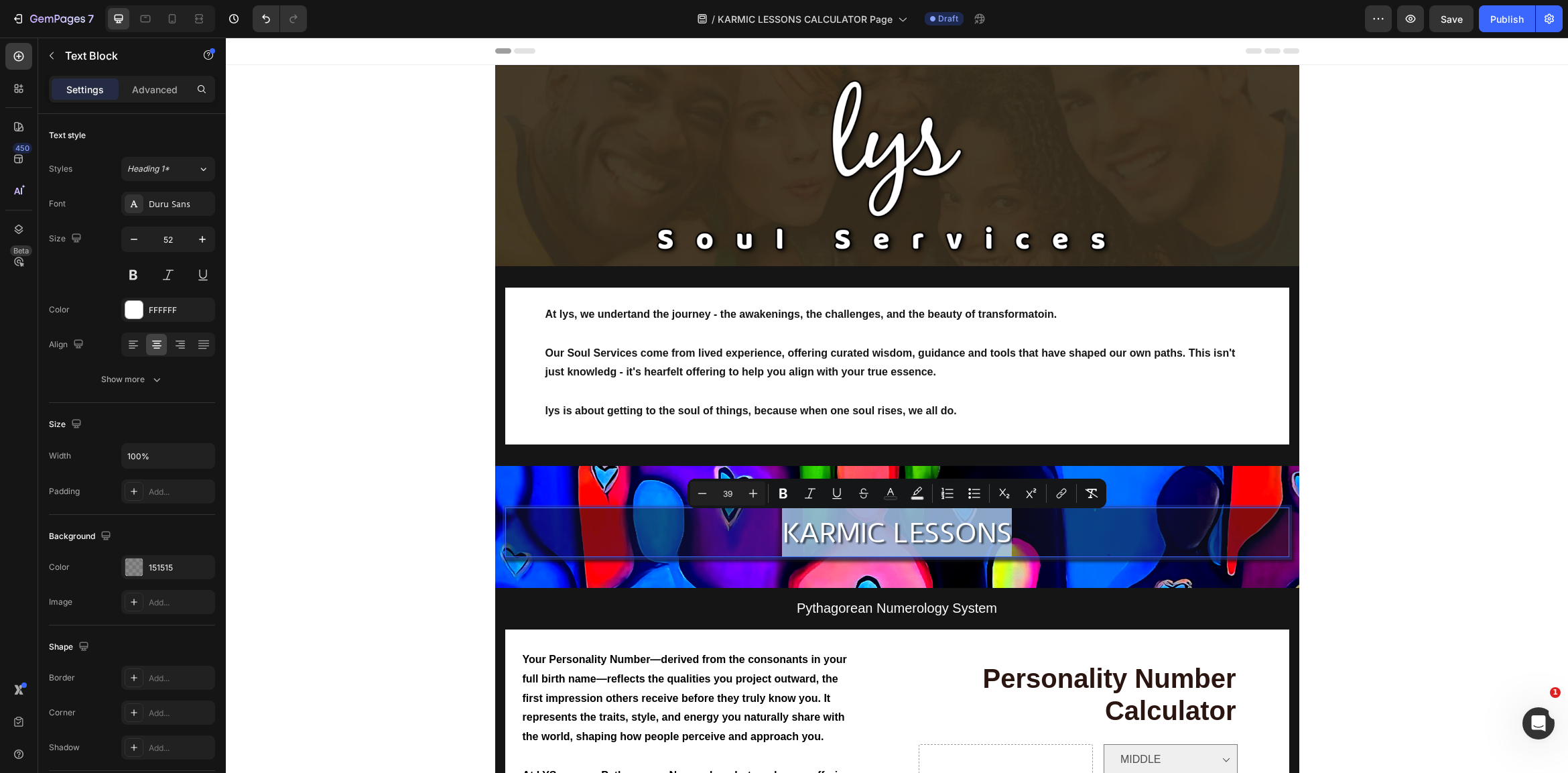
click at [882, 528] on span "KARMIC LESSONS" at bounding box center [896, 532] width 230 height 33
click at [956, 532] on span "KARMIC LESSONS" at bounding box center [896, 532] width 230 height 33
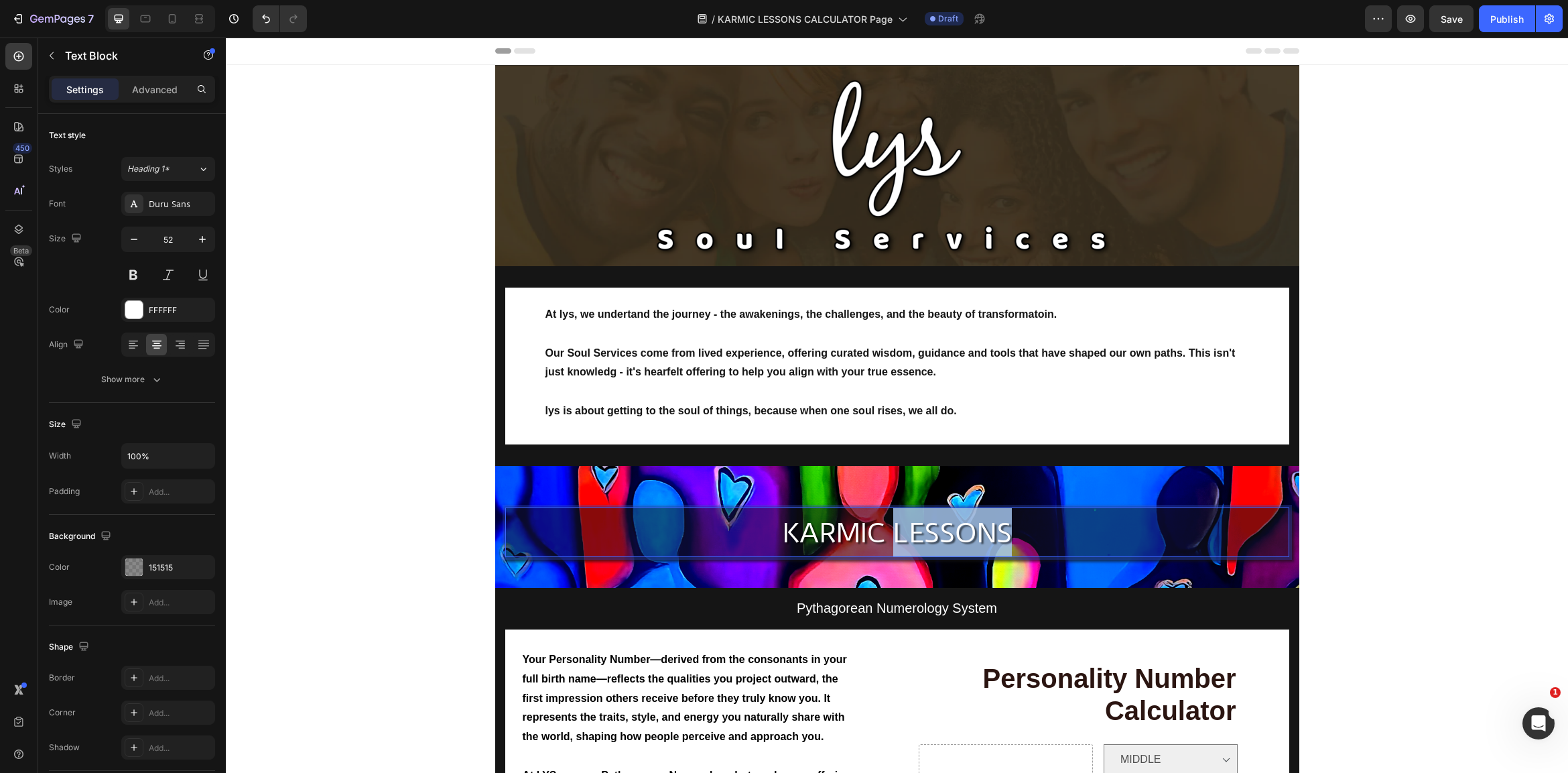
click at [956, 532] on span "KARMIC LESSONS" at bounding box center [896, 532] width 230 height 33
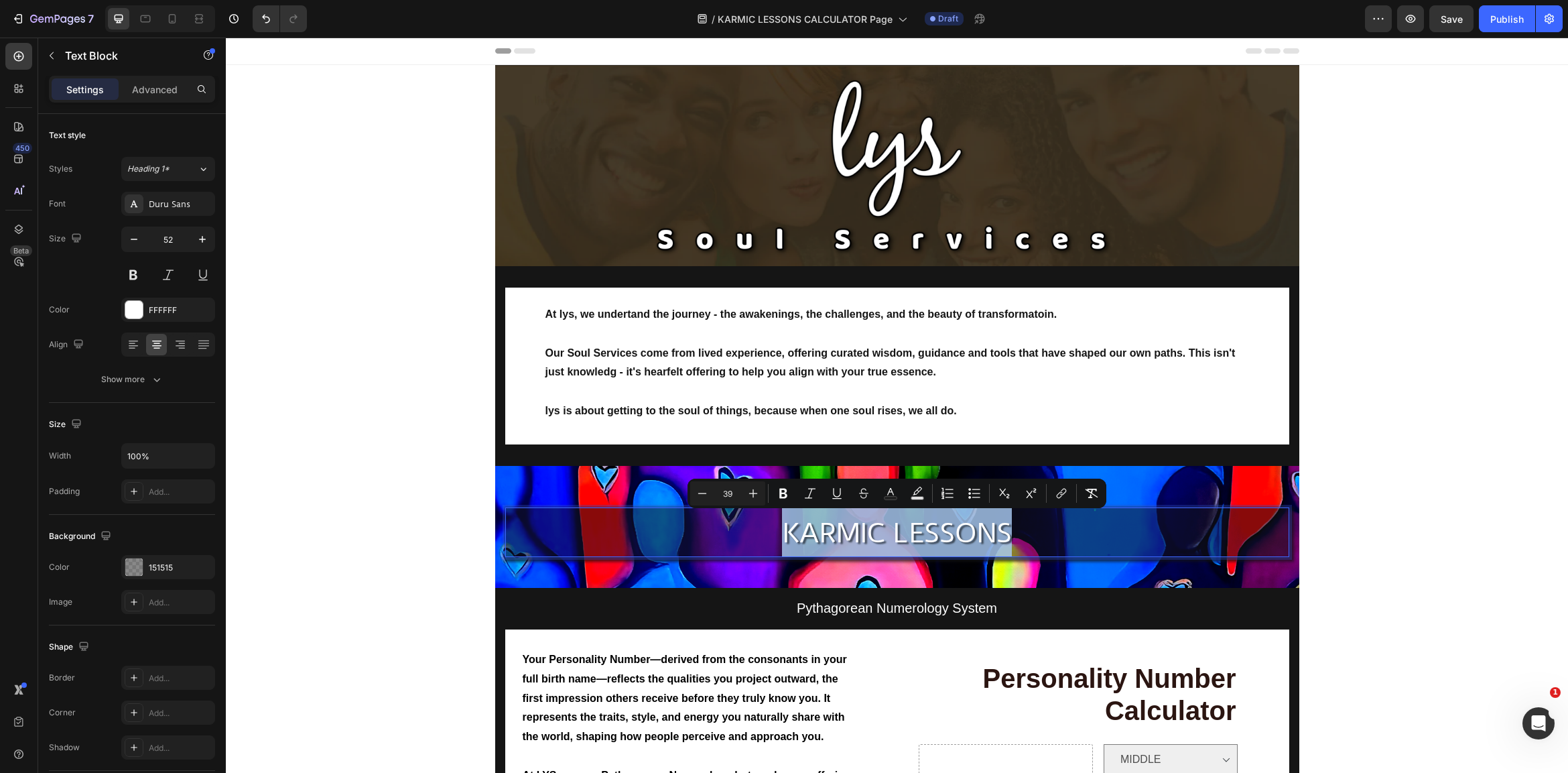
click at [956, 532] on span "KARMIC LESSONS" at bounding box center [896, 532] width 230 height 33
click at [173, 91] on p "Advanced" at bounding box center [155, 90] width 45 height 14
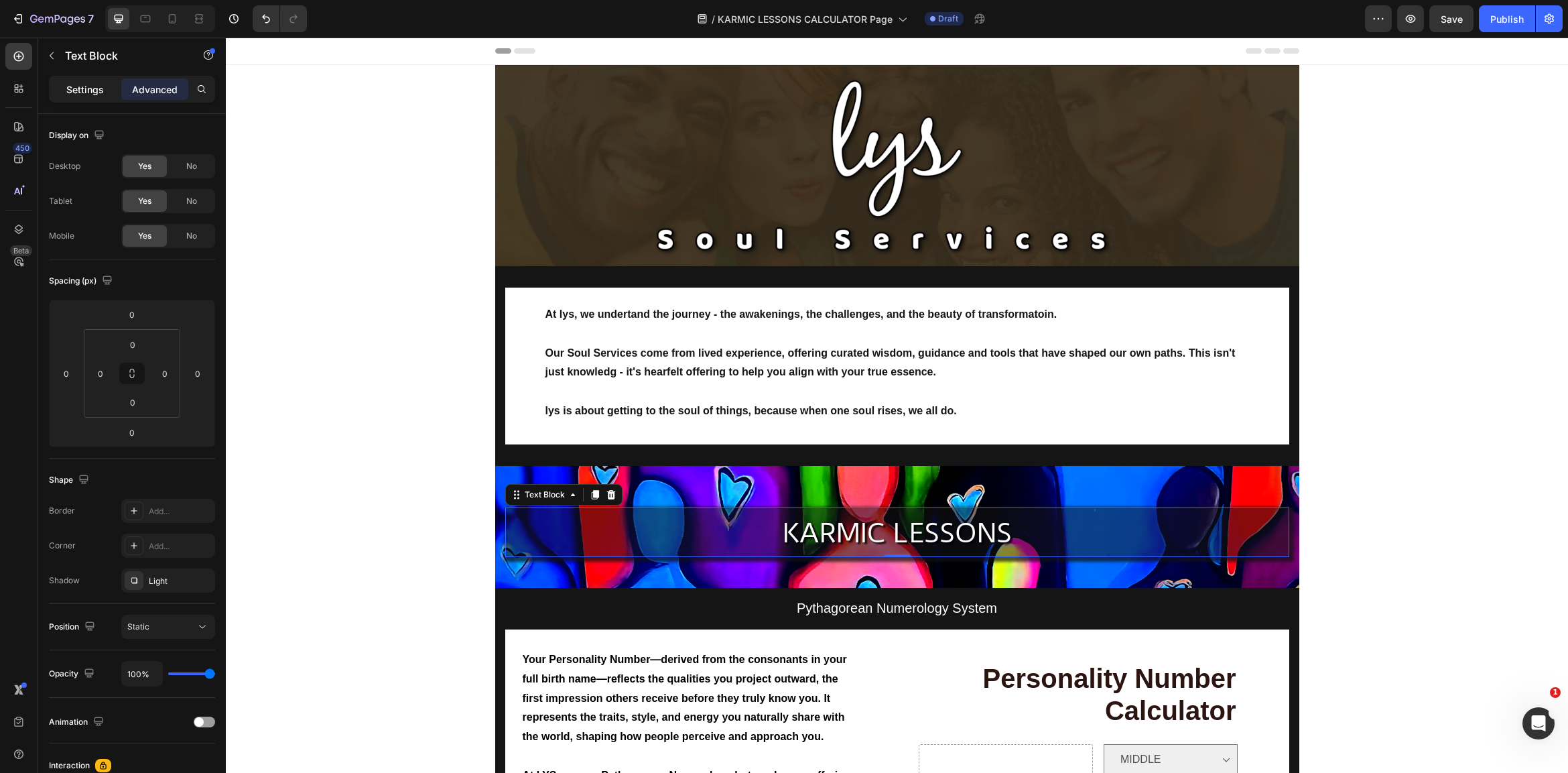
click at [86, 93] on p "Settings" at bounding box center [85, 90] width 37 height 14
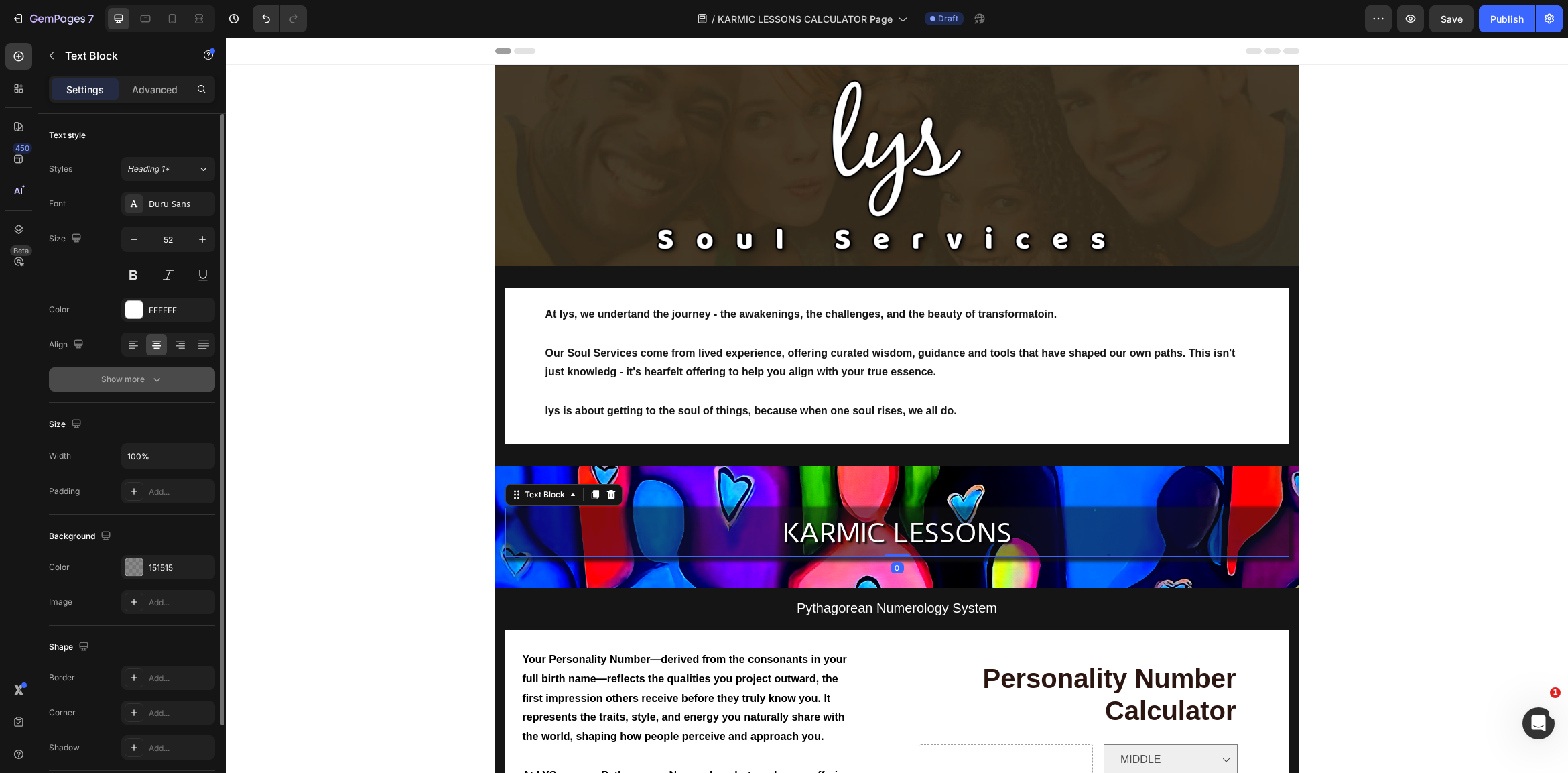
click at [152, 379] on icon "button" at bounding box center [157, 380] width 14 height 14
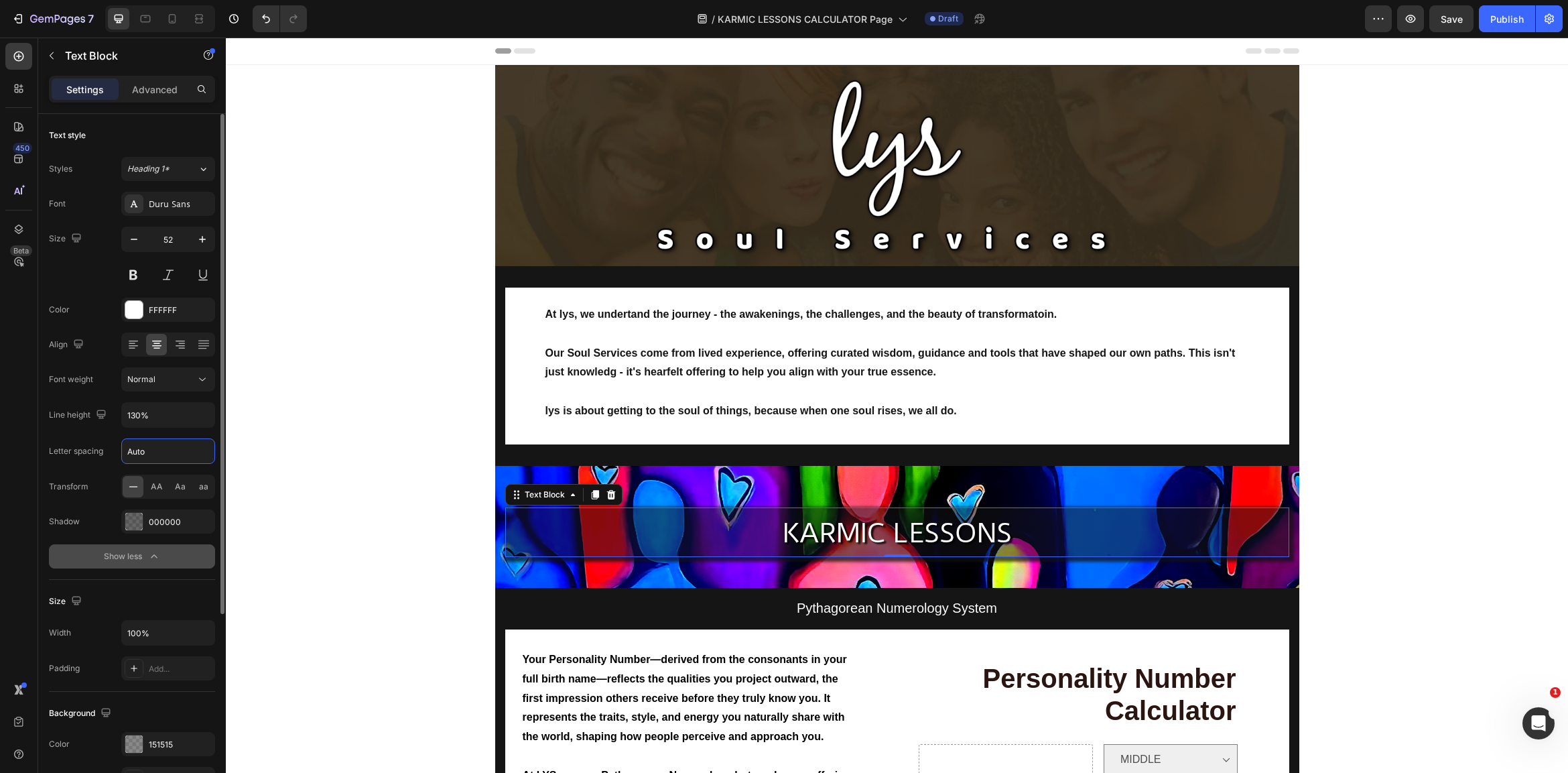
click at [159, 449] on input "Auto" at bounding box center [169, 451] width 93 height 24
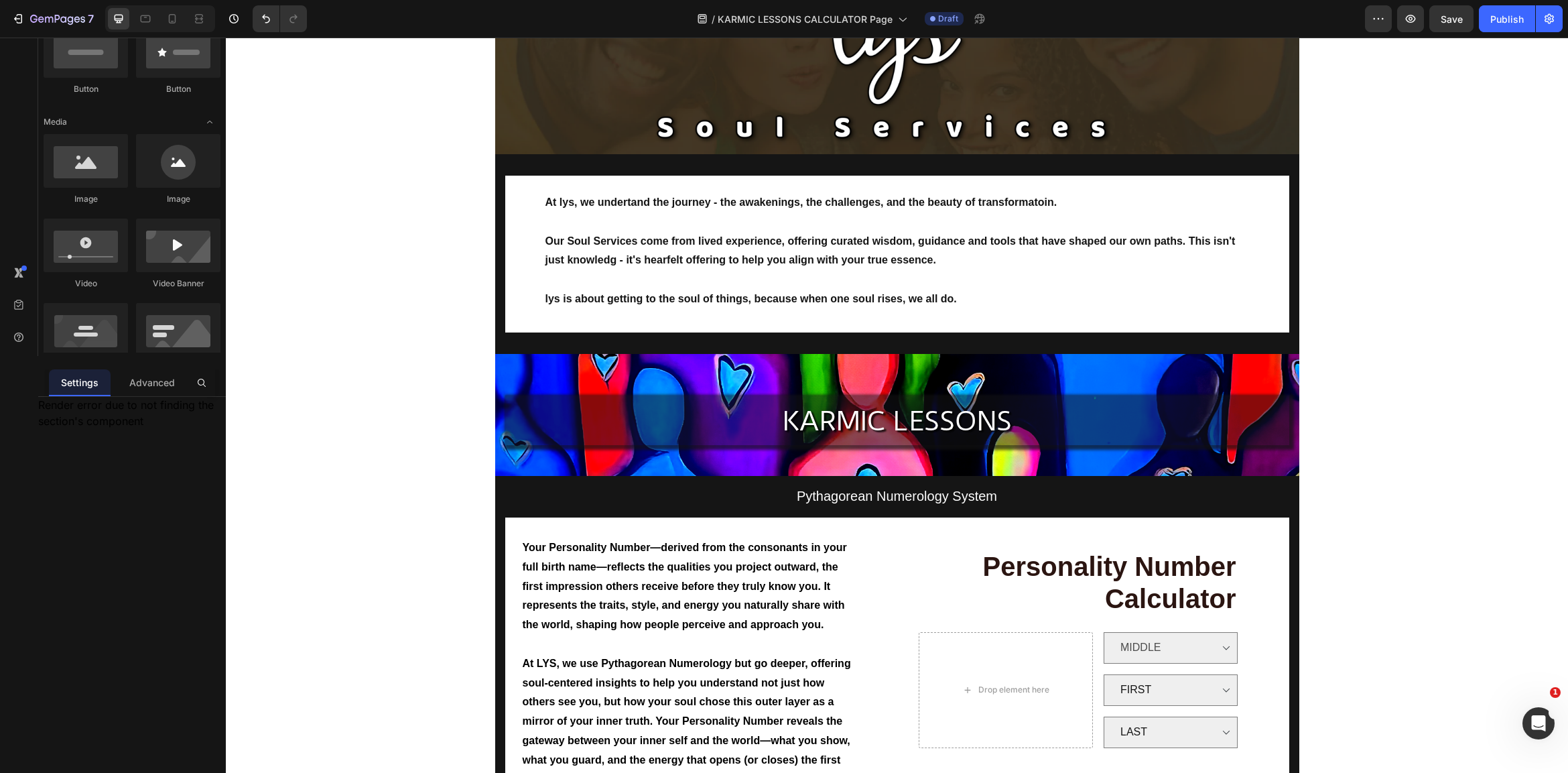
scroll to position [120, 0]
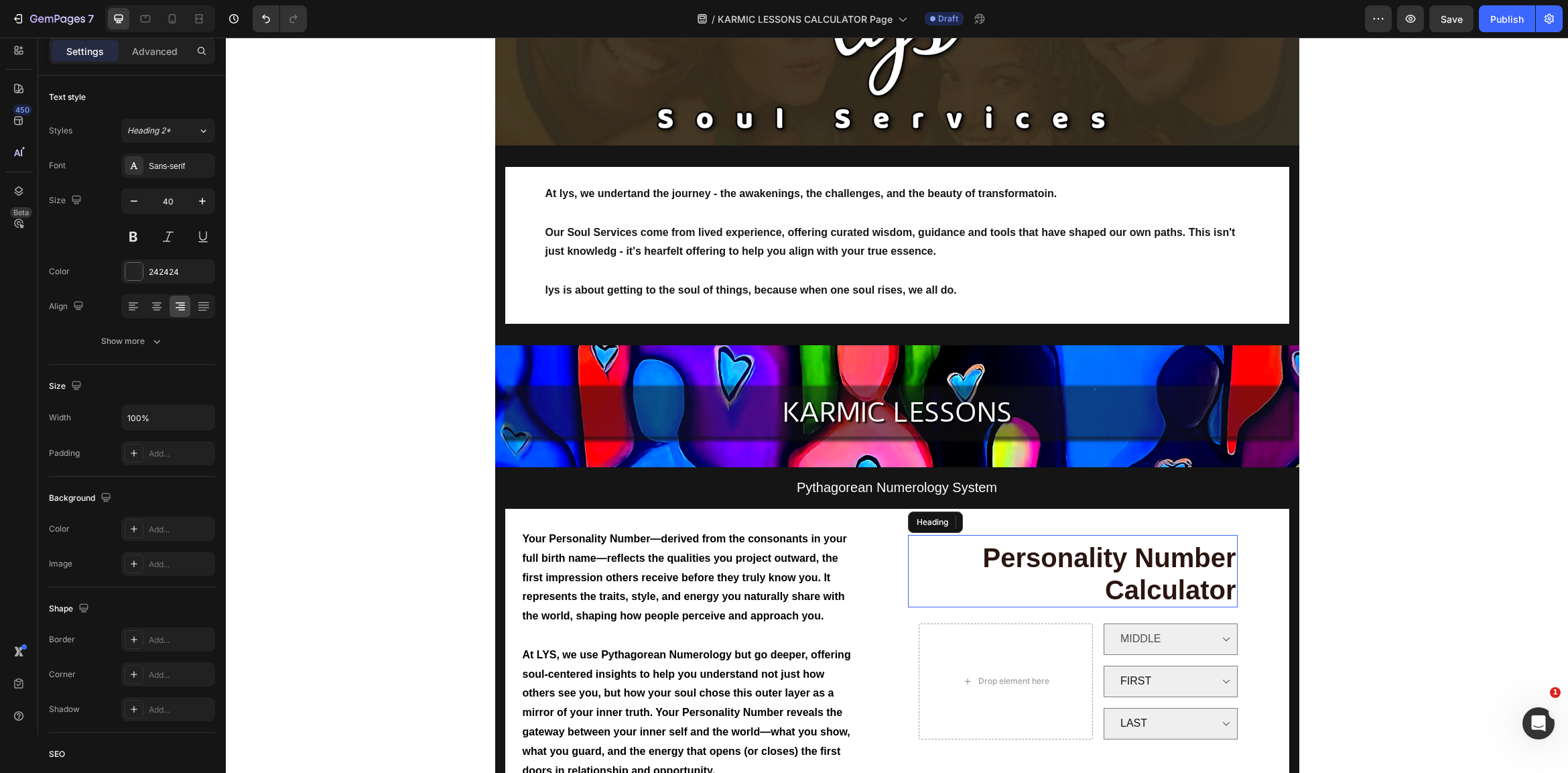
click at [1168, 543] on span "Personality Number" at bounding box center [1109, 557] width 253 height 30
click at [1193, 545] on span "Personality Number" at bounding box center [1109, 557] width 253 height 30
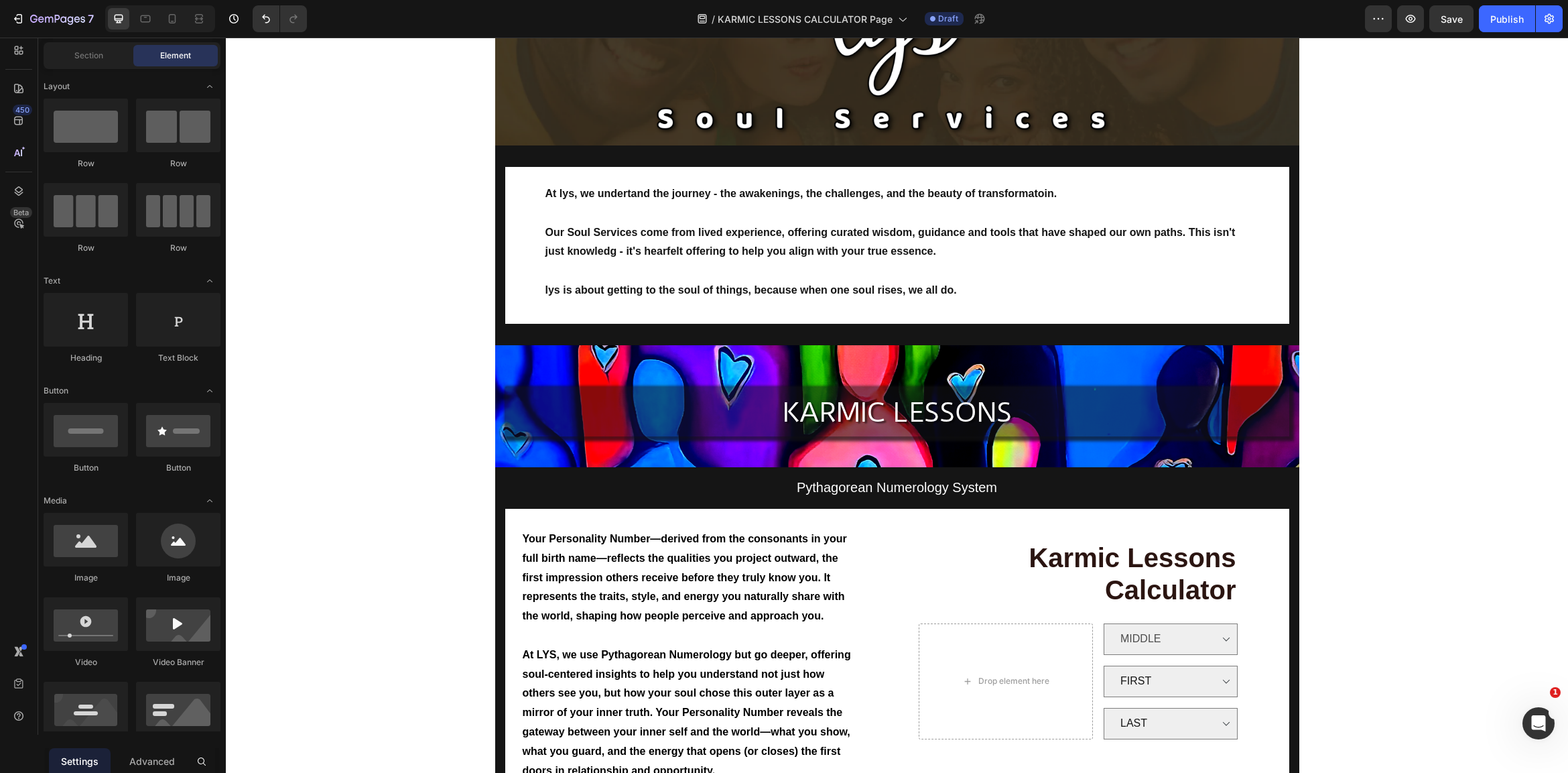
drag, startPoint x: 1359, startPoint y: 538, endPoint x: 1388, endPoint y: 555, distance: 33.6
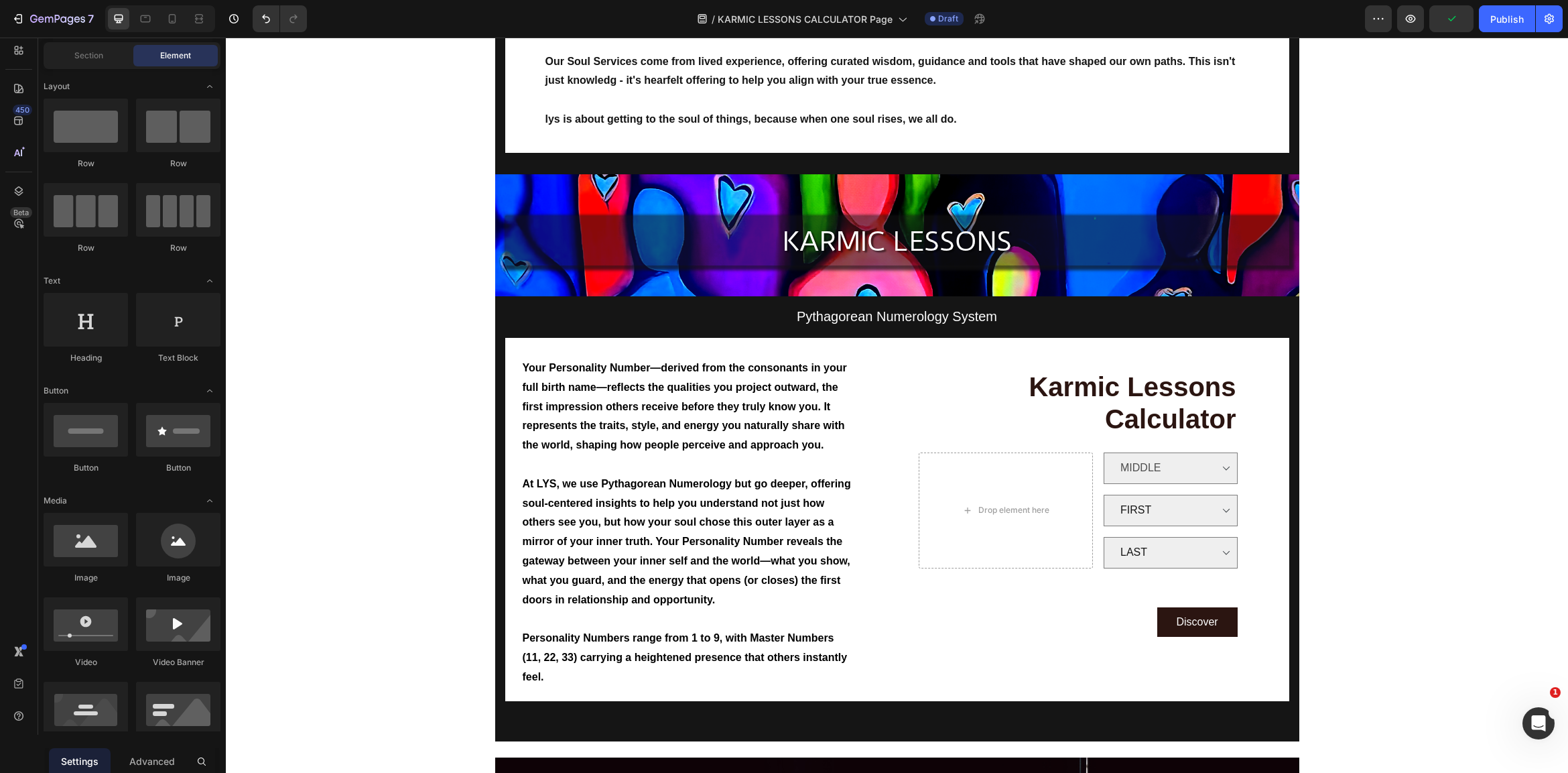
scroll to position [294, 0]
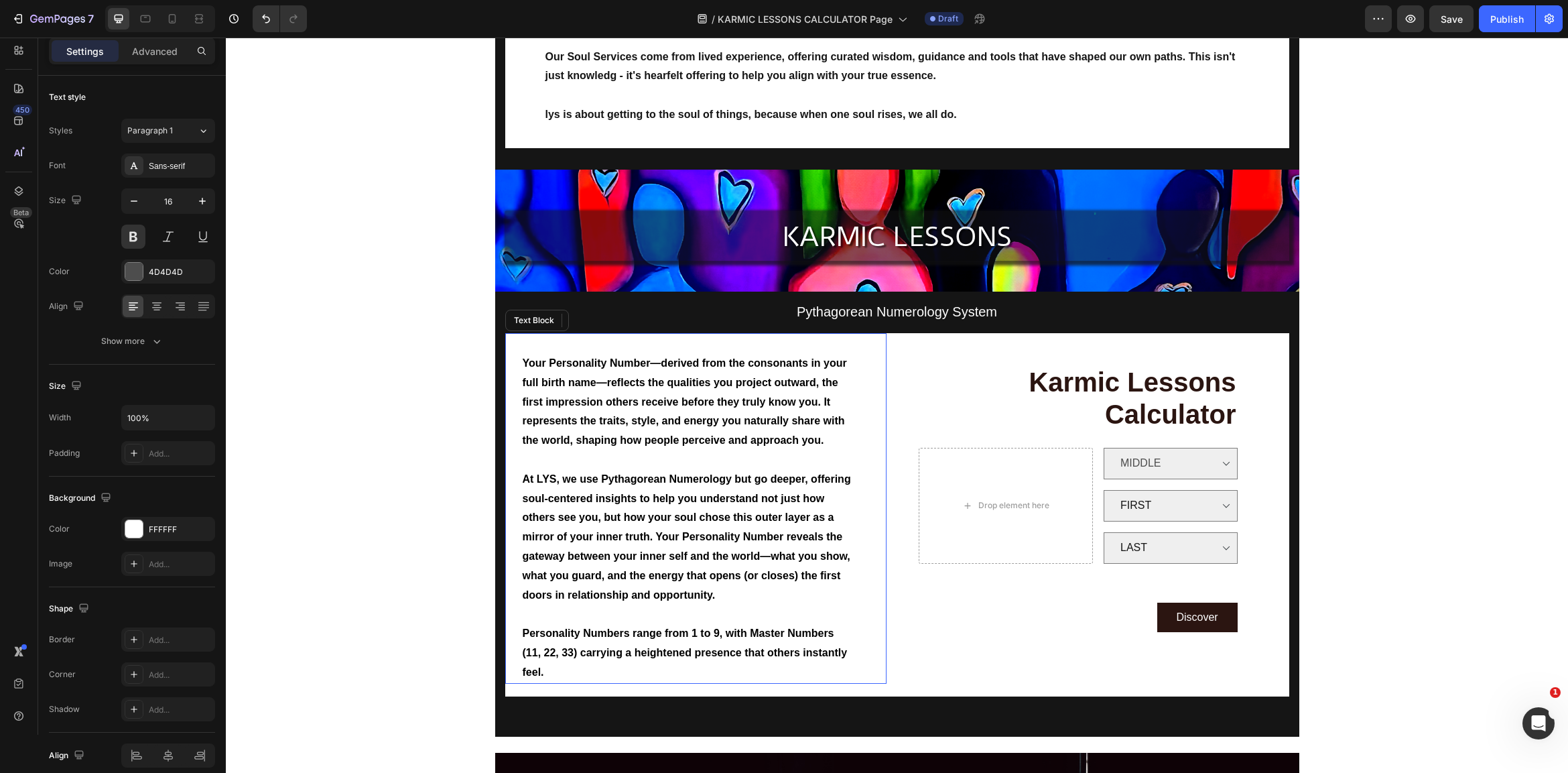
click at [826, 641] on span "Personality Numbers range from 1 to 9, with Master Numbers (11, 22, 33) carryin…" at bounding box center [685, 652] width 325 height 50
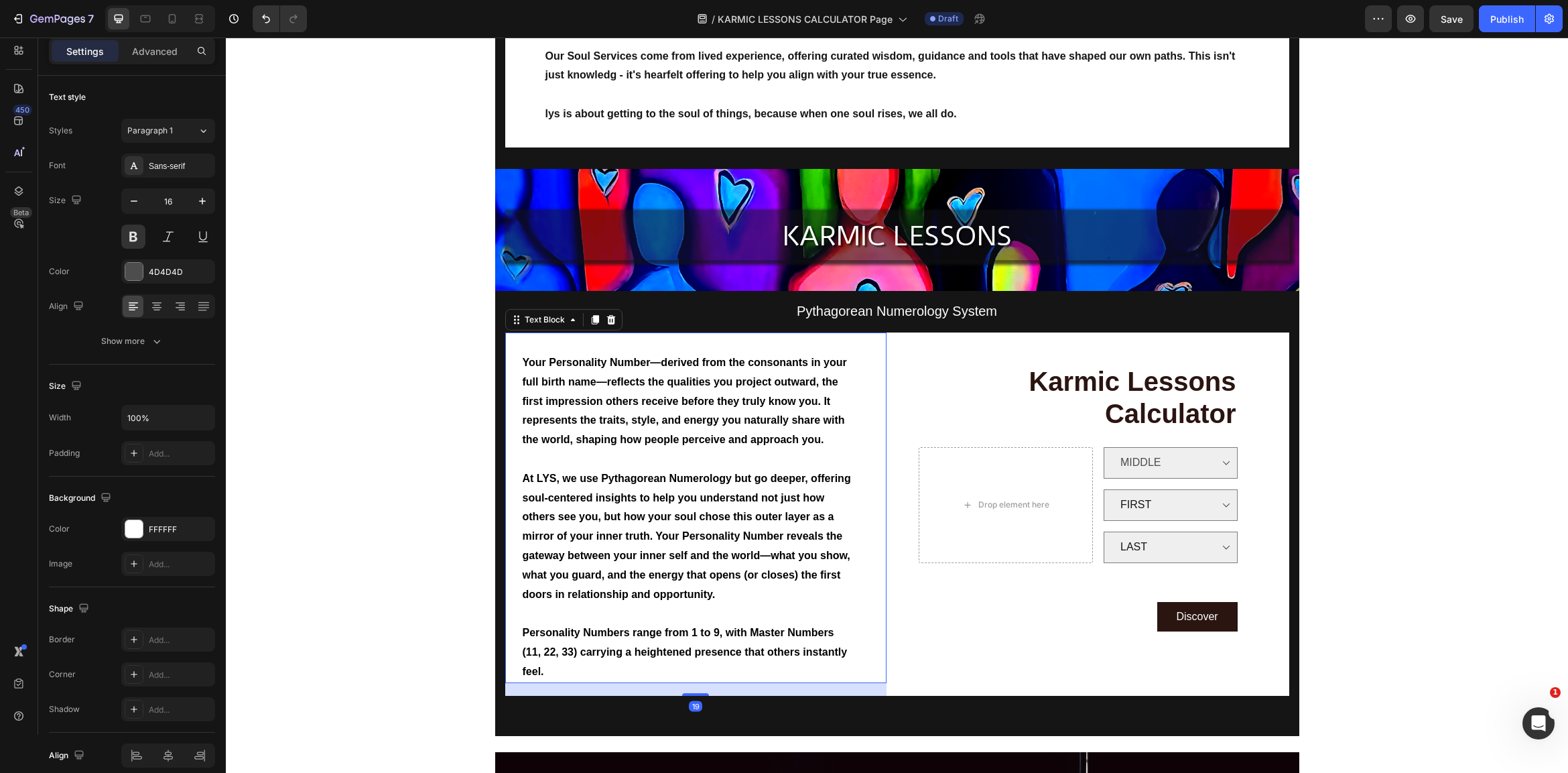
drag, startPoint x: 840, startPoint y: 636, endPoint x: 848, endPoint y: 640, distance: 8.9
click at [840, 636] on span "Personality Numbers range from 1 to 9, with Master Numbers (11, 22, 33) carryin…" at bounding box center [685, 651] width 325 height 50
click at [851, 640] on p "Personality Numbers range from 1 to 9, with Master Numbers (11, 22, 33) carryin…" at bounding box center [687, 651] width 330 height 57
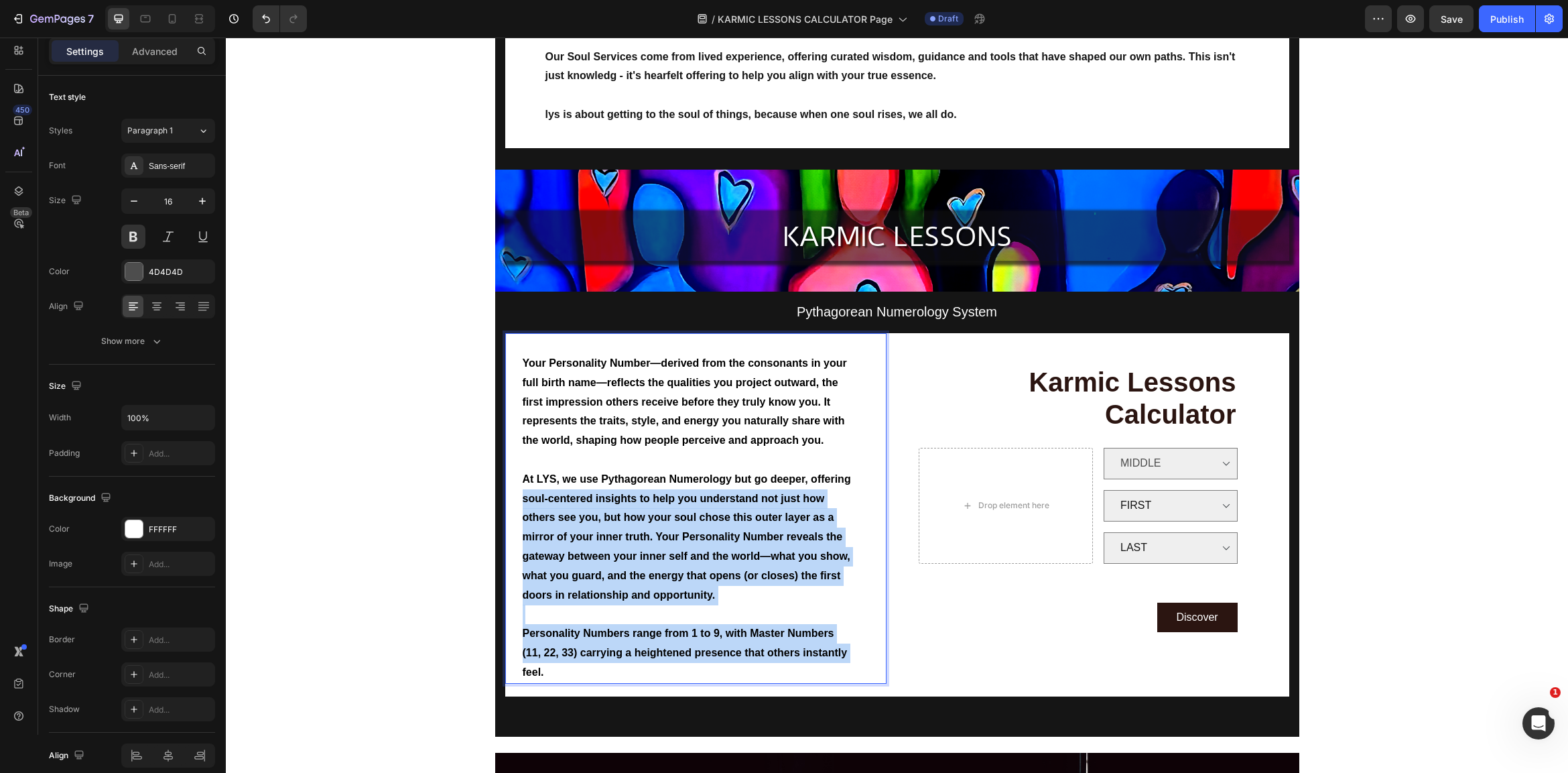
drag, startPoint x: 854, startPoint y: 639, endPoint x: 513, endPoint y: 482, distance: 375.4
click at [513, 476] on div "Your Personality Number—derived from the consonants in your full birth name—ref…" at bounding box center [695, 508] width 382 height 350
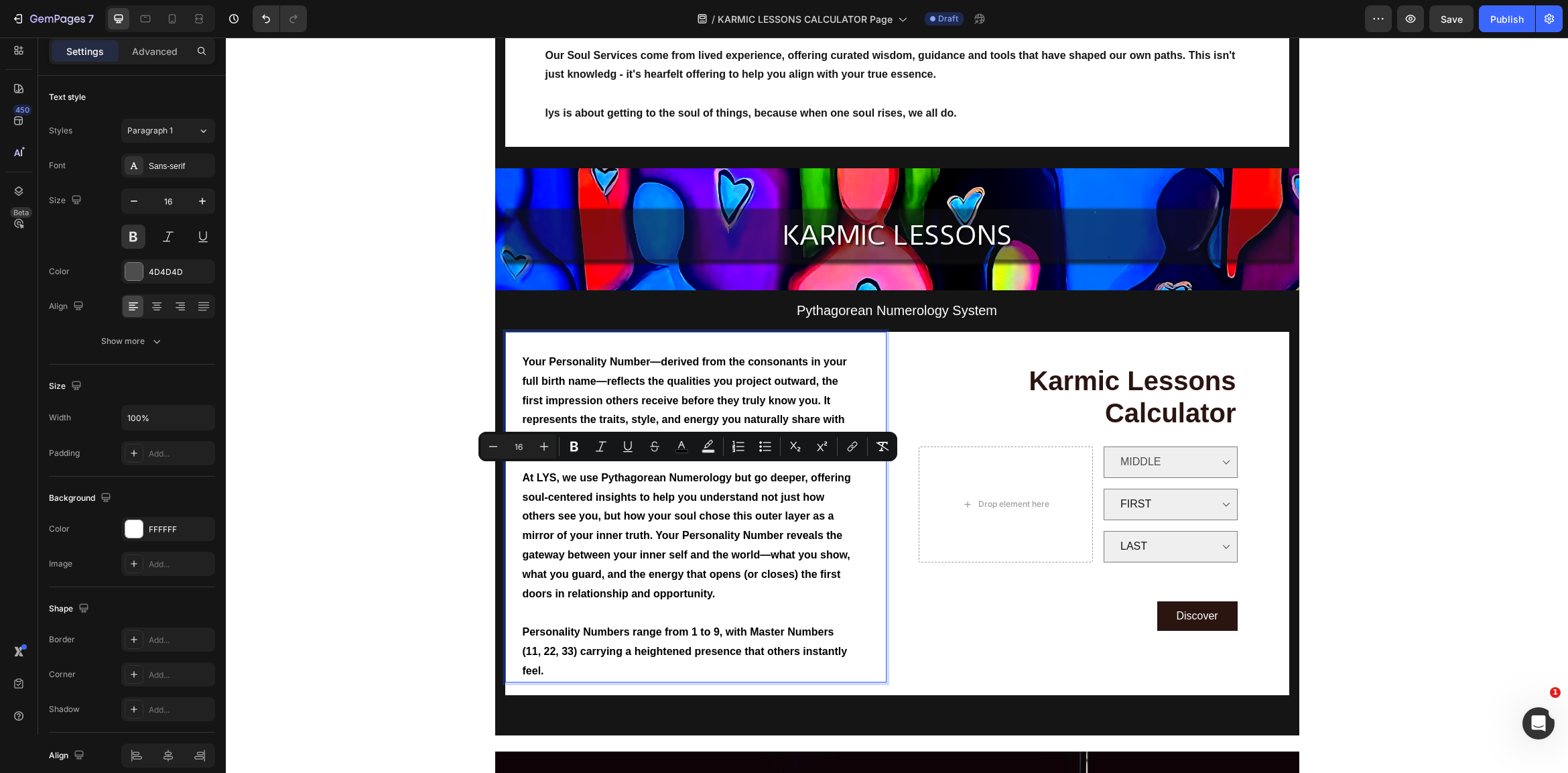
click at [565, 664] on p "Personality Numbers range from 1 to 9, with Master Numbers (11, 22, 33) carryin…" at bounding box center [687, 651] width 330 height 57
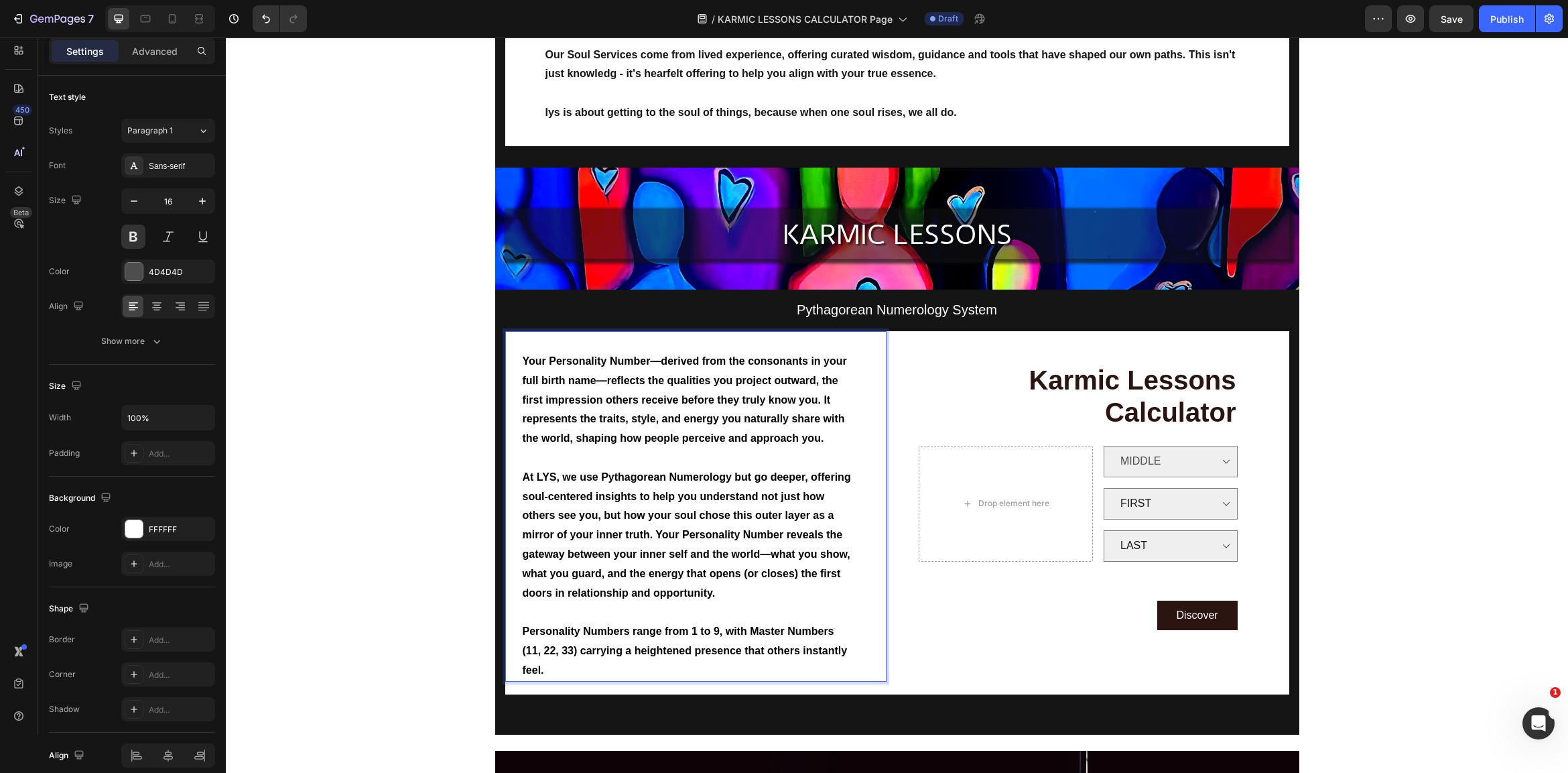
click at [561, 656] on p "Personality Numbers range from 1 to 9, with Master Numbers (11, 22, 33) carryin…" at bounding box center [687, 651] width 330 height 57
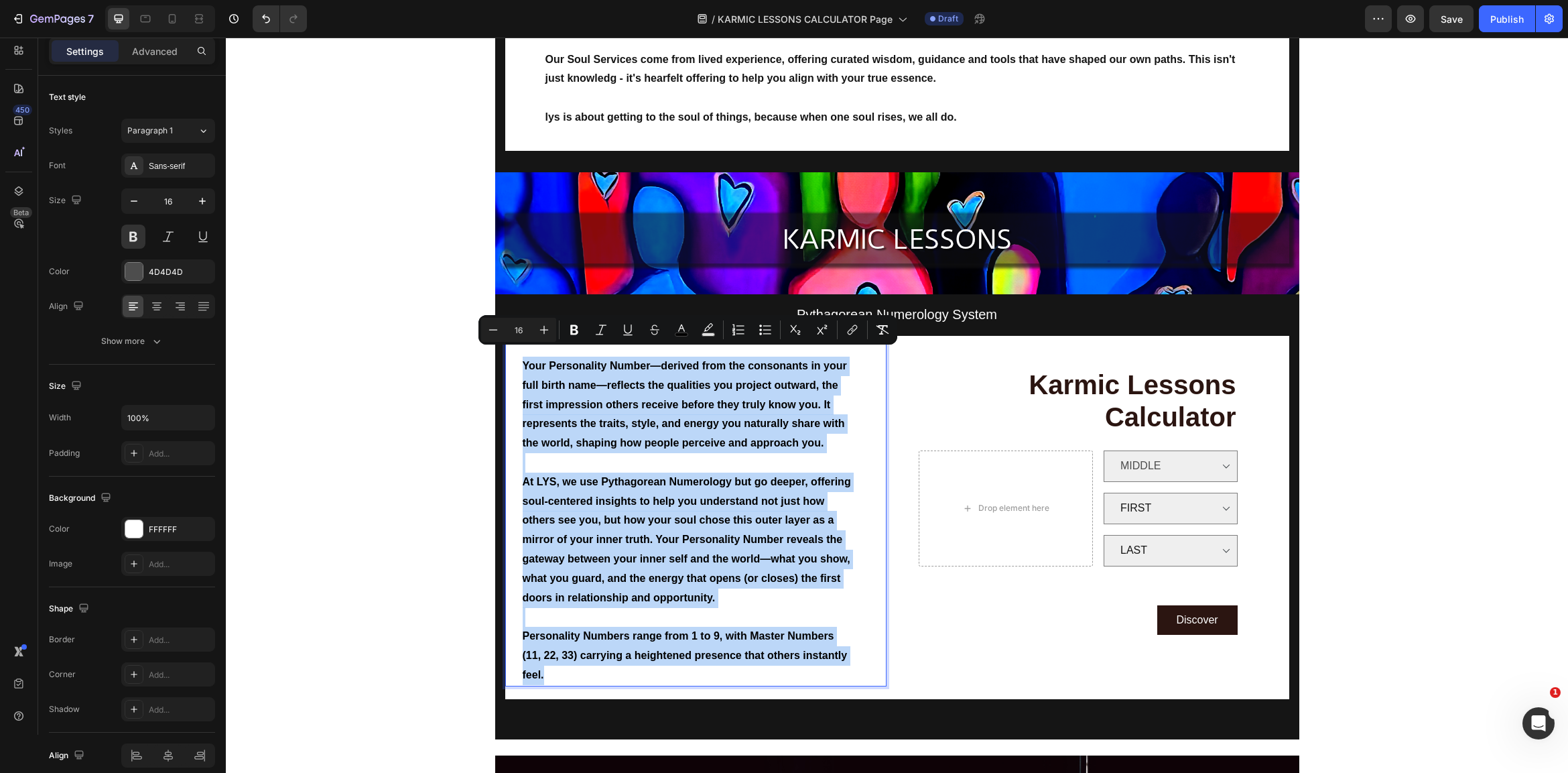
drag, startPoint x: 561, startPoint y: 656, endPoint x: 488, endPoint y: 353, distance: 311.7
click at [488, 353] on section "Pythagorean Numerology System Text Block Your Personality Number—derived from t…" at bounding box center [896, 516] width 825 height 445
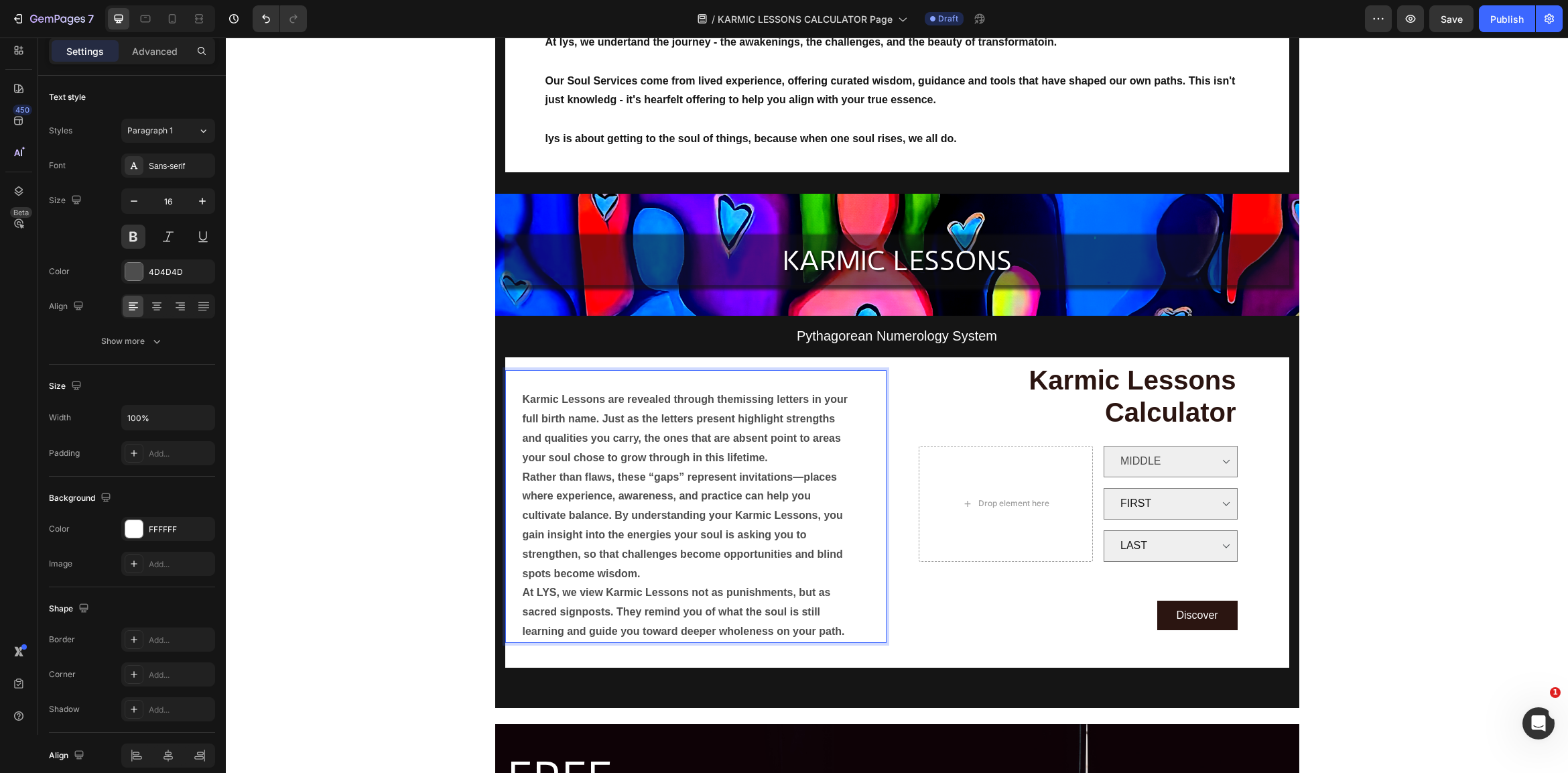
scroll to position [252, 0]
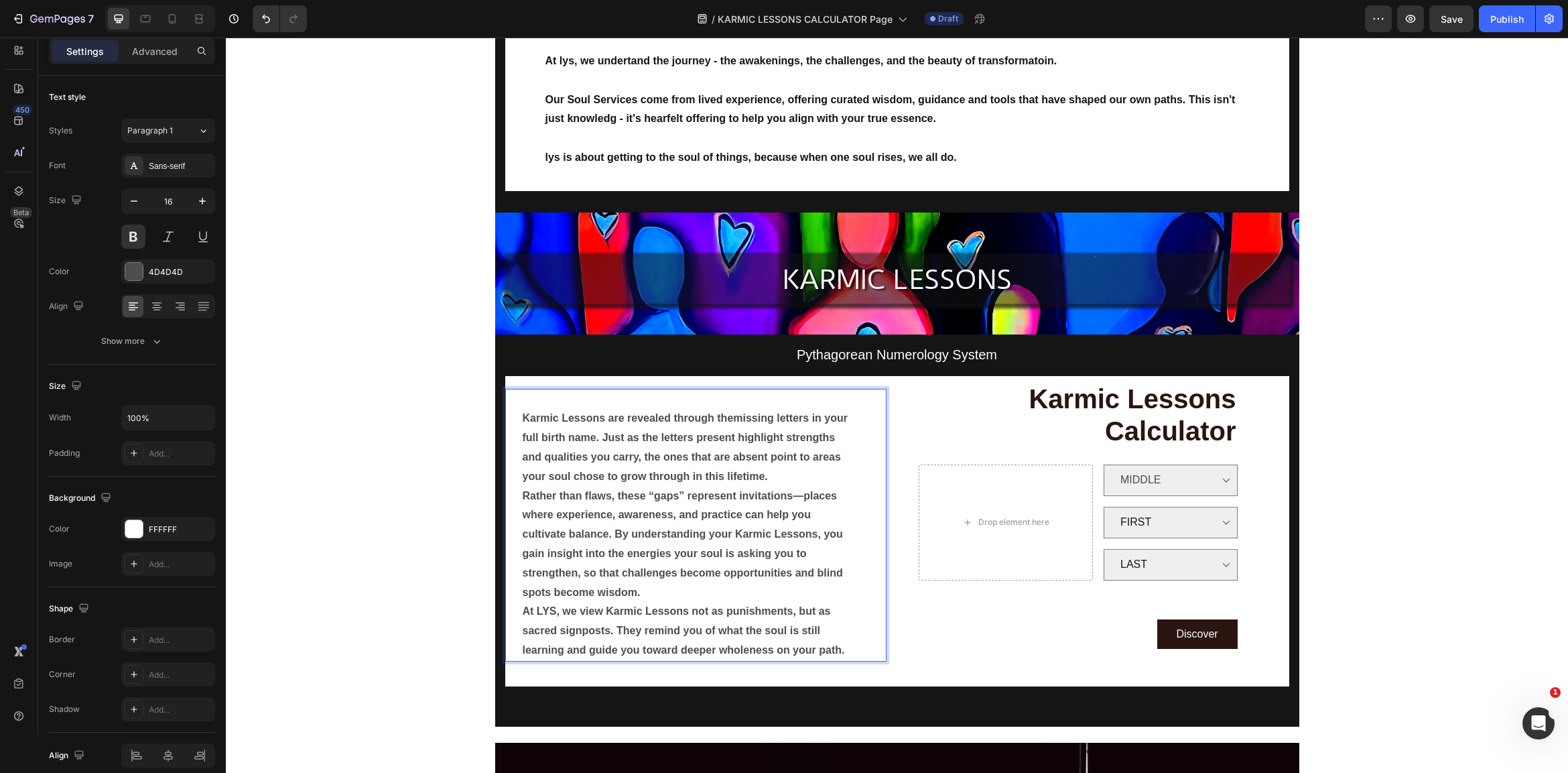
click at [796, 475] on p "Karmic Lessons are revealed through the missing letters in your full birth name…" at bounding box center [687, 448] width 330 height 77
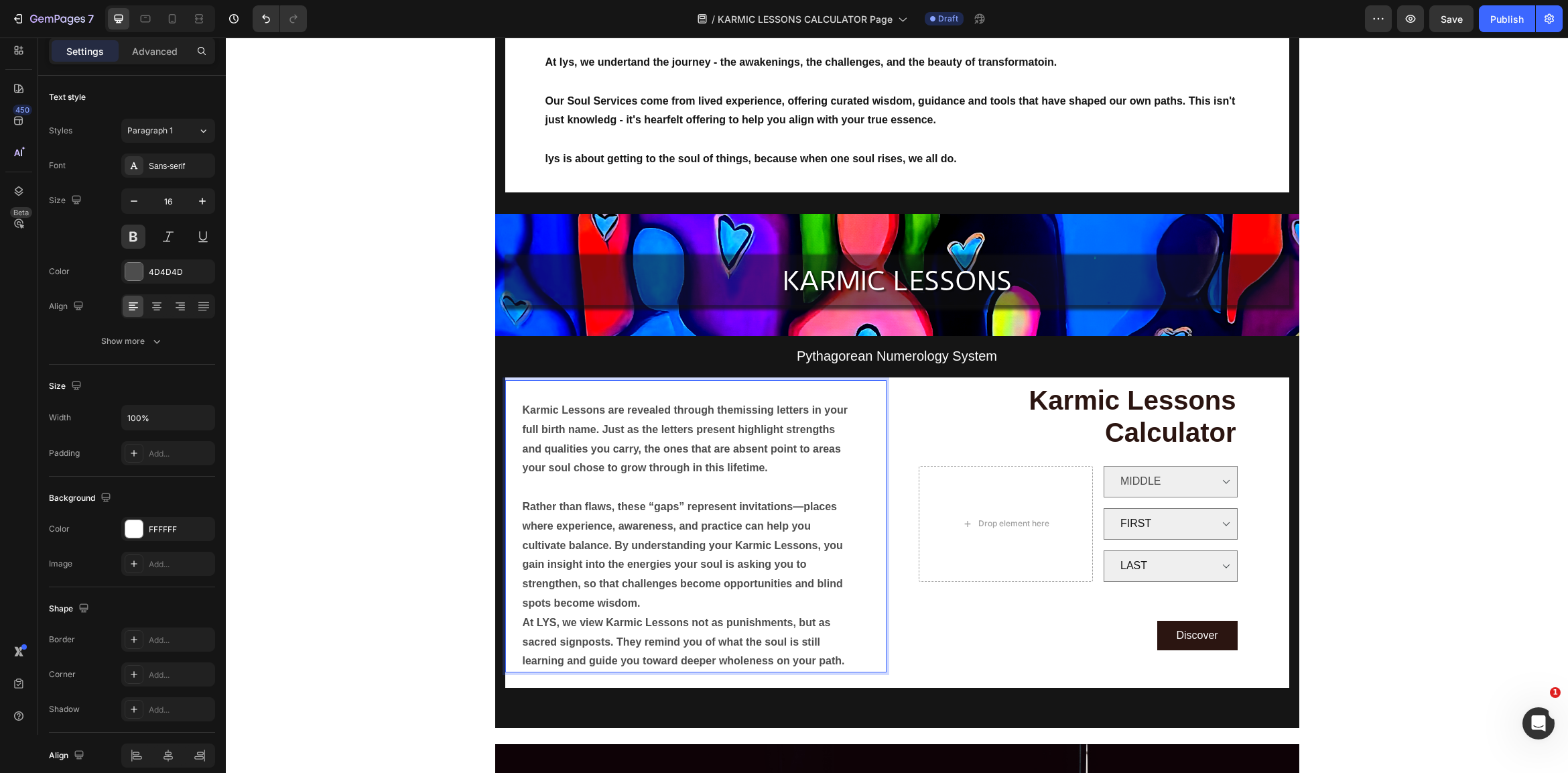
scroll to position [250, 0]
click at [700, 597] on p "Rather than flaws, these “gaps” represent invitations—places where experience, …" at bounding box center [687, 555] width 330 height 116
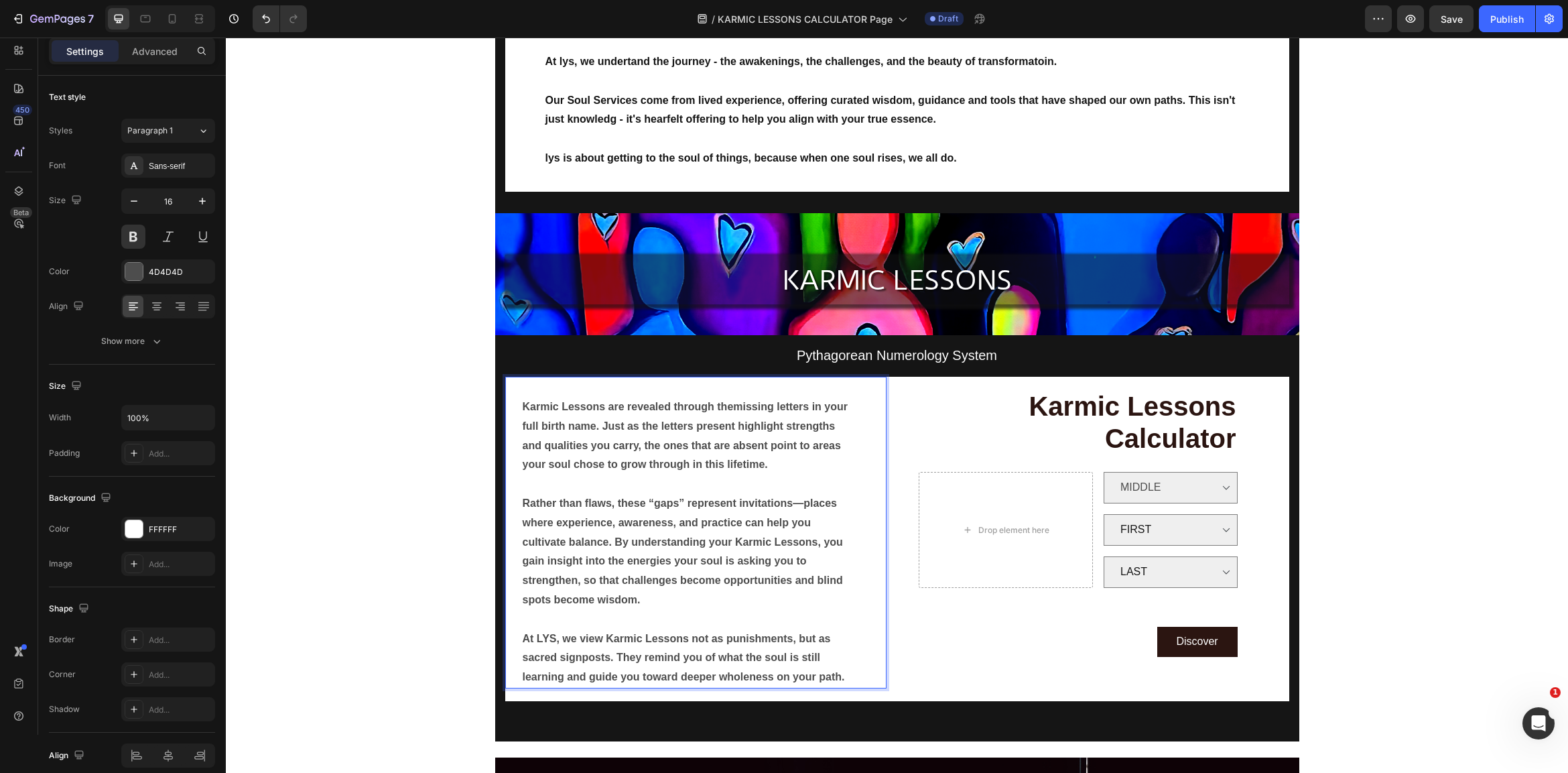
scroll to position [252, 0]
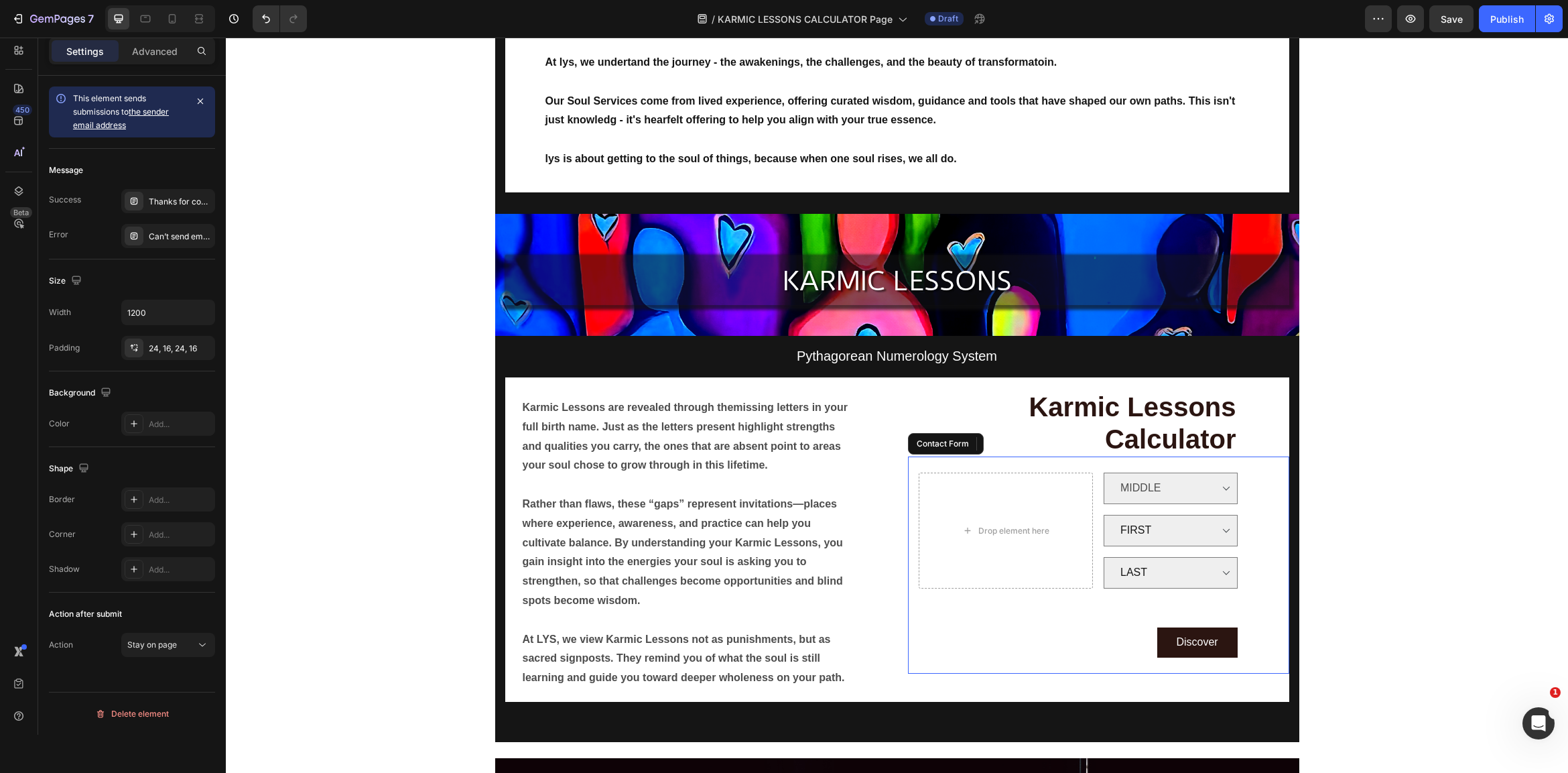
click at [1176, 590] on div "Drop element here MIDDLE Dropdown FIRST Dropdown LAST Dropdown Row Discover Sub…" at bounding box center [1099, 565] width 382 height 217
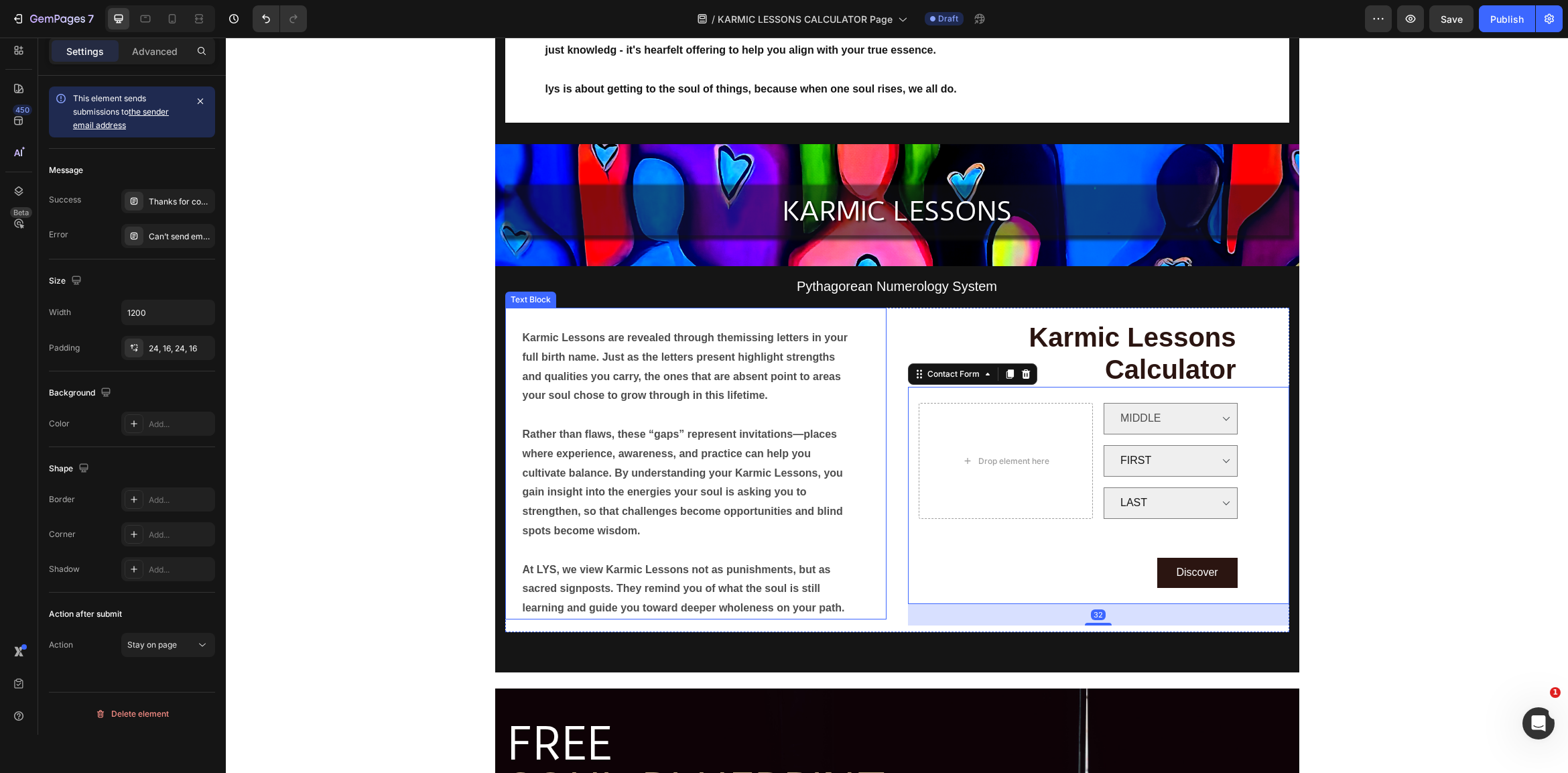
scroll to position [333, 0]
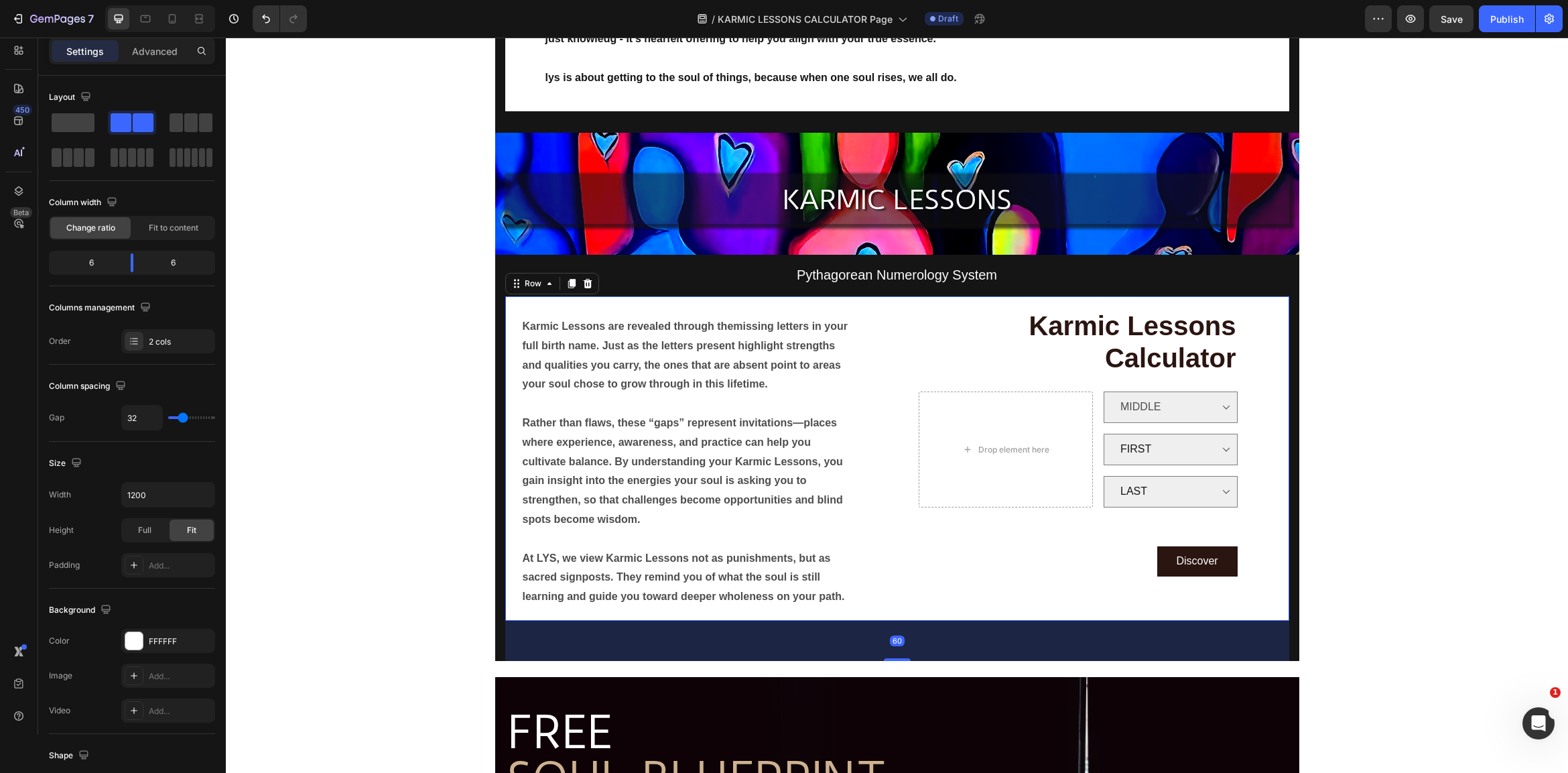
click at [1251, 357] on div "⁠⁠⁠⁠⁠⁠⁠ Karmic Lessons Calculator Heading Drop element here MIDDLE Dropdown FIR…" at bounding box center [1099, 457] width 382 height 324
click at [1247, 356] on div "⁠⁠⁠⁠⁠⁠⁠ Karmic Lessons Calculator Heading Drop element here MIDDLE Dropdown FIR…" at bounding box center [1099, 457] width 382 height 324
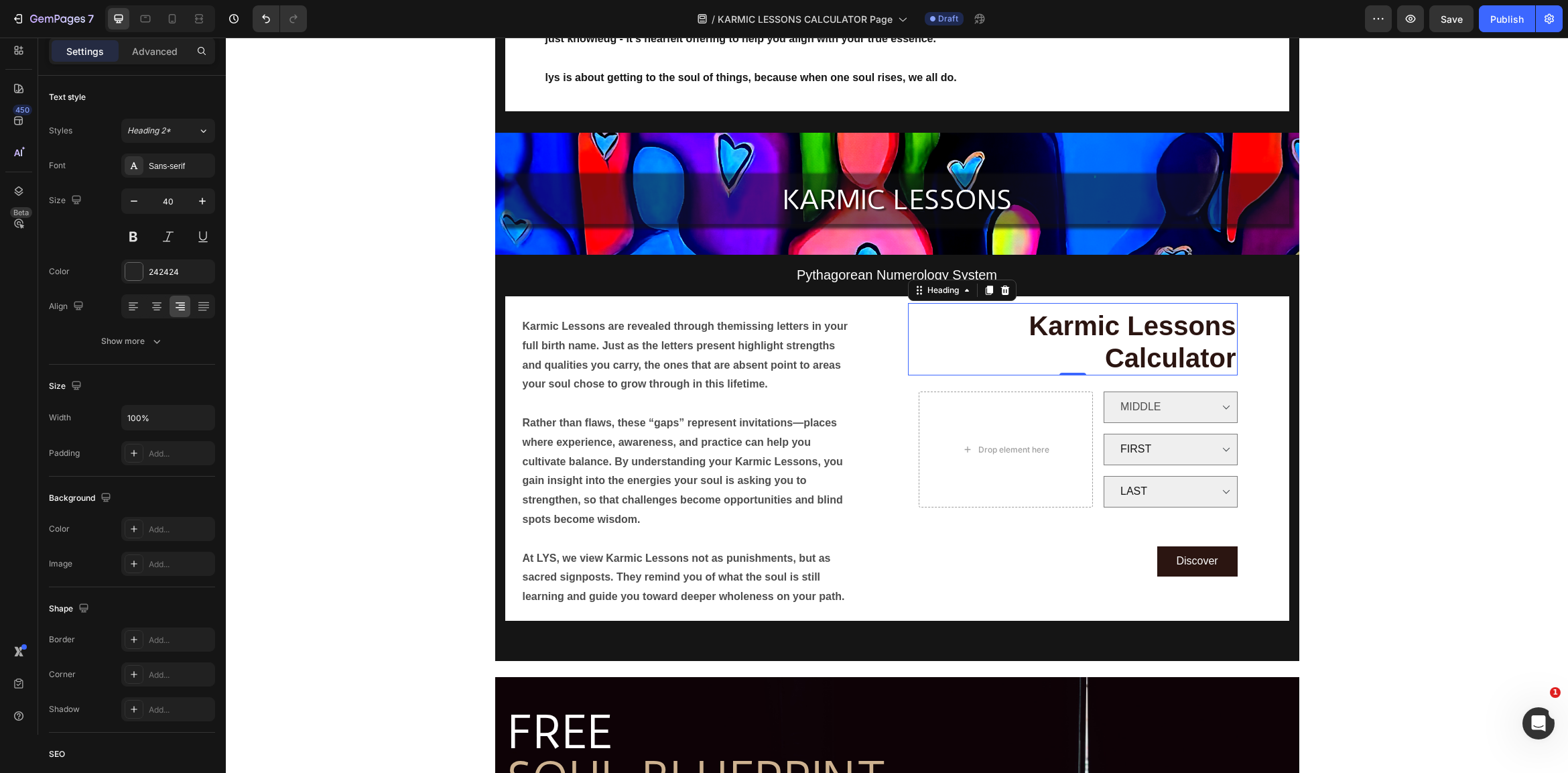
click at [1237, 359] on h2 "⁠⁠⁠⁠⁠⁠⁠ Karmic Lessons Calculator" at bounding box center [1073, 342] width 329 height 67
click at [1234, 355] on span "Karmic Lessons Calculator" at bounding box center [1132, 341] width 207 height 62
click at [1233, 351] on span "Karmic Lessons Calculator" at bounding box center [1132, 341] width 207 height 62
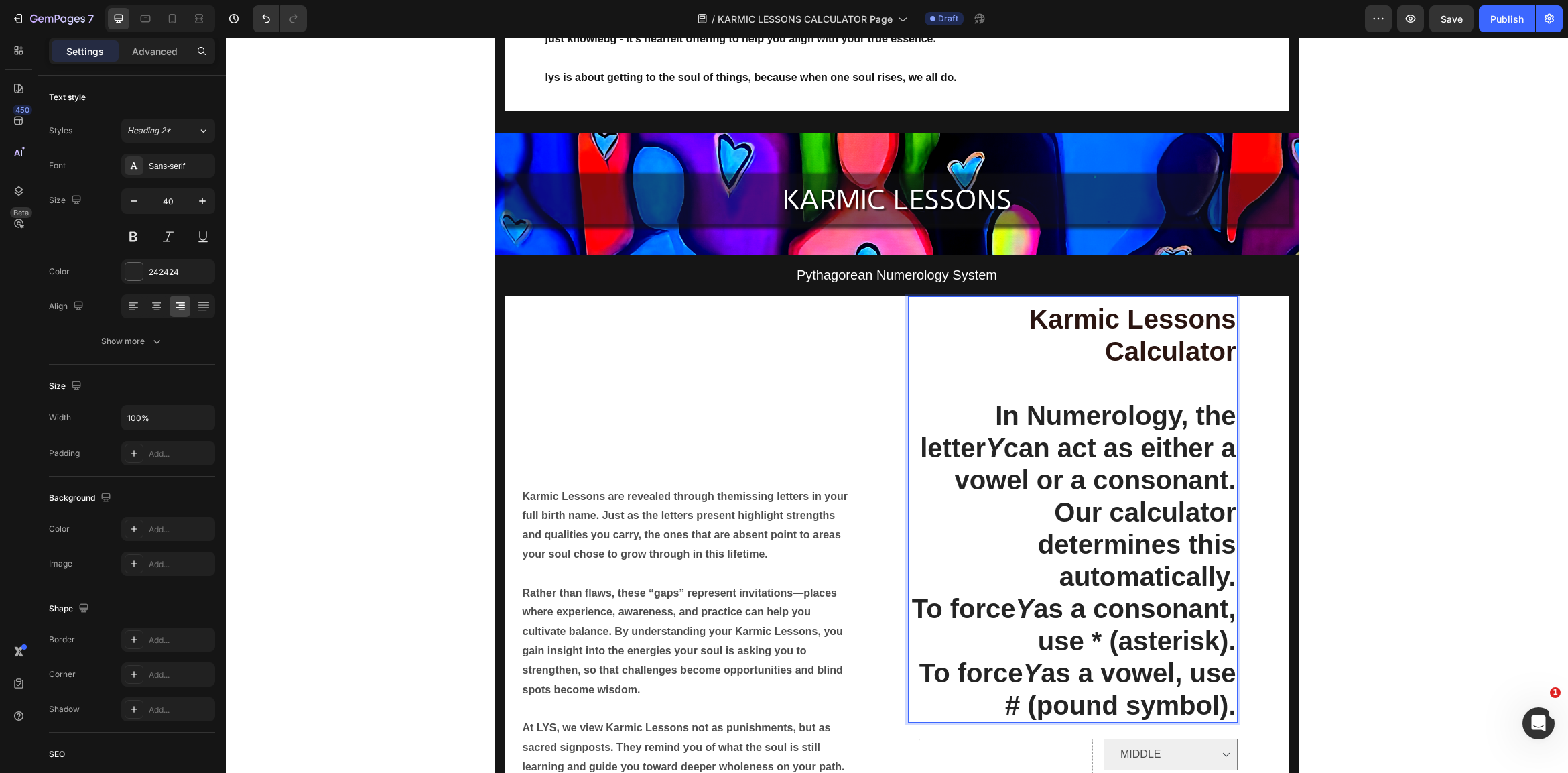
click at [931, 414] on p "Karmic Lessons Calculator In Numerology, the letter Y can act as either a vowel…" at bounding box center [1073, 448] width 327 height 290
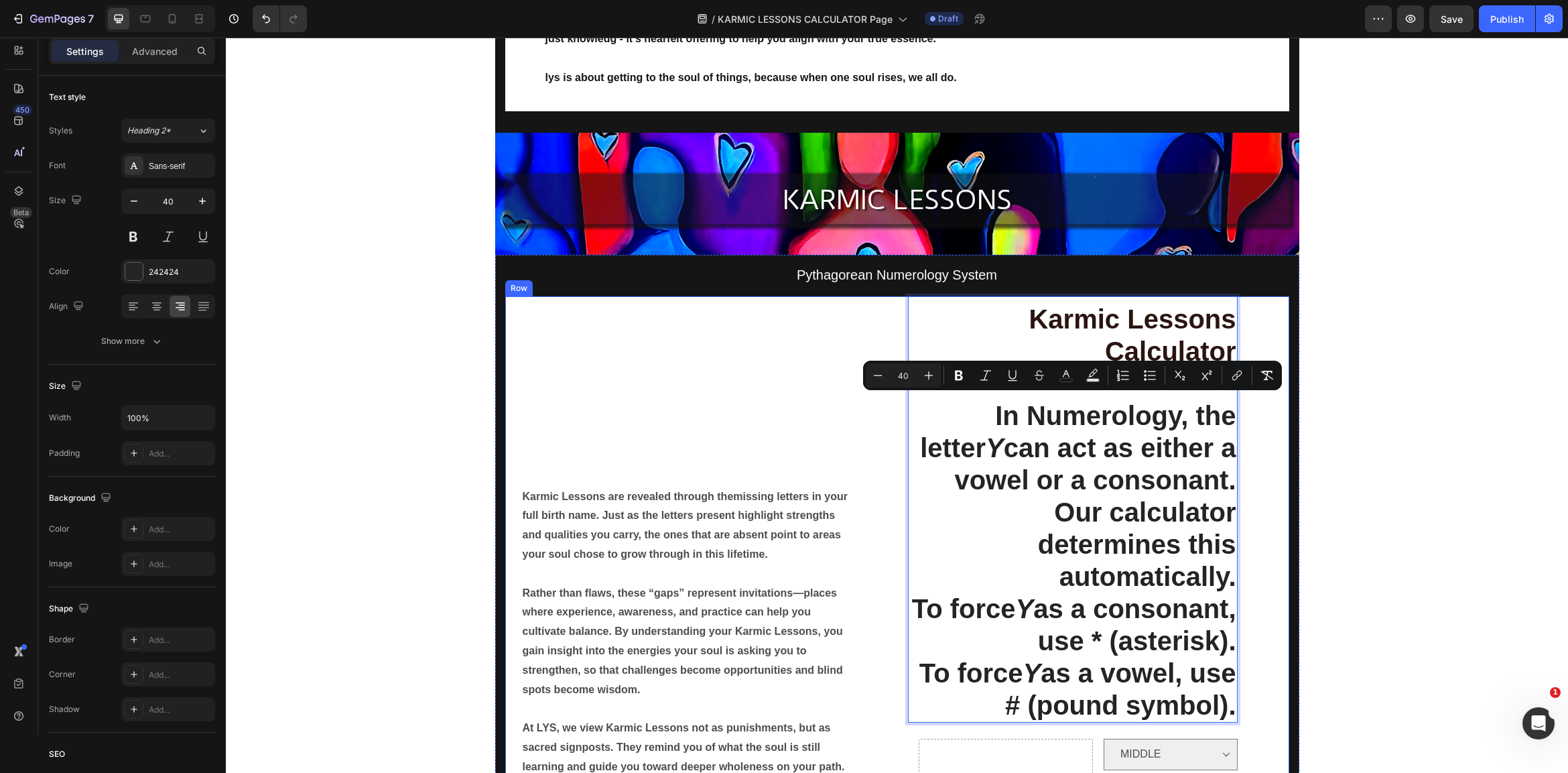
drag, startPoint x: 918, startPoint y: 411, endPoint x: 1245, endPoint y: 733, distance: 458.9
click at [1248, 736] on div "Karmic Lessons Calculator In Numerology, the letter Y can act as either a vowel…" at bounding box center [1099, 627] width 382 height 664
click at [878, 377] on icon "Editor contextual toolbar" at bounding box center [878, 376] width 14 height 14
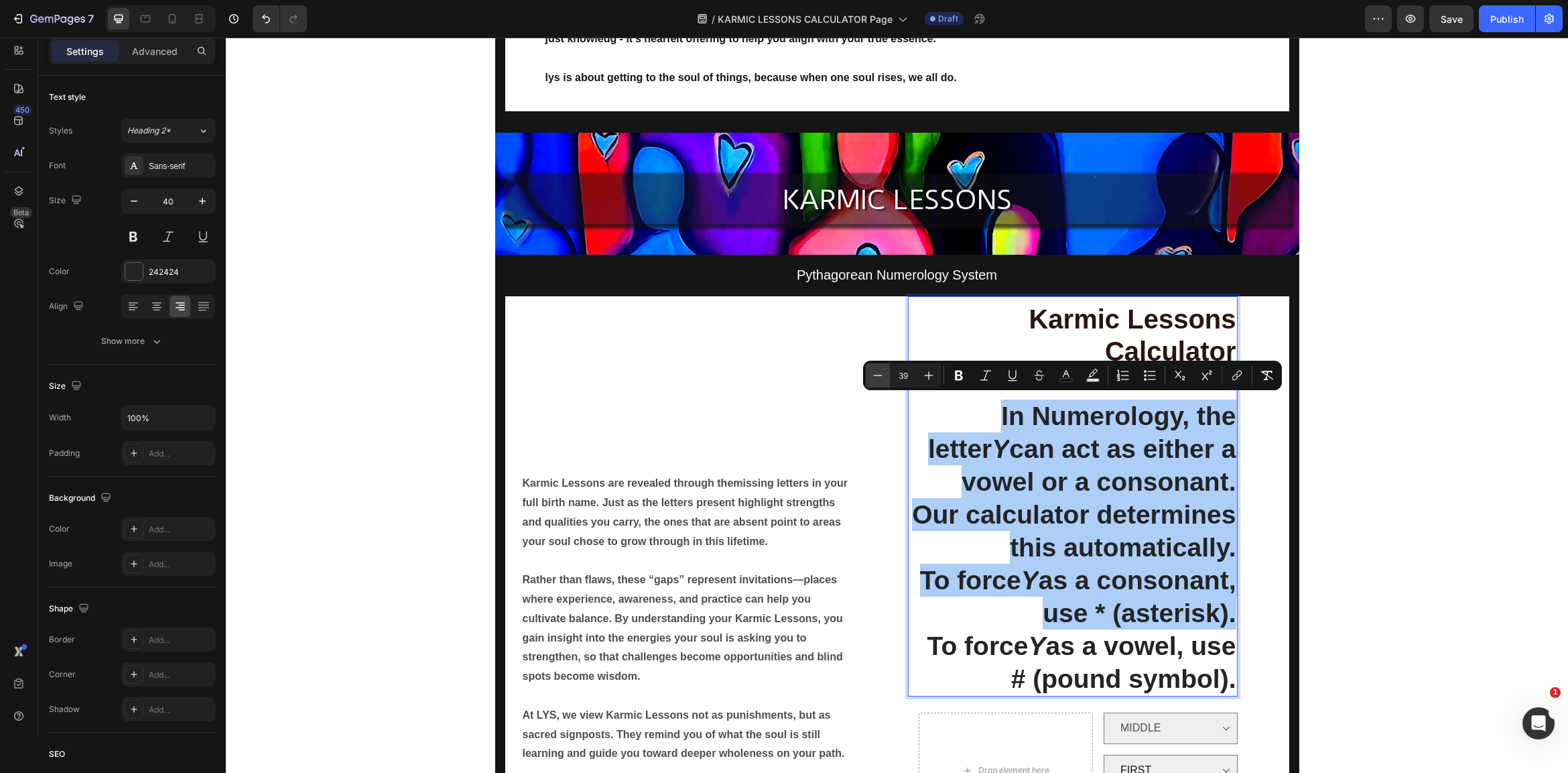
click at [878, 377] on icon "Editor contextual toolbar" at bounding box center [878, 376] width 14 height 14
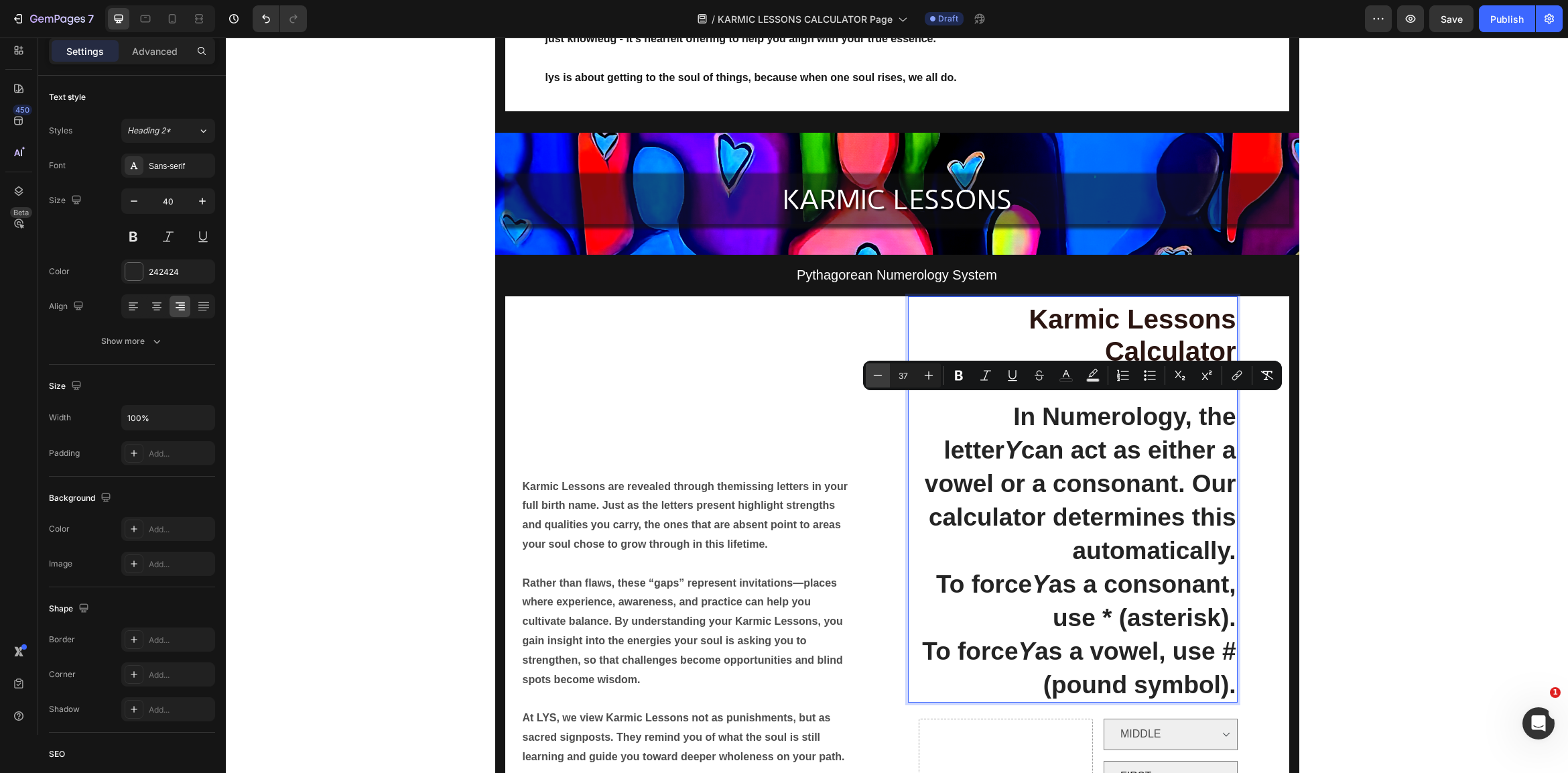
click at [878, 377] on icon "Editor contextual toolbar" at bounding box center [878, 376] width 14 height 14
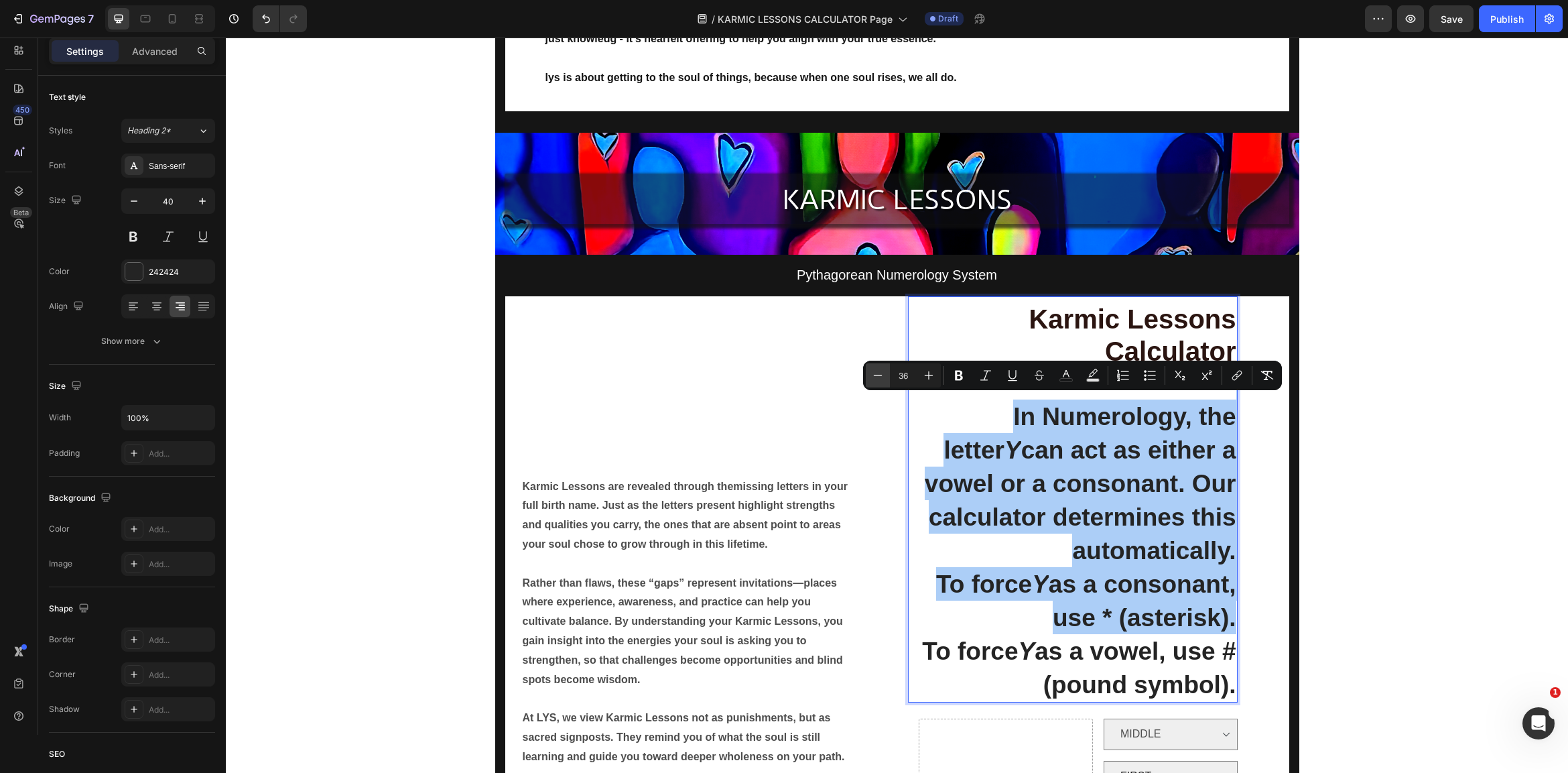
click at [878, 377] on icon "Editor contextual toolbar" at bounding box center [878, 376] width 14 height 14
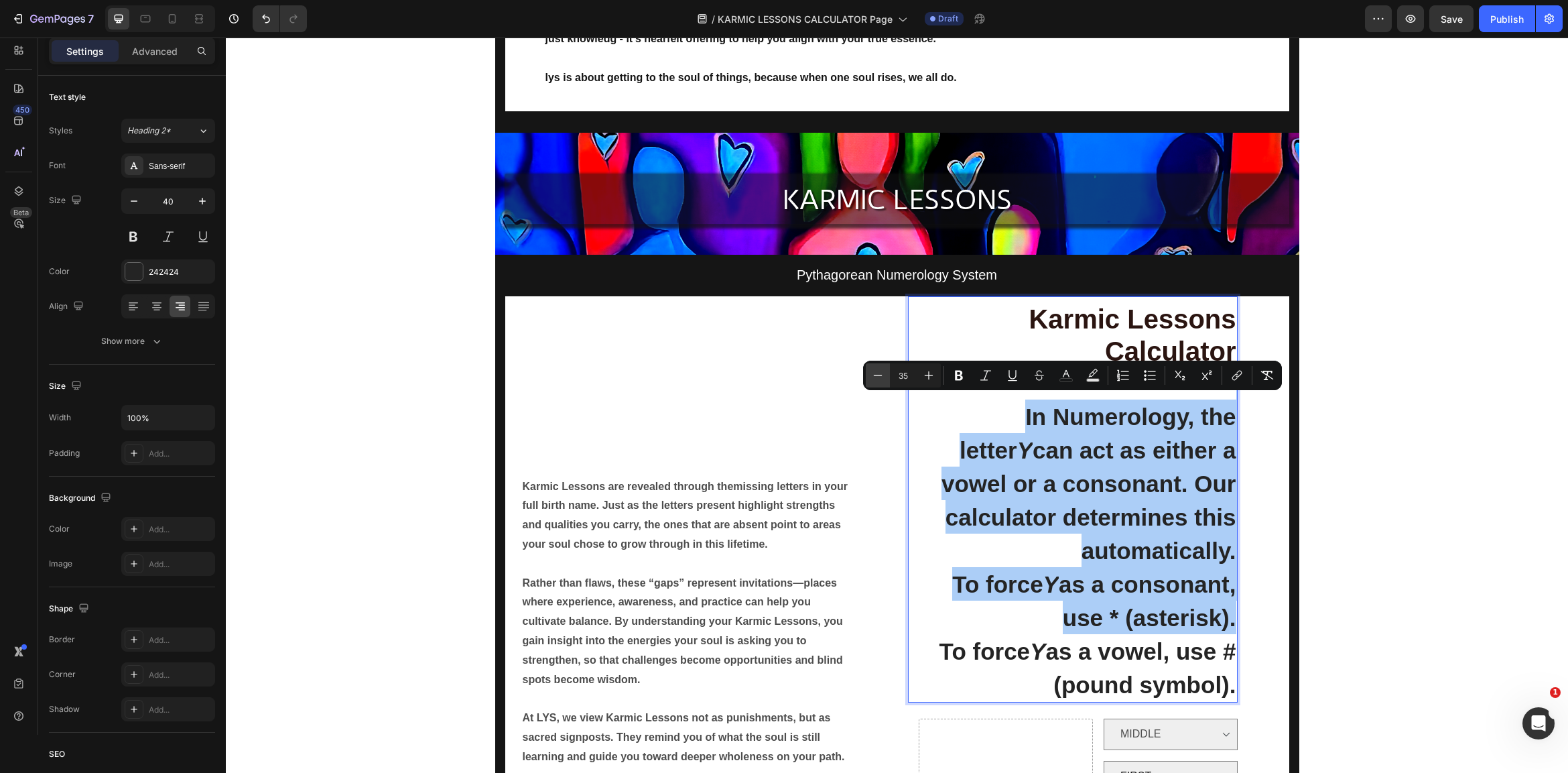
click at [878, 377] on icon "Editor contextual toolbar" at bounding box center [878, 376] width 14 height 14
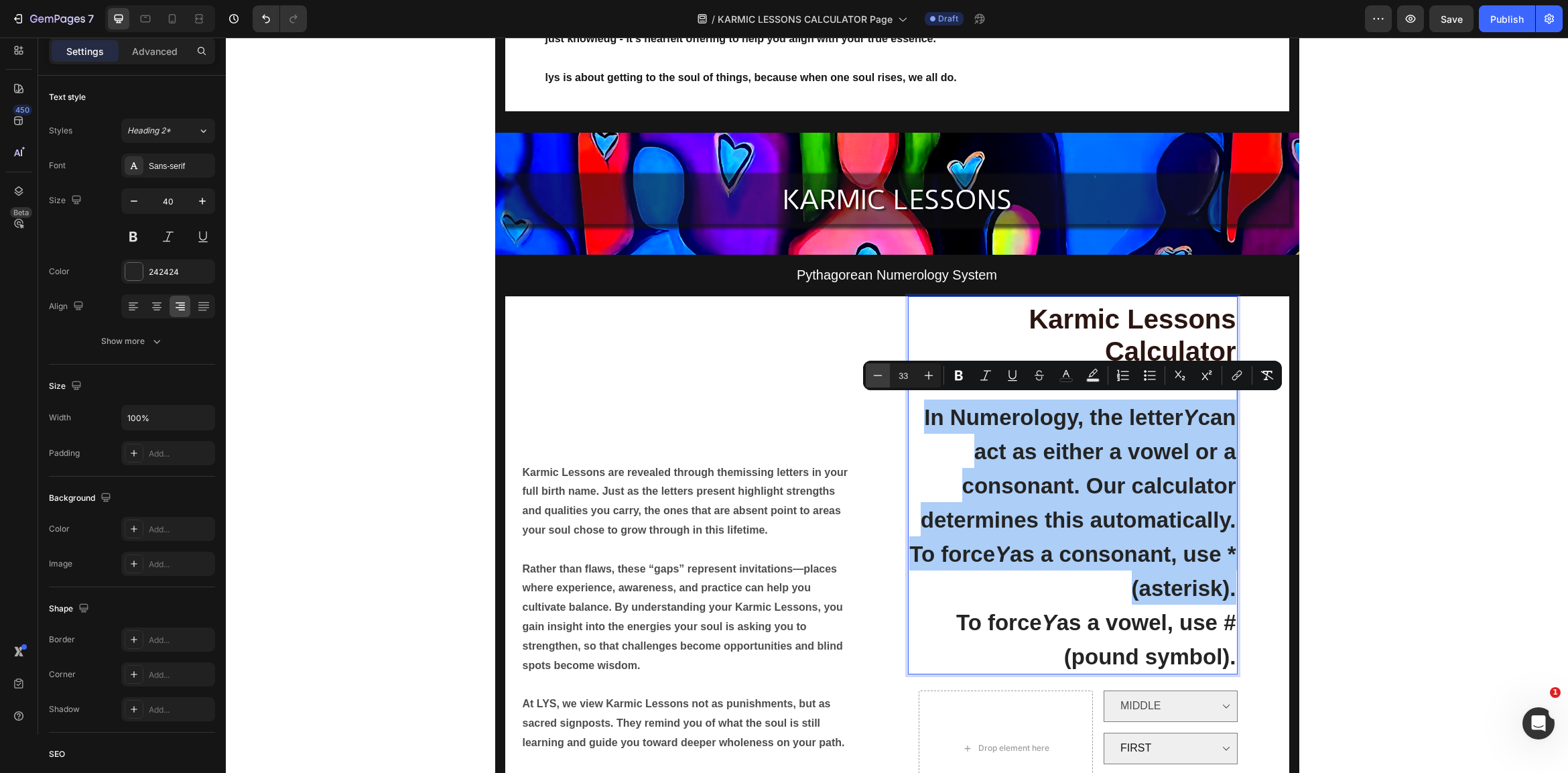
click at [878, 377] on icon "Editor contextual toolbar" at bounding box center [878, 376] width 14 height 14
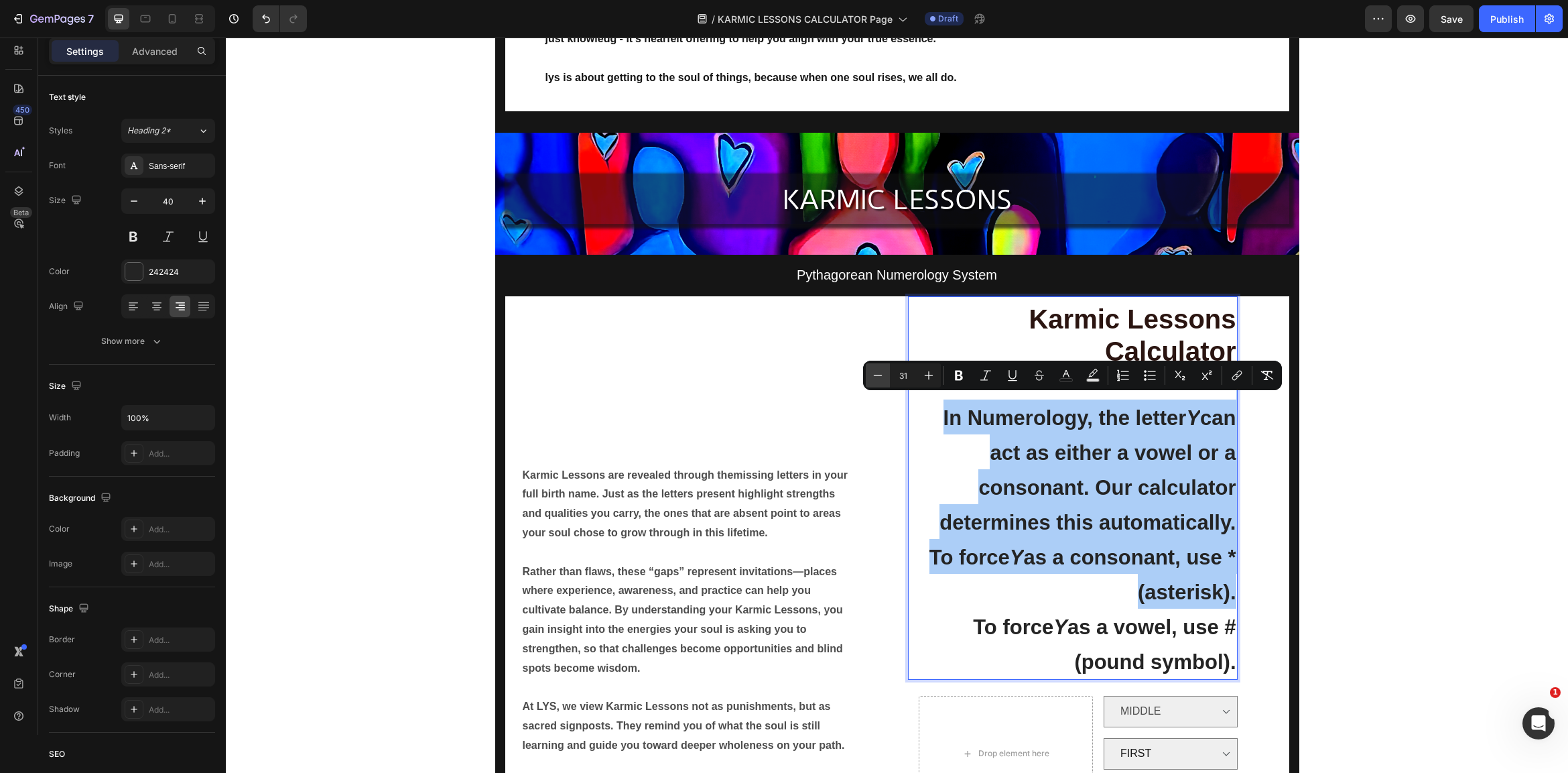
click at [878, 377] on icon "Editor contextual toolbar" at bounding box center [878, 376] width 14 height 14
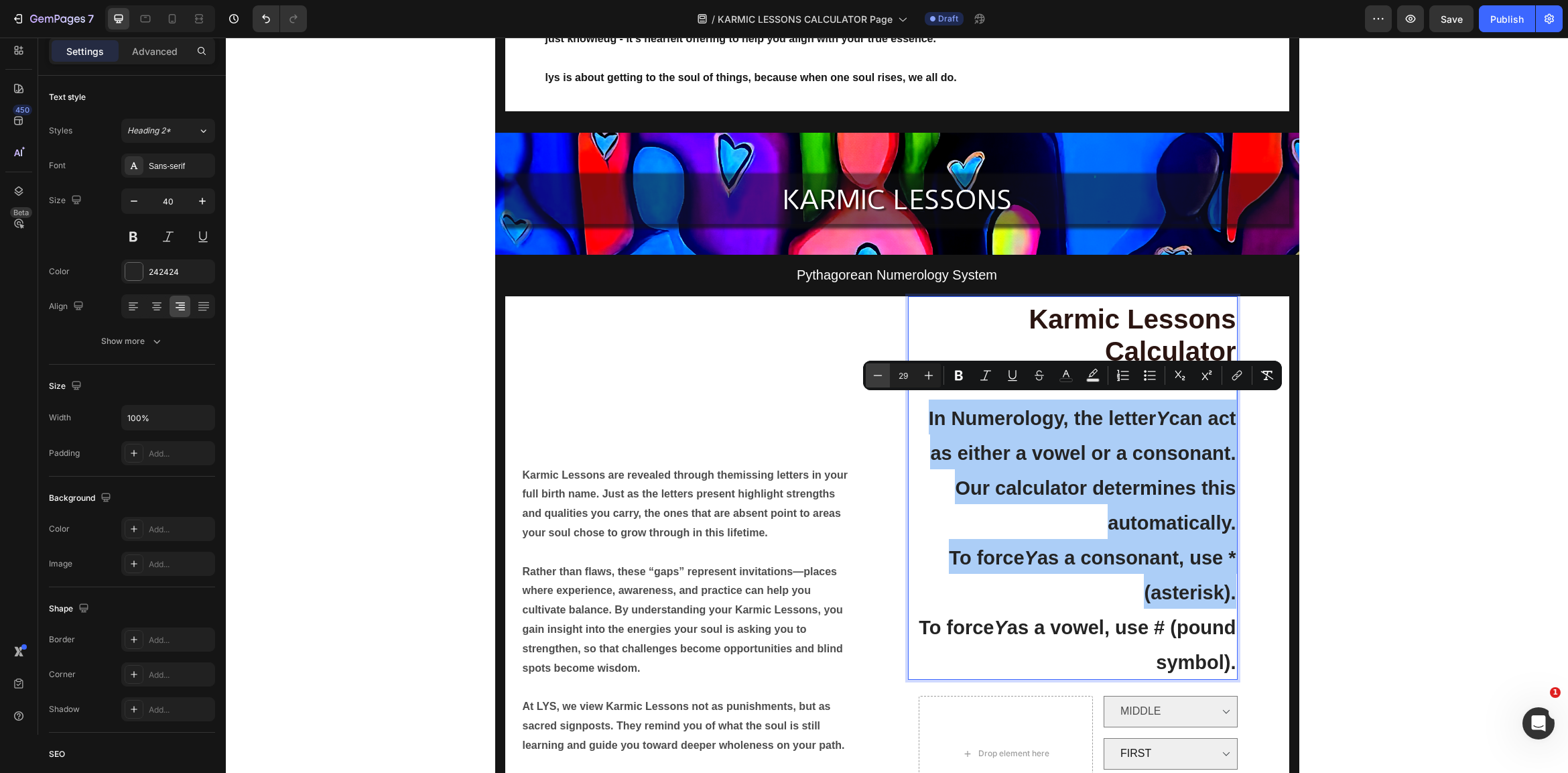
click at [878, 377] on icon "Editor contextual toolbar" at bounding box center [878, 376] width 14 height 14
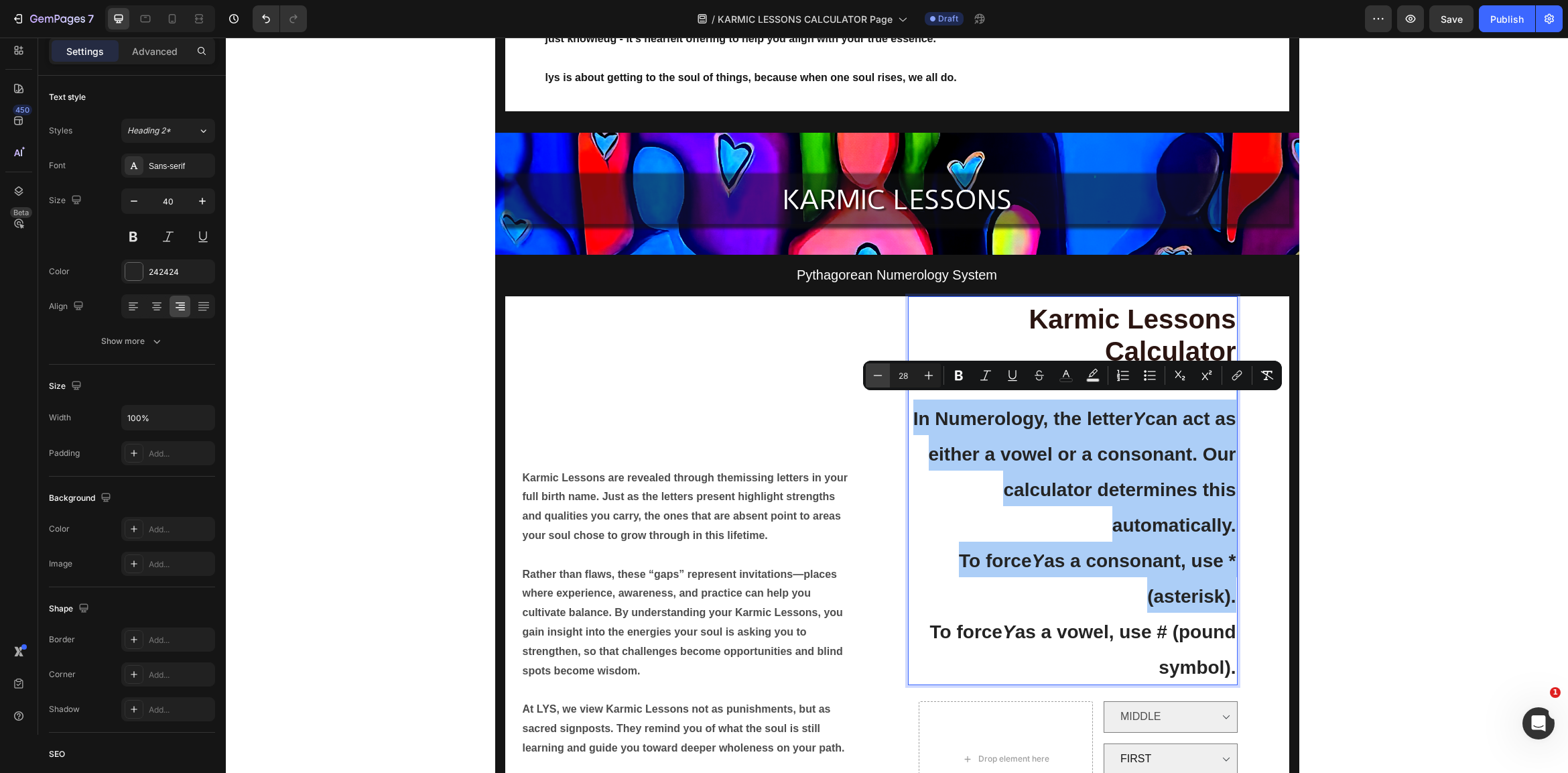
click at [878, 377] on icon "Editor contextual toolbar" at bounding box center [878, 376] width 14 height 14
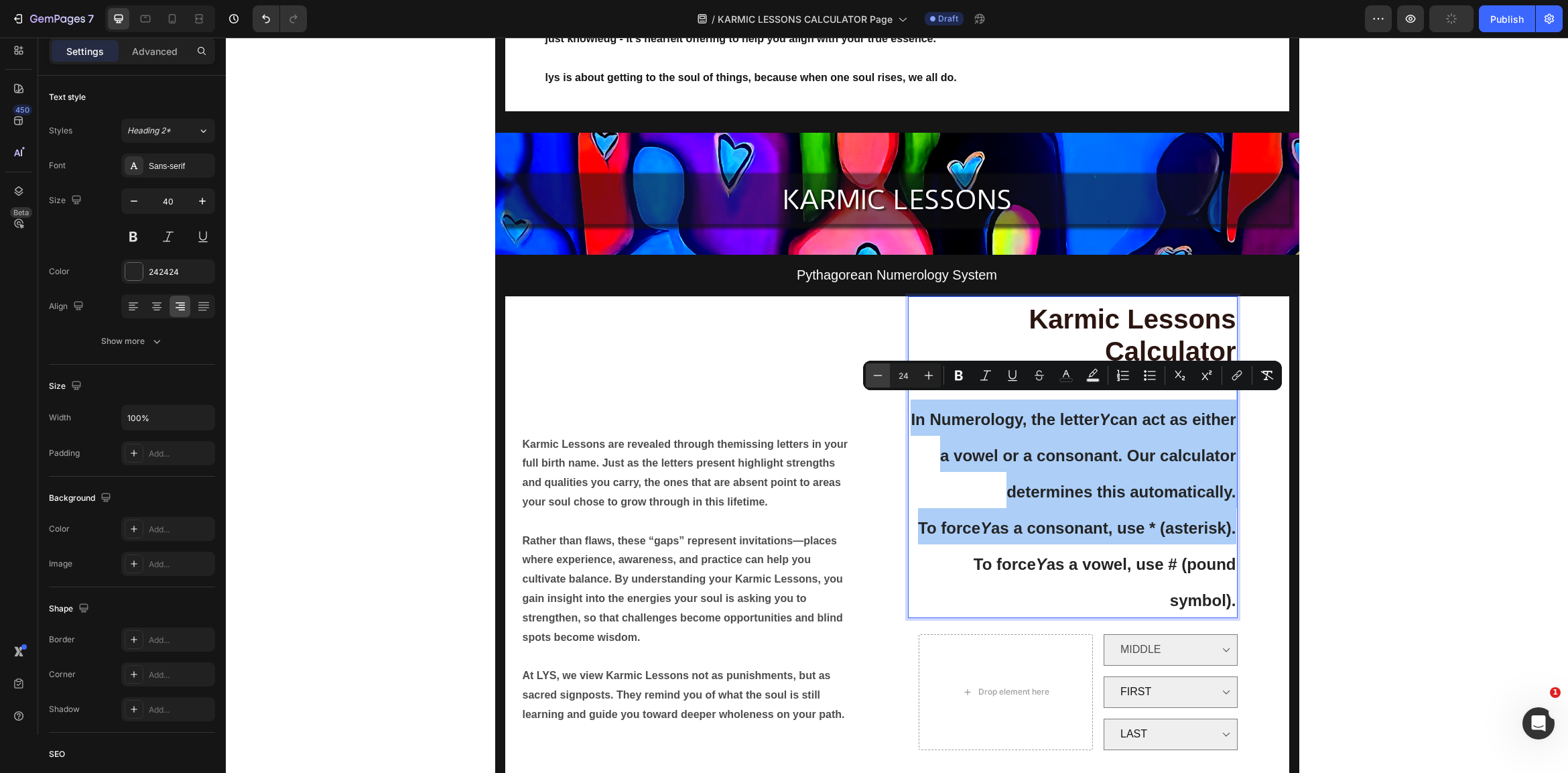
click at [878, 377] on icon "Editor contextual toolbar" at bounding box center [878, 376] width 14 height 14
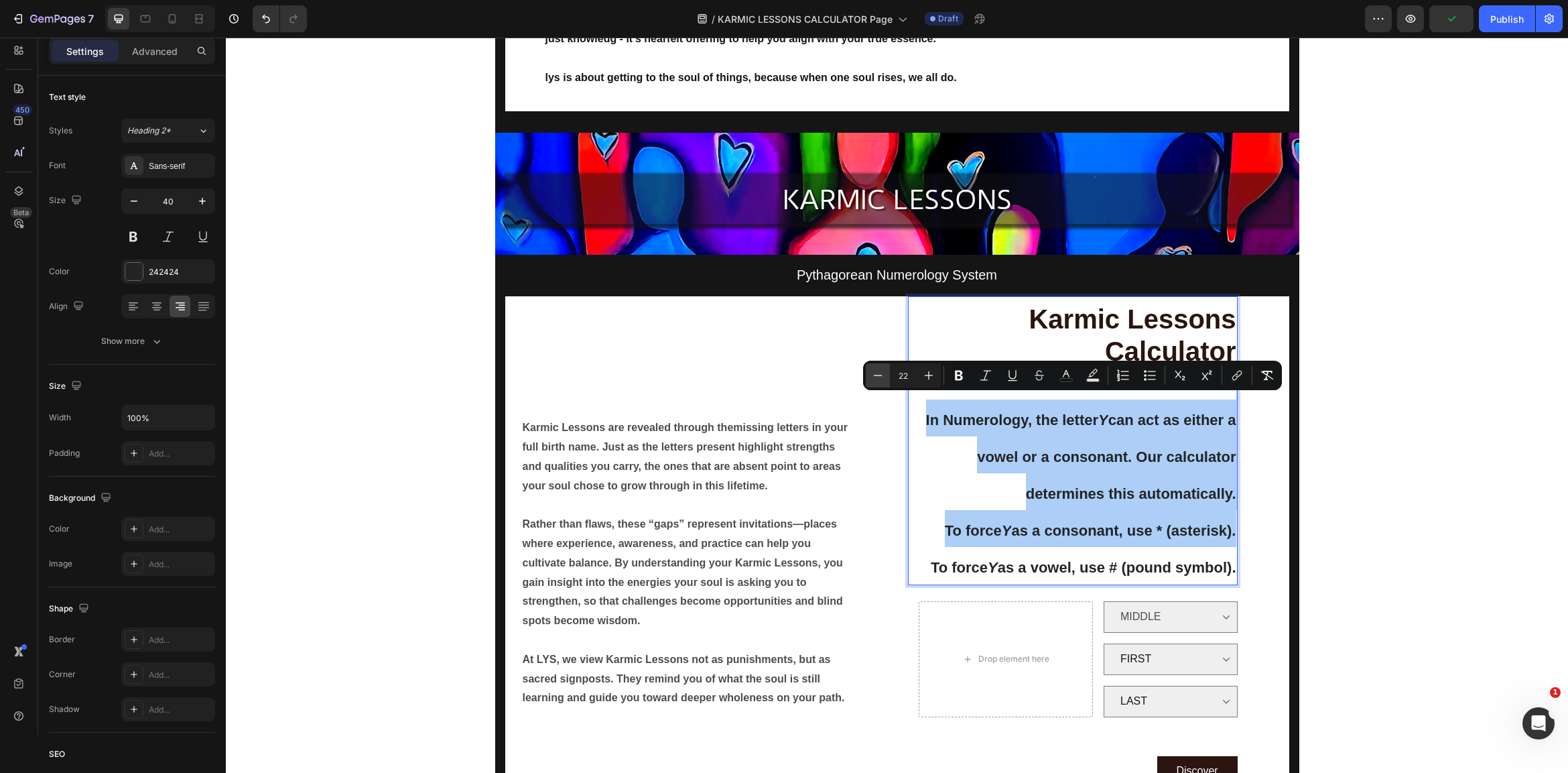
click at [878, 377] on icon "Editor contextual toolbar" at bounding box center [878, 376] width 14 height 14
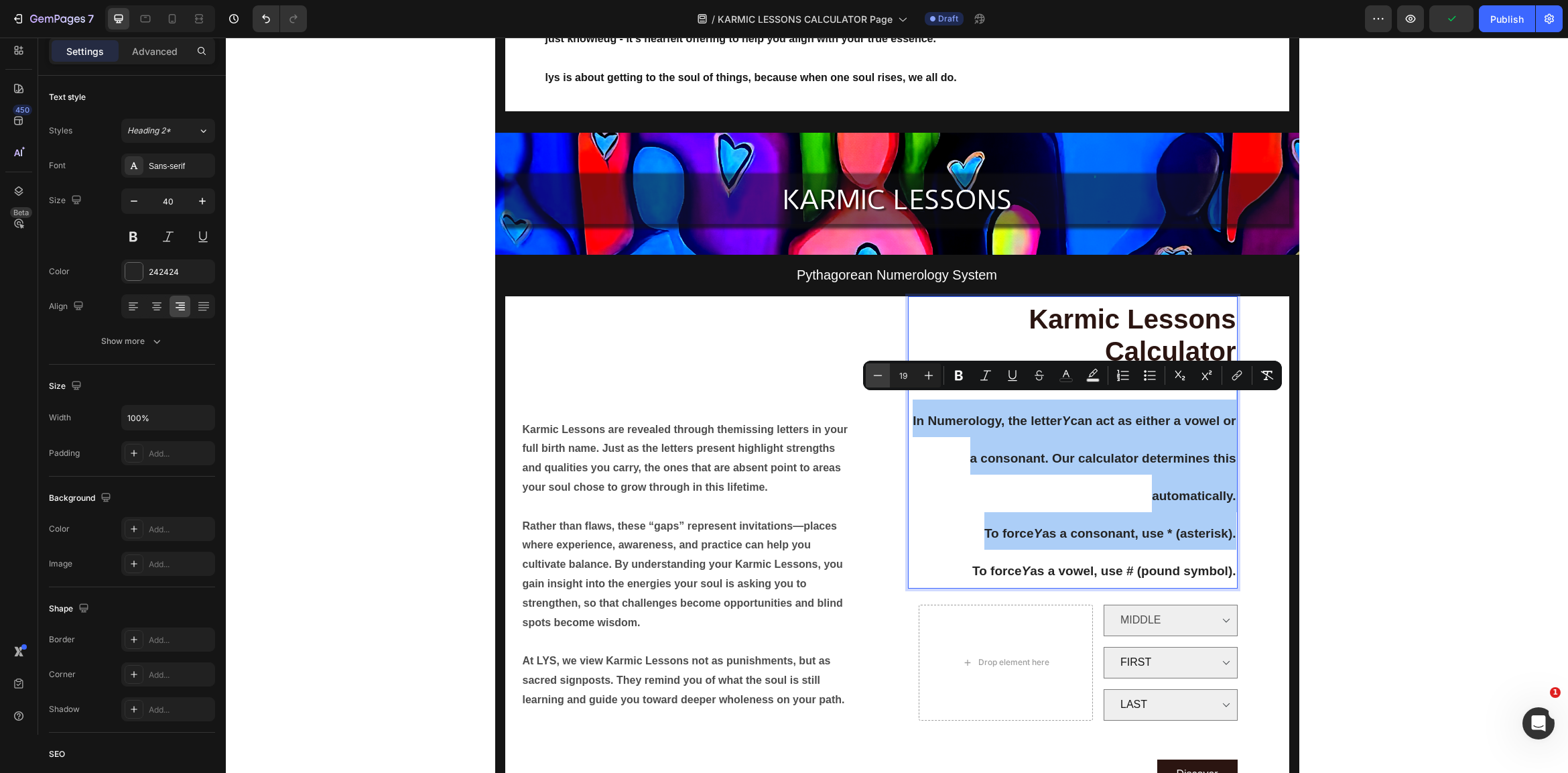
click at [878, 377] on icon "Editor contextual toolbar" at bounding box center [878, 376] width 14 height 14
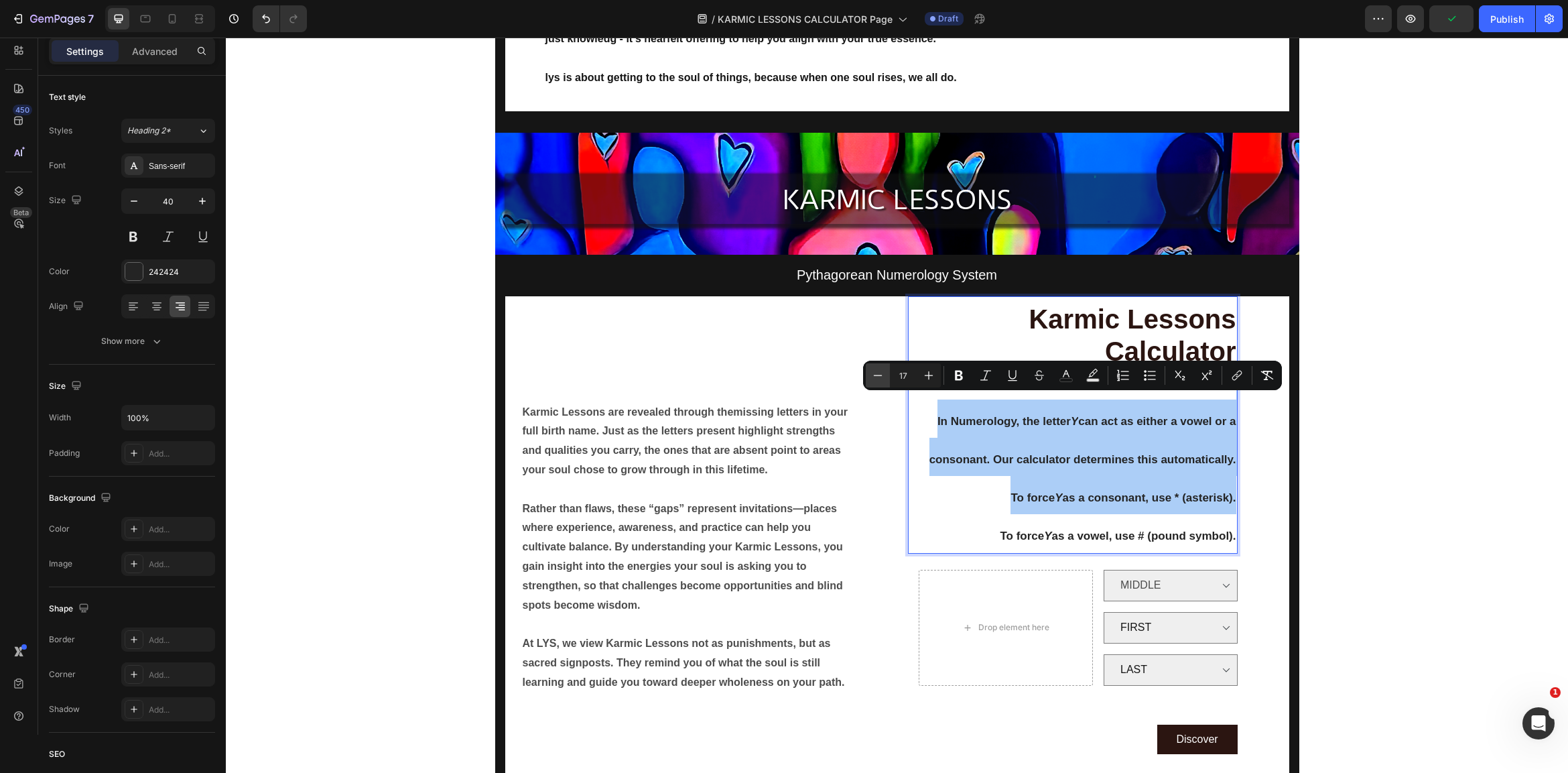
click at [878, 377] on icon "Editor contextual toolbar" at bounding box center [878, 376] width 14 height 14
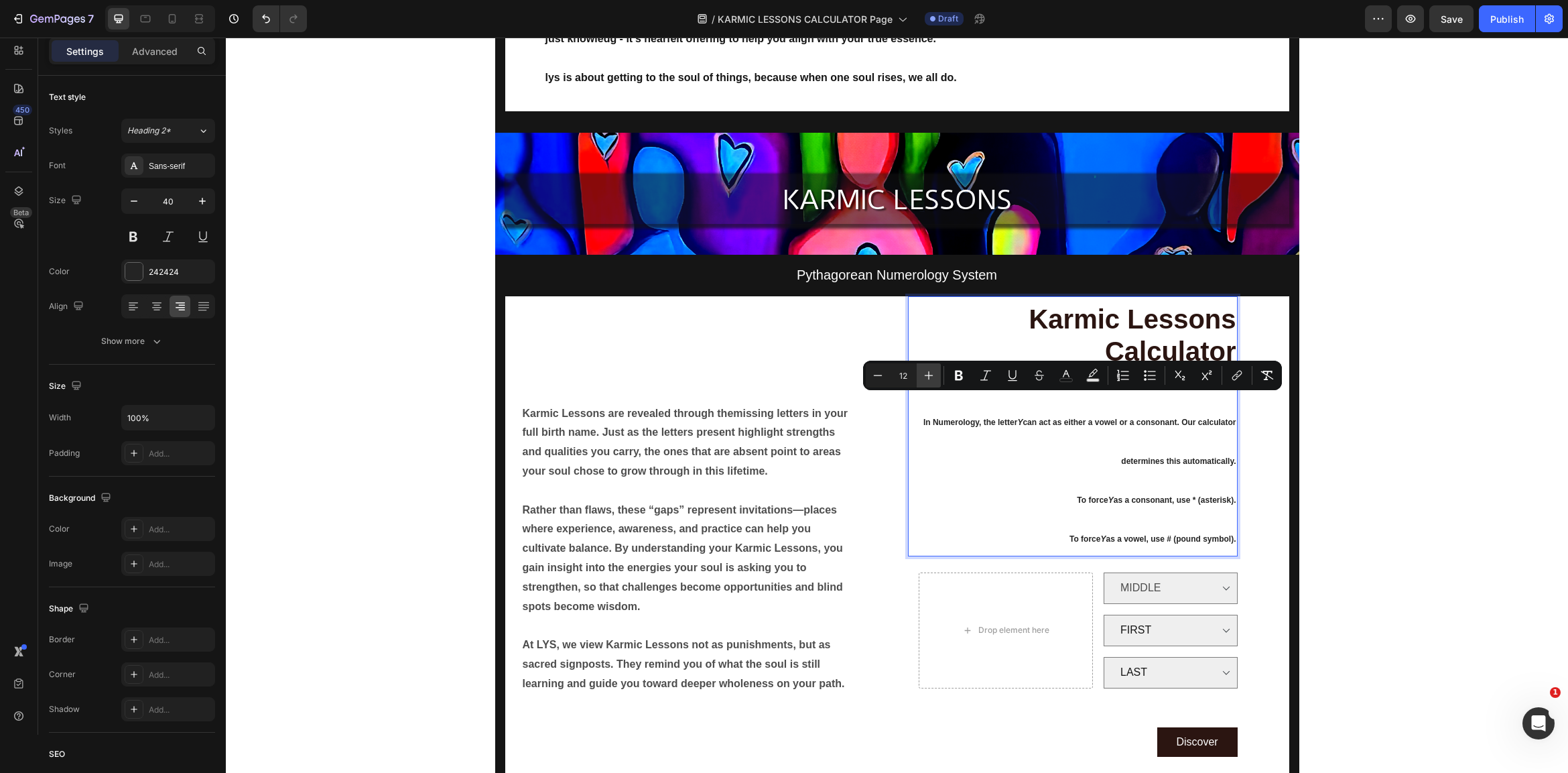
click at [926, 377] on icon "Editor contextual toolbar" at bounding box center [929, 376] width 14 height 14
type input "13"
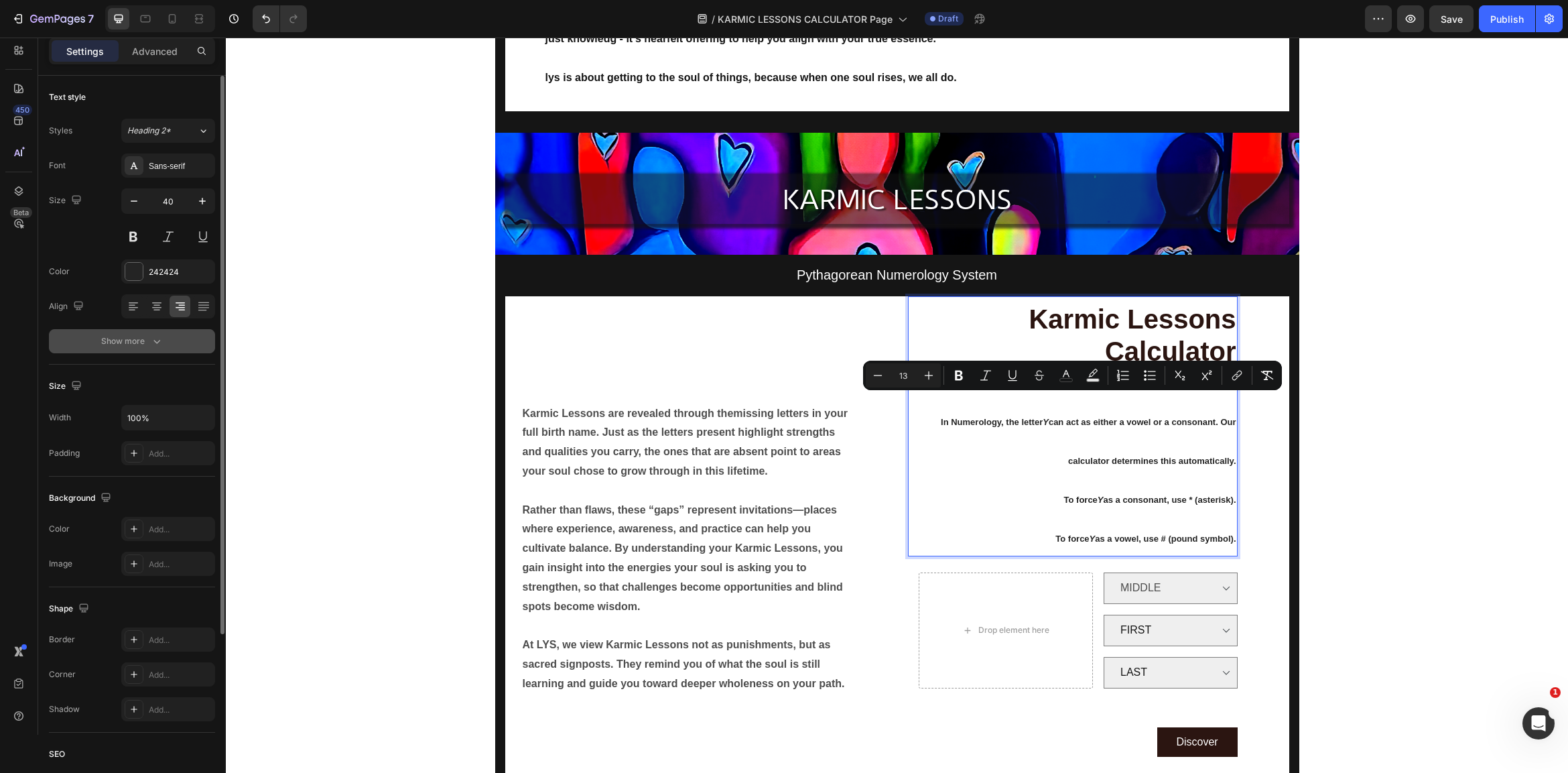
click at [157, 343] on icon "button" at bounding box center [157, 342] width 7 height 4
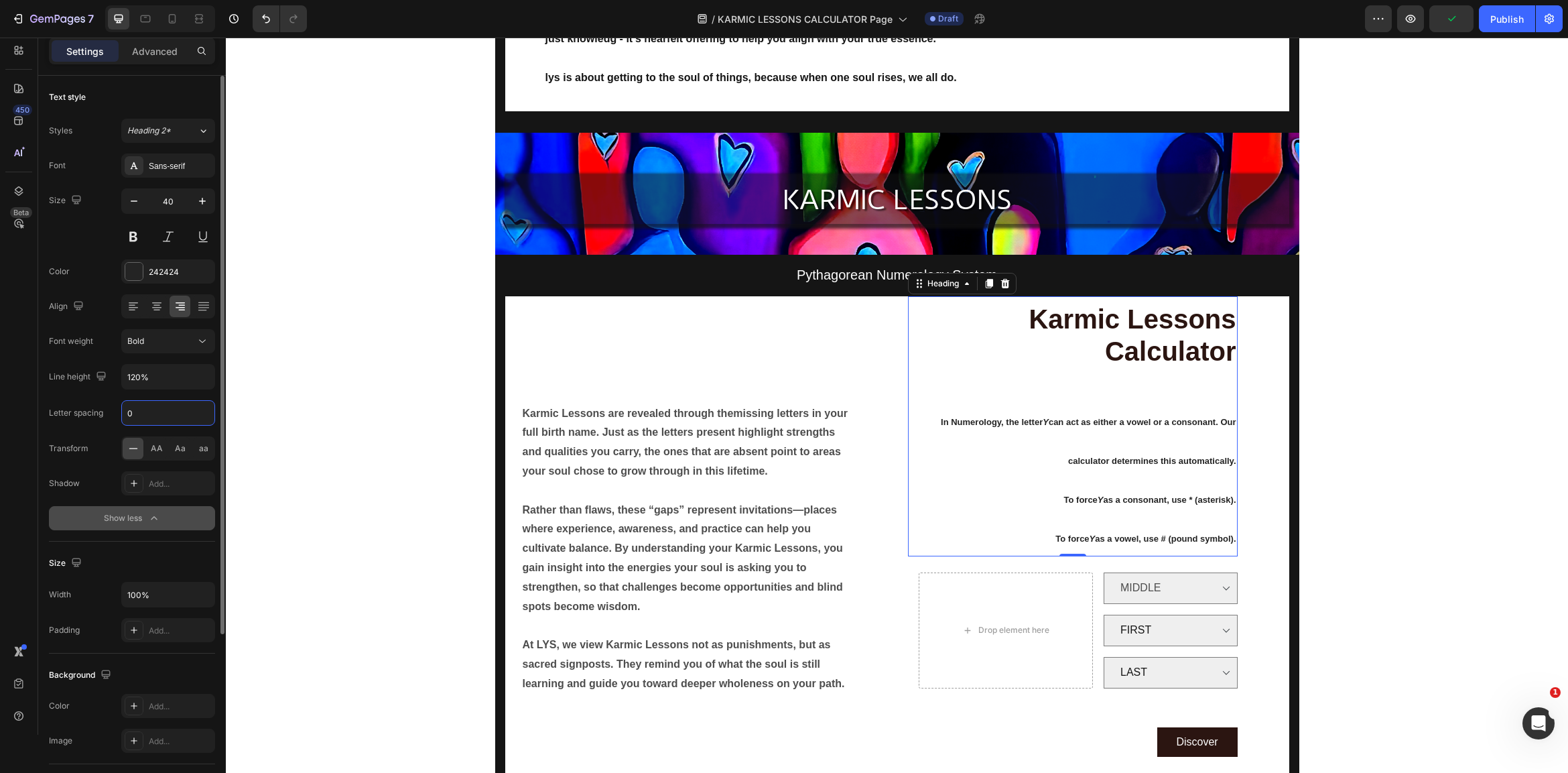
click at [157, 419] on input "0" at bounding box center [169, 412] width 93 height 24
click at [160, 417] on input "0" at bounding box center [169, 412] width 93 height 24
click at [167, 126] on span "Heading 2*" at bounding box center [149, 130] width 43 height 12
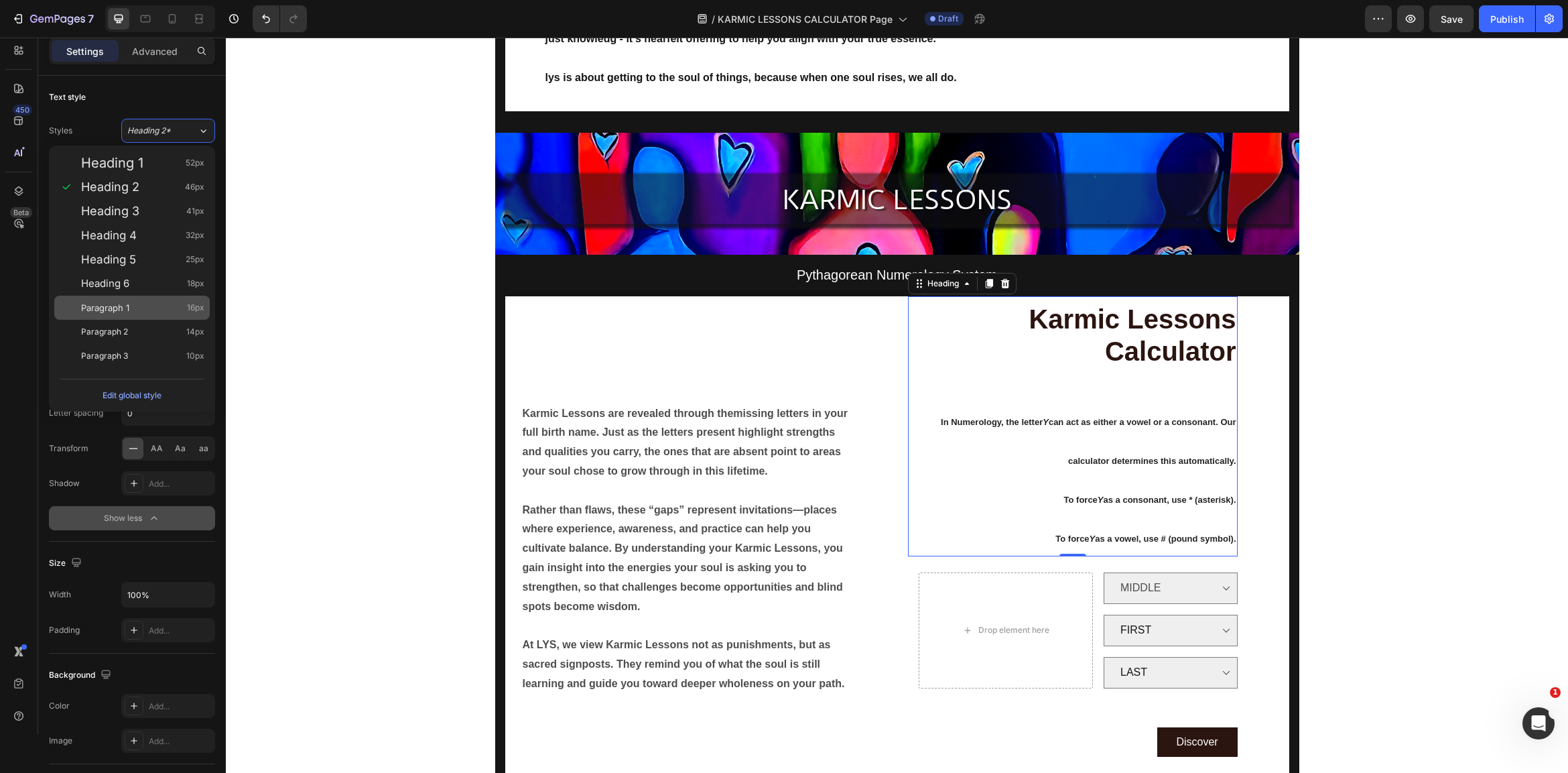
click at [130, 307] on div "Paragraph 1 16px" at bounding box center [142, 308] width 123 height 14
type input "16"
type input "180%"
type input "Auto"
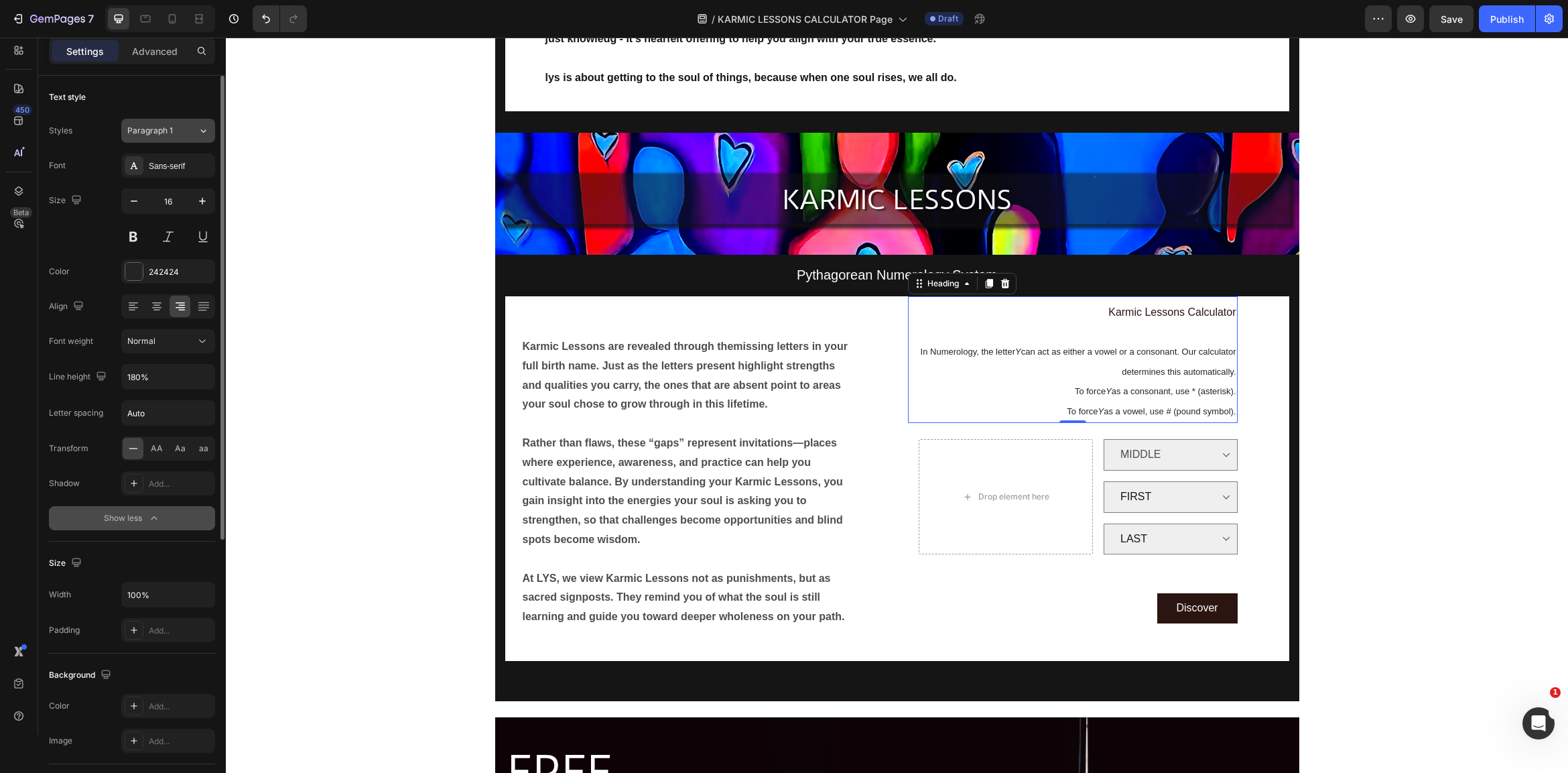
click at [156, 131] on span "Paragraph 1" at bounding box center [150, 130] width 45 height 12
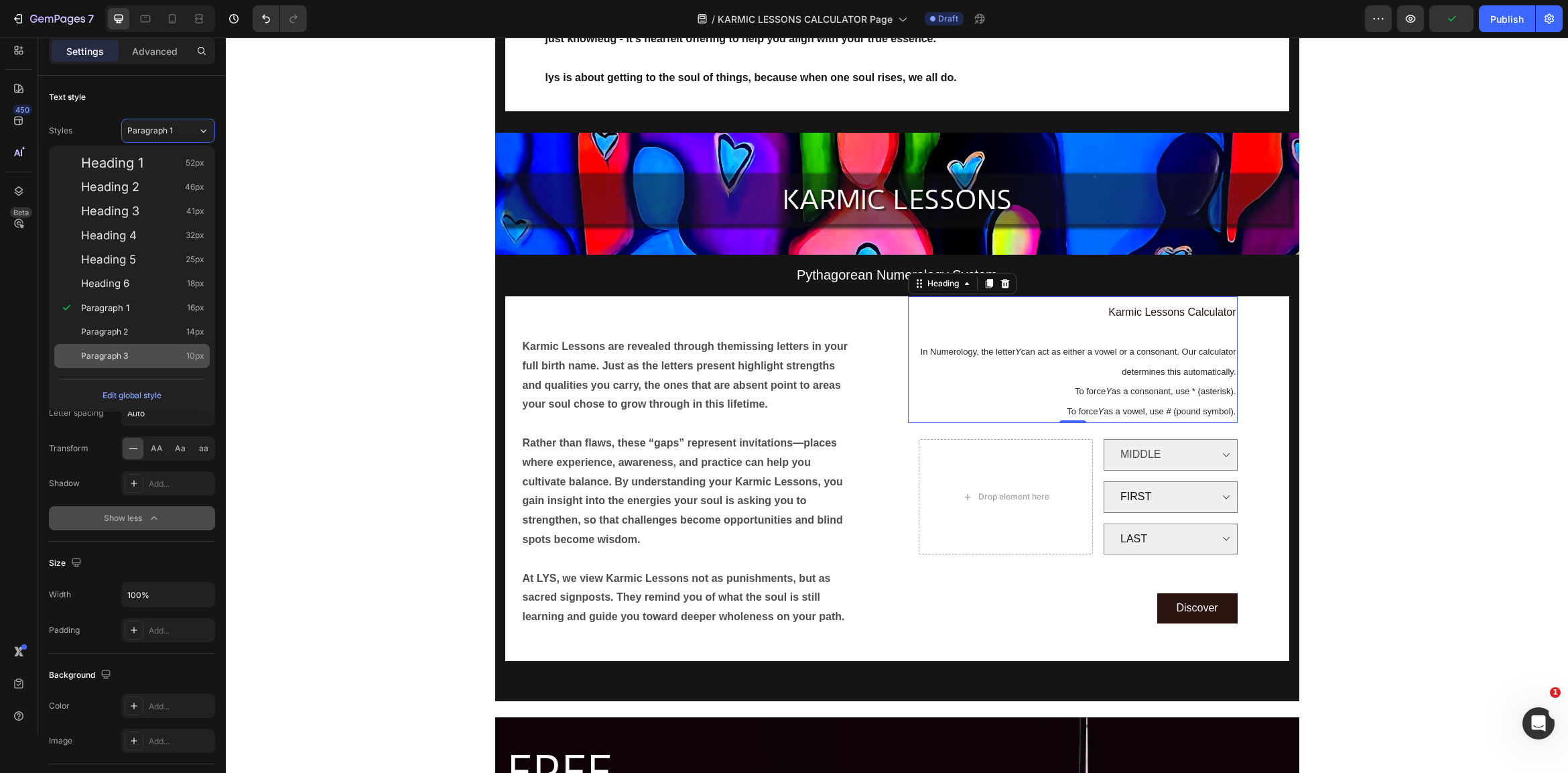
click at [135, 348] on div "Paragraph 3 10px" at bounding box center [132, 356] width 156 height 24
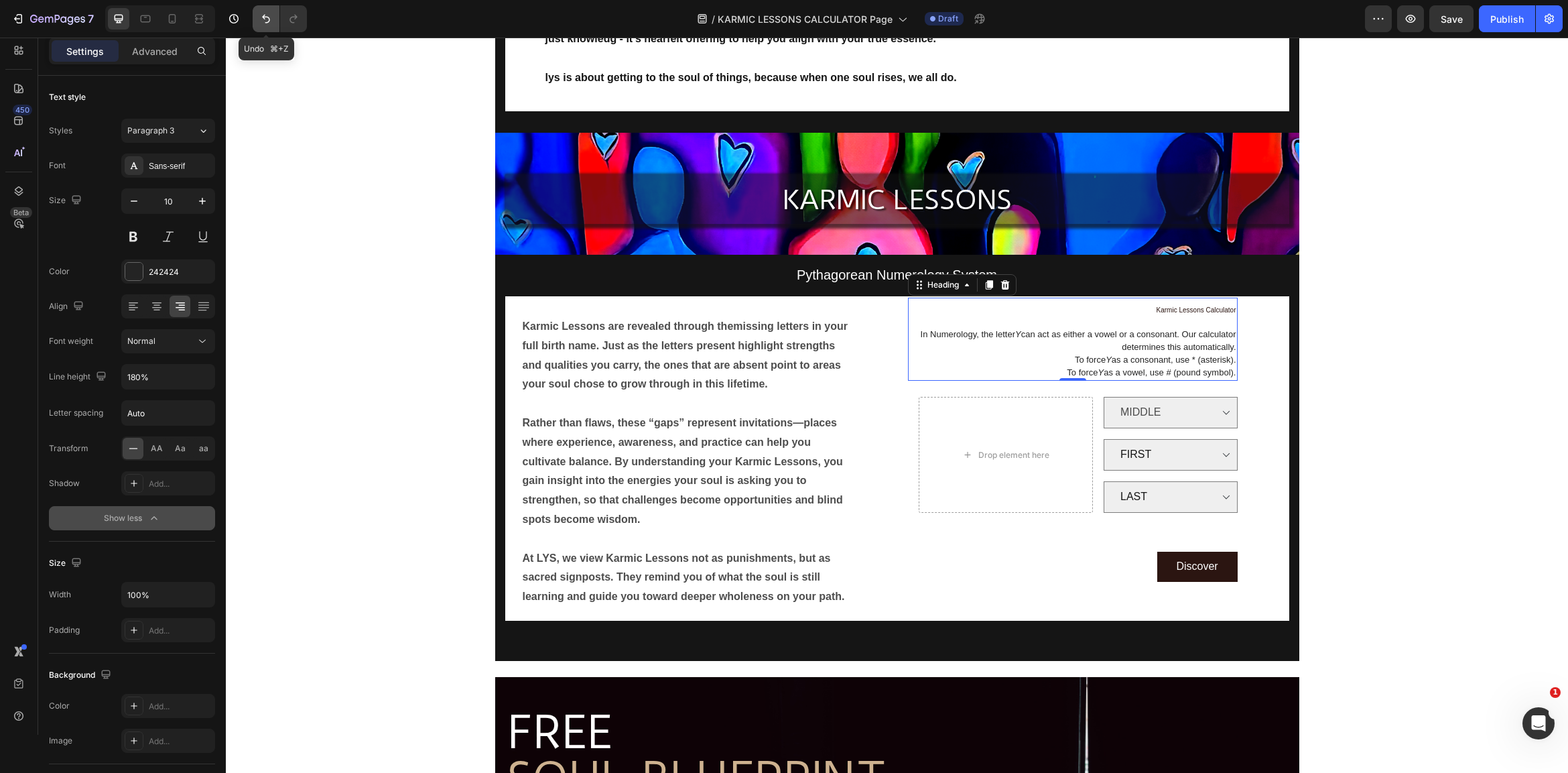
click at [259, 12] on button "Undo/Redo" at bounding box center [265, 18] width 27 height 27
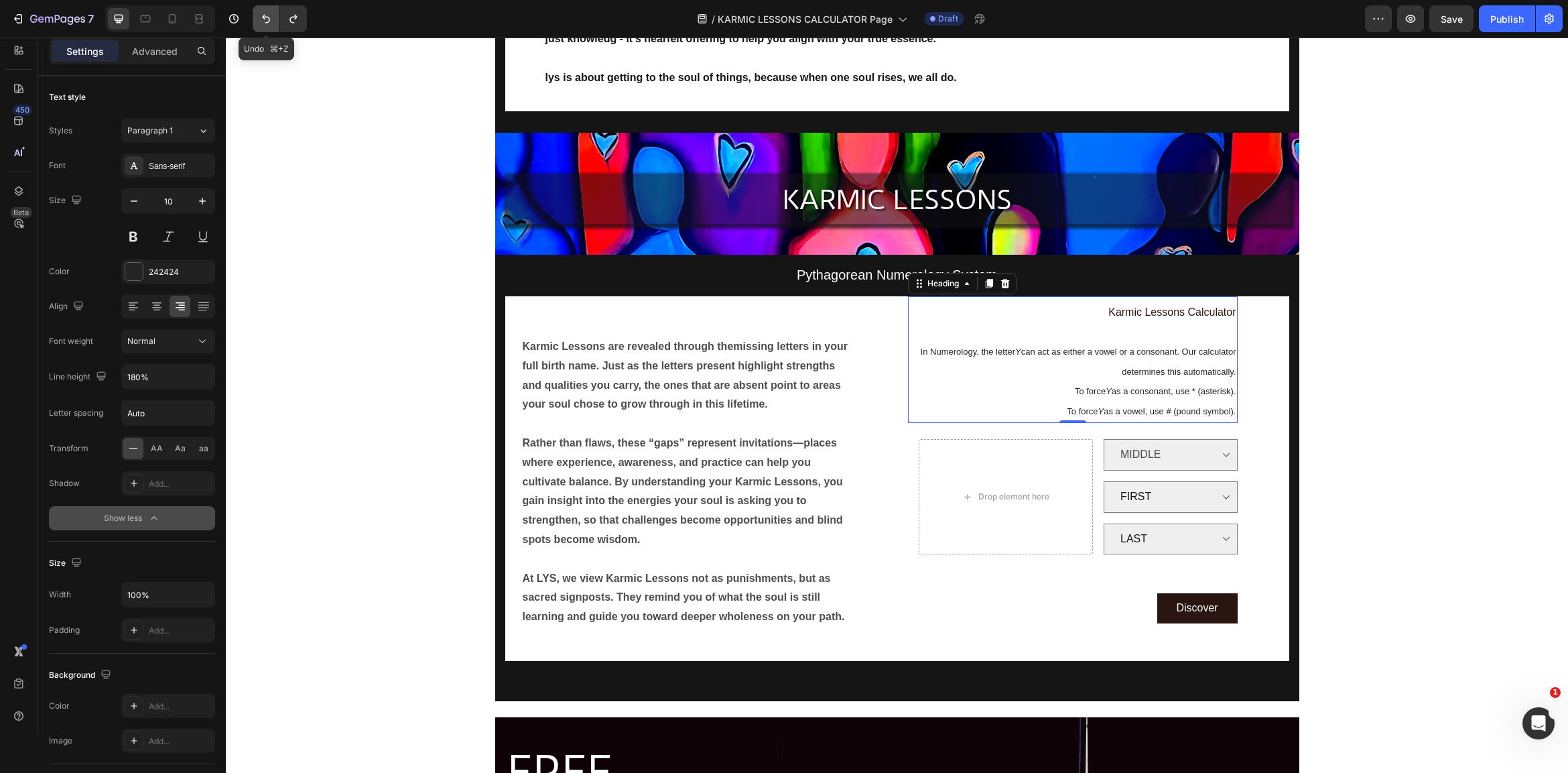
type input "16"
click at [1114, 346] on span "In Numerology, the letter Y can act as either a vowel or a consonant. Our calcu…" at bounding box center [1079, 361] width 316 height 31
click at [1063, 346] on span "In Numerology, the letter Y can act as either a vowel or a consonant. Our calcu…" at bounding box center [1079, 361] width 316 height 31
click at [1131, 348] on span "In Numerology, the letter Y can act as either a vowel or a consonant. Our calcu…" at bounding box center [1079, 361] width 316 height 31
drag, startPoint x: 1333, startPoint y: 410, endPoint x: 1337, endPoint y: 416, distance: 7.2
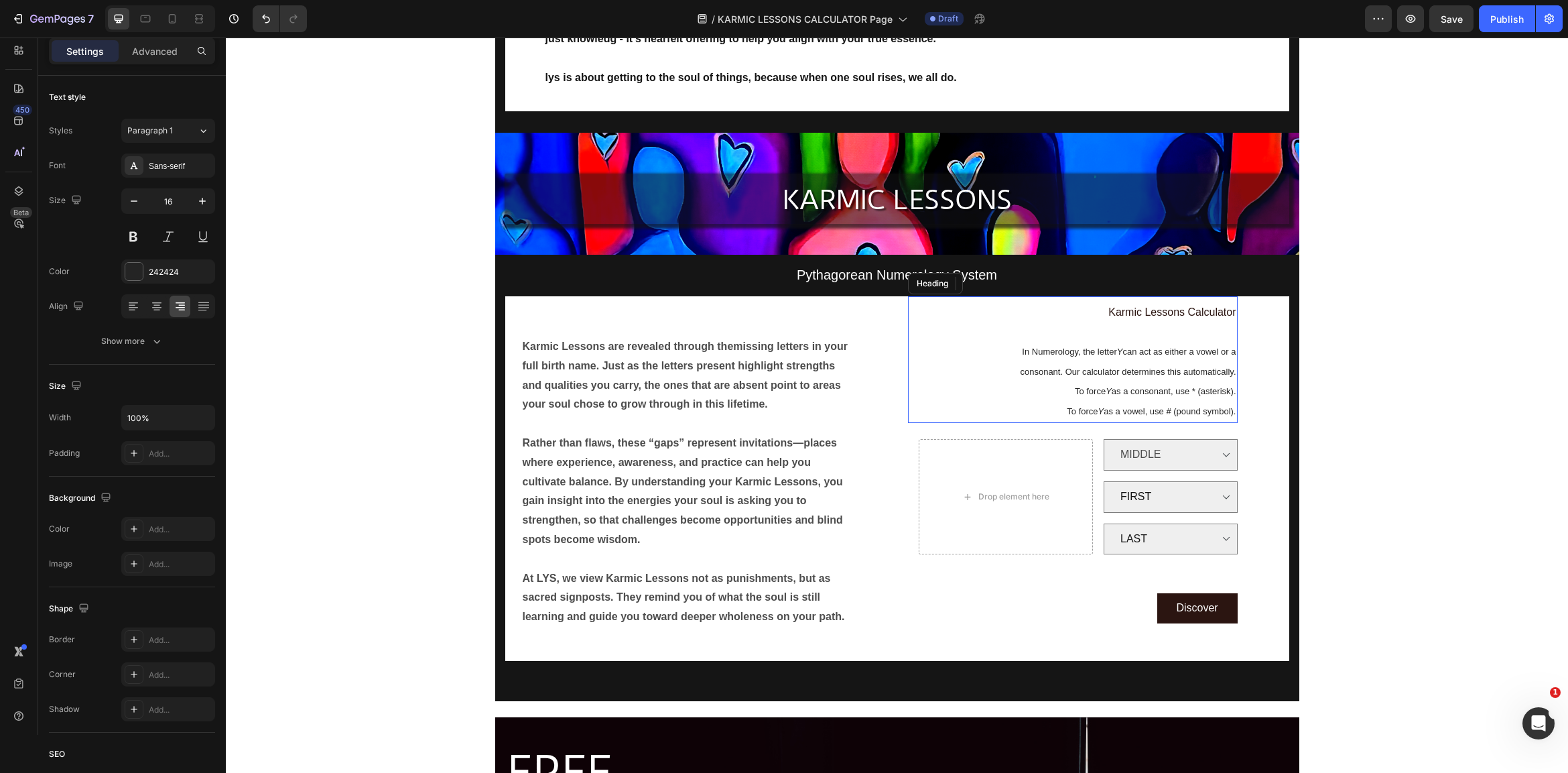
drag, startPoint x: 1220, startPoint y: 409, endPoint x: 1227, endPoint y: 404, distance: 8.6
click at [1220, 409] on p "⁠⁠⁠⁠⁠⁠⁠ Karmic Lessons Calculator In Numerology, the letter Y can act as either…" at bounding box center [1073, 362] width 327 height 118
click at [1227, 406] on span "To force Y as a vowel, use # (pound symbol)." at bounding box center [1151, 411] width 169 height 10
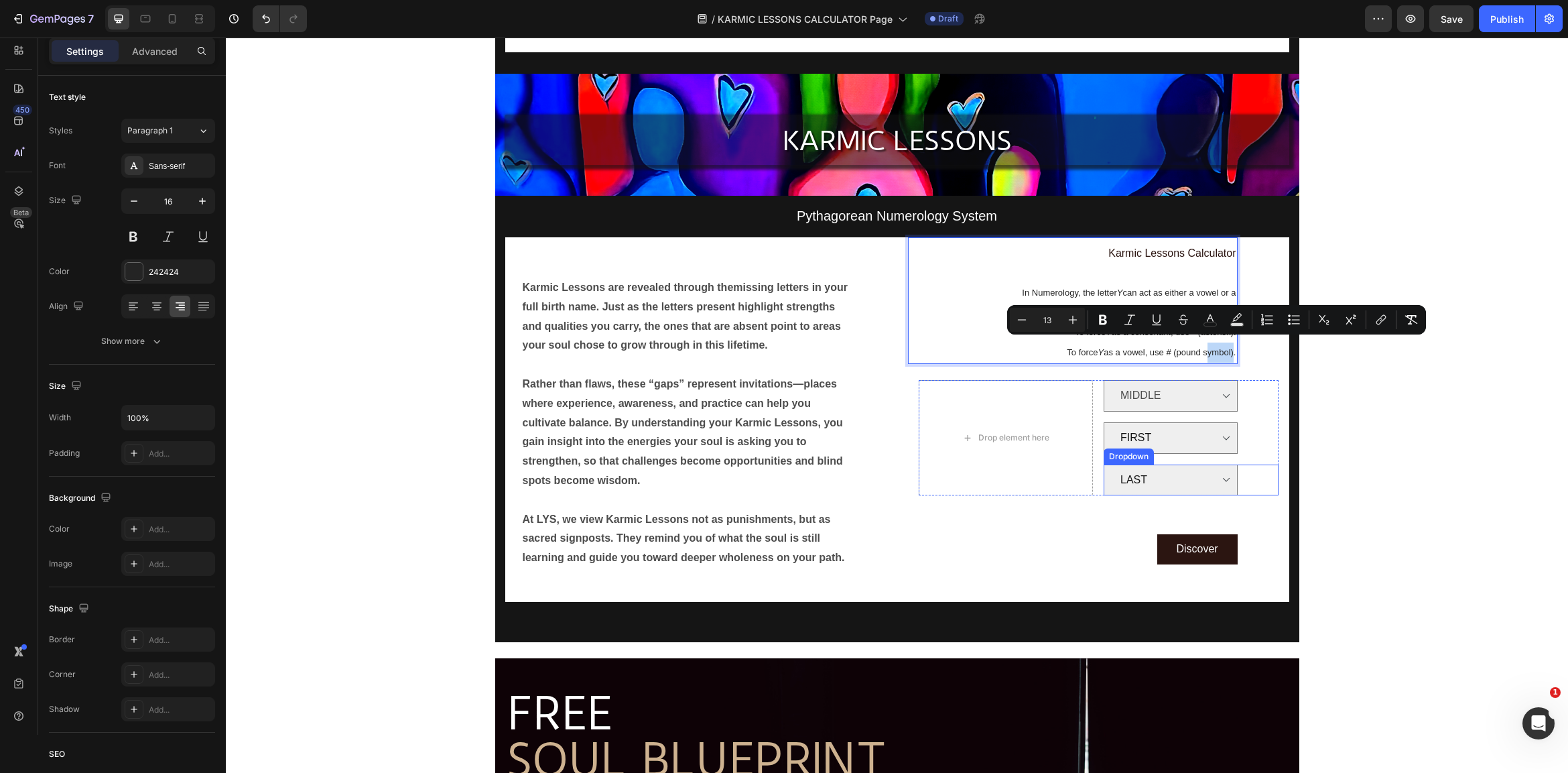
scroll to position [194, 0]
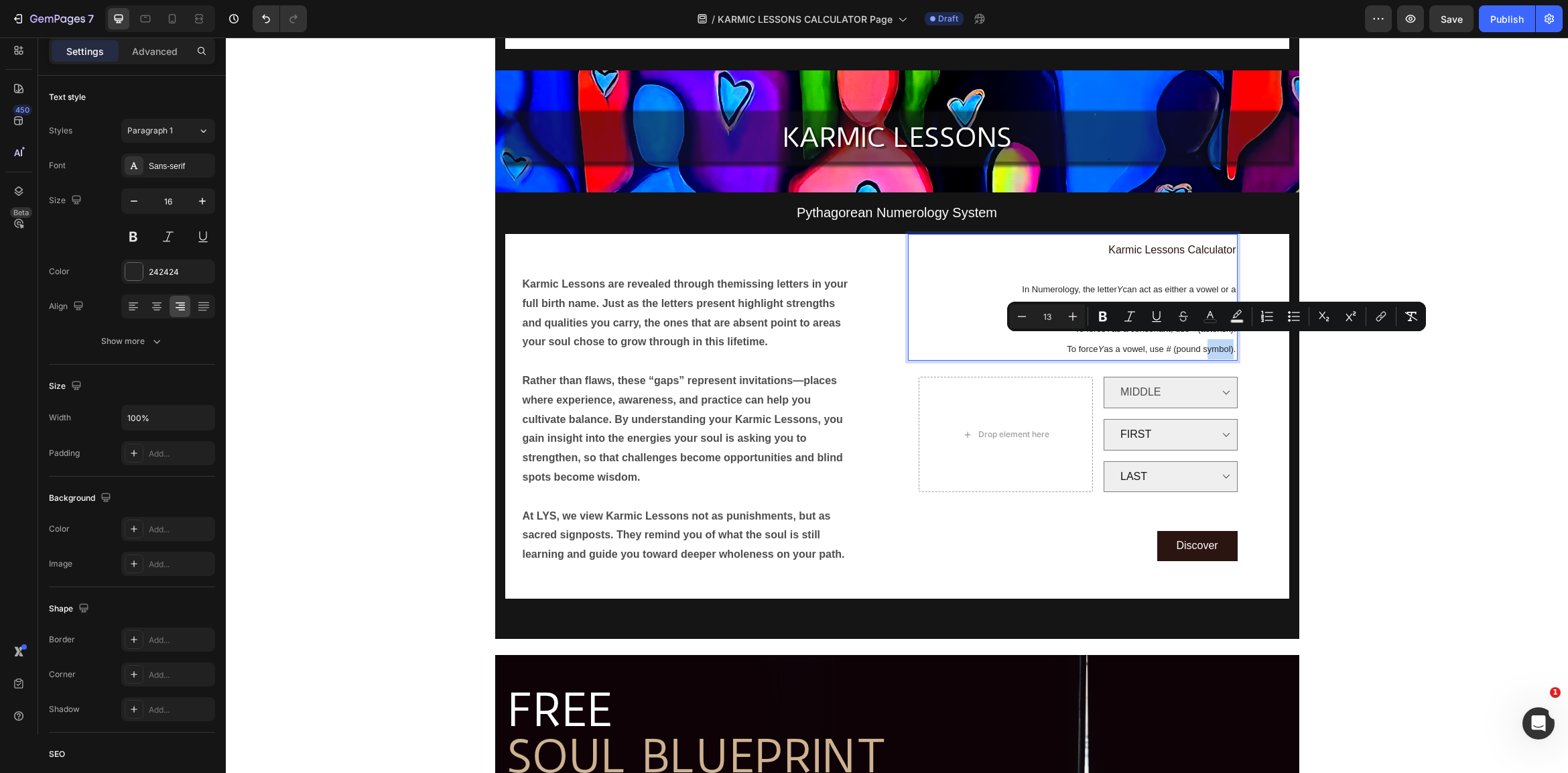
type input "16"
click at [1160, 245] on span "Karmic Lessons Calculator" at bounding box center [1172, 249] width 127 height 12
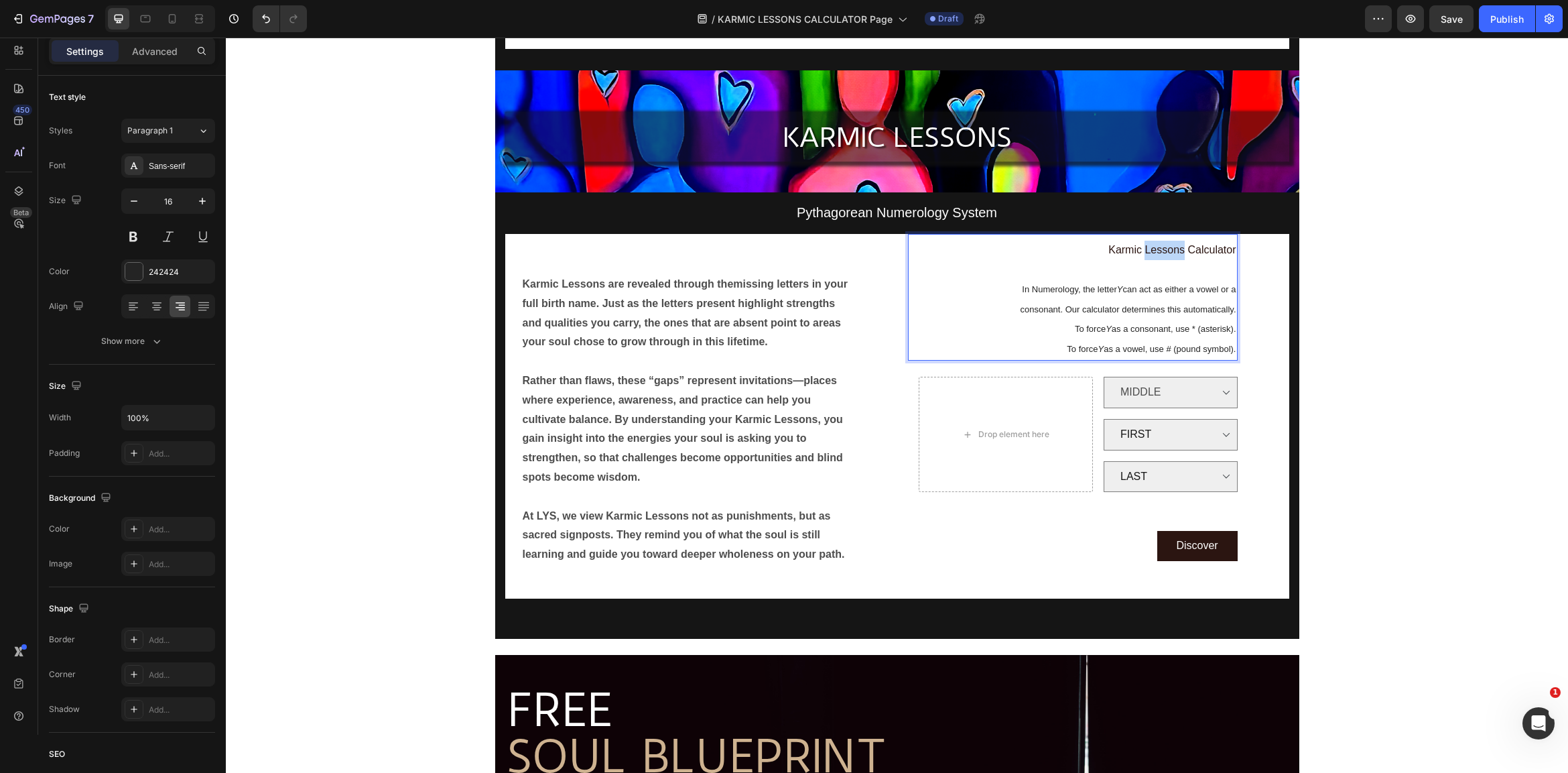
click at [1160, 245] on span "Karmic Lessons Calculator" at bounding box center [1172, 249] width 127 height 12
click at [1028, 215] on icon "Editor contextual toolbar" at bounding box center [1029, 219] width 14 height 14
click at [1027, 215] on icon "Editor contextual toolbar" at bounding box center [1029, 219] width 14 height 14
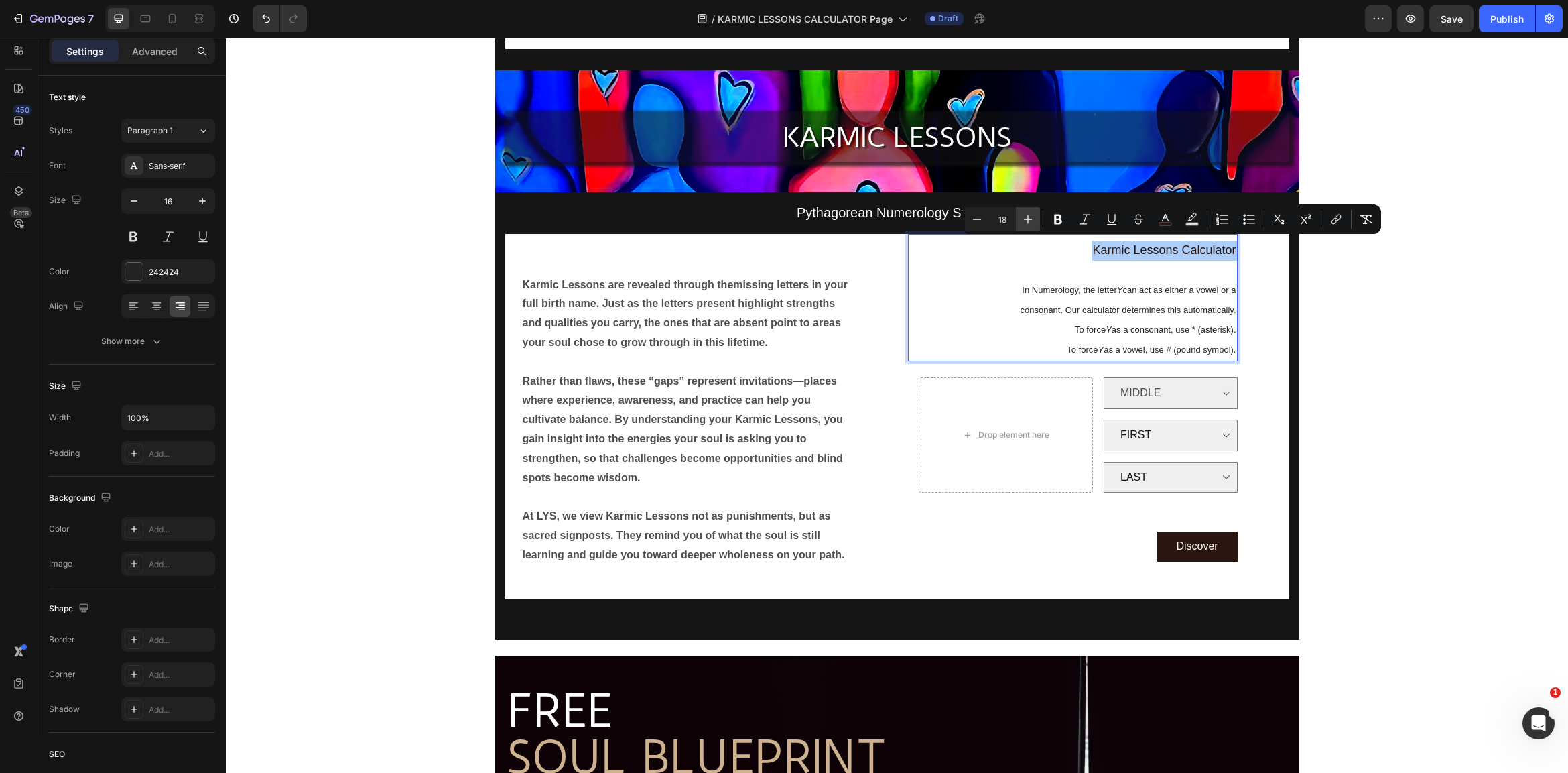
click at [1027, 215] on icon "Editor contextual toolbar" at bounding box center [1029, 219] width 14 height 14
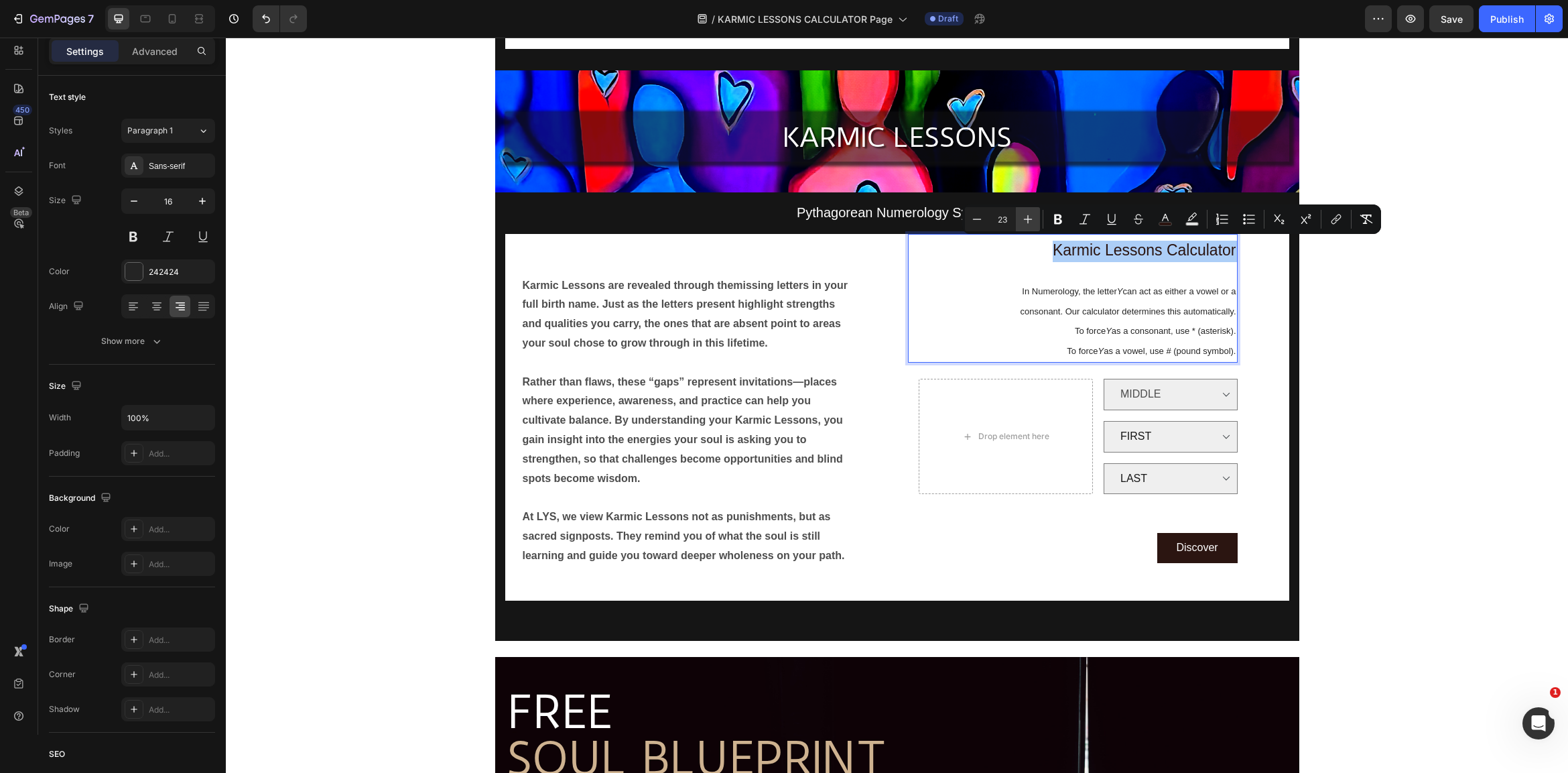
click at [1027, 215] on icon "Editor contextual toolbar" at bounding box center [1029, 219] width 14 height 14
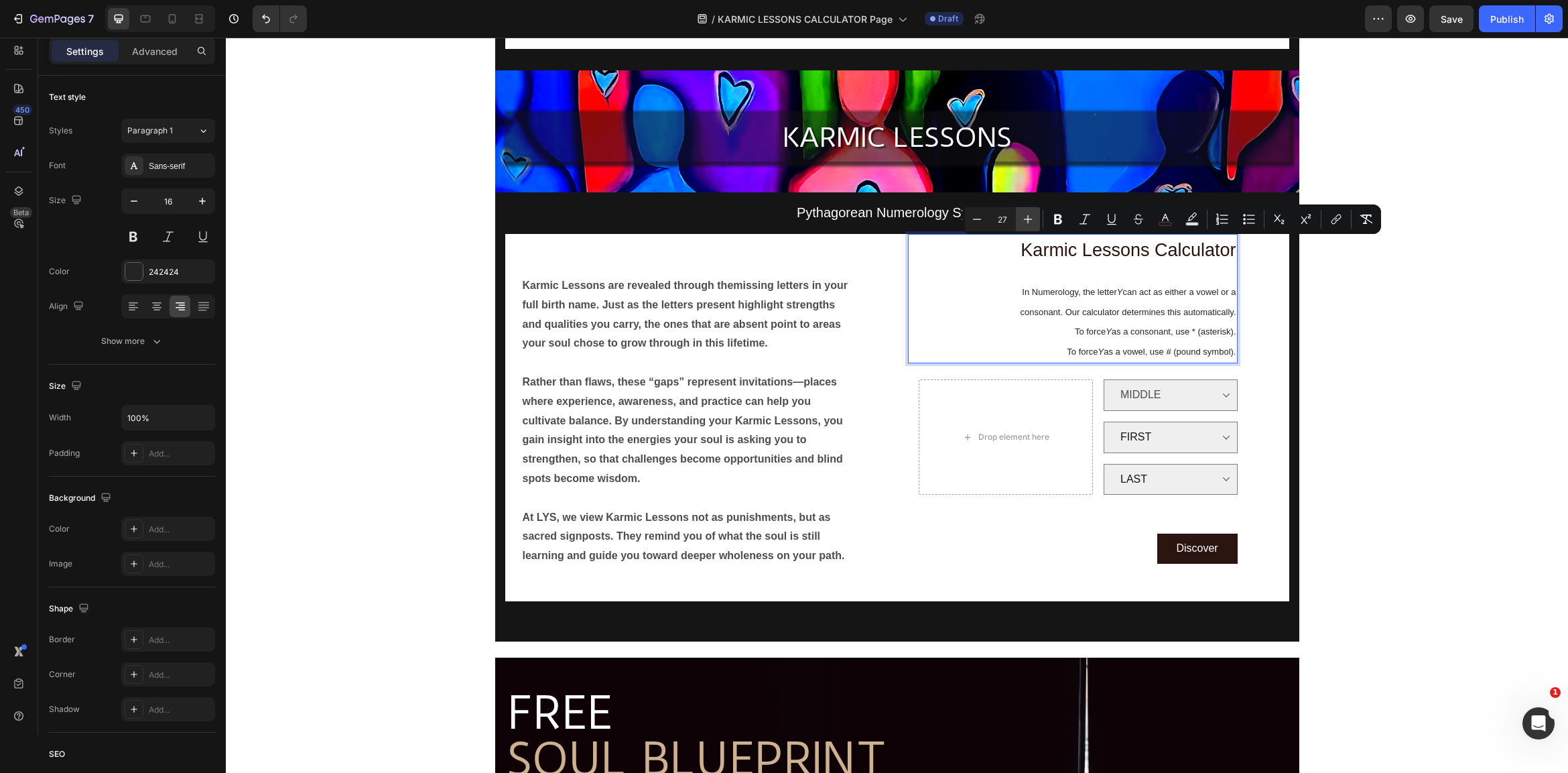
click at [1027, 215] on icon "Editor contextual toolbar" at bounding box center [1029, 219] width 14 height 14
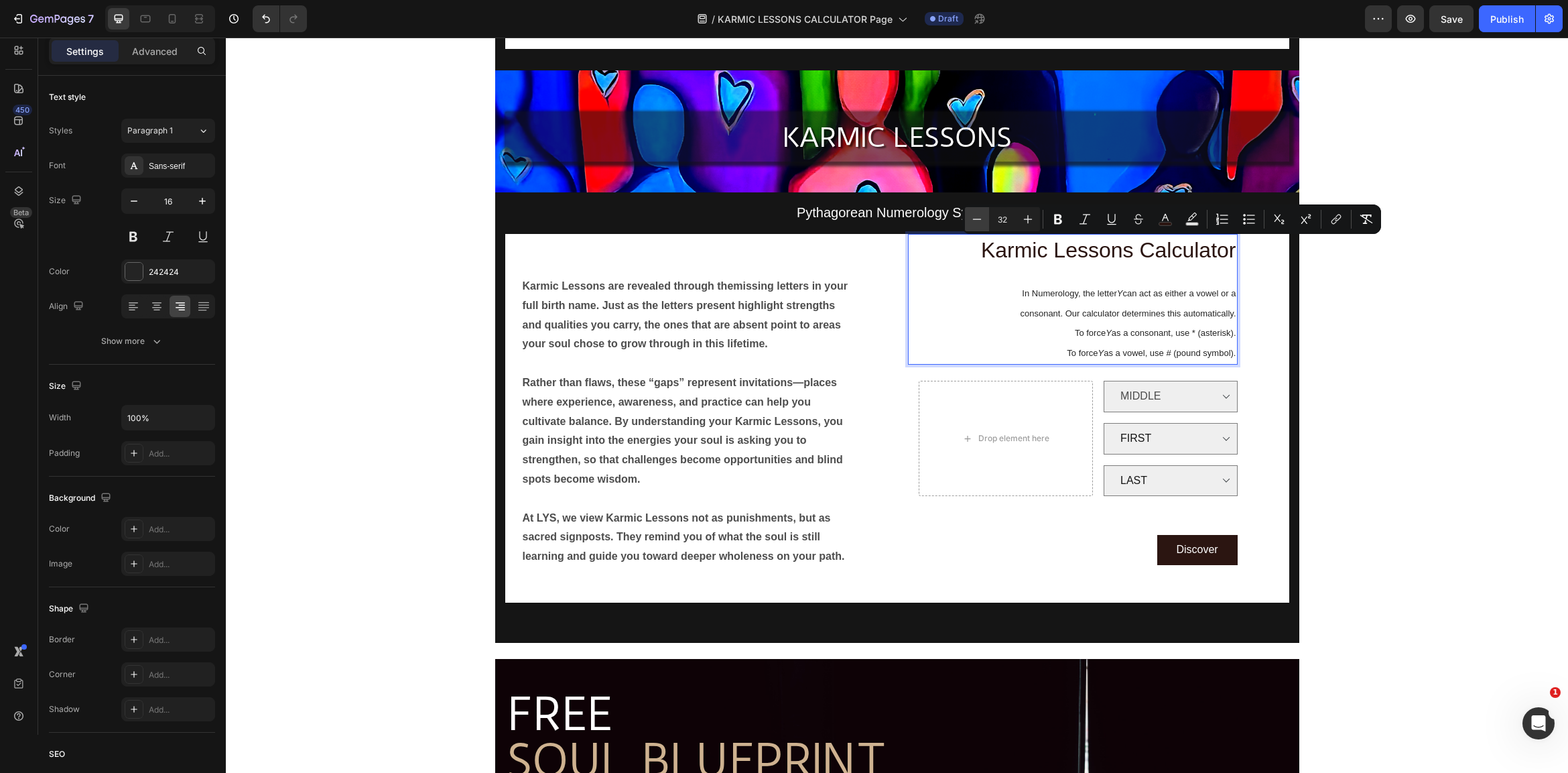
click at [986, 221] on button "Minus" at bounding box center [977, 219] width 24 height 24
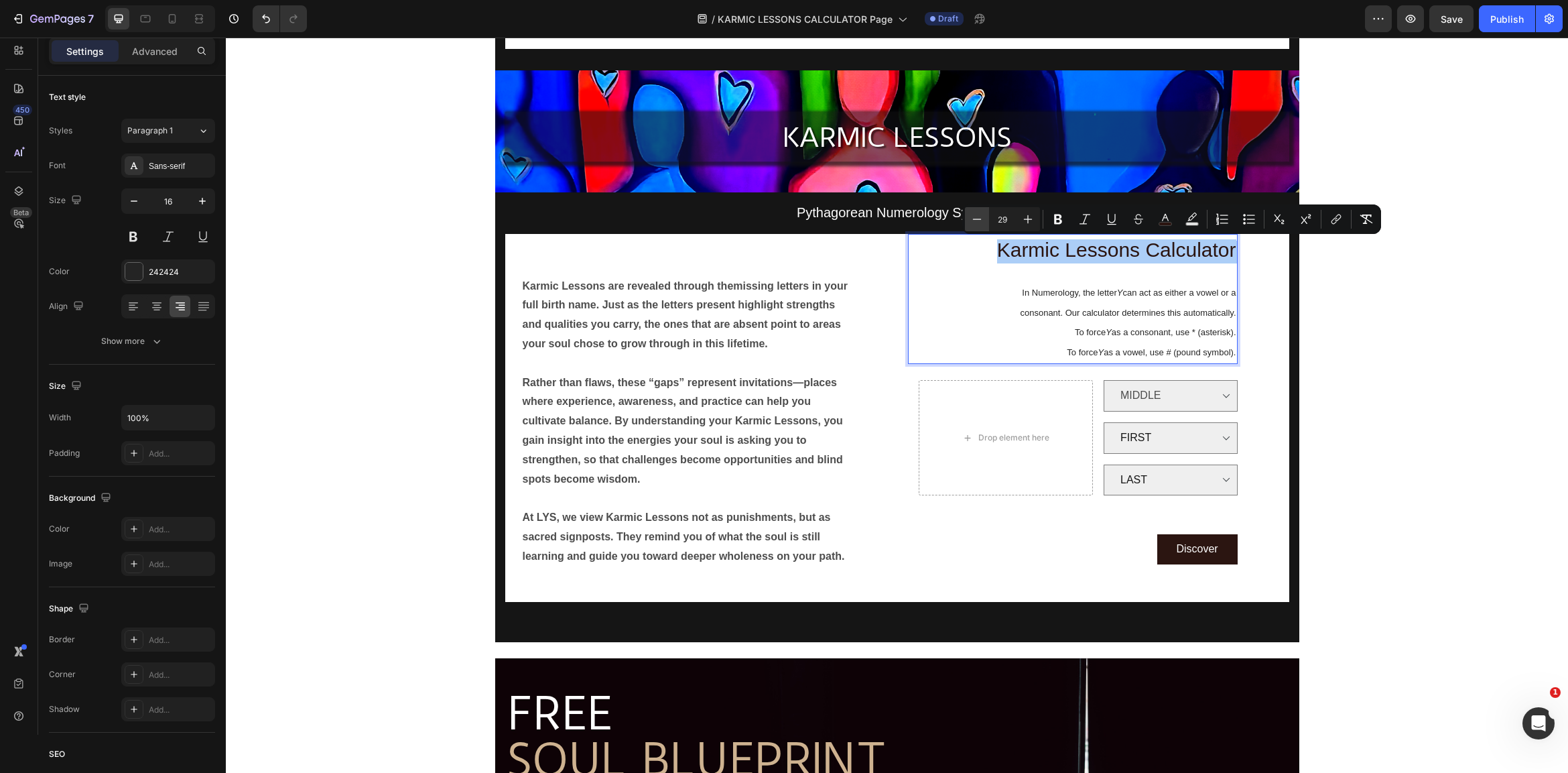
click at [986, 221] on button "Minus" at bounding box center [977, 219] width 24 height 24
type input "28"
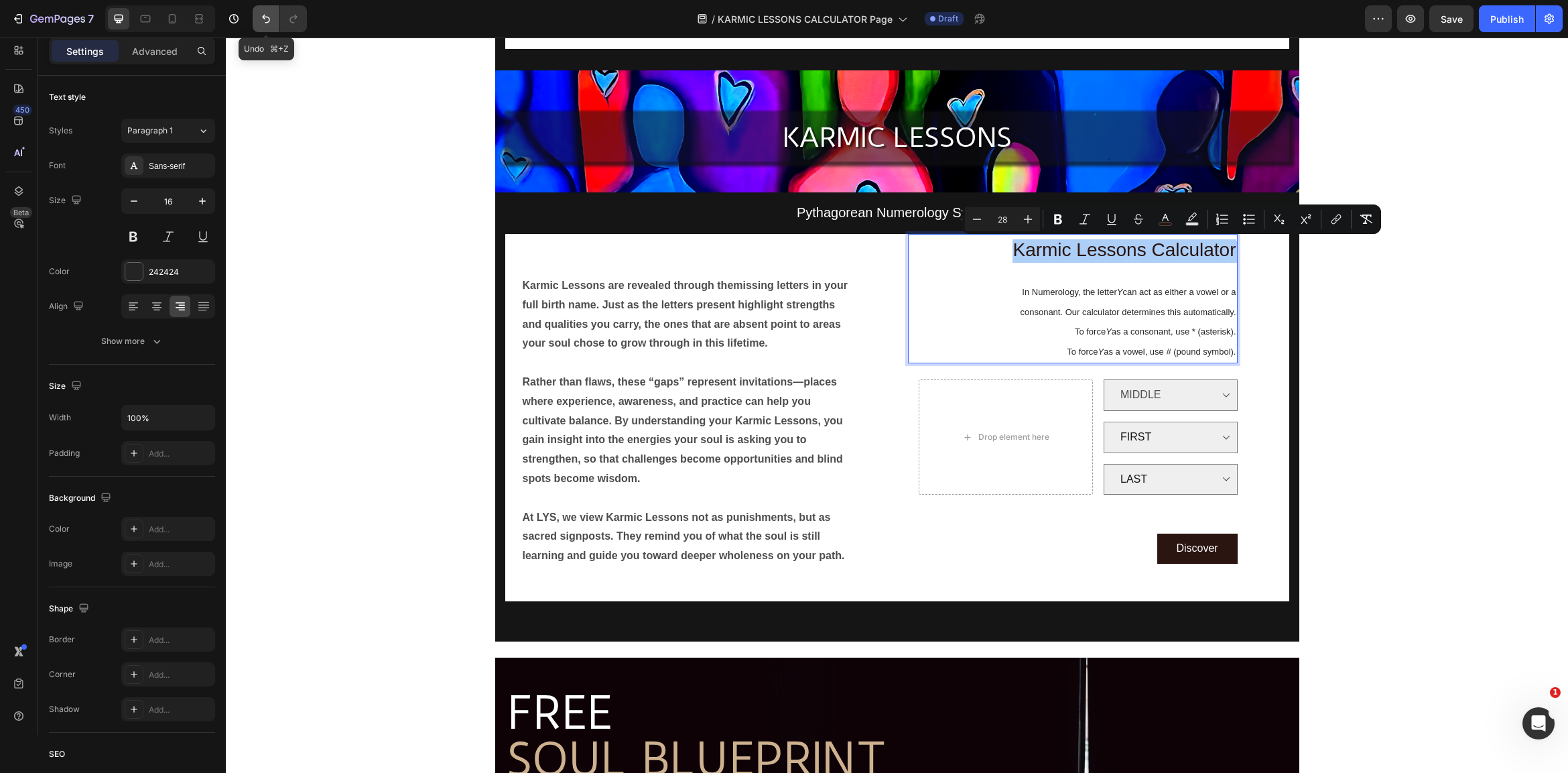
click at [268, 24] on icon "Undo/Redo" at bounding box center [266, 19] width 14 height 14
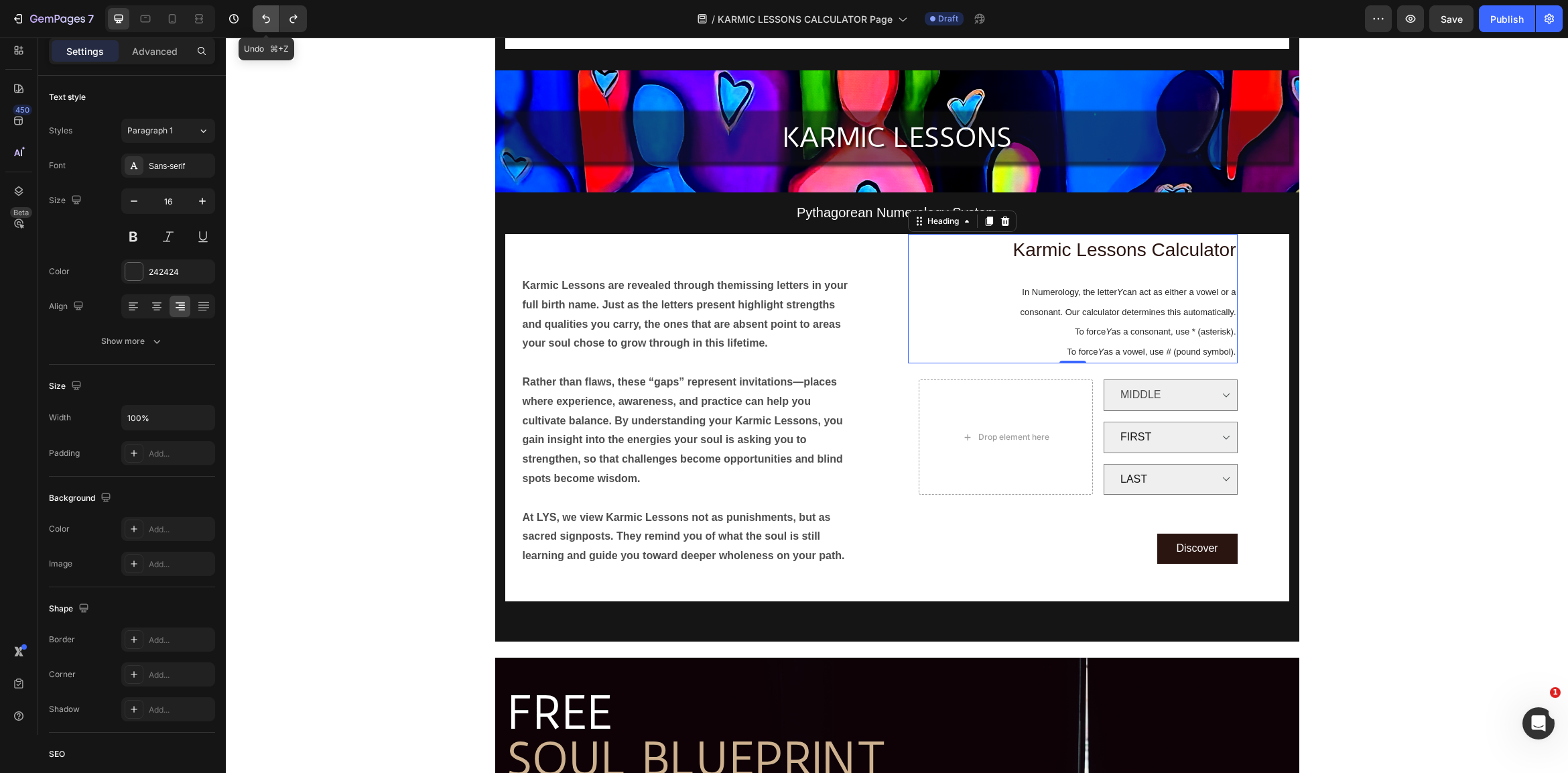
click at [268, 24] on icon "Undo/Redo" at bounding box center [266, 19] width 14 height 14
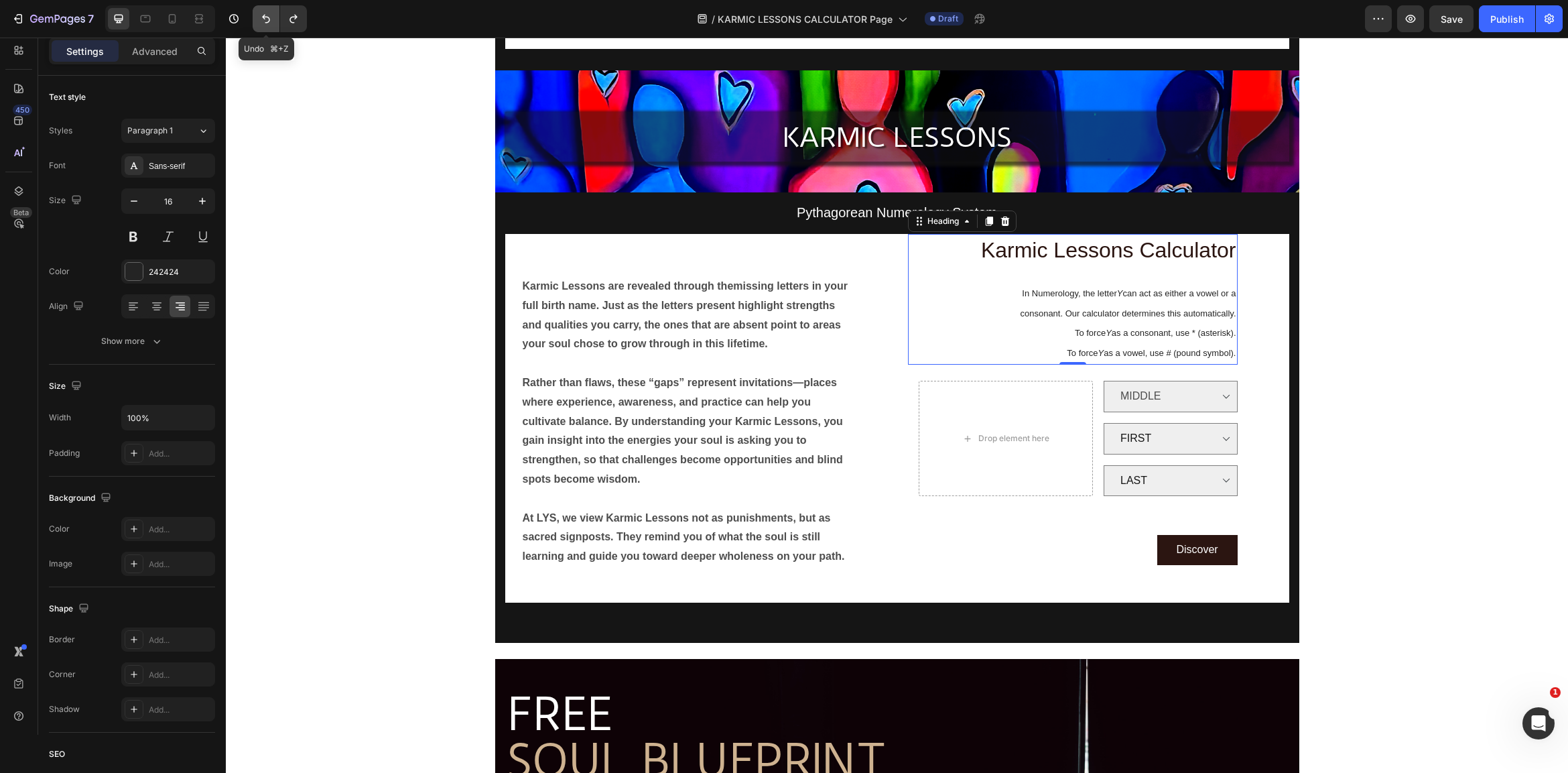
click at [268, 23] on icon "Undo/Redo" at bounding box center [266, 19] width 8 height 9
click at [268, 22] on icon "Undo/Redo" at bounding box center [266, 19] width 8 height 9
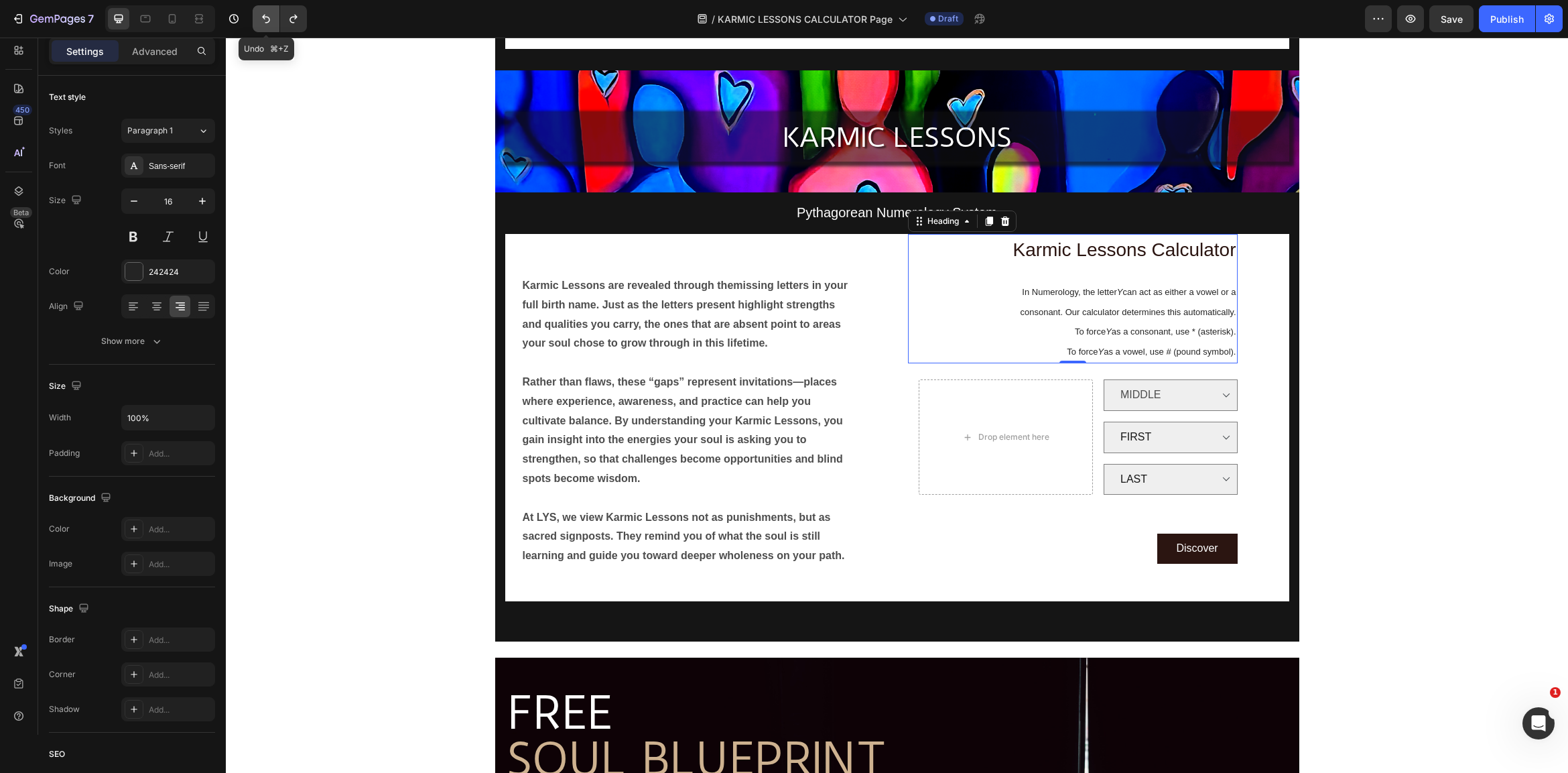
click at [268, 22] on icon "Undo/Redo" at bounding box center [266, 19] width 8 height 9
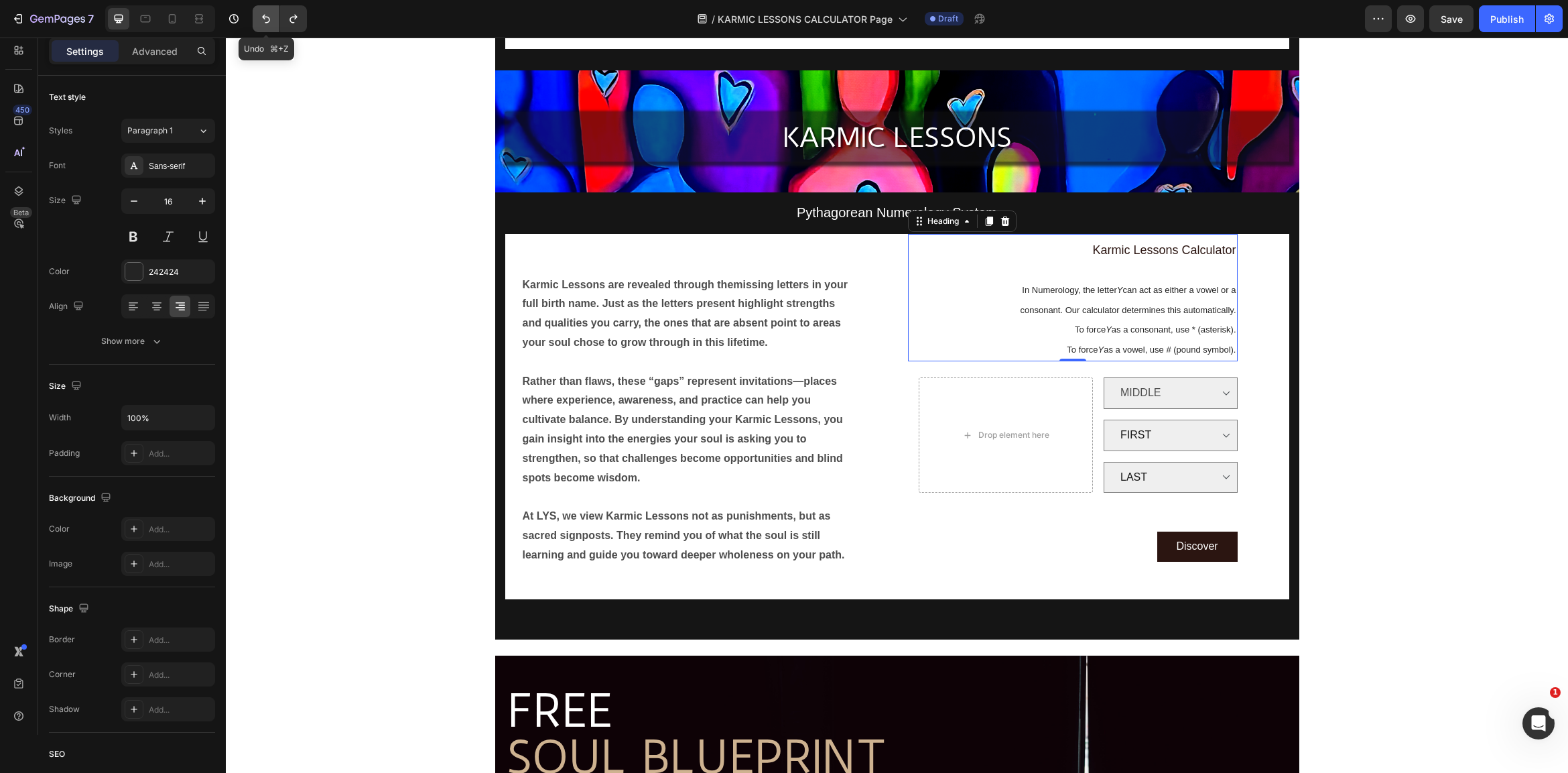
click at [268, 22] on icon "Undo/Redo" at bounding box center [266, 19] width 8 height 9
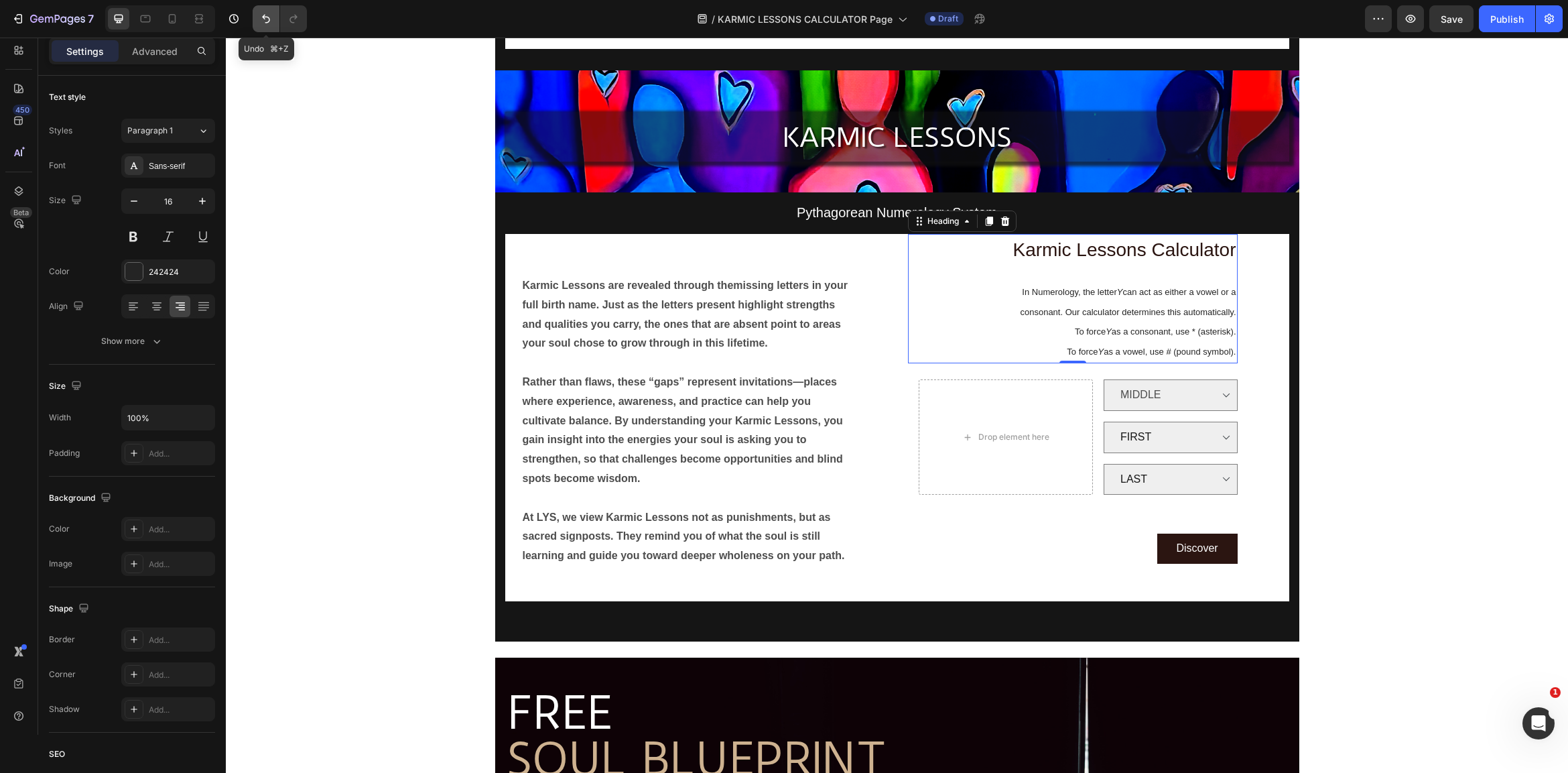
click at [268, 22] on icon "Undo/Redo" at bounding box center [266, 19] width 8 height 9
click at [269, 21] on icon "Undo/Redo" at bounding box center [266, 19] width 14 height 14
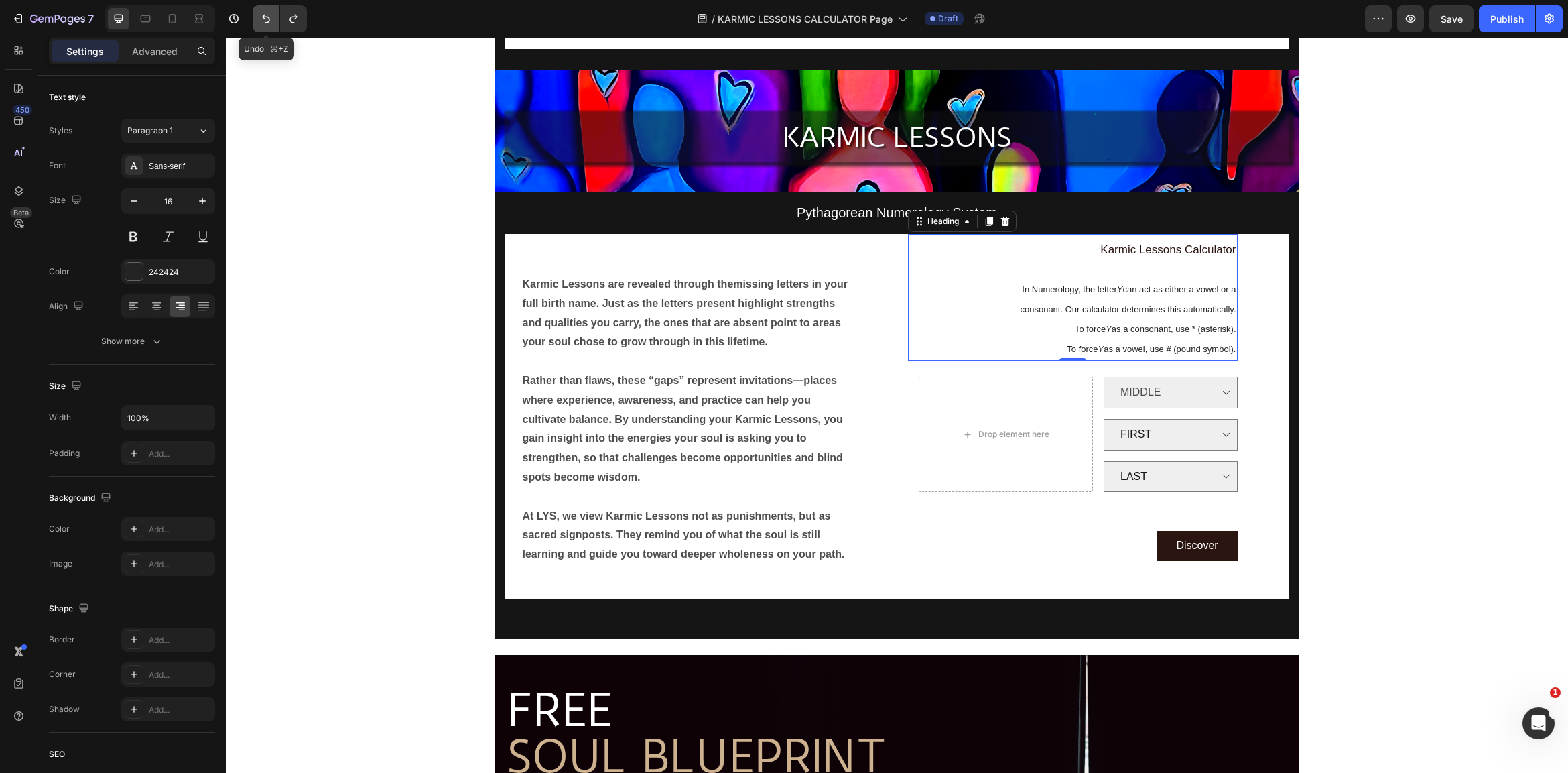
click at [269, 21] on icon "Undo/Redo" at bounding box center [266, 19] width 14 height 14
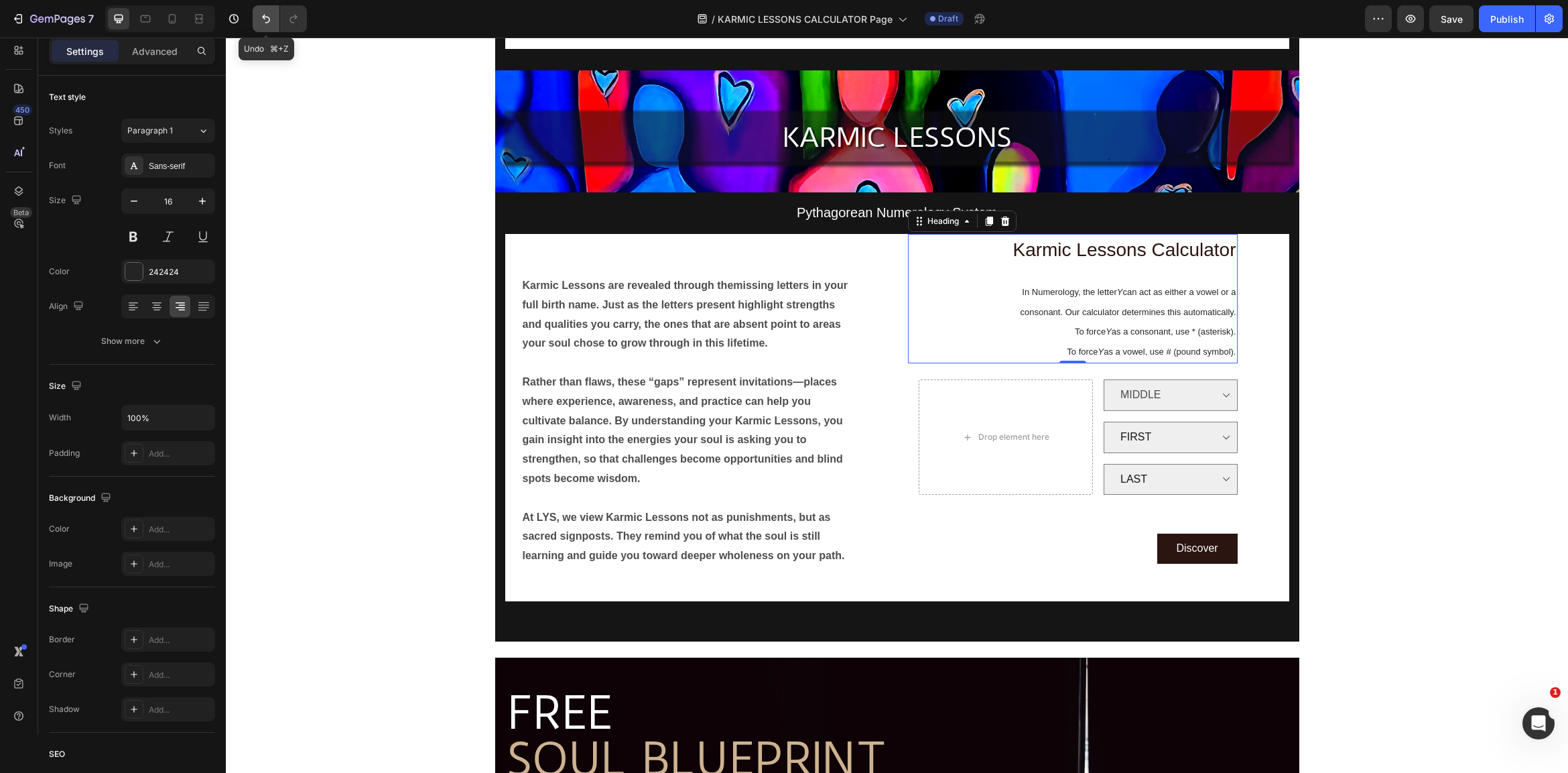
click at [269, 21] on icon "Undo/Redo" at bounding box center [266, 19] width 14 height 14
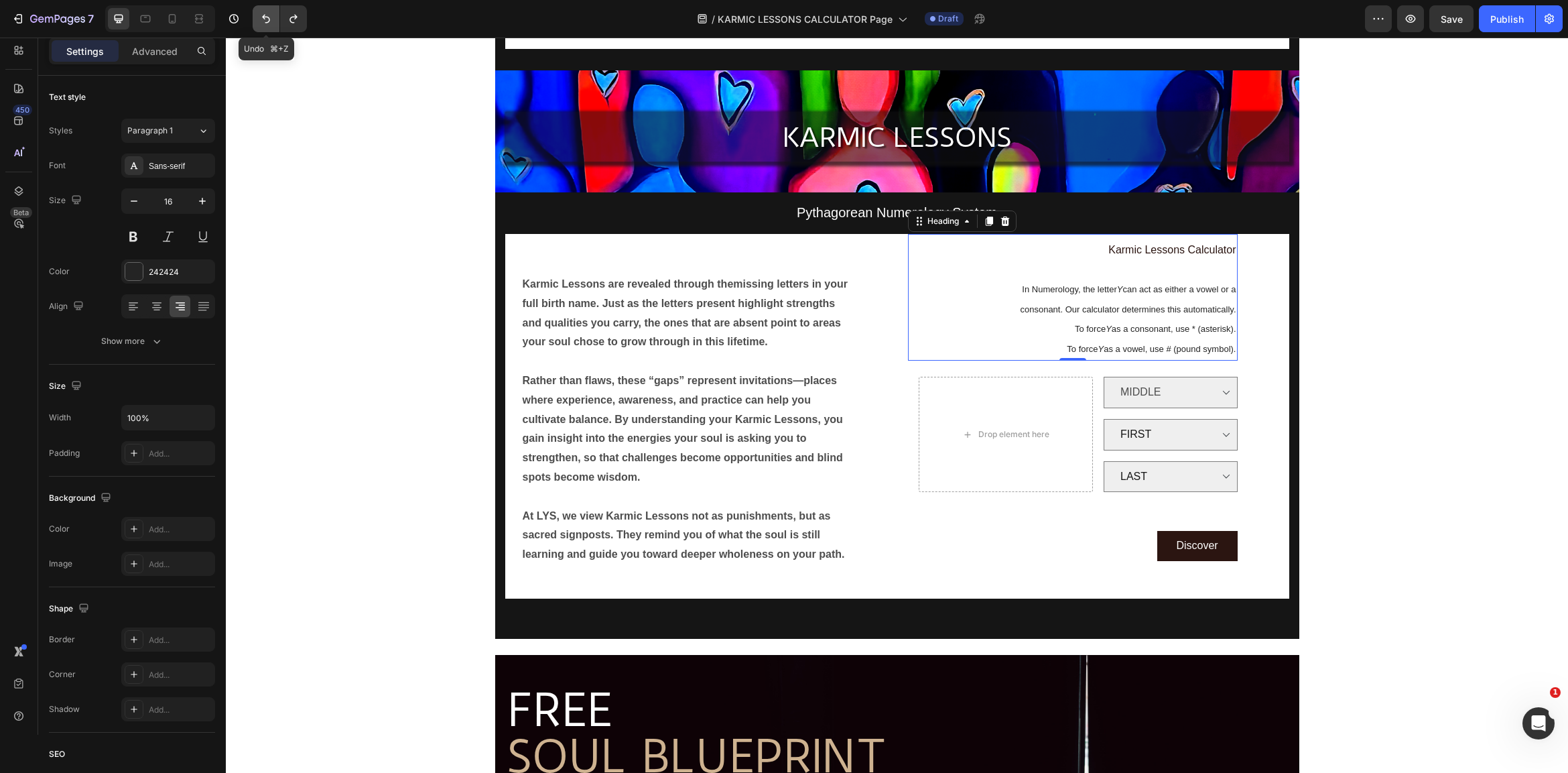
click at [269, 21] on icon "Undo/Redo" at bounding box center [266, 19] width 14 height 14
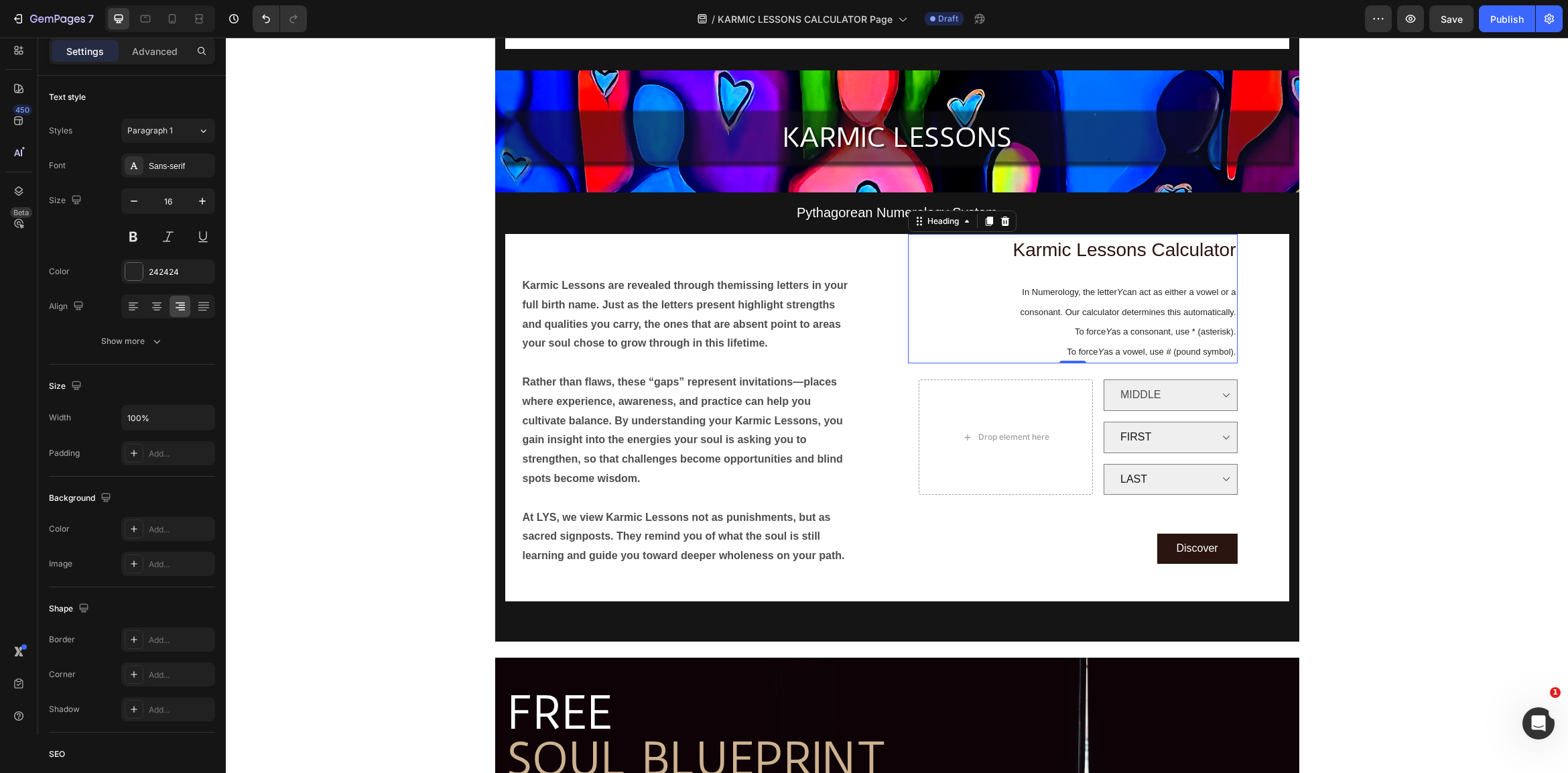
click at [1182, 267] on h2 "Karmic Lessons Calculator In Numerology, the letter Y can act as either a vowel…" at bounding box center [1073, 302] width 329 height 124
click at [1197, 249] on span "Karmic Lessons Calculator" at bounding box center [1124, 249] width 223 height 21
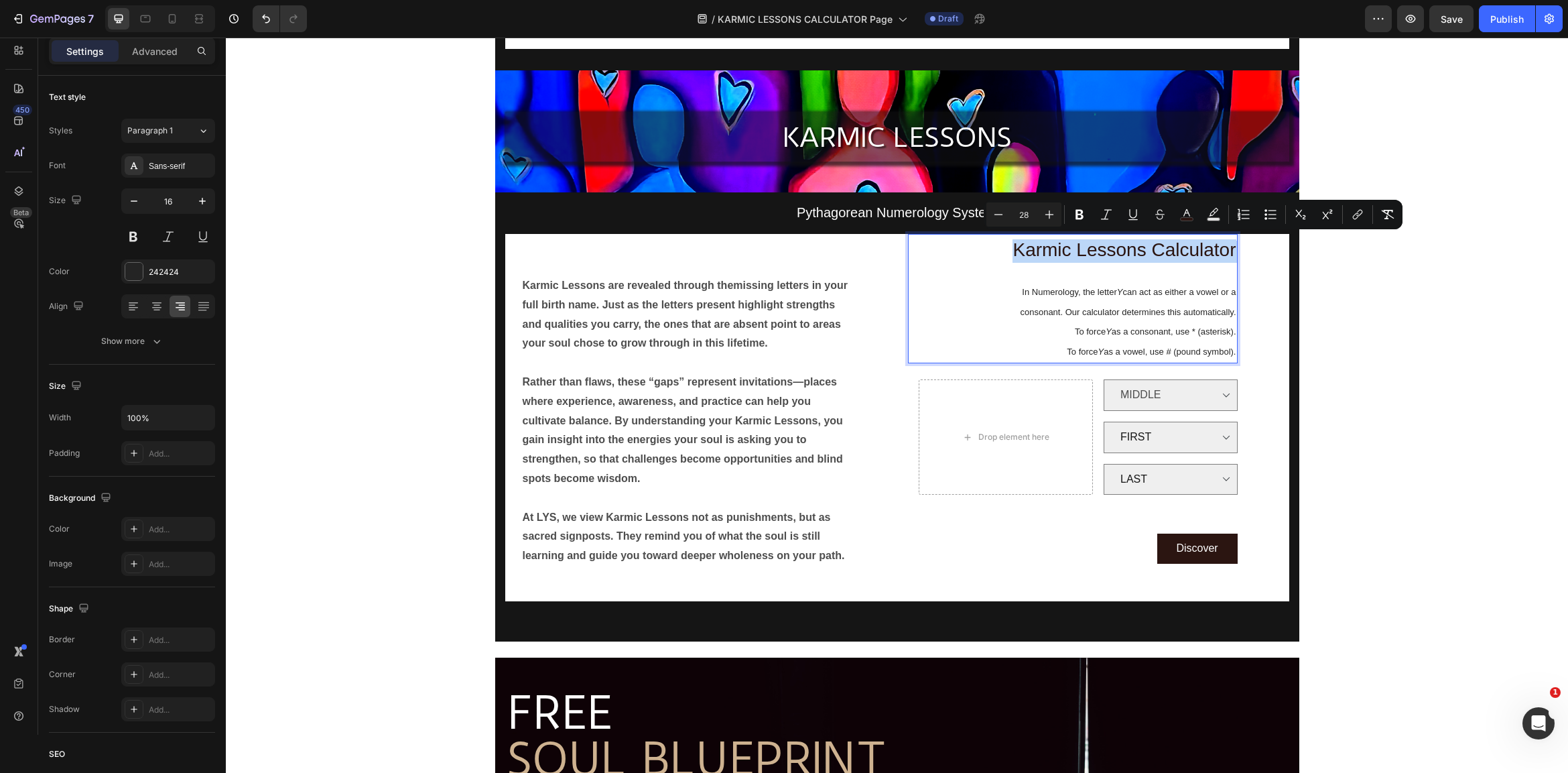
click at [1197, 249] on span "Karmic Lessons Calculator" at bounding box center [1124, 249] width 223 height 21
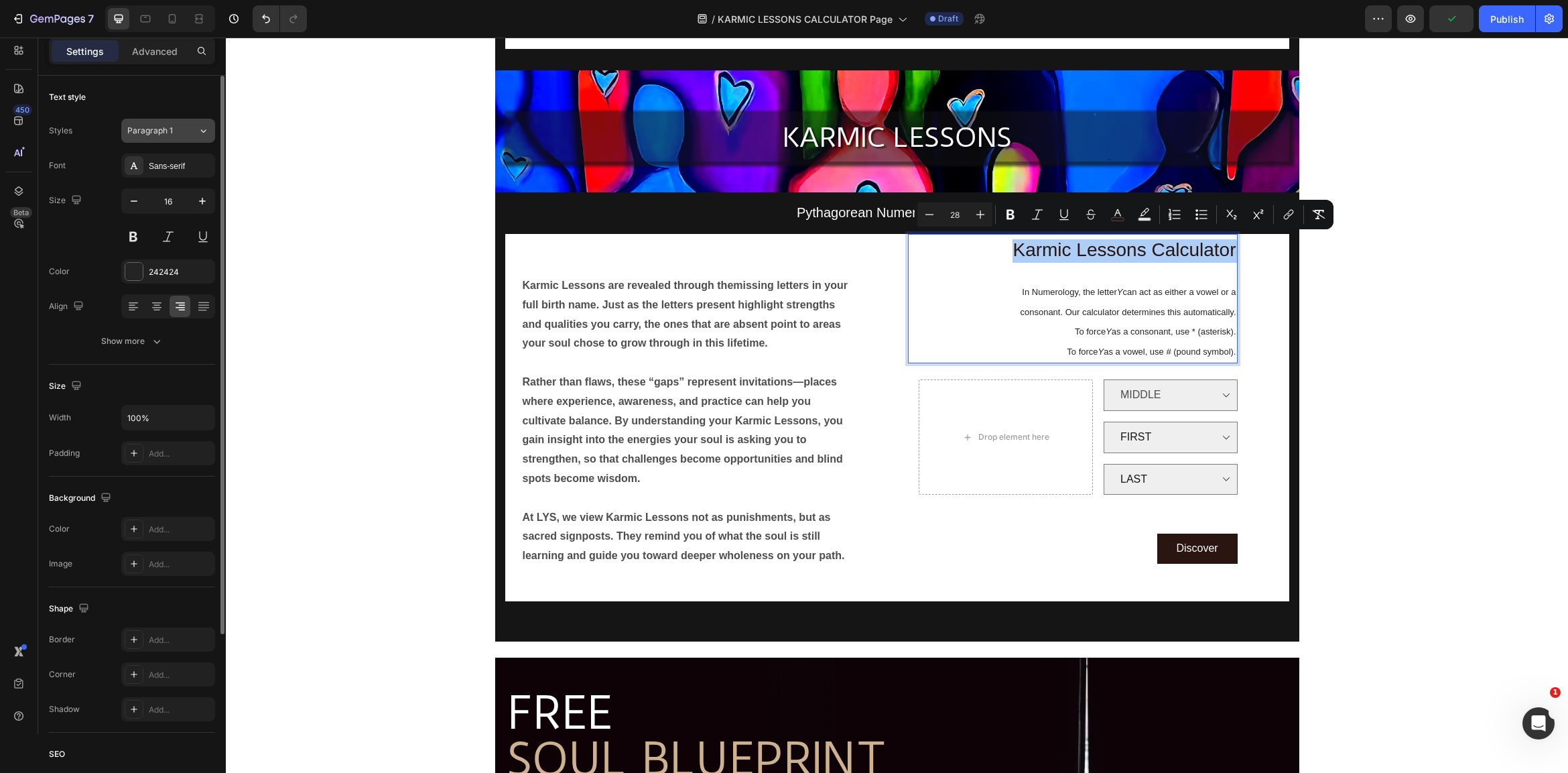
click at [152, 127] on span "Paragraph 1" at bounding box center [150, 130] width 45 height 12
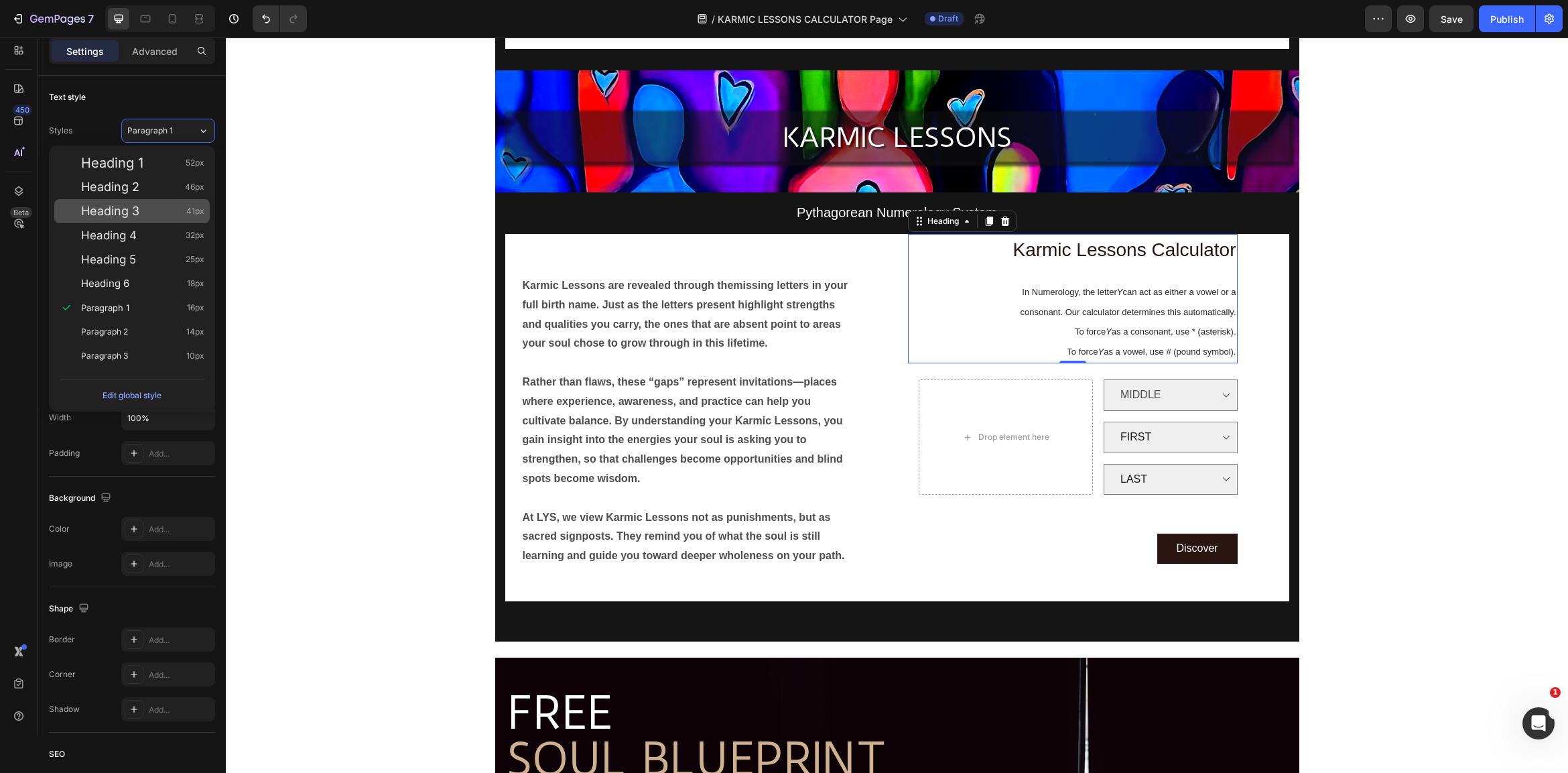
click at [141, 207] on div "Heading 3 41px" at bounding box center [142, 211] width 123 height 14
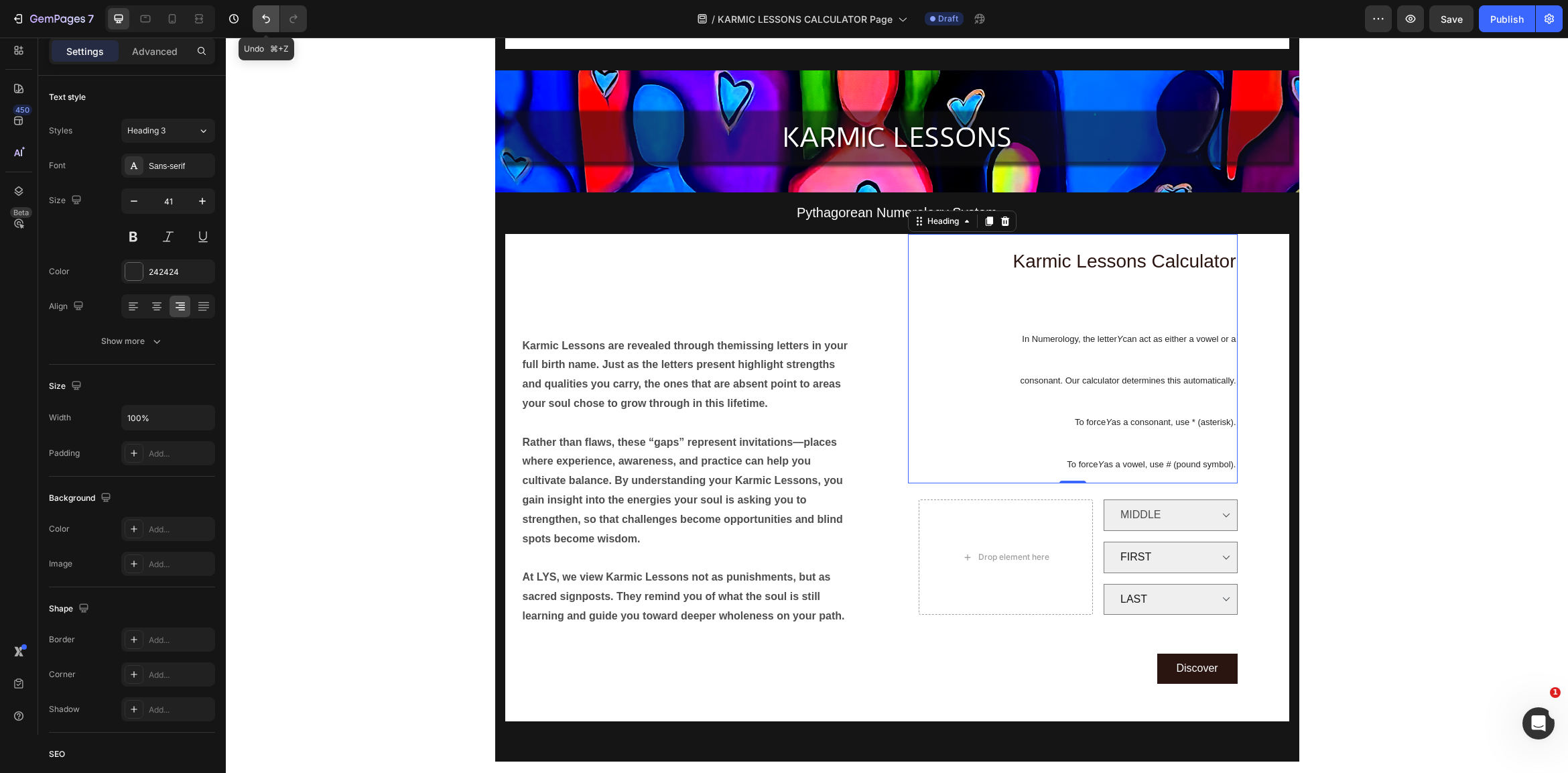
click at [265, 20] on icon "Undo/Redo" at bounding box center [266, 19] width 14 height 14
type input "16"
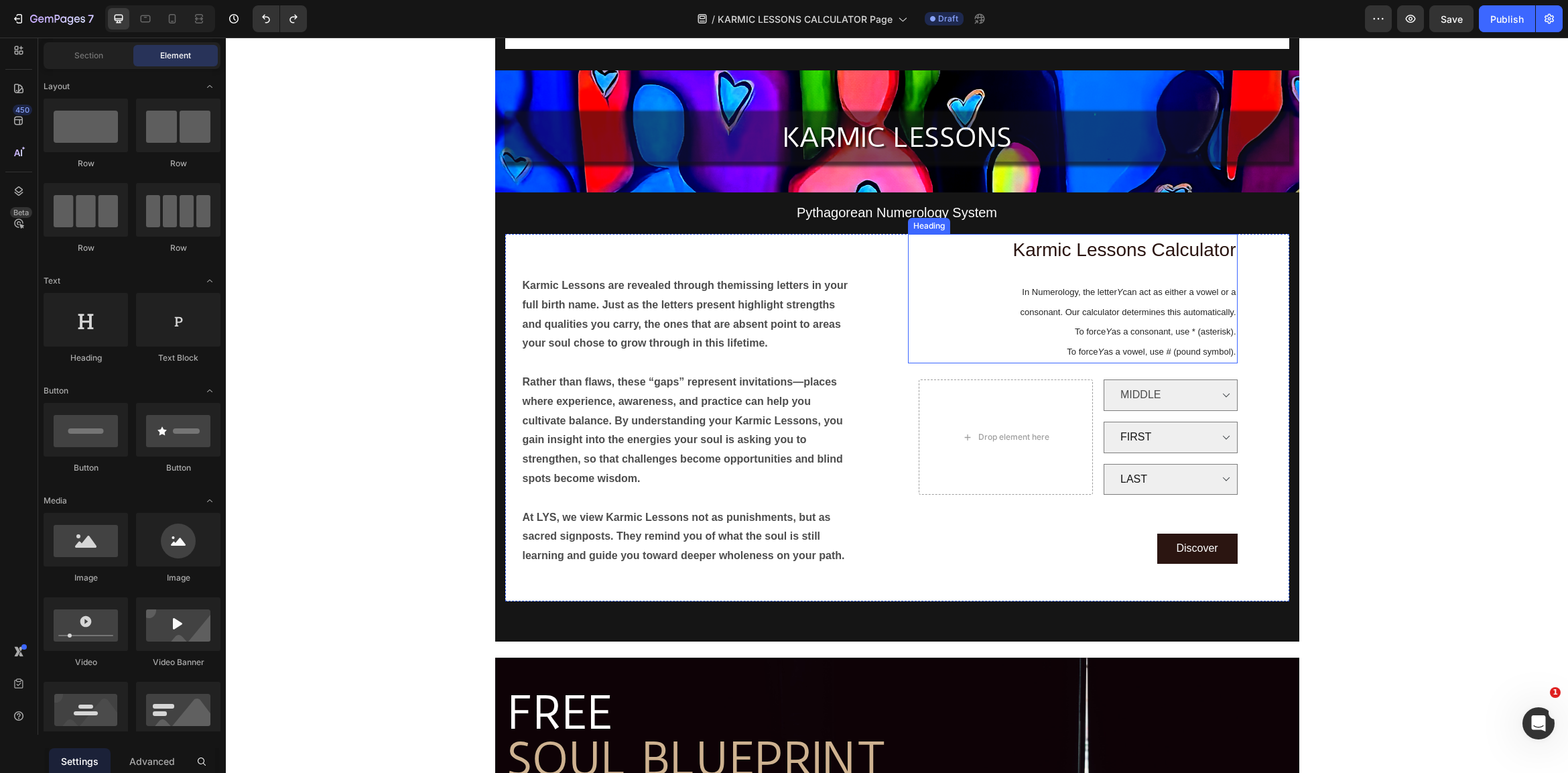
scroll to position [195, 0]
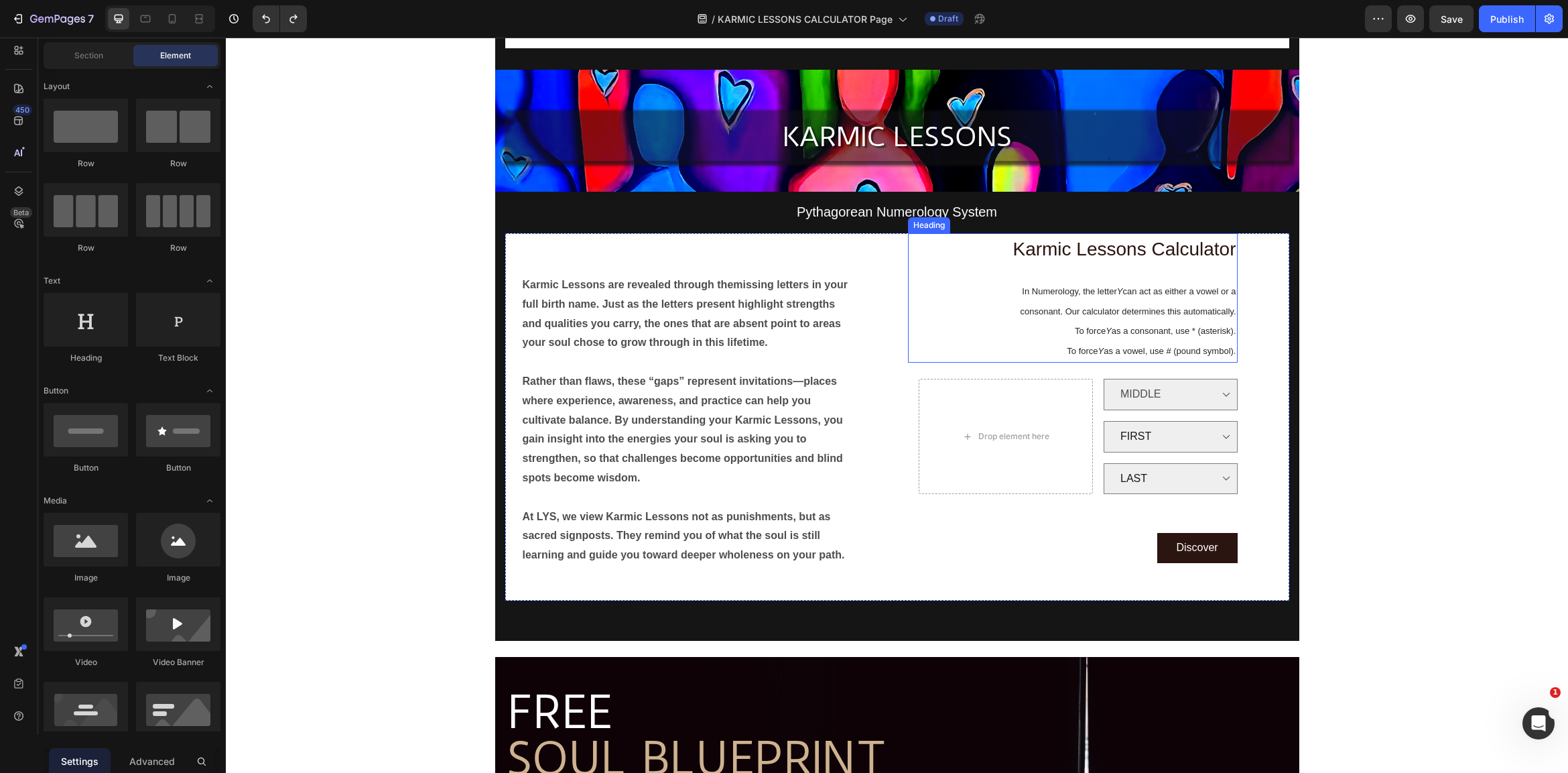
click at [1181, 329] on span "To force Y as a consonant, use * (asterisk)." at bounding box center [1156, 330] width 162 height 10
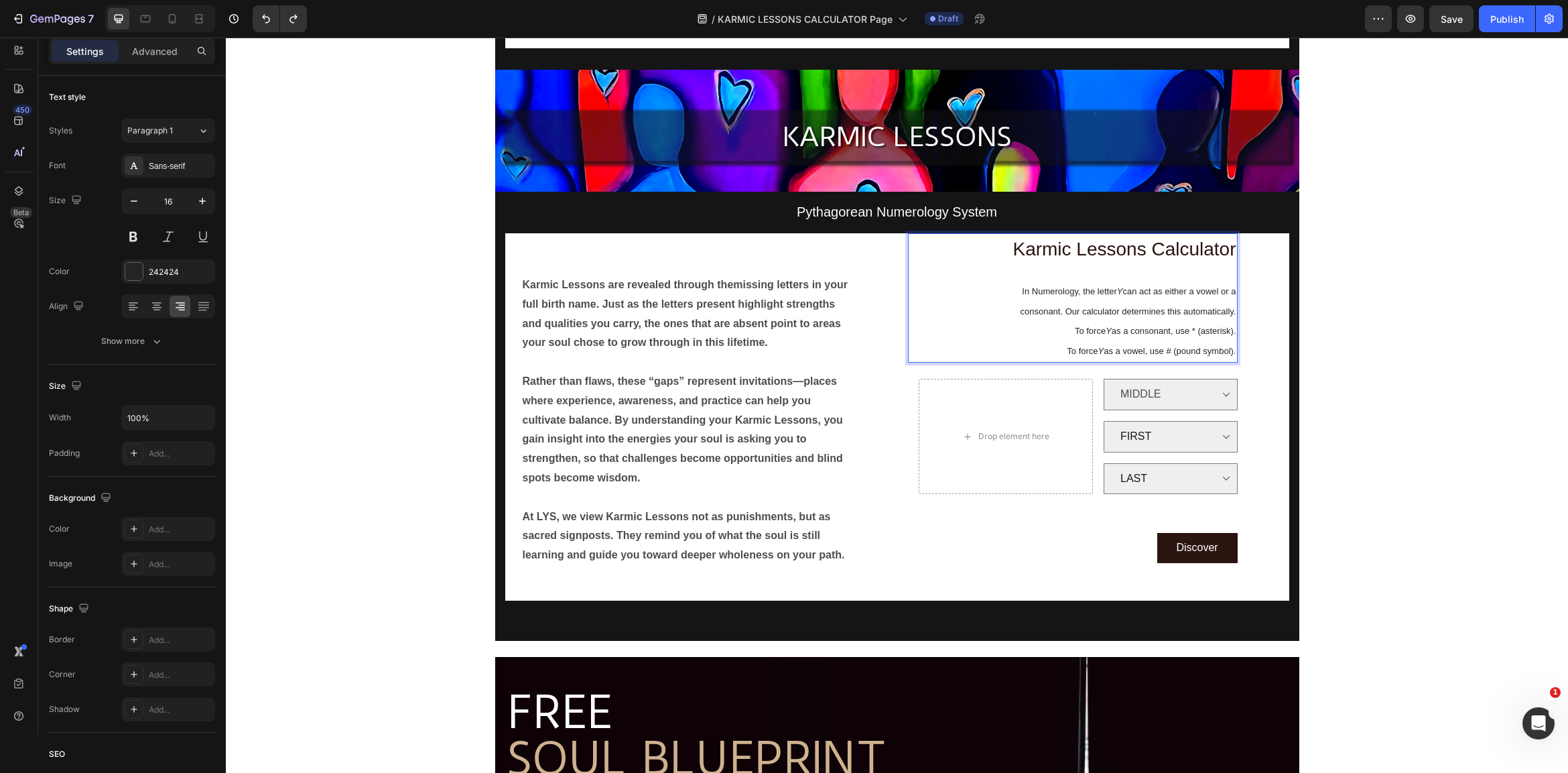
click at [1216, 346] on span "To force Y as a vowel, use # (pound symbol)." at bounding box center [1151, 351] width 169 height 10
click at [1118, 245] on span "Karmic Lessons Calculator" at bounding box center [1124, 248] width 223 height 21
click at [1117, 245] on span "Karmic Lessons Calculator" at bounding box center [1124, 248] width 223 height 21
click at [1118, 245] on span "Karmic Lessons Calculator" at bounding box center [1124, 248] width 223 height 21
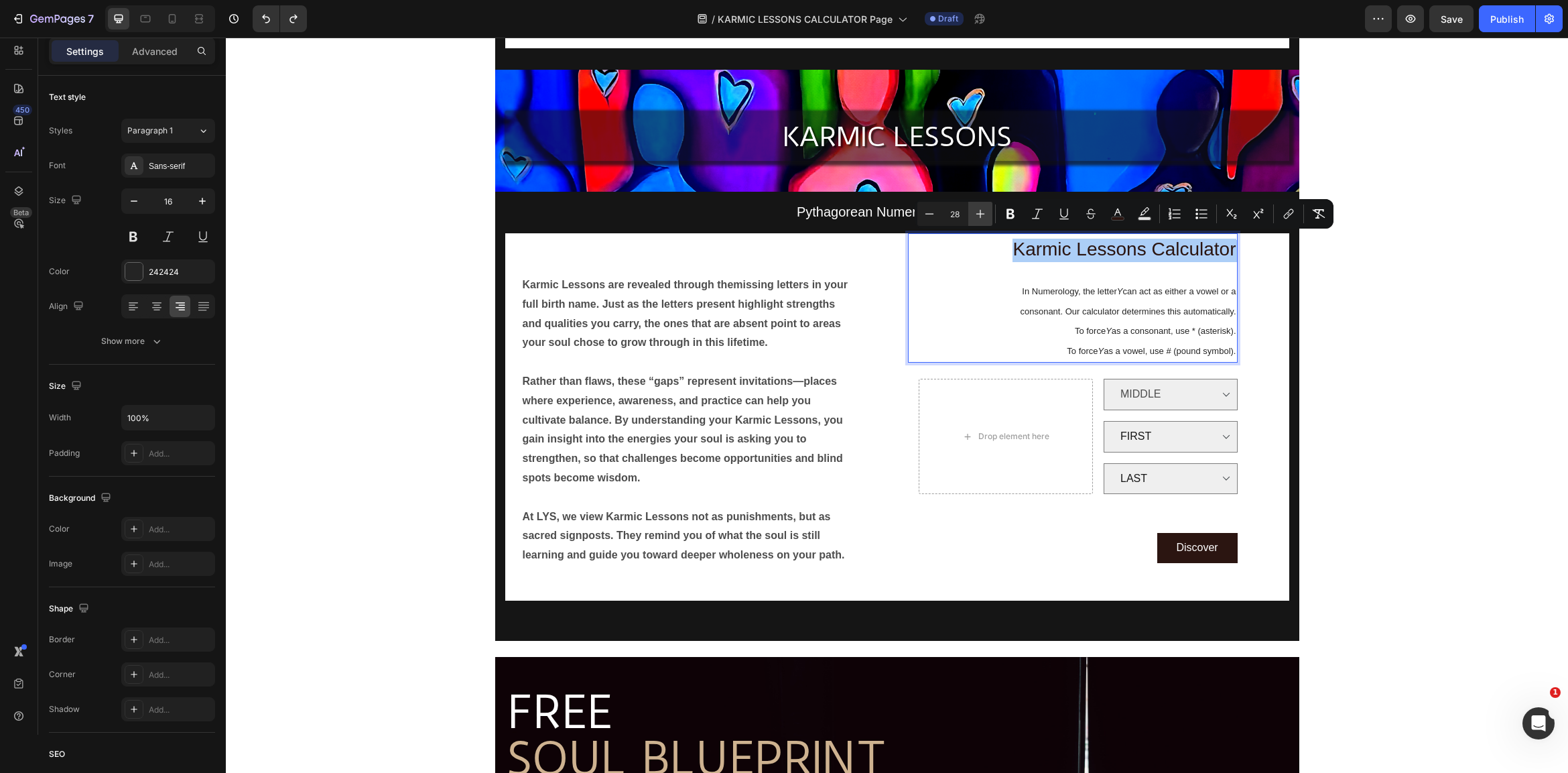
click at [975, 208] on icon "Editor contextual toolbar" at bounding box center [980, 214] width 14 height 14
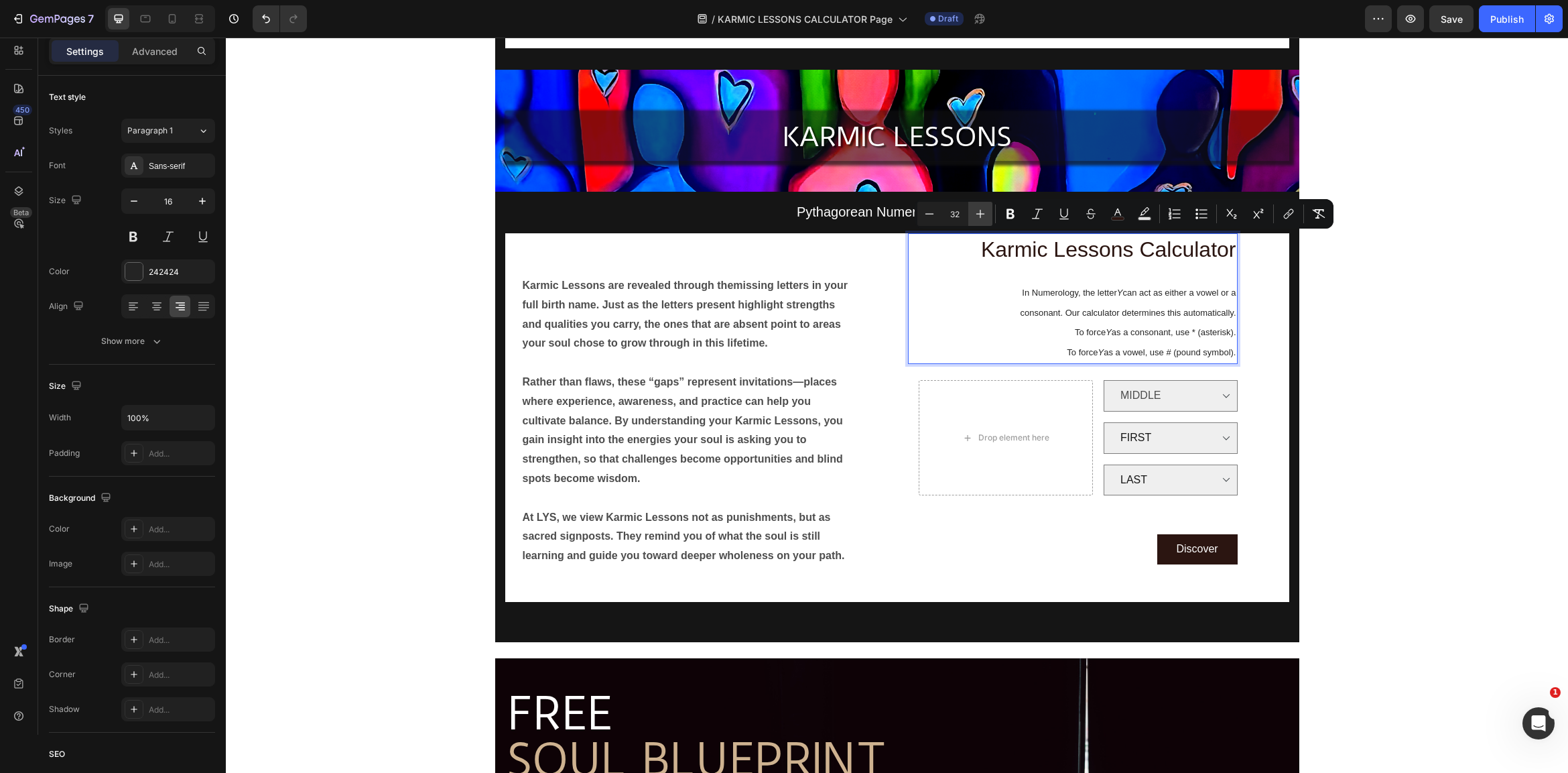
click at [976, 208] on icon "Editor contextual toolbar" at bounding box center [980, 214] width 14 height 14
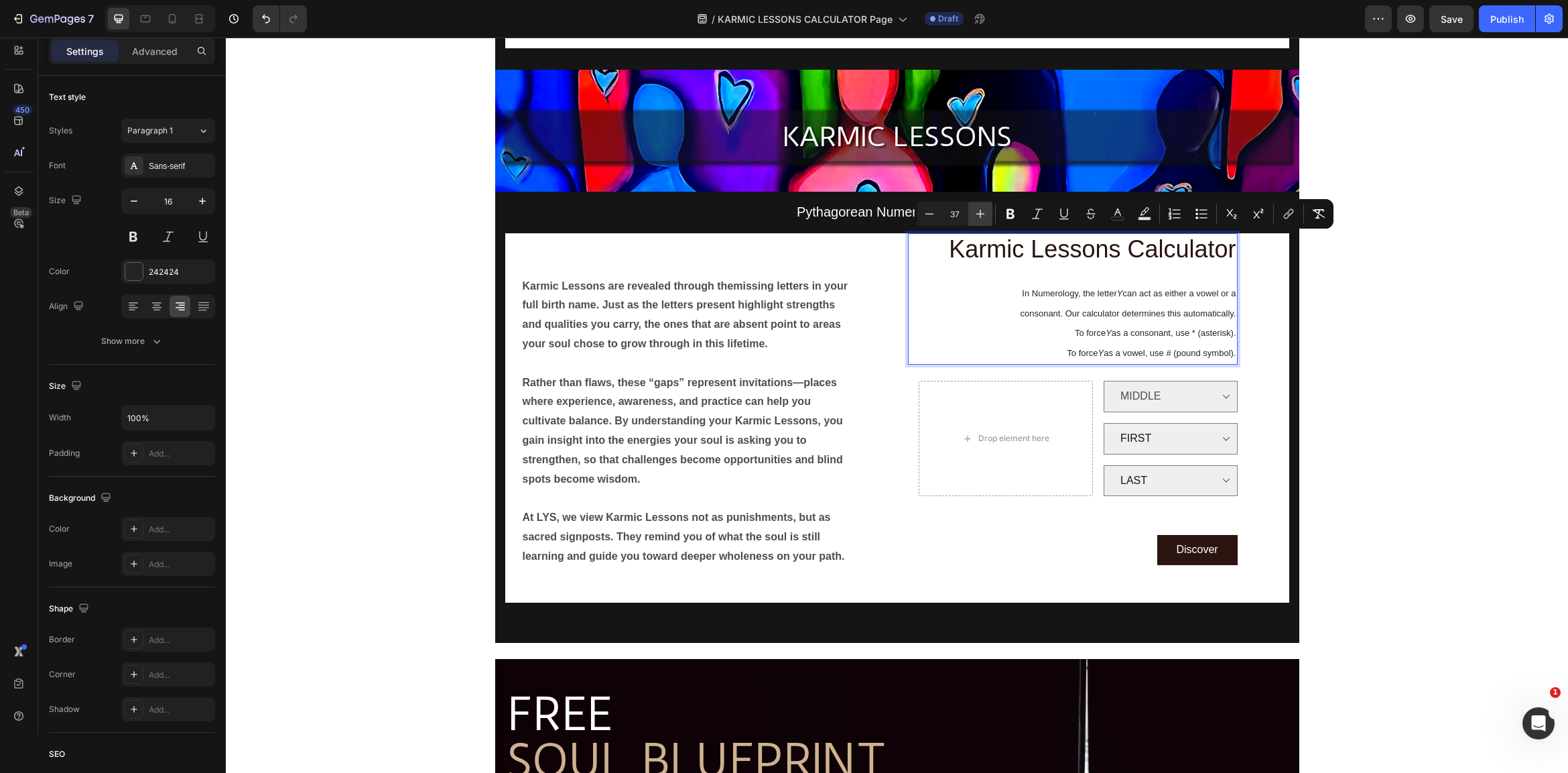
click at [976, 208] on icon "Editor contextual toolbar" at bounding box center [980, 214] width 14 height 14
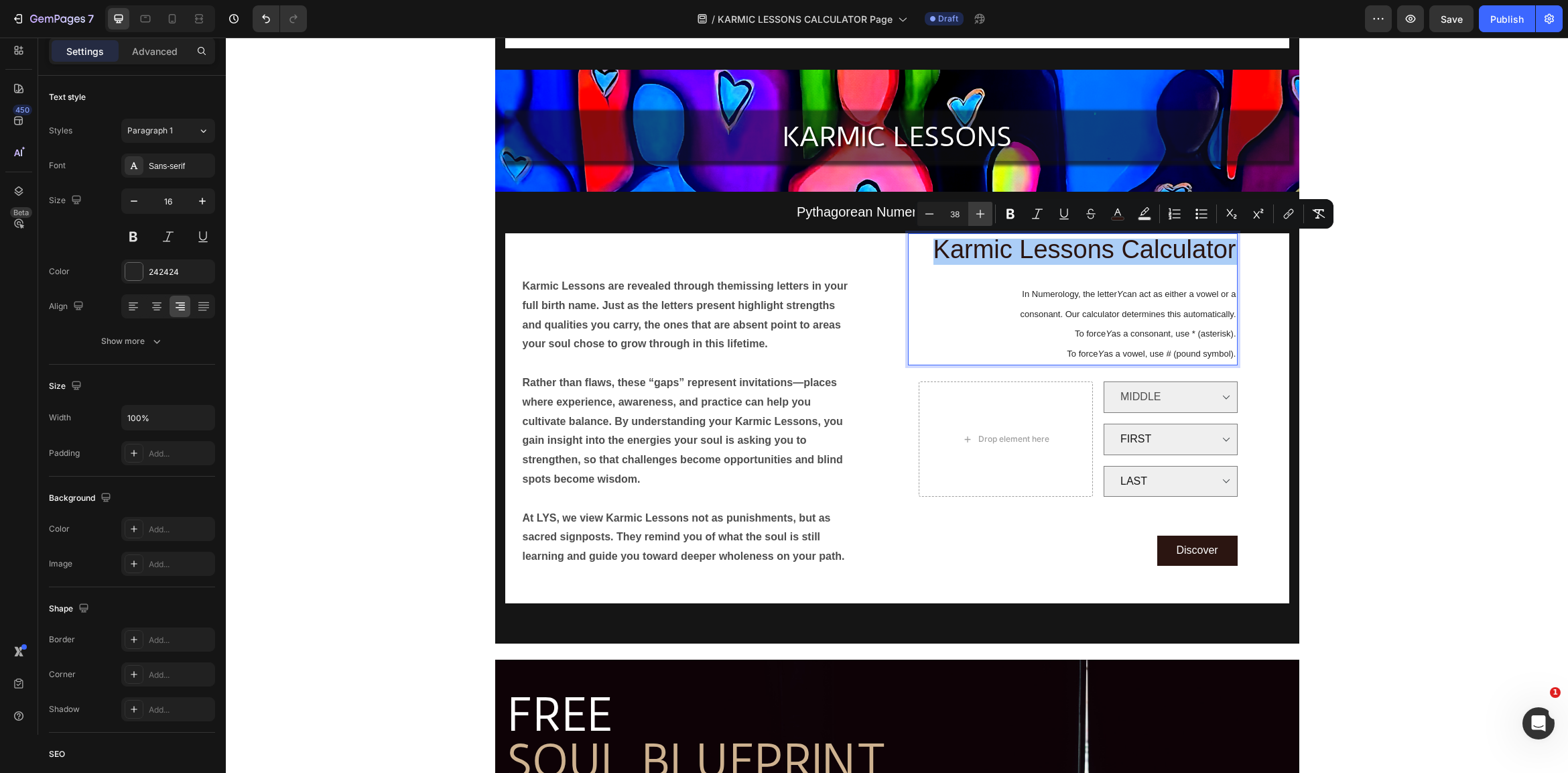
click at [976, 208] on icon "Editor contextual toolbar" at bounding box center [980, 214] width 14 height 14
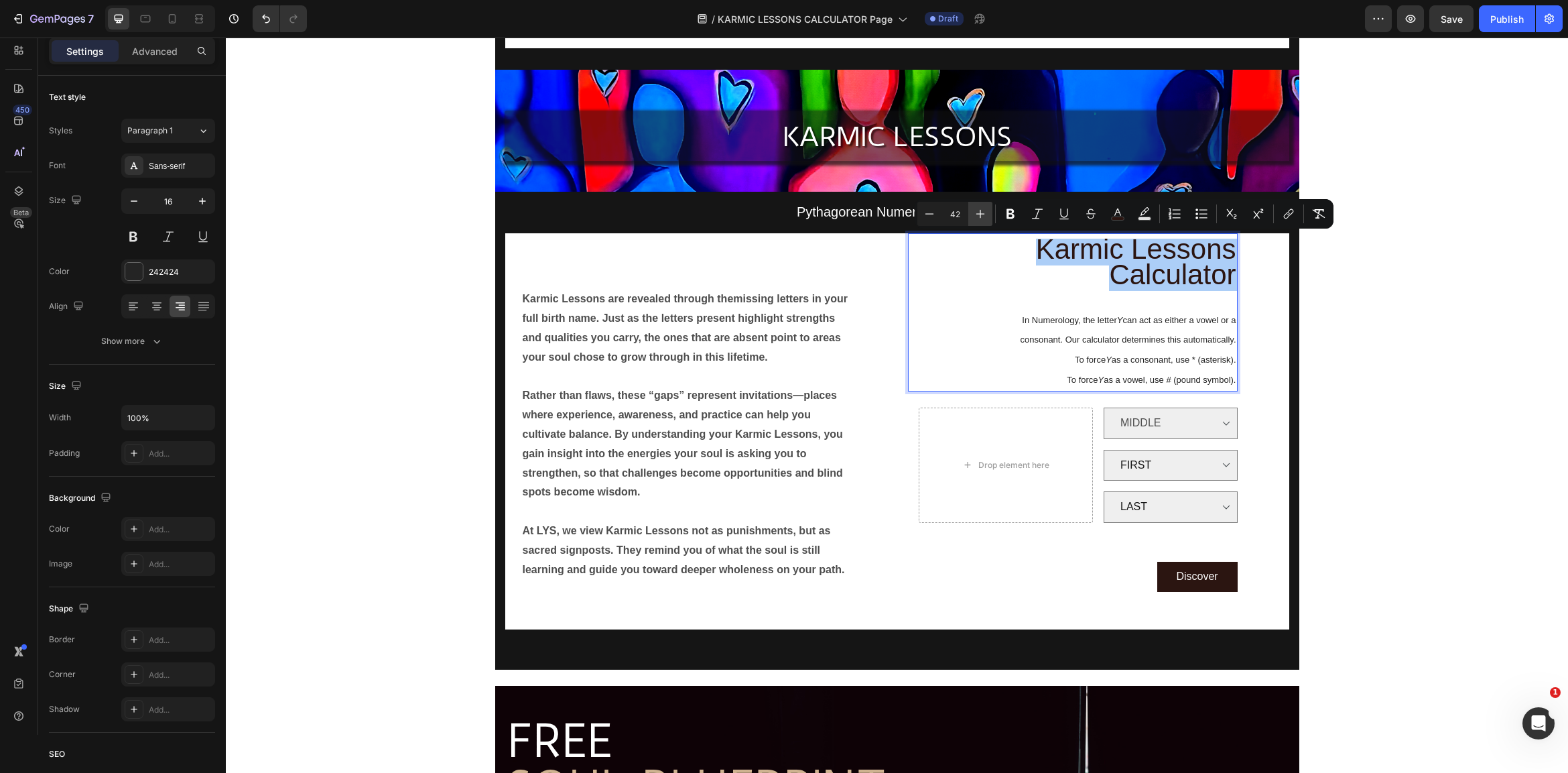
click at [976, 208] on icon "Editor contextual toolbar" at bounding box center [980, 214] width 14 height 14
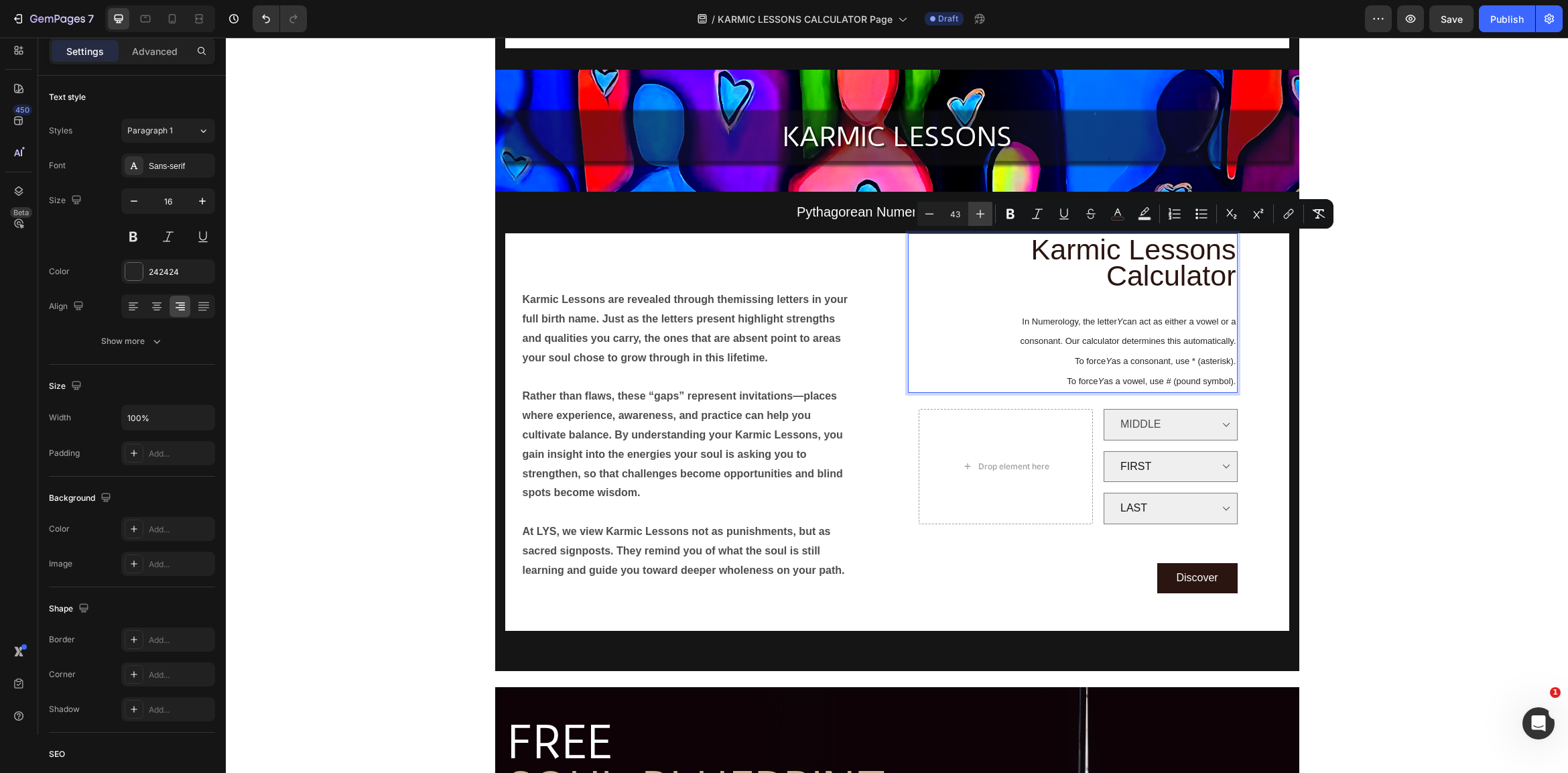
click at [976, 208] on icon "Editor contextual toolbar" at bounding box center [980, 214] width 14 height 14
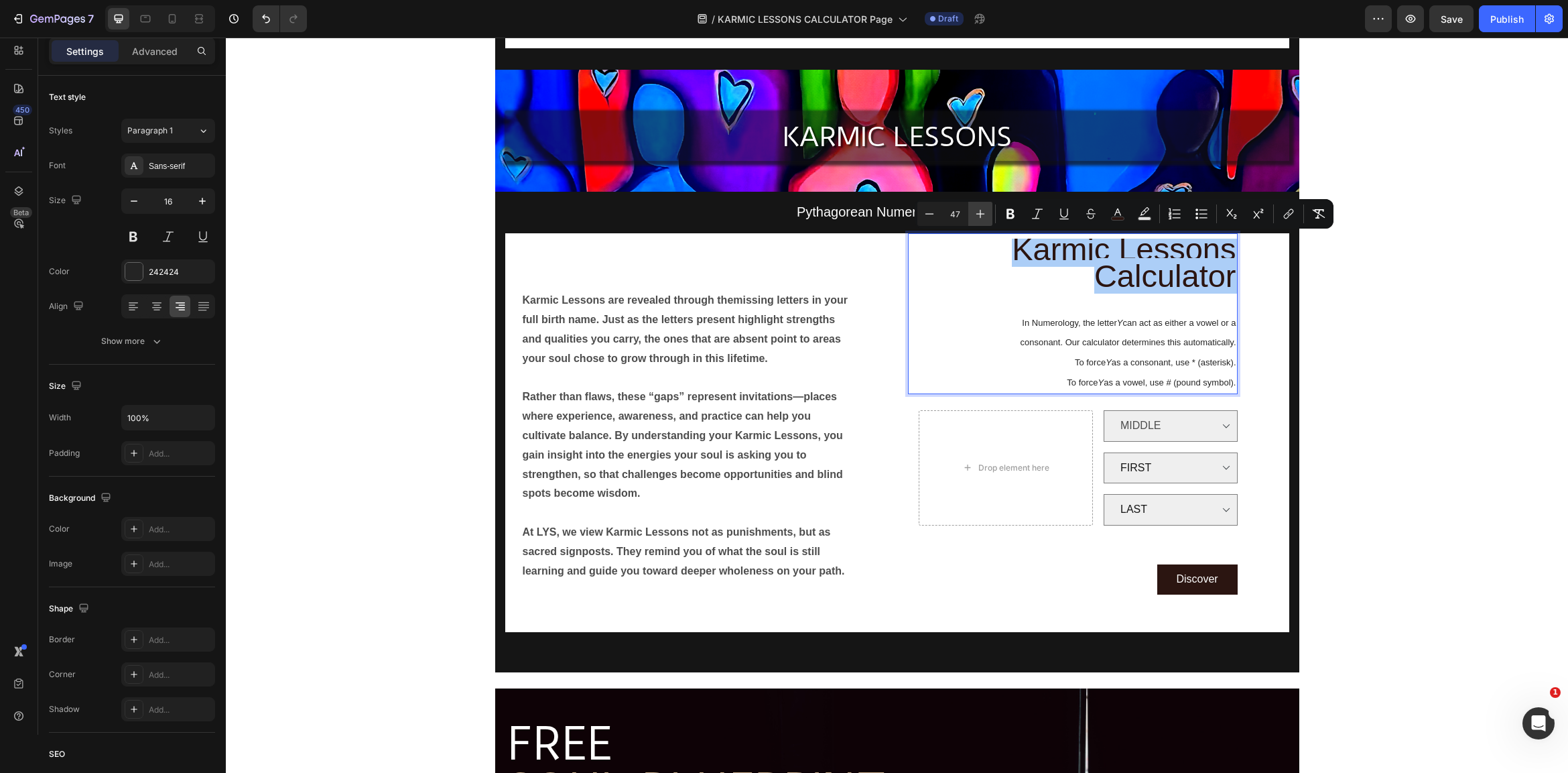
click at [976, 208] on icon "Editor contextual toolbar" at bounding box center [980, 214] width 14 height 14
type input "48"
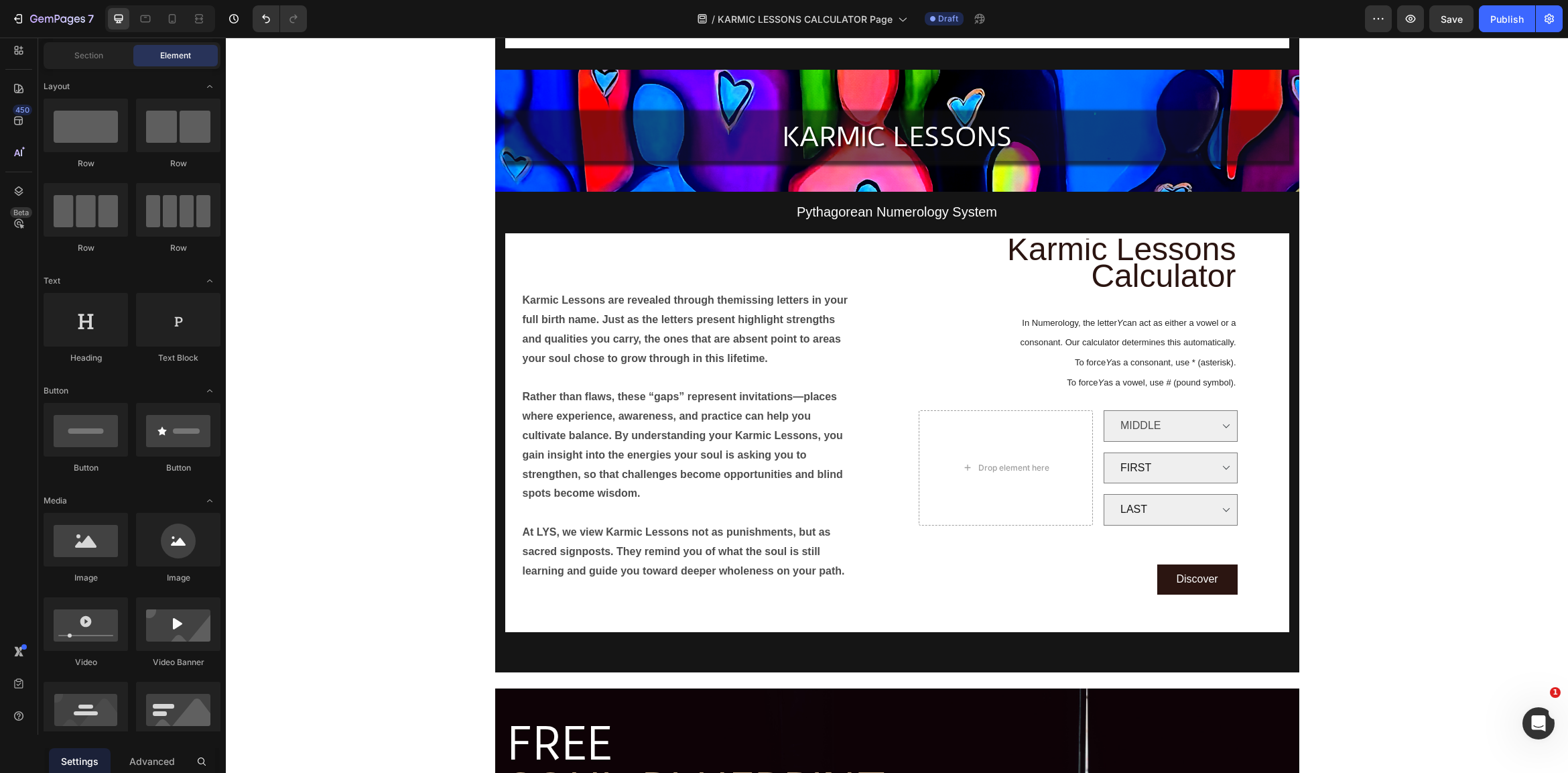
click at [1184, 270] on span "Karmic Lessons Calculator" at bounding box center [1121, 261] width 229 height 62
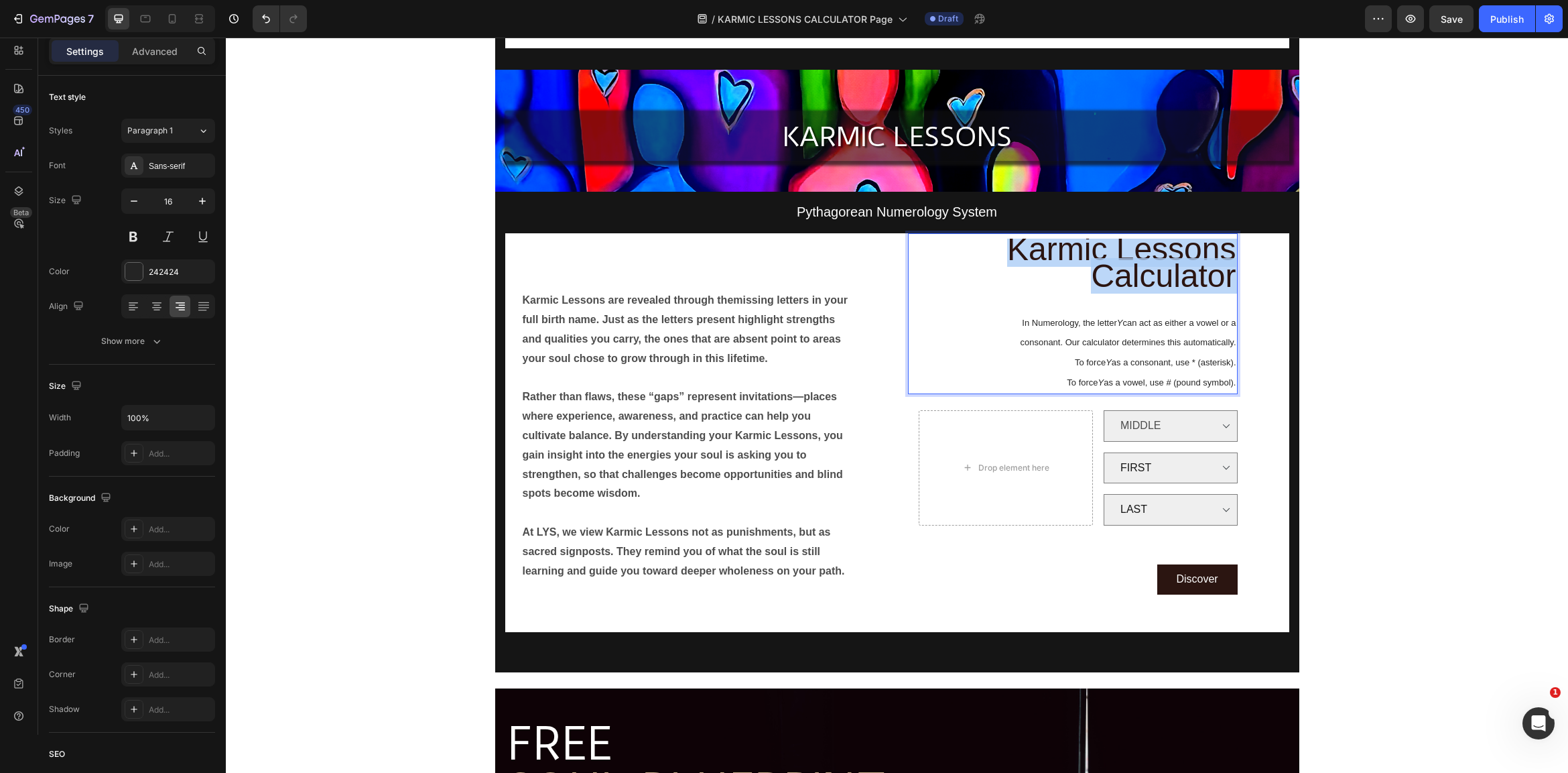
click at [1184, 270] on span "Karmic Lessons Calculator" at bounding box center [1121, 261] width 229 height 62
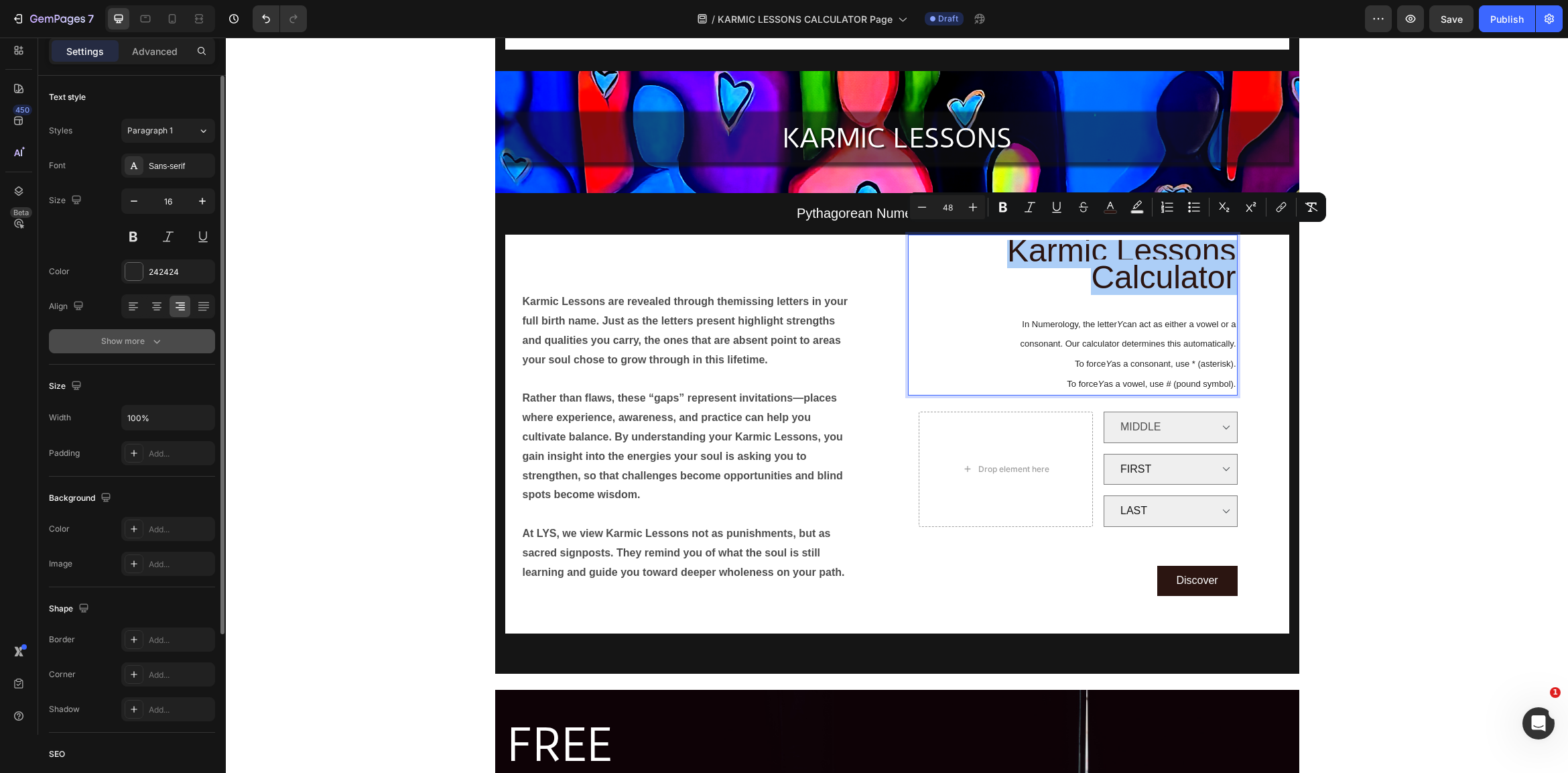
click at [146, 345] on div "Show more" at bounding box center [132, 341] width 62 height 14
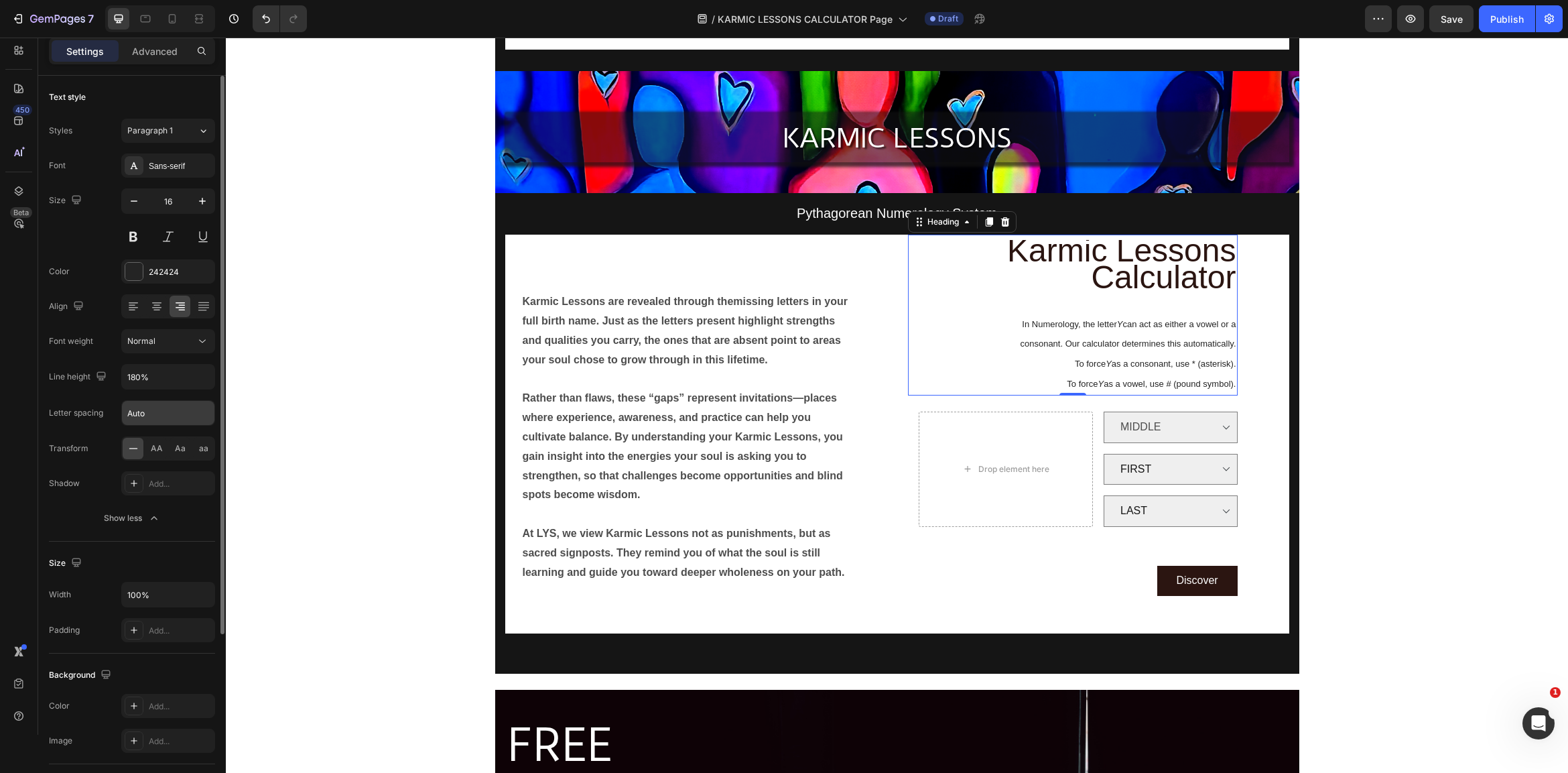
click at [167, 413] on input "Auto" at bounding box center [169, 412] width 93 height 24
click at [170, 380] on input "180%" at bounding box center [169, 377] width 93 height 24
click at [204, 378] on icon "button" at bounding box center [202, 377] width 5 height 3
click at [154, 378] on input "180%" at bounding box center [169, 377] width 93 height 24
drag, startPoint x: 160, startPoint y: 377, endPoint x: 84, endPoint y: 371, distance: 76.2
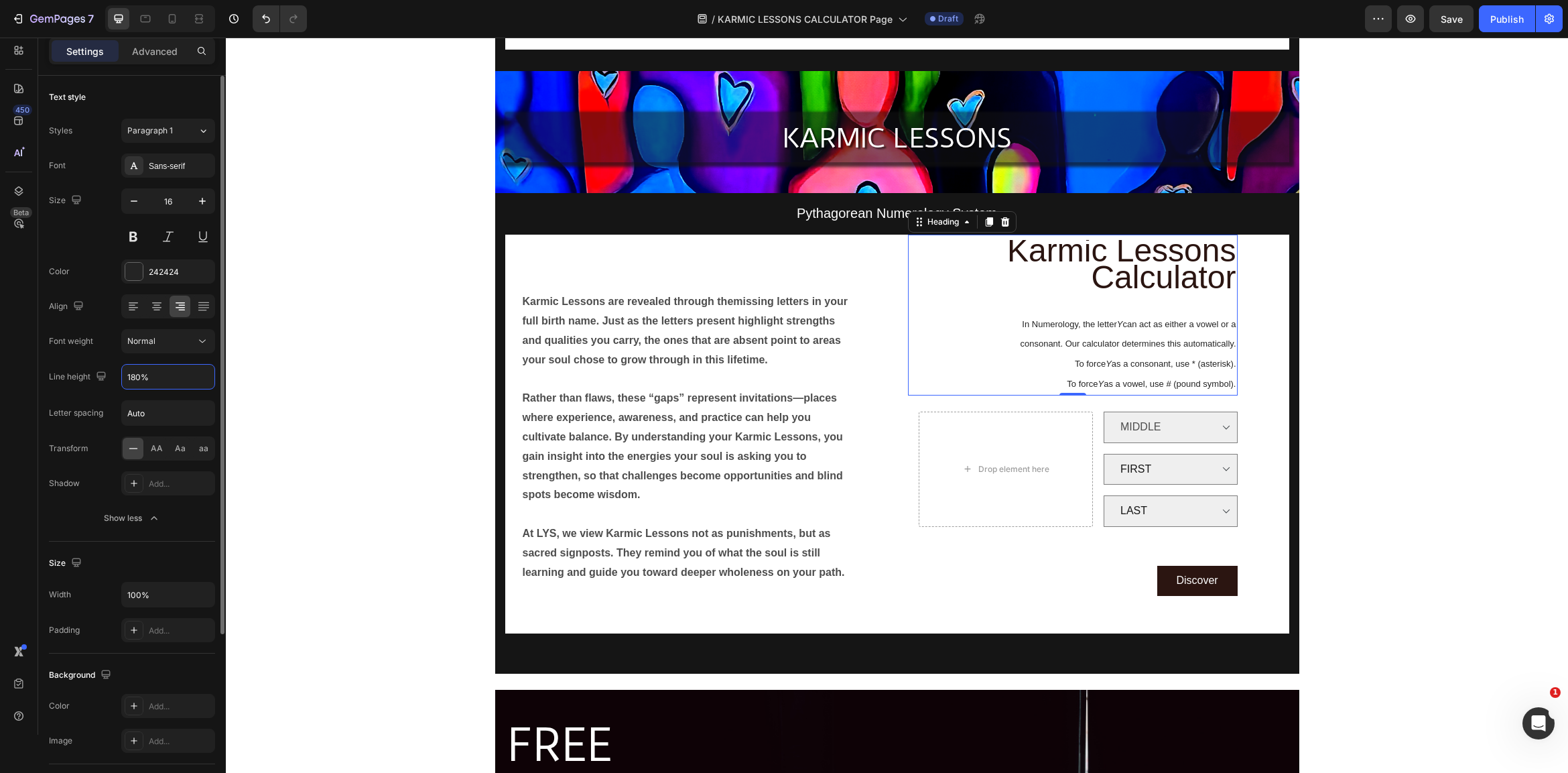
click at [84, 371] on div "Line height 180%" at bounding box center [132, 377] width 167 height 26
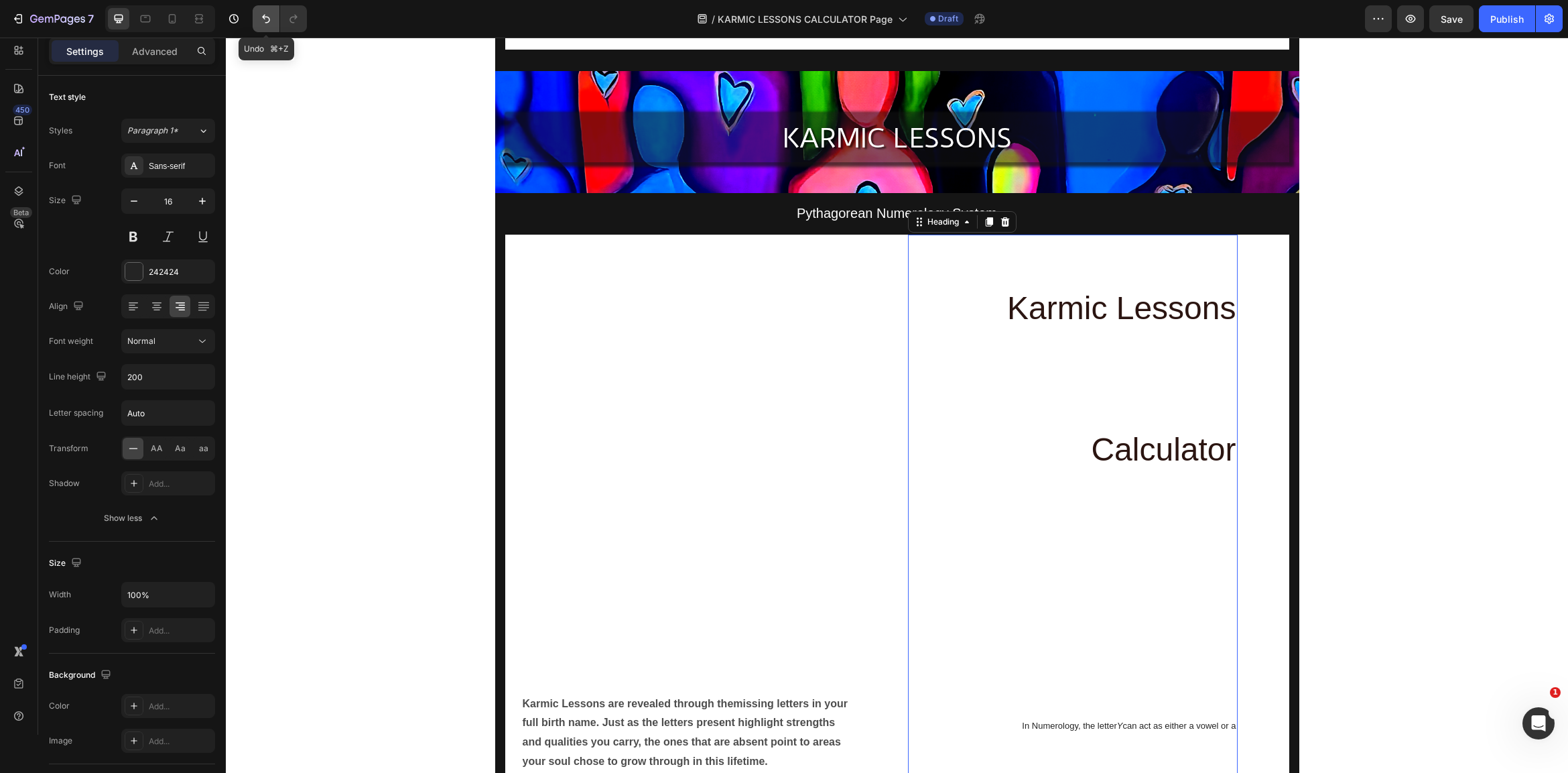
click at [264, 13] on icon "Undo/Redo" at bounding box center [266, 19] width 14 height 14
type input "180%"
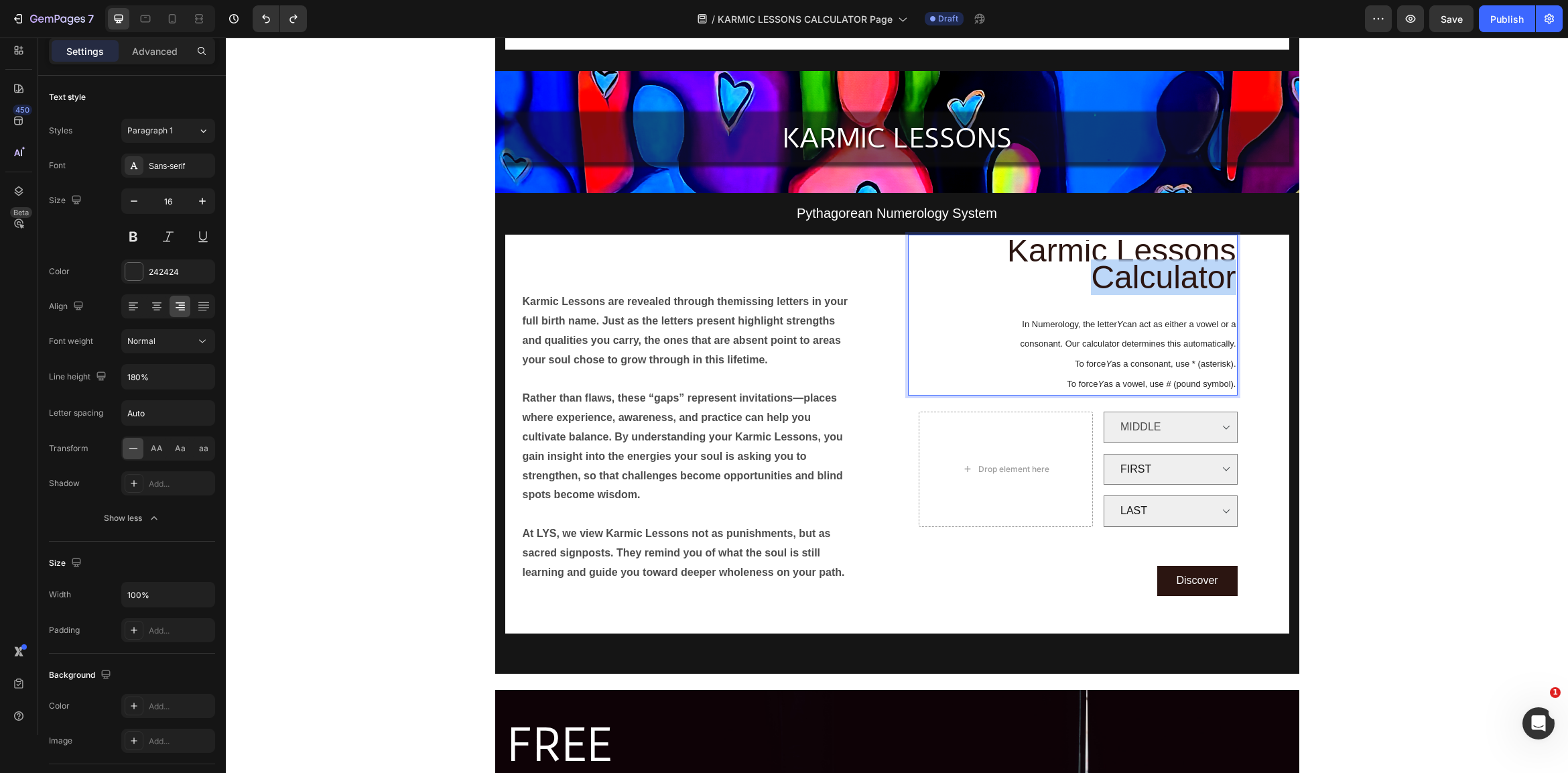
click at [1133, 271] on span "Karmic Lessons Calculator" at bounding box center [1121, 263] width 229 height 62
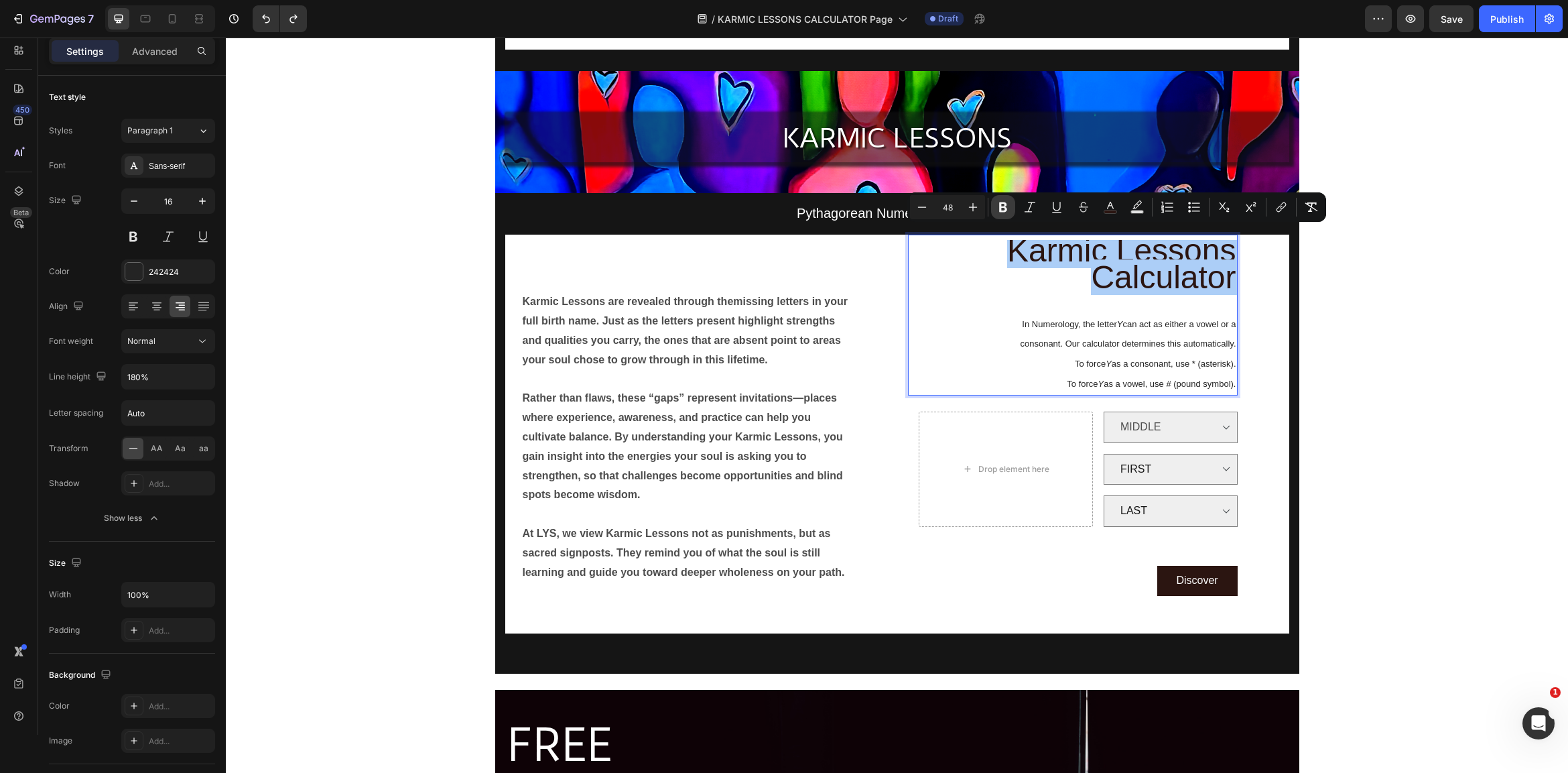
click at [1006, 202] on icon "Editor contextual toolbar" at bounding box center [1004, 207] width 14 height 14
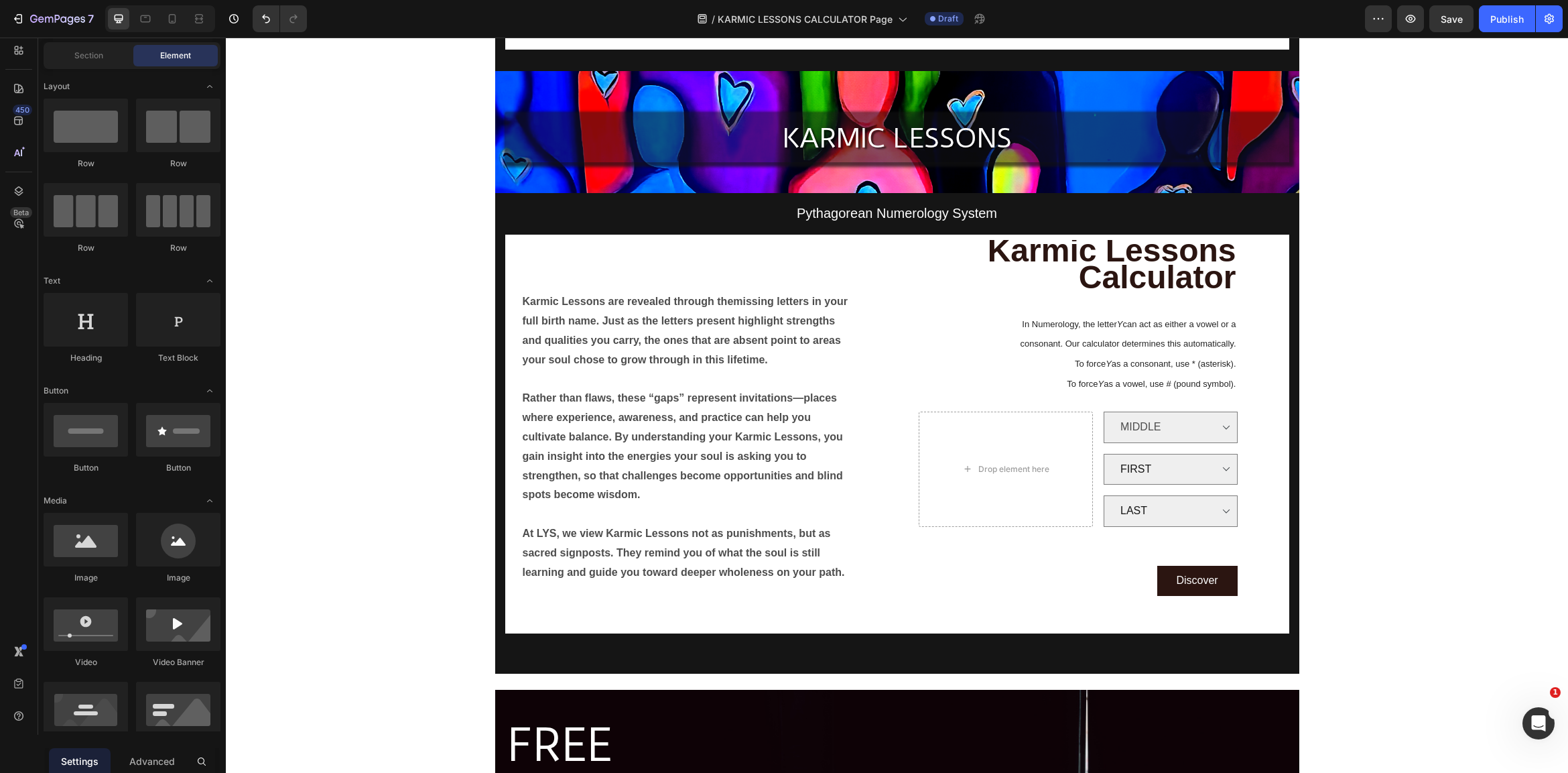
click at [1228, 261] on strong "Karmic Lessons Calculator" at bounding box center [1112, 263] width 249 height 62
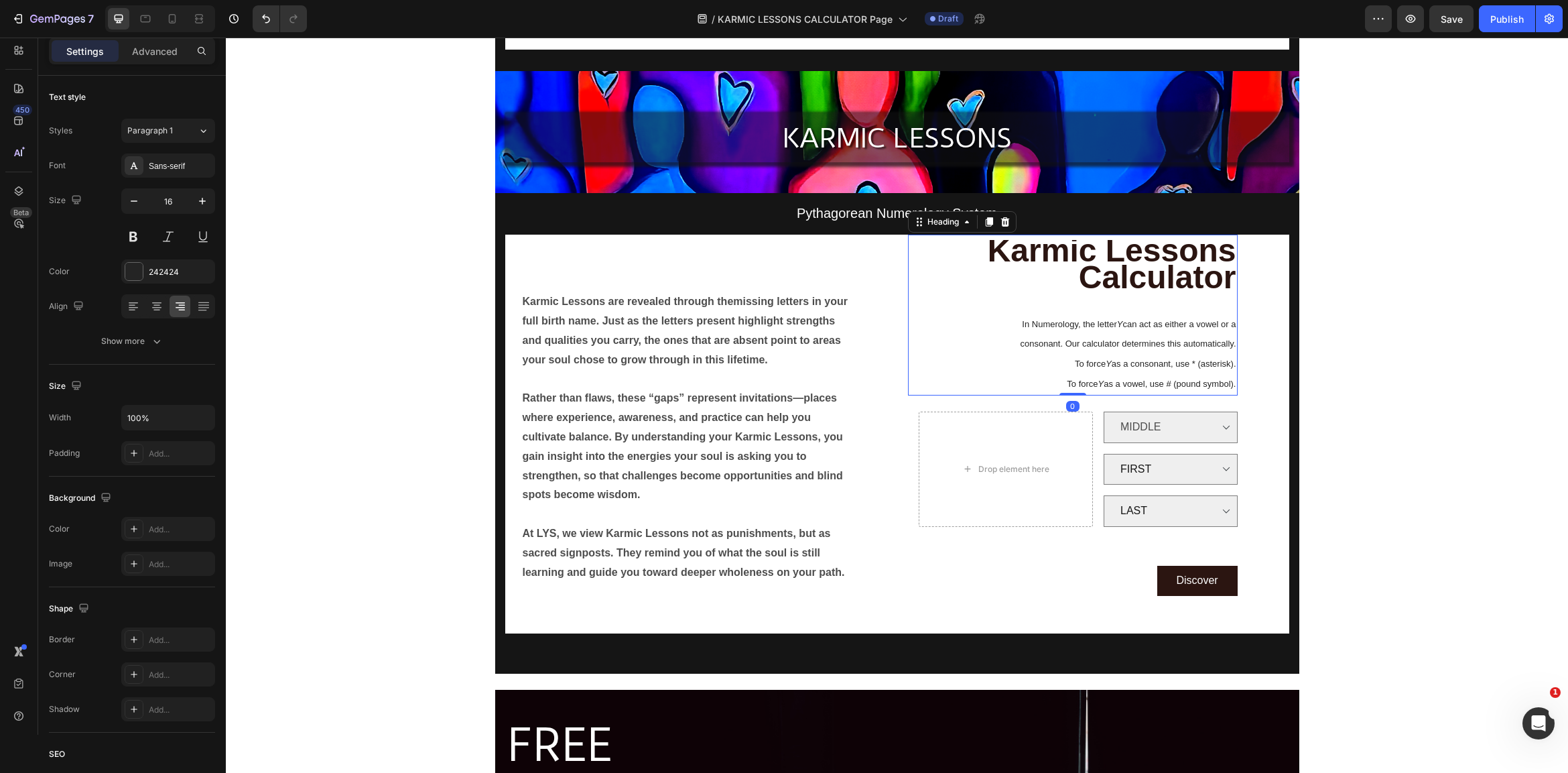
drag, startPoint x: 1228, startPoint y: 261, endPoint x: 1153, endPoint y: 268, distance: 75.3
click at [1229, 247] on strong "Karmic Lessons Calculator" at bounding box center [1112, 263] width 249 height 62
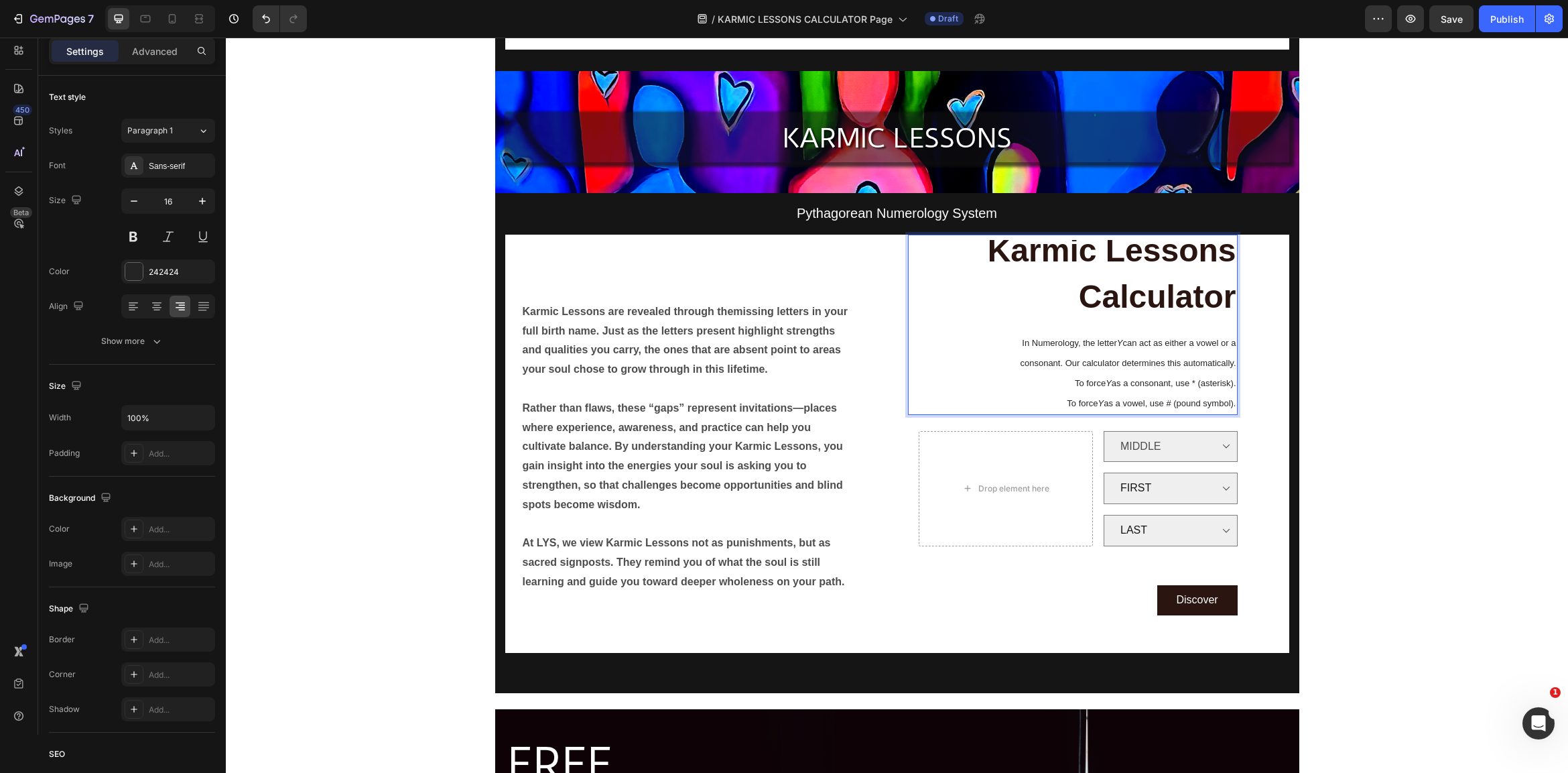
click at [1217, 386] on p "⁠⁠⁠⁠⁠⁠⁠ Karmic Lessons Calculator In Numerology, the letter Y can act as either…" at bounding box center [1073, 327] width 327 height 172
click at [1217, 386] on p "Karmic Lessons Calculator In Numerology, the letter Y can act as either a vowel…" at bounding box center [1073, 327] width 327 height 172
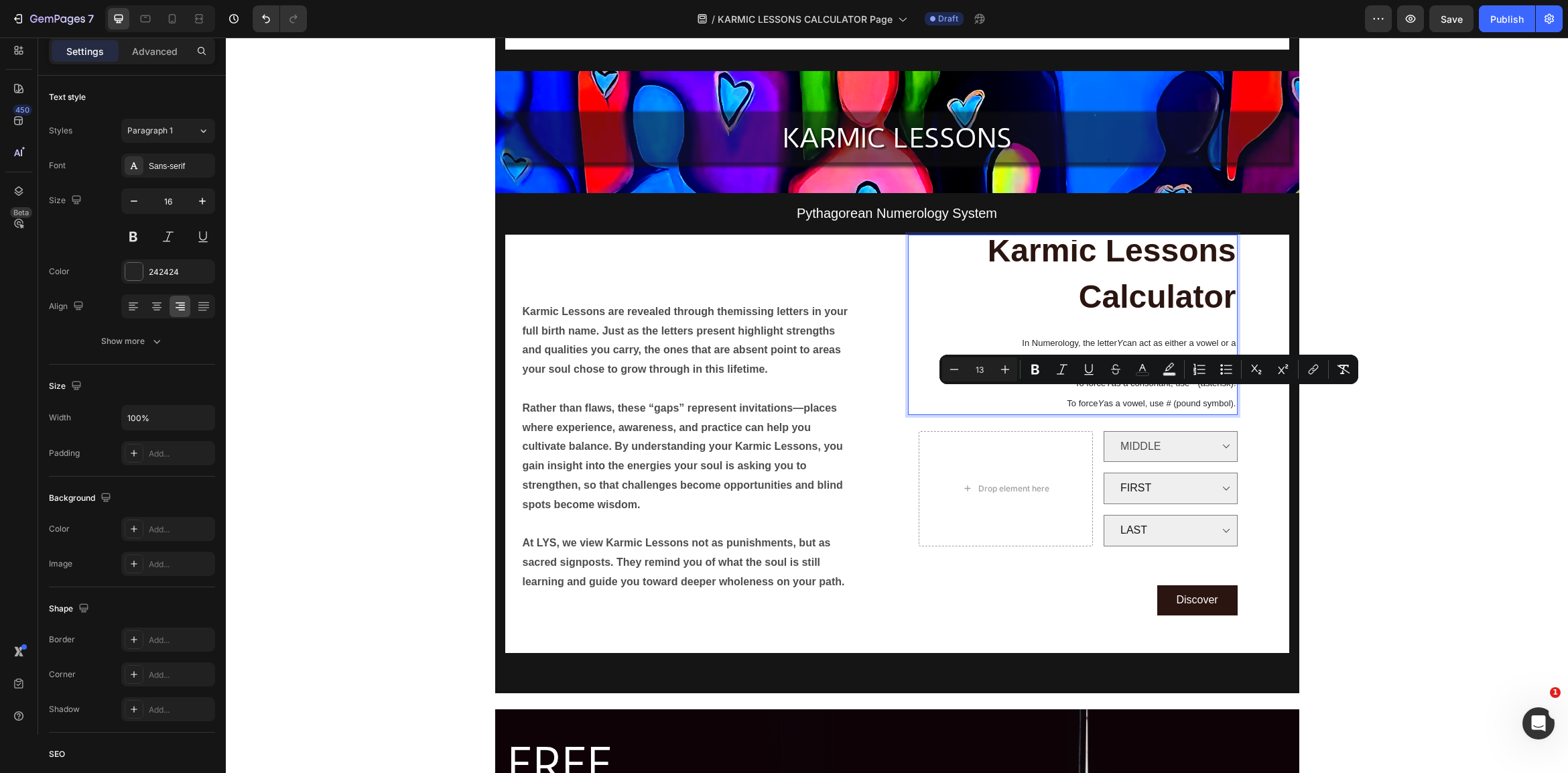
click at [1217, 386] on p "Karmic Lessons Calculator In Numerology, the letter Y can act as either a vowel…" at bounding box center [1073, 327] width 327 height 172
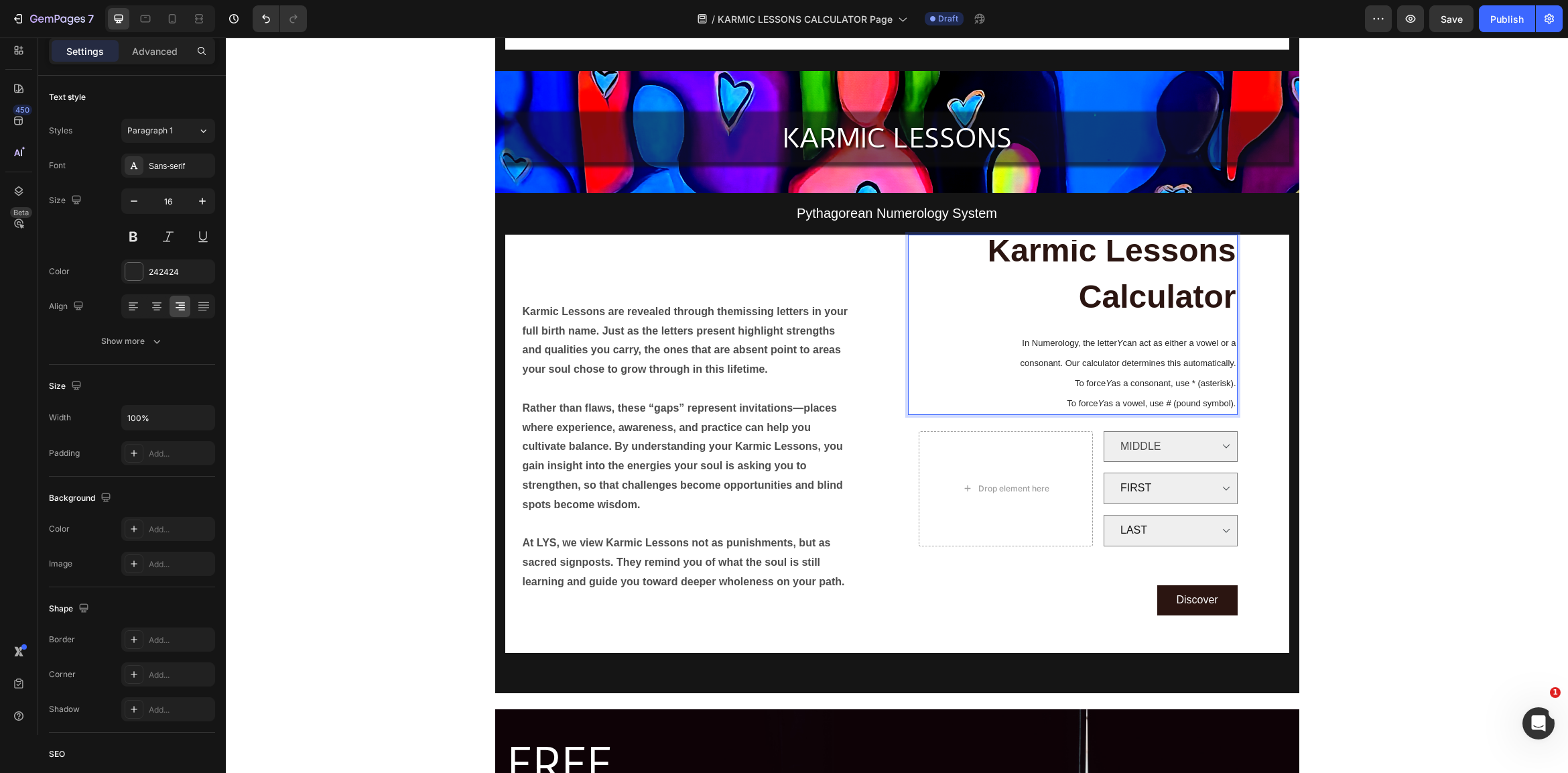
click at [1072, 338] on span "In Numerology, the letter Y can act as either a vowel or a" at bounding box center [1128, 343] width 214 height 10
click at [1017, 332] on p "Karmic Lessons Calculator In Numerology, the letter Y can act as either a vowel…" at bounding box center [1073, 327] width 327 height 172
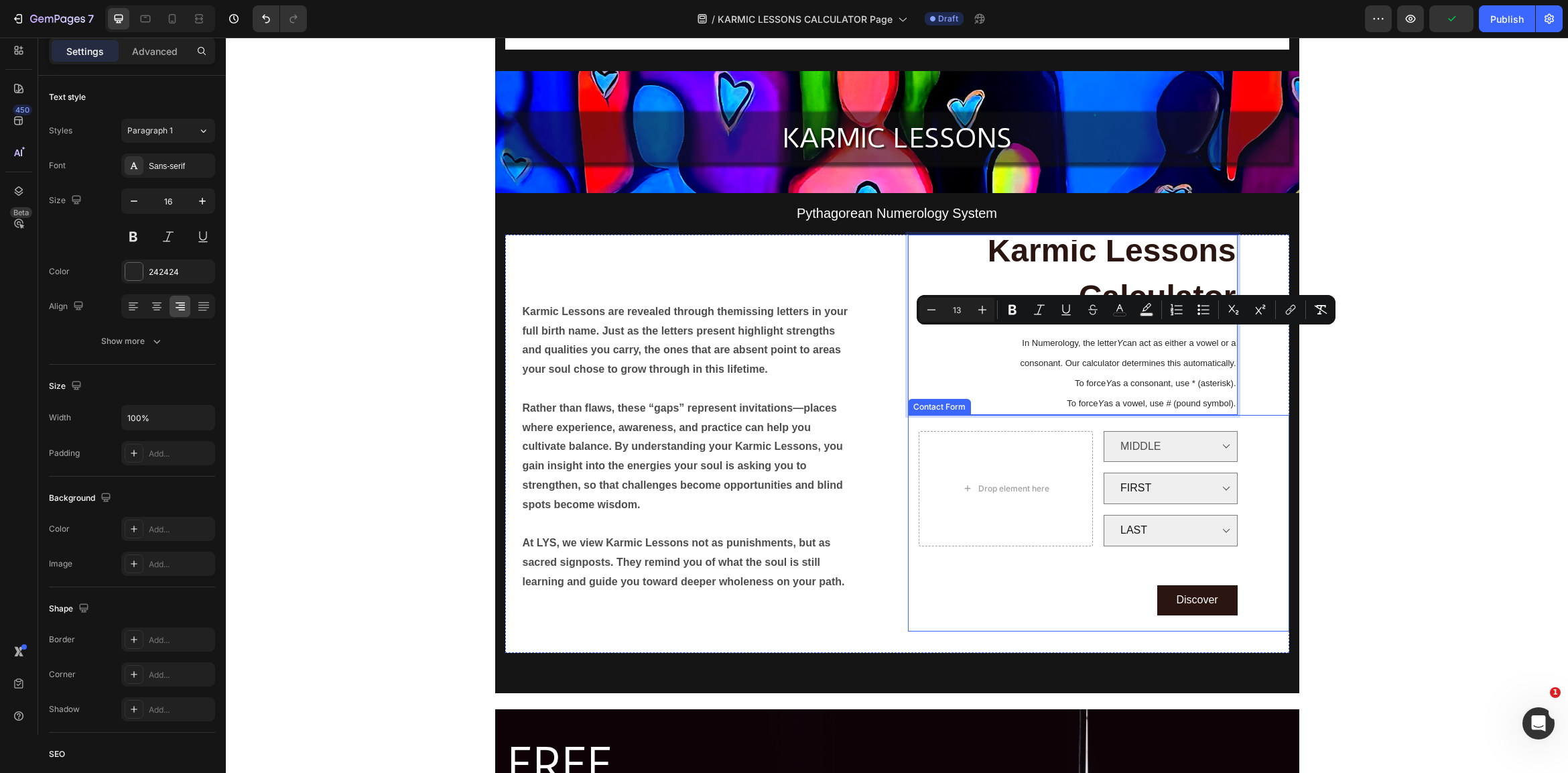
drag, startPoint x: 1017, startPoint y: 332, endPoint x: 1325, endPoint y: 429, distance: 322.9
click at [1245, 406] on div "Karmic Lessons Calculator In Numerology, the letter Y can act as either a vowel…" at bounding box center [1099, 444] width 382 height 418
click at [1120, 308] on icon "Editor contextual toolbar" at bounding box center [1120, 310] width 14 height 14
type input "242424"
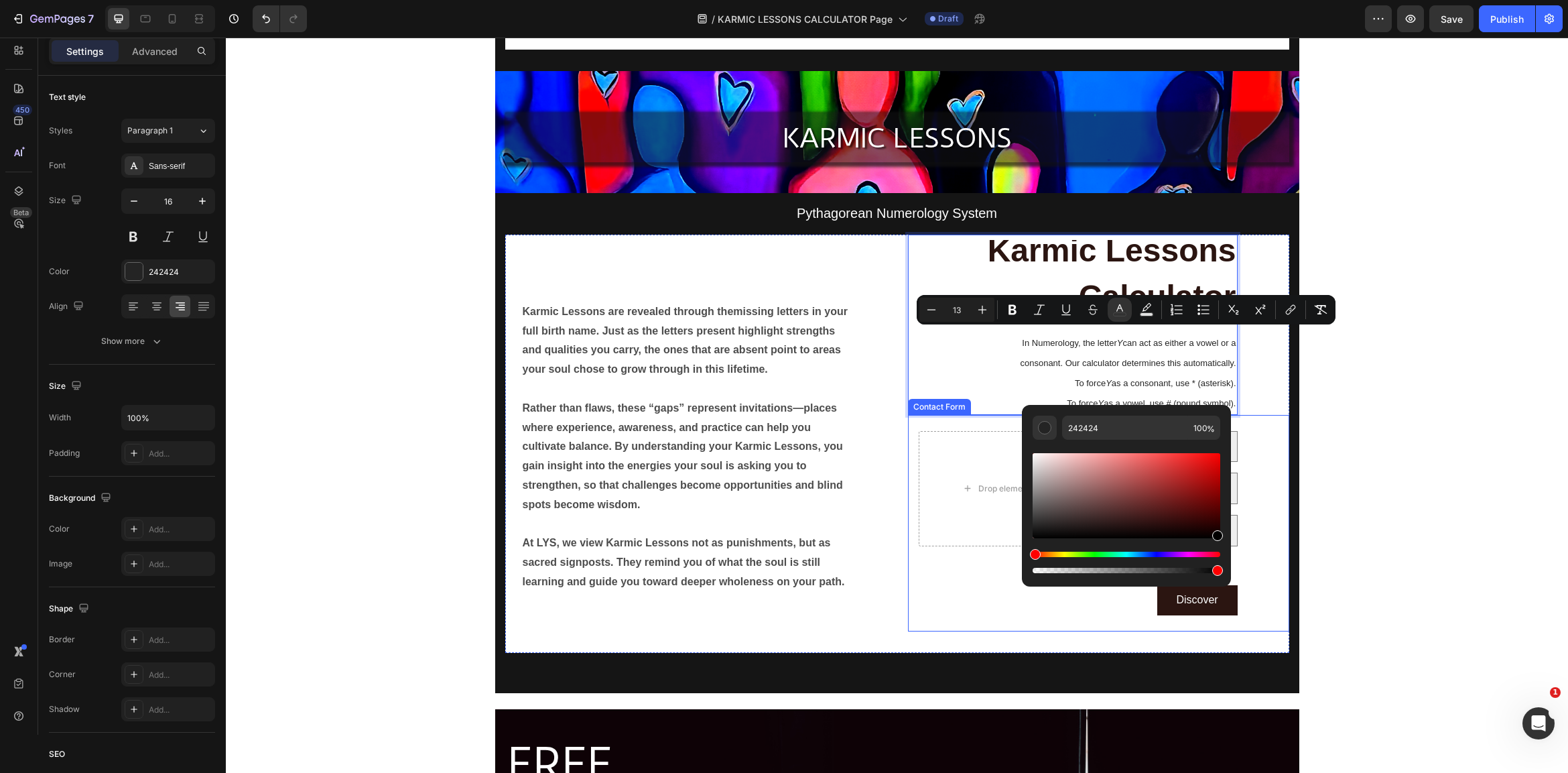
type input "000000"
drag, startPoint x: 1301, startPoint y: 548, endPoint x: 1322, endPoint y: 542, distance: 21.8
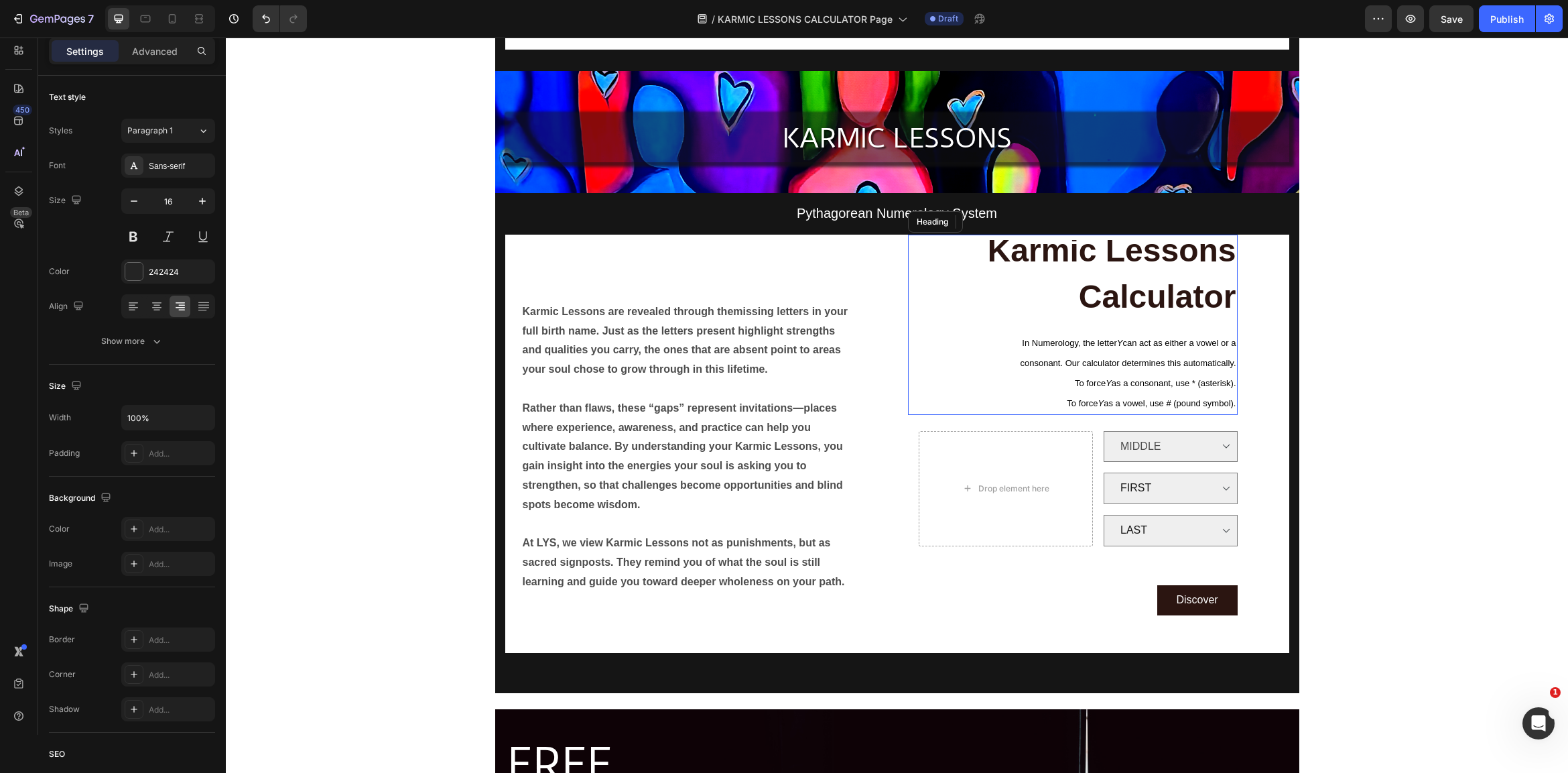
click at [1194, 369] on p "⁠⁠⁠⁠⁠⁠⁠ Karmic Lessons Calculator In Numerology, the letter Y can act as either…" at bounding box center [1073, 327] width 327 height 172
click at [1194, 369] on p "Karmic Lessons Calculator In Numerology, the letter Y can act as either a vowel…" at bounding box center [1073, 327] width 327 height 172
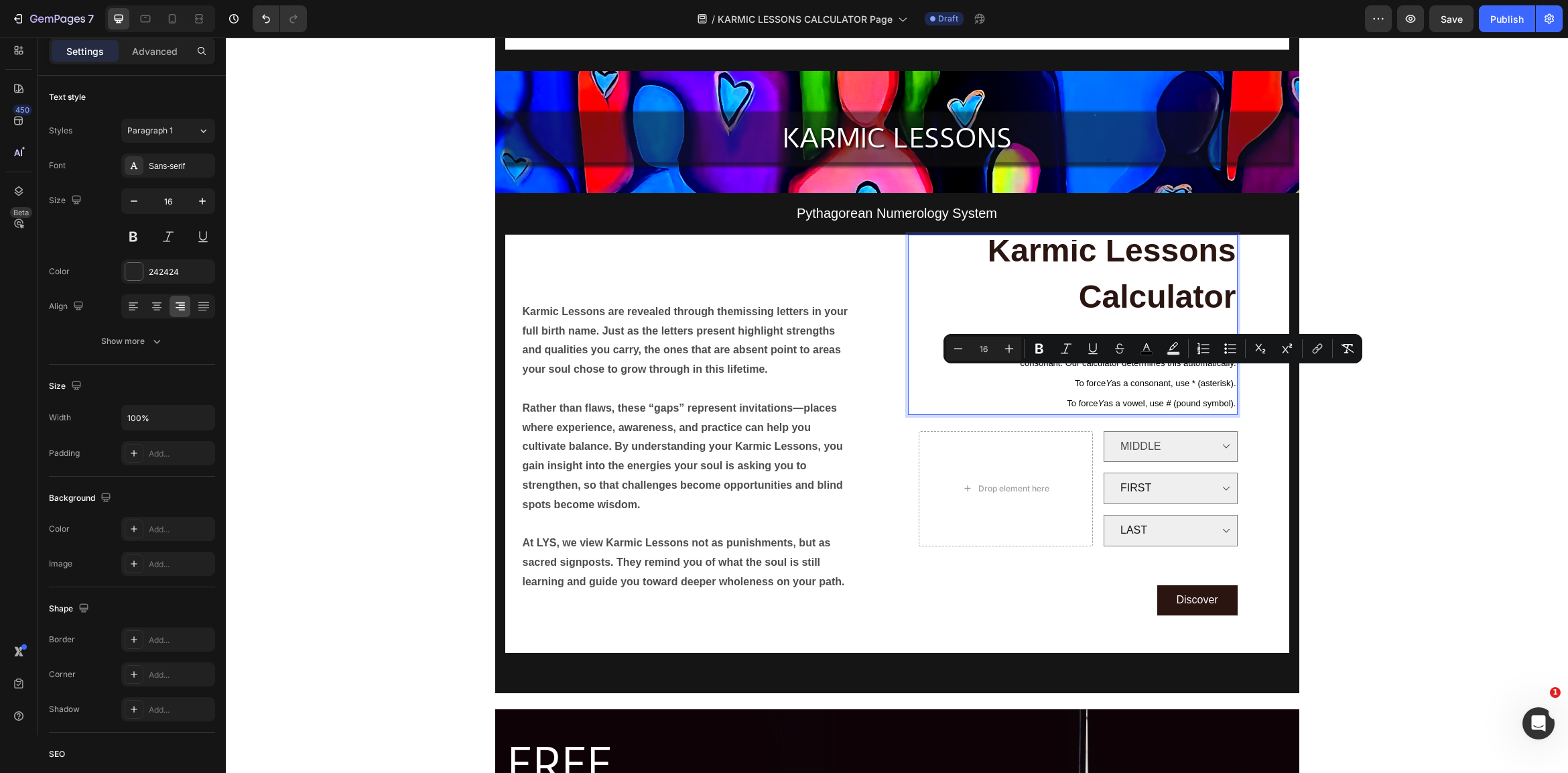
click at [1042, 311] on p "Karmic Lessons Calculator In Numerology, the letter Y can act as either a vowel…" at bounding box center [1073, 327] width 327 height 172
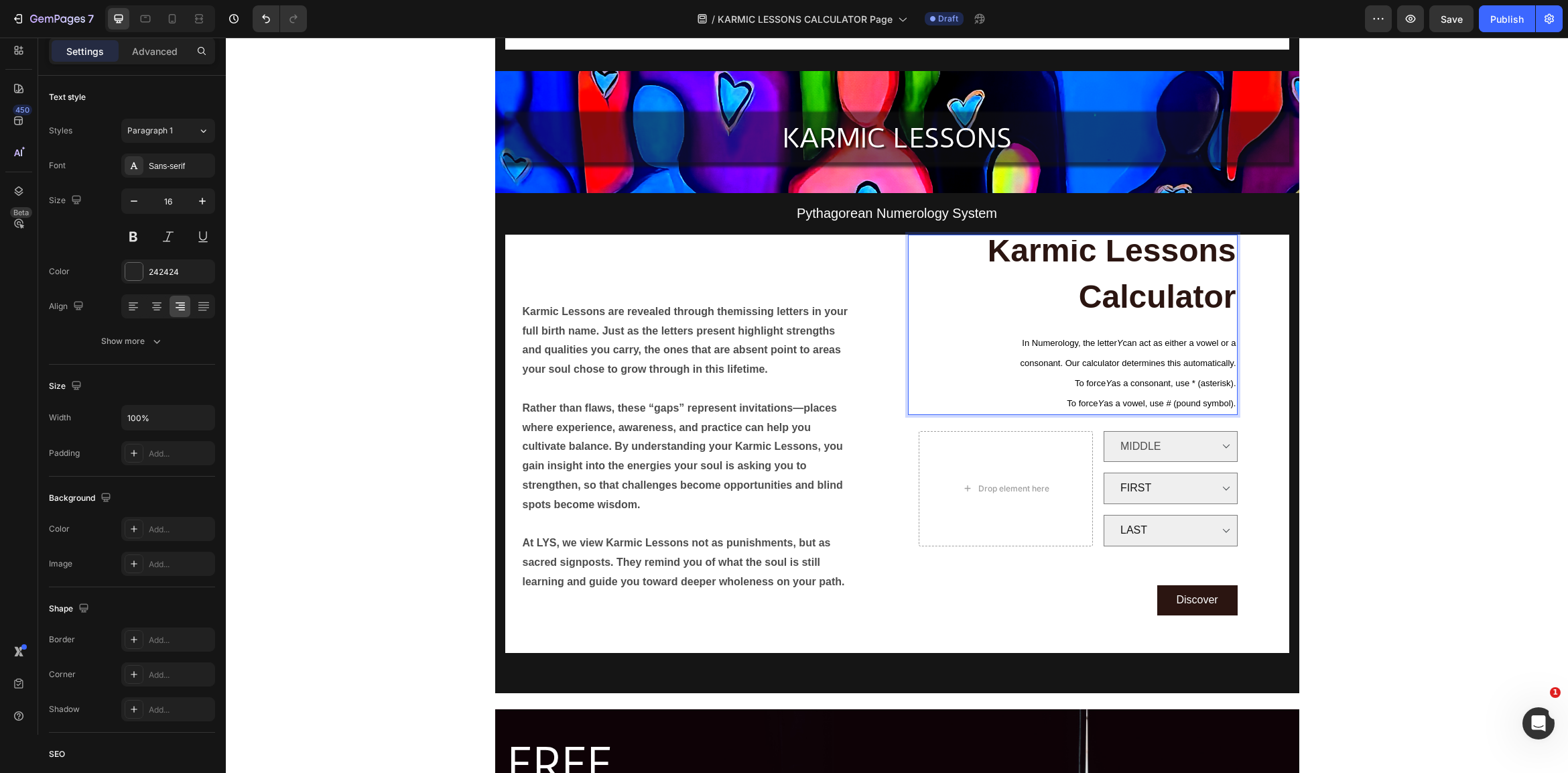
click at [1023, 338] on span "In Numerology, the letter Y can act as either a vowel or a" at bounding box center [1128, 343] width 214 height 10
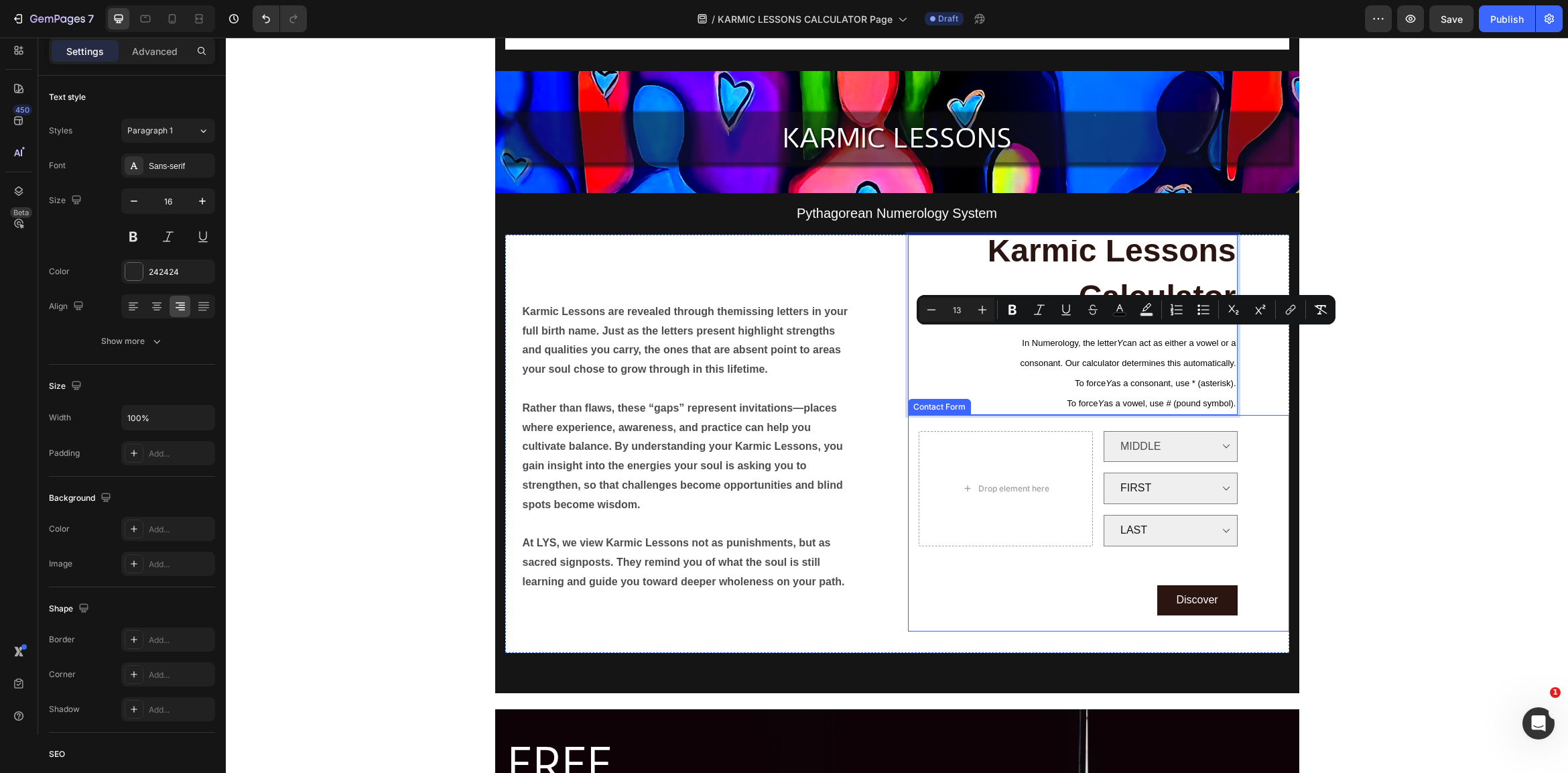
drag, startPoint x: 1017, startPoint y: 335, endPoint x: 1168, endPoint y: 365, distance: 154.0
click at [1227, 410] on div "Karmic Lessons Calculator In Numerology, the letter Y can act as either a vowel…" at bounding box center [1099, 444] width 382 height 418
click at [1014, 307] on icon "Editor contextual toolbar" at bounding box center [1013, 310] width 8 height 10
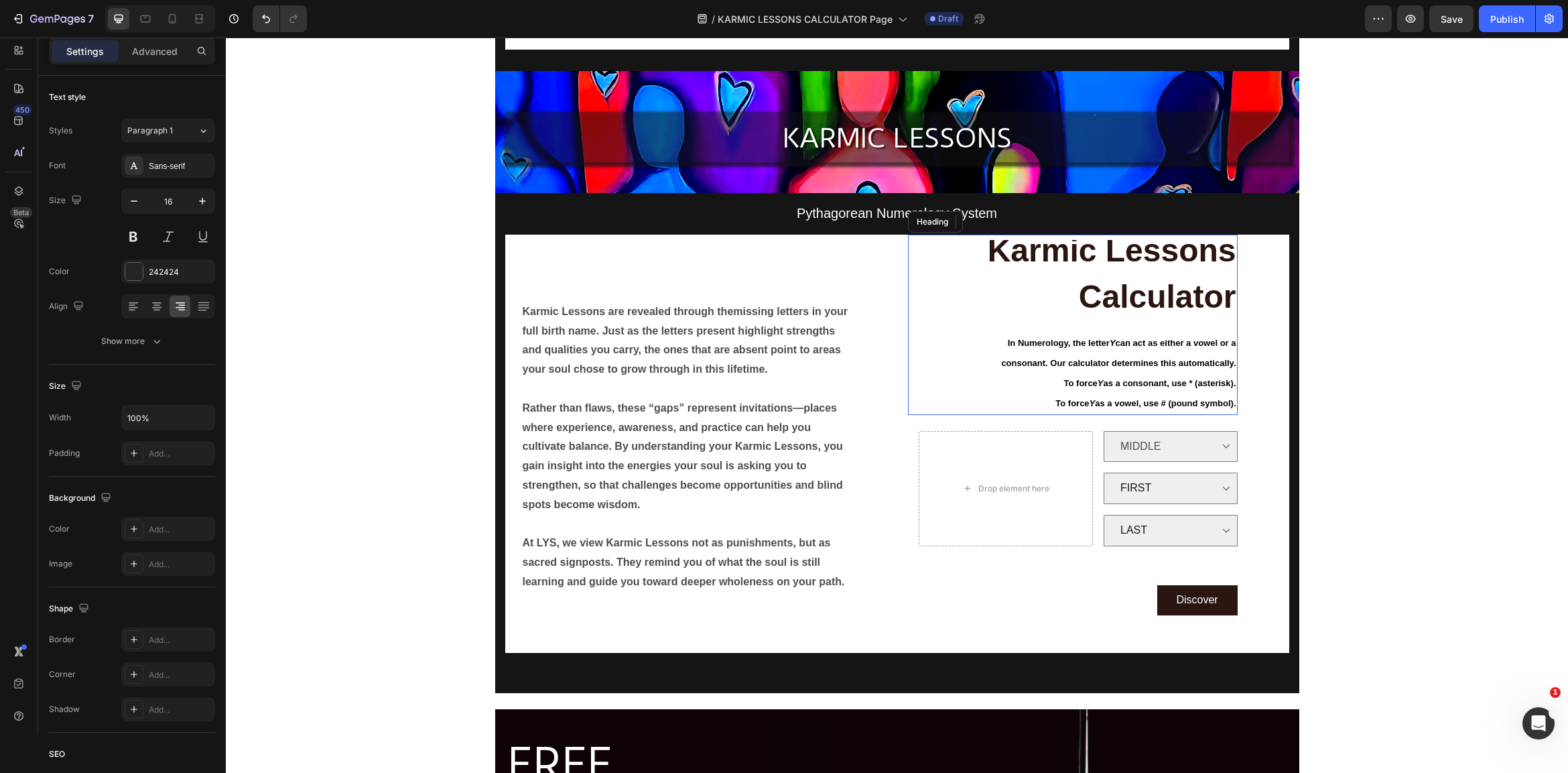
click at [1017, 338] on strong "In Numerology, the letter" at bounding box center [1058, 343] width 102 height 10
click at [1014, 338] on strong "In Numerology, the letter" at bounding box center [1058, 343] width 102 height 10
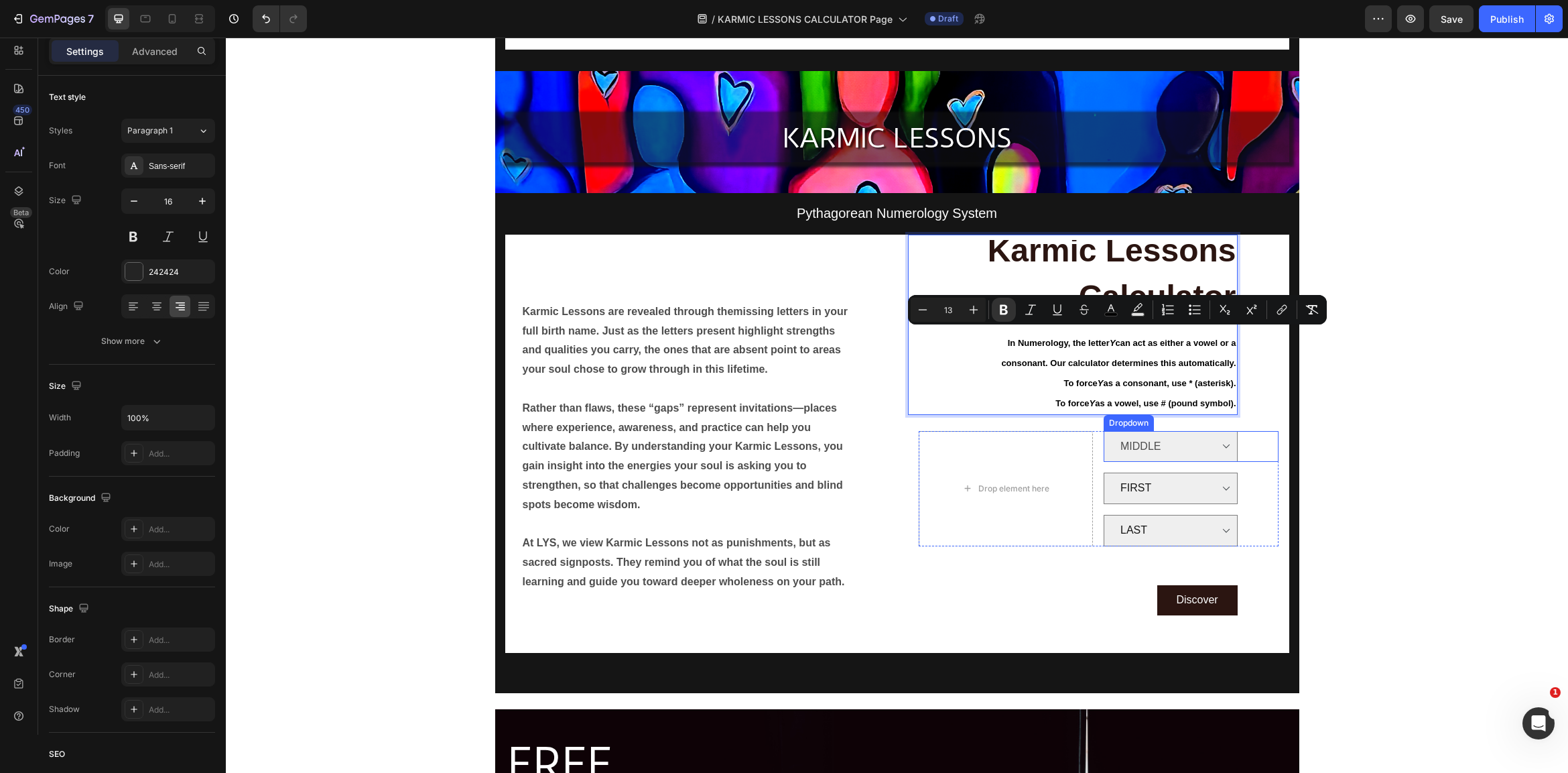
drag, startPoint x: 1003, startPoint y: 334, endPoint x: 1210, endPoint y: 424, distance: 225.7
click at [975, 308] on icon "Editor contextual toolbar" at bounding box center [974, 310] width 14 height 14
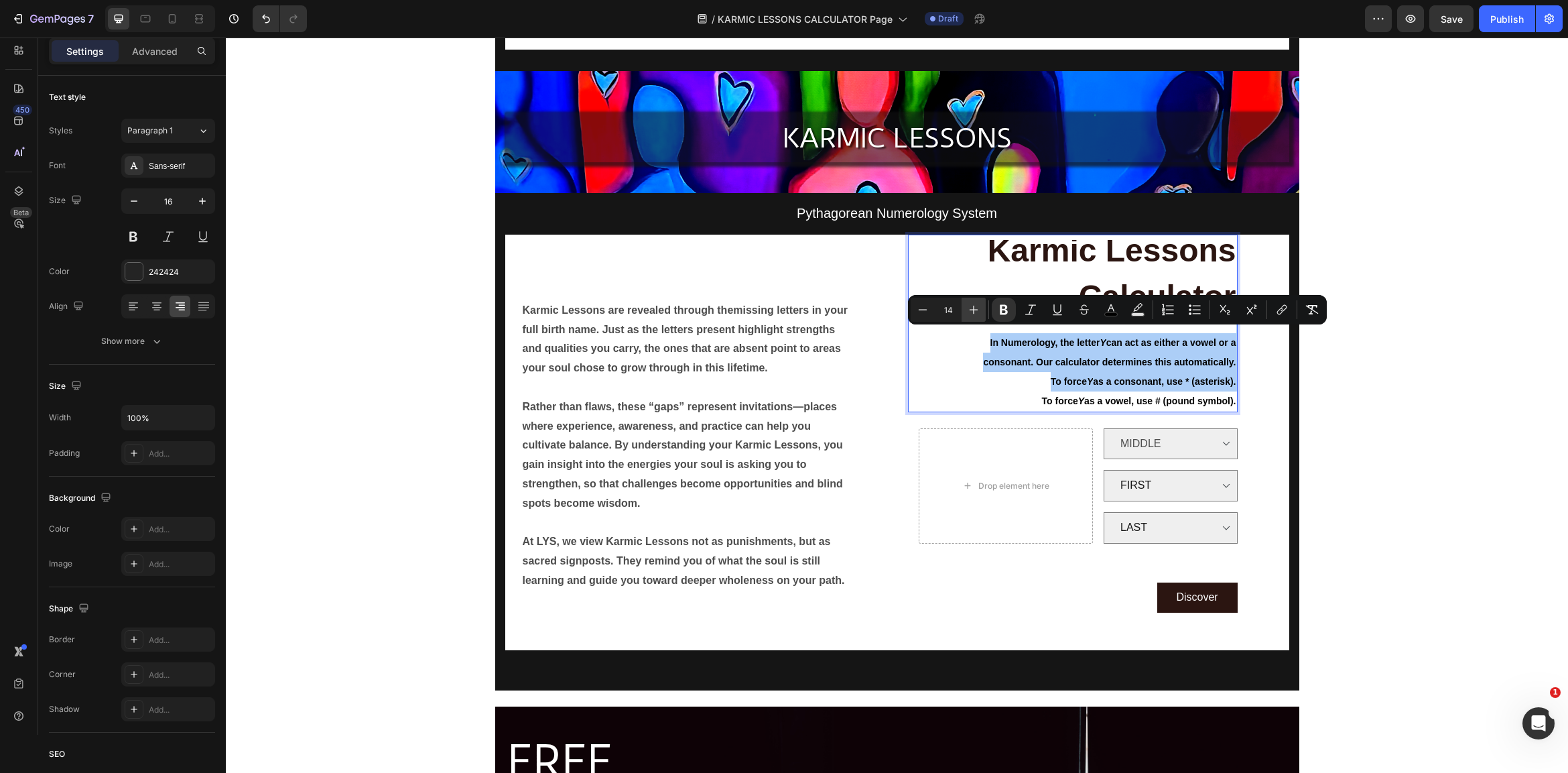
click at [975, 308] on icon "Editor contextual toolbar" at bounding box center [974, 310] width 14 height 14
type input "15"
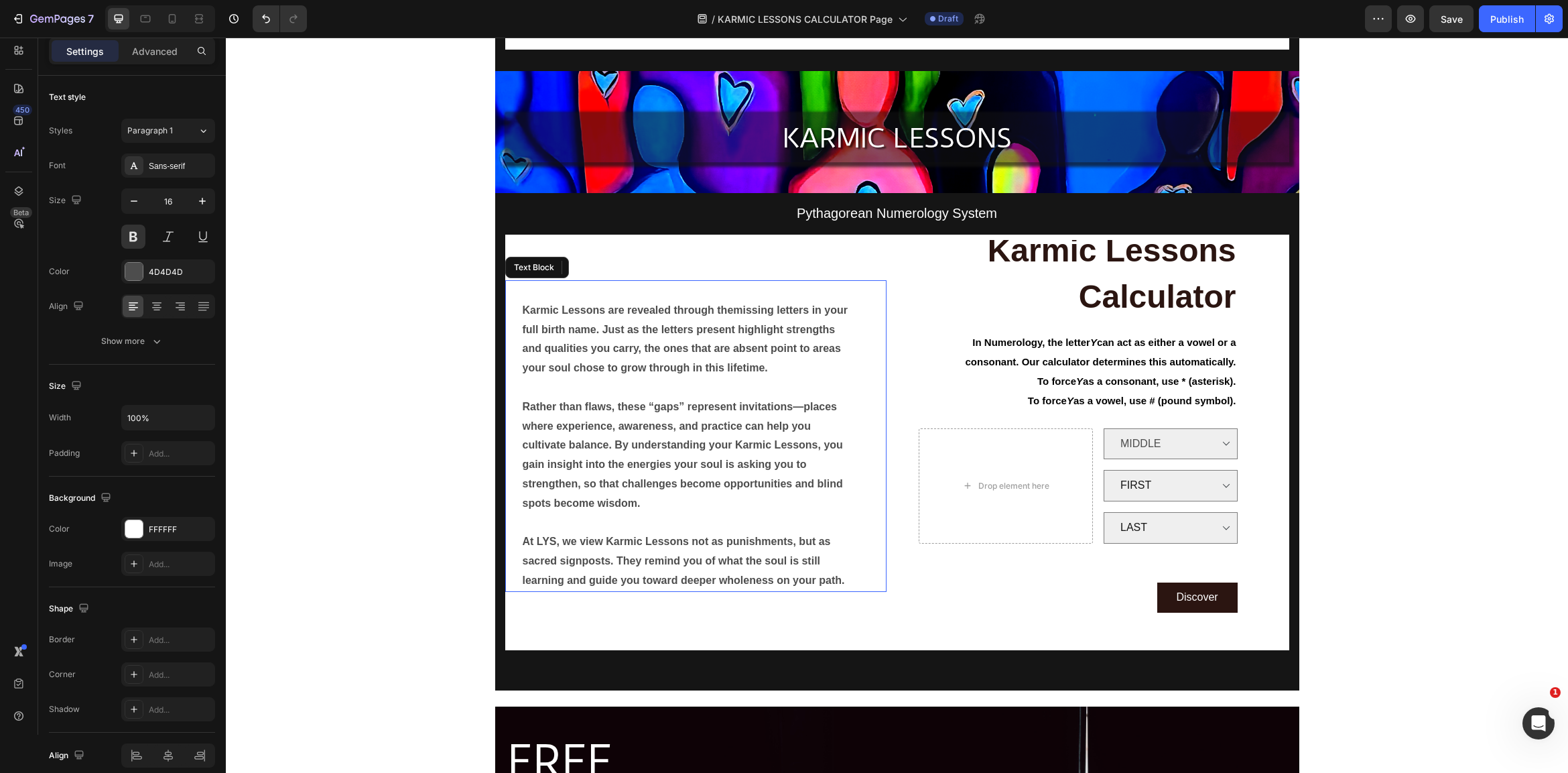
drag, startPoint x: 617, startPoint y: 346, endPoint x: 587, endPoint y: 336, distance: 31.6
click at [616, 346] on p "Karmic Lessons are revealed through the missing letters in your full birth name…" at bounding box center [687, 339] width 330 height 77
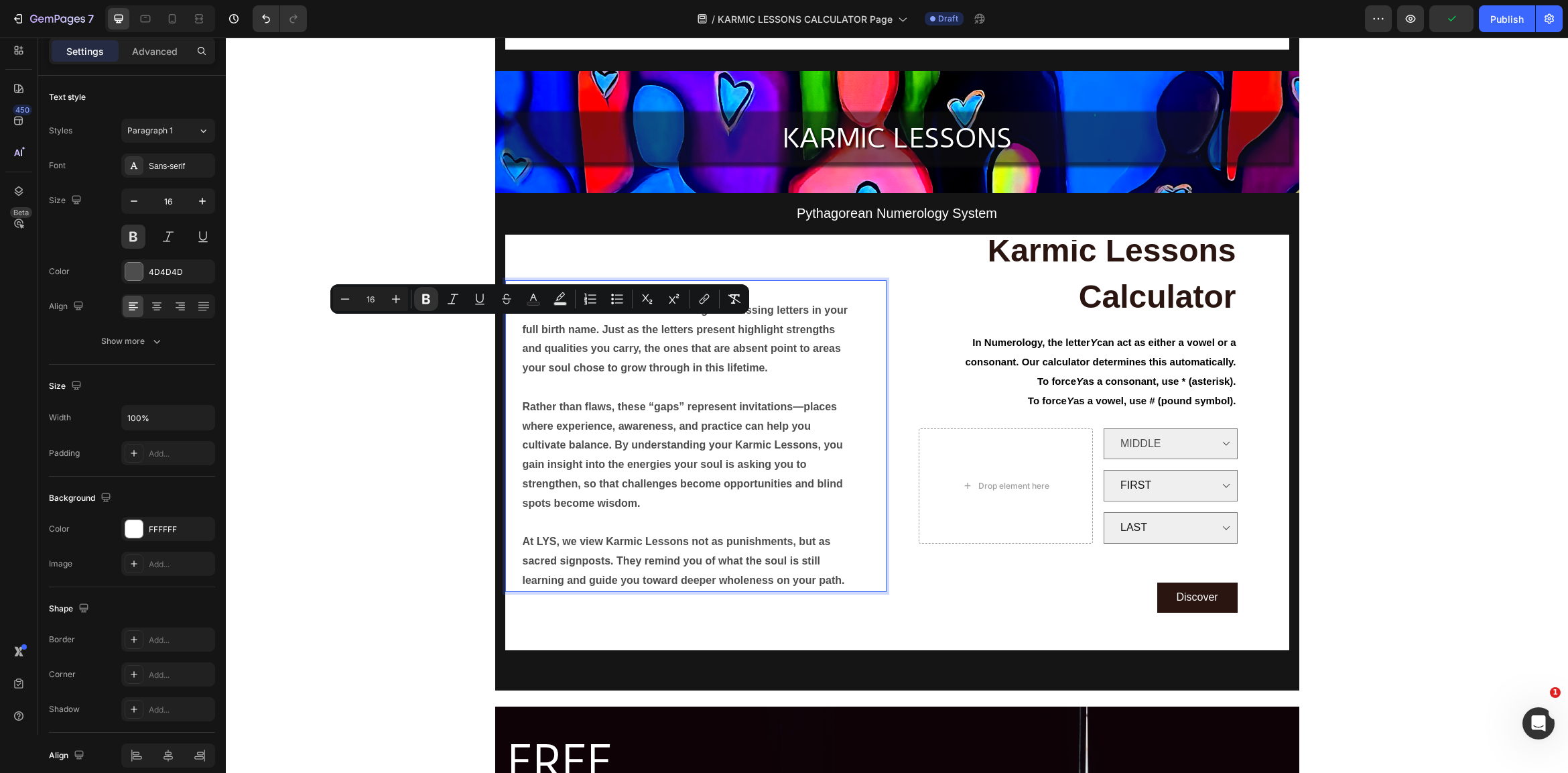
click at [522, 305] on button "Text Color" at bounding box center [534, 299] width 24 height 24
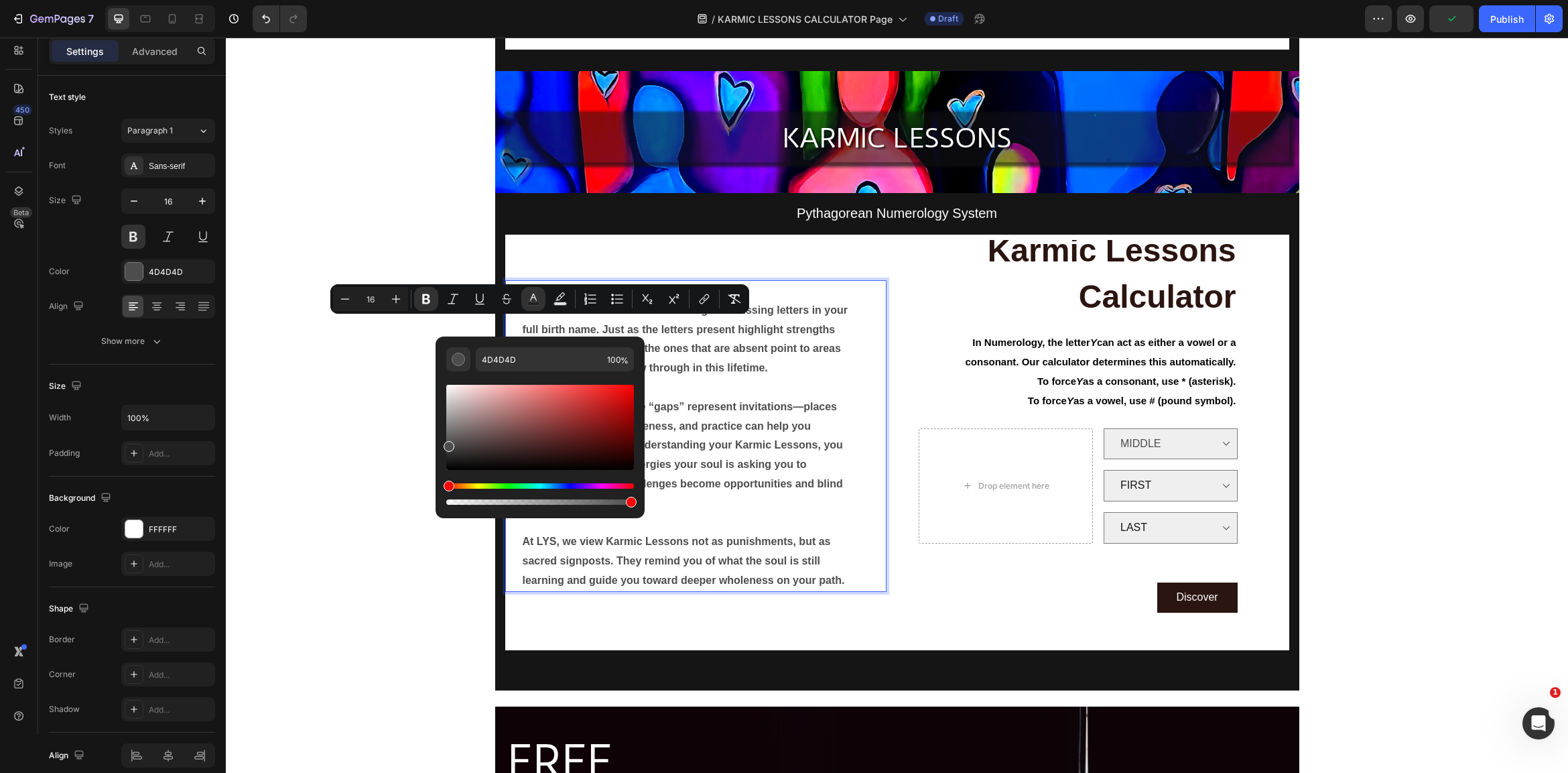
click at [639, 335] on p "Karmic Lessons are revealed through the missing letters in your full birth name…" at bounding box center [687, 339] width 330 height 77
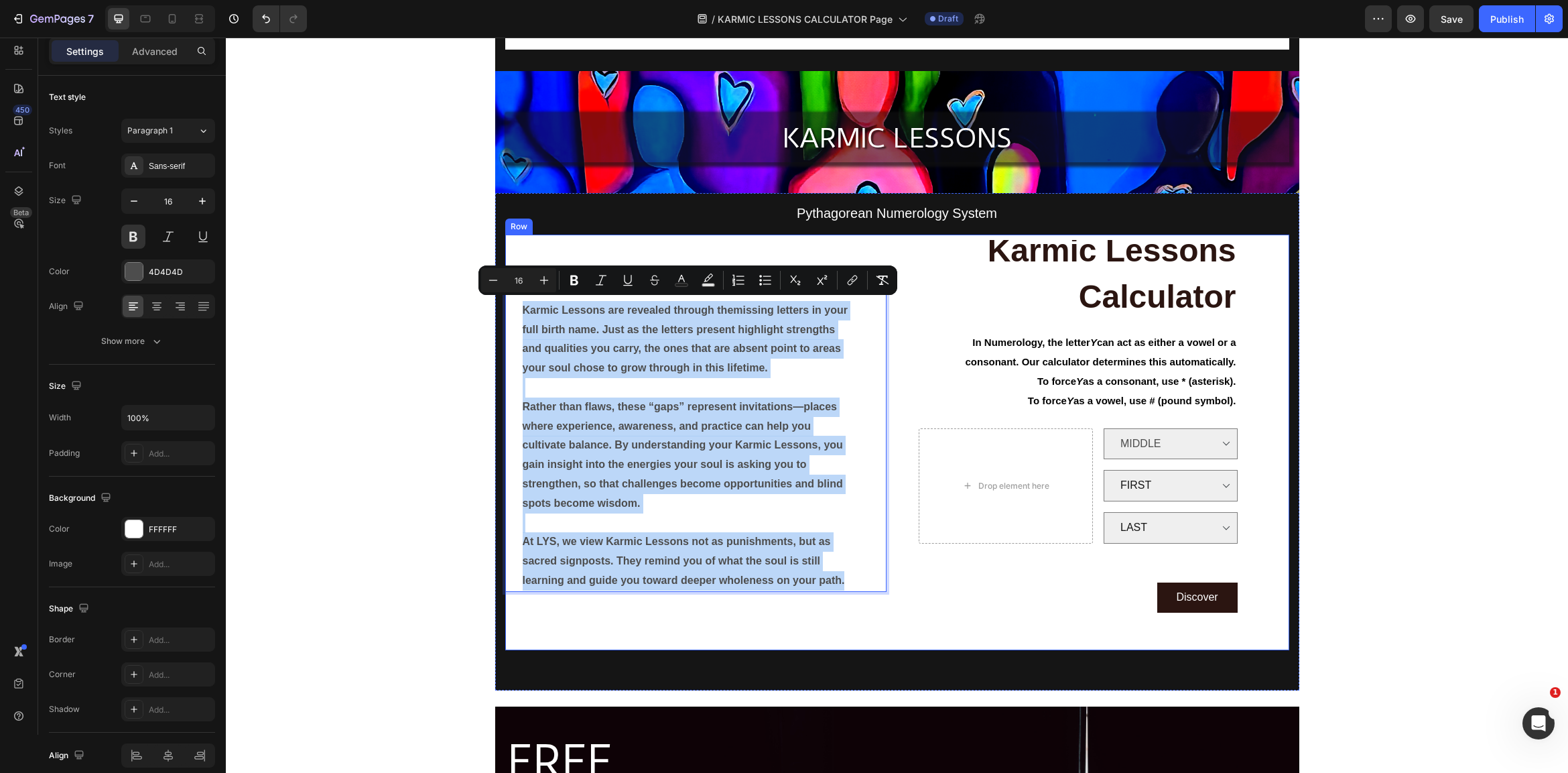
drag, startPoint x: 526, startPoint y: 305, endPoint x: 820, endPoint y: 502, distance: 353.9
click at [872, 586] on div "Karmic Lessons are revealed through the missing letters in your full birth name…" at bounding box center [695, 442] width 382 height 415
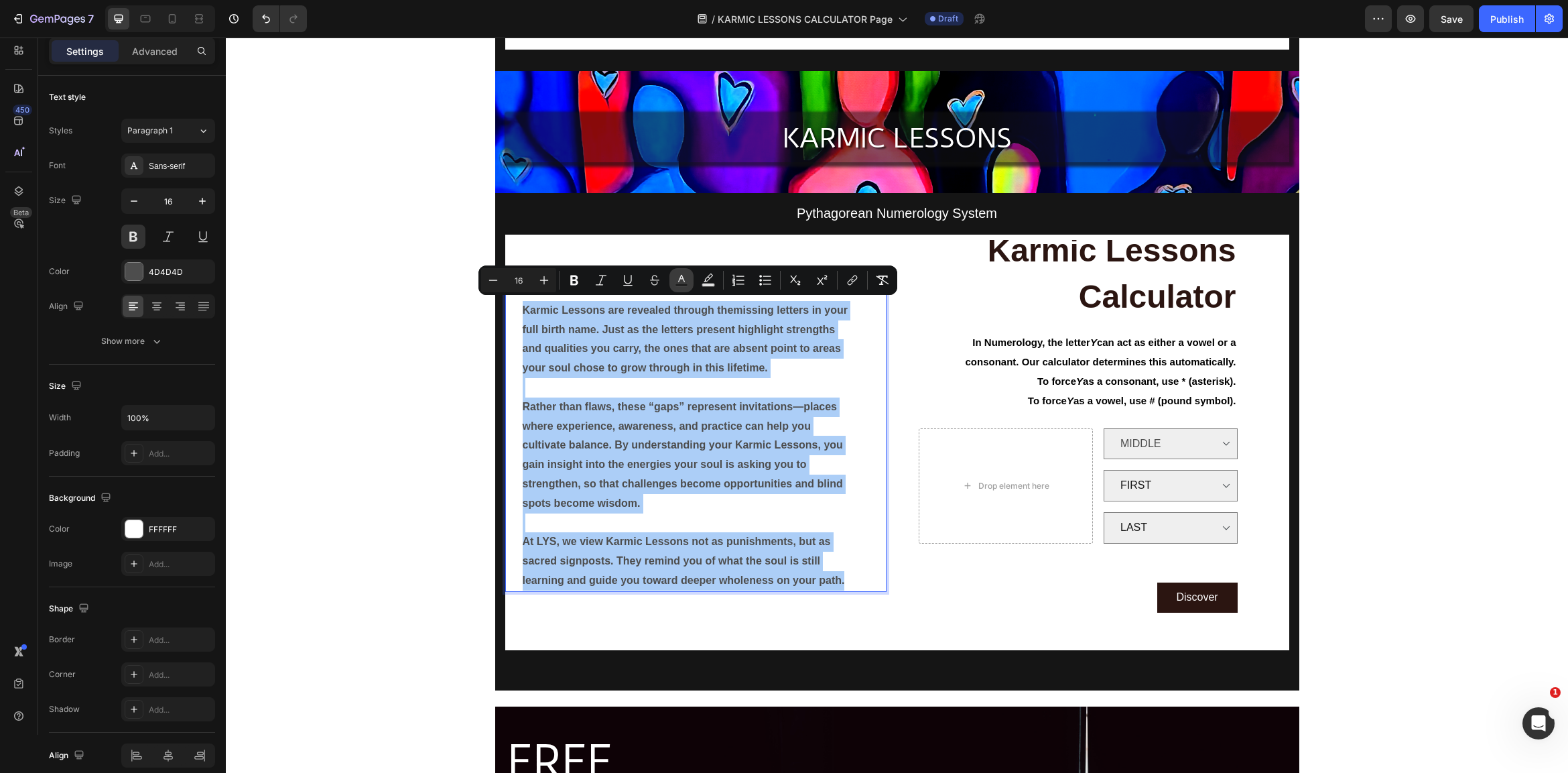
click at [683, 283] on rect "Editor contextual toolbar" at bounding box center [681, 284] width 13 height 3
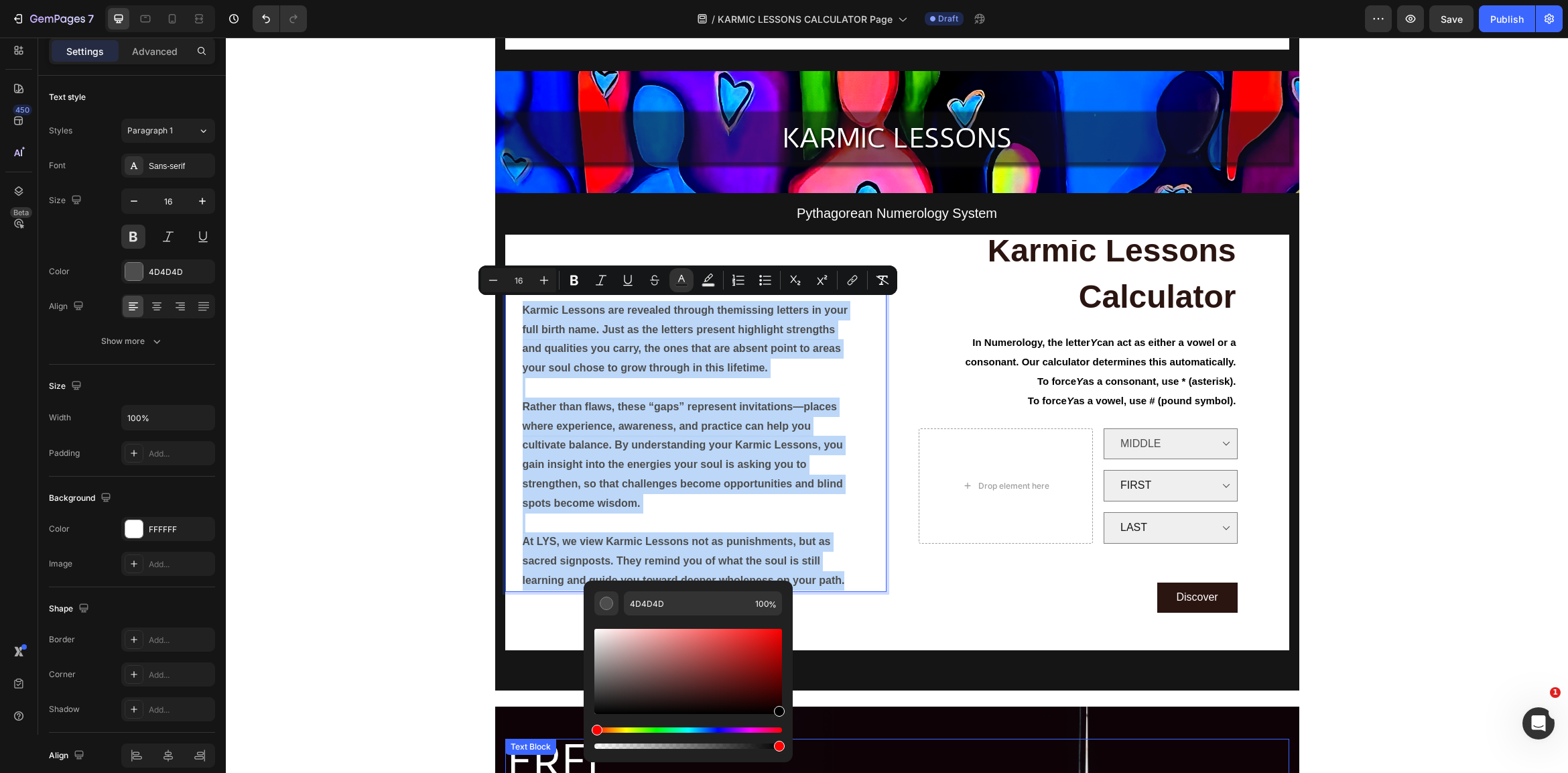
type input "000000"
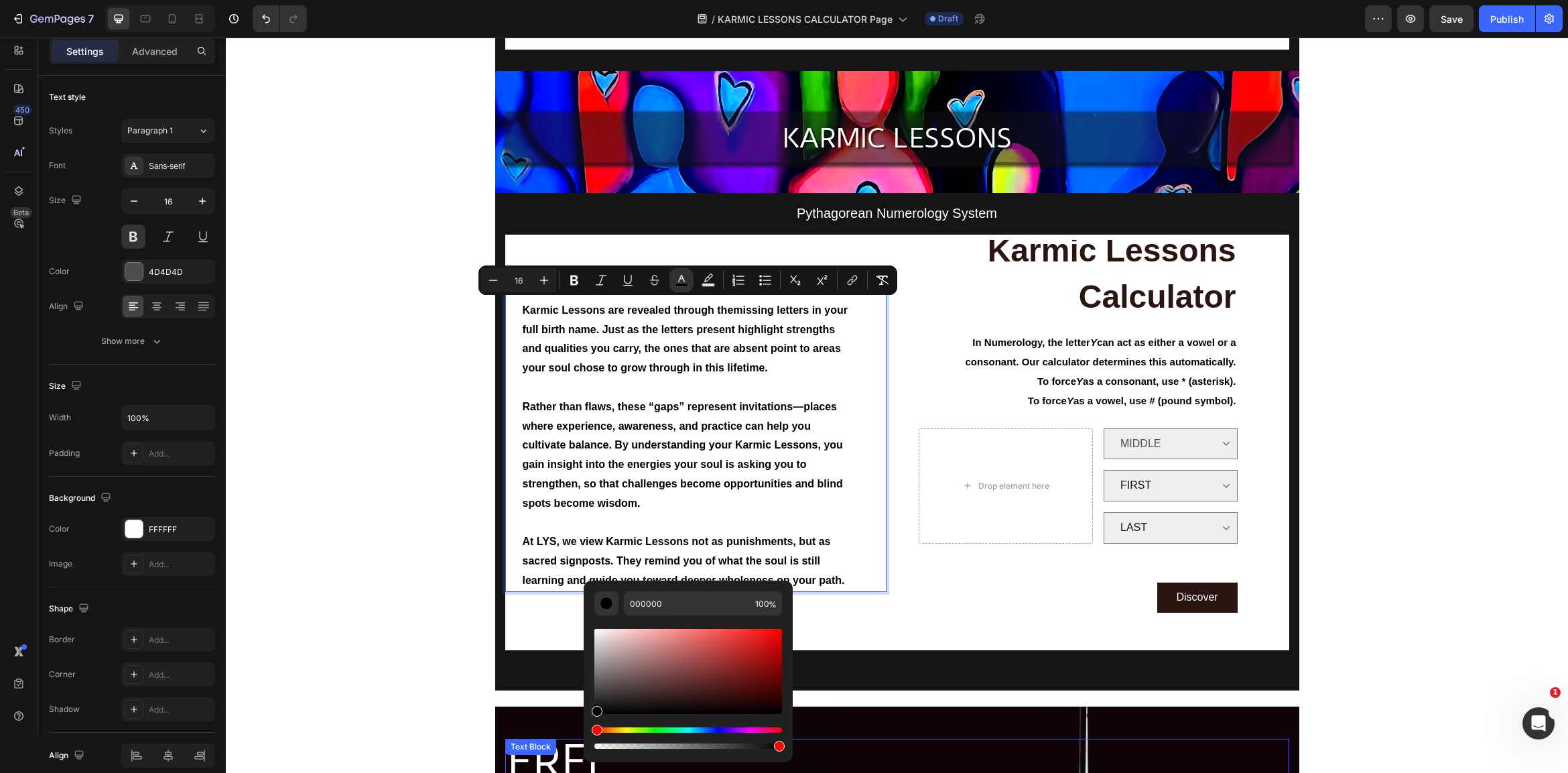
drag, startPoint x: 845, startPoint y: 728, endPoint x: 812, endPoint y: 738, distance: 34.5
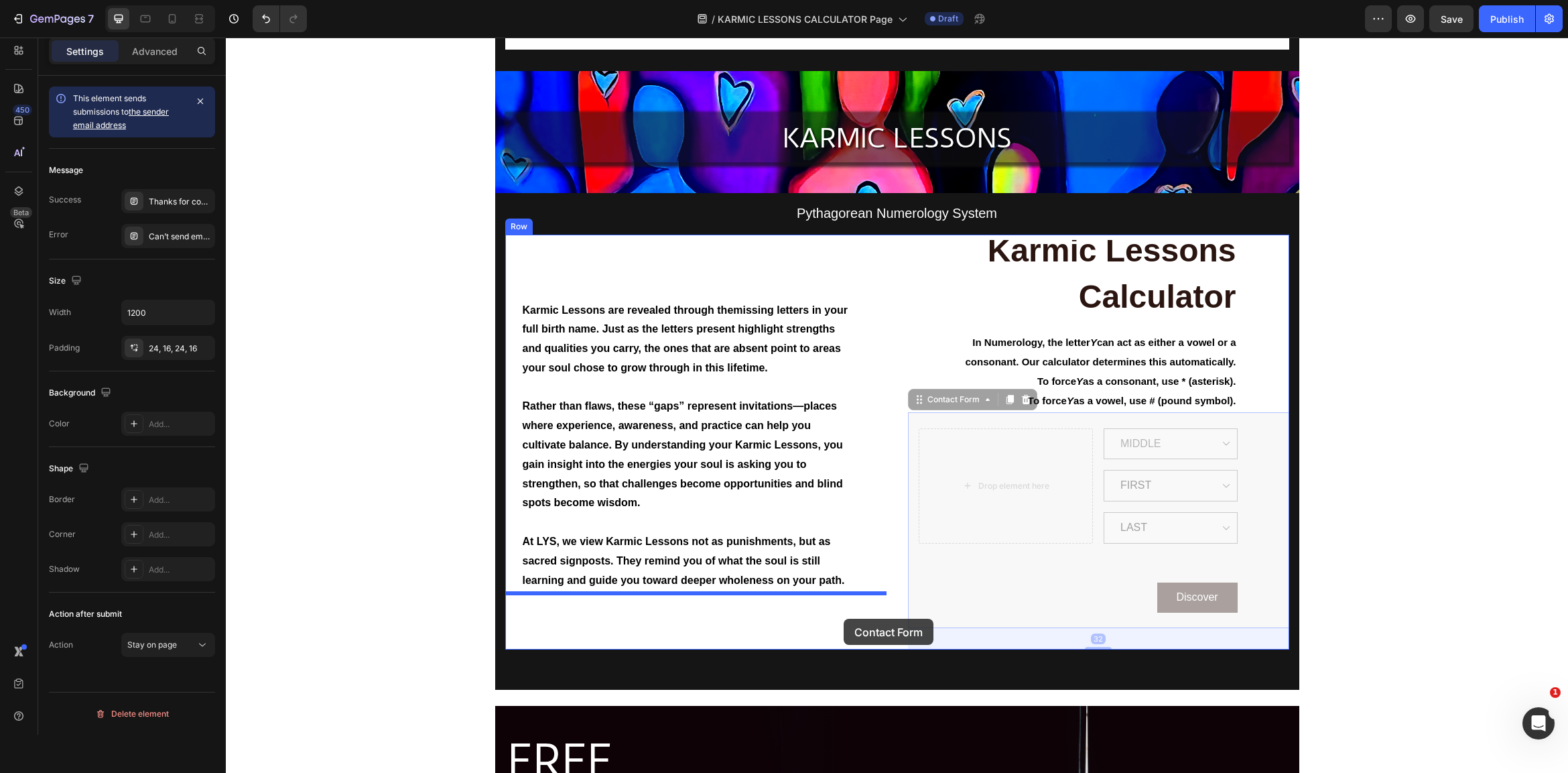
drag, startPoint x: 915, startPoint y: 612, endPoint x: 844, endPoint y: 618, distance: 71.3
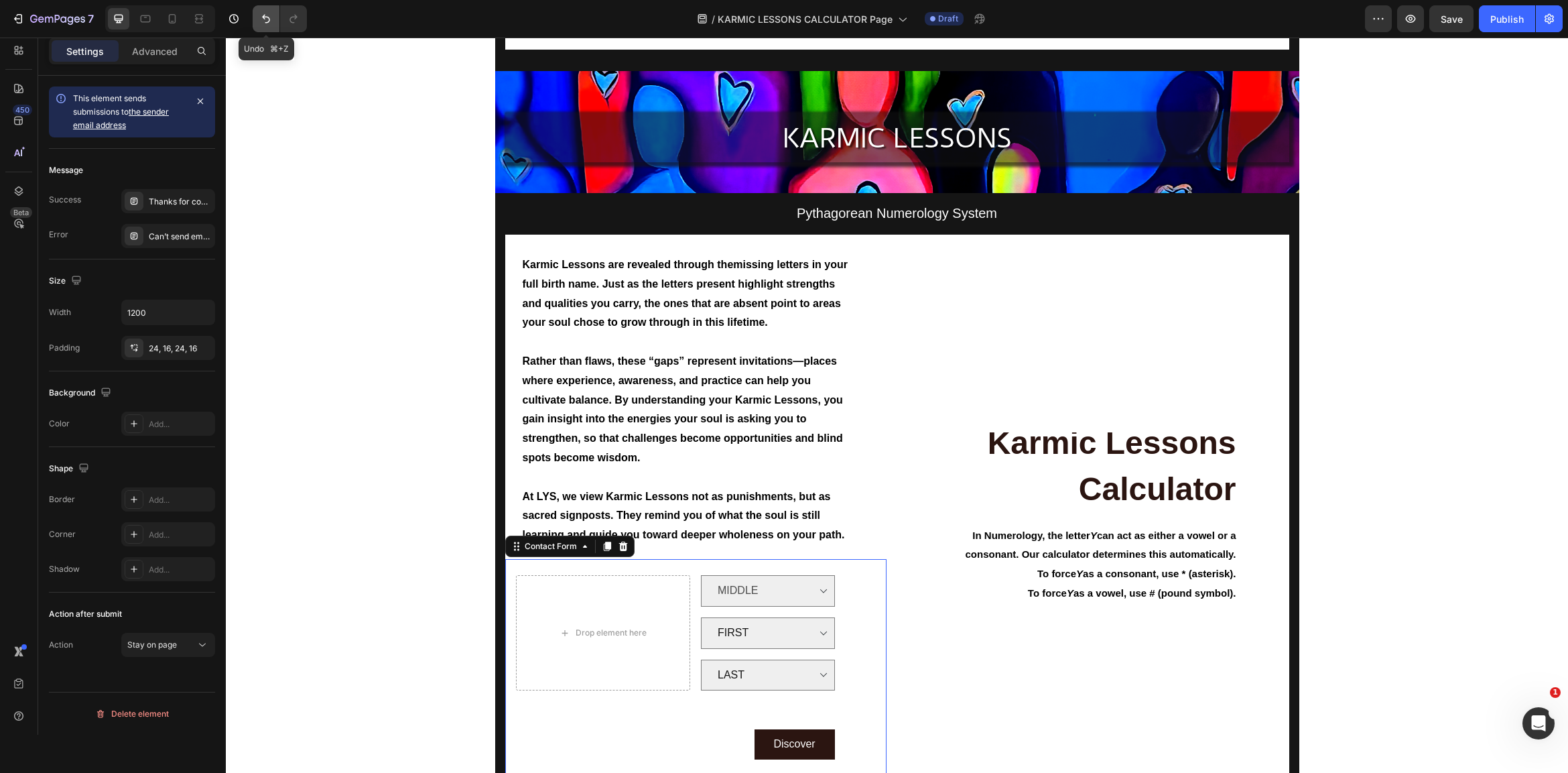
click at [266, 15] on icon "Undo/Redo" at bounding box center [266, 19] width 14 height 14
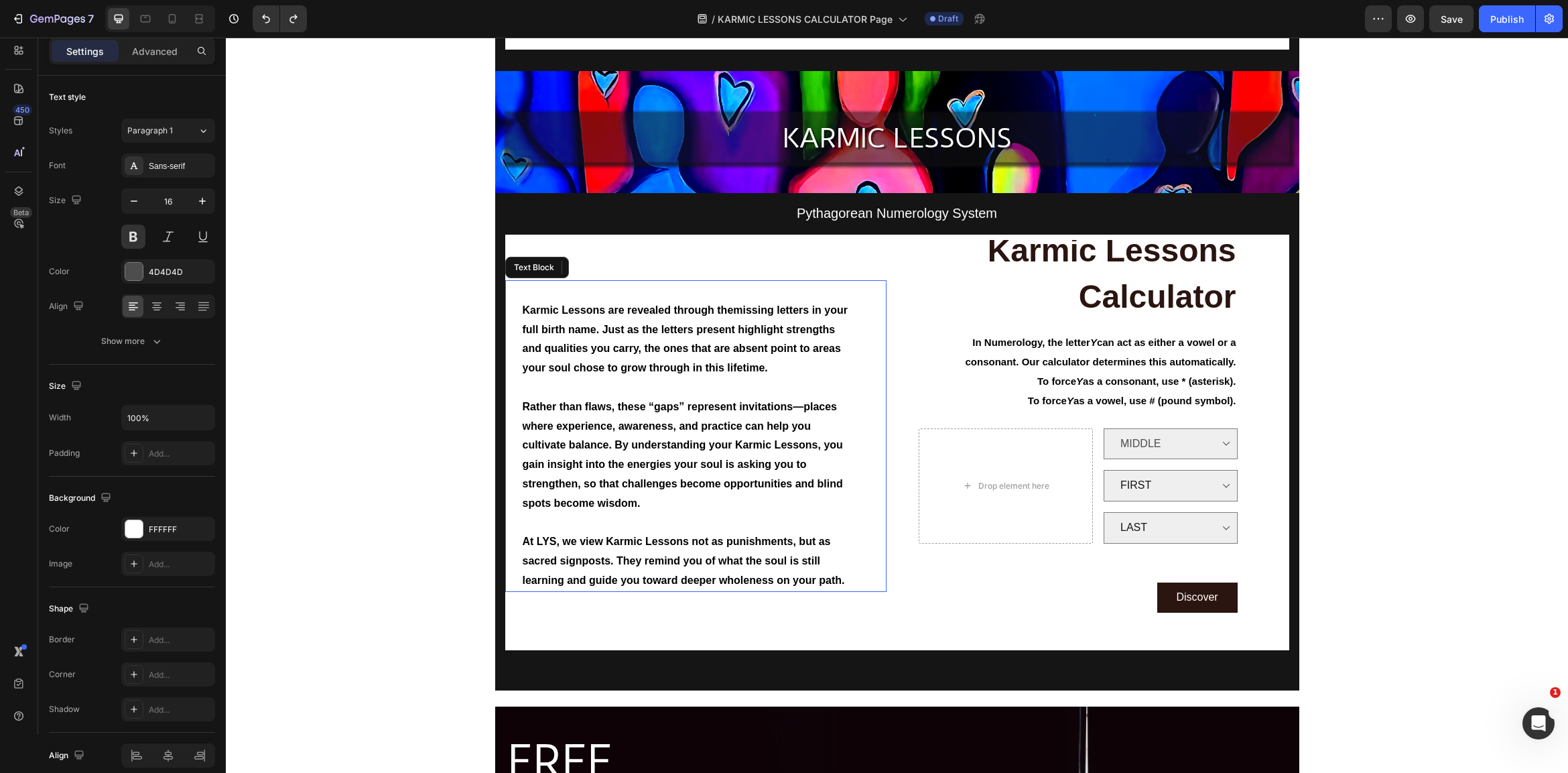
click at [533, 306] on span "Karmic Lessons are revealed through the missing letters in your full birth name…" at bounding box center [685, 339] width 325 height 69
click at [526, 307] on span "Karmic Lessons are revealed through the missing letters in your full birth name…" at bounding box center [685, 339] width 325 height 69
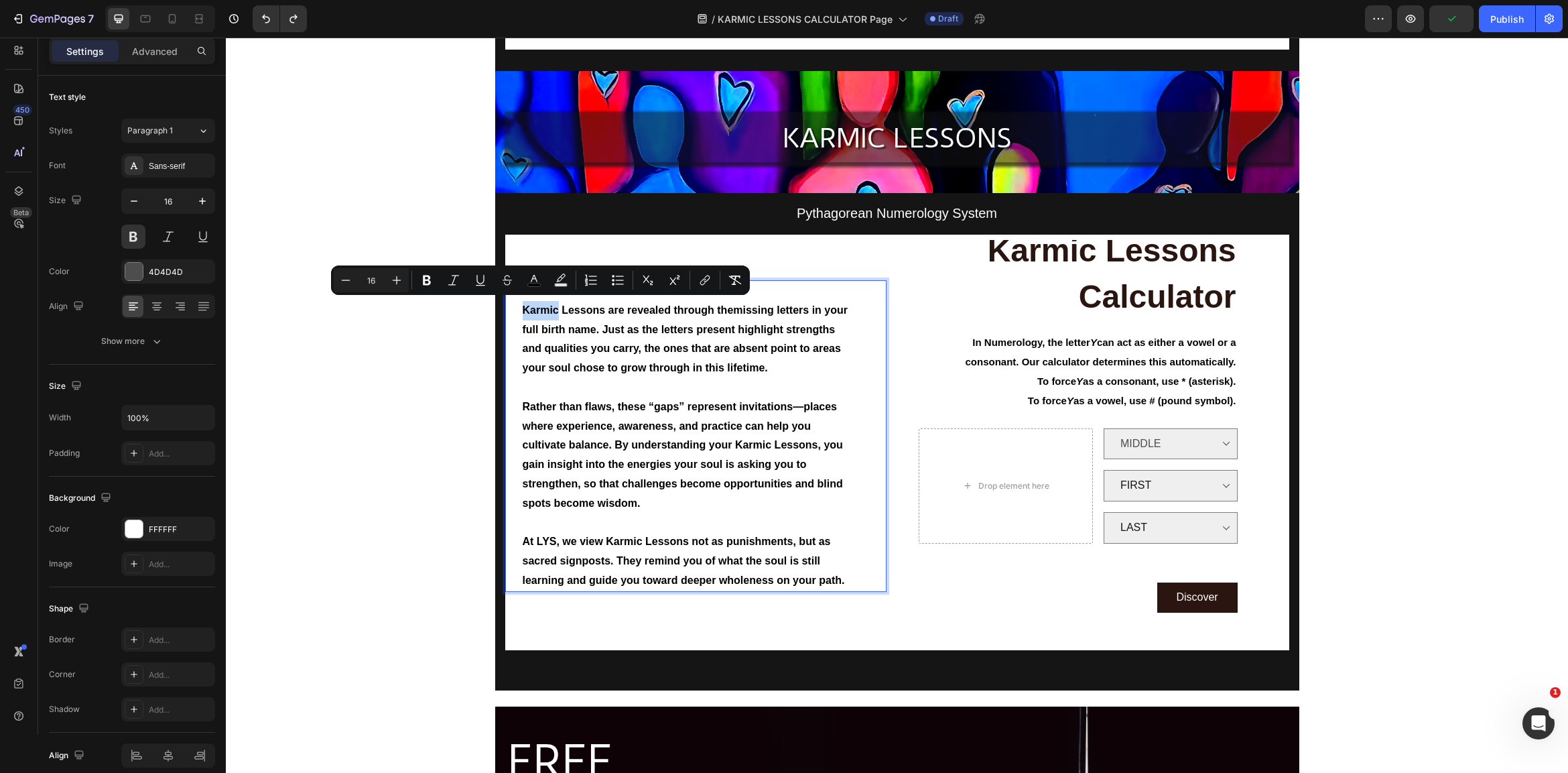
drag, startPoint x: 526, startPoint y: 307, endPoint x: 524, endPoint y: 320, distance: 13.2
click at [524, 308] on span "Karmic Lessons are revealed through the missing letters in your full birth name…" at bounding box center [685, 339] width 325 height 69
click at [523, 324] on strong "missing letters in your full birth name" at bounding box center [685, 319] width 325 height 31
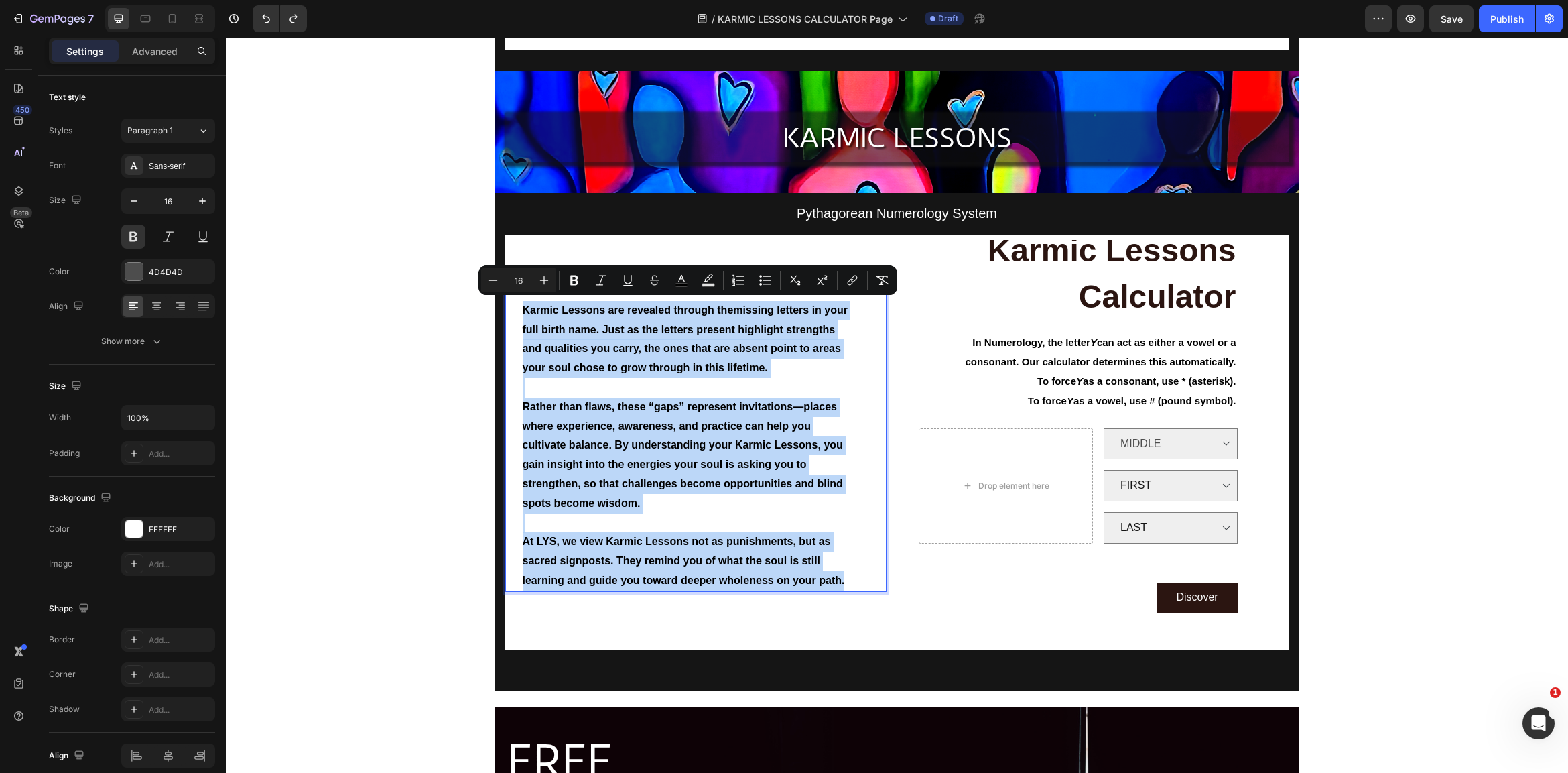
drag, startPoint x: 522, startPoint y: 305, endPoint x: 846, endPoint y: 571, distance: 419.2
click at [847, 574] on div "Karmic Lessons are revealed through the missing letters in your full birth name…" at bounding box center [688, 436] width 333 height 312
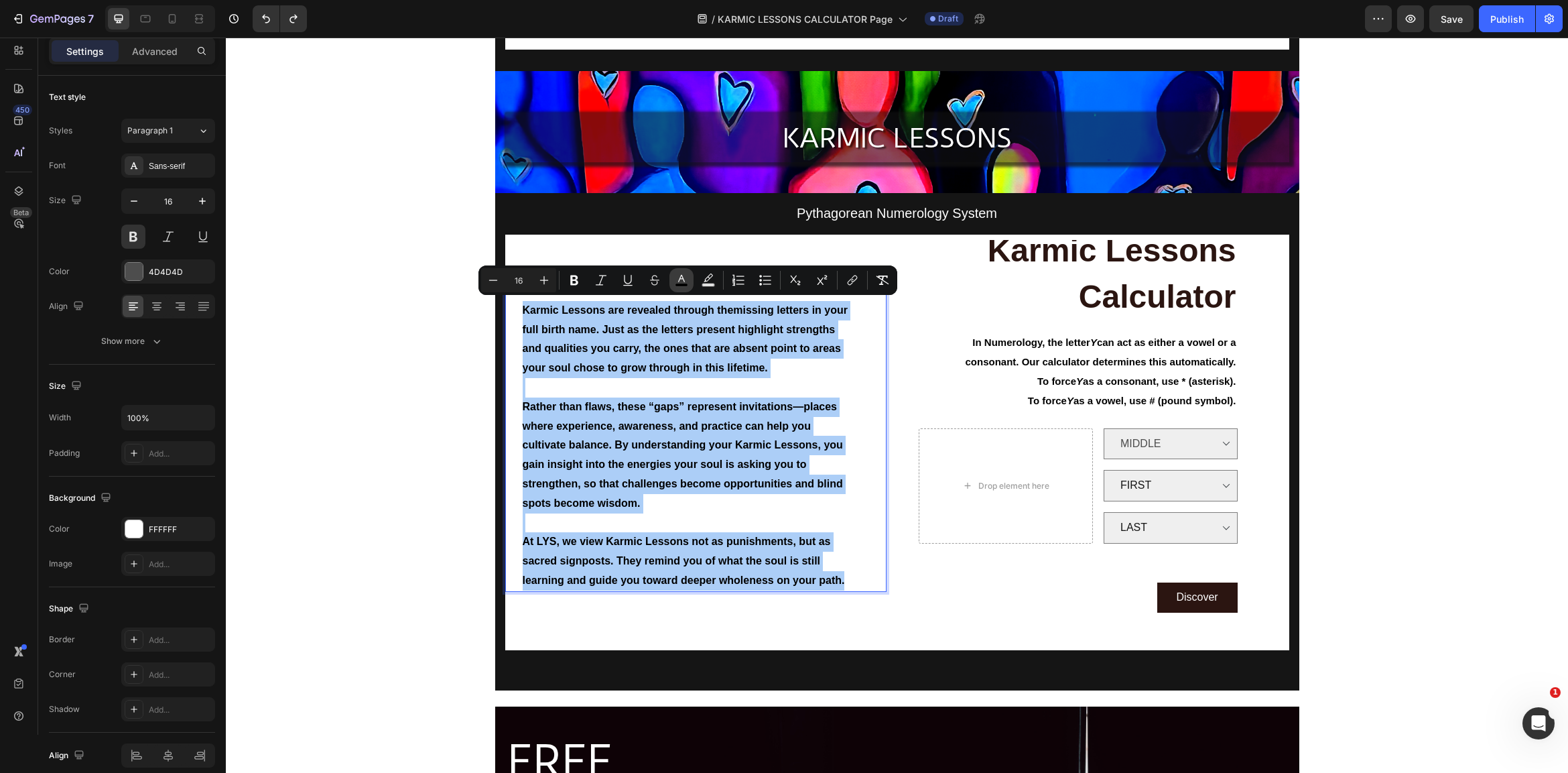
click at [677, 281] on icon "Editor contextual toolbar" at bounding box center [681, 280] width 14 height 14
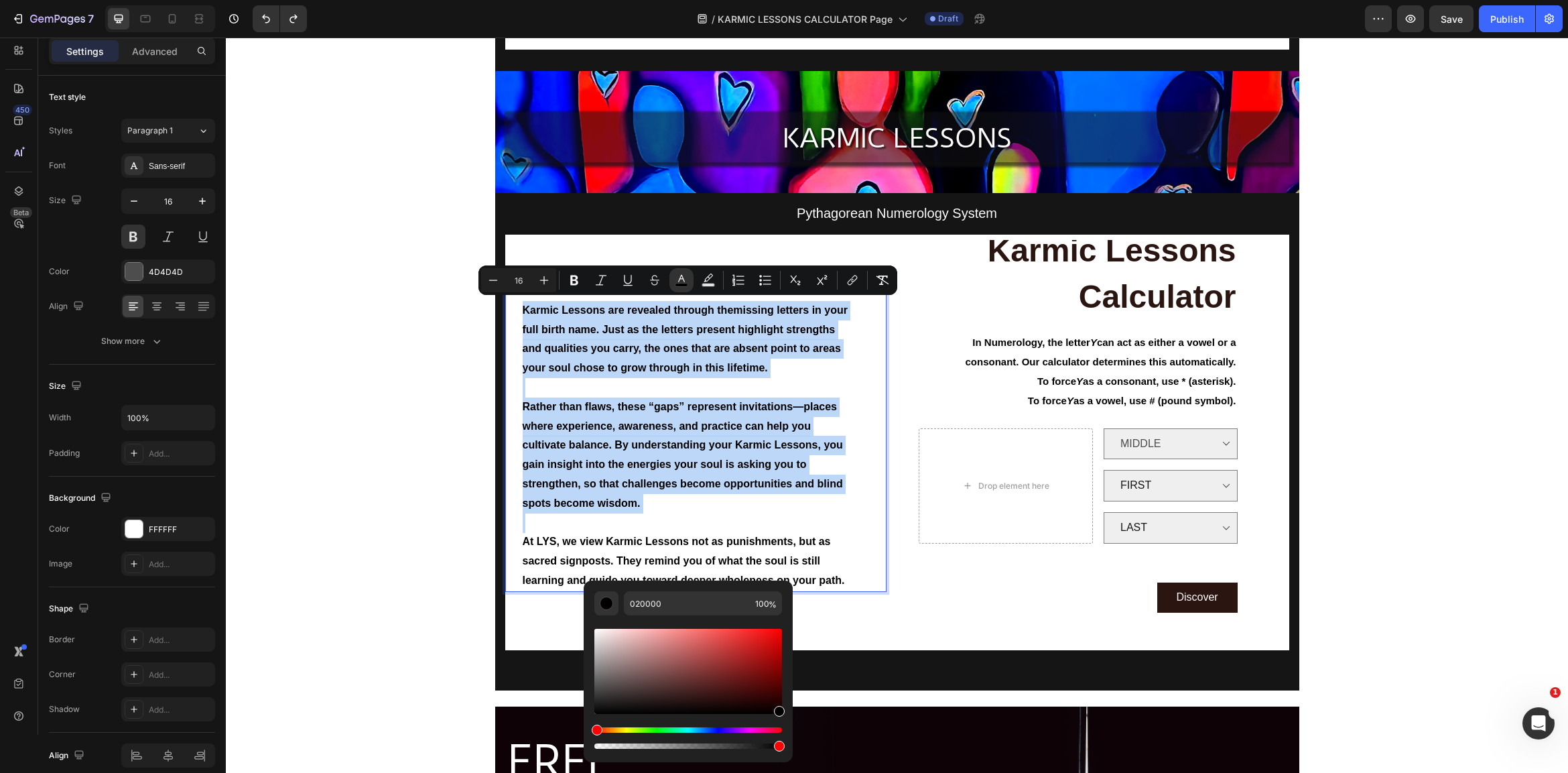
drag, startPoint x: 609, startPoint y: 706, endPoint x: 781, endPoint y: 712, distance: 172.1
click at [782, 712] on div "Editor contextual toolbar" at bounding box center [688, 670] width 187 height 85
type input "050000"
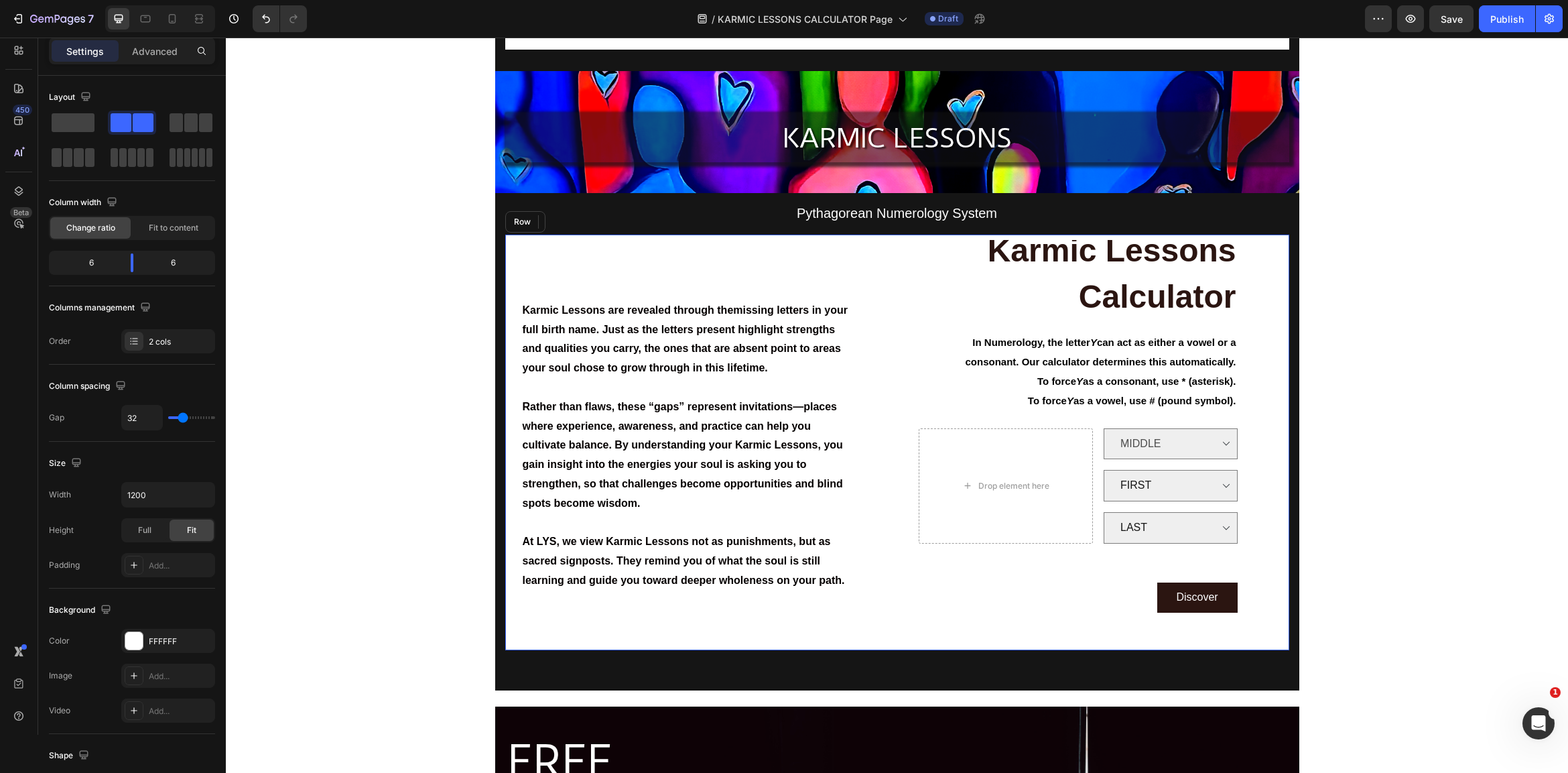
click at [850, 616] on div "Karmic Lessons are revealed through the missing letters in your full birth name…" at bounding box center [695, 442] width 382 height 415
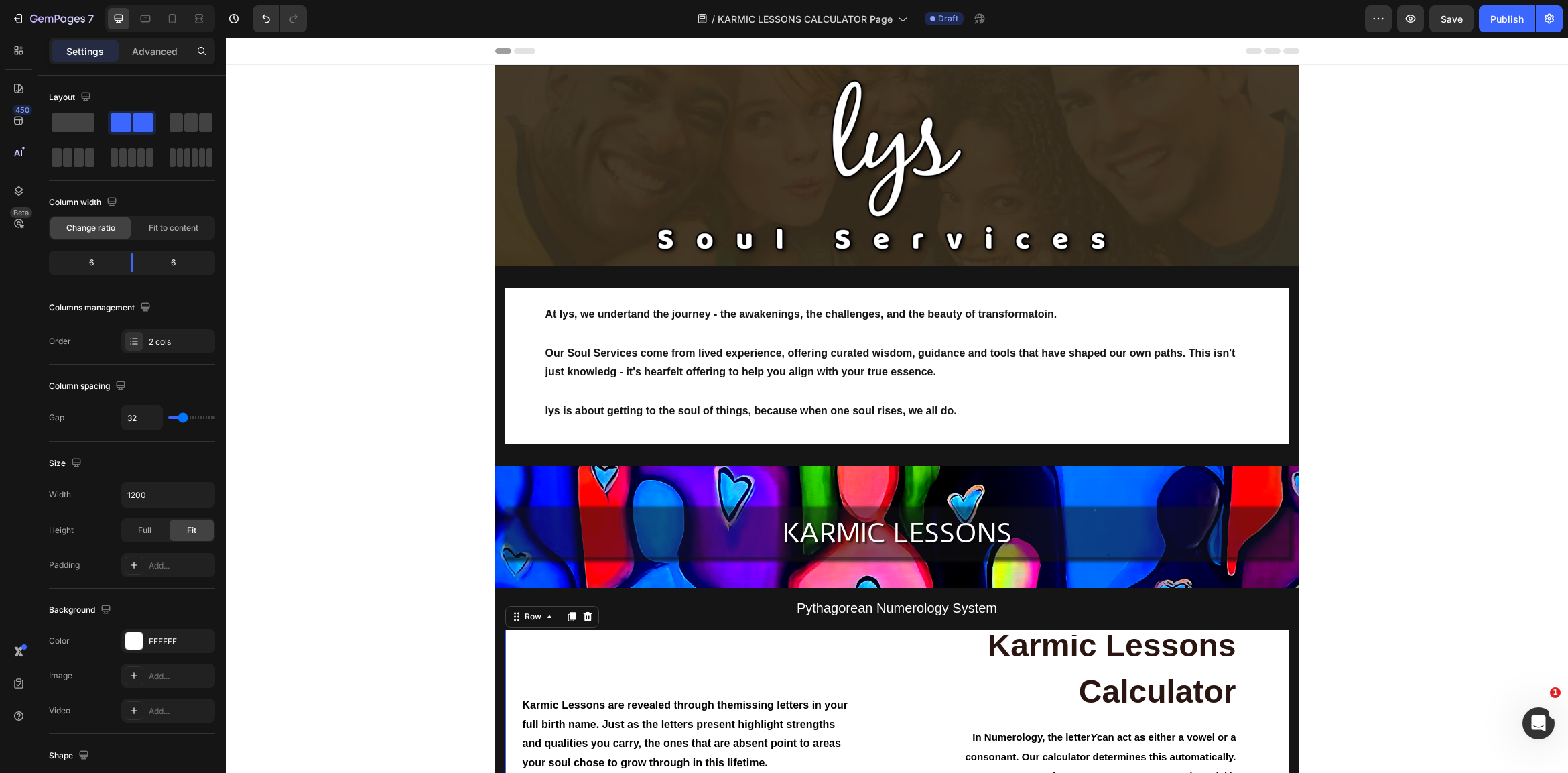
scroll to position [0, 0]
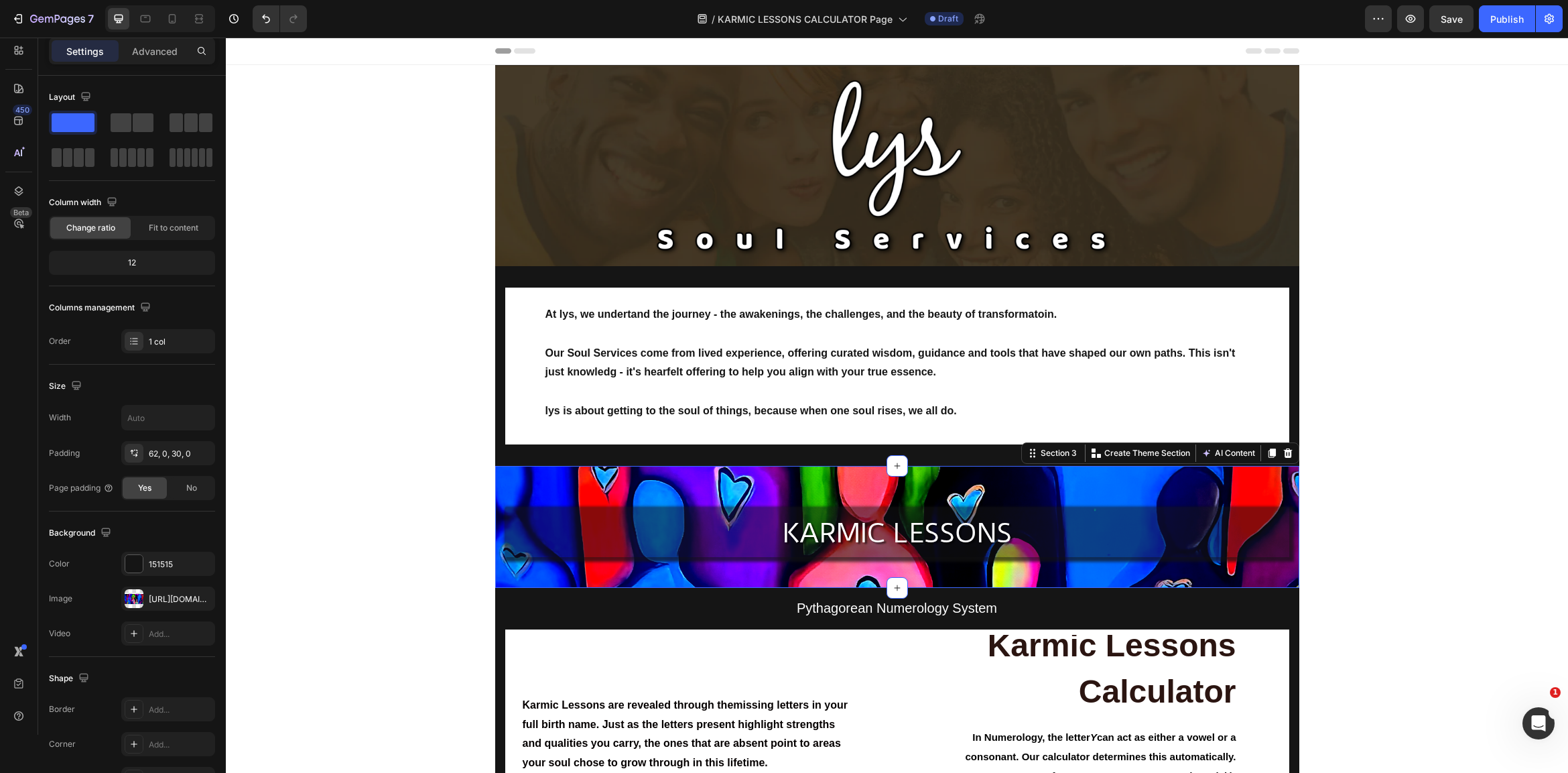
click at [692, 477] on div "KARMIC LESSONS Text Block Row Section 3 Create Theme Section AI Content Write w…" at bounding box center [896, 527] width 804 height 122
click at [171, 597] on div "https://cdn.shopify.com/s/files/1/0707/9480/5570/files/gempages_515935069974562…" at bounding box center [168, 598] width 38 height 12
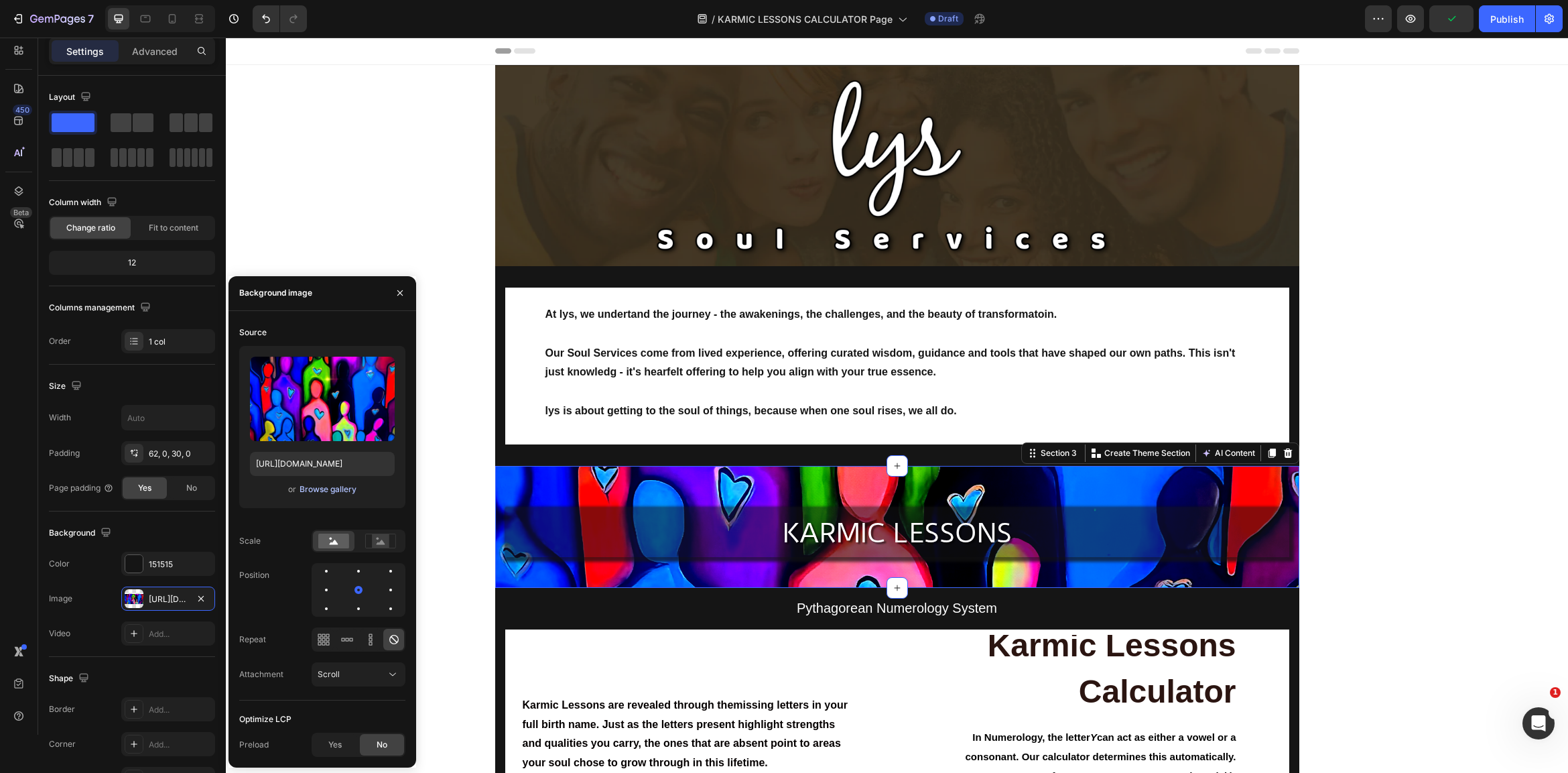
click at [327, 487] on div "Browse gallery" at bounding box center [328, 489] width 57 height 12
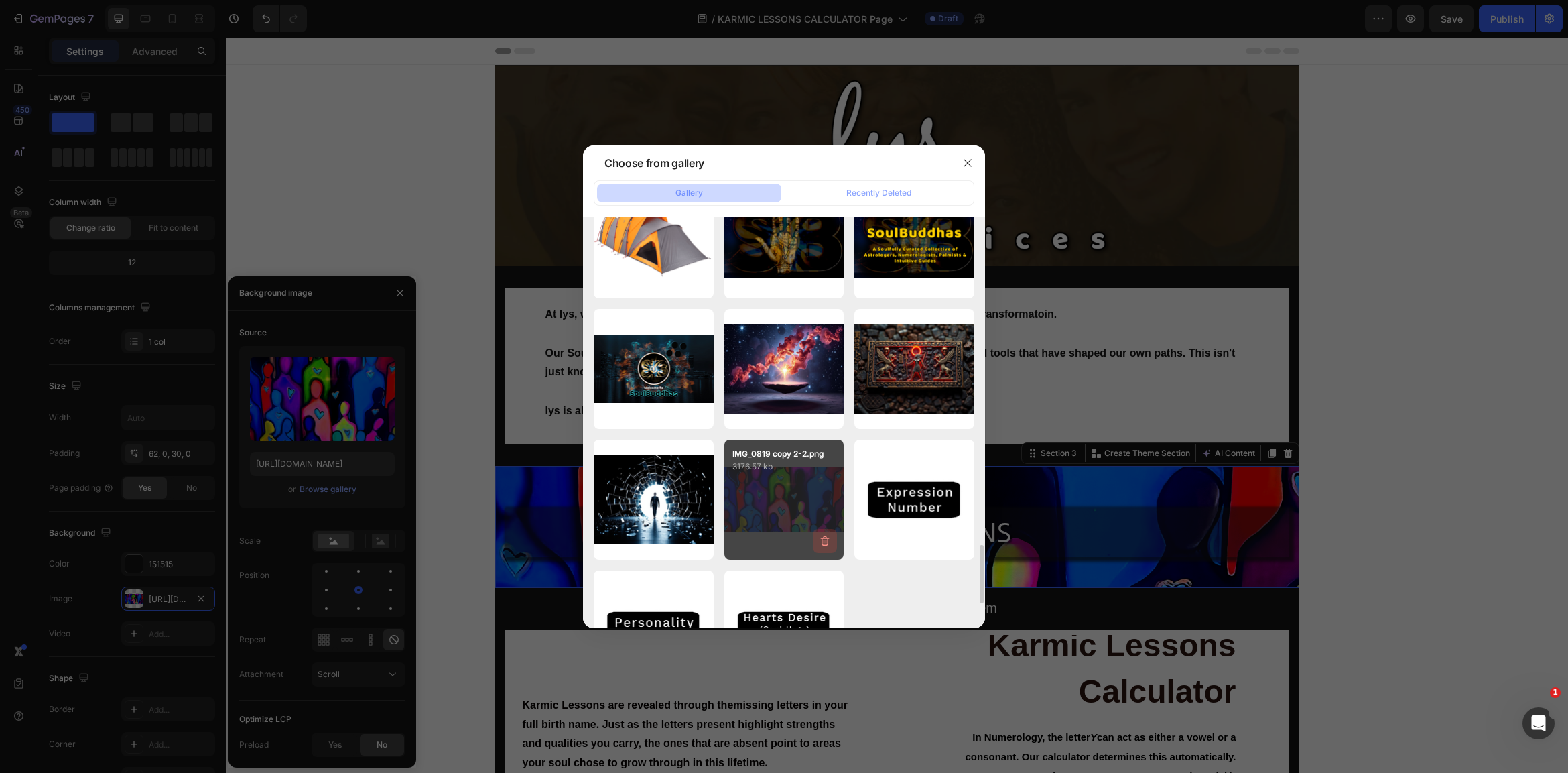
scroll to position [2404, 0]
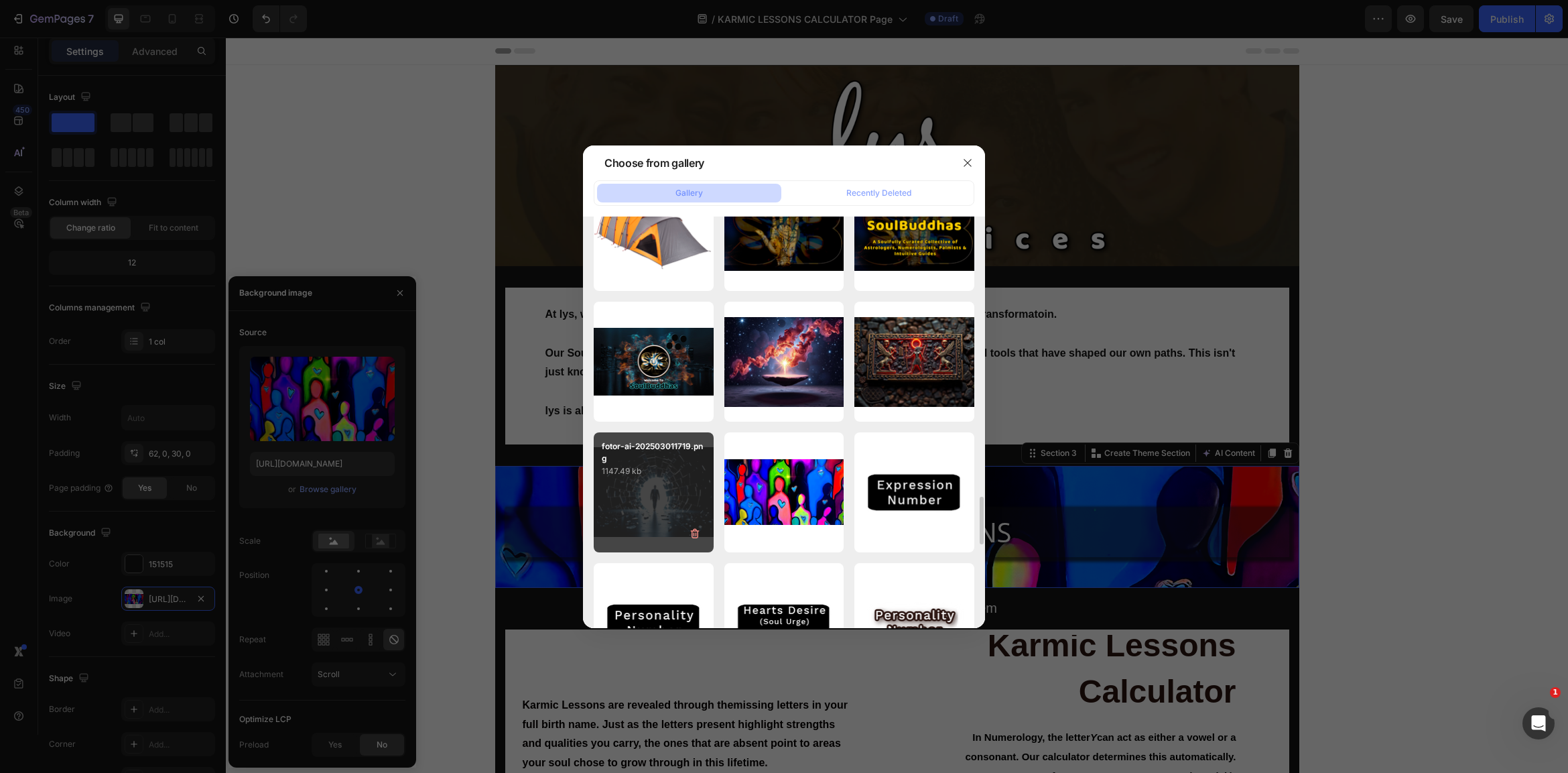
click at [666, 497] on div "fotor-ai-202503011719.png 1147.49 kb" at bounding box center [654, 492] width 120 height 120
type input "https://cdn.shopify.com/s/files/1/0707/9480/5570/files/gempages_515935069974562…"
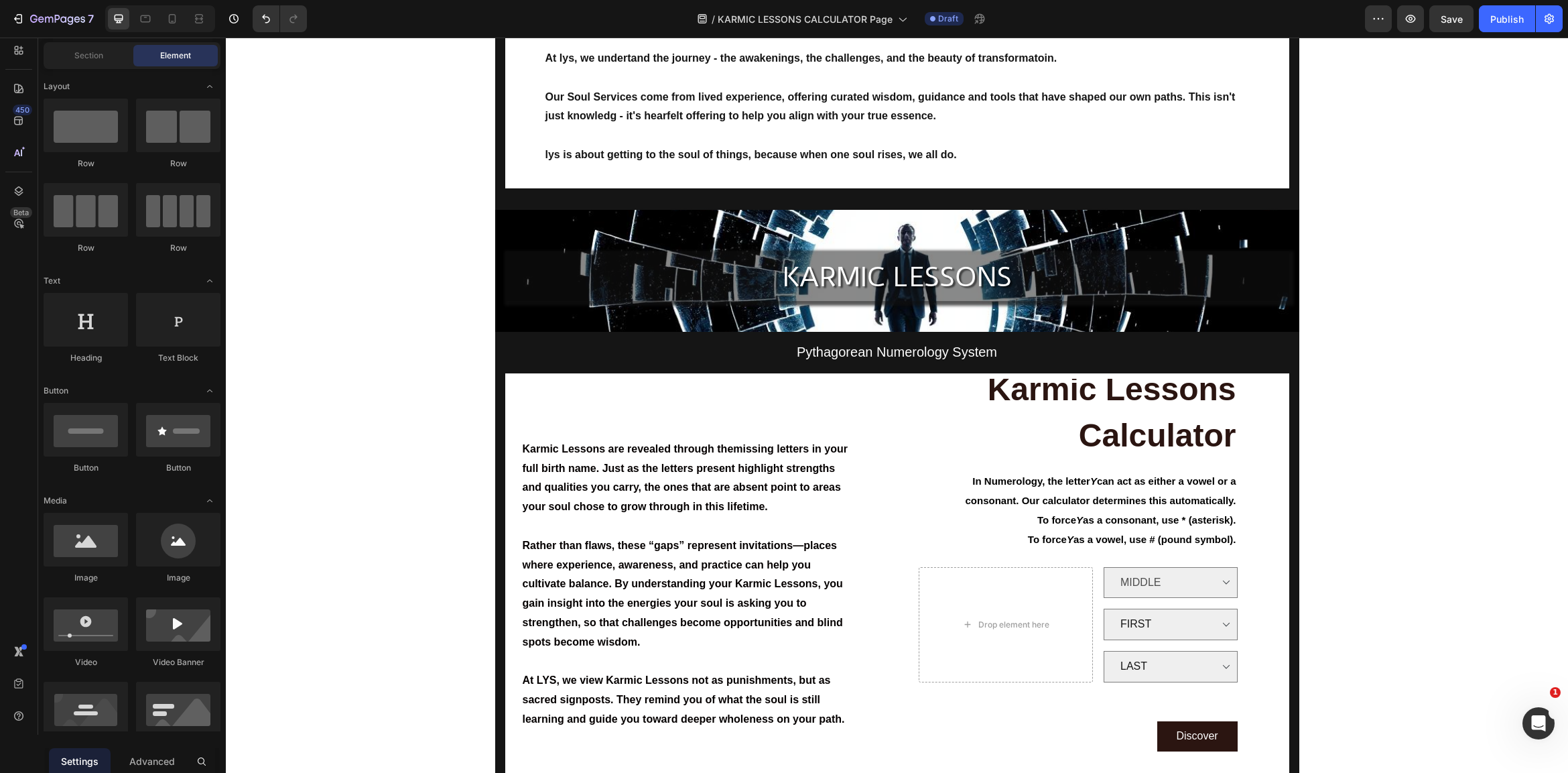
scroll to position [319, 0]
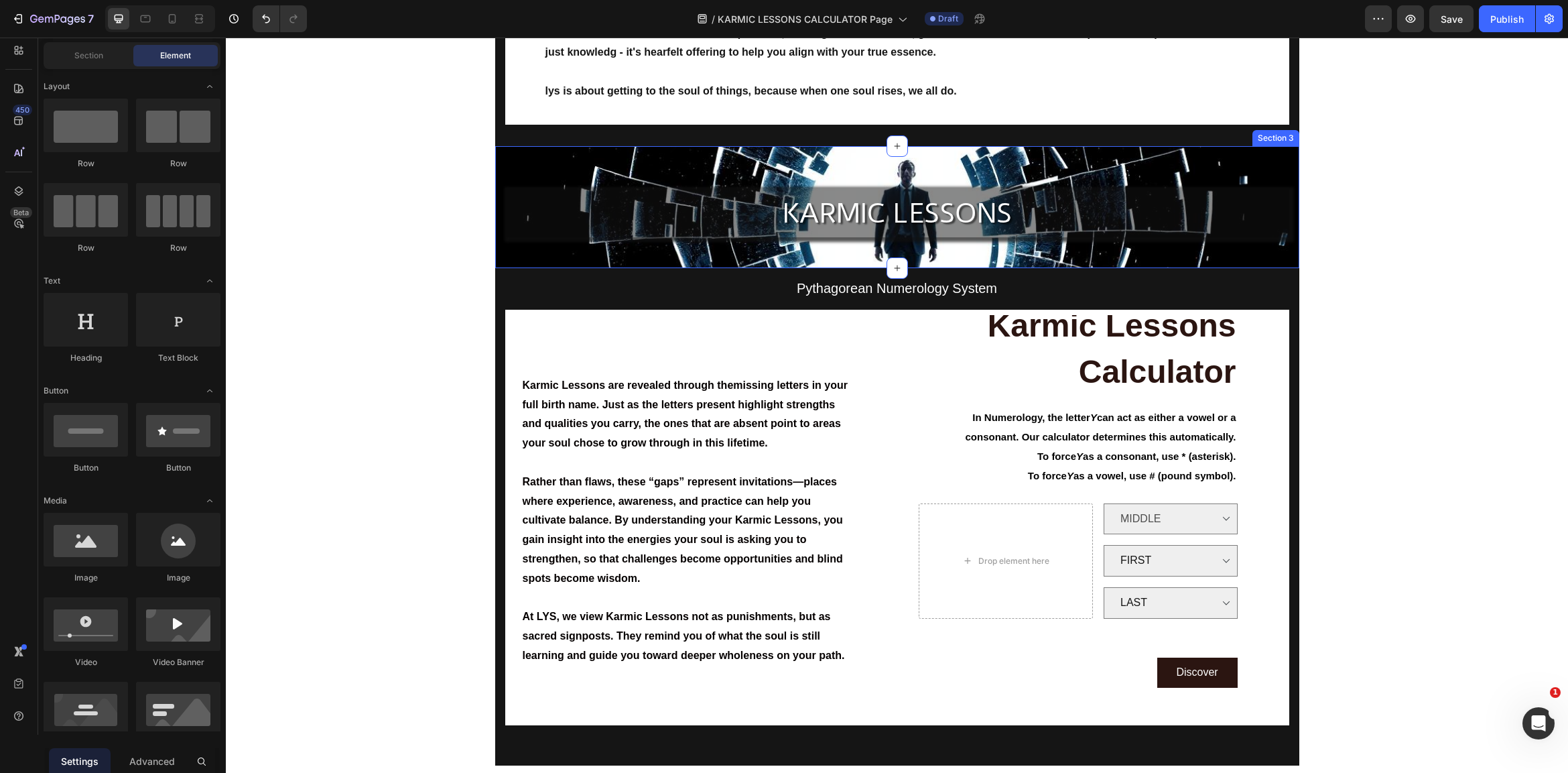
click at [636, 159] on div "KARMIC LESSONS Text Block Row Section 3" at bounding box center [896, 207] width 804 height 122
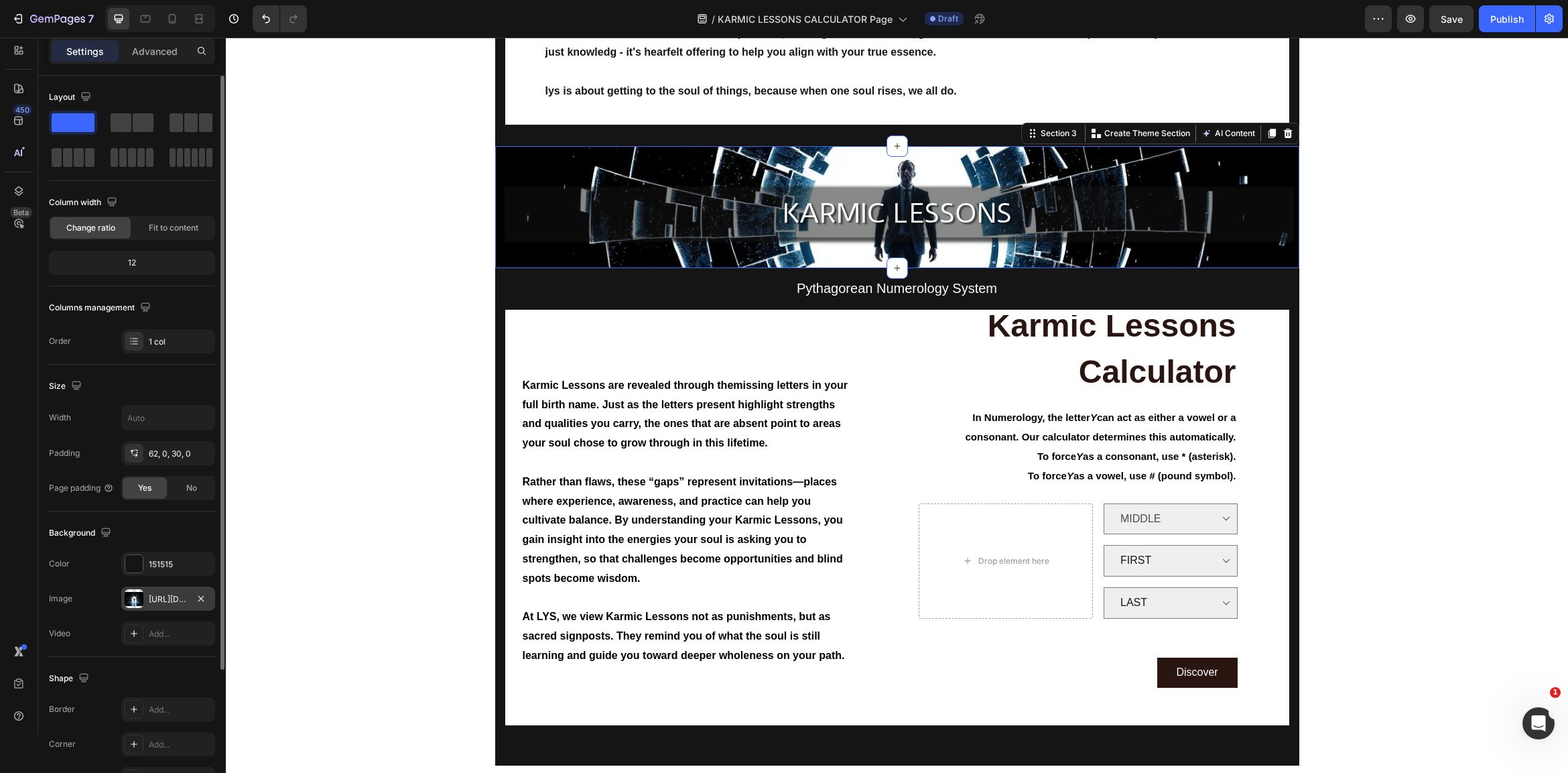
click at [148, 595] on div "https://cdn.shopify.com/s/files/1/0707/9480/5570/files/gempages_515935069974562…" at bounding box center [168, 598] width 94 height 24
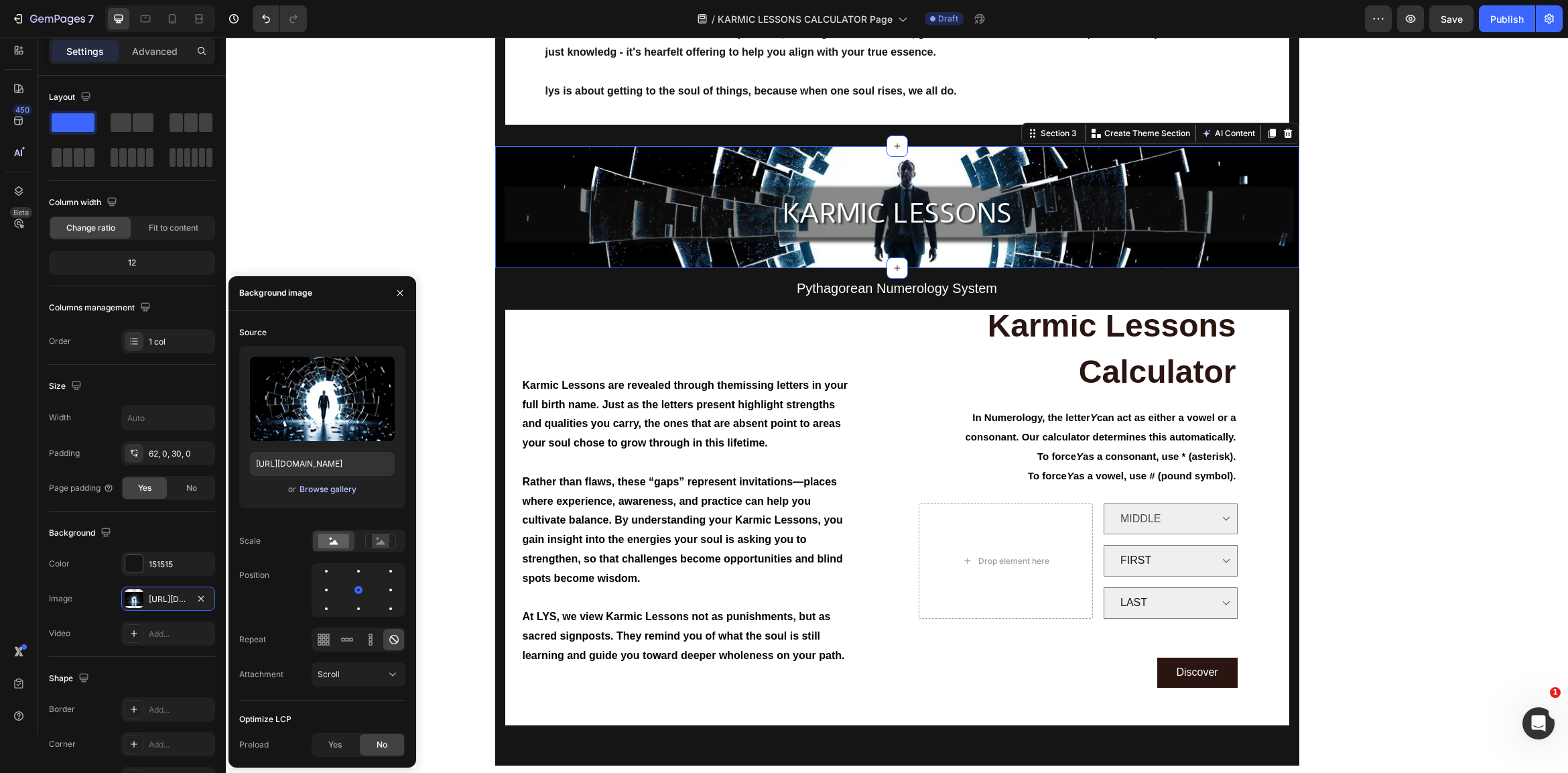
click at [339, 488] on div "Browse gallery" at bounding box center [328, 489] width 57 height 12
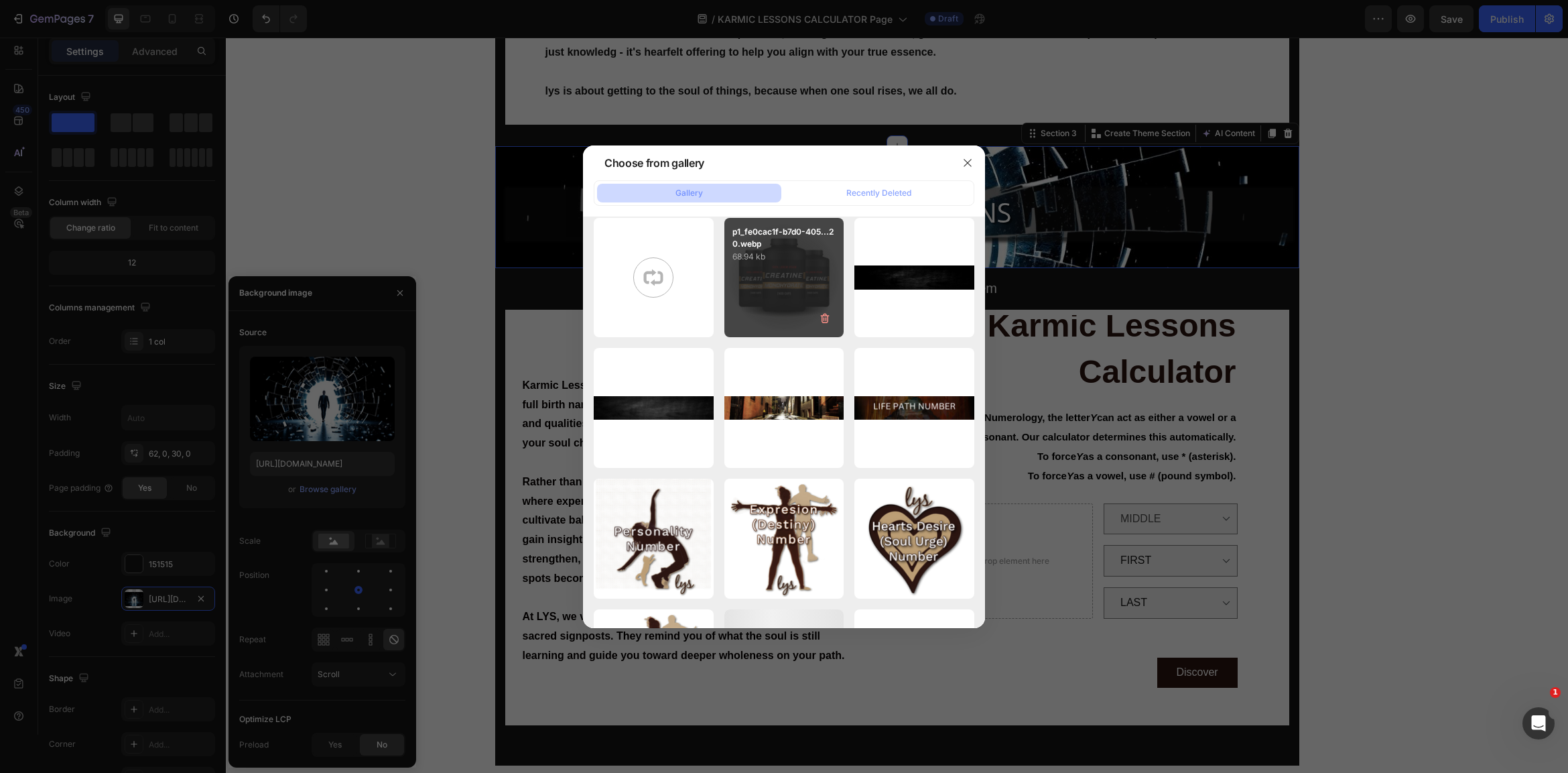
scroll to position [11528, 0]
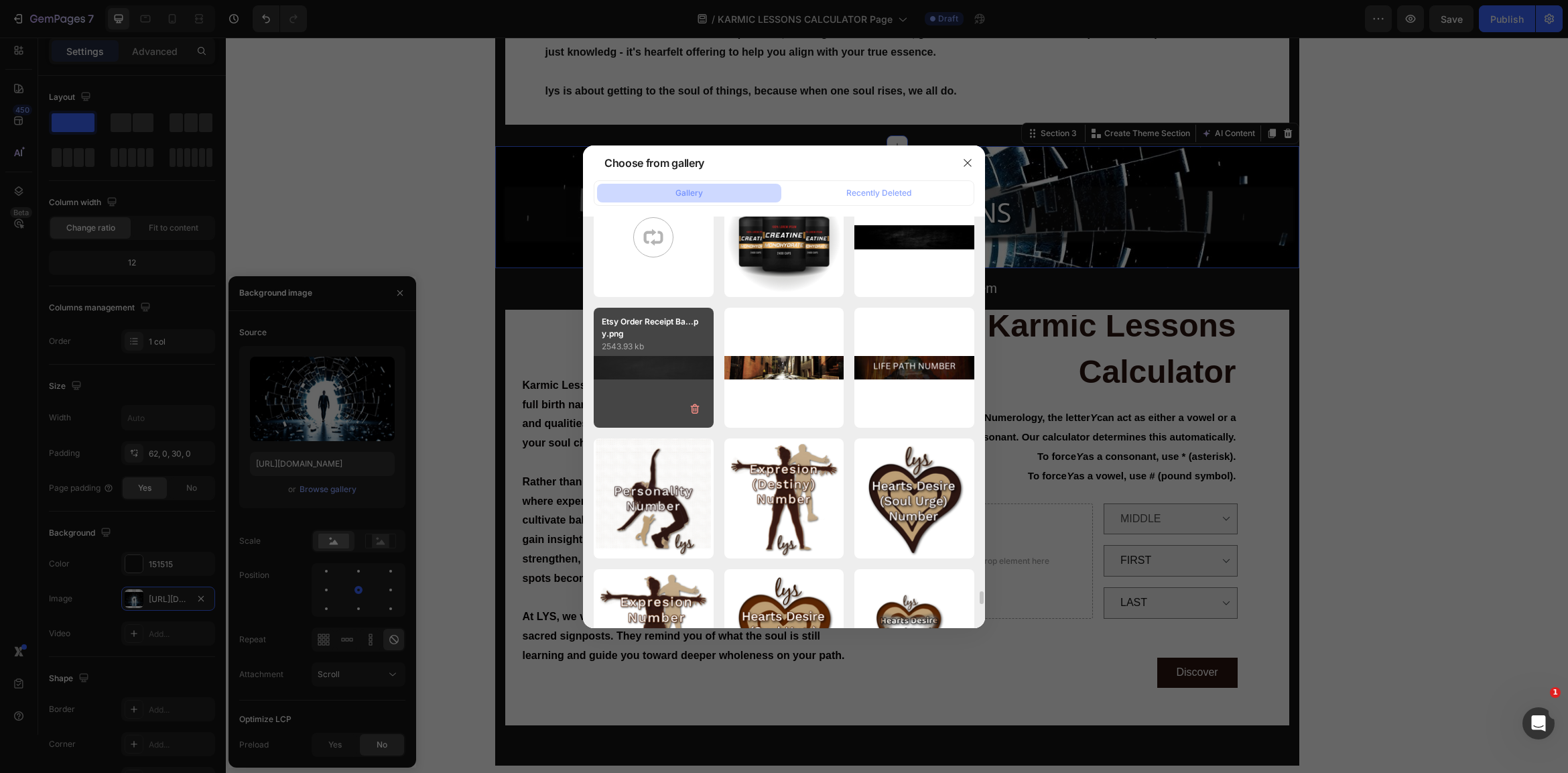
click at [669, 362] on div "Etsy Order Receipt Ba...py.png 2543.93 kb" at bounding box center [654, 368] width 120 height 120
type input "https://cdn.shopify.com/s/files/1/0707/9480/5570/files/gempages_515935069974562…"
click at [669, 362] on div "Etsy Order Receipt Ba...py.png 2543.93 kb" at bounding box center [654, 368] width 120 height 120
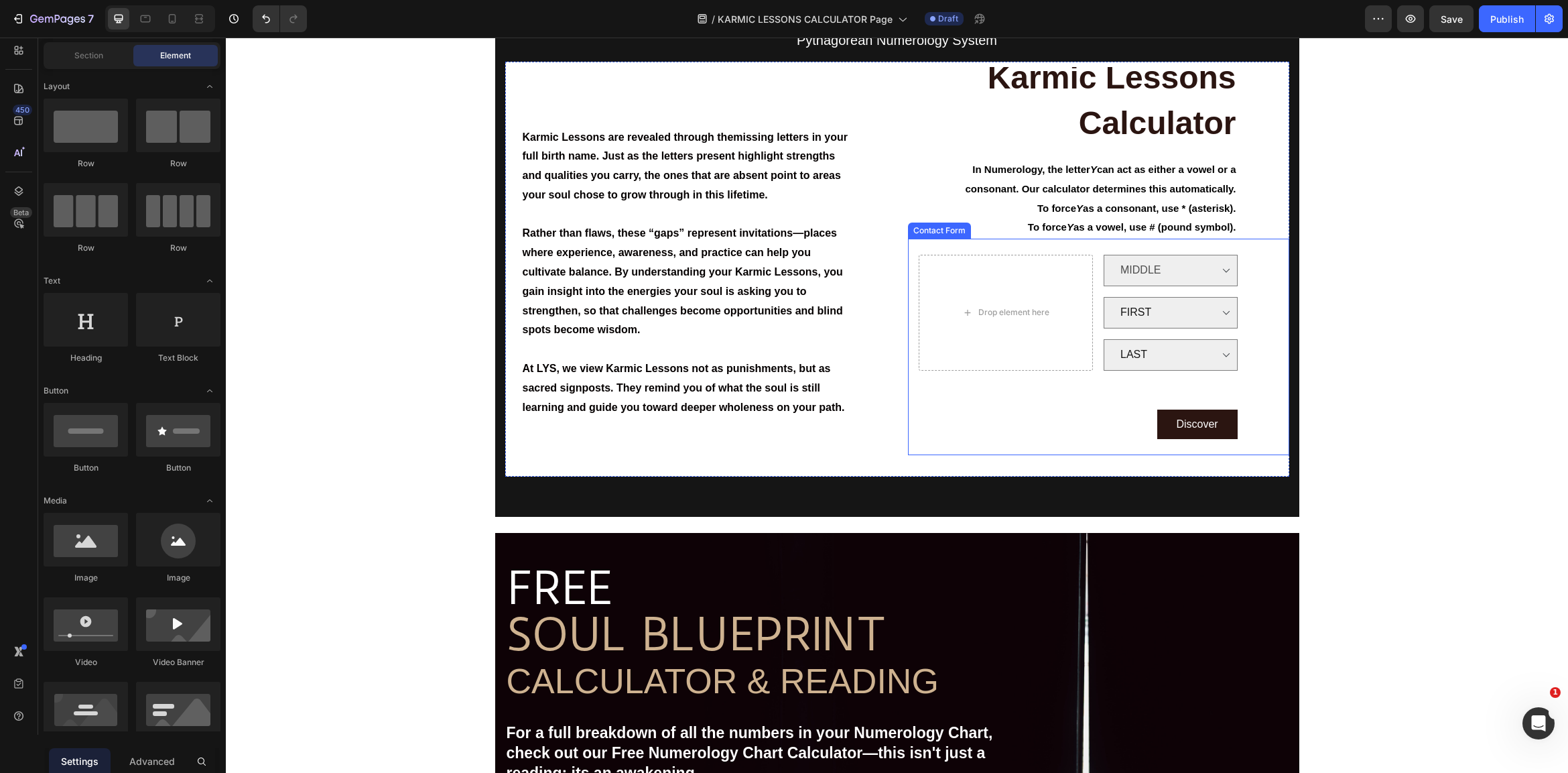
scroll to position [565, 0]
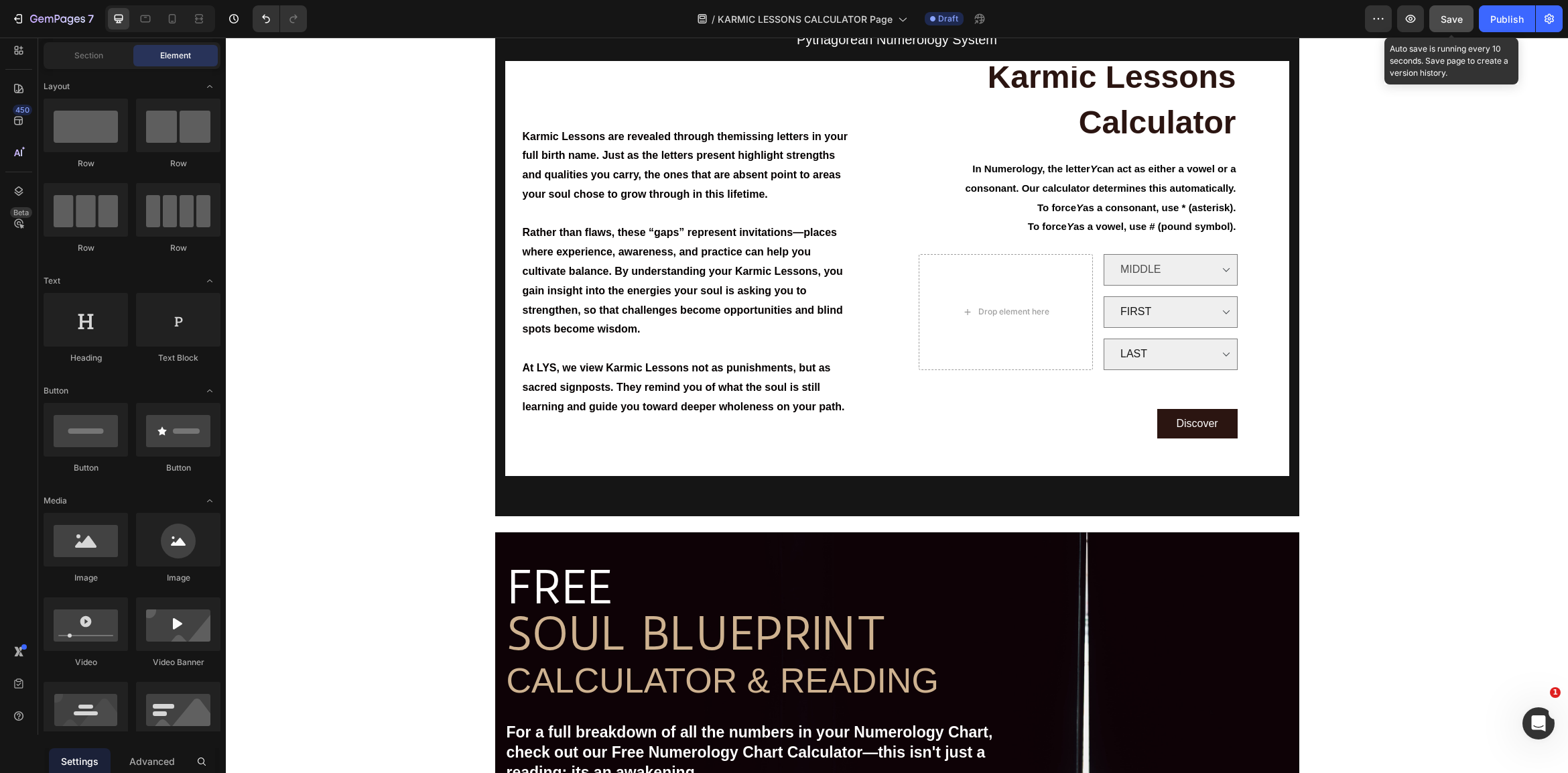
click at [1459, 20] on span "Save" at bounding box center [1452, 20] width 22 height 12
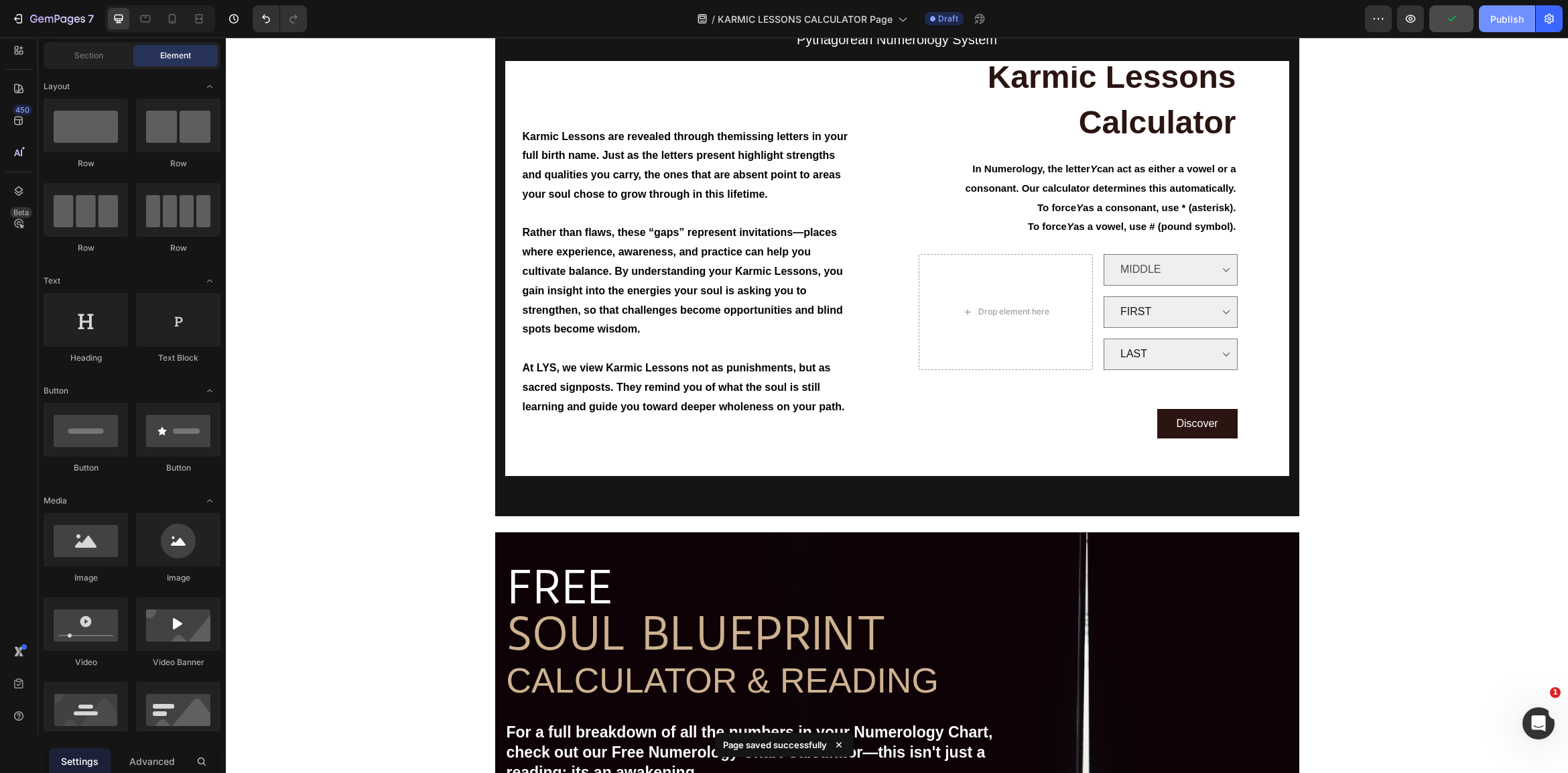
click at [1507, 14] on div "Publish" at bounding box center [1507, 19] width 34 height 14
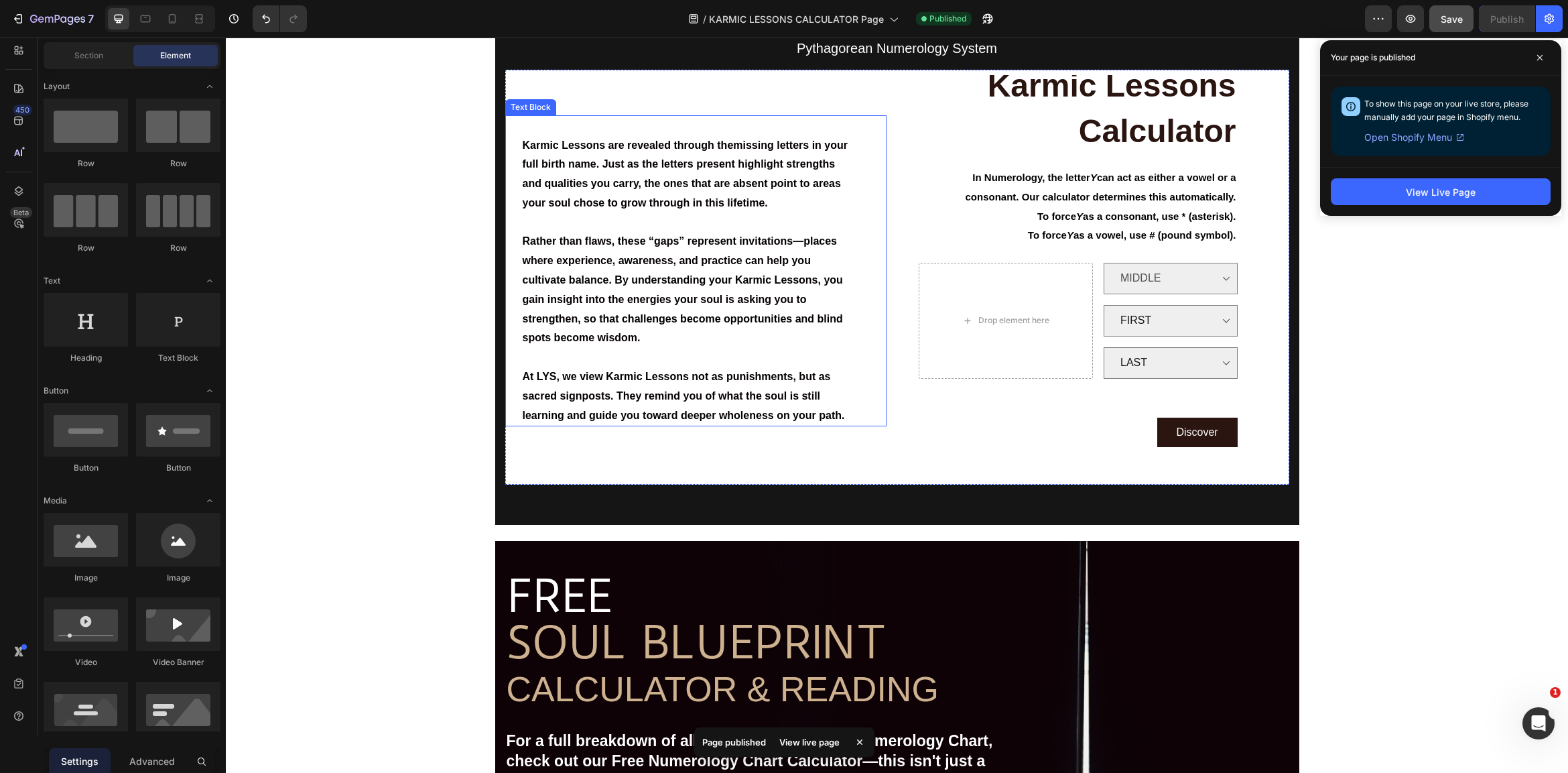
scroll to position [557, 0]
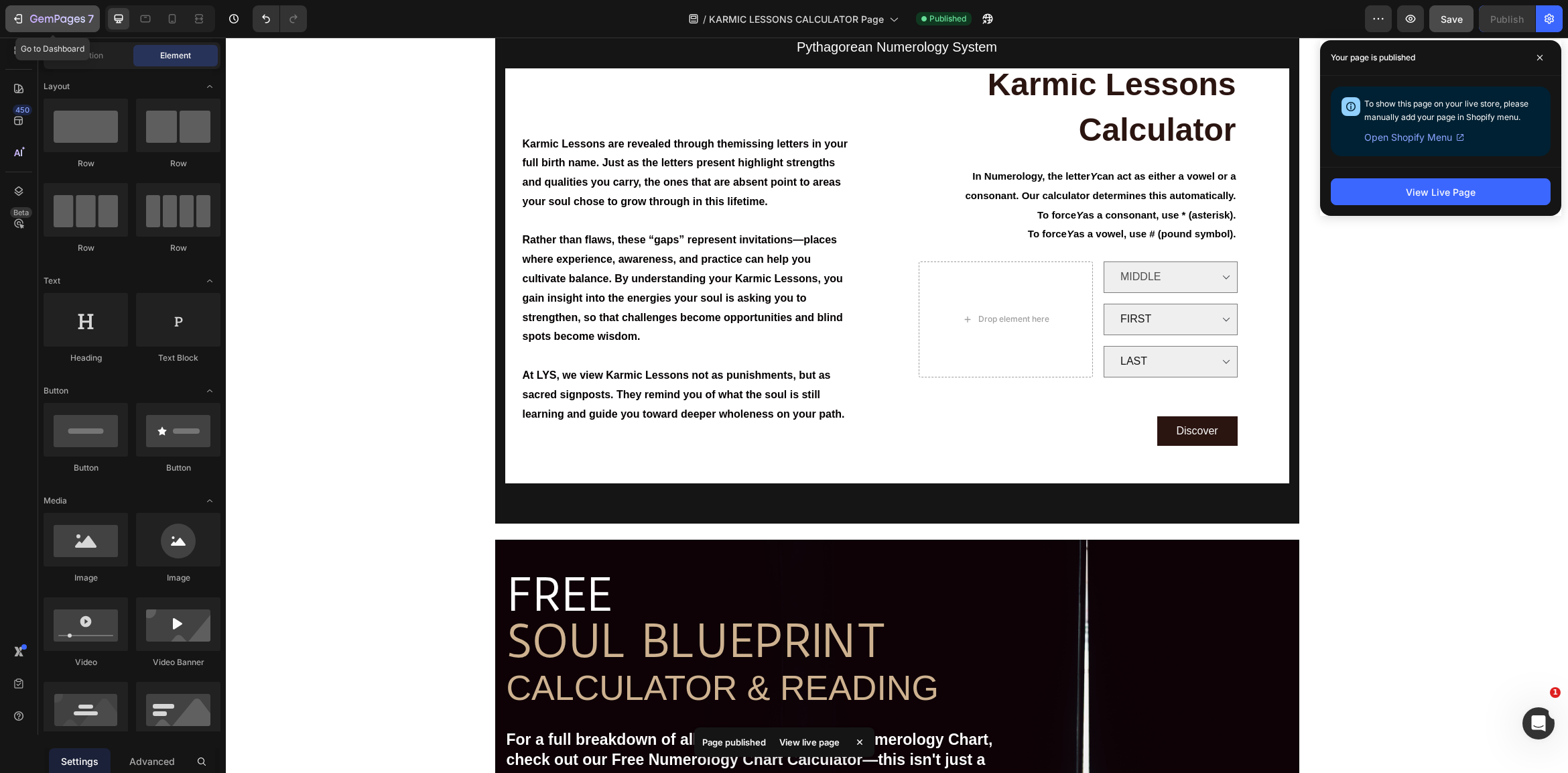
click at [16, 16] on icon "button" at bounding box center [19, 19] width 14 height 14
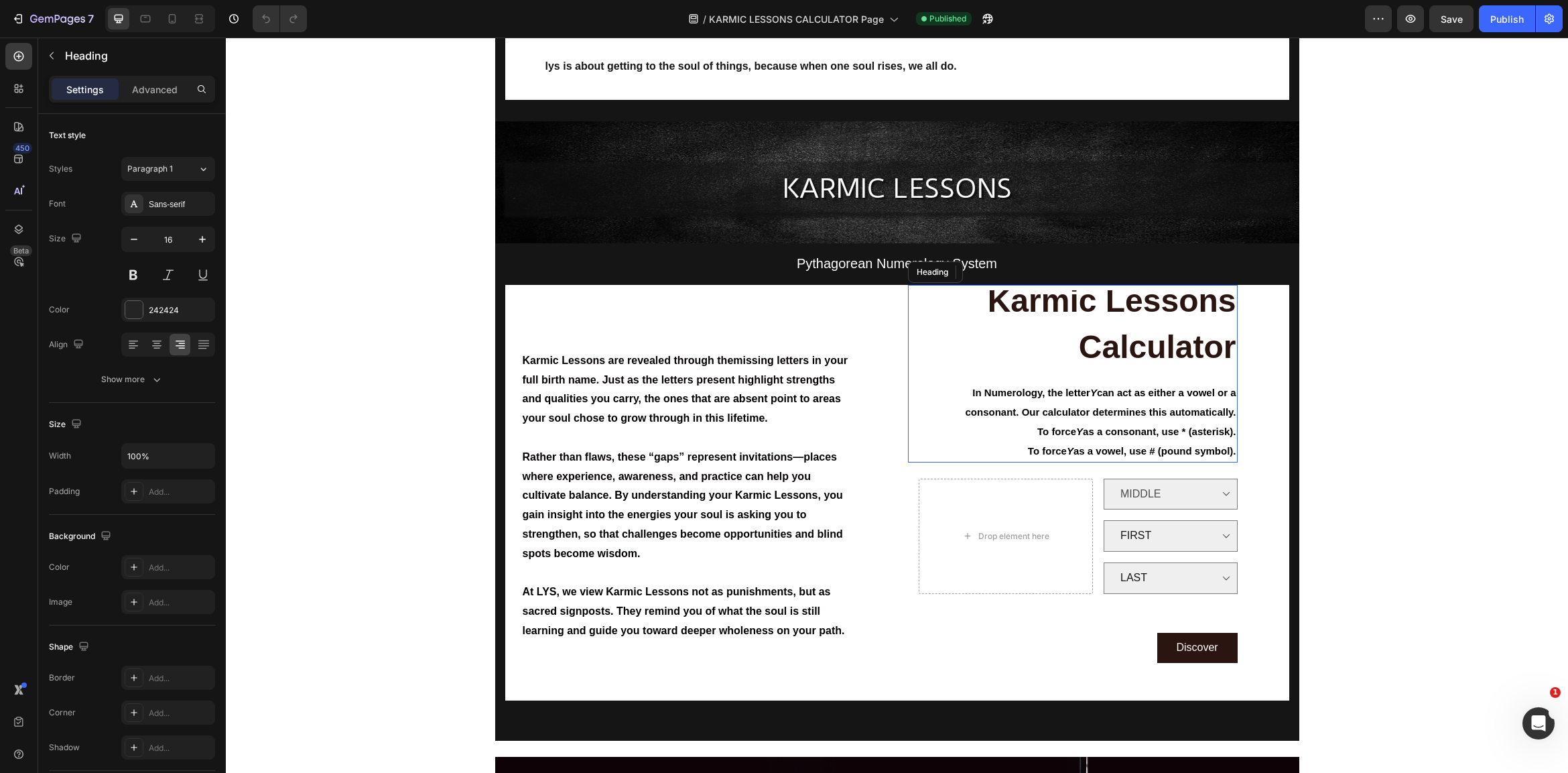
click at [979, 306] on h2 "Karmic Lessons Calculator In Numerology, the letter Y can act as either a vowel…" at bounding box center [1073, 376] width 329 height 172
drag, startPoint x: 169, startPoint y: 81, endPoint x: 162, endPoint y: 84, distance: 7.6
click at [169, 81] on div "Advanced" at bounding box center [155, 90] width 67 height 22
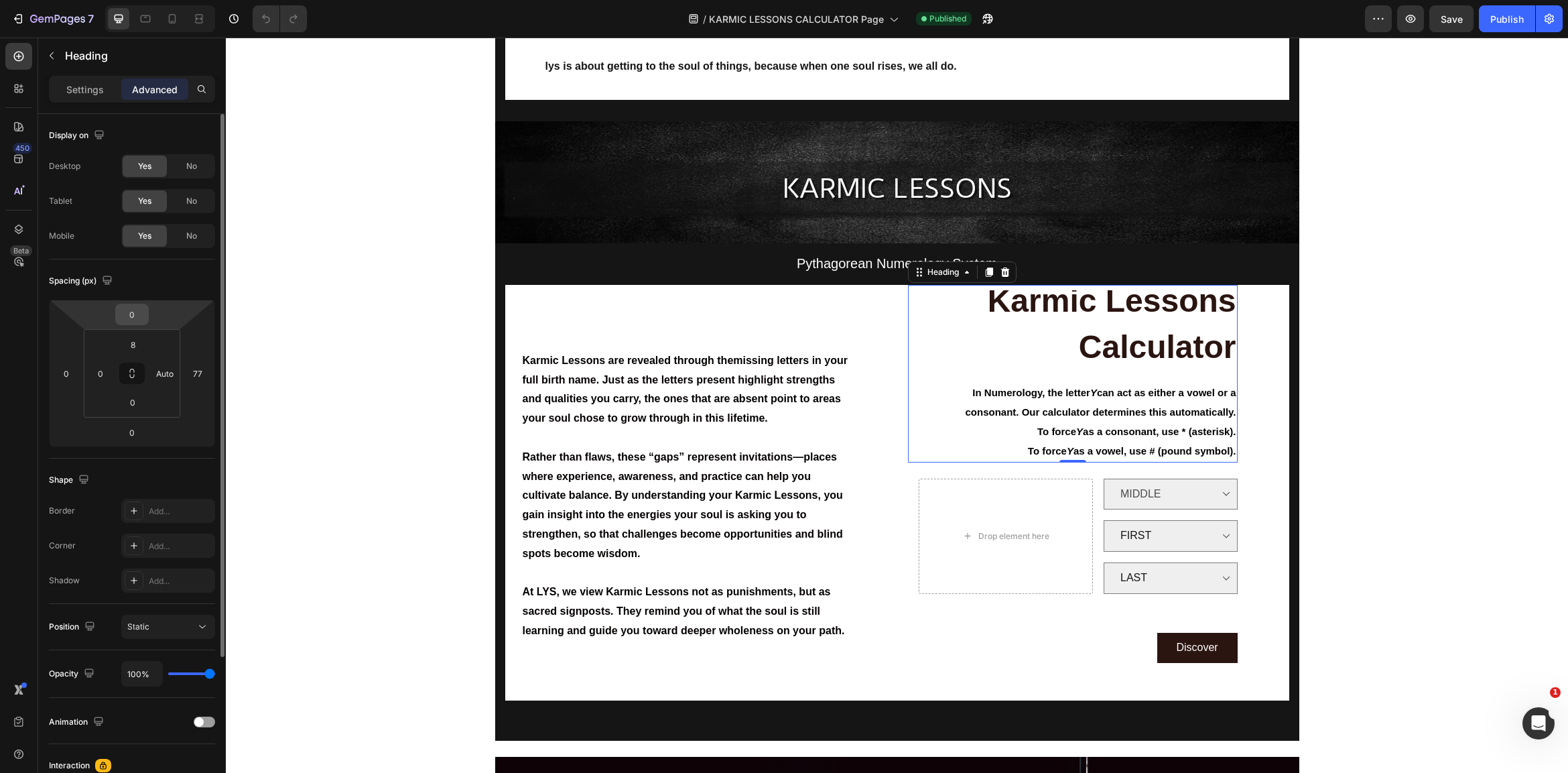
click at [142, 319] on input "0" at bounding box center [131, 315] width 27 height 20
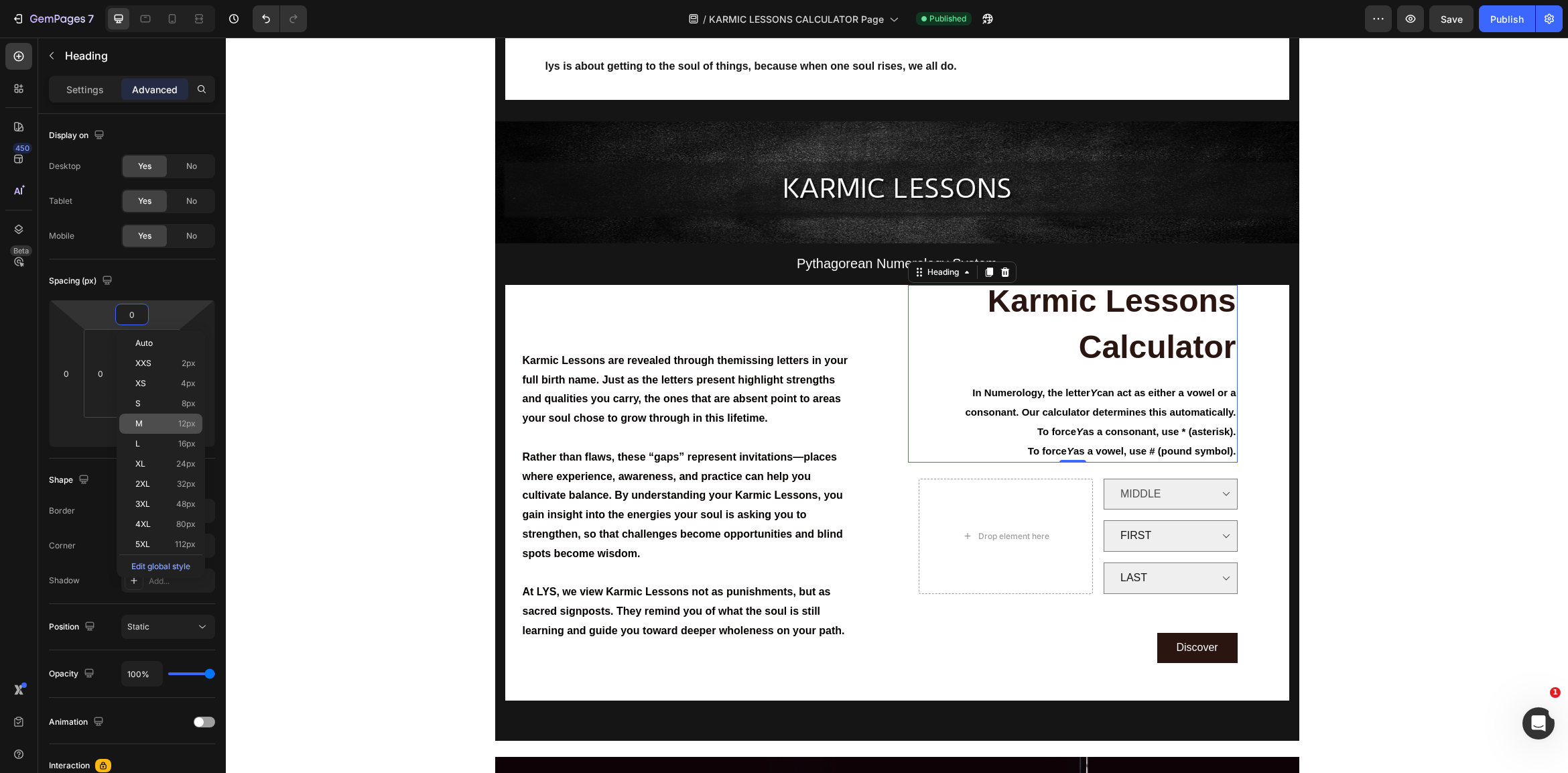
click at [167, 427] on p "M 12px" at bounding box center [165, 424] width 60 height 10
type input "12"
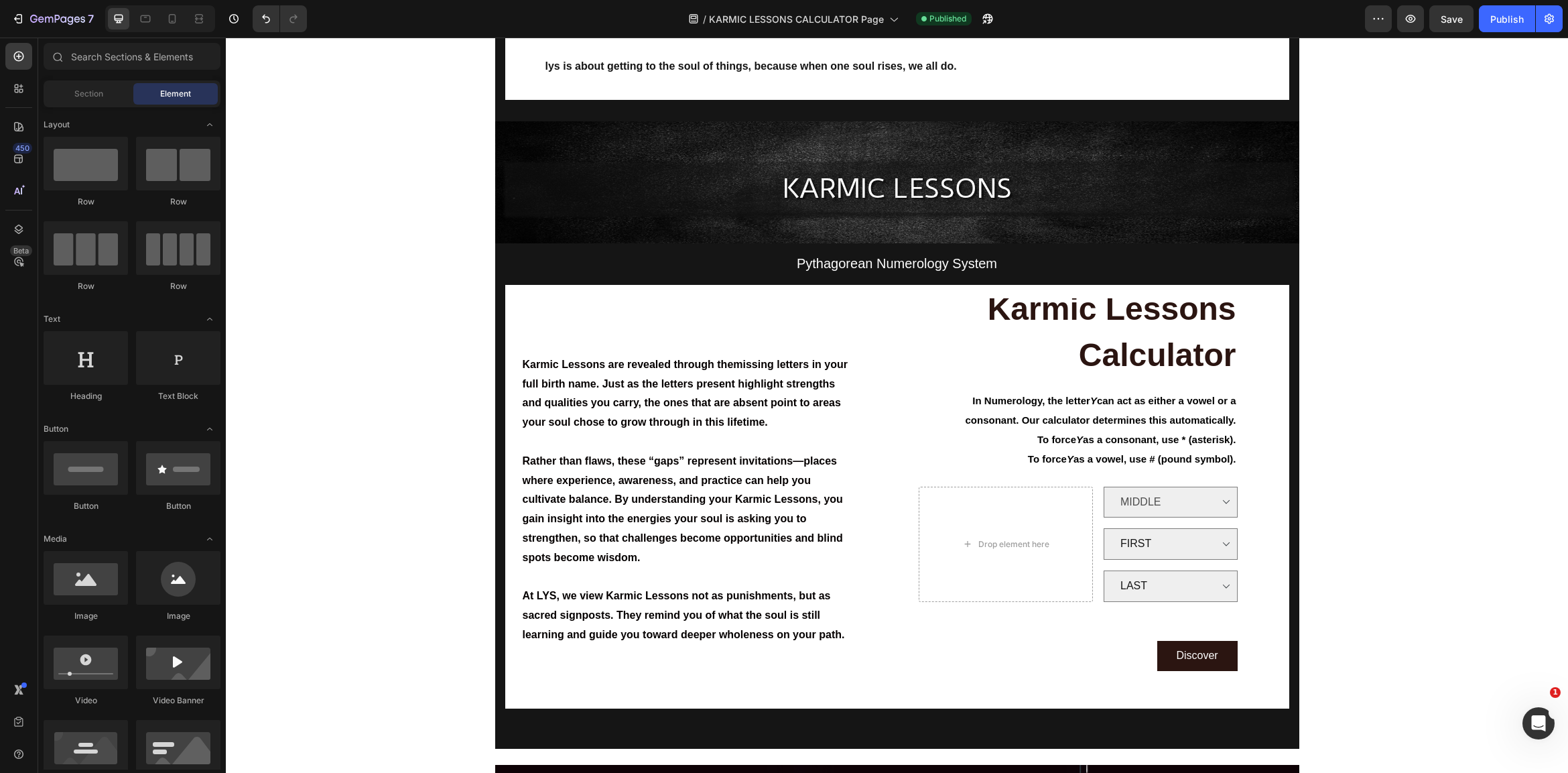
drag, startPoint x: 1406, startPoint y: 409, endPoint x: 1400, endPoint y: 444, distance: 35.5
drag, startPoint x: 1463, startPoint y: 20, endPoint x: 1490, endPoint y: 17, distance: 27.2
click at [1464, 20] on button "Save" at bounding box center [1452, 18] width 44 height 27
click at [1506, 14] on div "Publish" at bounding box center [1507, 19] width 34 height 14
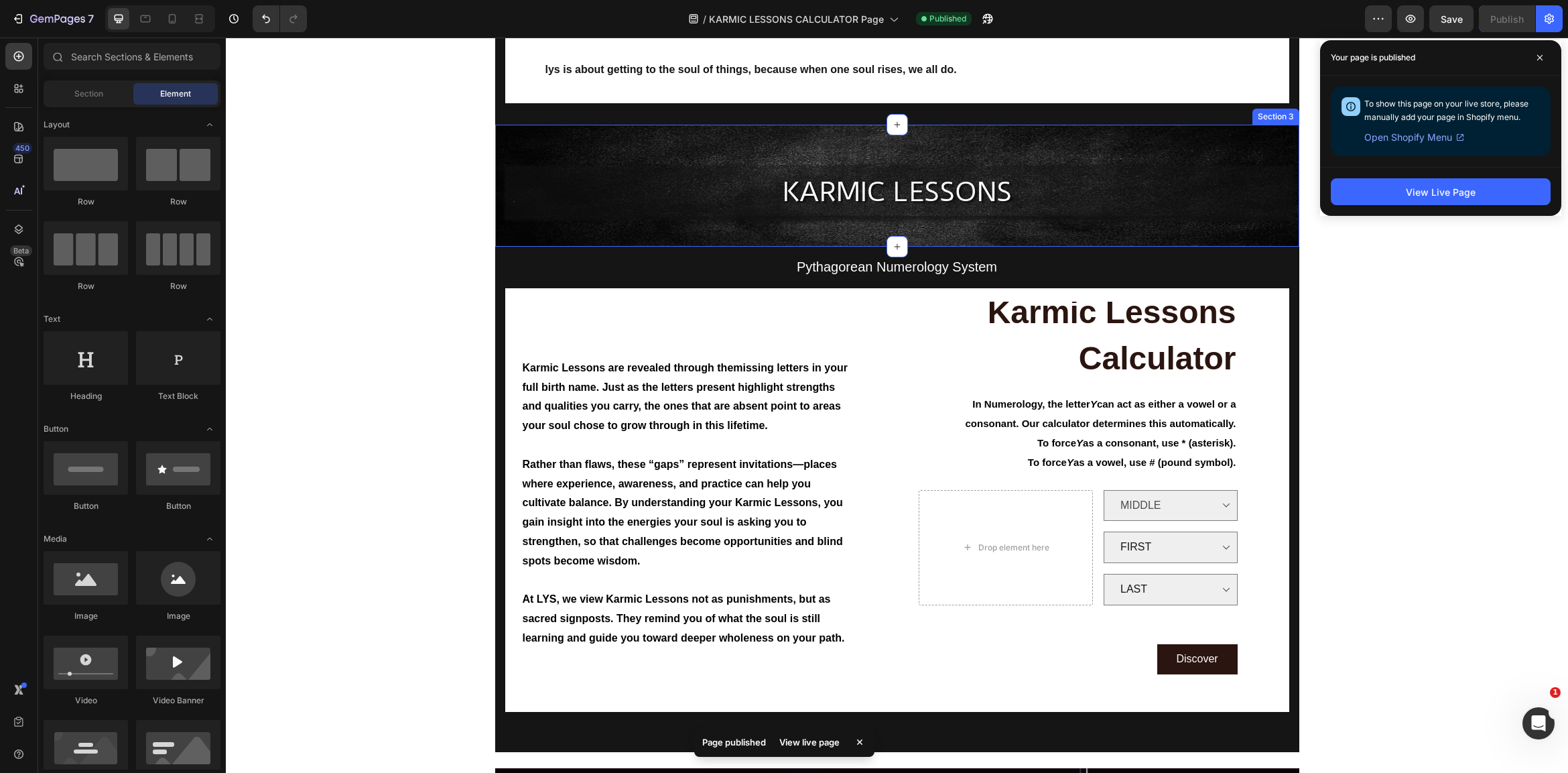
scroll to position [328, 0]
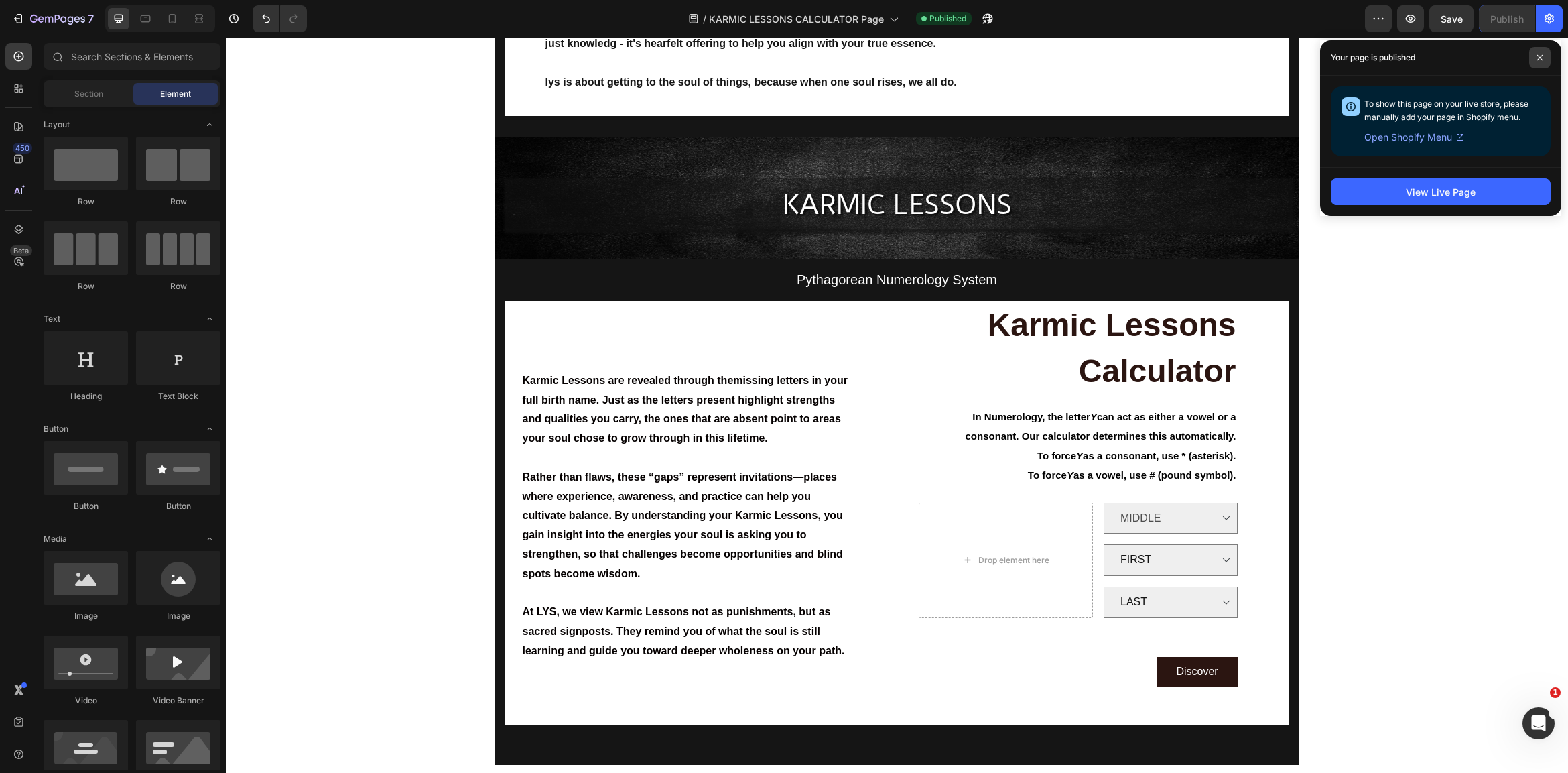
click at [1546, 54] on span at bounding box center [1540, 58] width 22 height 22
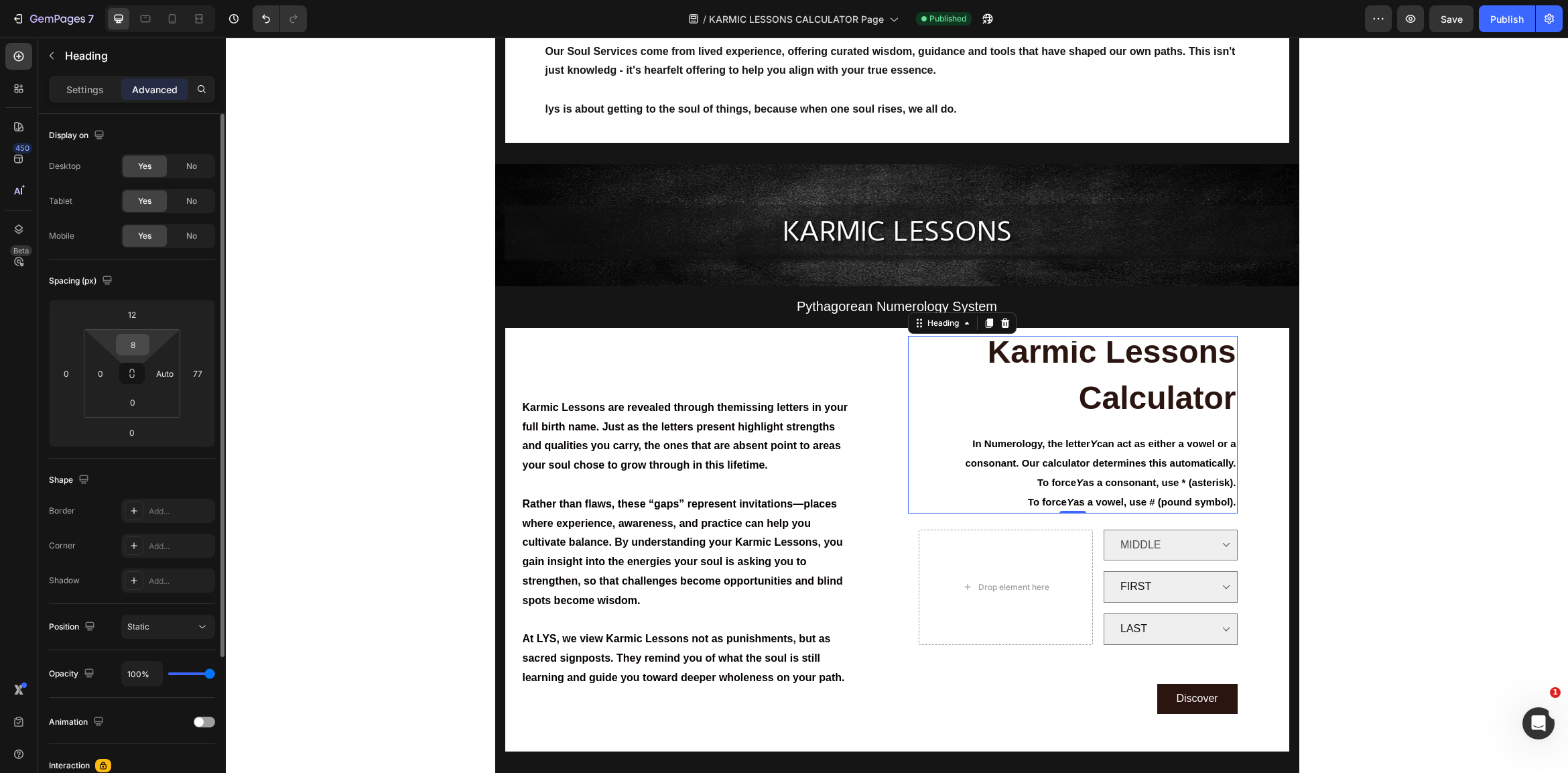
scroll to position [1, 0]
click at [128, 344] on input "8" at bounding box center [132, 343] width 27 height 20
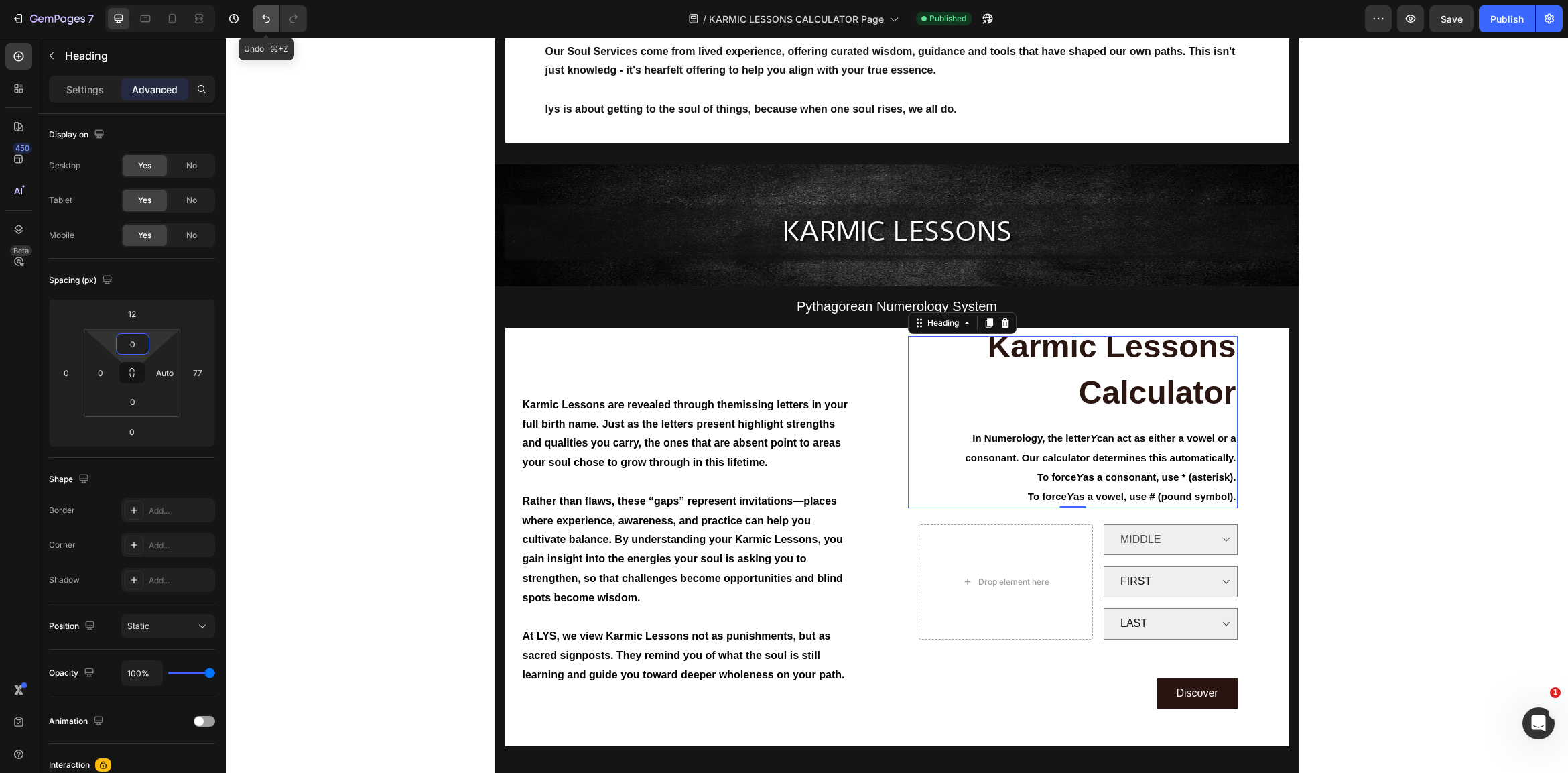
click at [269, 18] on icon "Undo/Redo" at bounding box center [266, 19] width 14 height 14
type input "8"
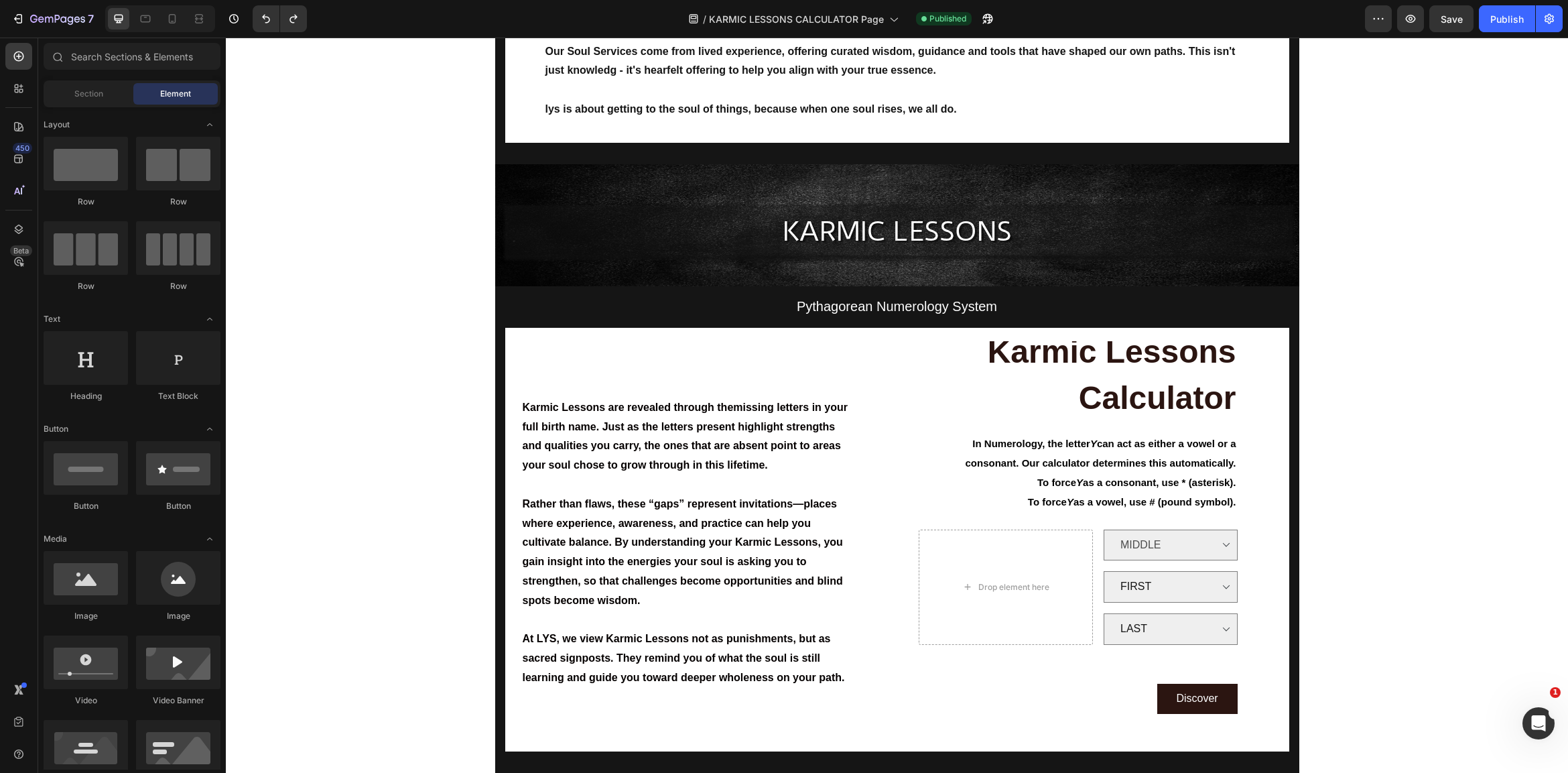
click at [1517, 20] on div "Publish" at bounding box center [1507, 19] width 34 height 14
